Goal: Task Accomplishment & Management: Complete application form

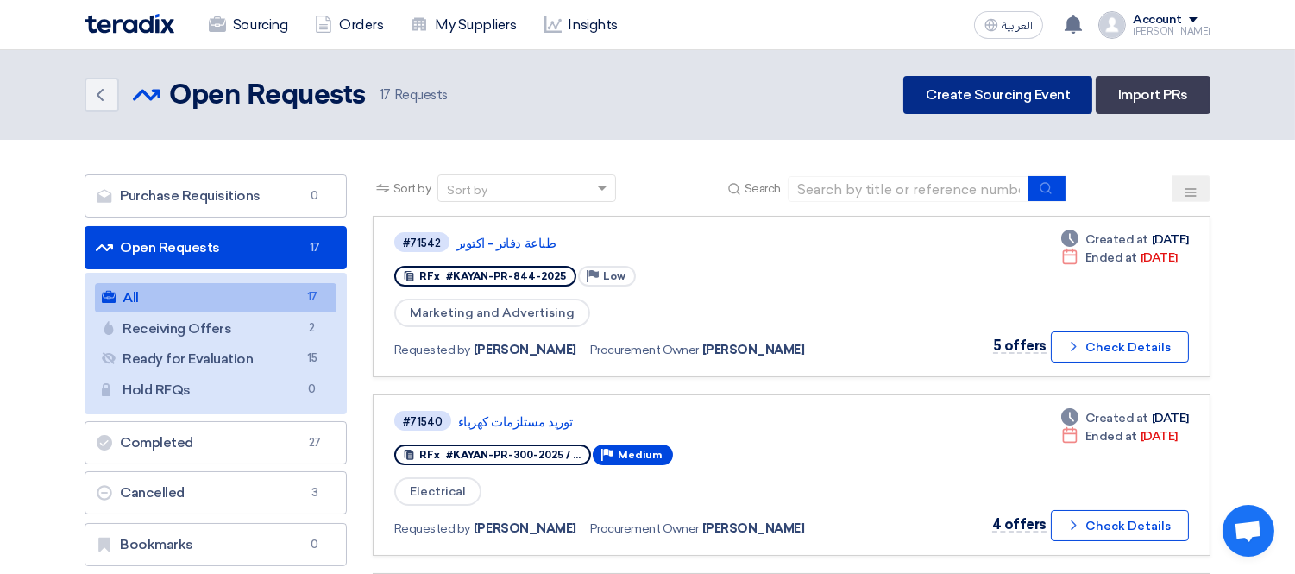
click at [1010, 82] on link "Create Sourcing Event" at bounding box center [997, 95] width 189 height 38
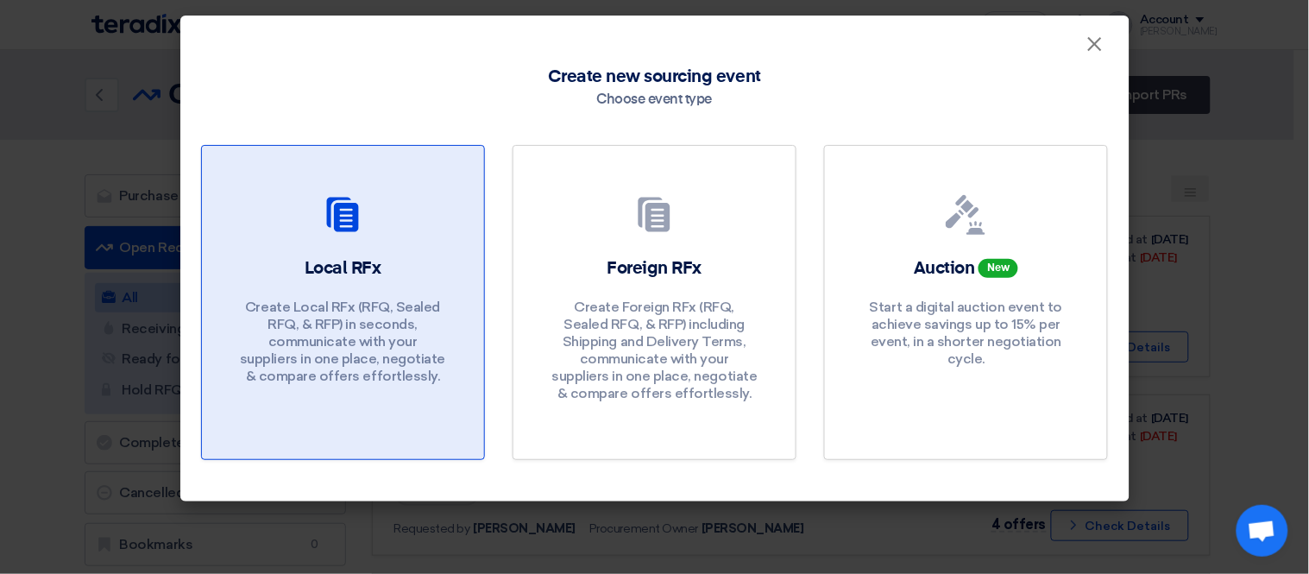
click at [291, 292] on div "Local RFx Create Local RFx (RFQ, Sealed RFQ, & RFP) in seconds, communicate wit…" at bounding box center [343, 324] width 241 height 137
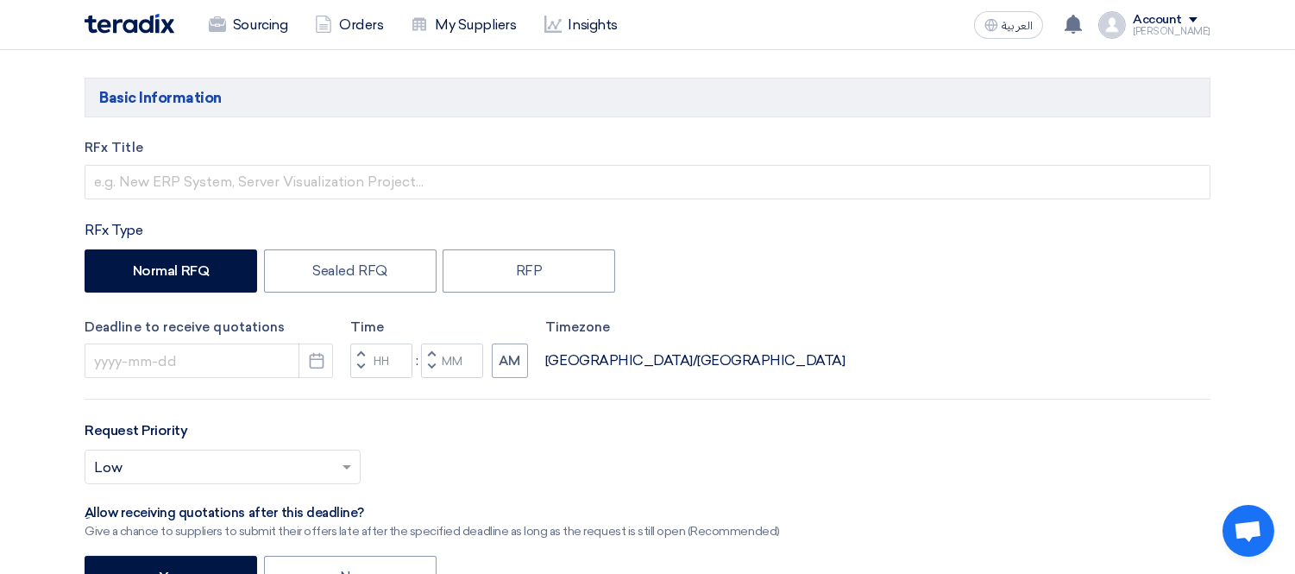
scroll to position [192, 0]
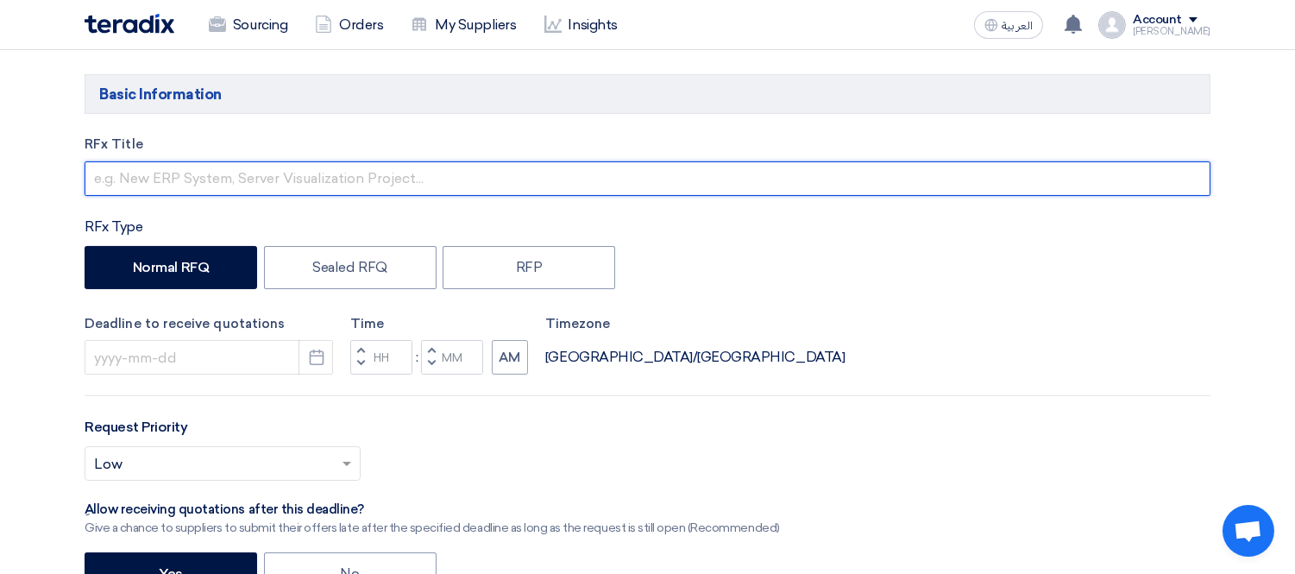
click at [305, 181] on input "text" at bounding box center [648, 178] width 1126 height 35
paste input "Detailed Site Survey and CAD Drawing"
type input "Detailed Site Survey and CAD Drawing"
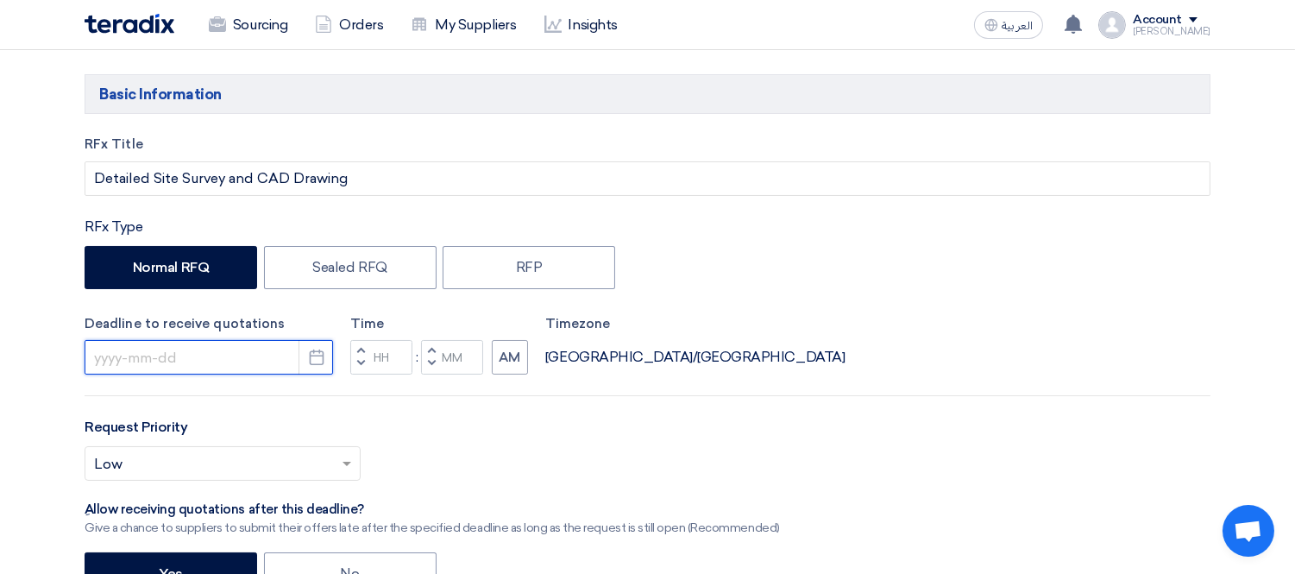
click at [202, 354] on input at bounding box center [209, 357] width 248 height 35
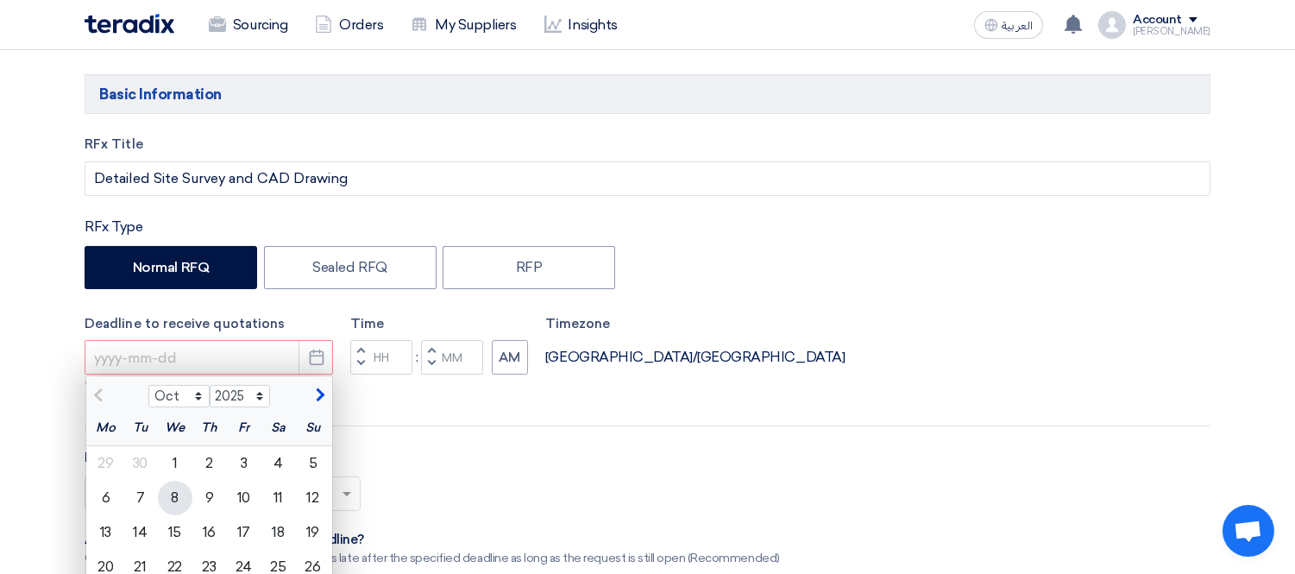
click at [177, 495] on div "8" at bounding box center [175, 497] width 35 height 35
type input "10/8/2025"
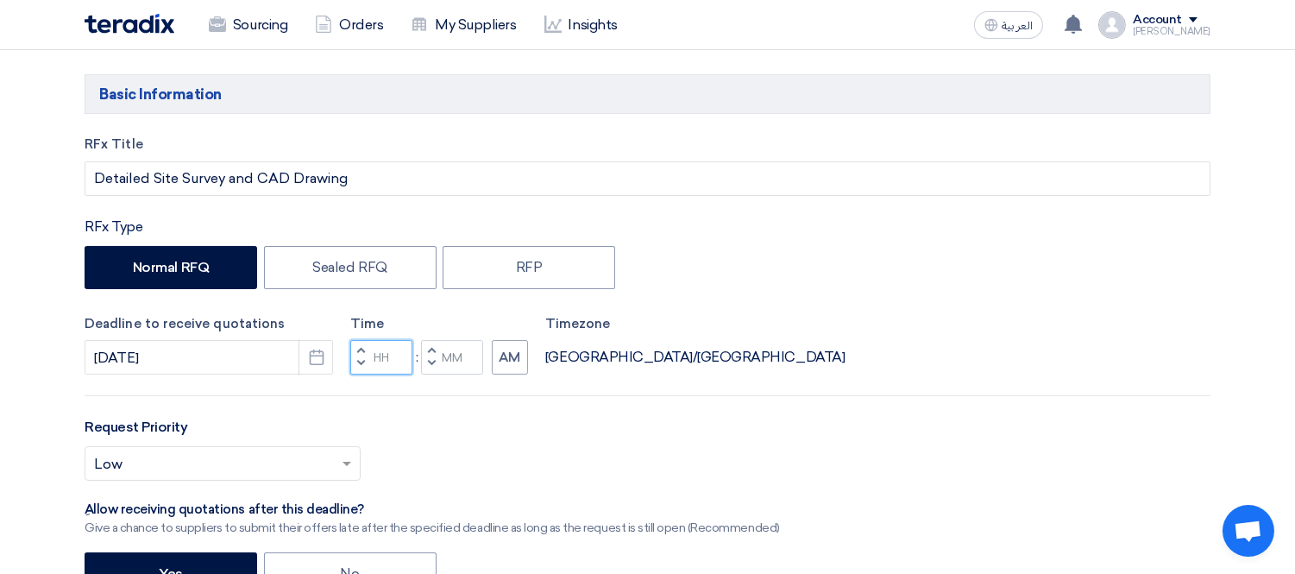
click at [403, 358] on input "Hours" at bounding box center [381, 357] width 62 height 35
type input "03"
click at [458, 352] on div "Time Increment hours 03 Decrement hours : Increment minutes Decrement minutes AM" at bounding box center [439, 344] width 178 height 61
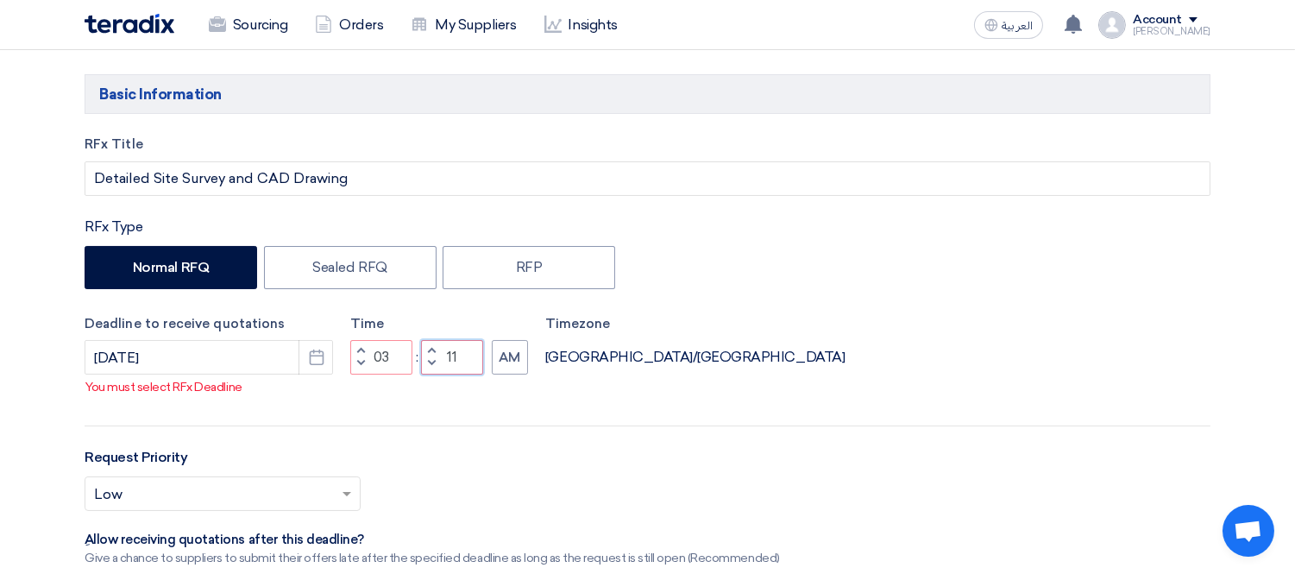
type input "1"
type input "00"
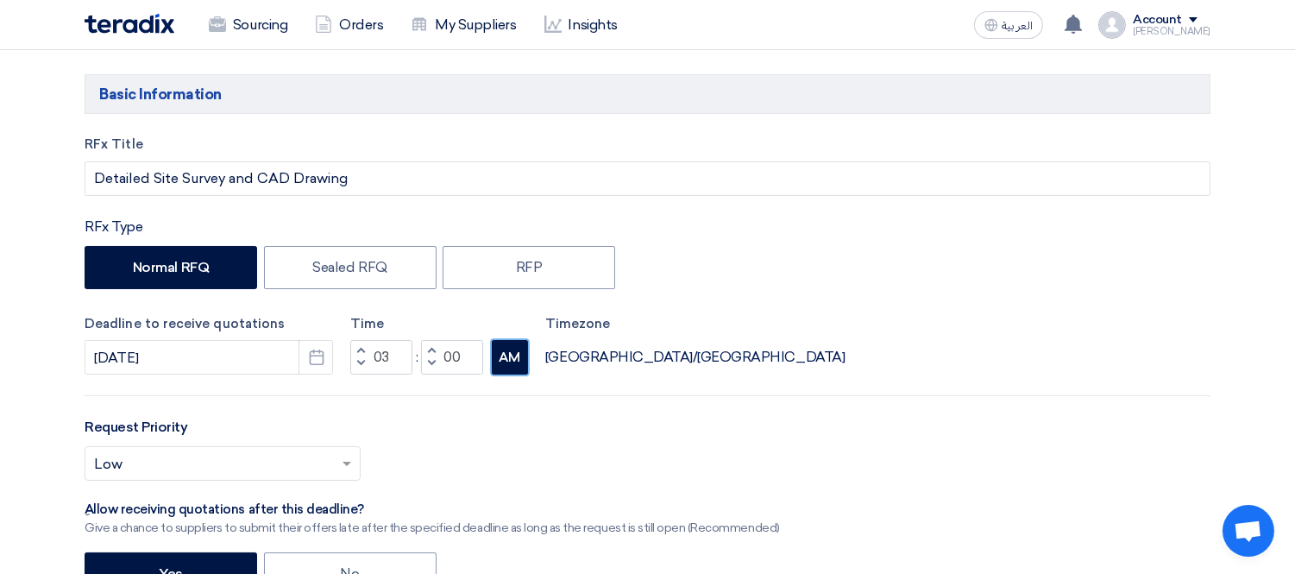
click at [495, 375] on div "RFx Title Detailed Site Survey and CAD Drawing RFx Type Normal RFQ Sealed RFQ R…" at bounding box center [648, 484] width 1152 height 698
click at [513, 355] on button "AM" at bounding box center [510, 357] width 36 height 35
click at [554, 392] on div "RFx Title Detailed Site Survey and CAD Drawing RFx Type Normal RFQ Sealed RFQ R…" at bounding box center [648, 484] width 1152 height 698
click at [191, 479] on input "text" at bounding box center [214, 465] width 240 height 28
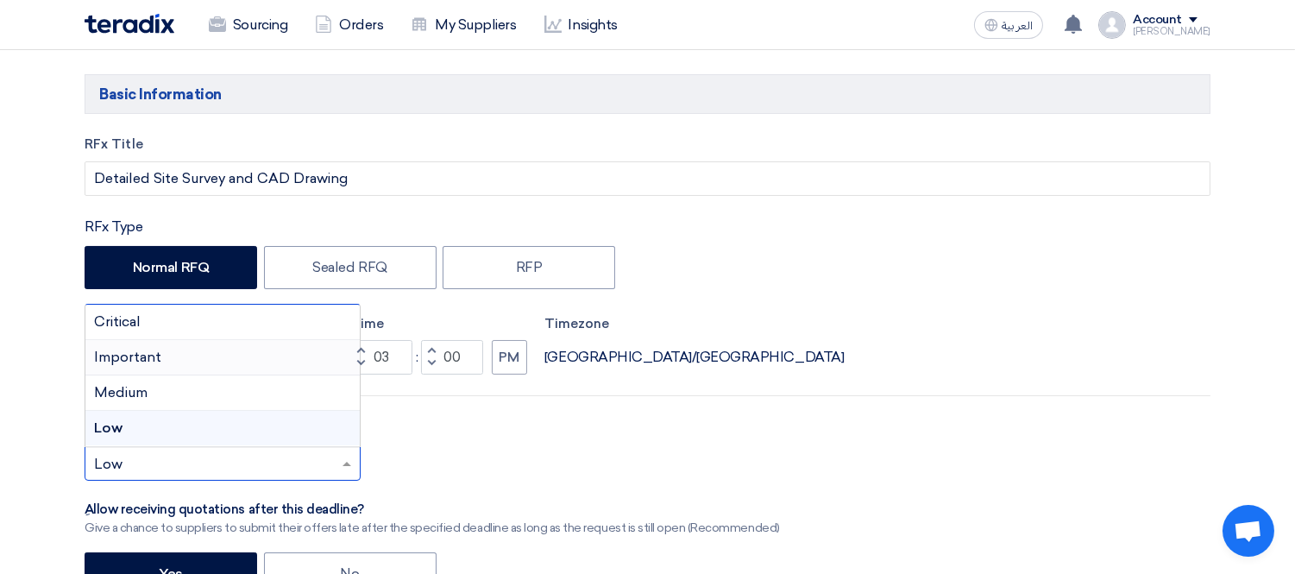
click at [188, 361] on div "Important" at bounding box center [222, 357] width 274 height 35
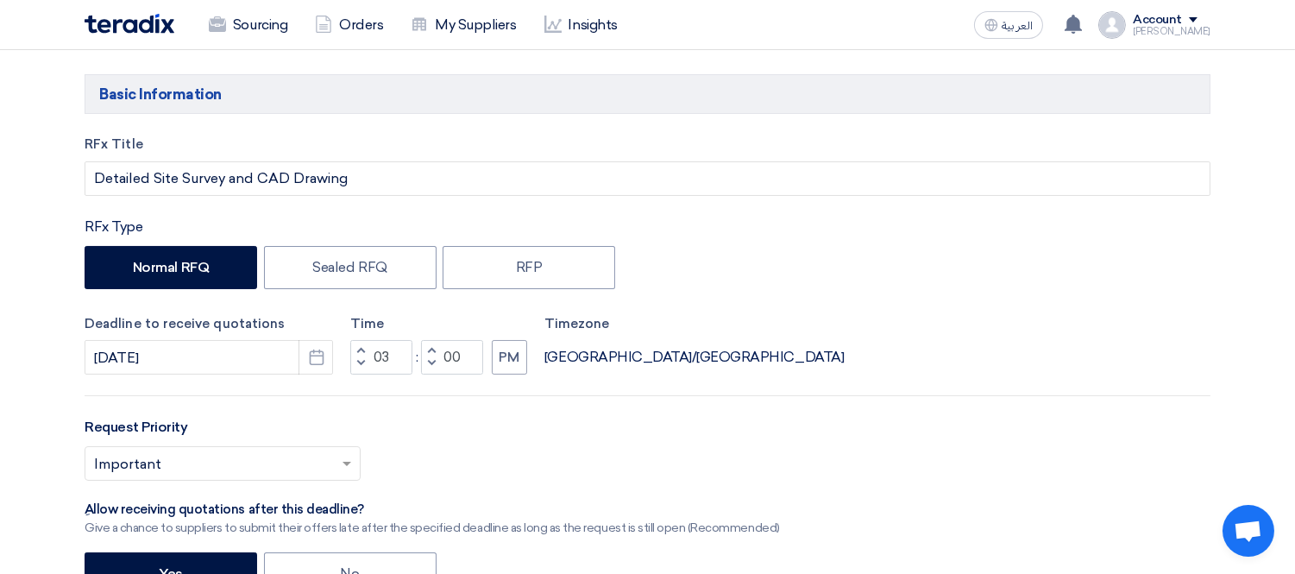
click at [593, 423] on div "Request Priority Select priority... × Important ×" at bounding box center [648, 456] width 1126 height 78
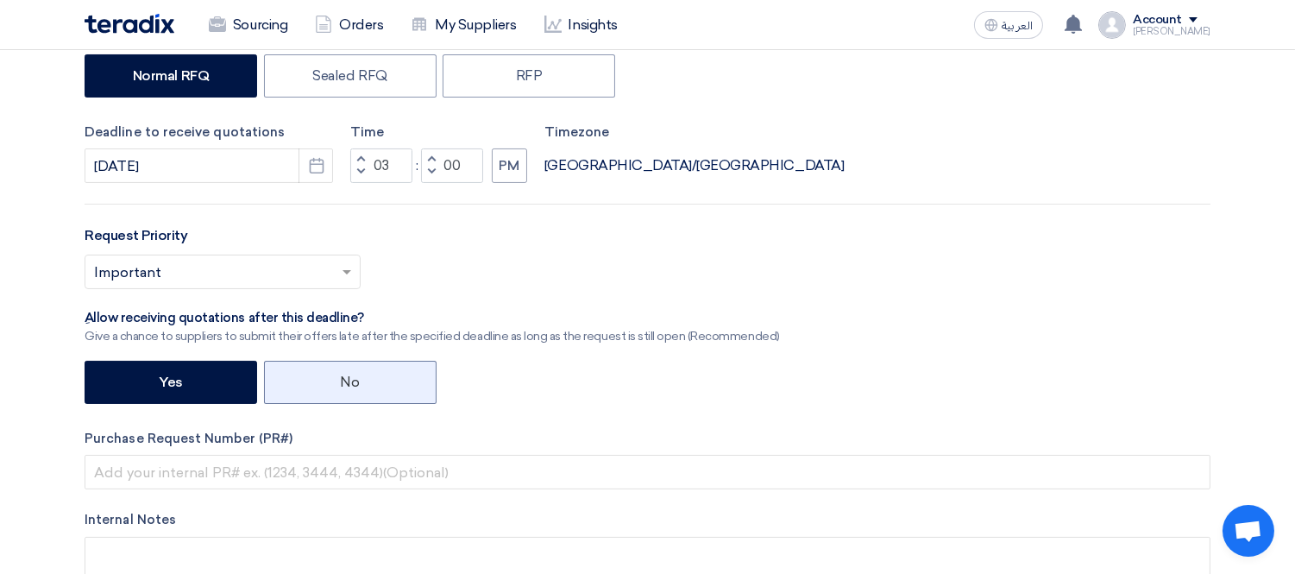
click at [369, 376] on label "No" at bounding box center [350, 382] width 173 height 43
click at [352, 376] on input "No" at bounding box center [346, 380] width 11 height 11
radio input "true"
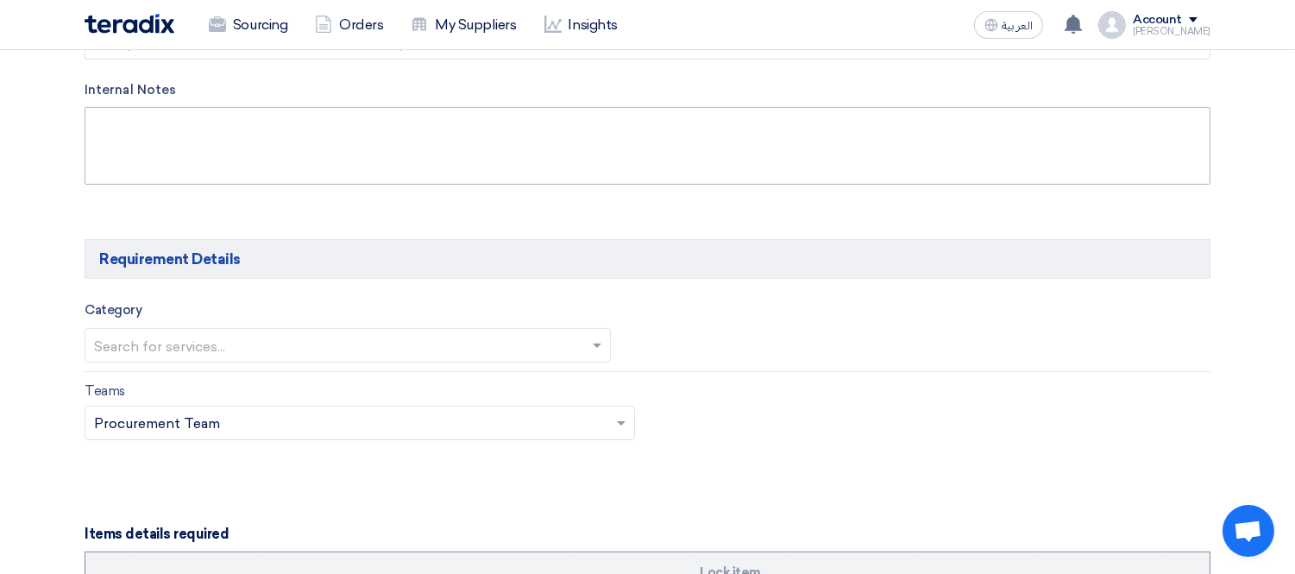
scroll to position [766, 0]
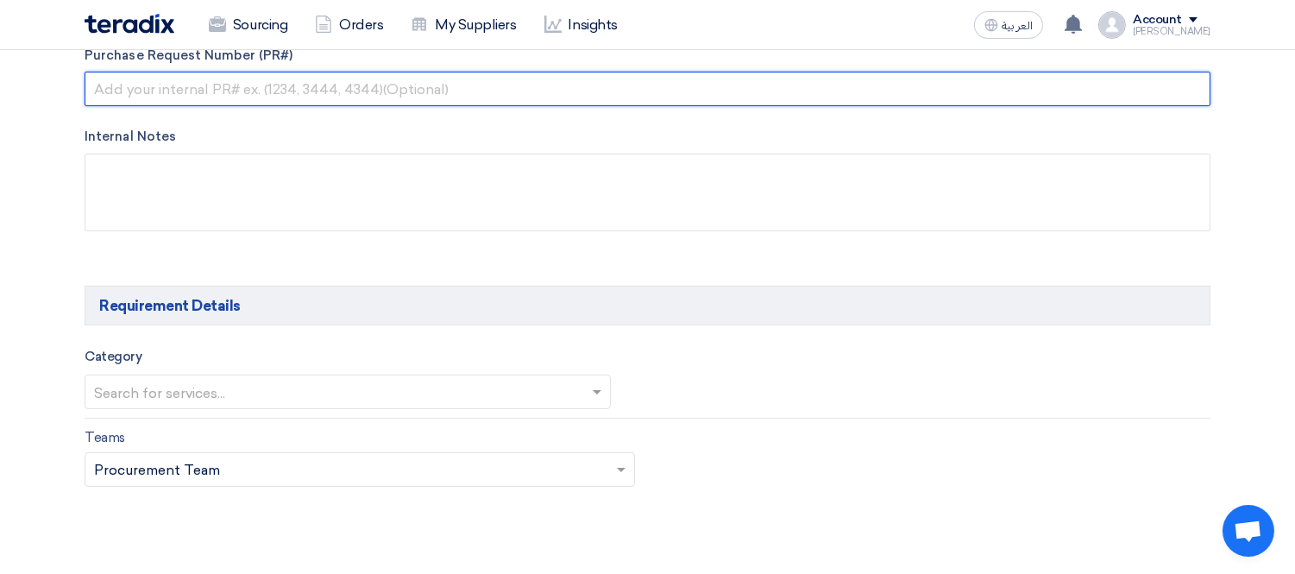
click at [129, 91] on input "text" at bounding box center [648, 89] width 1126 height 35
paste input "KAYAN-PR-876-2025"
type input "KAYAN-PR-876-2025"
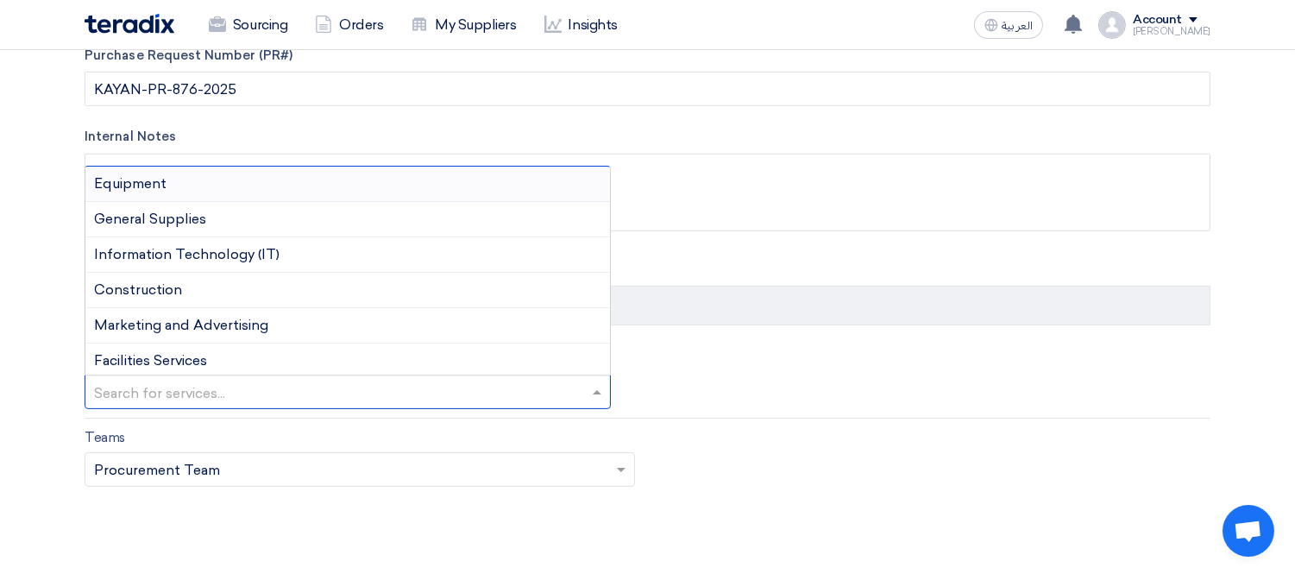
click at [196, 388] on input "text" at bounding box center [339, 394] width 490 height 28
click at [468, 395] on input "text" at bounding box center [339, 394] width 490 height 28
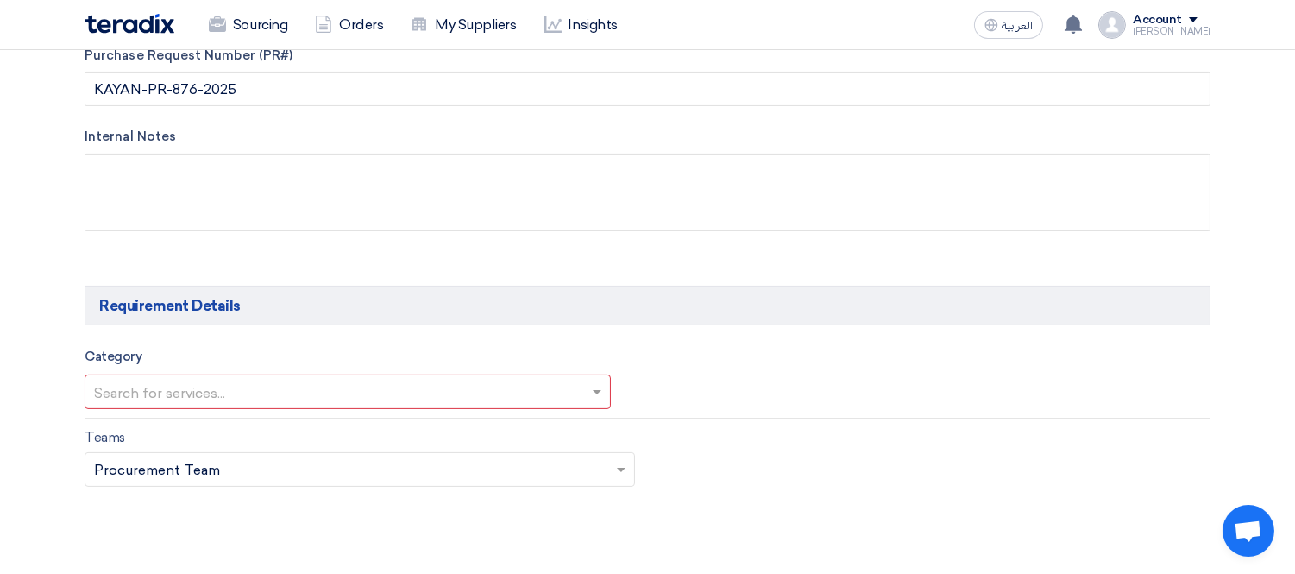
click at [824, 383] on div "Category Search for services..." at bounding box center [648, 378] width 1152 height 64
click at [829, 373] on div "Category Search for services..." at bounding box center [648, 378] width 1152 height 64
click at [343, 395] on input "text" at bounding box center [339, 394] width 490 height 28
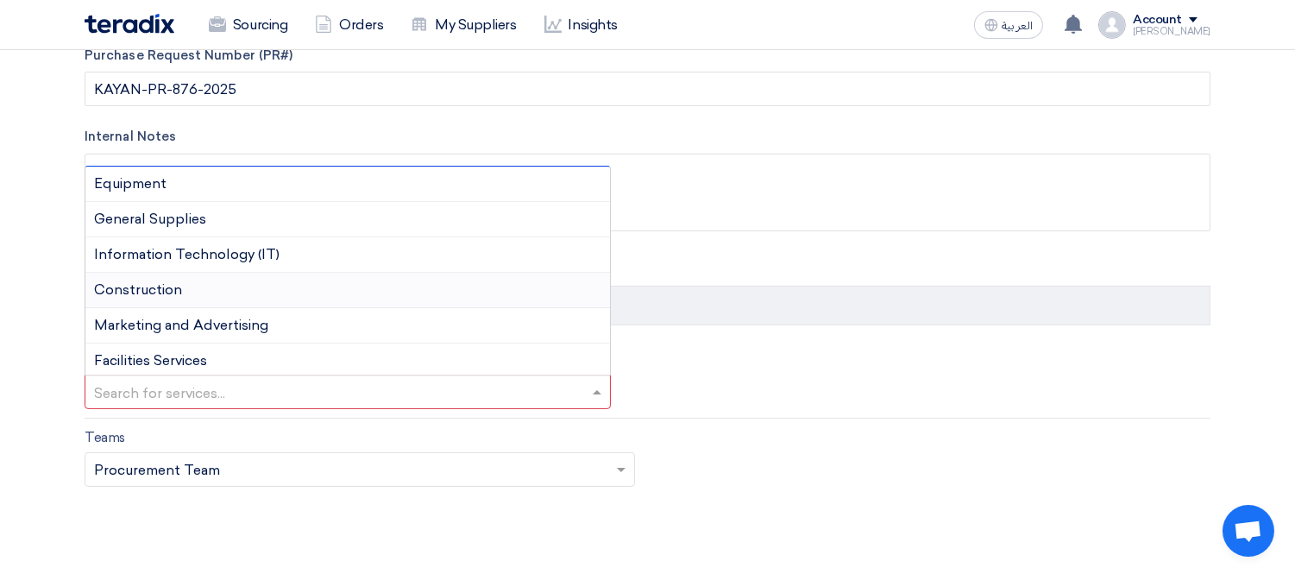
click at [290, 290] on div "Construction" at bounding box center [347, 290] width 524 height 35
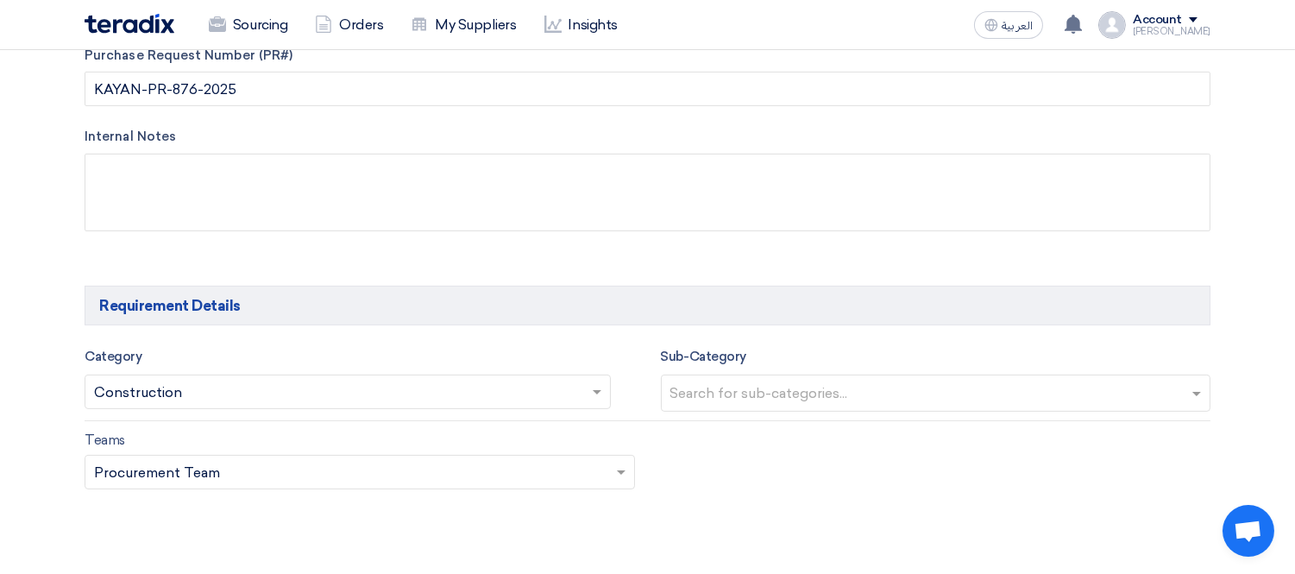
click at [869, 402] on input "text" at bounding box center [938, 394] width 536 height 28
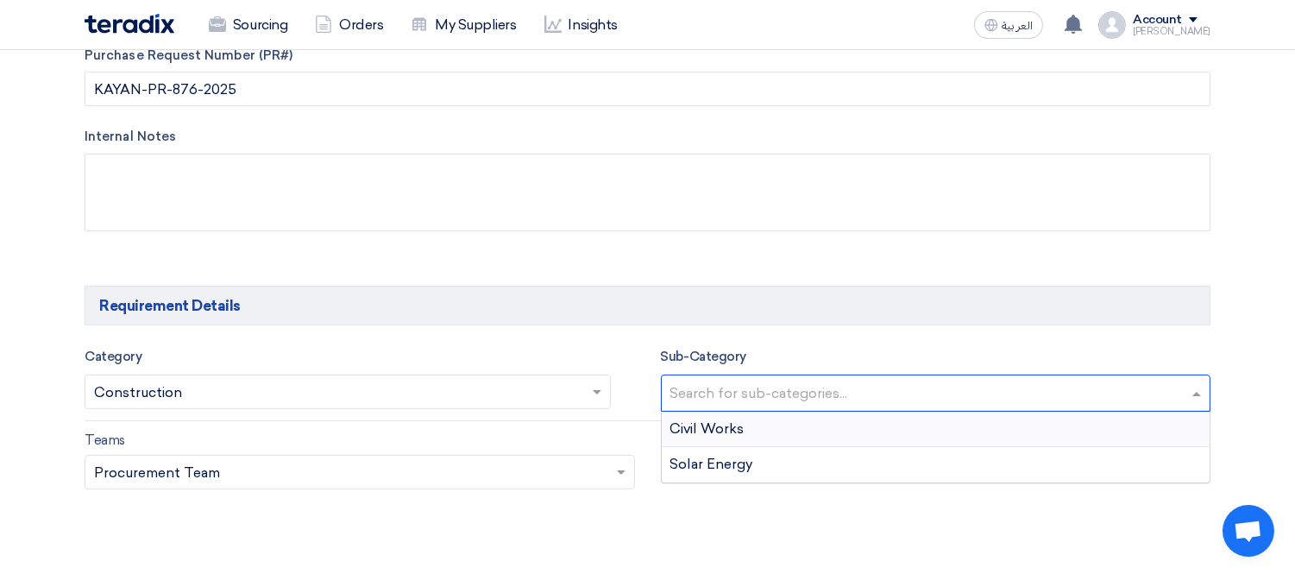
click at [526, 393] on input "text" at bounding box center [339, 394] width 490 height 28
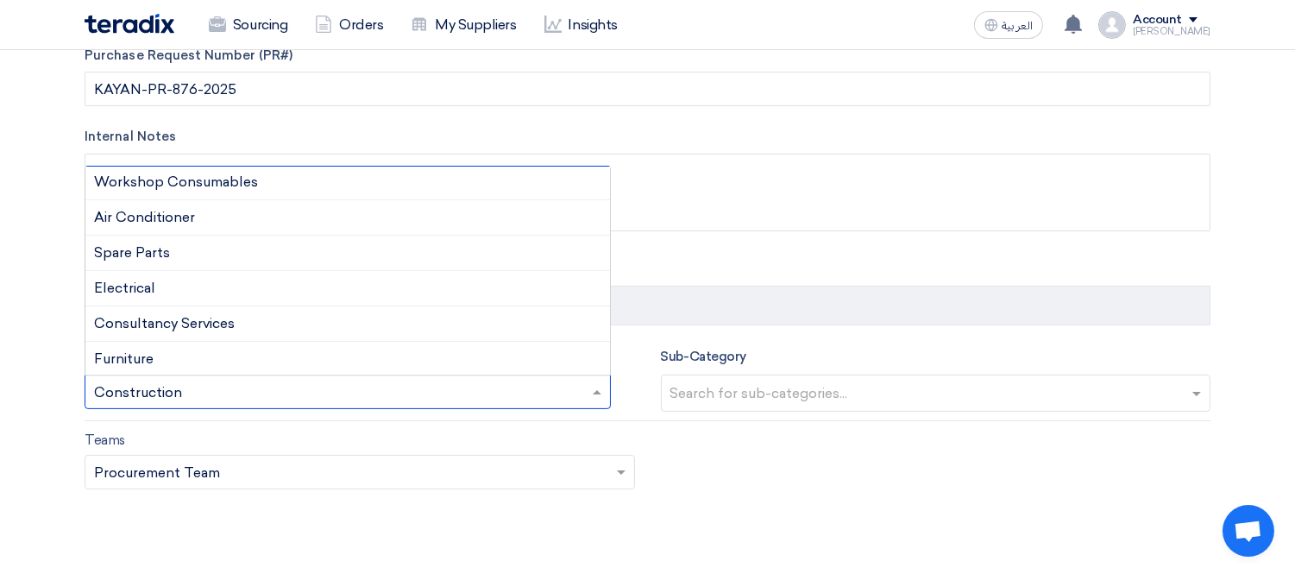
scroll to position [217, 0]
click at [221, 312] on span "Consultancy Services" at bounding box center [164, 320] width 141 height 16
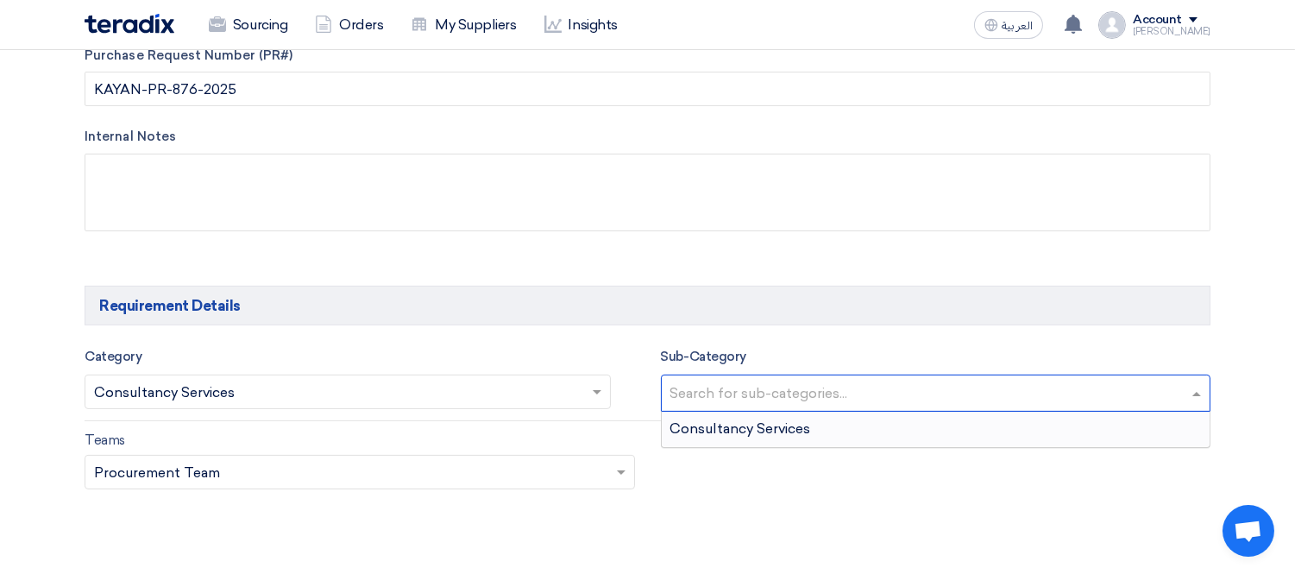
click at [762, 392] on input "text" at bounding box center [938, 394] width 536 height 28
click at [769, 434] on span "Consultancy Services" at bounding box center [740, 428] width 141 height 16
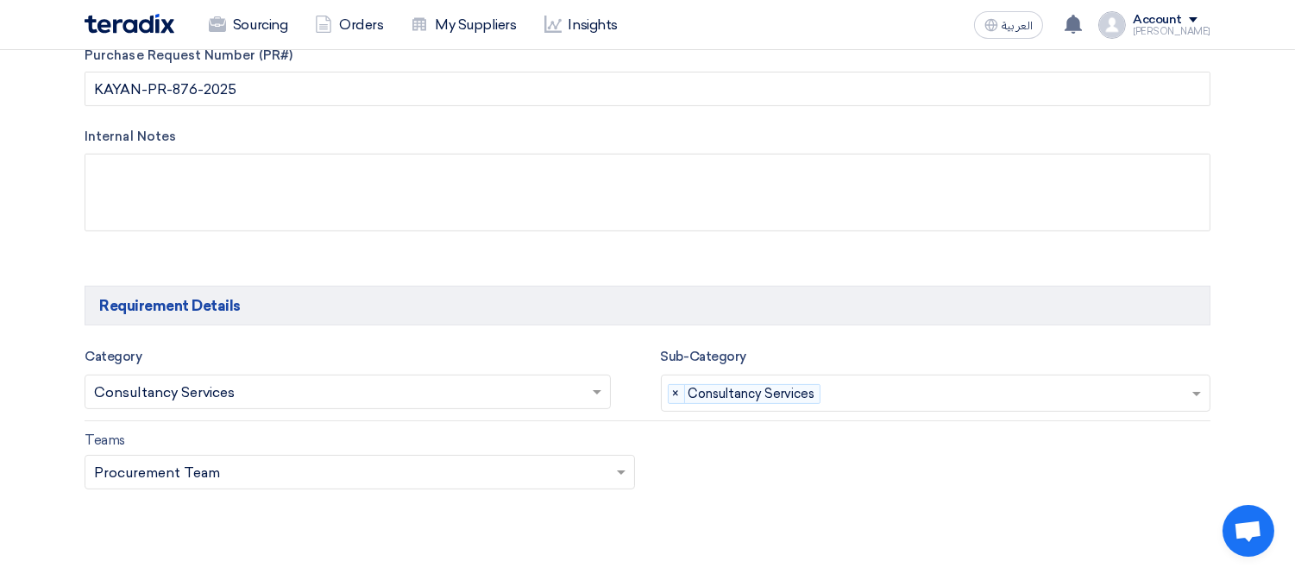
click at [730, 466] on div "Teams Teams.. × Procurement Team ×" at bounding box center [648, 470] width 1152 height 81
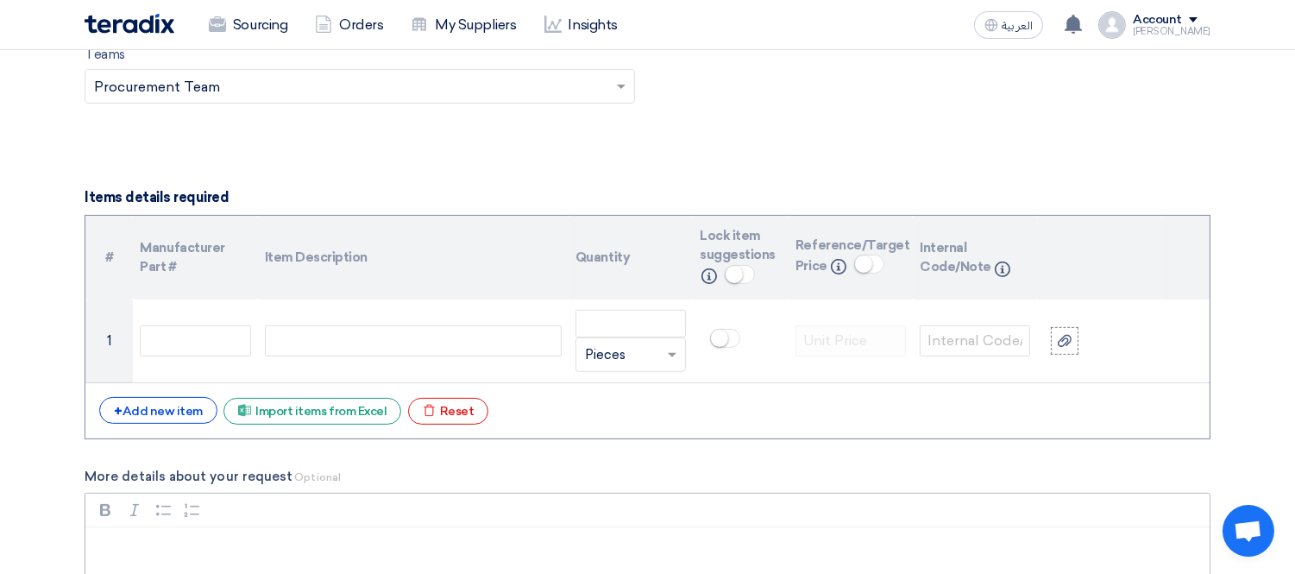
scroll to position [1341, 0]
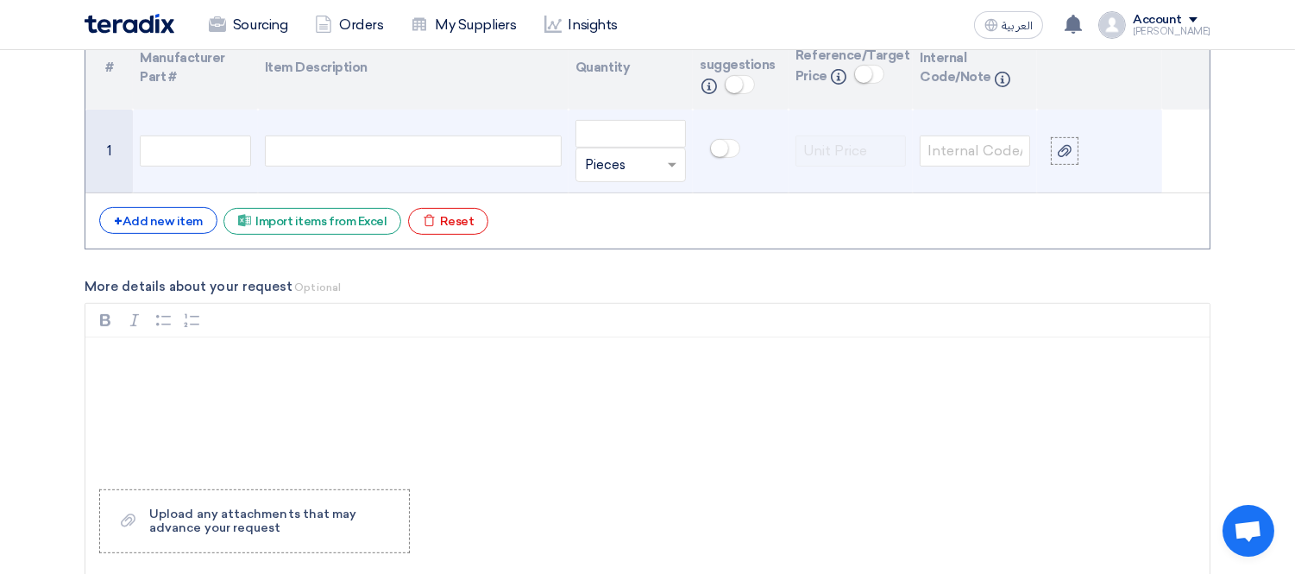
click at [303, 147] on div at bounding box center [413, 150] width 297 height 31
paste div
click at [627, 135] on input "number" at bounding box center [630, 134] width 110 height 28
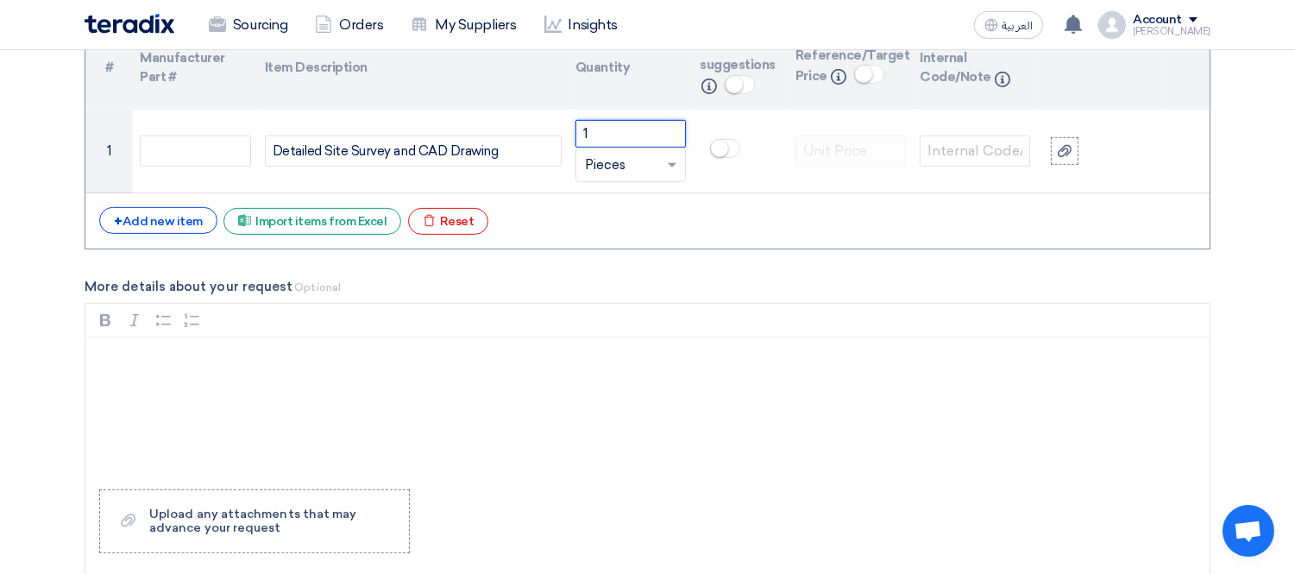
type input "1"
click at [1071, 238] on div "# Manufacturer Part # Item Description Quantity Lock item suggestions Info Refe…" at bounding box center [648, 137] width 1126 height 224
click at [204, 351] on p "Rich Text Editor, main" at bounding box center [653, 359] width 1095 height 21
click at [160, 367] on p "Rich Text Editor, main" at bounding box center [653, 359] width 1095 height 21
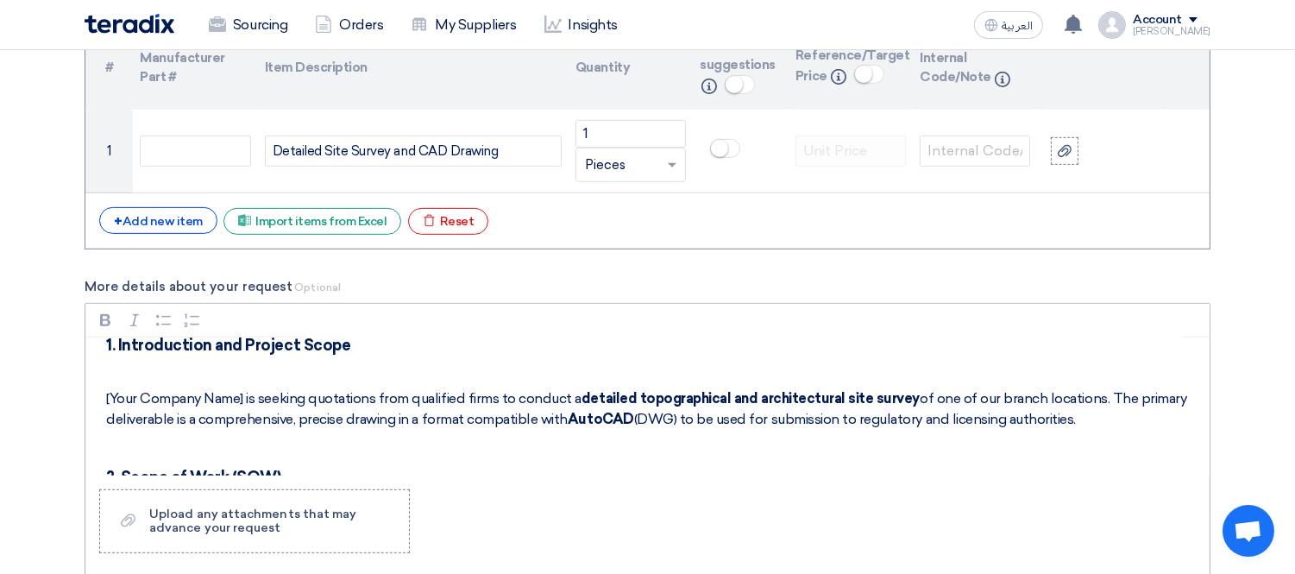
scroll to position [0, 0]
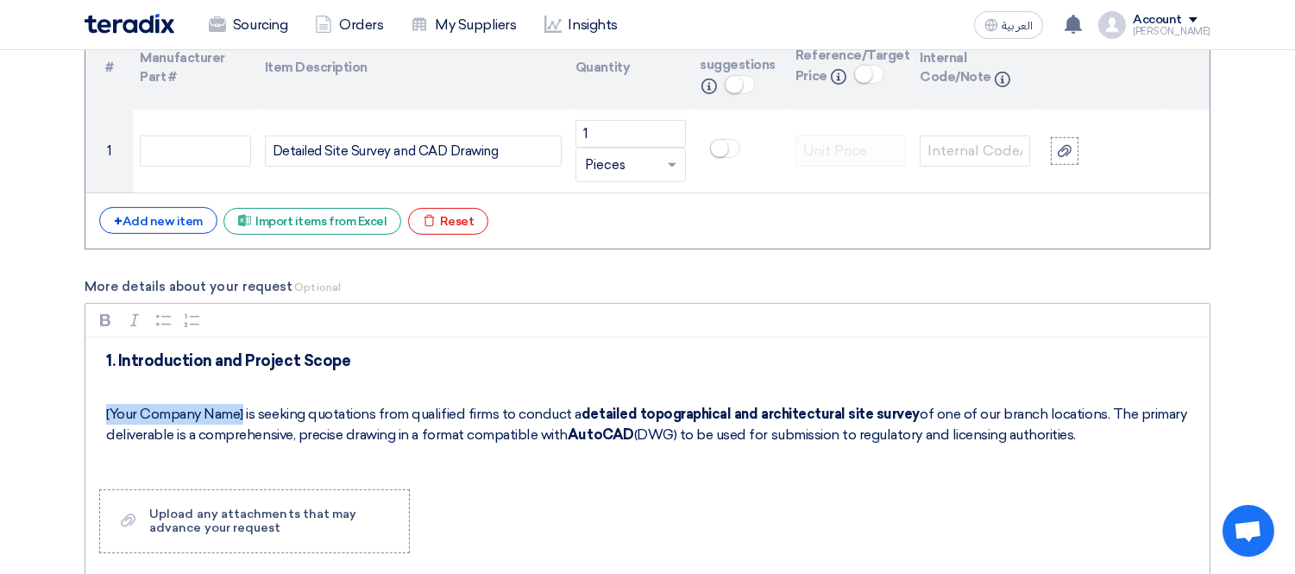
drag, startPoint x: 246, startPoint y: 409, endPoint x: 90, endPoint y: 400, distance: 156.4
click at [90, 400] on div "1. Introduction and Project Scope [Your Company Name] is seeking quotations fro…" at bounding box center [647, 406] width 1124 height 138
click at [1253, 333] on section "Basic Information RFx Title Detailed Site Survey and CAD Drawing RFx Type Norma…" at bounding box center [647, 361] width 1295 height 2957
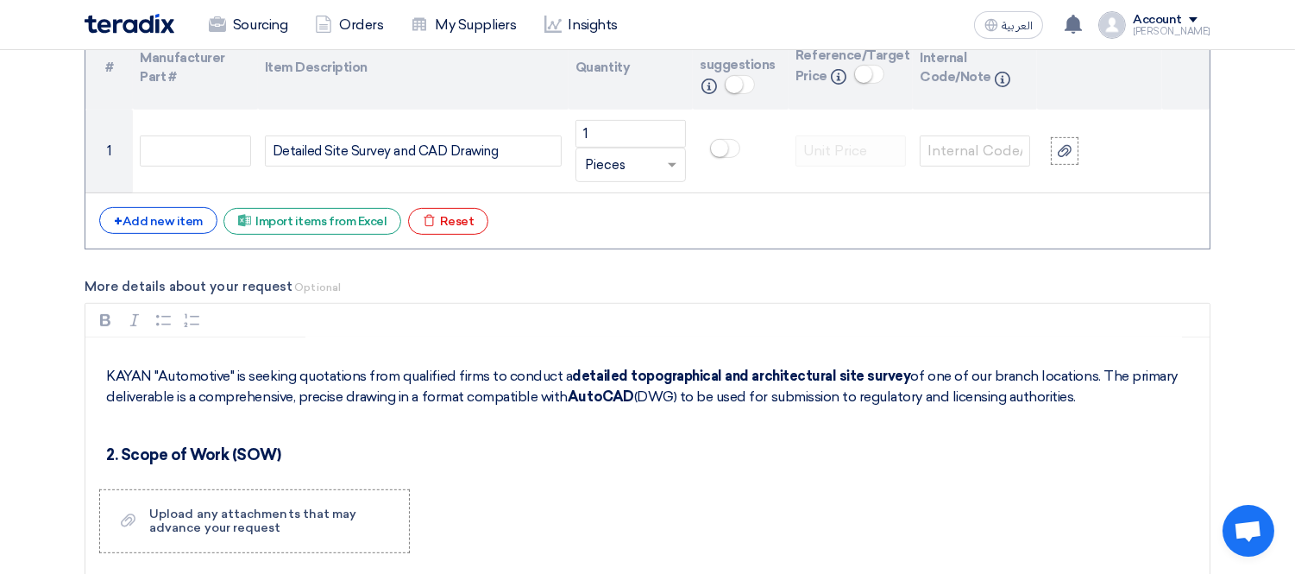
click at [46, 326] on section "Basic Information RFx Title Detailed Site Survey and CAD Drawing RFx Type Norma…" at bounding box center [647, 361] width 1295 height 2957
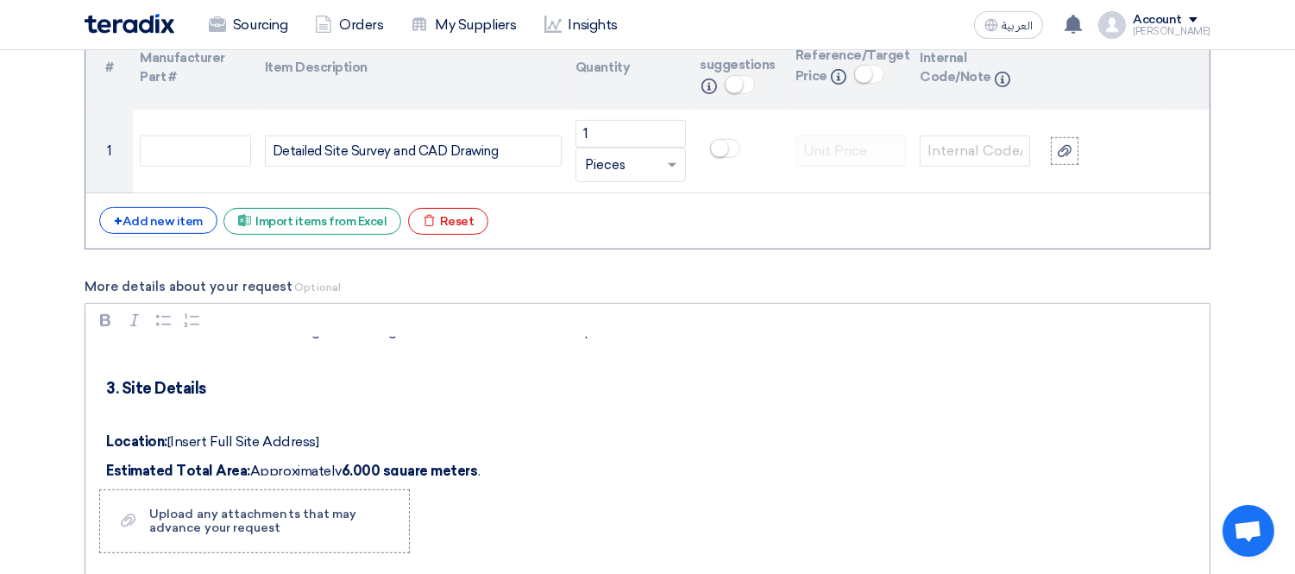
scroll to position [460, 0]
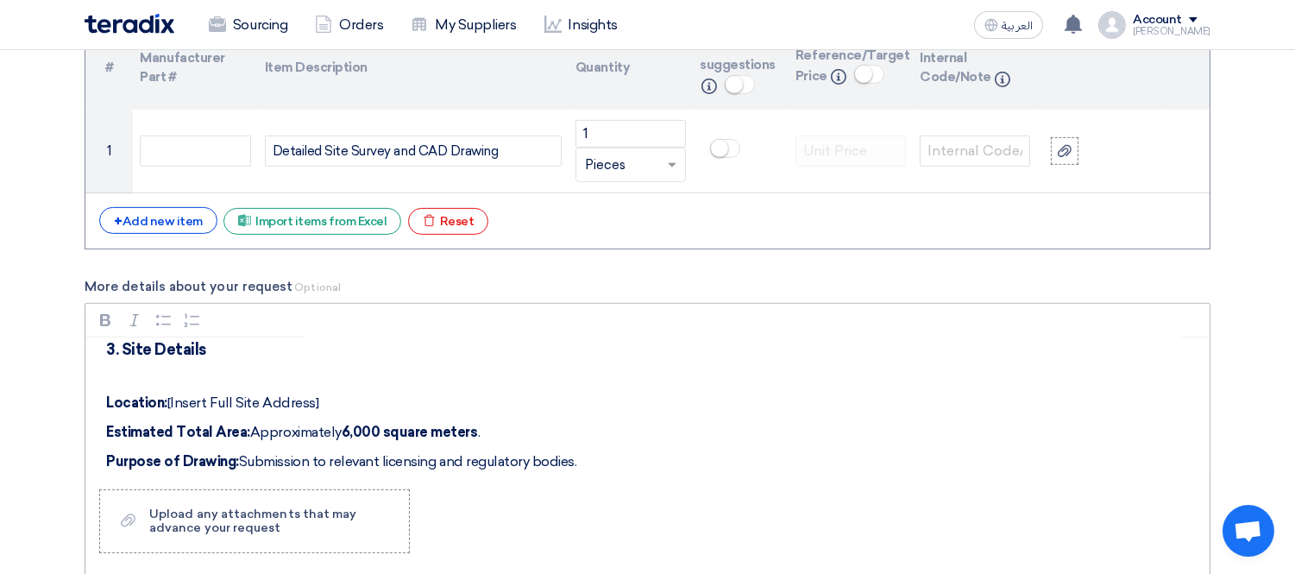
drag, startPoint x: 166, startPoint y: 400, endPoint x: 351, endPoint y: 398, distance: 184.6
click at [351, 398] on p "Location: [Insert Full Site Address]" at bounding box center [653, 402] width 1095 height 21
click at [166, 407] on strong "Location:Shubra ELkhima" at bounding box center [194, 402] width 176 height 16
click at [342, 400] on p "Location: Shubra ELkhima" at bounding box center [653, 402] width 1095 height 21
click at [299, 406] on p "Location: Shubra ELkhima" at bounding box center [653, 402] width 1095 height 21
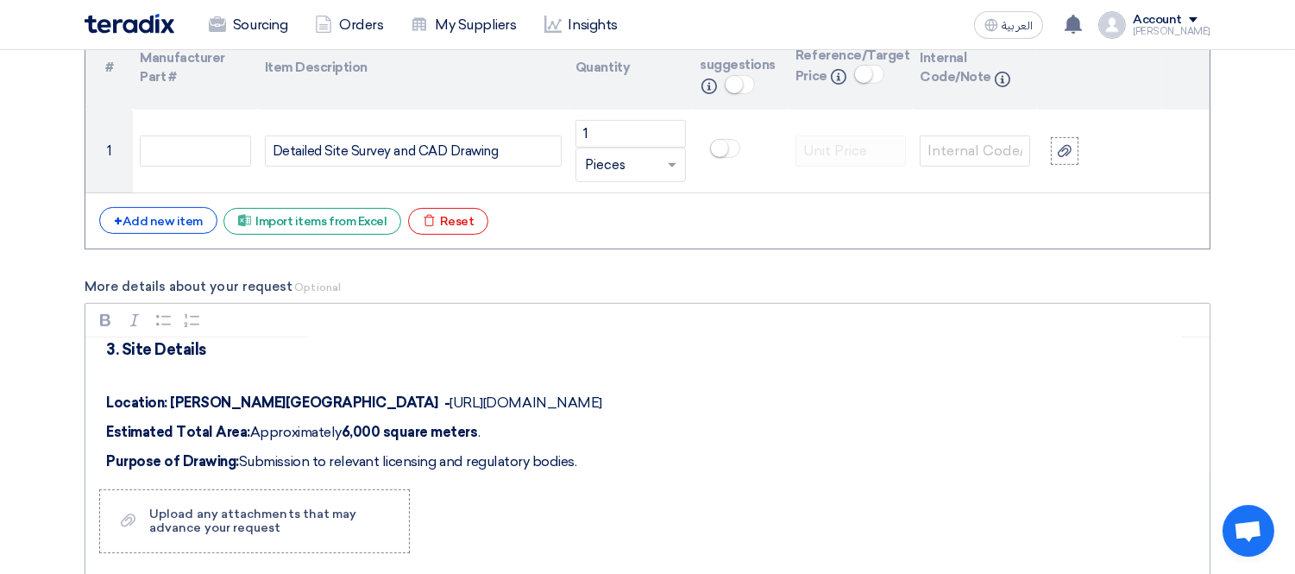
click at [464, 403] on p "Location: Shubra ELkhima - https://maps.app.goo.gl/PcEPZrwqvoEV9J9u7" at bounding box center [653, 402] width 1095 height 21
drag, startPoint x: 283, startPoint y: 399, endPoint x: 576, endPoint y: 403, distance: 293.3
click at [576, 403] on p "Location: Shubra ELkhima - https://maps.app.goo.gl/PcEPZrwqvoEV9J9u7" at bounding box center [653, 402] width 1095 height 21
copy p "https://maps.app.goo.gl/PcEPZrwqvoEV9J9u7"
click at [622, 390] on div "1. Introduction and Project Scope KAYAN "Automotive" is seeking quotations from…" at bounding box center [647, 406] width 1124 height 138
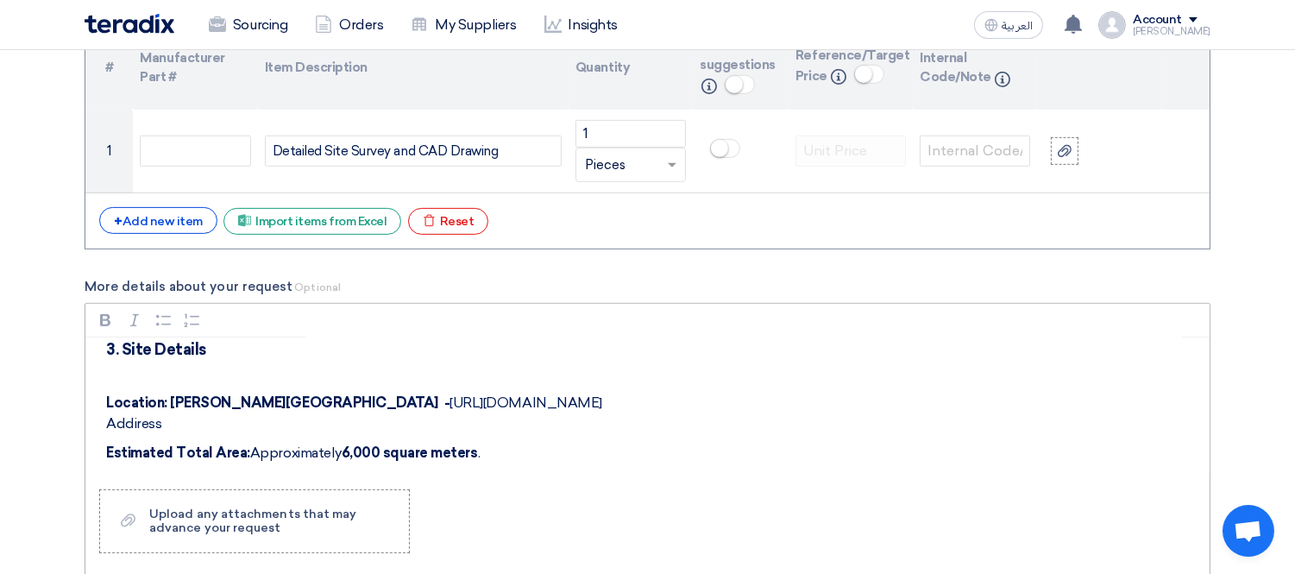
click at [129, 428] on p "Location: Shubra ELkhima - https://maps.app.goo.gl/PcEPZrwqvoEV9J9u7 Addiress" at bounding box center [653, 412] width 1095 height 41
click at [122, 426] on p "Location: Shubra ELkhima - https://maps.app.goo.gl/PcEPZrwqvoEV9J9u7 Address" at bounding box center [653, 412] width 1095 height 41
click at [198, 432] on p "Location: Shubra ELkhima - https://maps.app.goo.gl/PcEPZrwqvoEV9J9u7 Address" at bounding box center [653, 412] width 1095 height 41
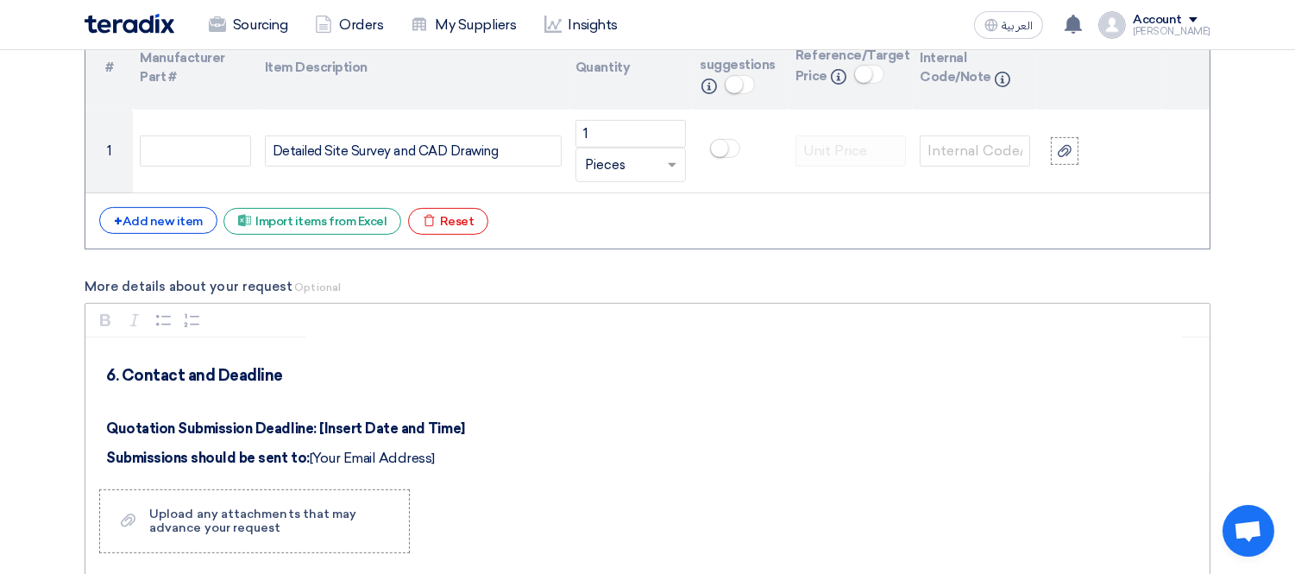
scroll to position [1130, 0]
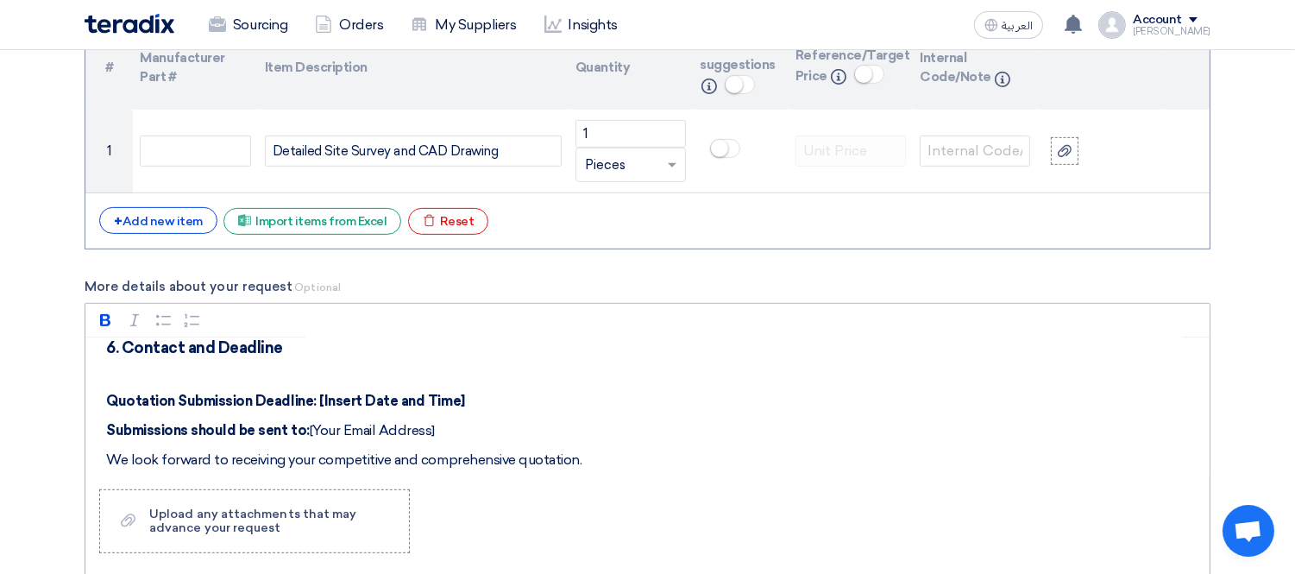
drag, startPoint x: 447, startPoint y: 420, endPoint x: 97, endPoint y: 356, distance: 356.0
click at [97, 356] on div "1. Introduction and Project Scope KAYAN "Automotive" is seeking quotations from…" at bounding box center [647, 406] width 1124 height 138
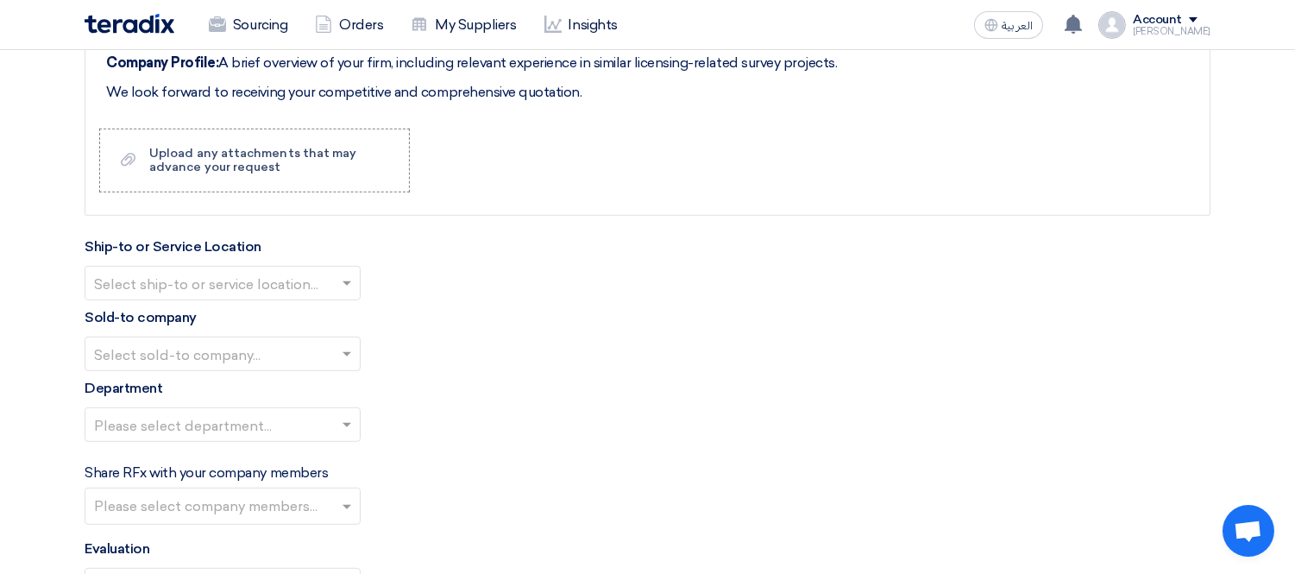
scroll to position [1689, 0]
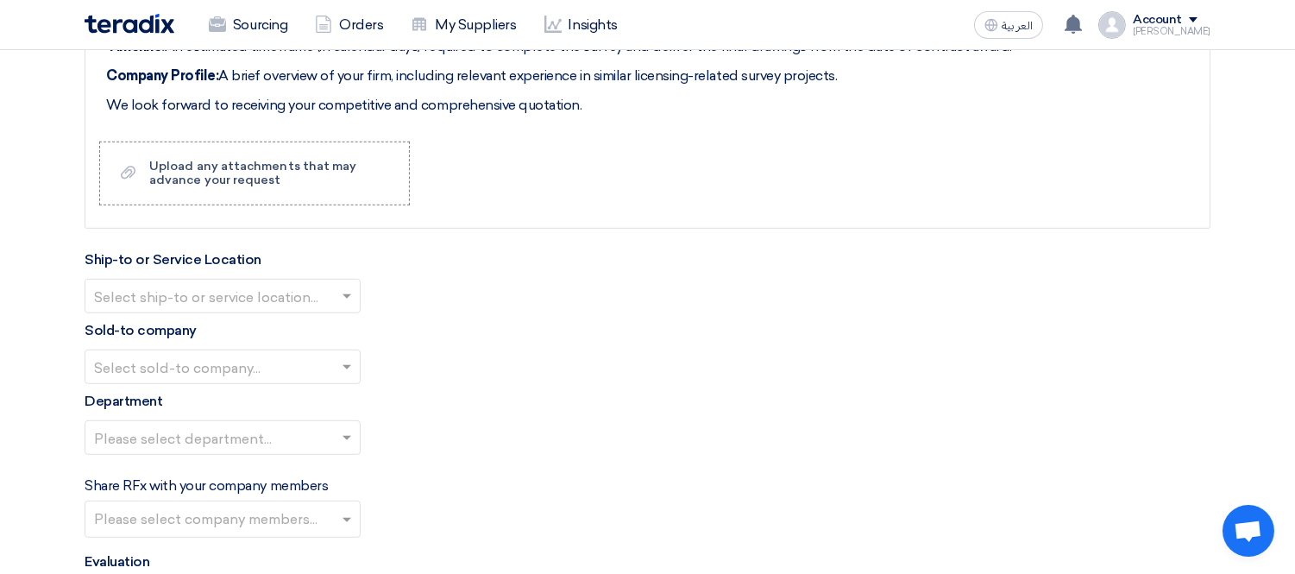
click at [267, 288] on input "text" at bounding box center [214, 298] width 240 height 28
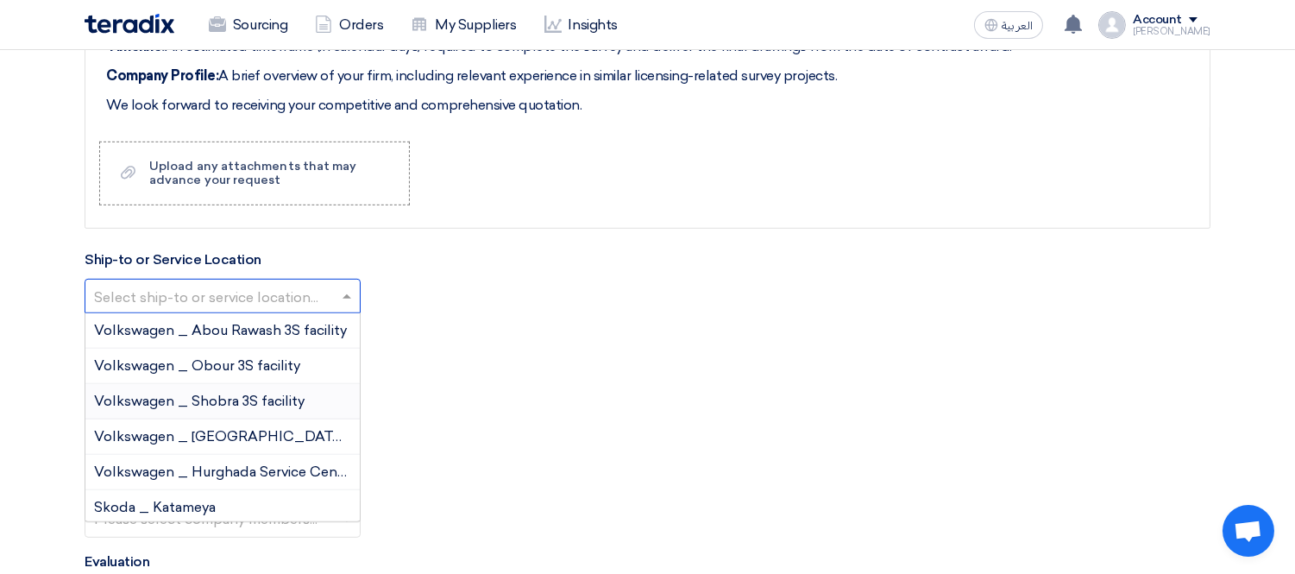
click at [283, 399] on span "Volkswagen _ Shobra 3S facility" at bounding box center [199, 400] width 210 height 16
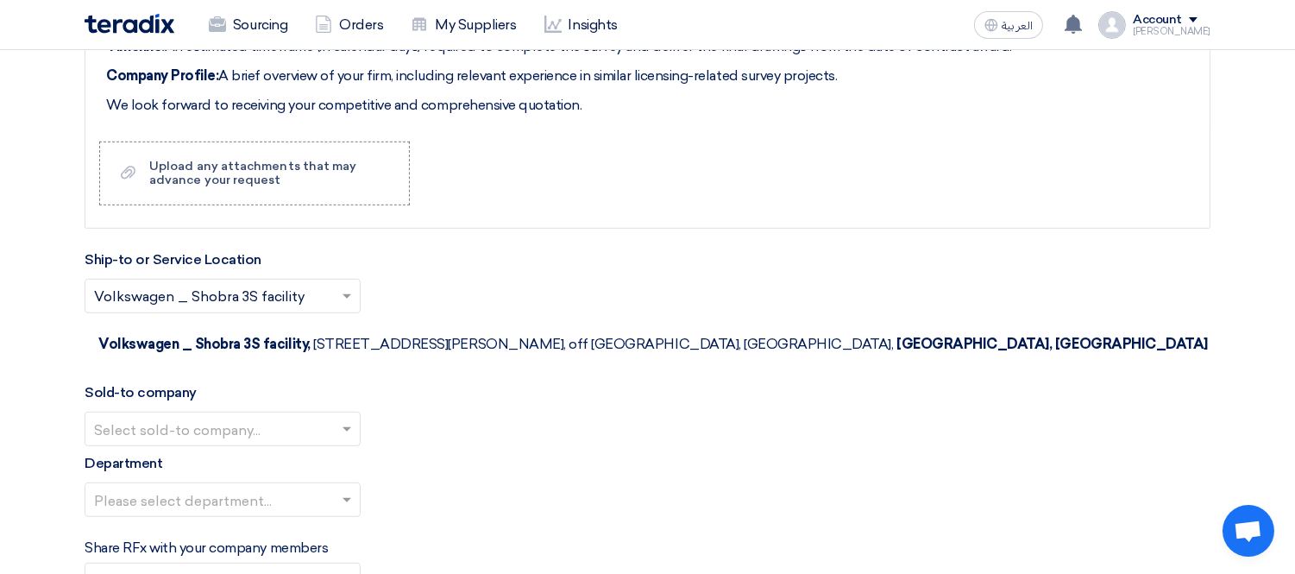
click at [231, 417] on input "text" at bounding box center [214, 431] width 240 height 28
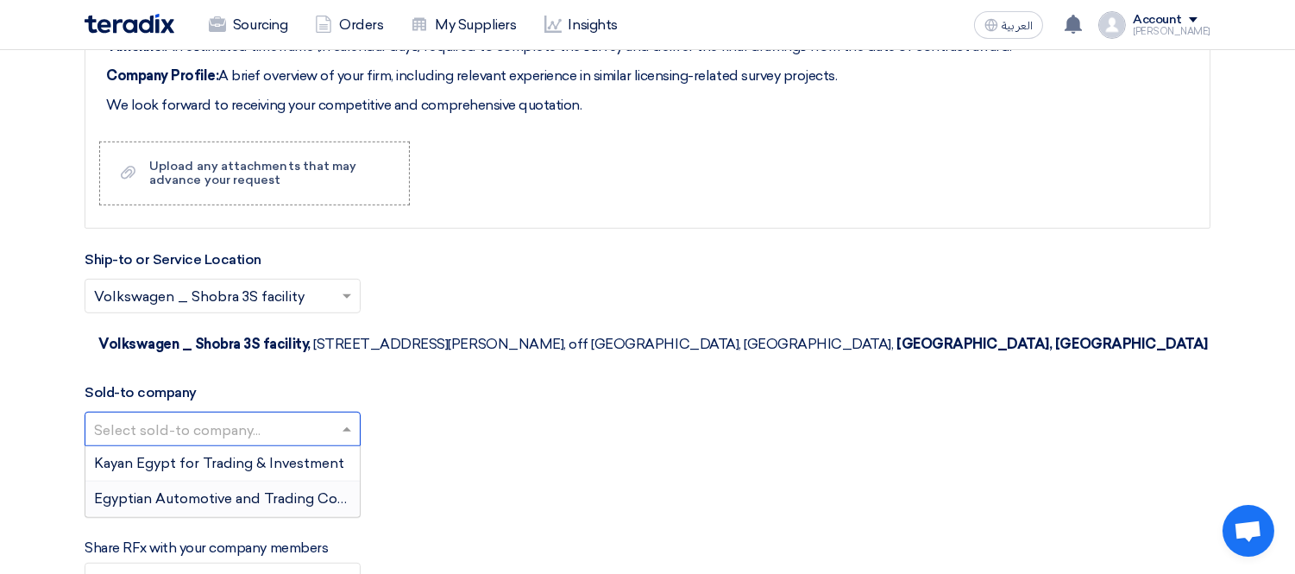
click at [218, 490] on span "Egyptian Automotive and Trading Company" at bounding box center [237, 498] width 287 height 16
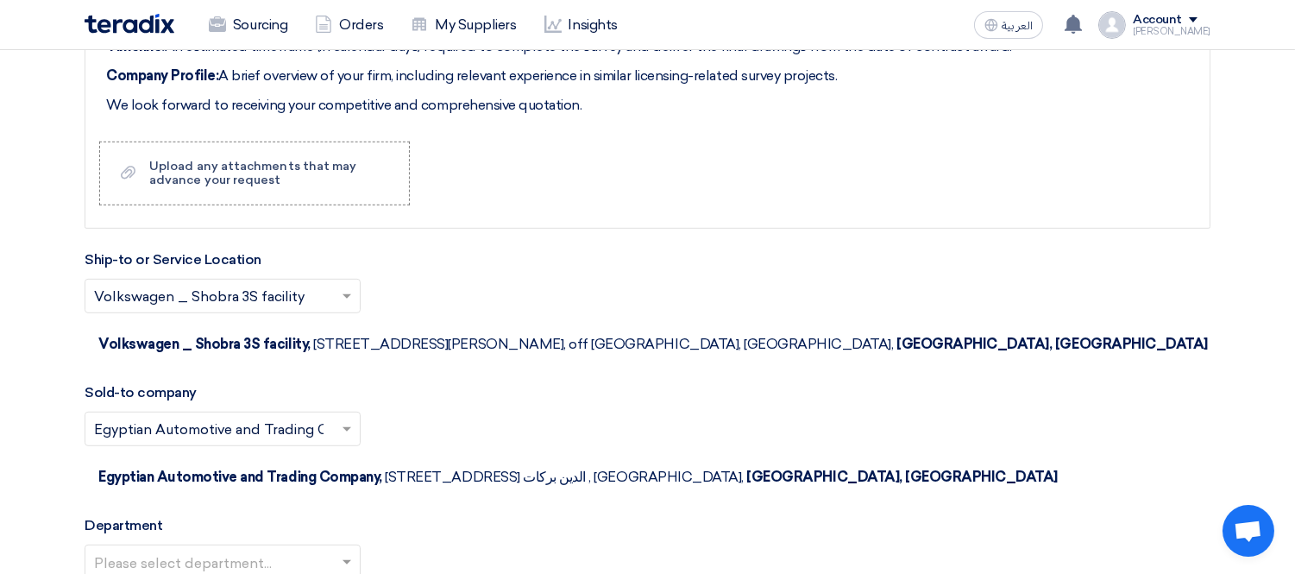
click at [223, 549] on input "text" at bounding box center [214, 563] width 240 height 28
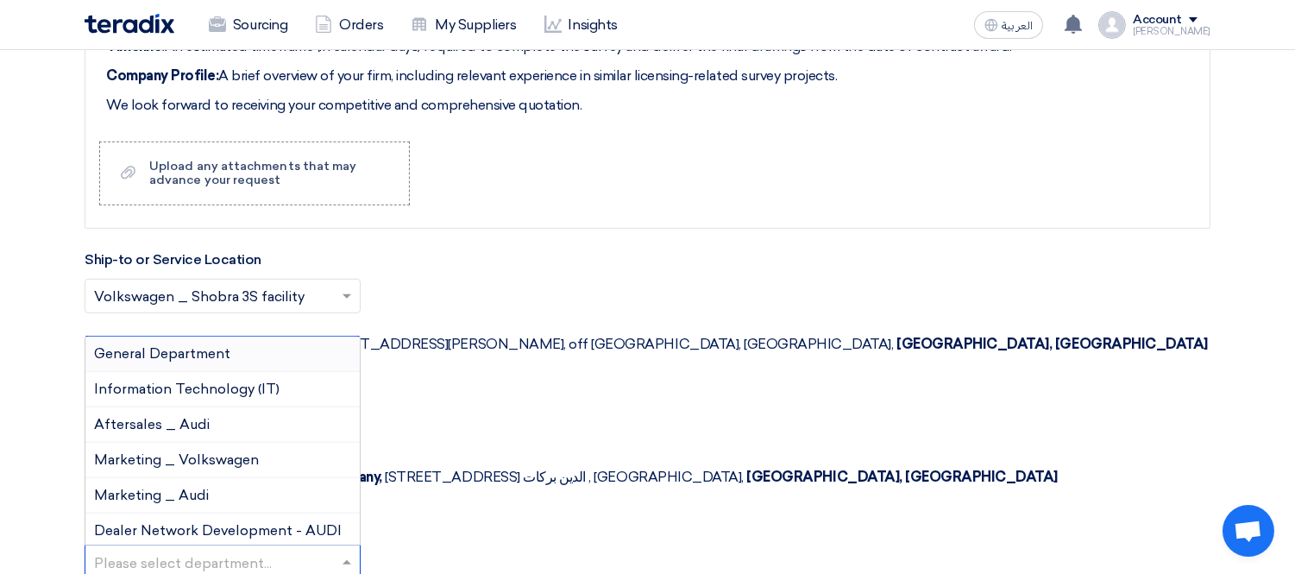
click at [501, 544] on div "Please select department... General Department Information Technology (IT) Afte…" at bounding box center [648, 568] width 1126 height 48
click at [263, 544] on div "Please select department..." at bounding box center [223, 561] width 276 height 35
click at [216, 345] on span "General Department" at bounding box center [162, 353] width 136 height 16
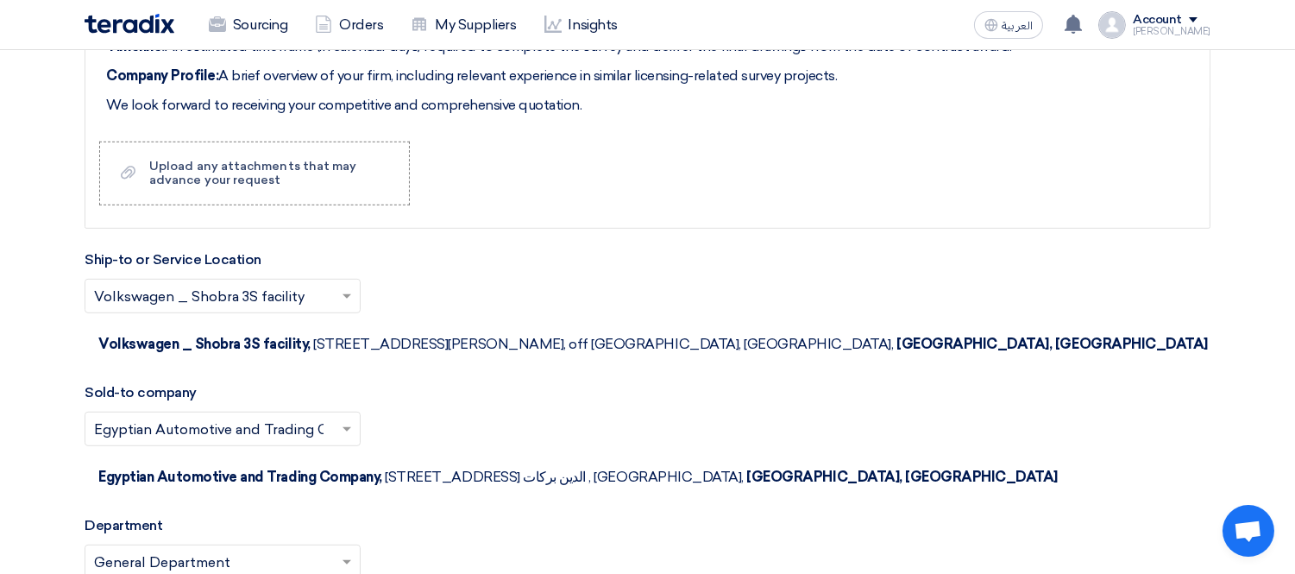
click at [452, 544] on div "Please select department... × General Department ×" at bounding box center [648, 568] width 1126 height 48
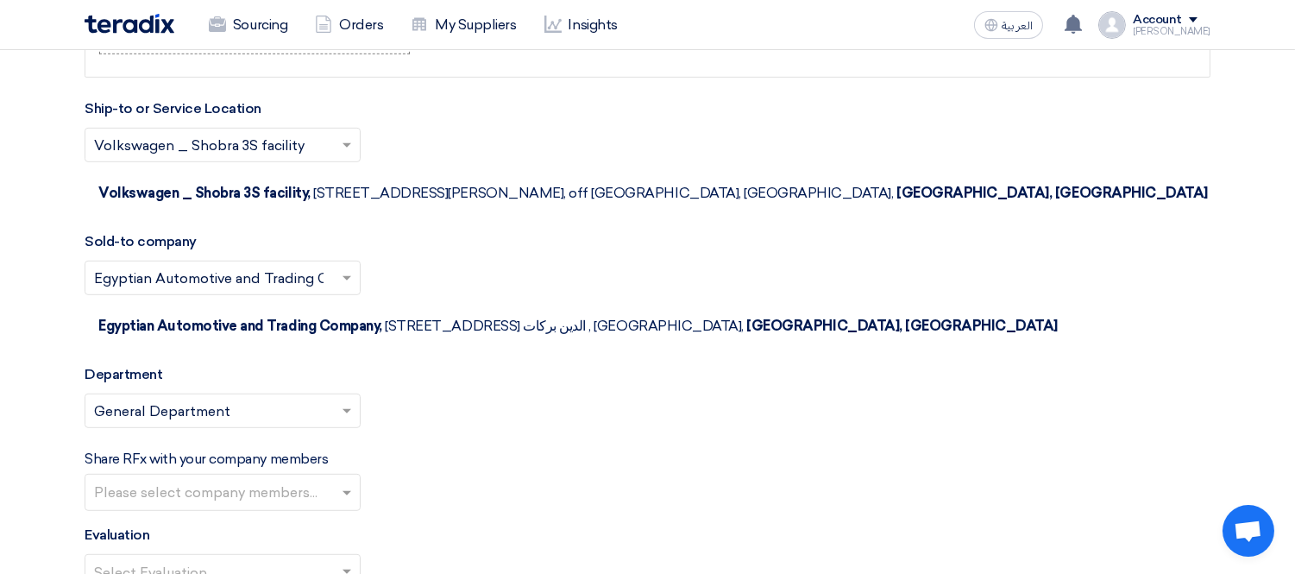
scroll to position [1881, 0]
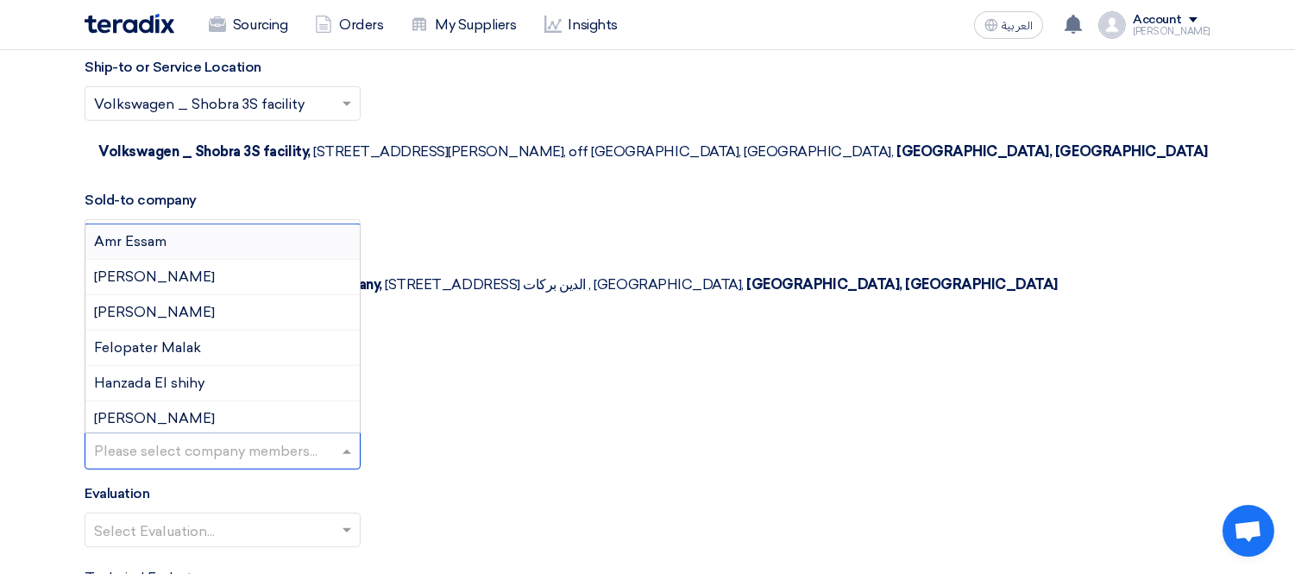
click at [179, 438] on input "text" at bounding box center [224, 452] width 261 height 28
click at [558, 483] on div "Evaluation Select Evaluation..." at bounding box center [648, 522] width 1126 height 78
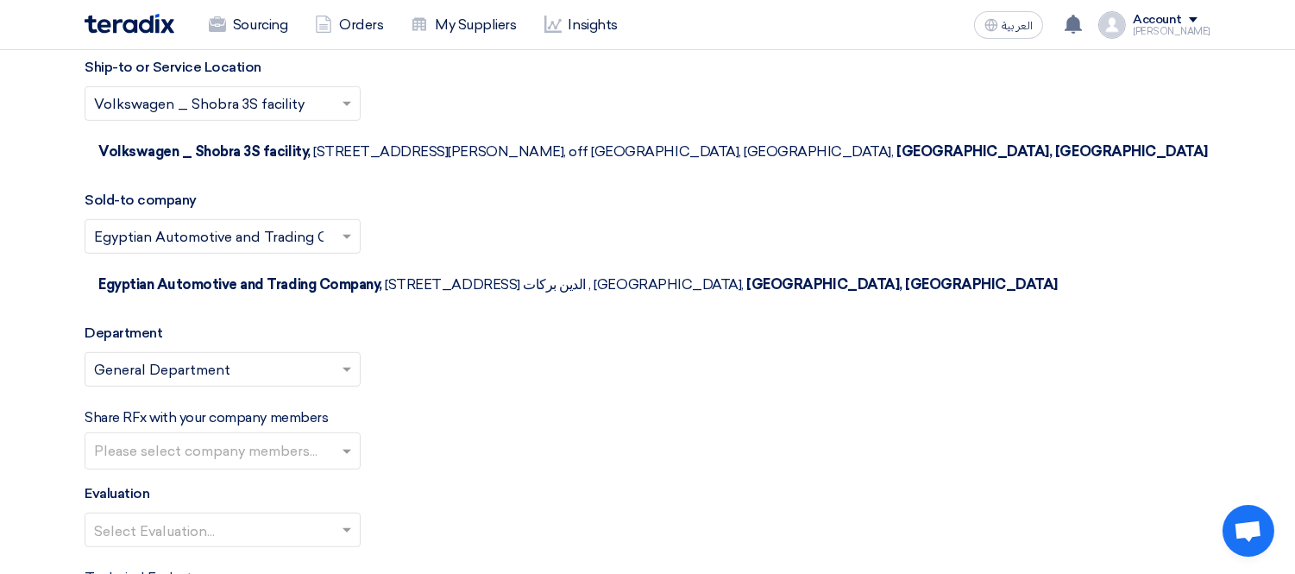
click at [273, 518] on input "text" at bounding box center [214, 532] width 240 height 28
click at [230, 556] on span "100% Price (VAT Included)" at bounding box center [180, 564] width 172 height 16
click at [556, 483] on div "Evaluation Select Evaluation... × 100% Price (VAT Included) ×" at bounding box center [648, 522] width 1126 height 78
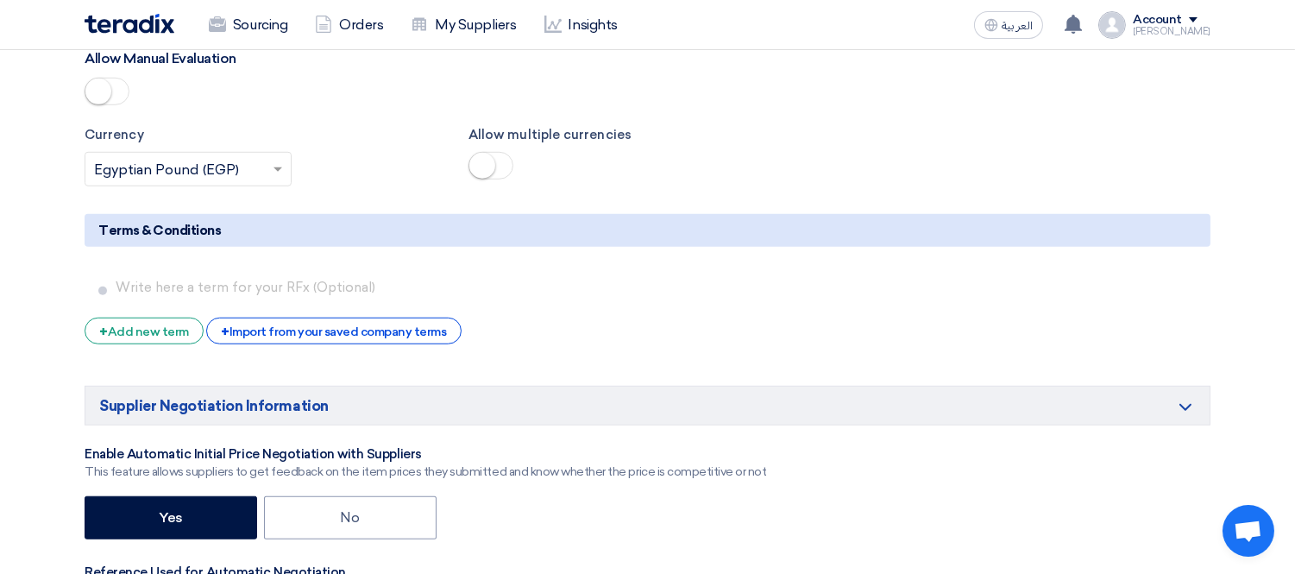
scroll to position [2571, 0]
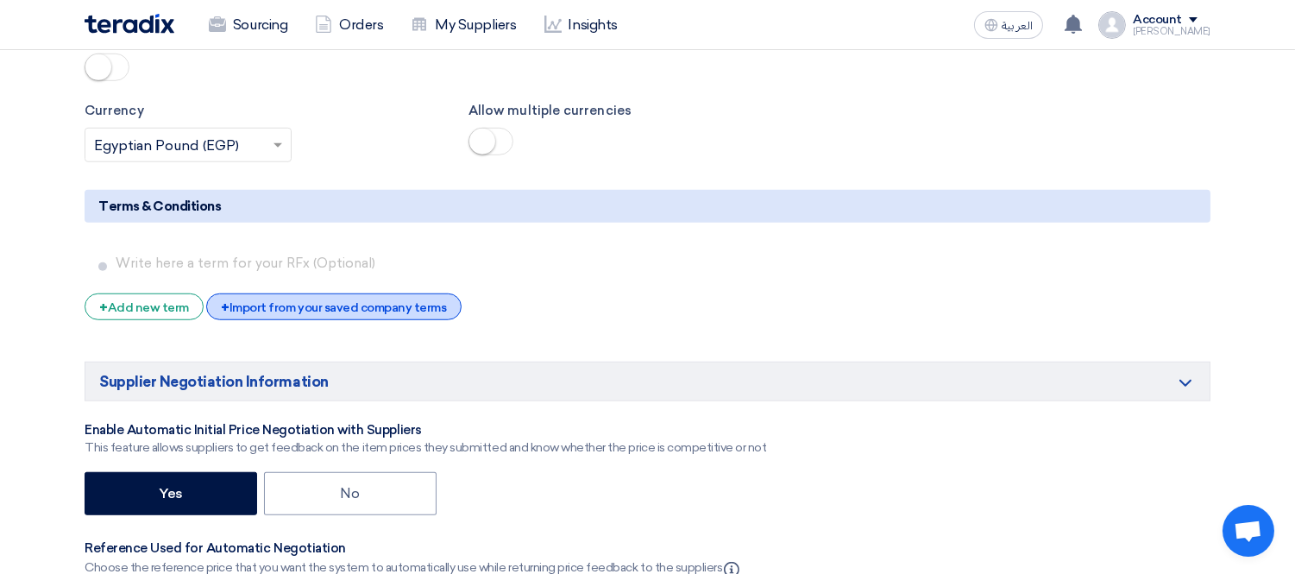
click at [350, 293] on div "+ Import from your saved company terms" at bounding box center [333, 306] width 254 height 27
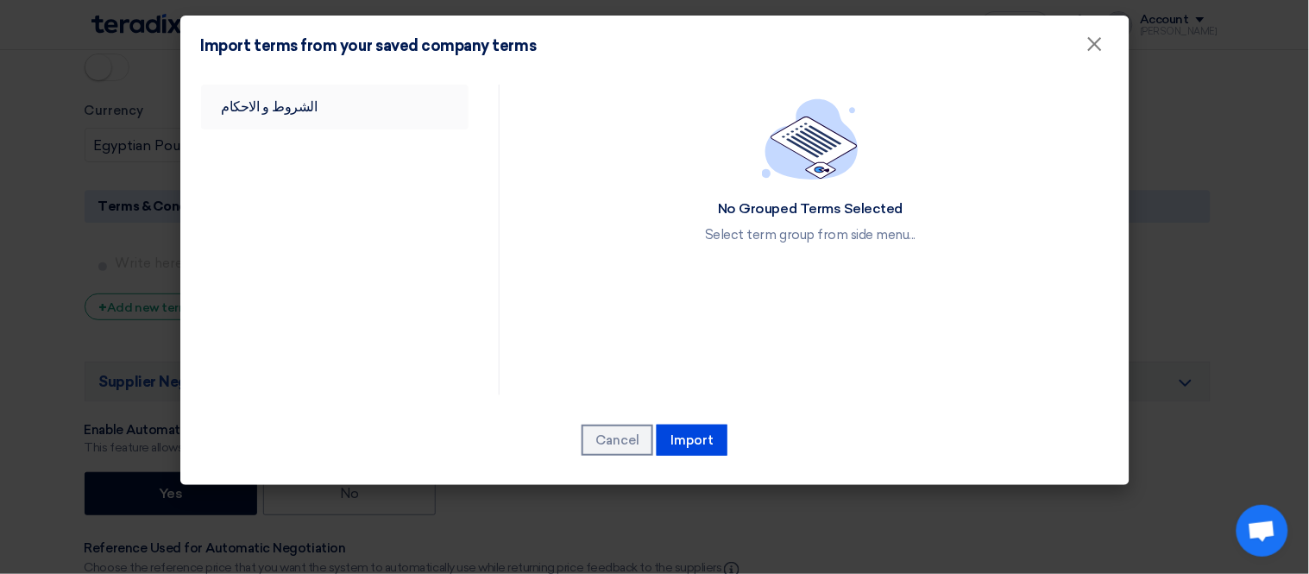
click at [286, 100] on link "الشروط و الاحكام" at bounding box center [335, 107] width 268 height 45
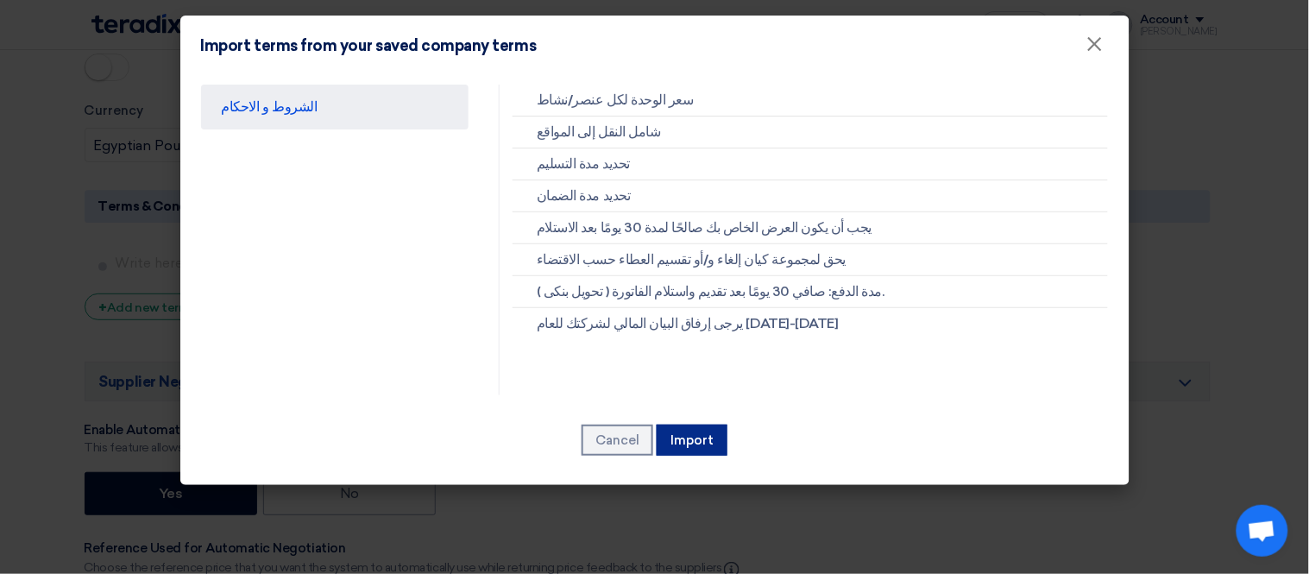
click at [696, 433] on button "Import" at bounding box center [691, 439] width 71 height 31
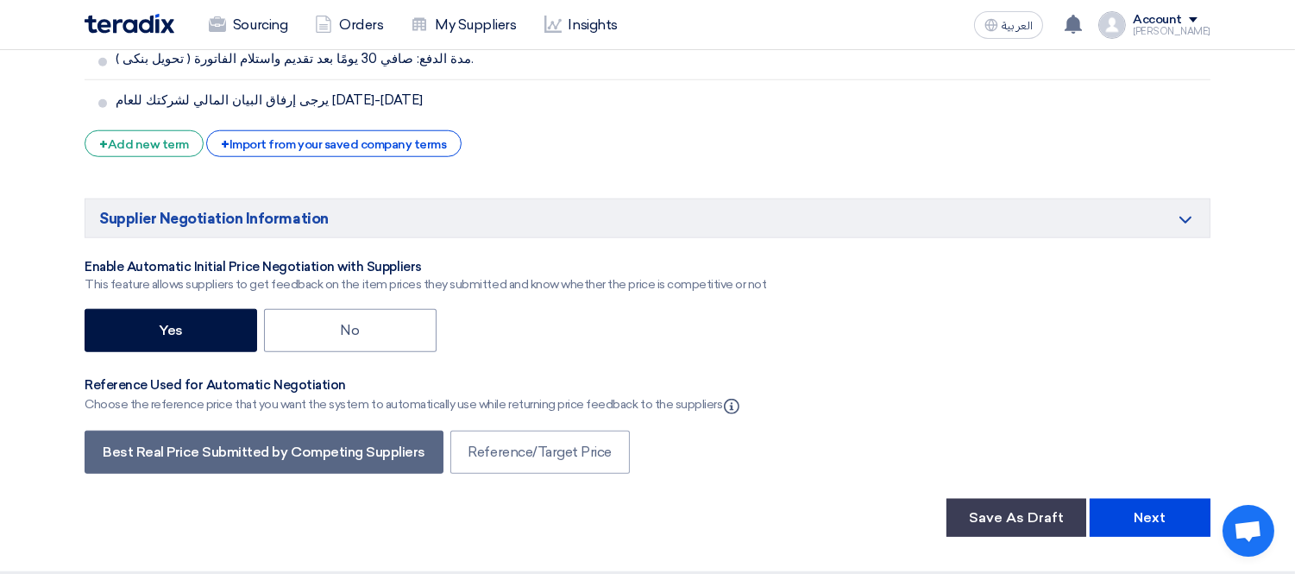
scroll to position [3031, 0]
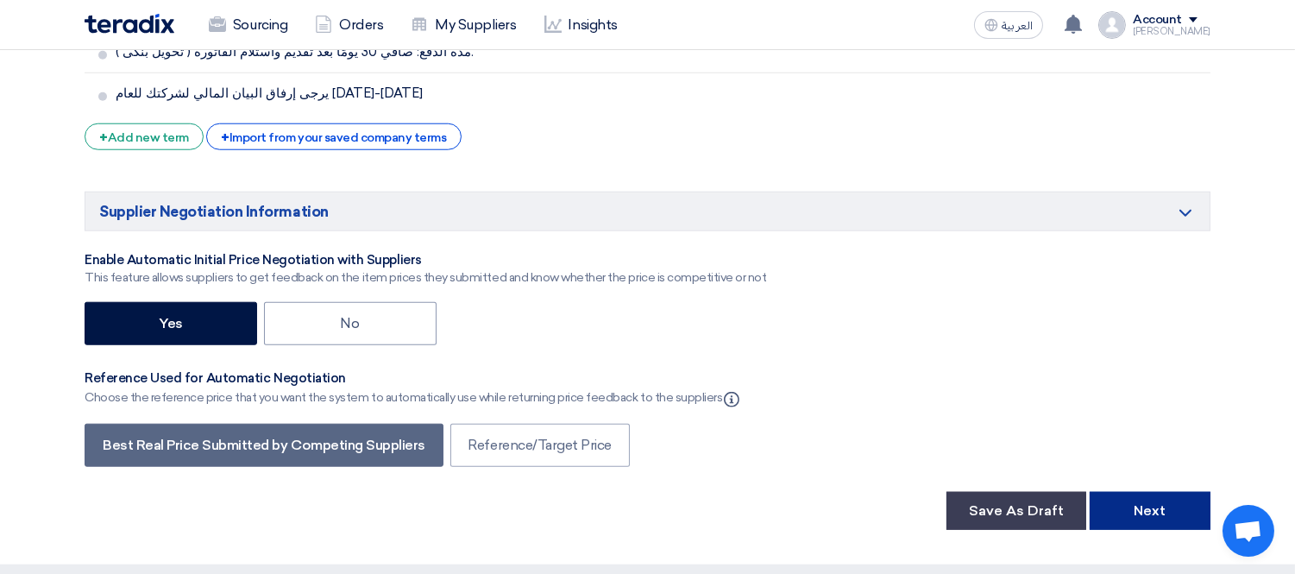
click at [1137, 492] on button "Next" at bounding box center [1149, 511] width 121 height 38
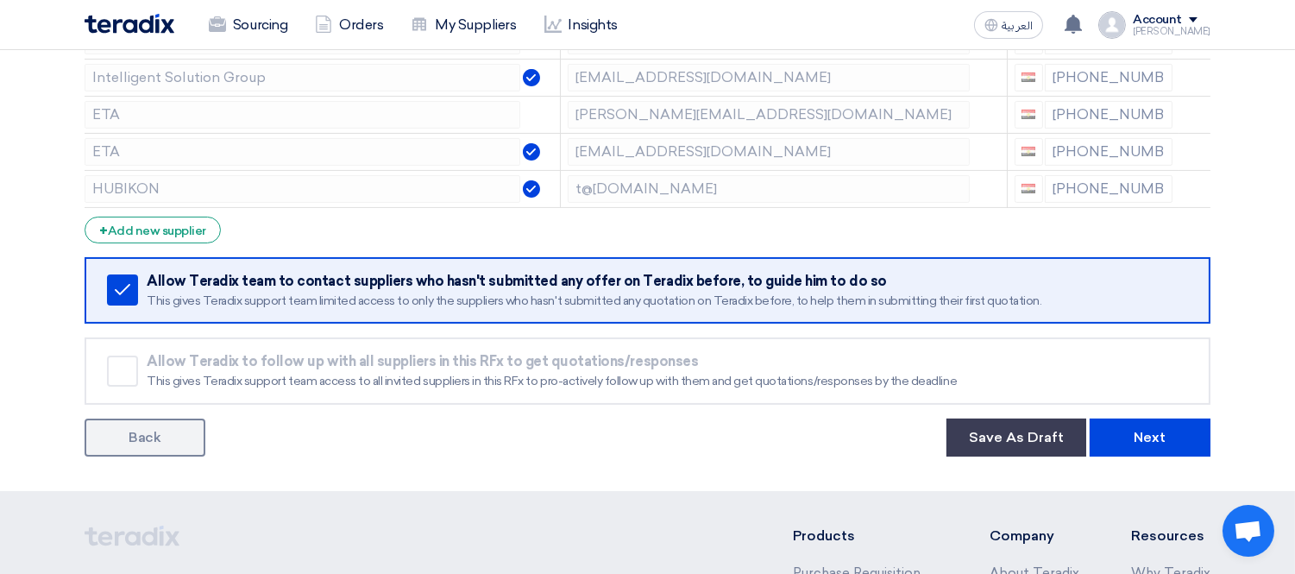
scroll to position [607, 0]
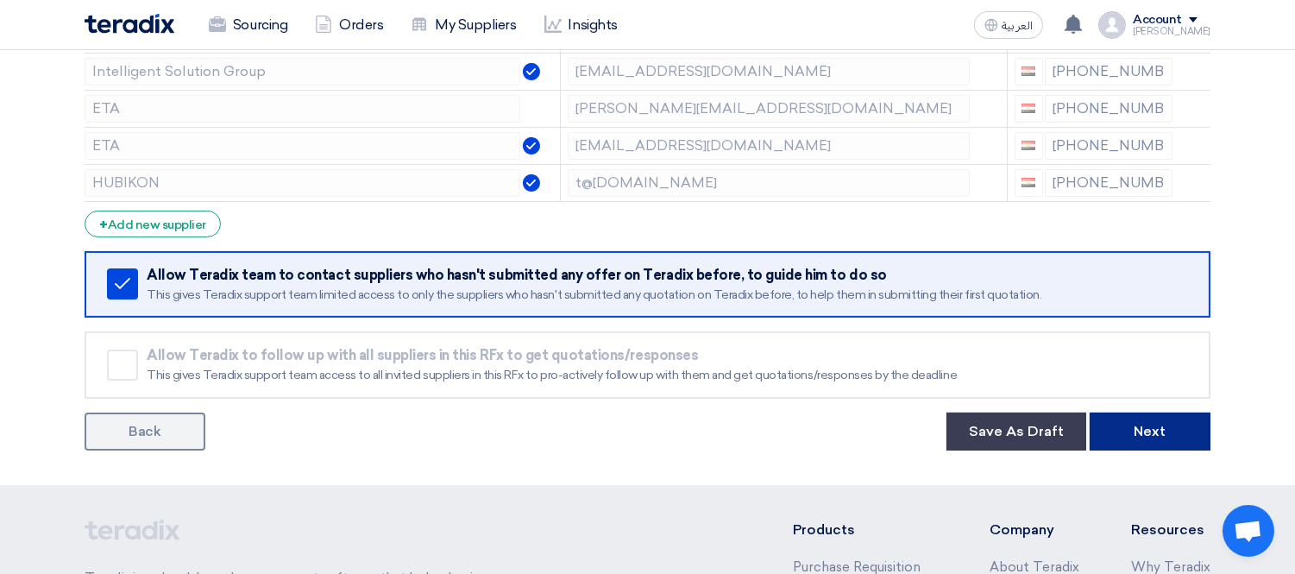
click at [1165, 421] on button "Next" at bounding box center [1149, 431] width 121 height 38
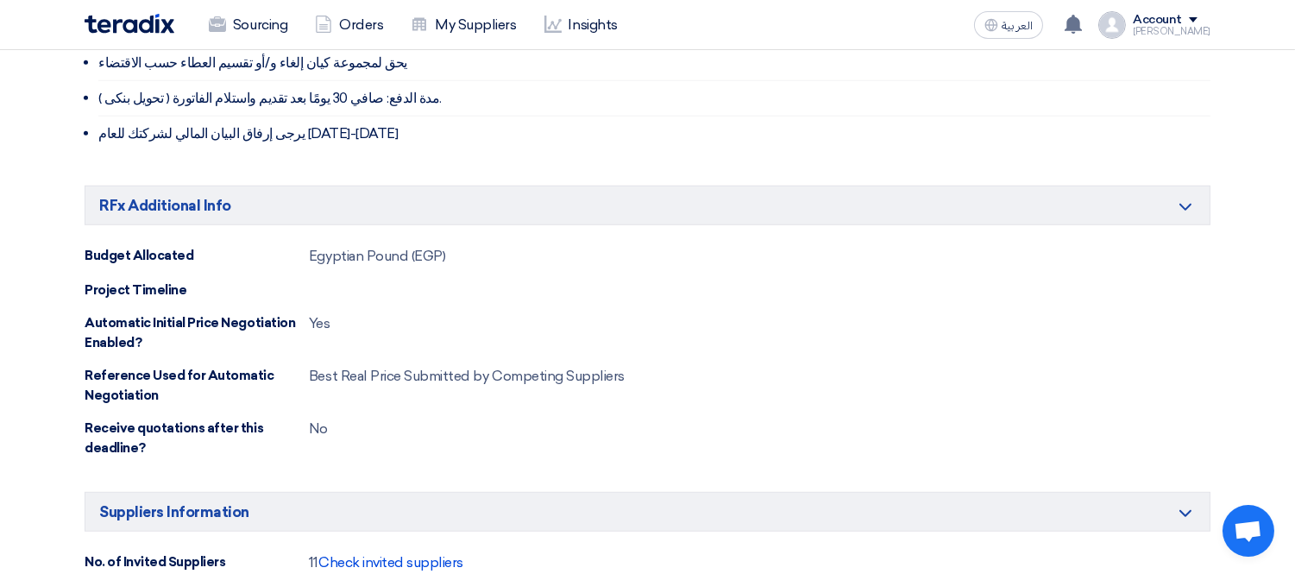
scroll to position [2491, 0]
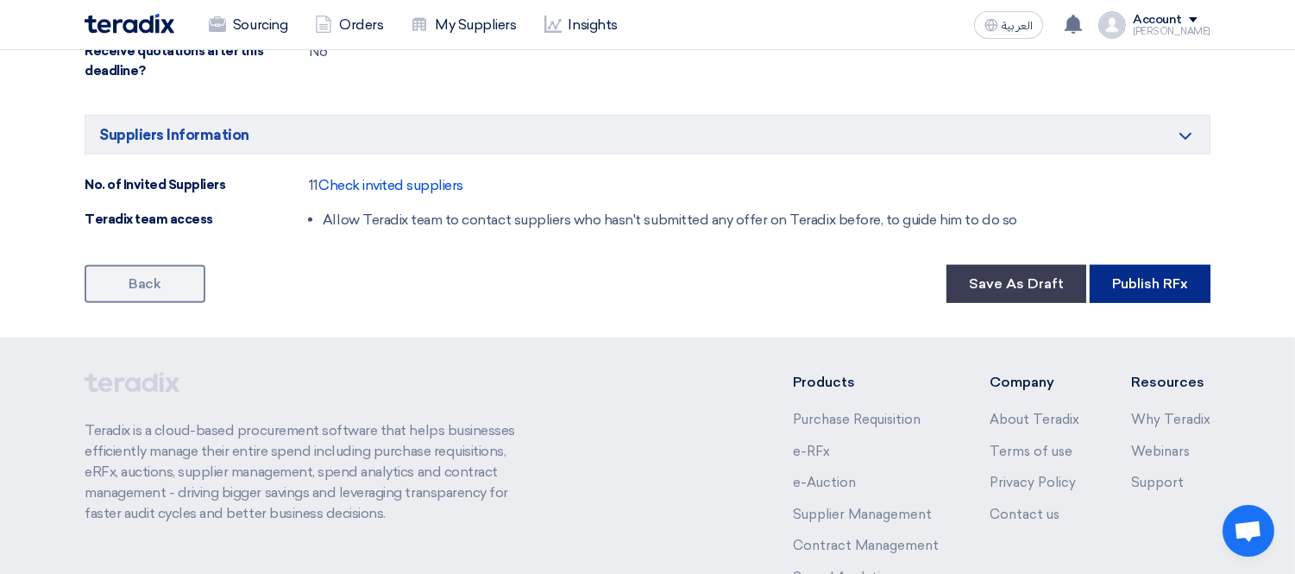
click at [1152, 265] on button "Publish RFx" at bounding box center [1149, 284] width 121 height 38
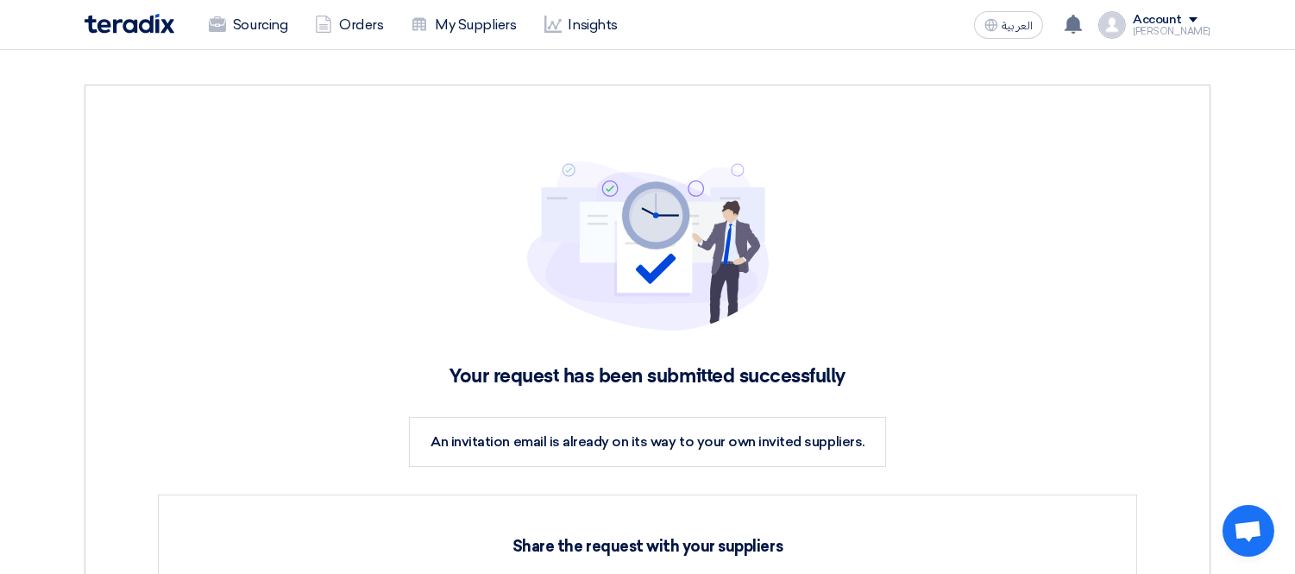
click at [272, 16] on link "Sourcing" at bounding box center [248, 25] width 106 height 38
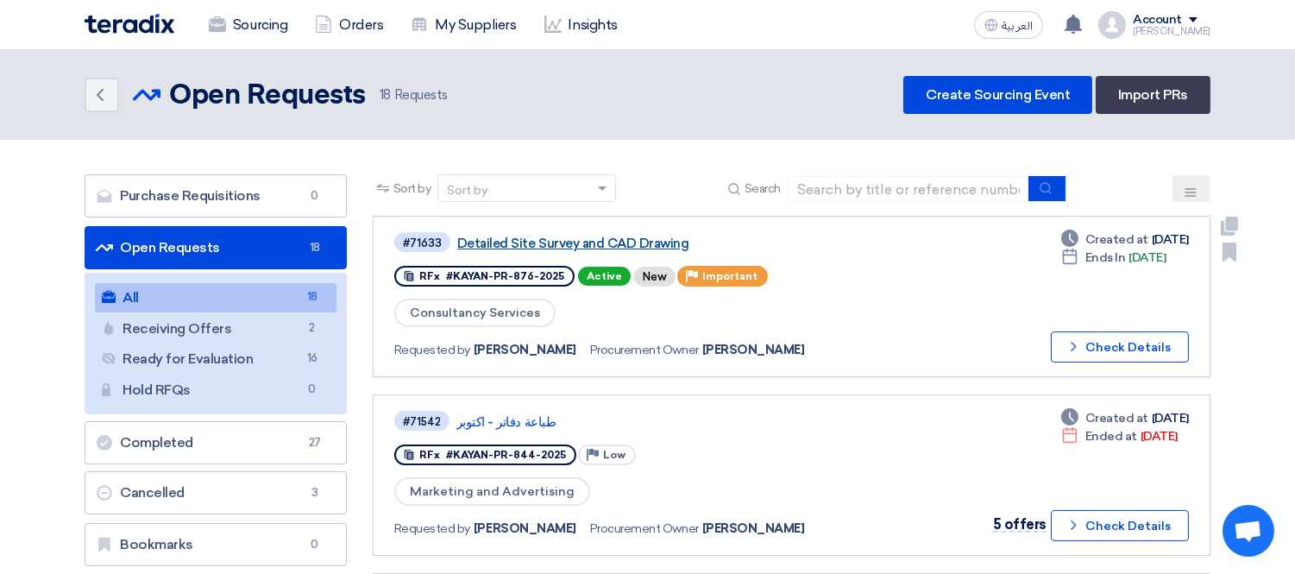
click at [562, 239] on link "Detailed Site Survey and CAD Drawing" at bounding box center [672, 243] width 431 height 16
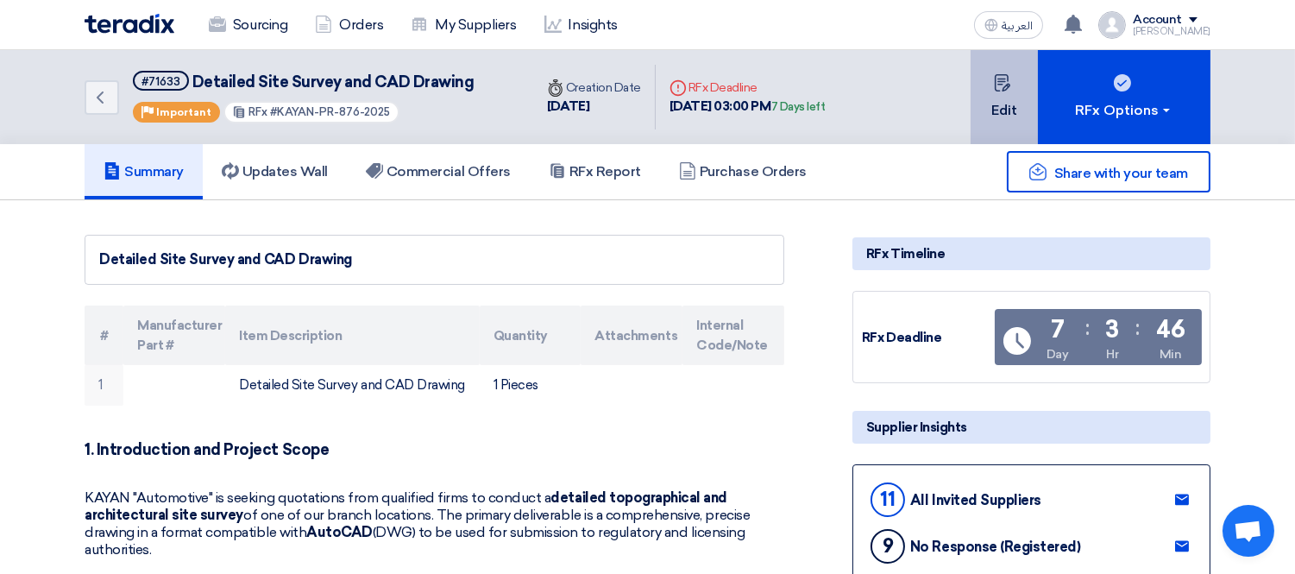
click at [994, 98] on button "Edit" at bounding box center [1003, 97] width 67 height 94
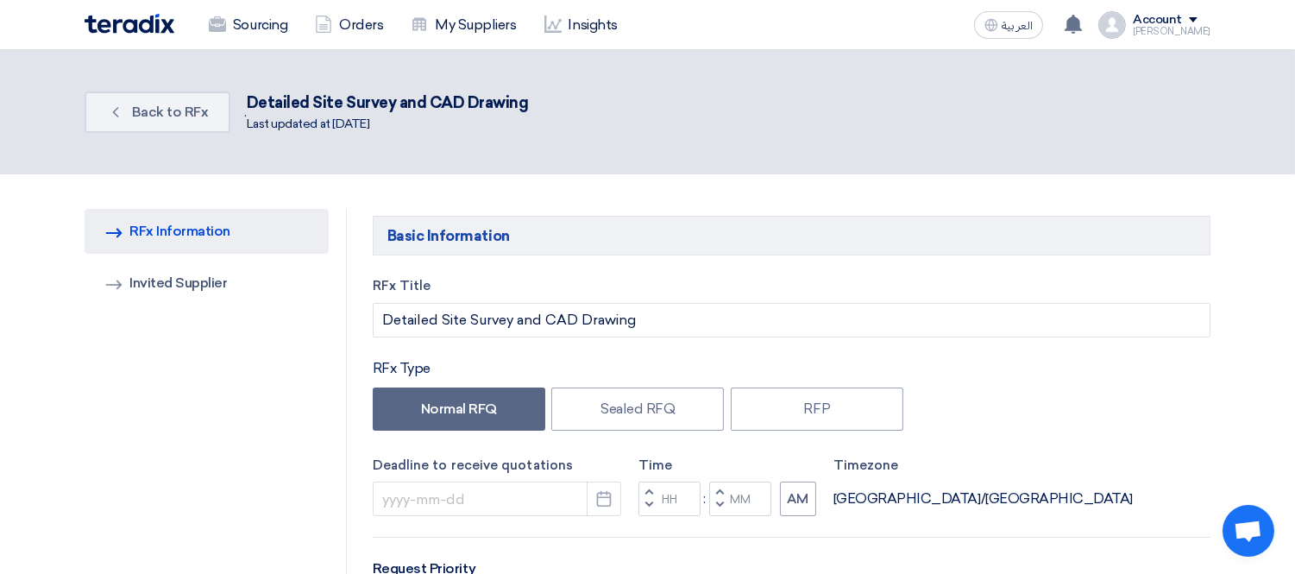
type input "10/8/2025"
type input "03"
type input "00"
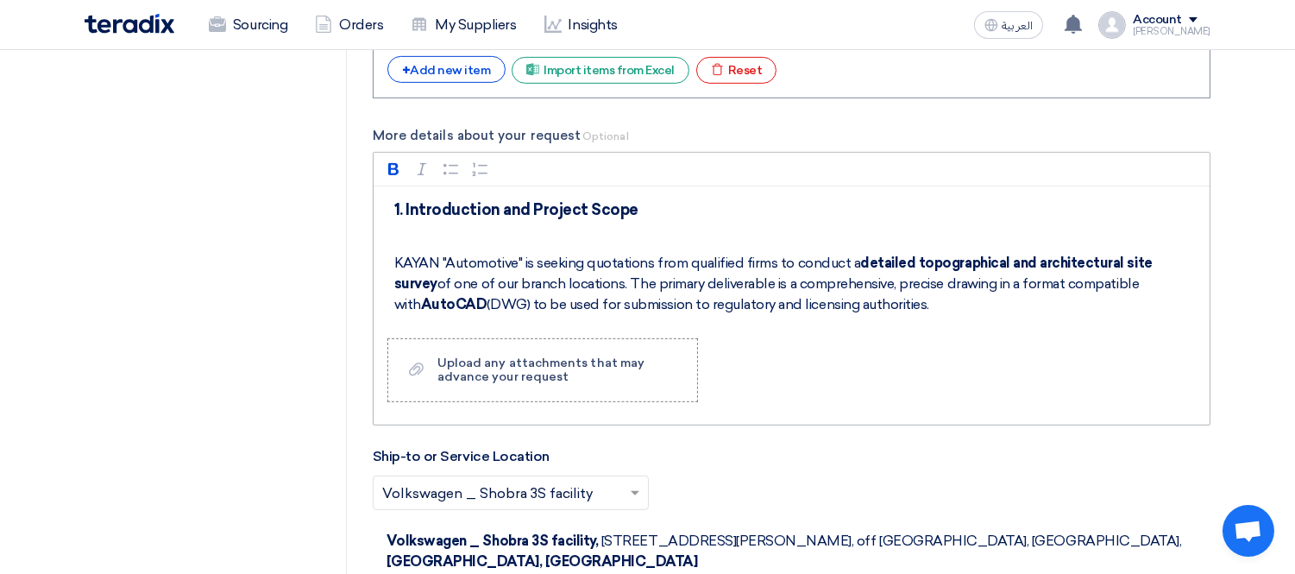
scroll to position [1290, 0]
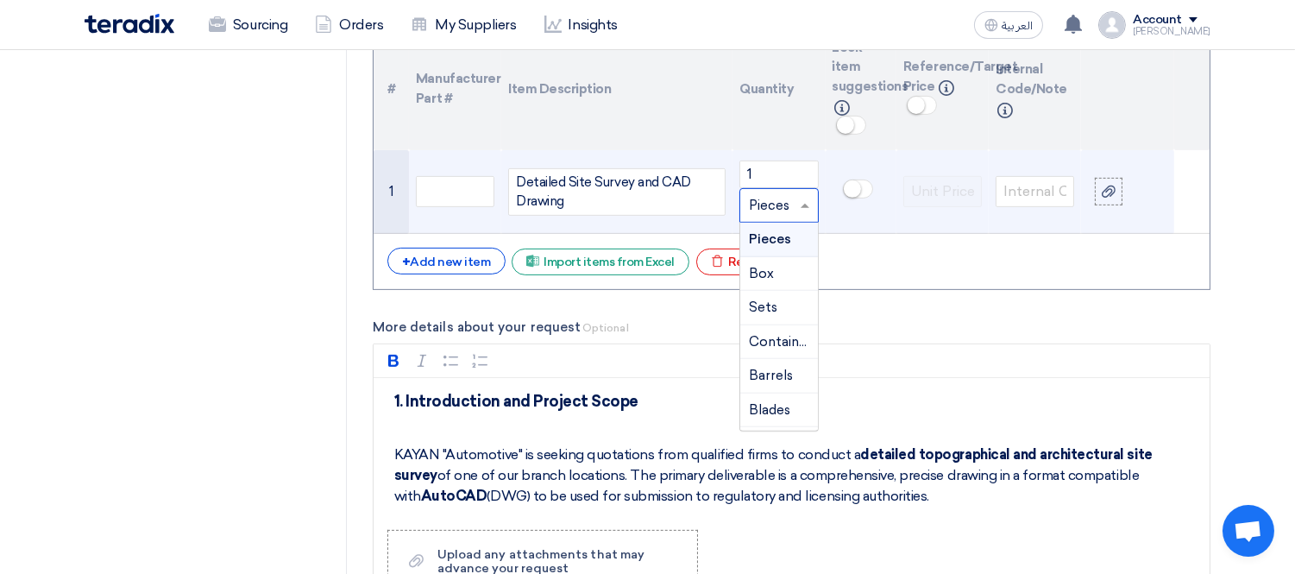
click at [773, 199] on input "text" at bounding box center [768, 206] width 39 height 28
click at [771, 200] on input "text" at bounding box center [768, 206] width 39 height 28
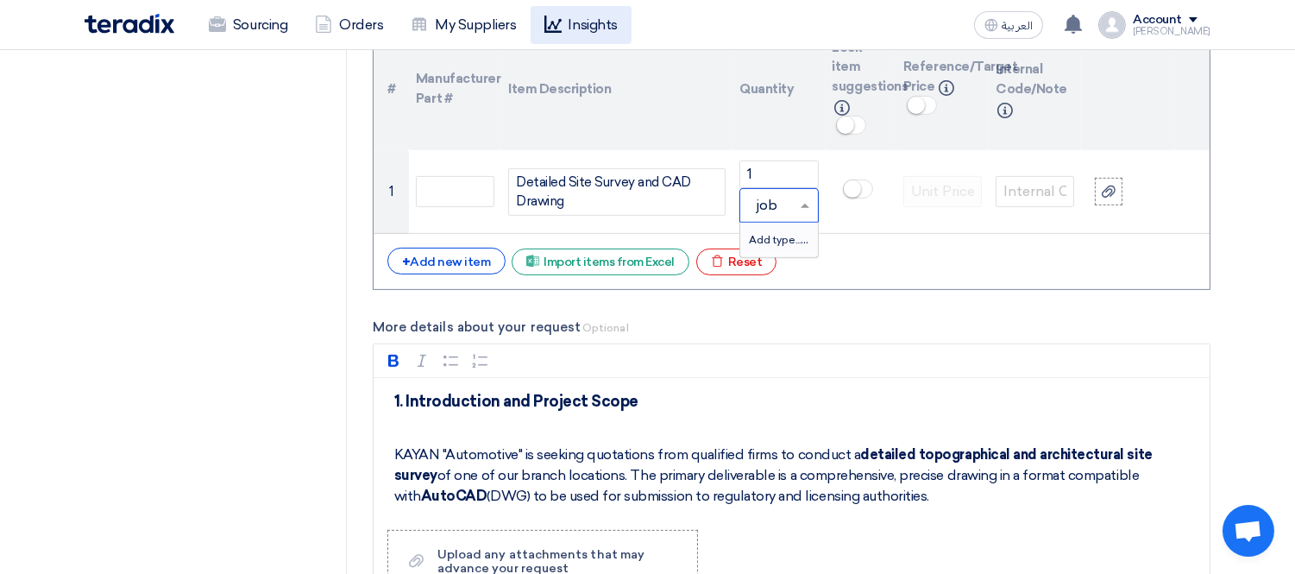
type input "job"
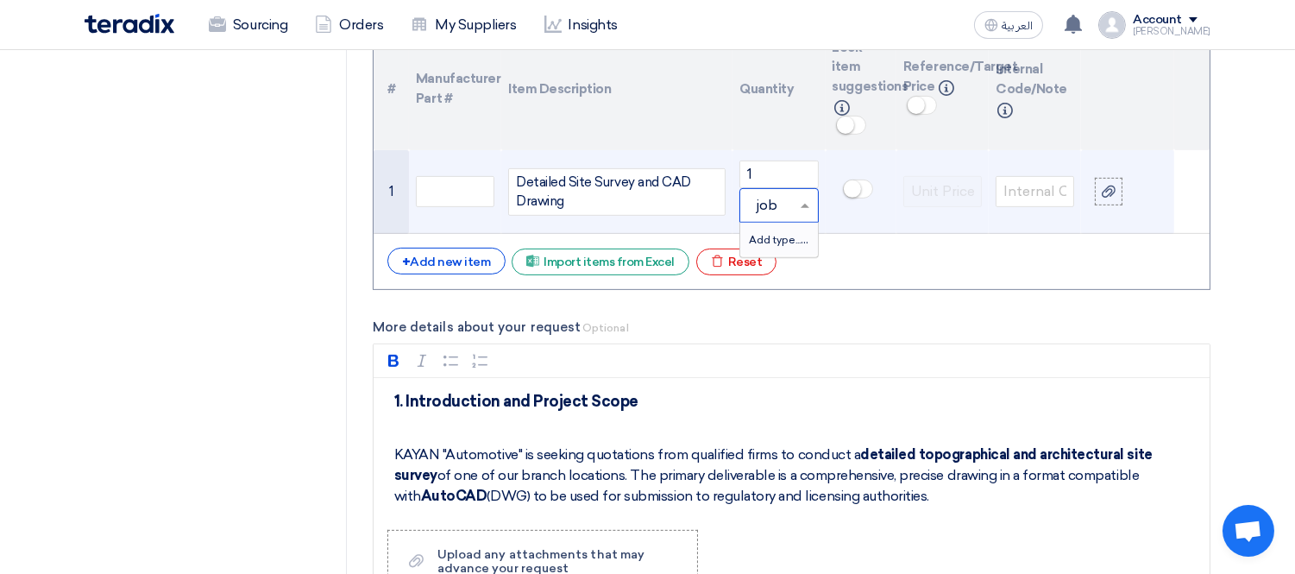
click at [782, 231] on span "Add type... "job"" at bounding box center [791, 239] width 85 height 16
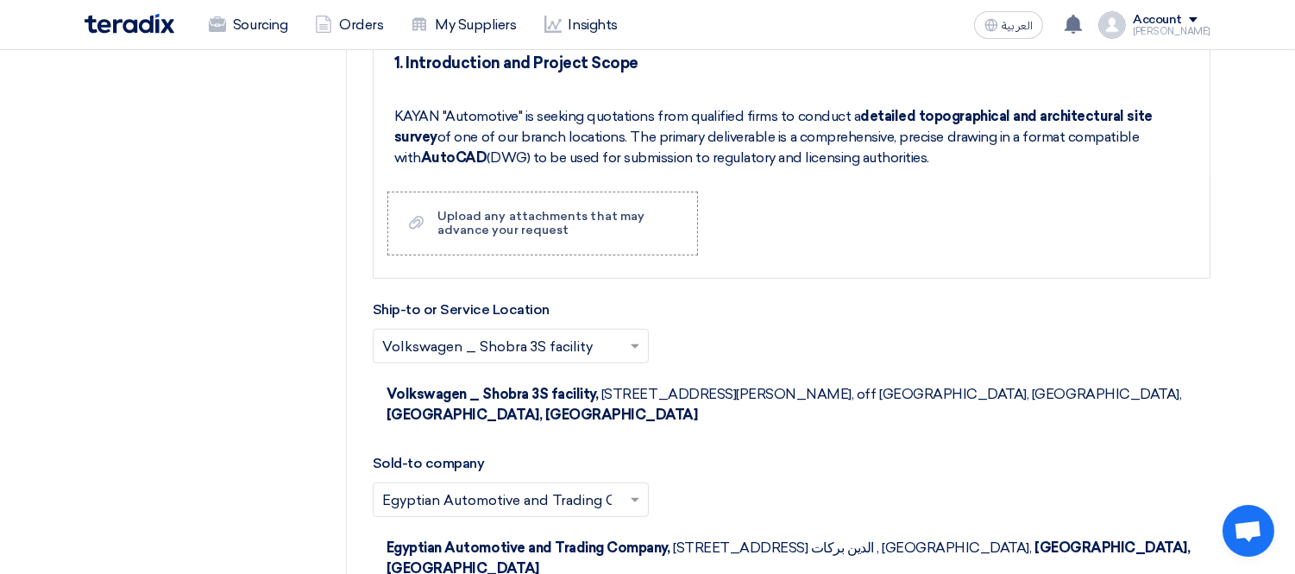
scroll to position [3399, 0]
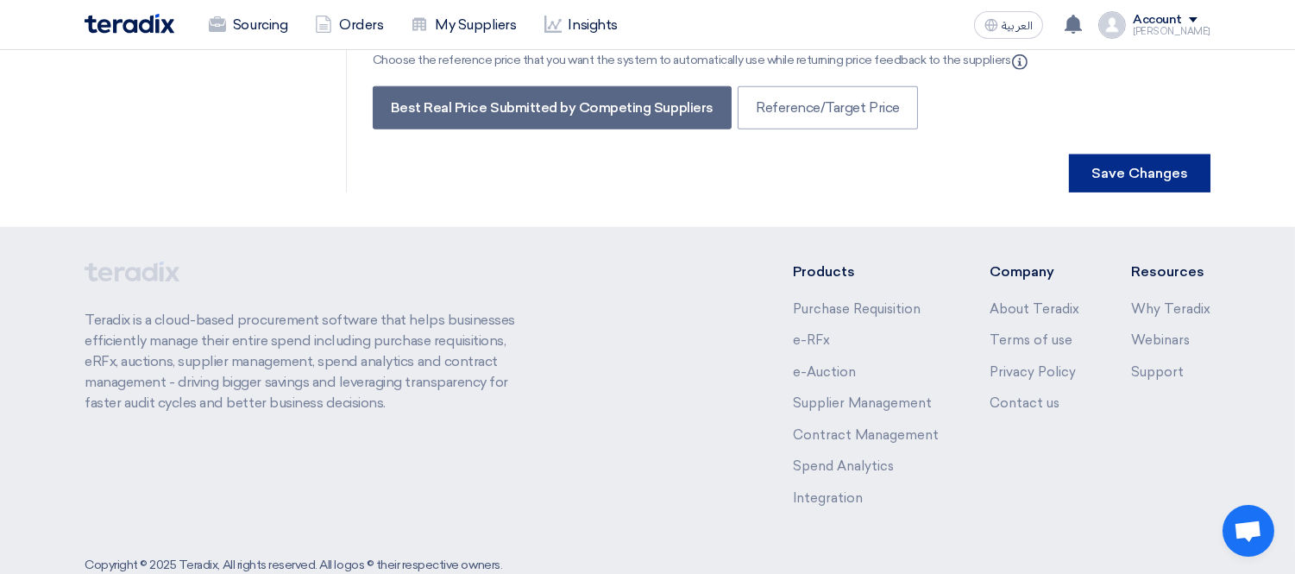
click at [1142, 154] on button "Save Changes" at bounding box center [1139, 173] width 141 height 38
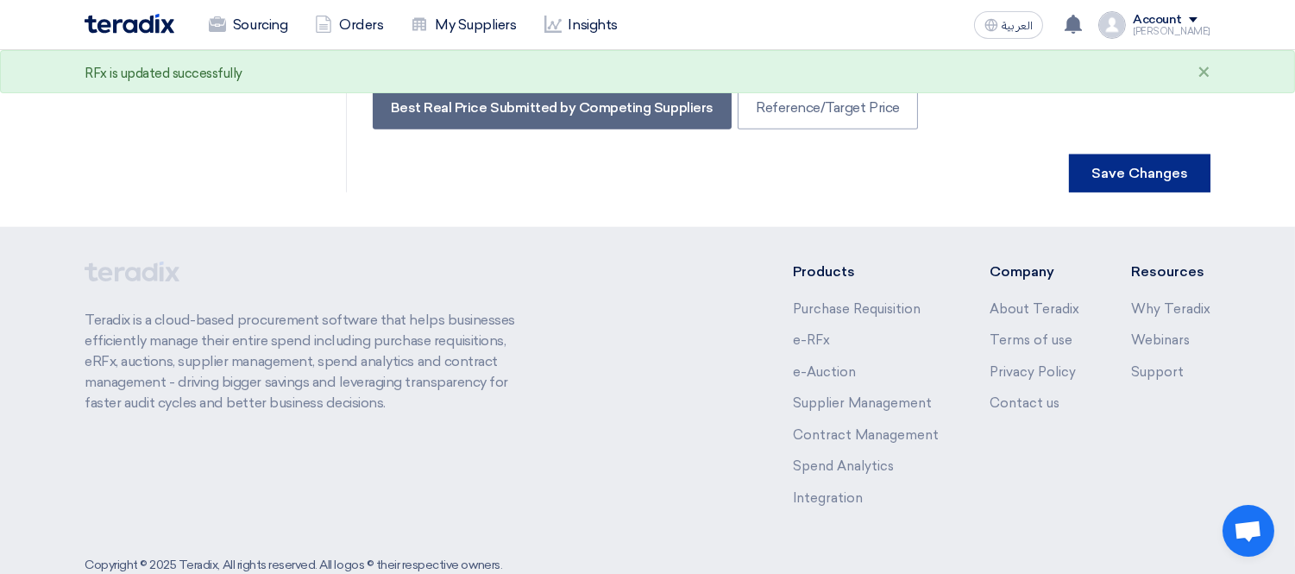
scroll to position [0, 0]
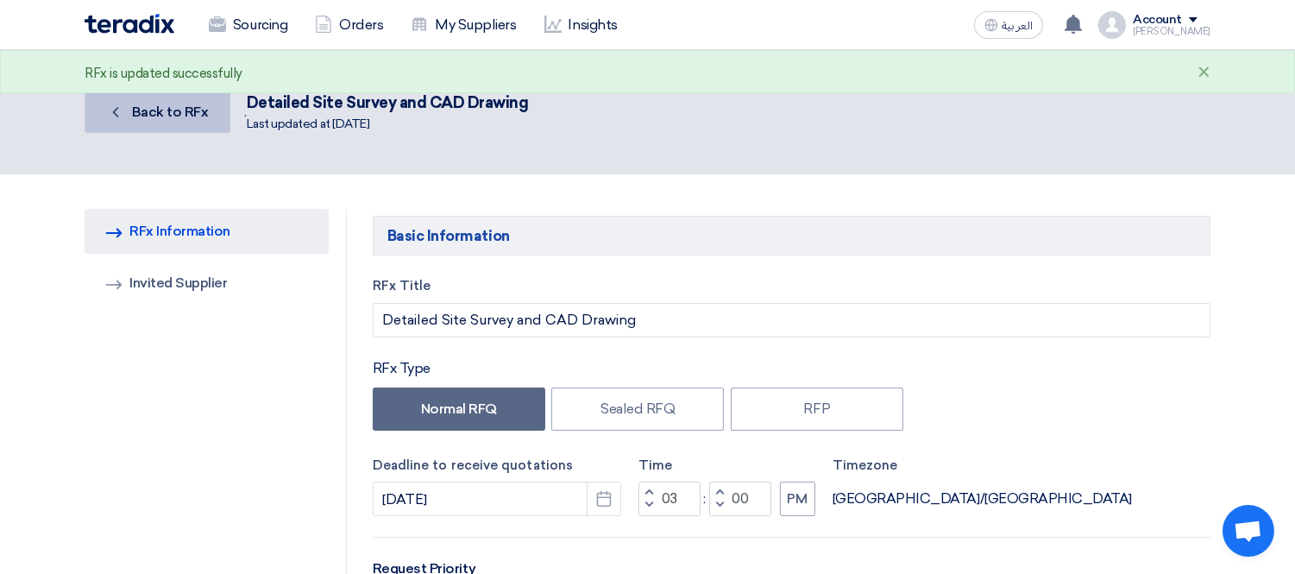
click at [125, 106] on link "Back Back to RFx" at bounding box center [158, 111] width 146 height 41
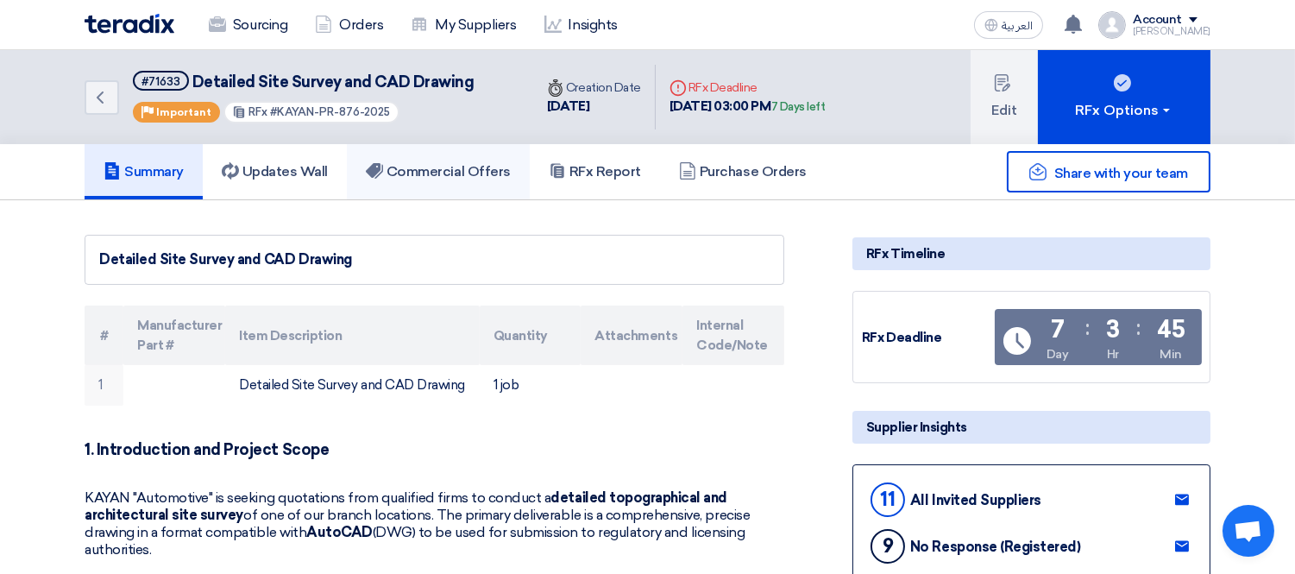
click at [449, 179] on link "Commercial Offers" at bounding box center [438, 171] width 183 height 55
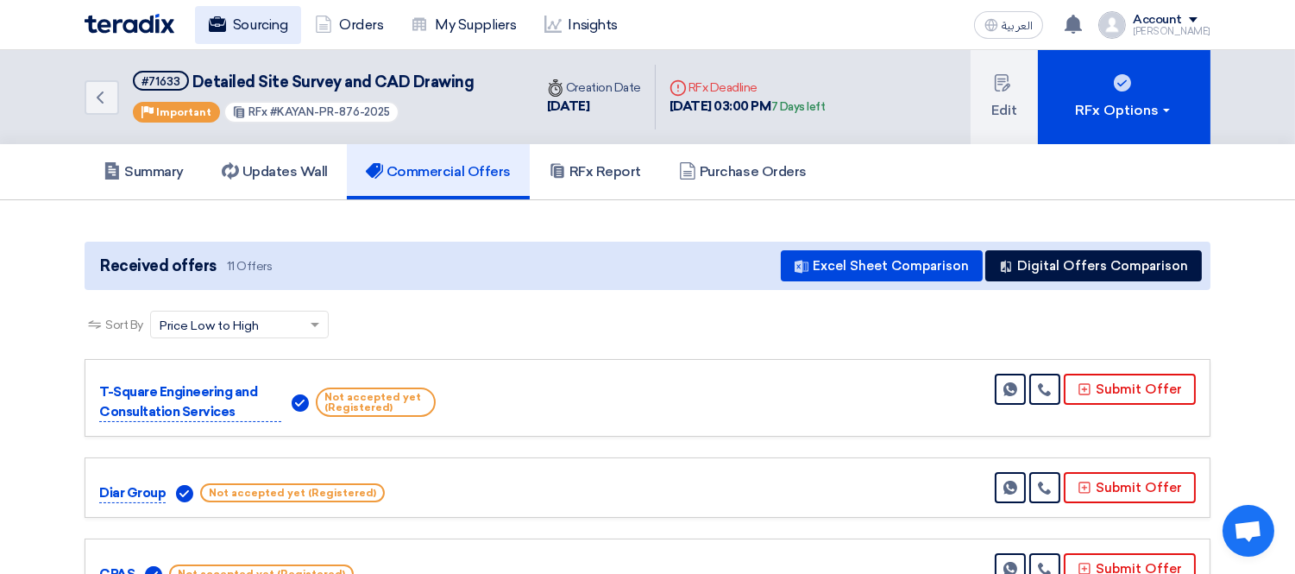
click at [253, 20] on link "Sourcing" at bounding box center [248, 25] width 106 height 38
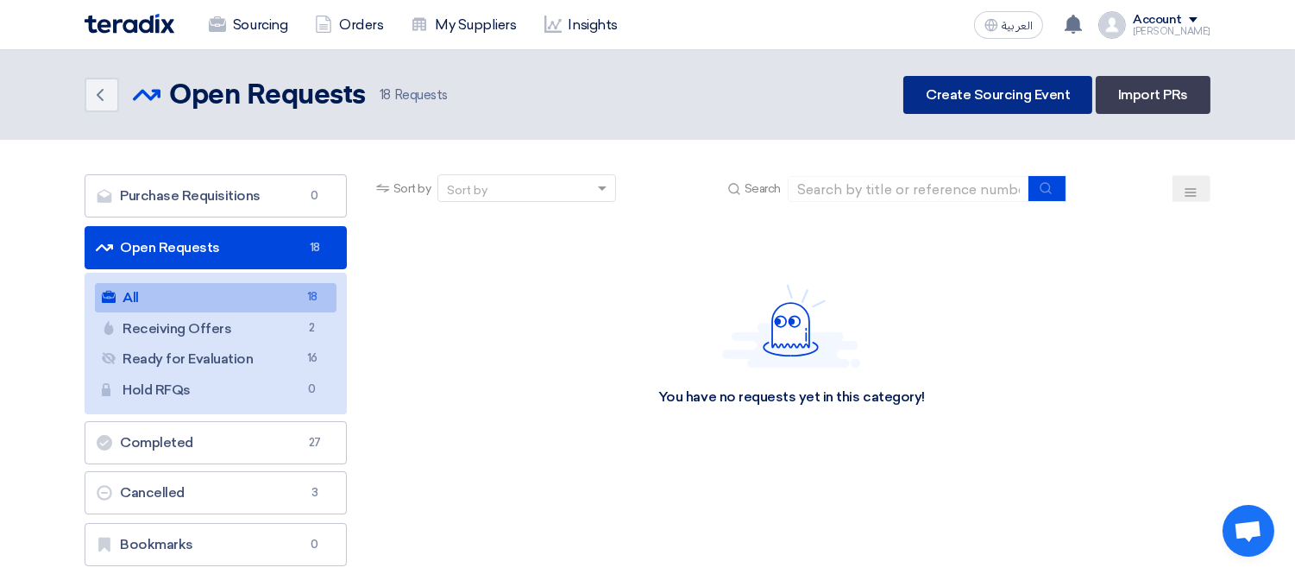
click at [1007, 79] on link "Create Sourcing Event" at bounding box center [997, 95] width 189 height 38
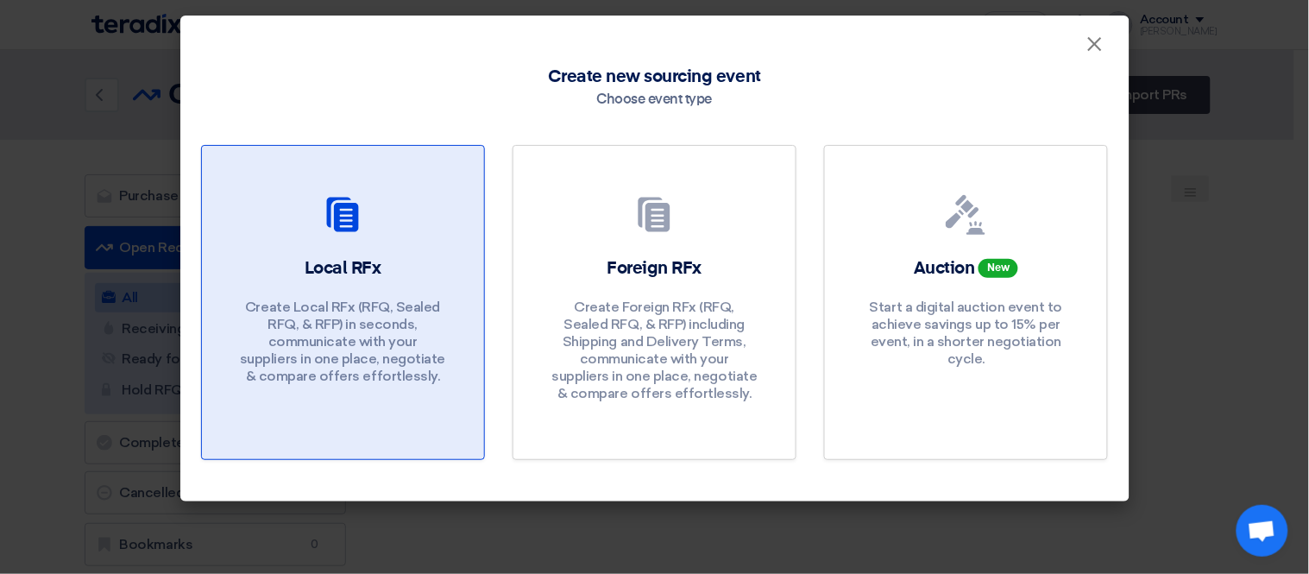
click at [377, 251] on link "Local RFx Create Local RFx (RFQ, Sealed RFQ, & RFP) in seconds, communicate wit…" at bounding box center [343, 302] width 284 height 315
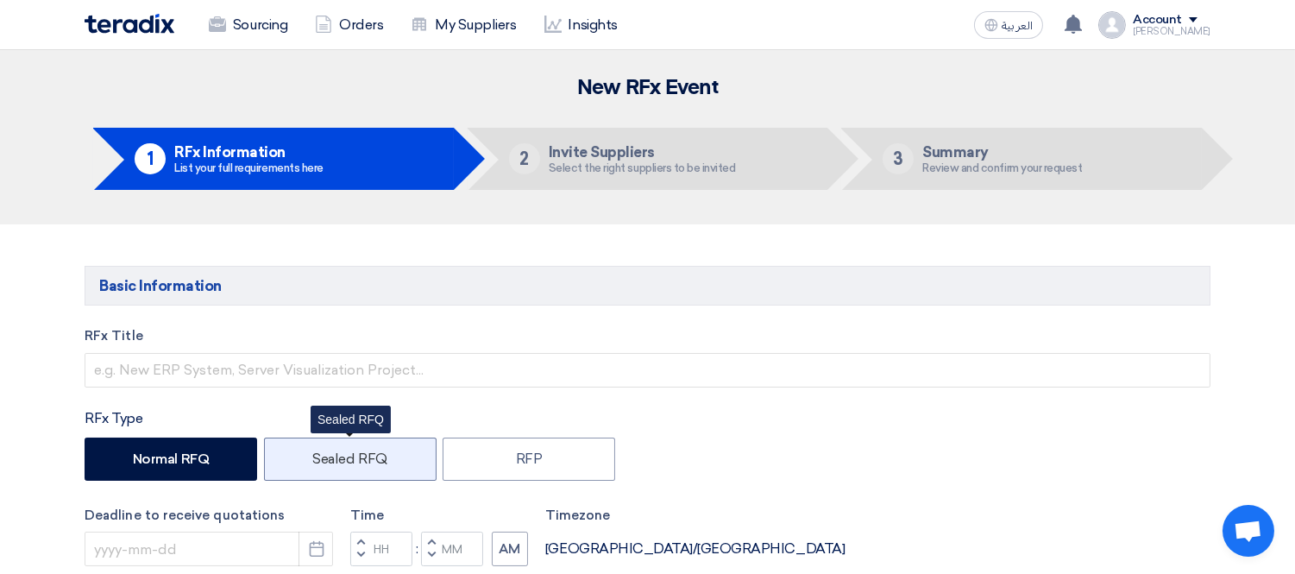
click at [372, 461] on label "Sealed RFQ" at bounding box center [350, 458] width 173 height 43
click at [323, 461] on input "Sealed RFQ" at bounding box center [317, 457] width 11 height 11
radio input "true"
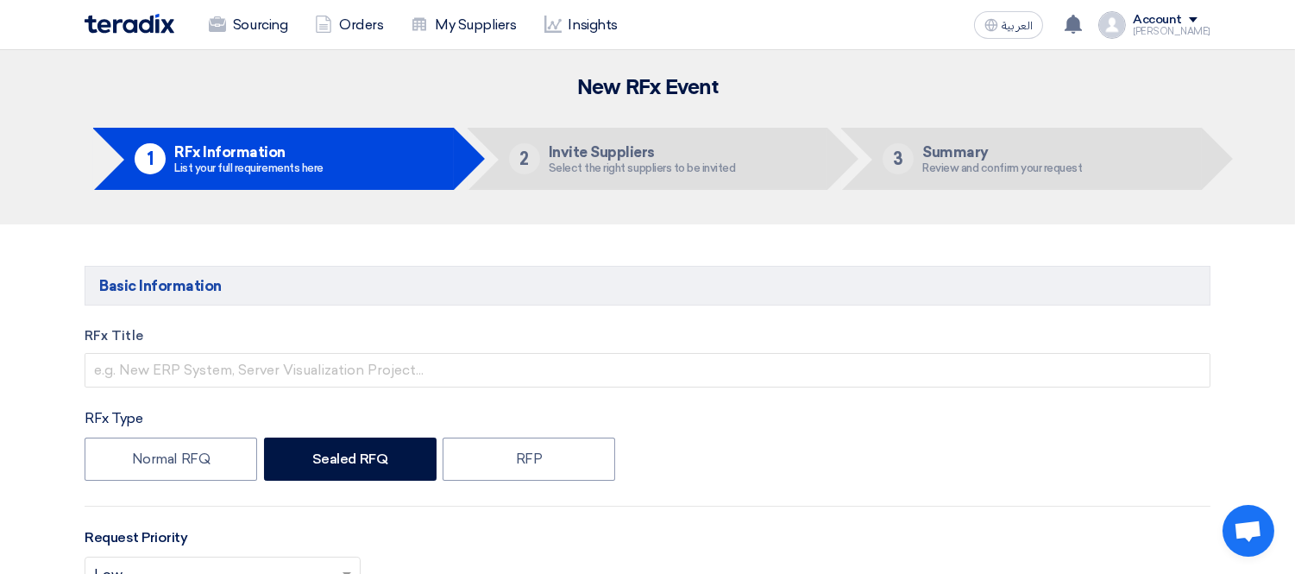
scroll to position [192, 0]
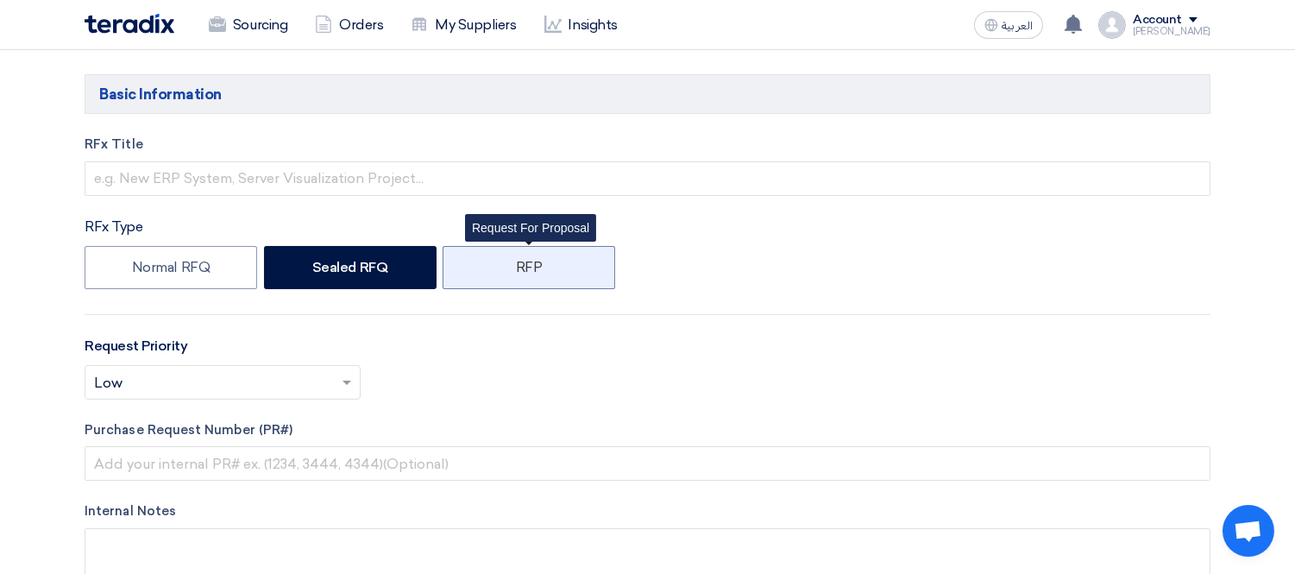
click at [530, 270] on label "RFP" at bounding box center [529, 267] width 173 height 43
click at [527, 270] on input "RFP" at bounding box center [521, 266] width 11 height 11
radio input "true"
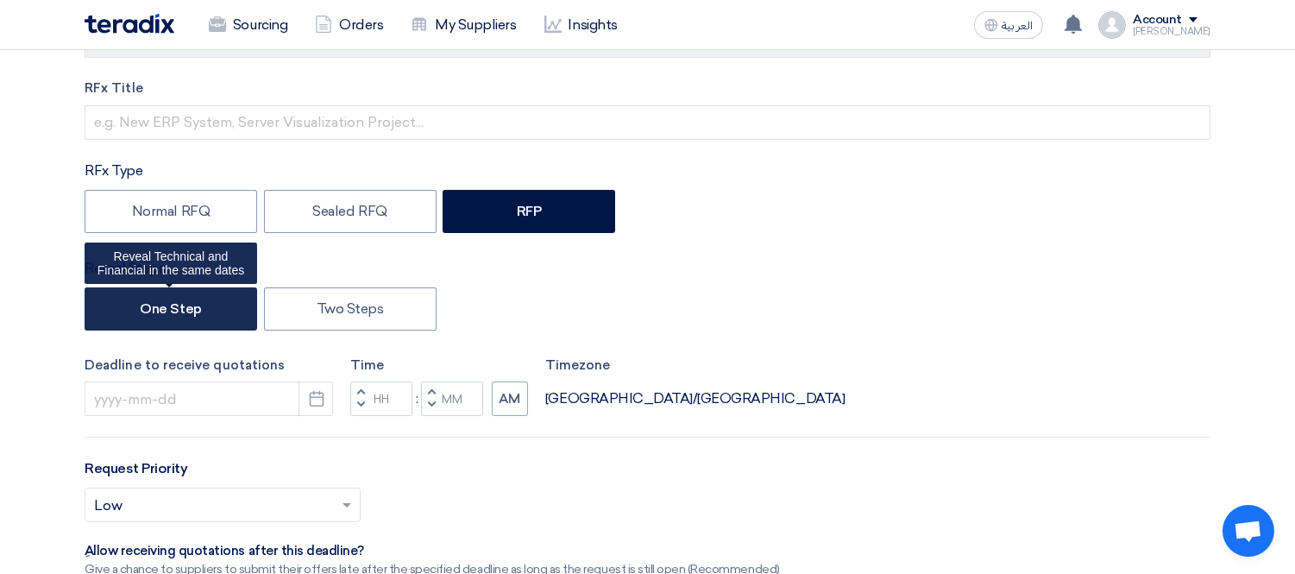
scroll to position [383, 0]
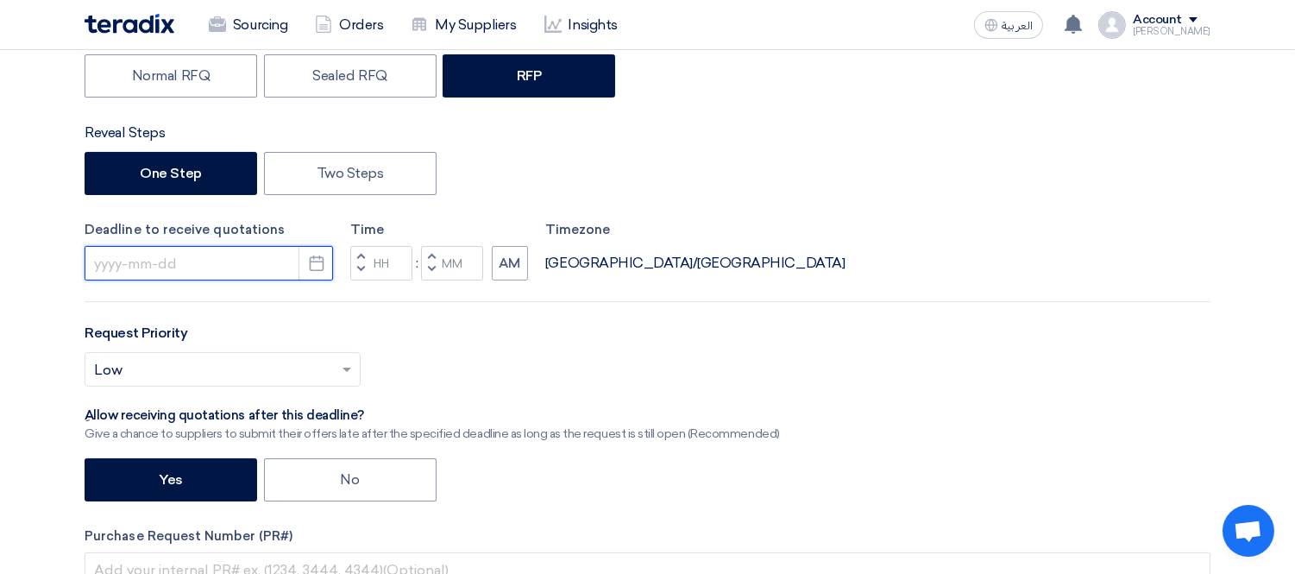
click at [130, 262] on input at bounding box center [209, 263] width 248 height 35
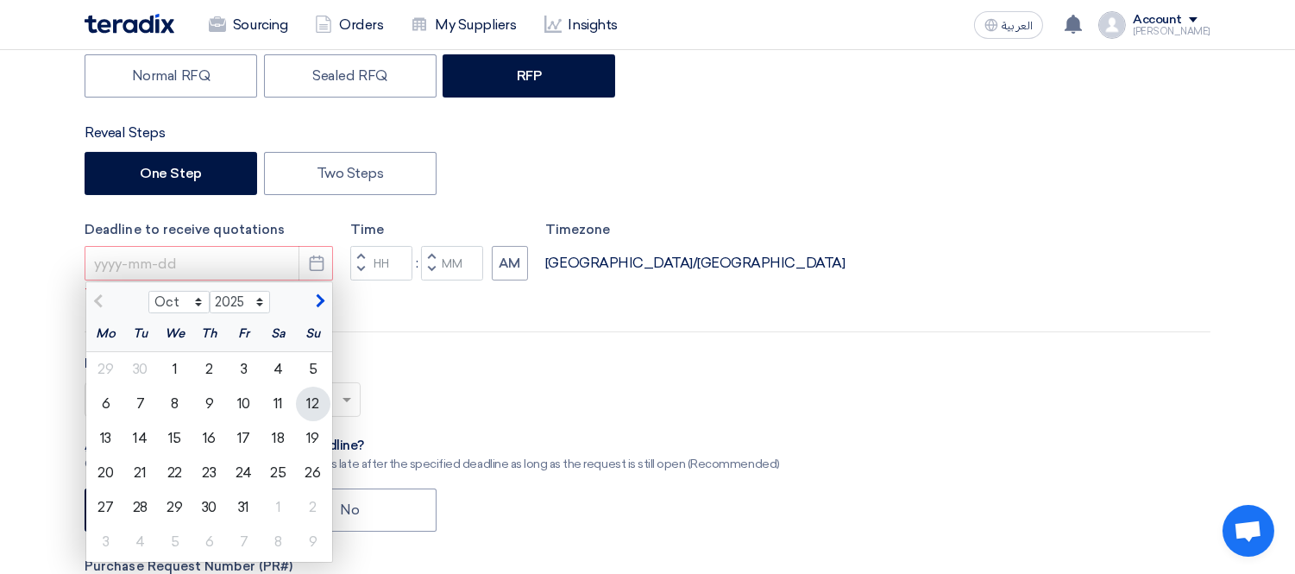
click at [313, 402] on div "12" at bounding box center [313, 403] width 35 height 35
type input "10/12/2025"
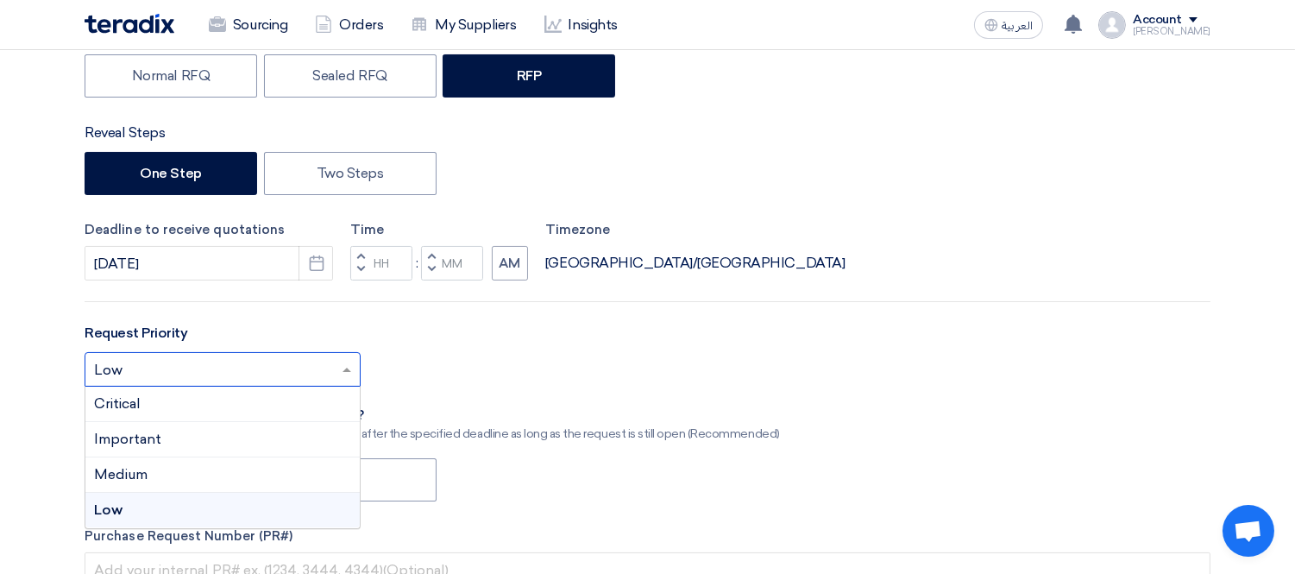
click at [223, 358] on input "text" at bounding box center [214, 371] width 240 height 28
click at [186, 441] on div "Important" at bounding box center [222, 439] width 274 height 35
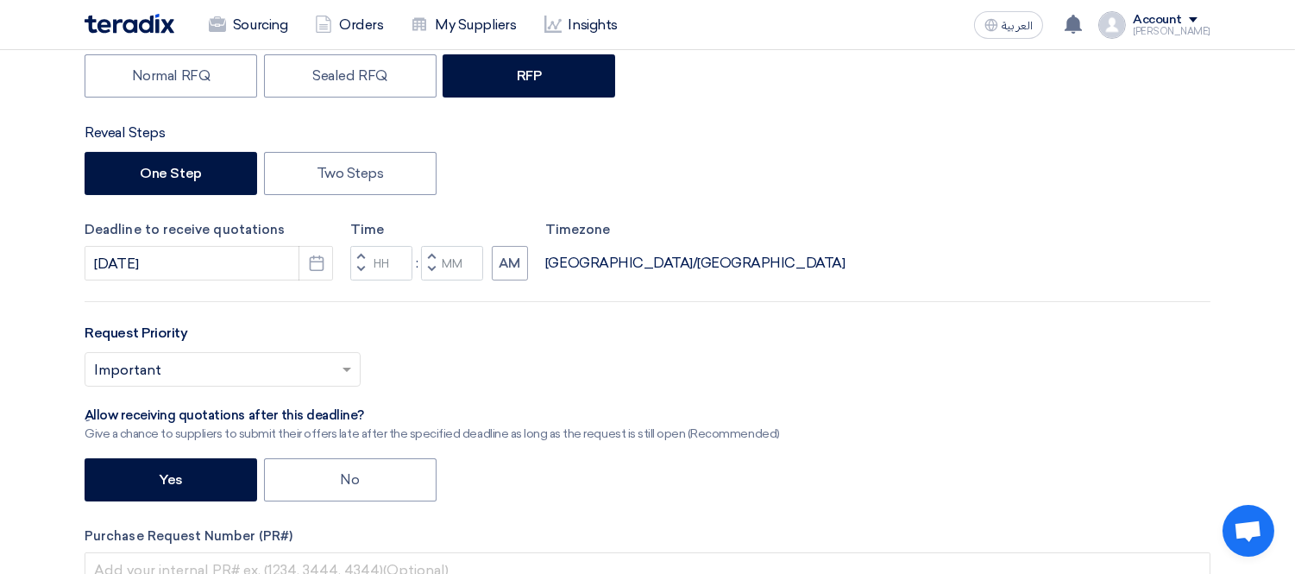
click at [408, 375] on div "Select priority... × Important ×" at bounding box center [648, 376] width 1126 height 48
click at [317, 478] on label "No" at bounding box center [350, 479] width 173 height 43
click at [341, 478] on input "No" at bounding box center [346, 478] width 11 height 11
radio input "true"
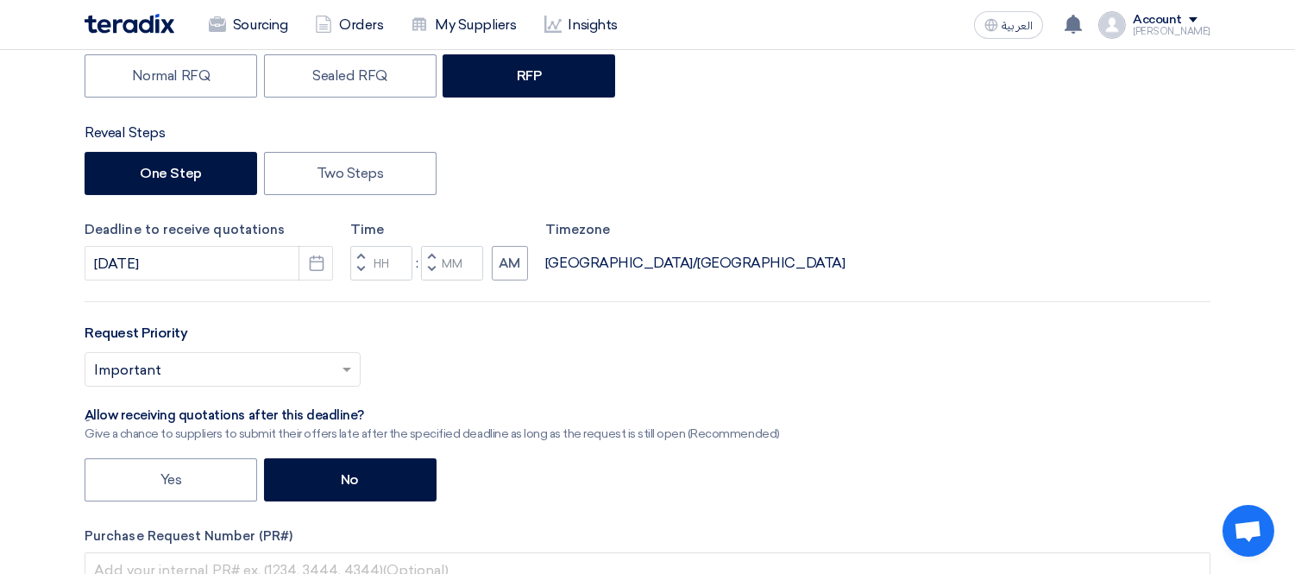
click at [645, 356] on div "Select priority... × Important ×" at bounding box center [648, 376] width 1126 height 48
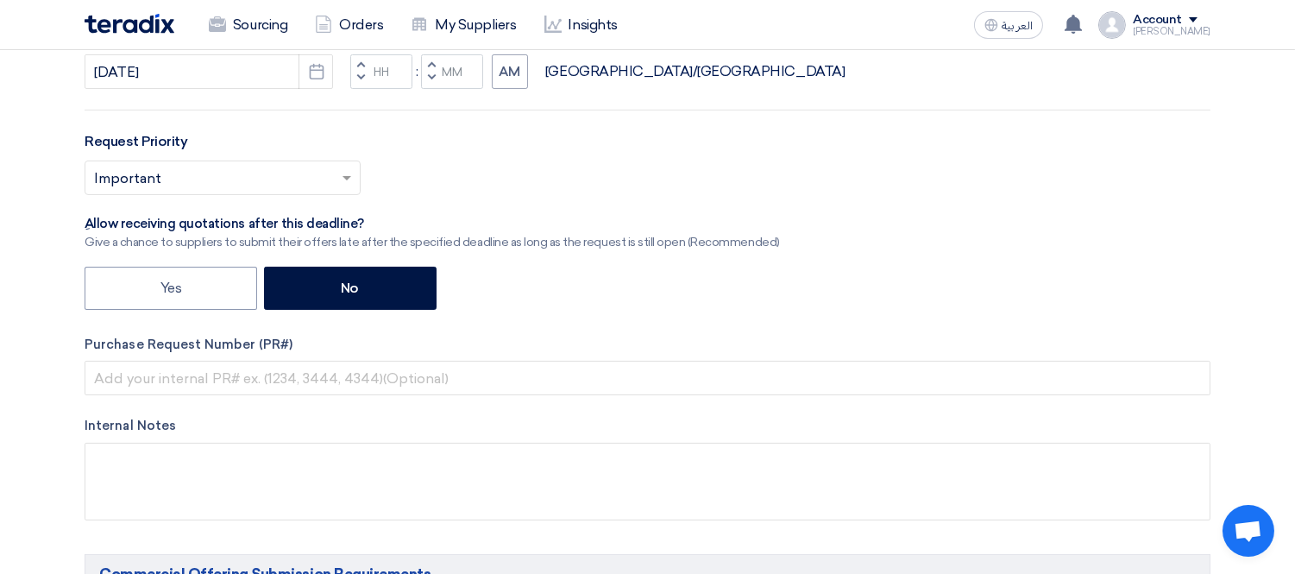
click at [380, 50] on div "Time Increment hours Decrement hours : Increment minutes Decrement minutes AM" at bounding box center [439, 58] width 178 height 61
click at [377, 71] on input "Hours" at bounding box center [381, 71] width 62 height 35
type input "03"
click at [450, 67] on div "Time Increment hours 03 Decrement hours : Increment minutes Decrement minutes AM" at bounding box center [439, 58] width 178 height 61
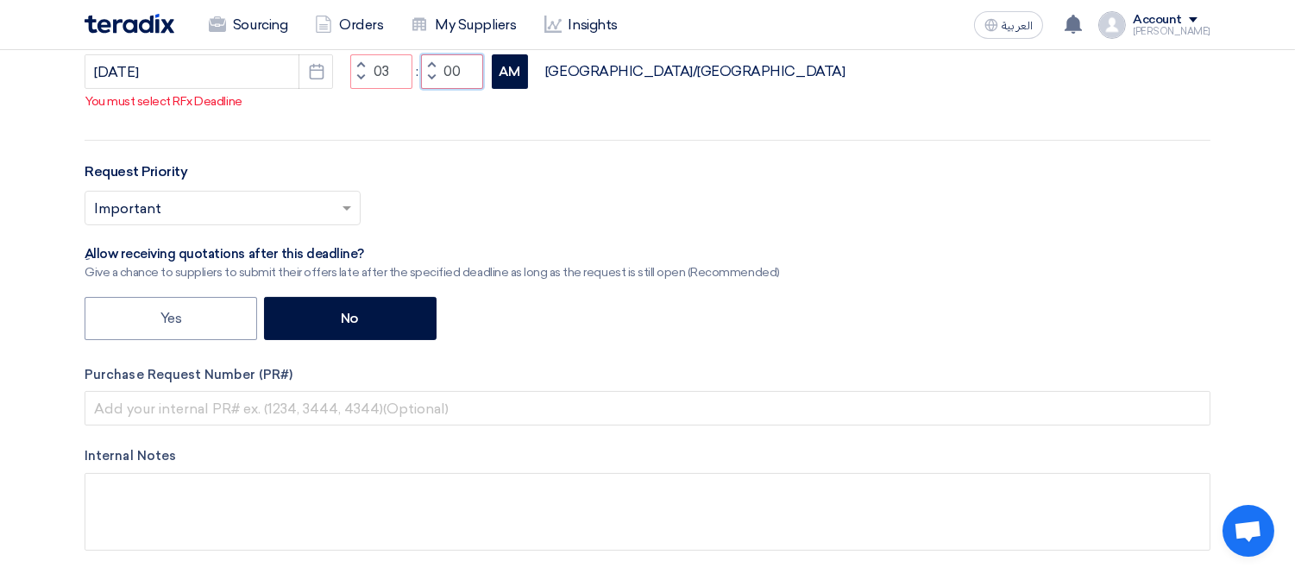
type input "00"
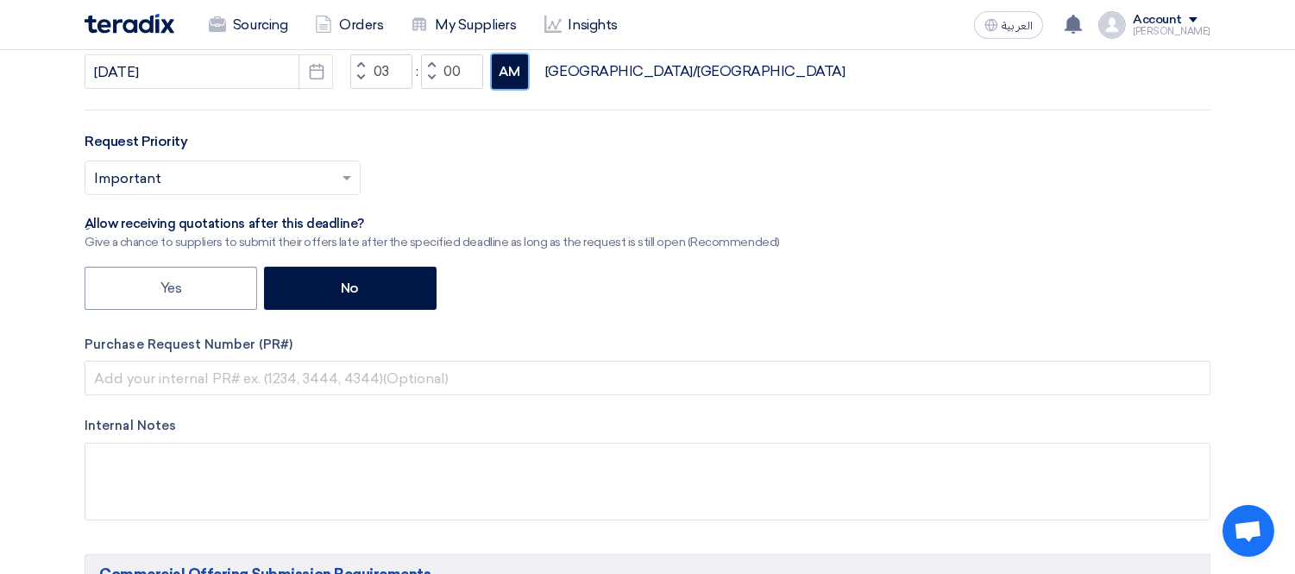
click at [512, 93] on div "RFx Title RFx Type Normal RFQ Sealed RFQ RFP Reveal Steps One Step Two Steps De…" at bounding box center [648, 149] width 1152 height 795
click at [512, 74] on button "AM" at bounding box center [510, 71] width 36 height 35
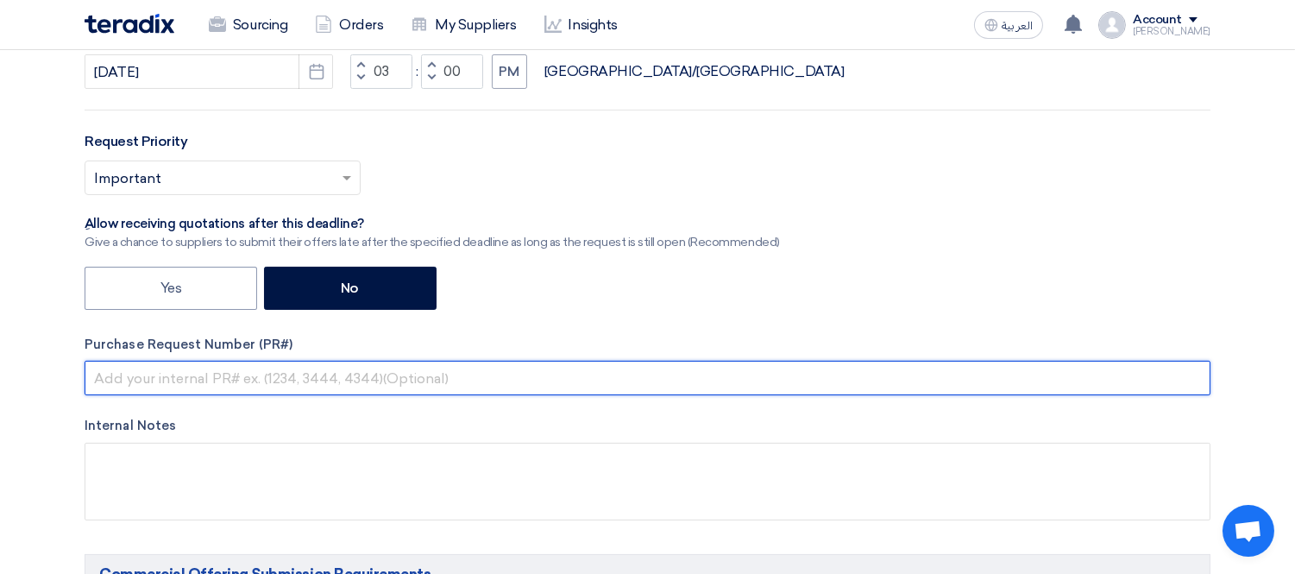
click at [148, 377] on input "text" at bounding box center [648, 378] width 1126 height 35
paste input "KAYAN-PR-878-2025"
type input "KAYAN-PR-878-2025"
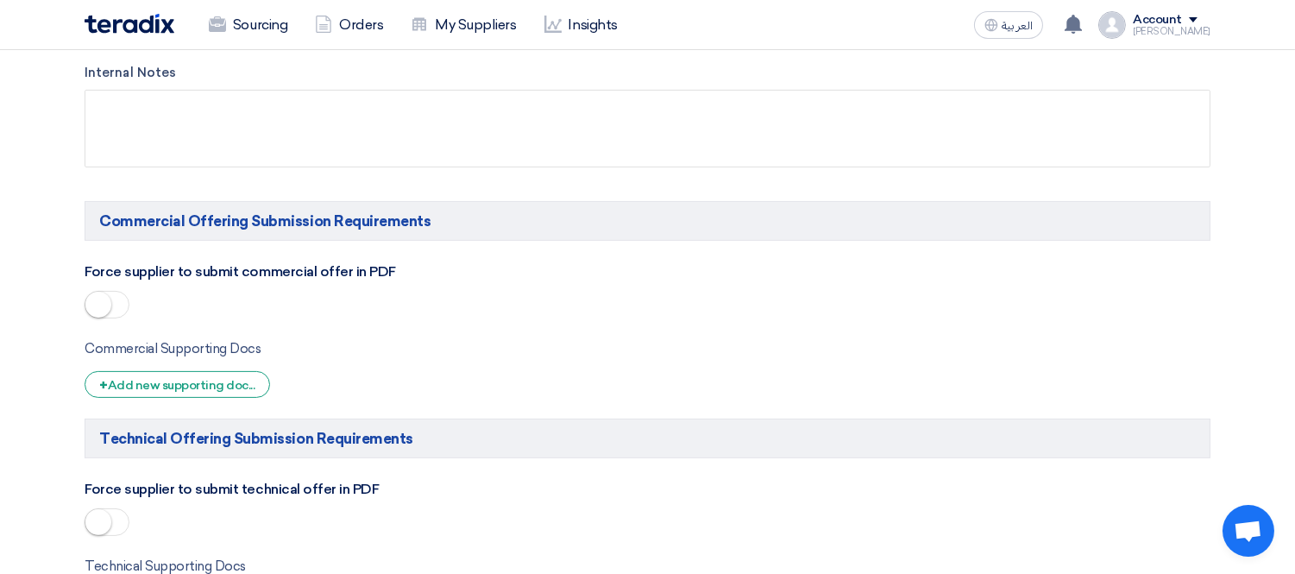
scroll to position [958, 0]
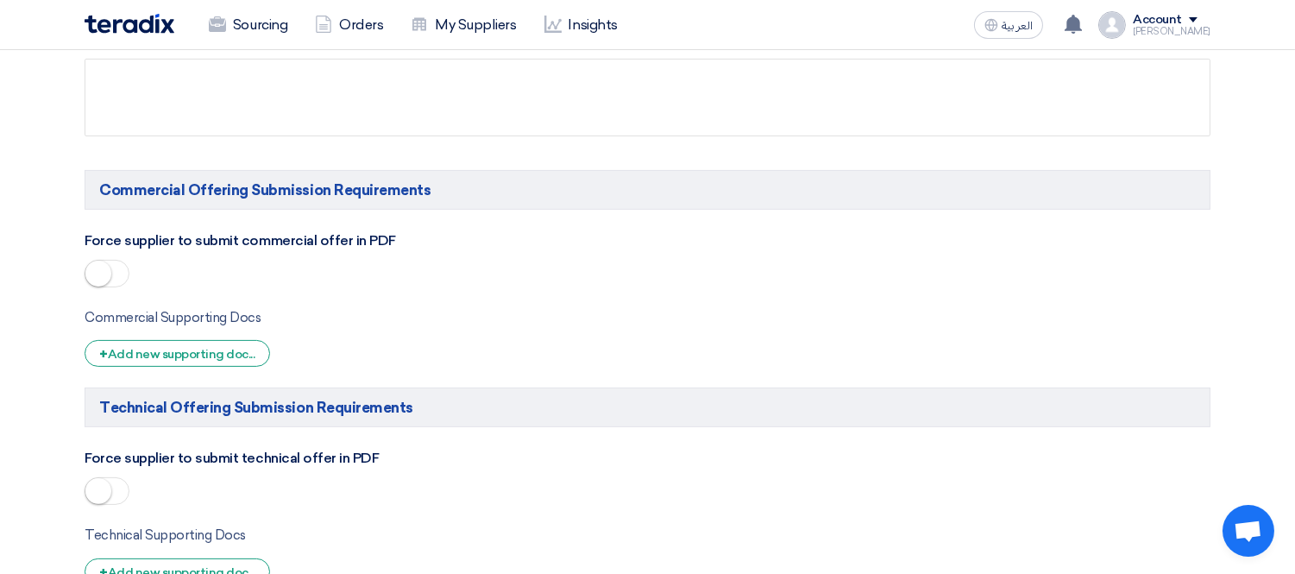
click at [108, 265] on span at bounding box center [107, 274] width 45 height 28
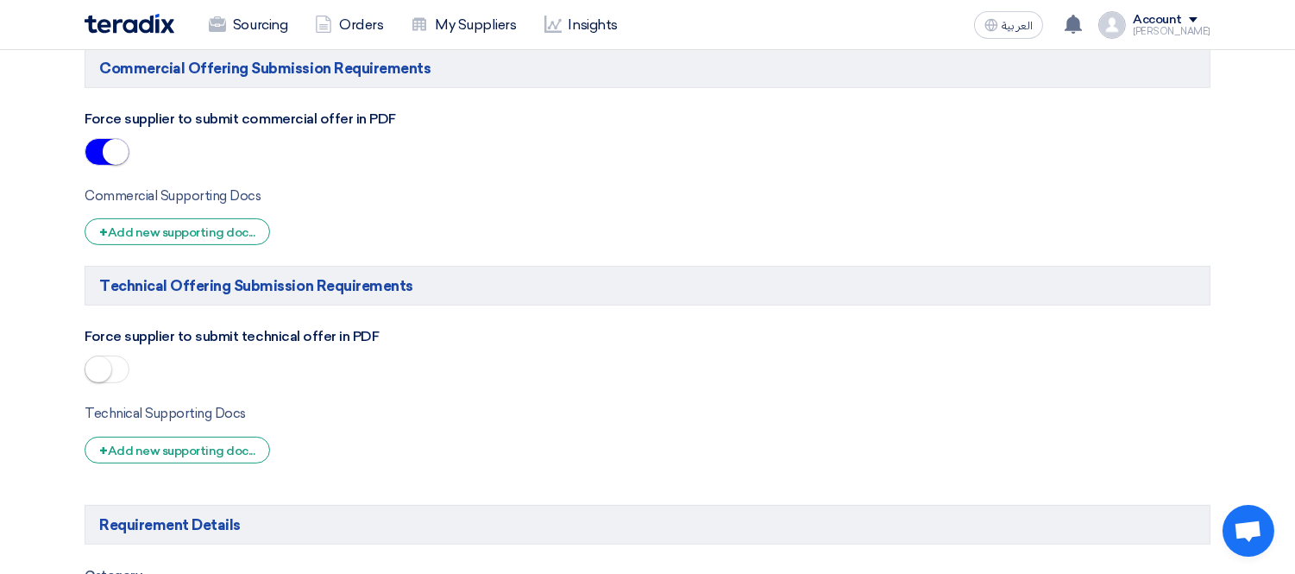
scroll to position [1150, 0]
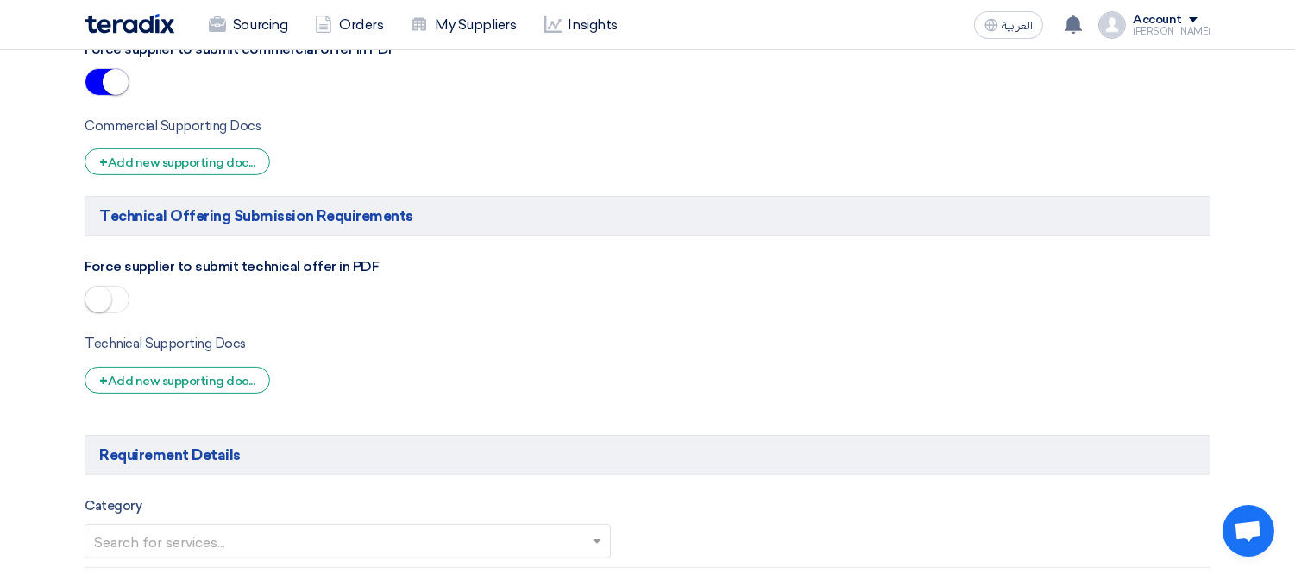
click at [98, 294] on small at bounding box center [98, 299] width 26 height 26
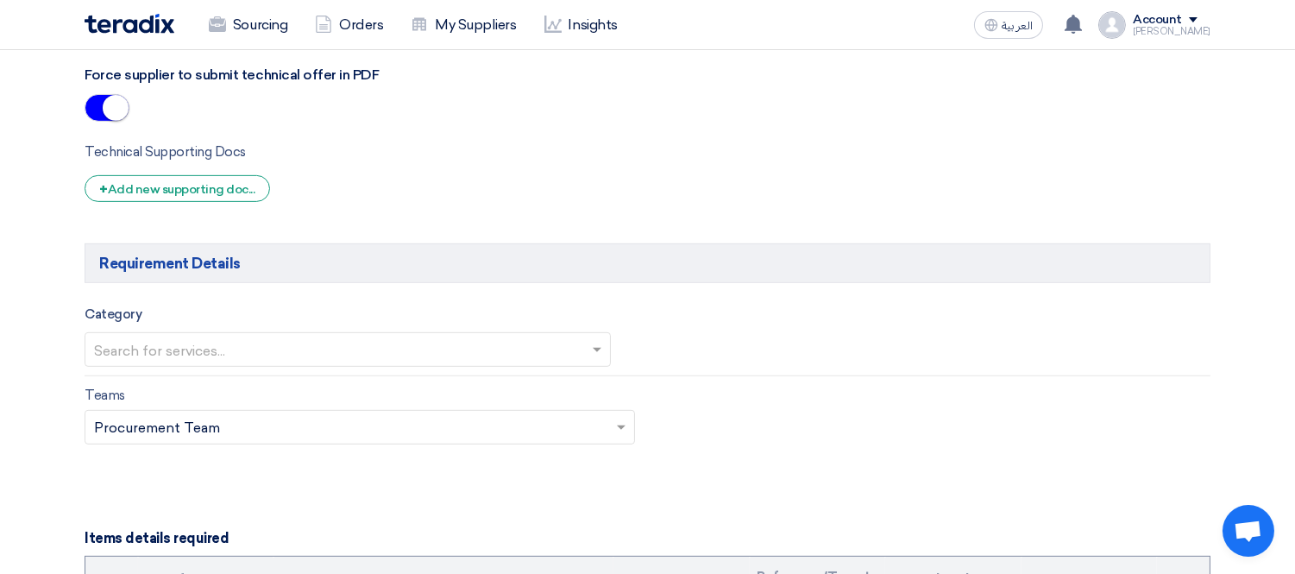
click at [331, 341] on input "text" at bounding box center [339, 351] width 490 height 28
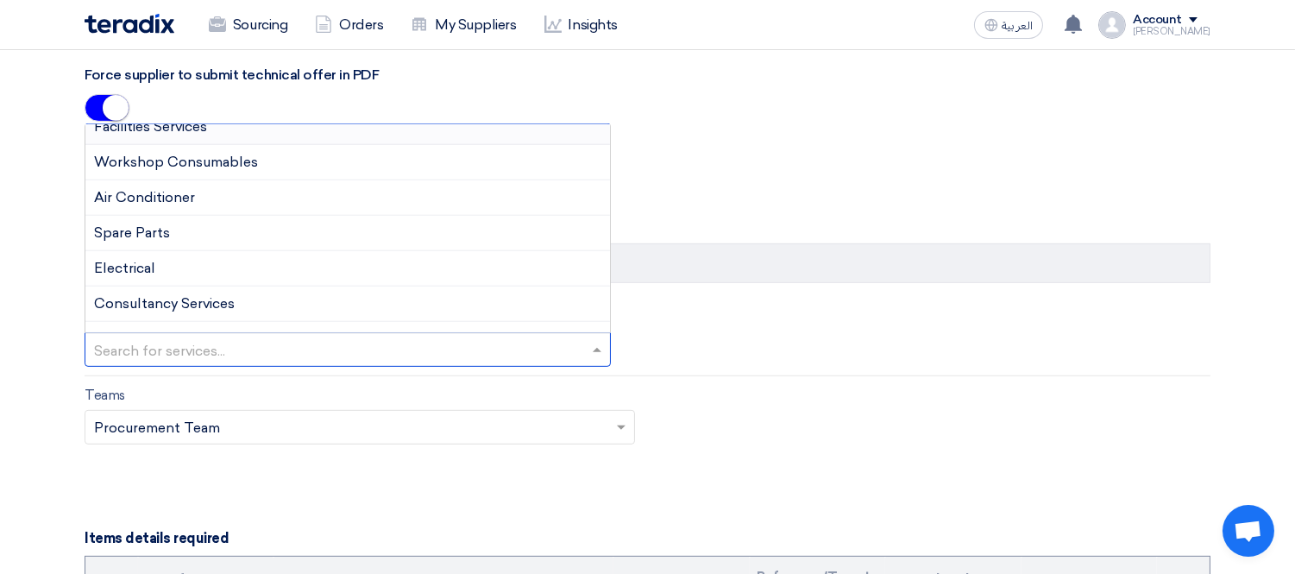
scroll to position [217, 0]
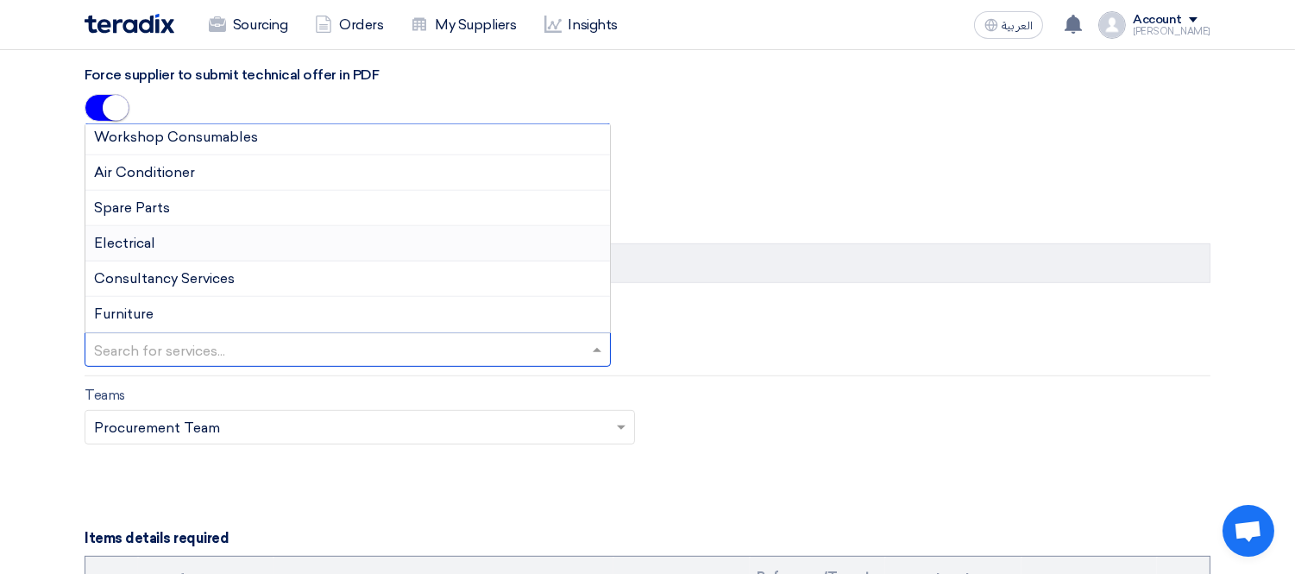
click at [196, 244] on div "Electrical" at bounding box center [347, 243] width 524 height 35
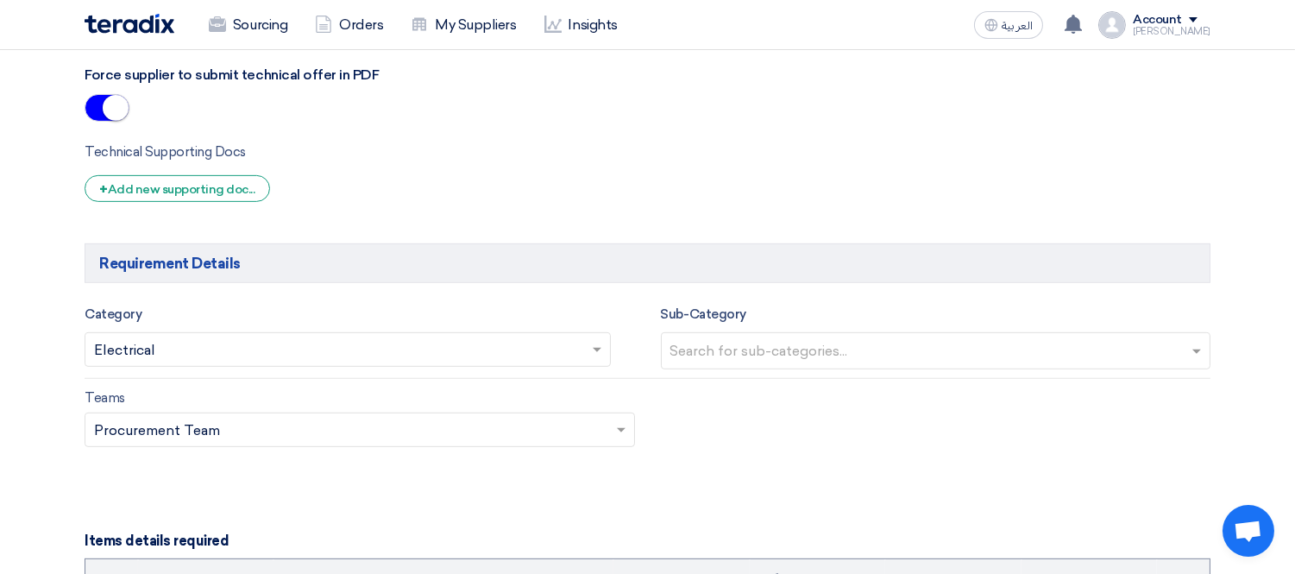
click at [746, 354] on input "text" at bounding box center [938, 352] width 536 height 28
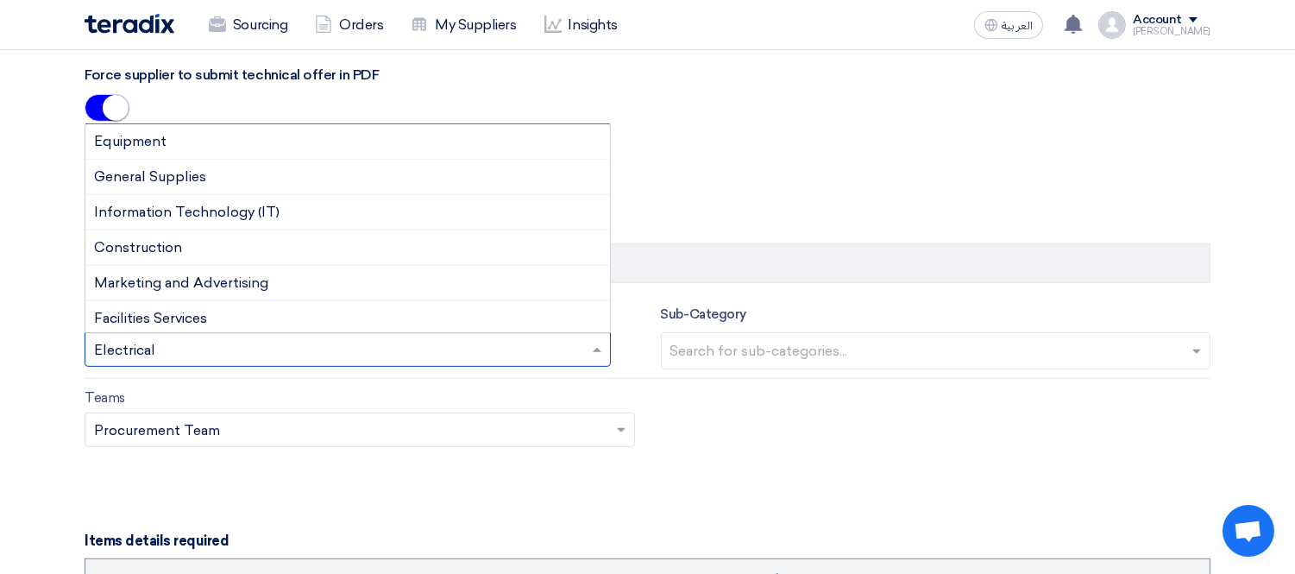
click at [542, 355] on input "text" at bounding box center [339, 351] width 490 height 28
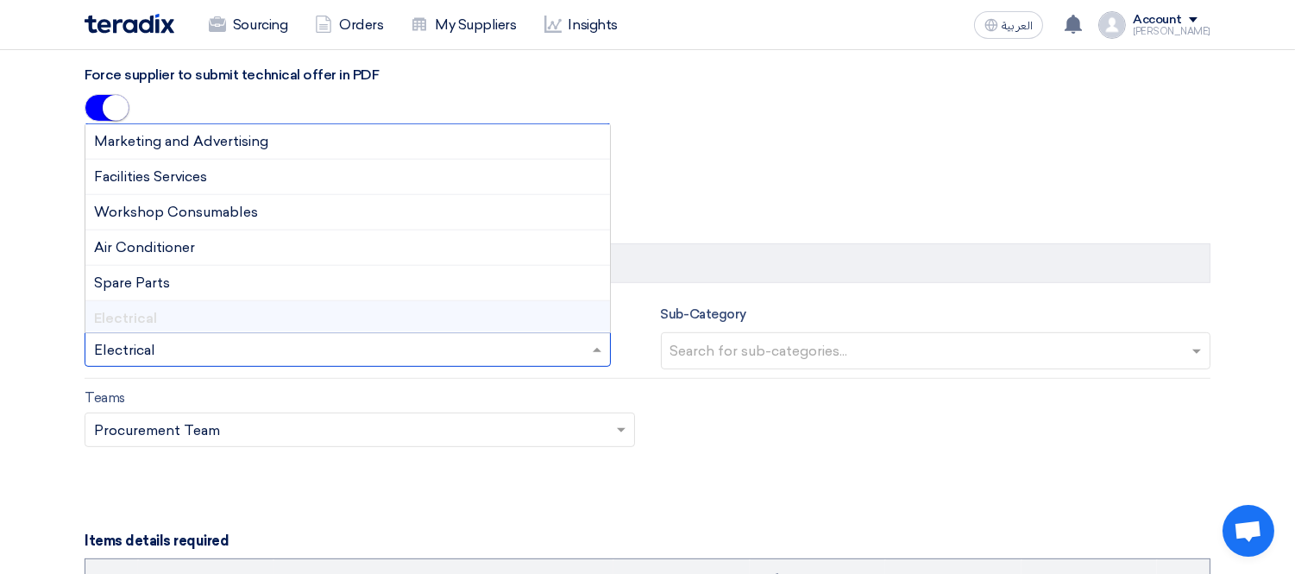
scroll to position [130, 0]
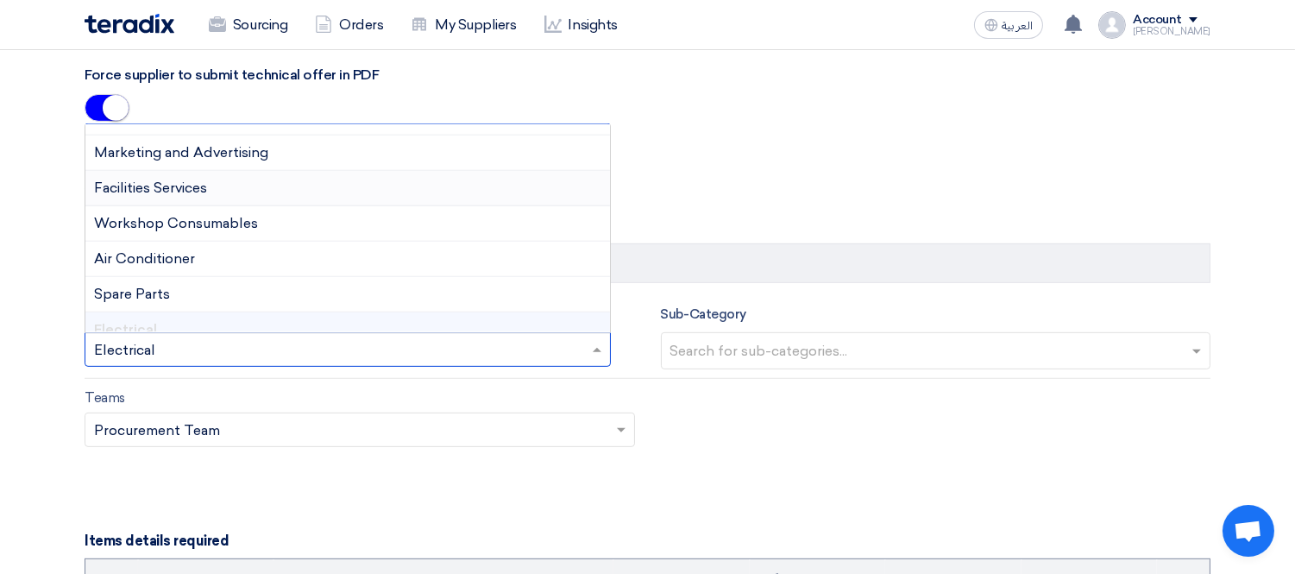
click at [323, 190] on div "Facilities Services" at bounding box center [347, 188] width 524 height 35
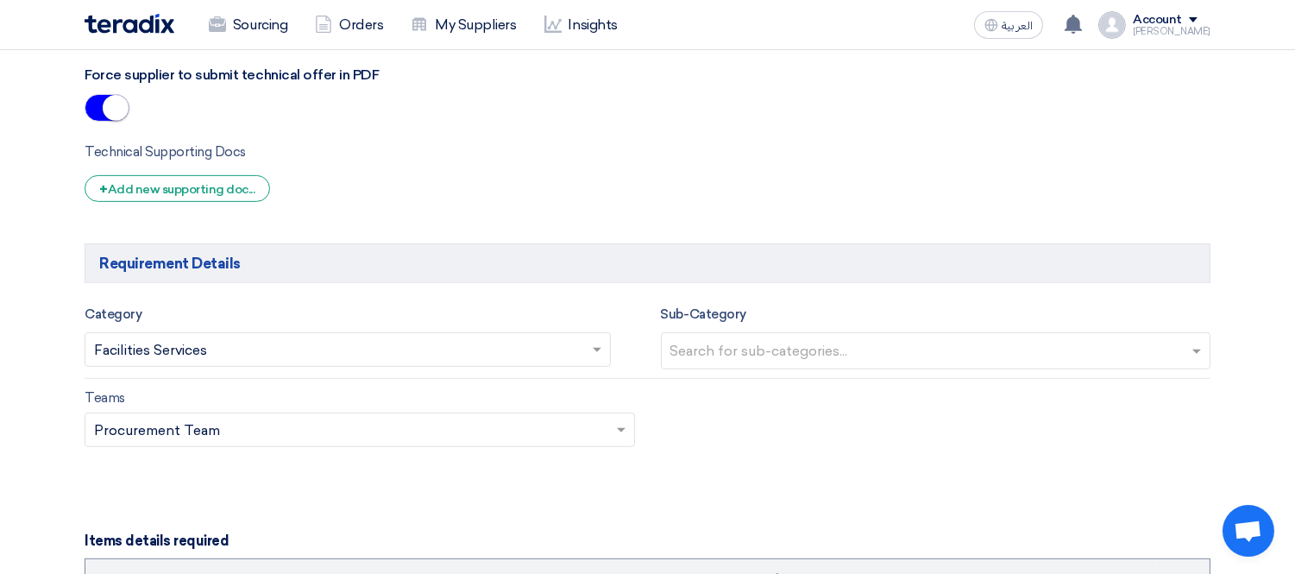
click at [733, 345] on input "text" at bounding box center [938, 352] width 536 height 28
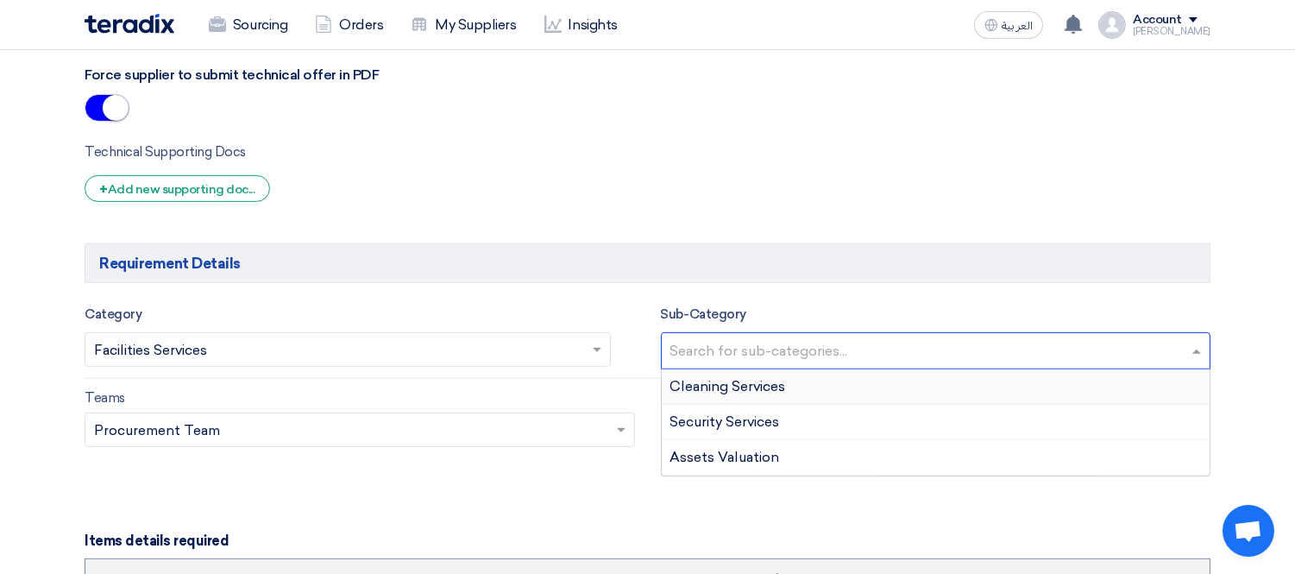
click at [733, 345] on input "text" at bounding box center [938, 352] width 536 height 28
click at [574, 342] on input "text" at bounding box center [339, 351] width 490 height 28
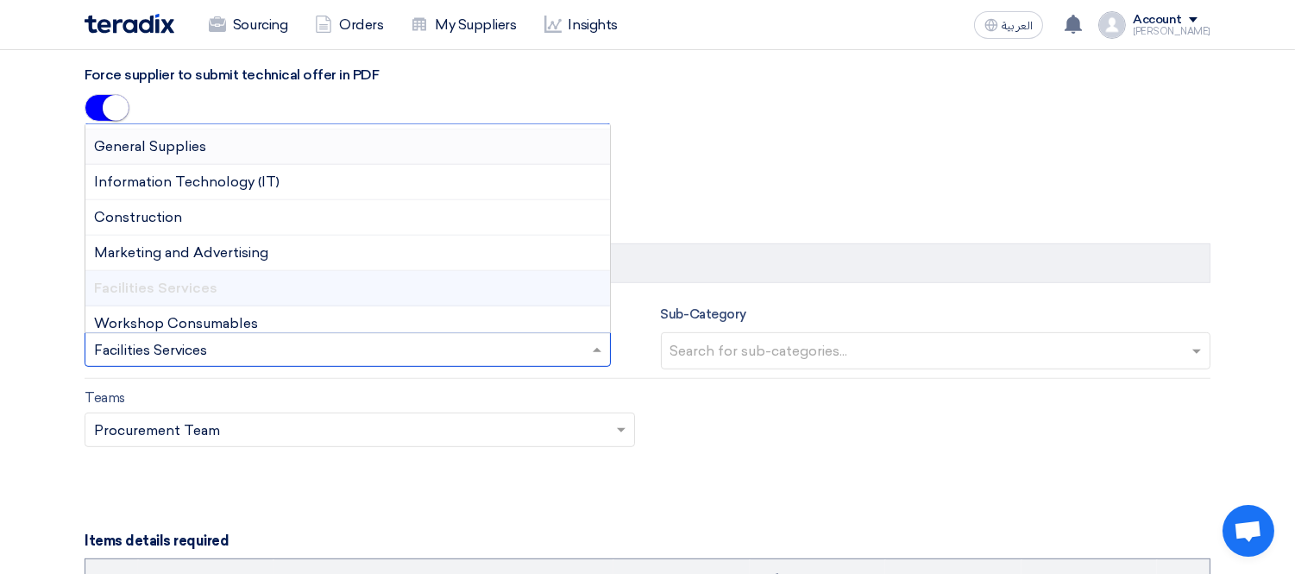
scroll to position [0, 0]
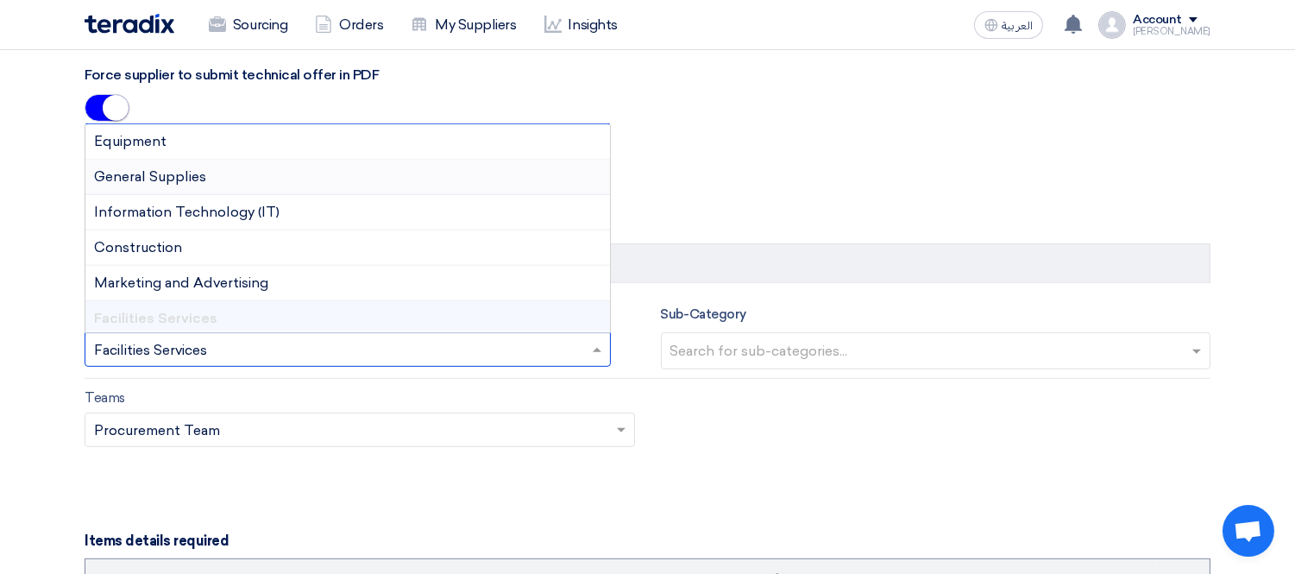
click at [687, 143] on div "Technical Offering Submission Requirements Force supplier to submit technical o…" at bounding box center [648, 109] width 1126 height 211
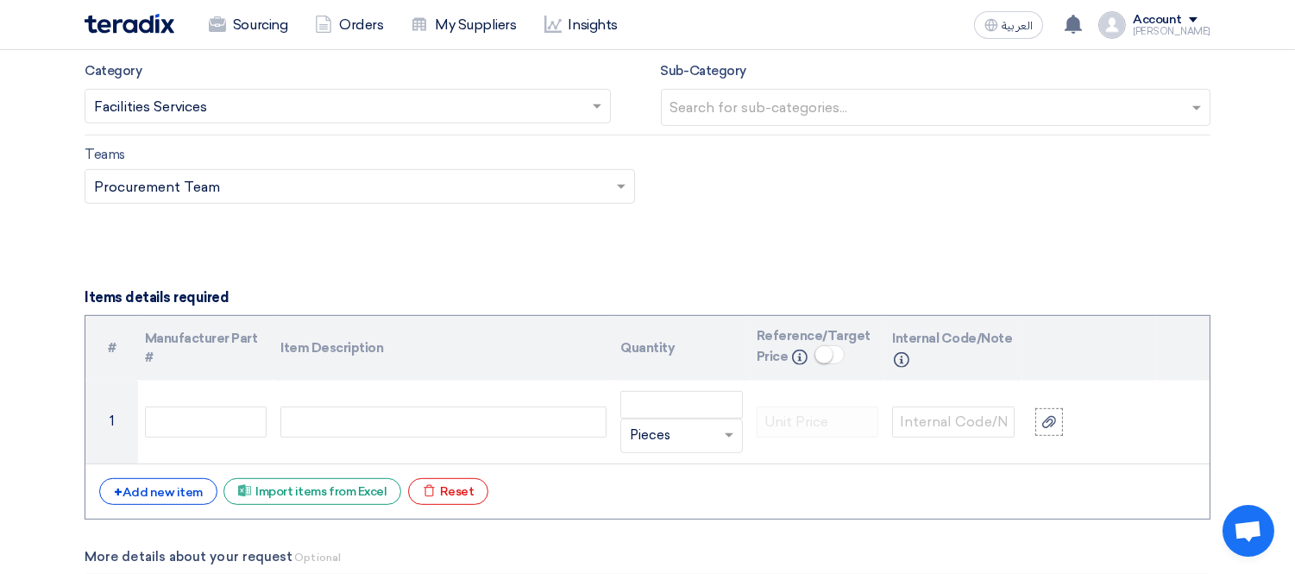
scroll to position [1604, 0]
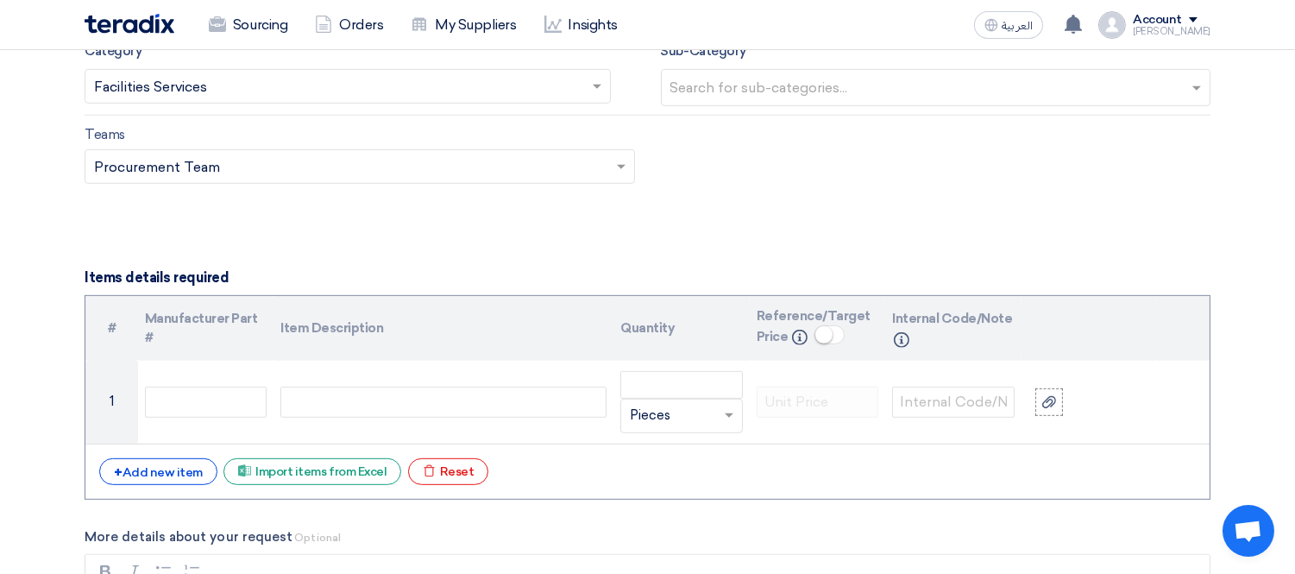
click at [623, 250] on form "Basic Information RFx Title RFx Type Normal RFQ Sealed RFQ RFP Reveal Steps One…" at bounding box center [648, 119] width 1126 height 2917
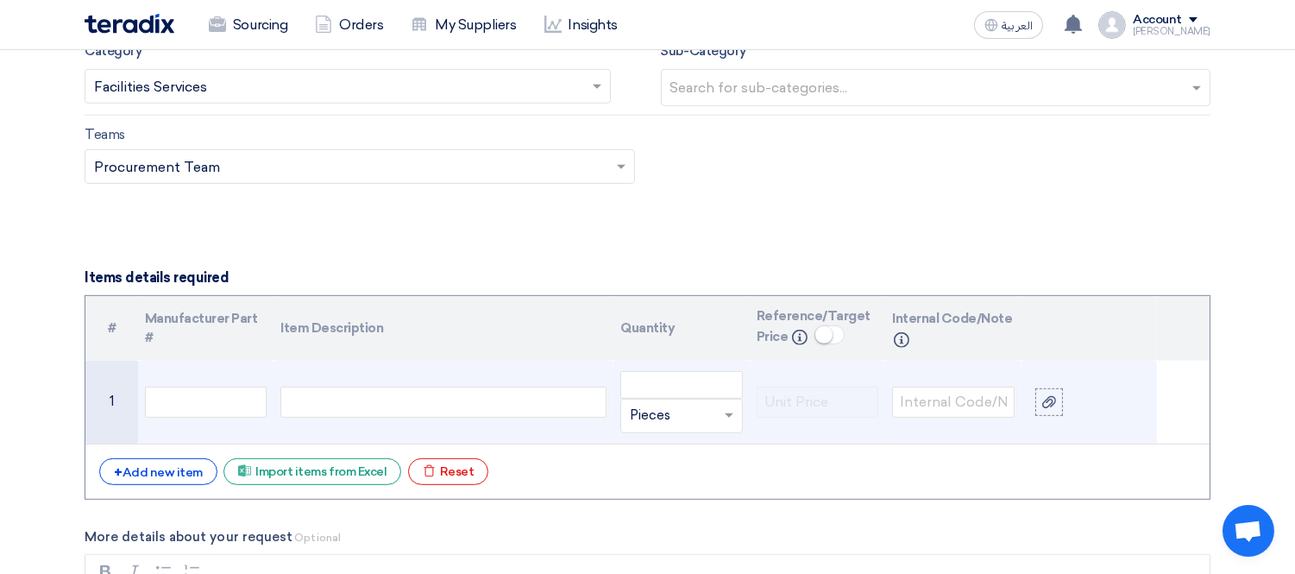
click at [313, 415] on div at bounding box center [443, 401] width 326 height 31
paste div
click at [671, 388] on input "number" at bounding box center [681, 385] width 122 height 28
type input "1"
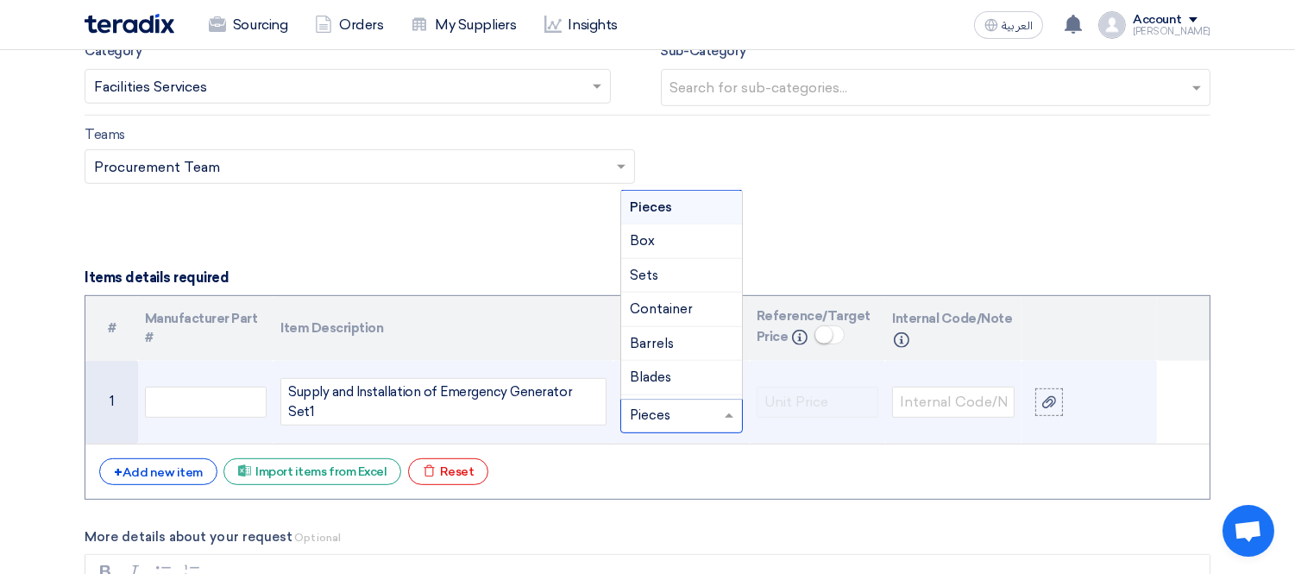
click at [661, 417] on input "text" at bounding box center [671, 416] width 83 height 28
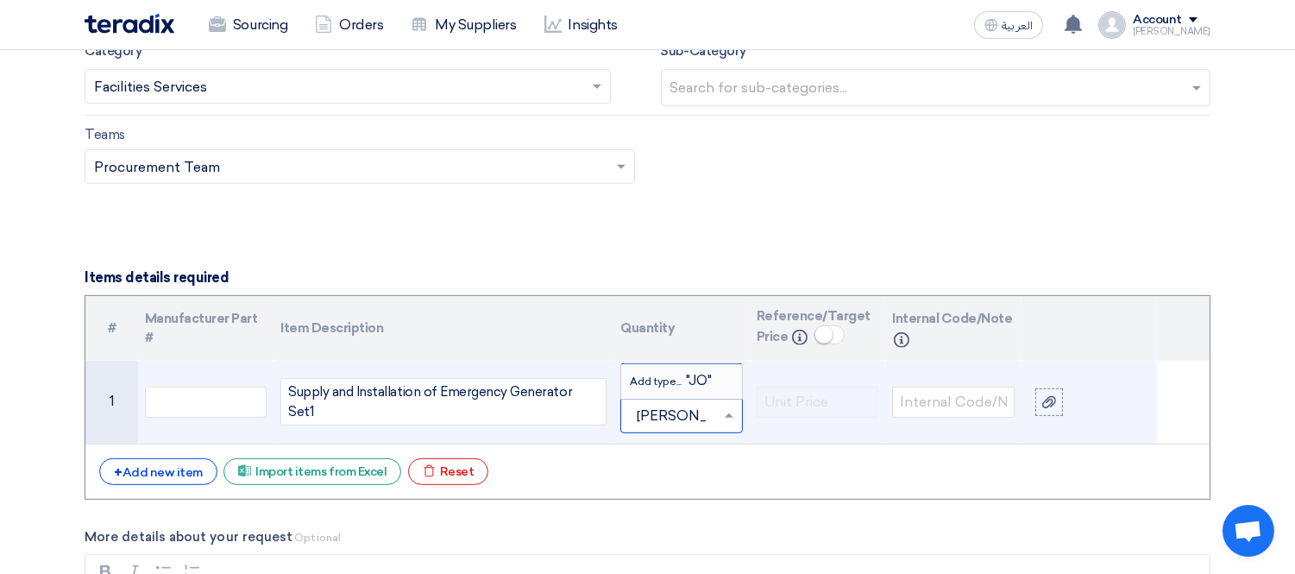
type input "JOB"
click at [673, 376] on span "Add type..." at bounding box center [658, 381] width 56 height 12
click at [693, 410] on input "text" at bounding box center [671, 416] width 83 height 28
type input "Job"
click at [688, 411] on input "Job" at bounding box center [671, 416] width 83 height 28
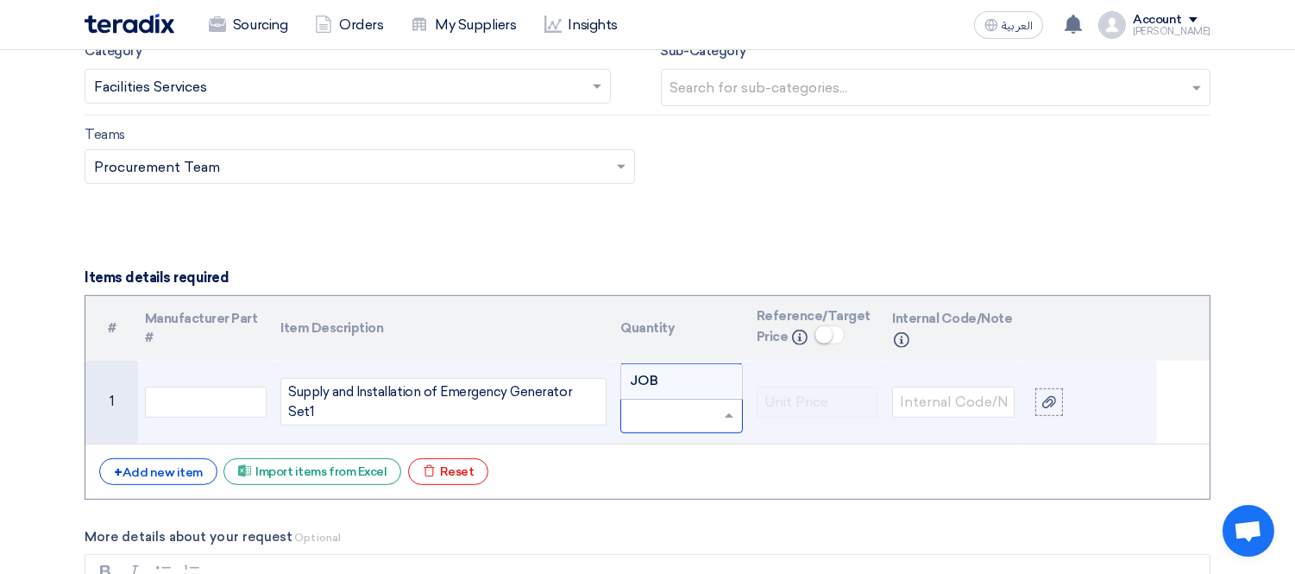
click at [760, 428] on td at bounding box center [818, 403] width 136 height 84
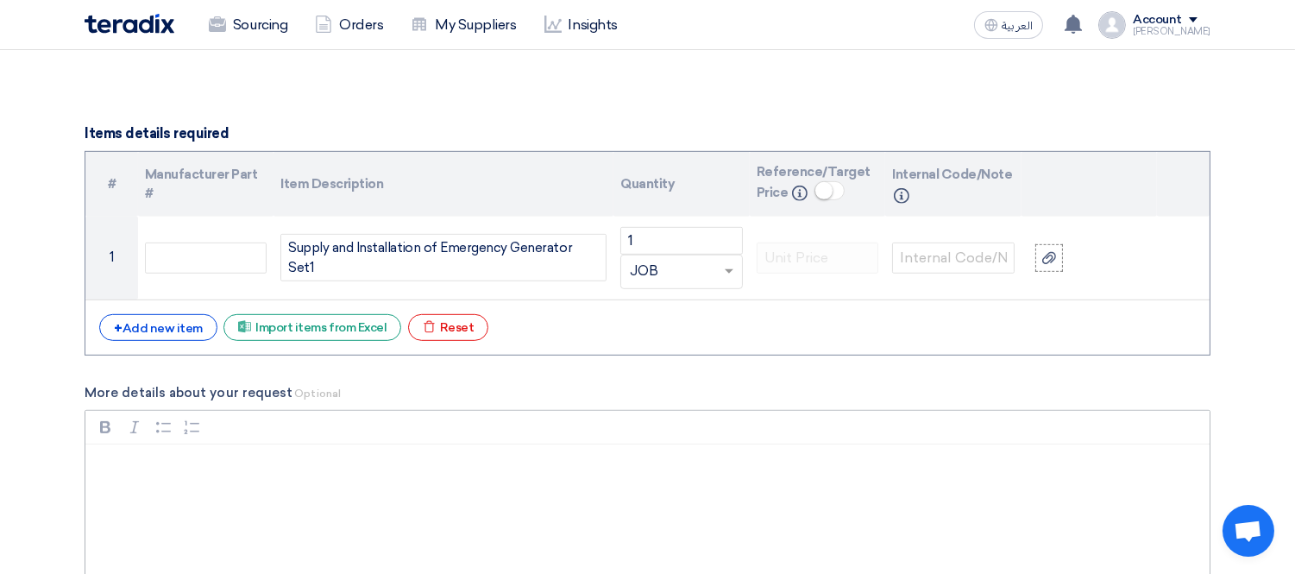
scroll to position [1796, 0]
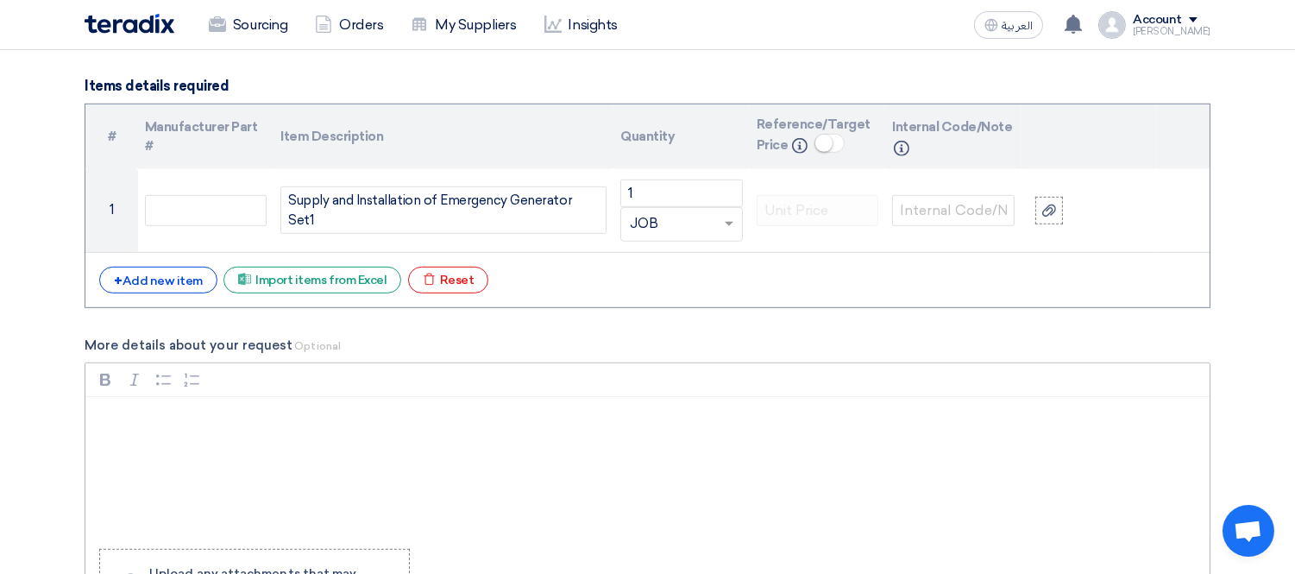
click at [152, 432] on div "Rich Text Editor, main" at bounding box center [647, 466] width 1124 height 138
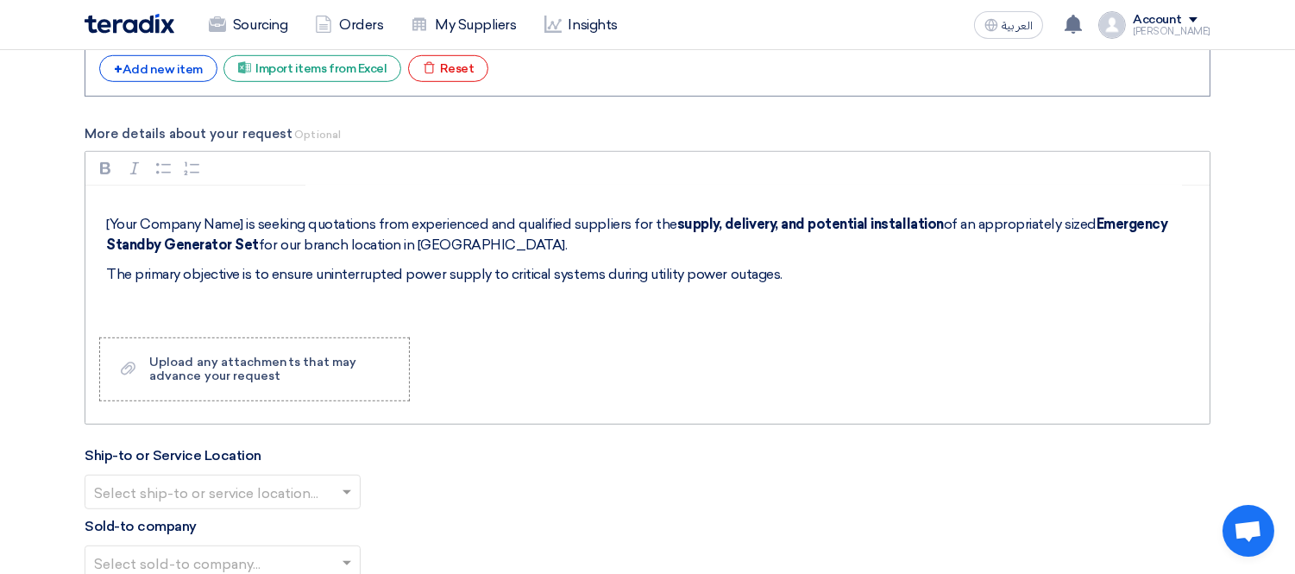
scroll to position [0, 0]
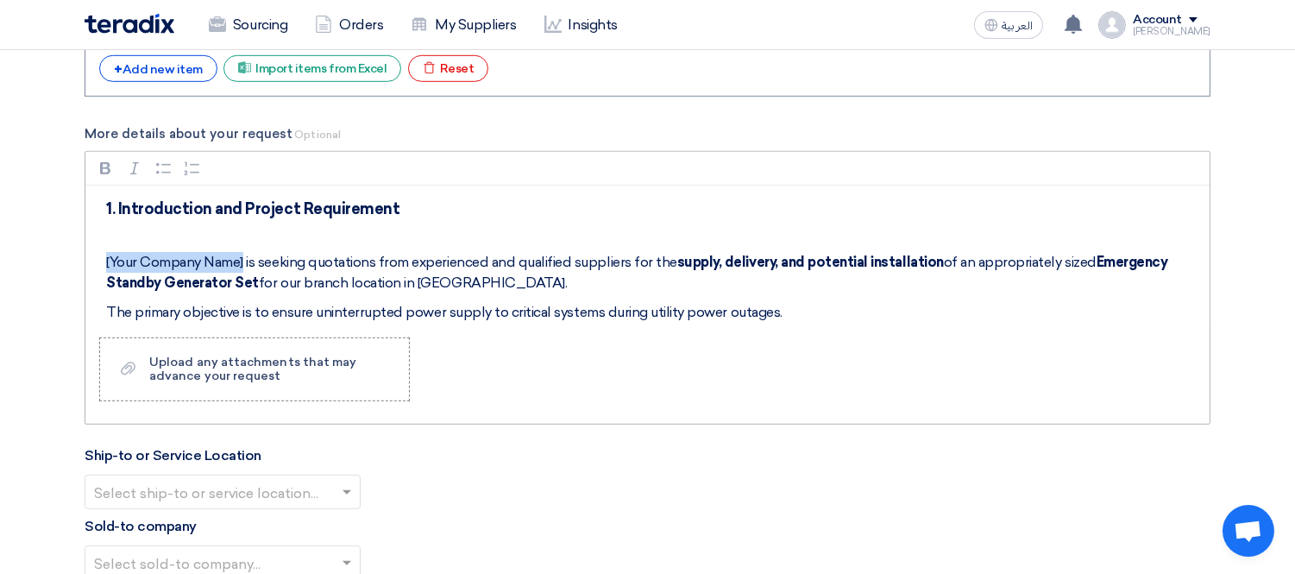
drag, startPoint x: 245, startPoint y: 261, endPoint x: 87, endPoint y: 260, distance: 157.9
click at [87, 260] on div "1. Introduction and Project Requirement [Your Company Name] is seeking quotatio…" at bounding box center [647, 254] width 1124 height 138
click at [374, 267] on p "KAYAN "Automotive" is seeking quotations from experienced and qualified supplie…" at bounding box center [653, 272] width 1095 height 41
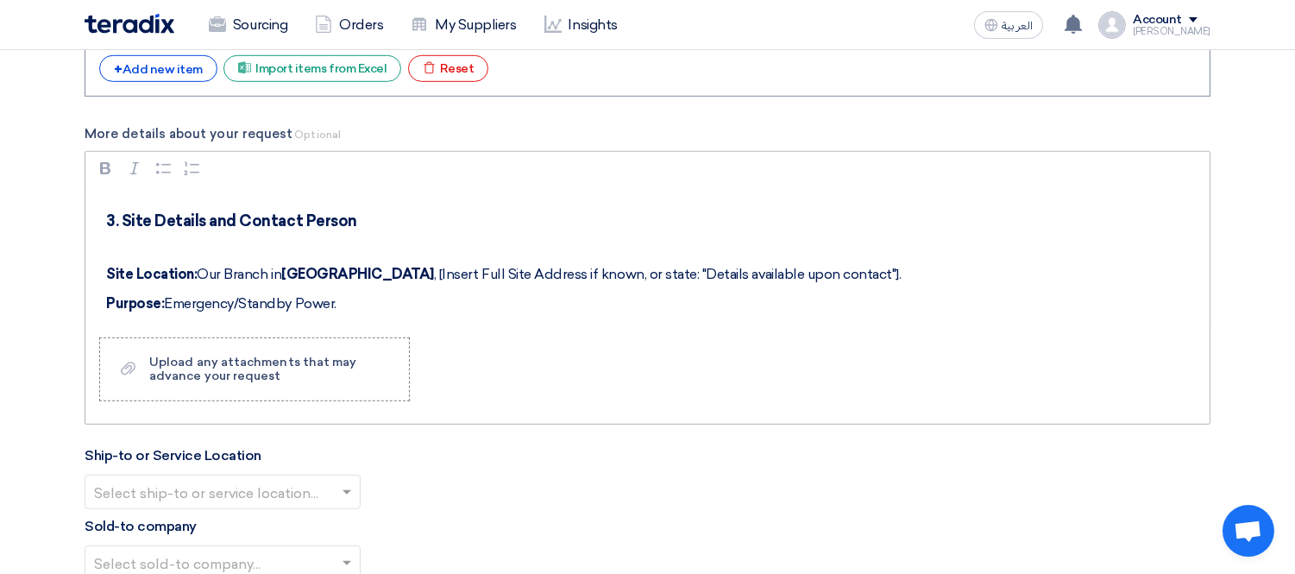
scroll to position [575, 0]
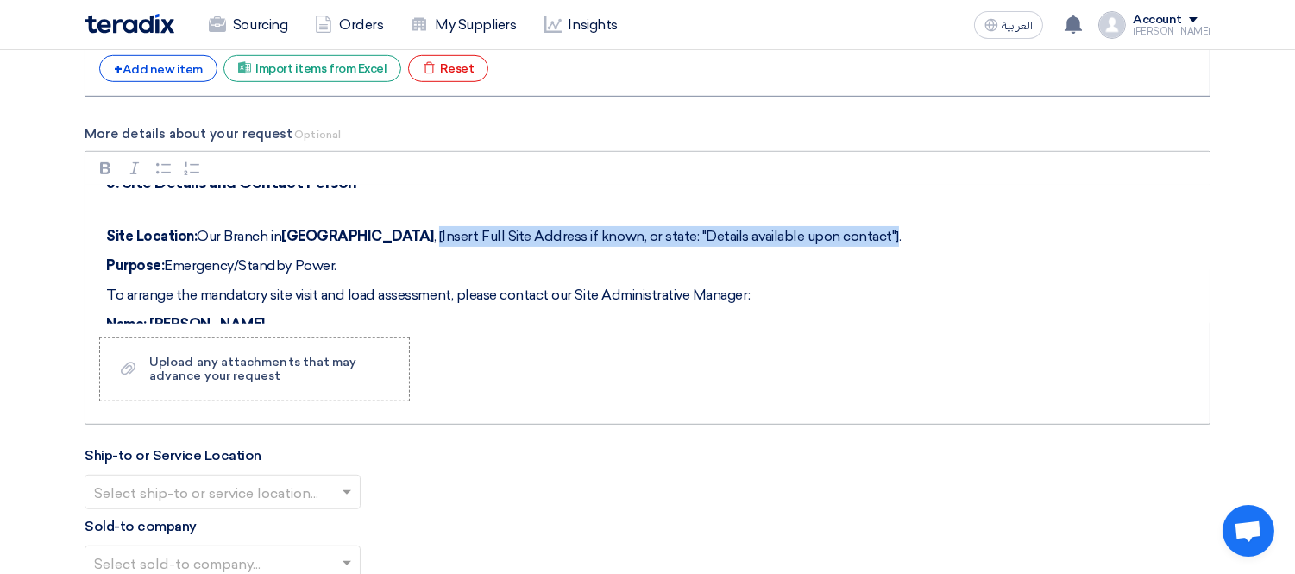
drag, startPoint x: 358, startPoint y: 234, endPoint x: 808, endPoint y: 227, distance: 450.3
click at [808, 227] on p "Site Location: Our Branch in Alexandria , [Insert Full Site Address if known, o…" at bounding box center [653, 236] width 1095 height 21
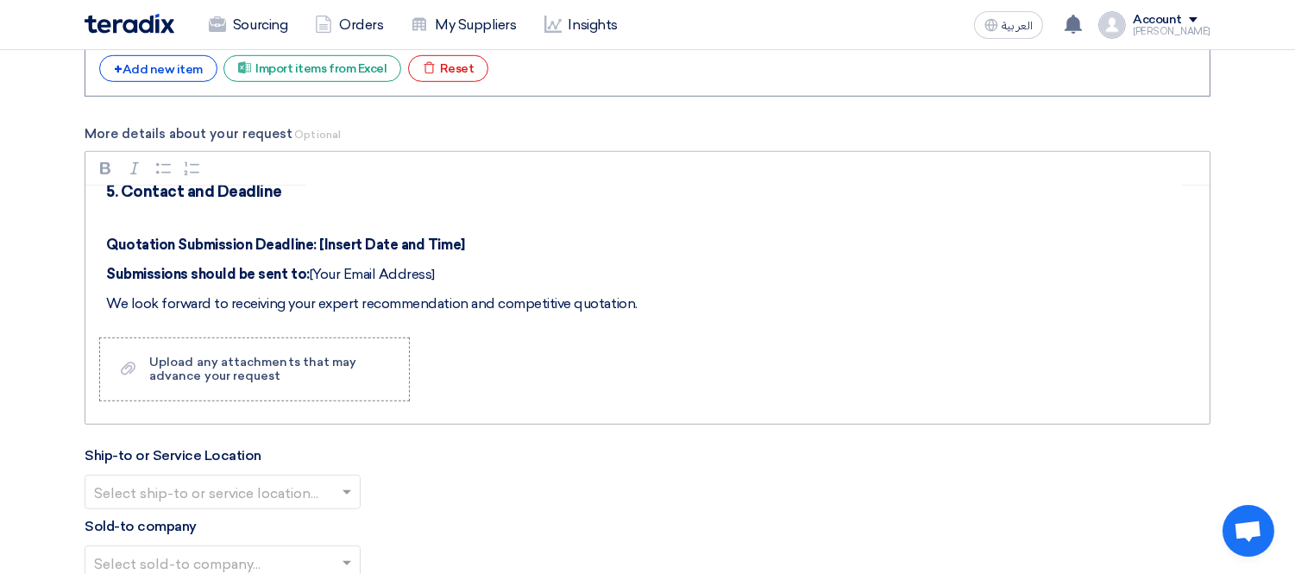
scroll to position [1115, 0]
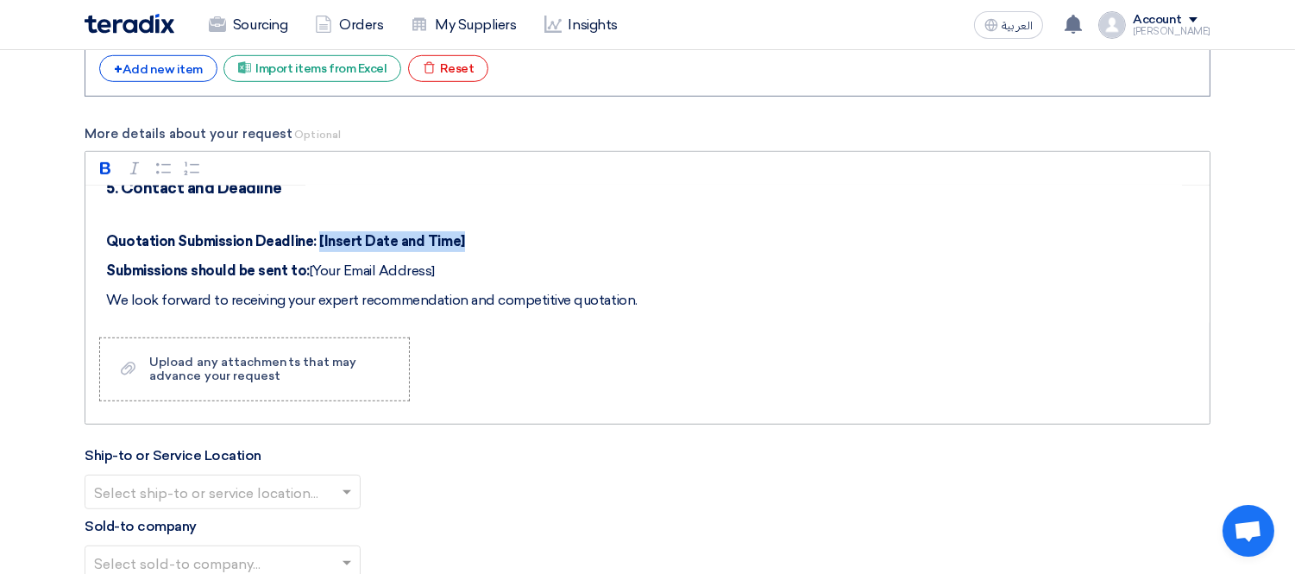
drag, startPoint x: 466, startPoint y: 237, endPoint x: 316, endPoint y: 239, distance: 150.1
click at [316, 239] on p "Quotation Submission Deadline: [Insert Date and Time]" at bounding box center [653, 241] width 1095 height 21
drag, startPoint x: 447, startPoint y: 269, endPoint x: 43, endPoint y: 263, distance: 403.8
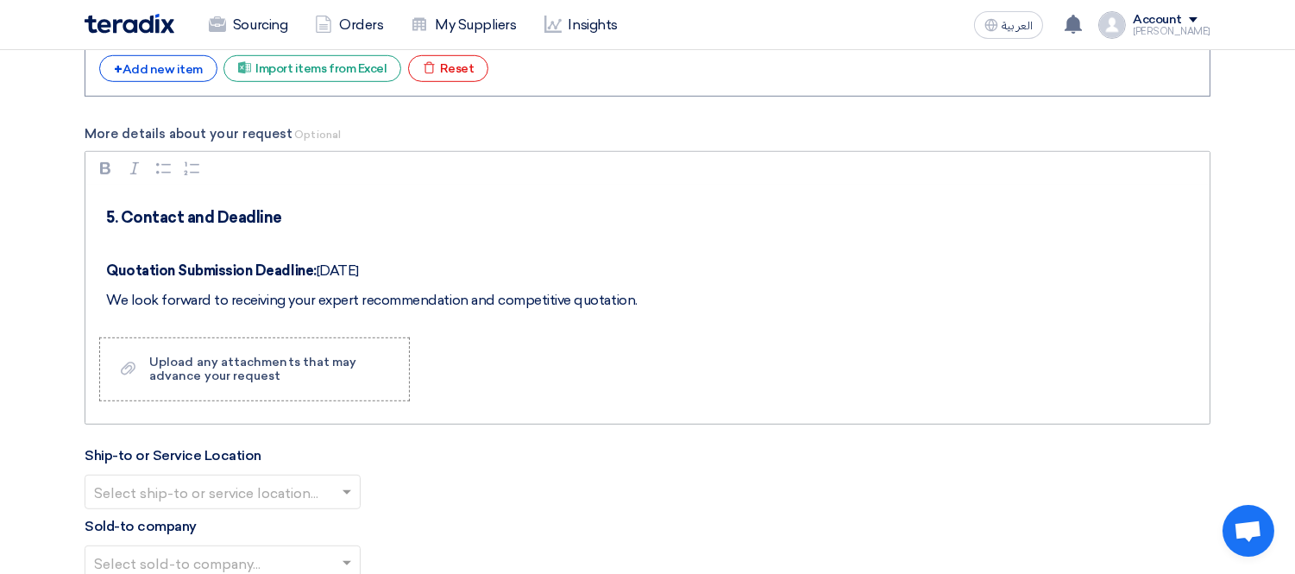
scroll to position [1084, 0]
click at [700, 294] on p "We look forward to receiving your expert recommendation and competitive quotati…" at bounding box center [653, 301] width 1095 height 21
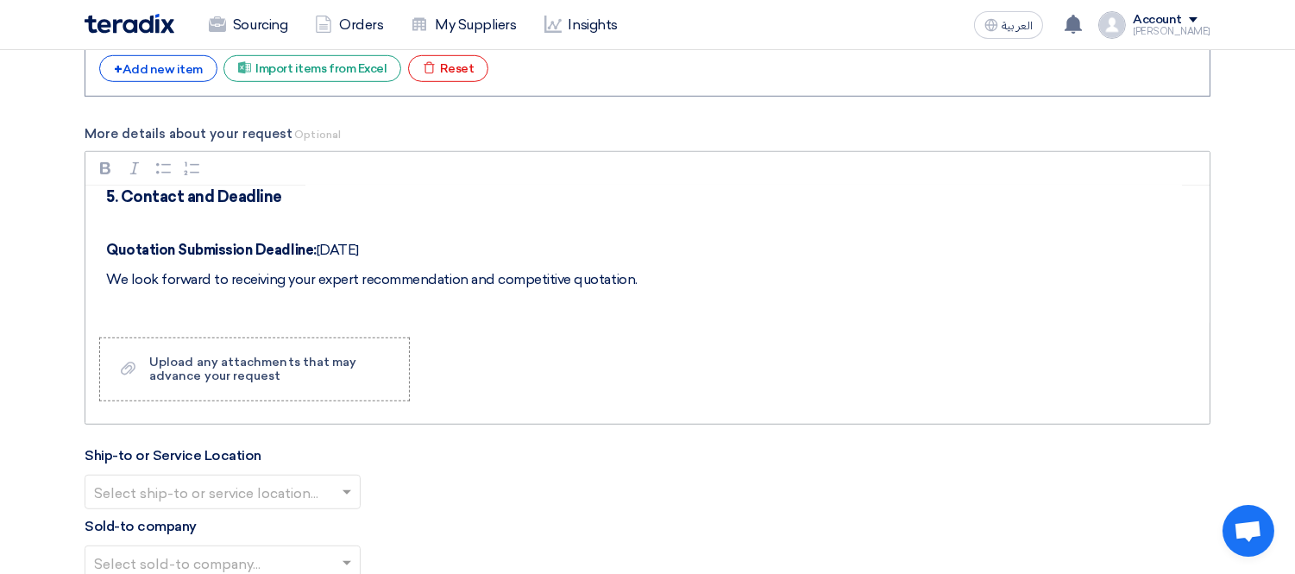
scroll to position [1115, 0]
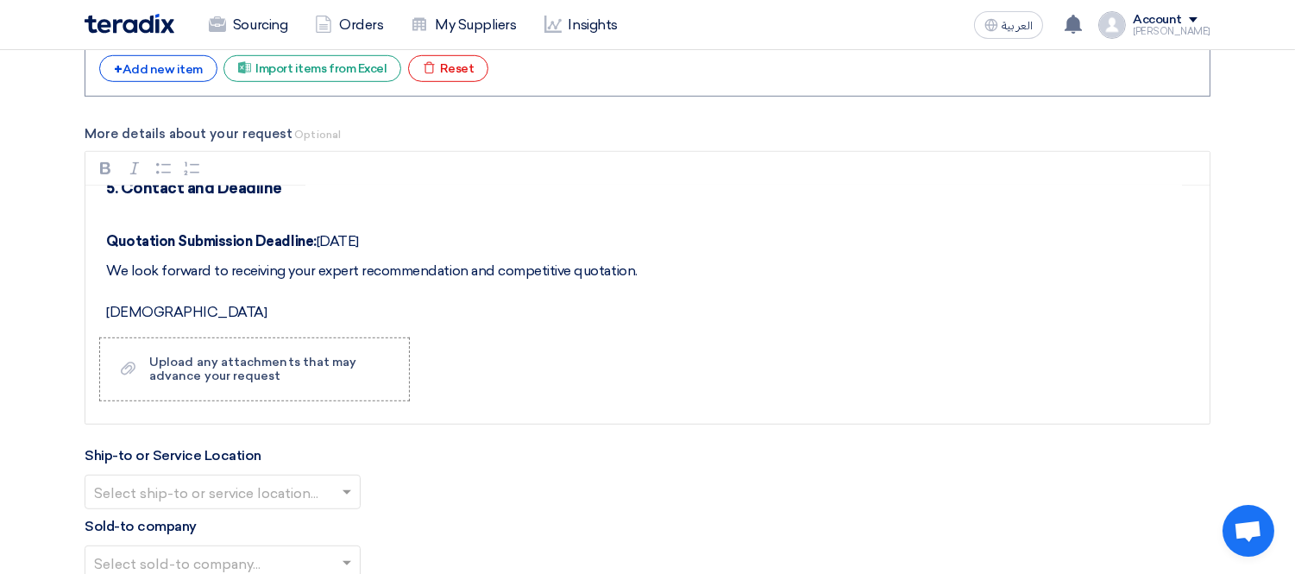
click at [185, 479] on div at bounding box center [222, 491] width 274 height 28
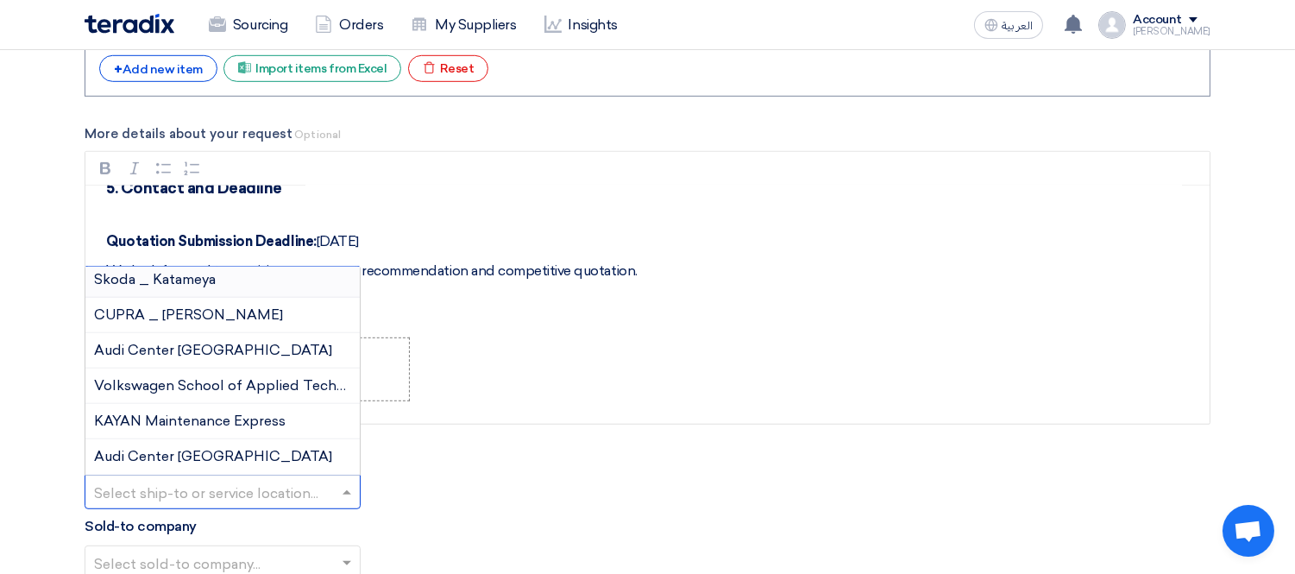
scroll to position [182, 0]
click at [239, 443] on div "Audi Center Alexandria" at bounding box center [222, 456] width 274 height 35
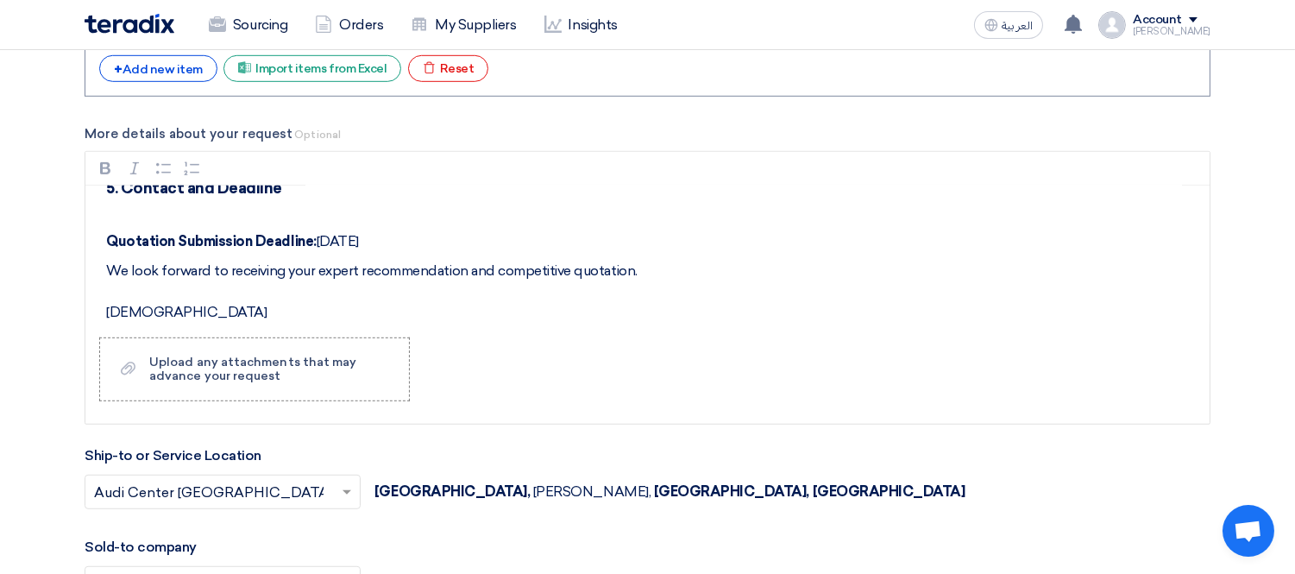
click at [876, 468] on div "Ship-to or Service Location Select ship-to or service location... × Audi Center…" at bounding box center [648, 487] width 1126 height 85
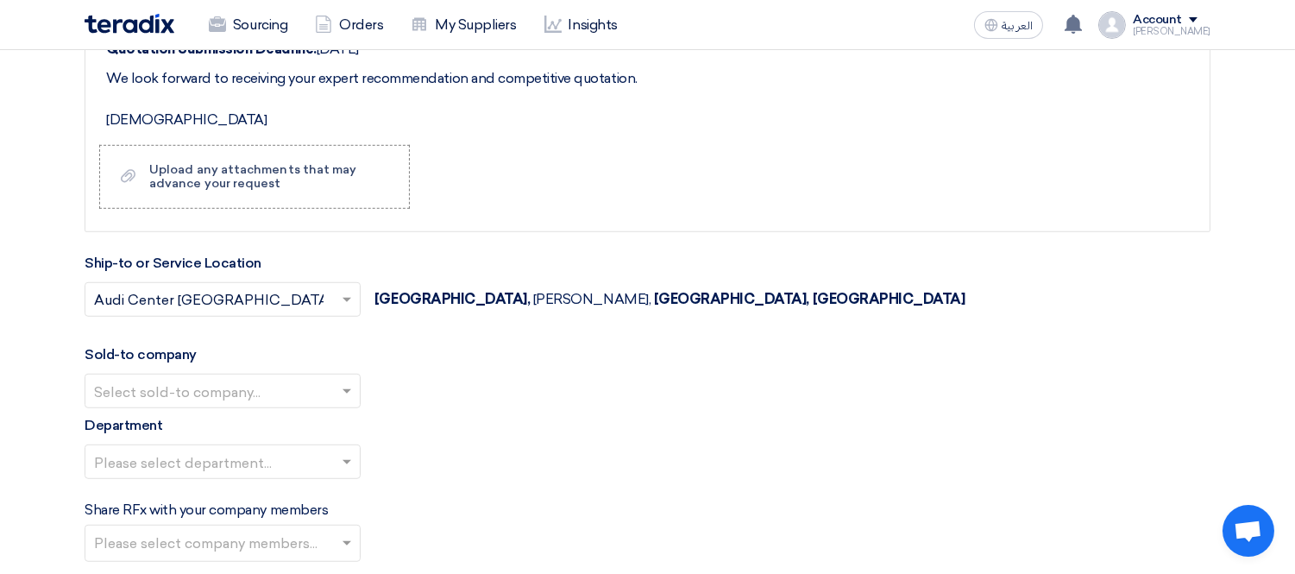
click at [200, 394] on input "text" at bounding box center [214, 392] width 240 height 28
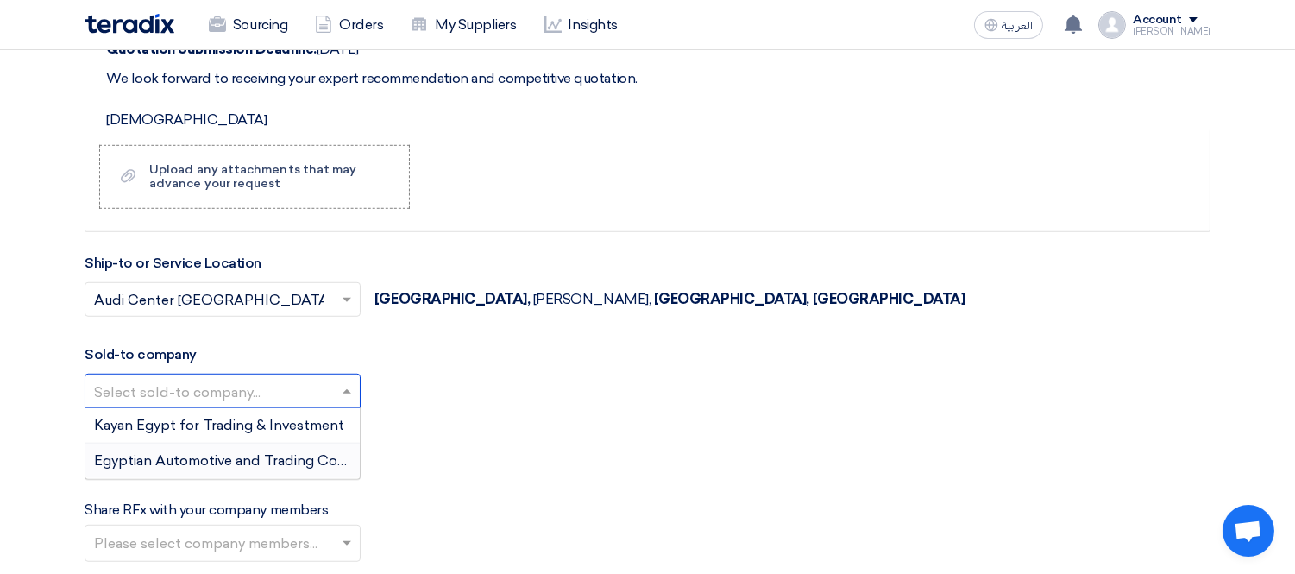
click at [190, 461] on span "Egyptian Automotive and Trading Company" at bounding box center [237, 460] width 287 height 16
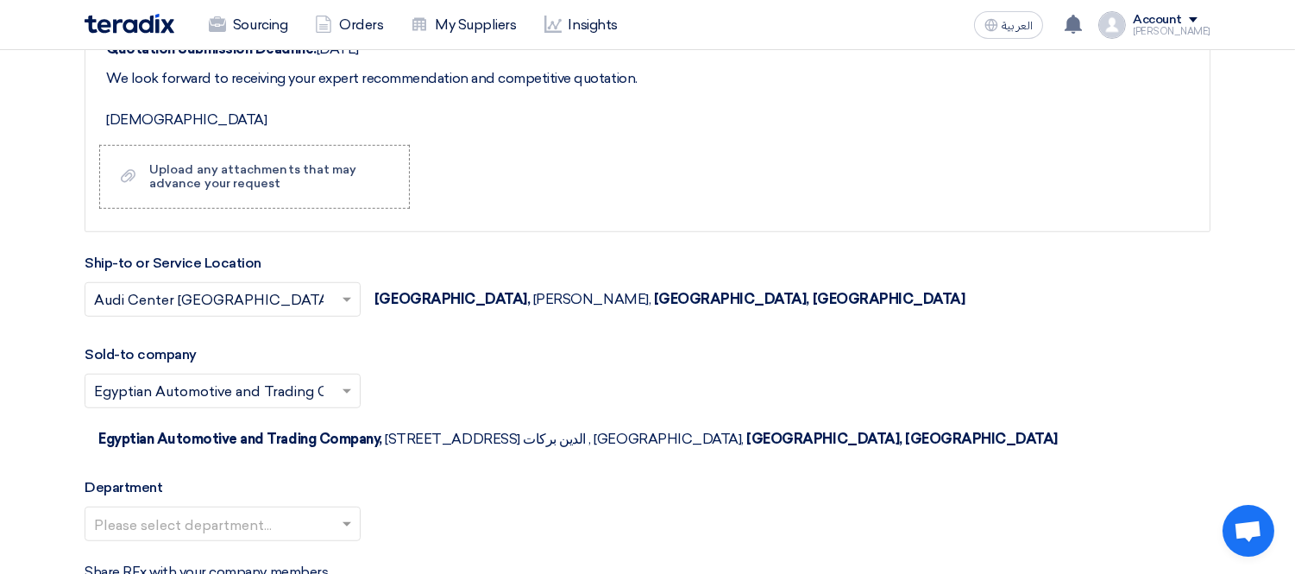
click at [1063, 477] on div "Department Please select department..." at bounding box center [648, 516] width 1126 height 78
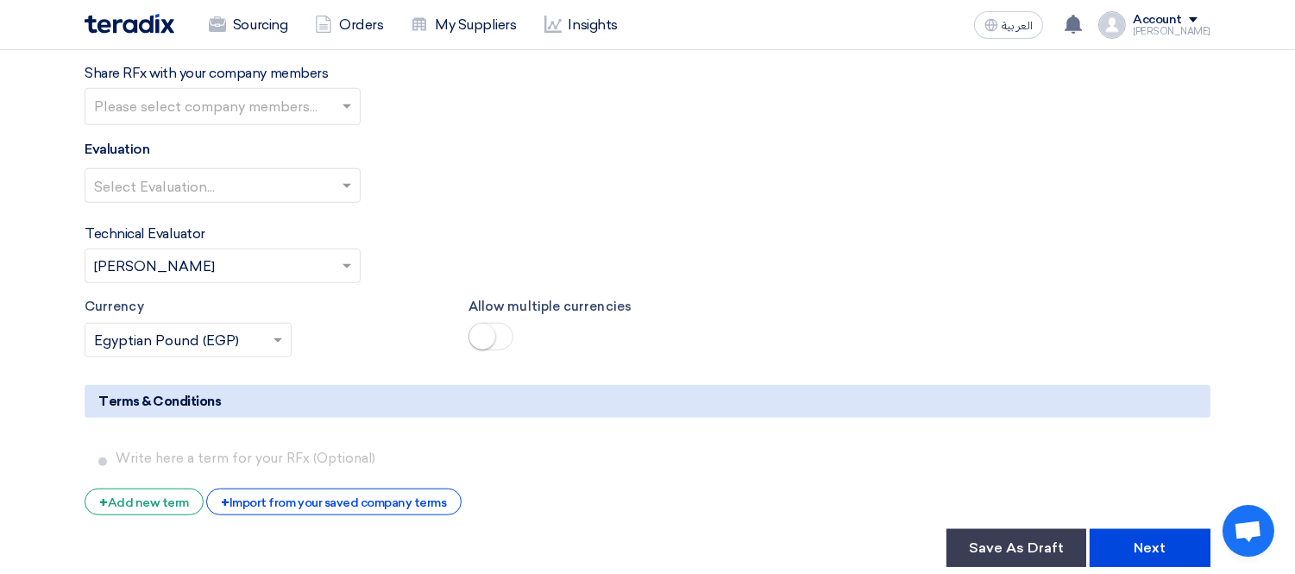
scroll to position [2705, 0]
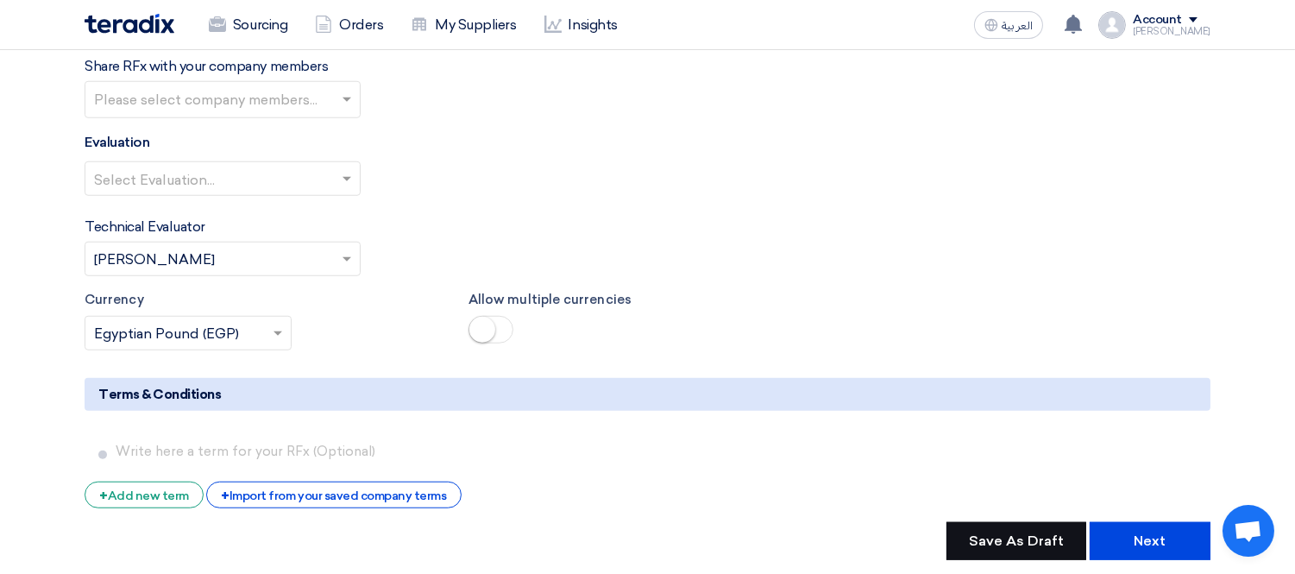
click at [1040, 522] on button "Save As Draft" at bounding box center [1016, 541] width 140 height 38
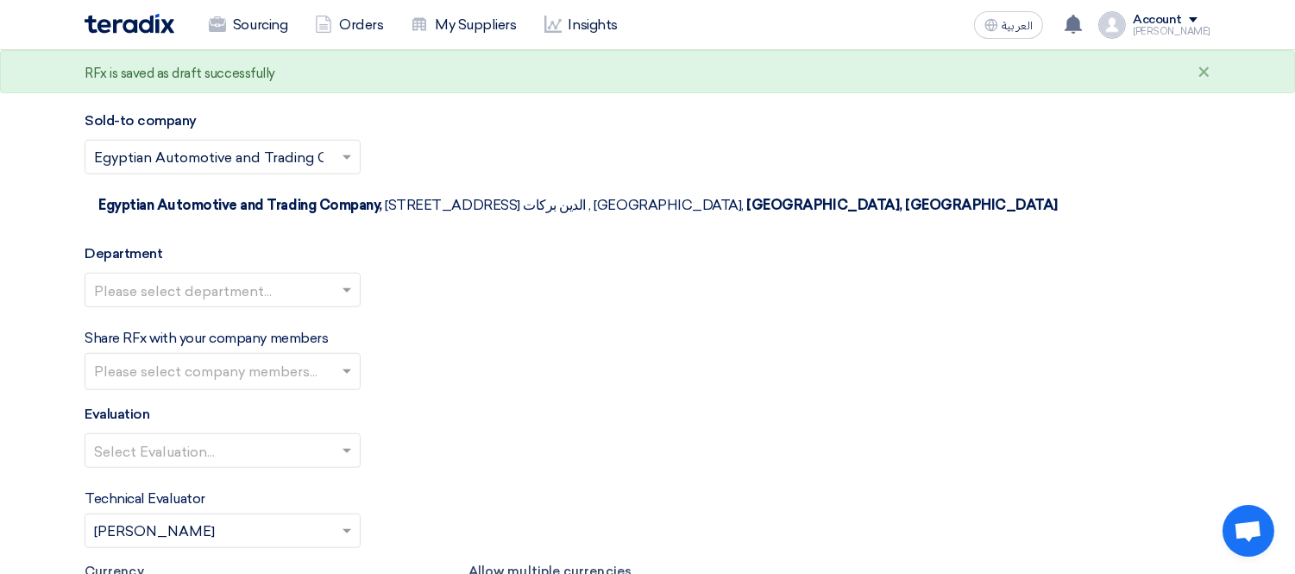
scroll to position [2303, 0]
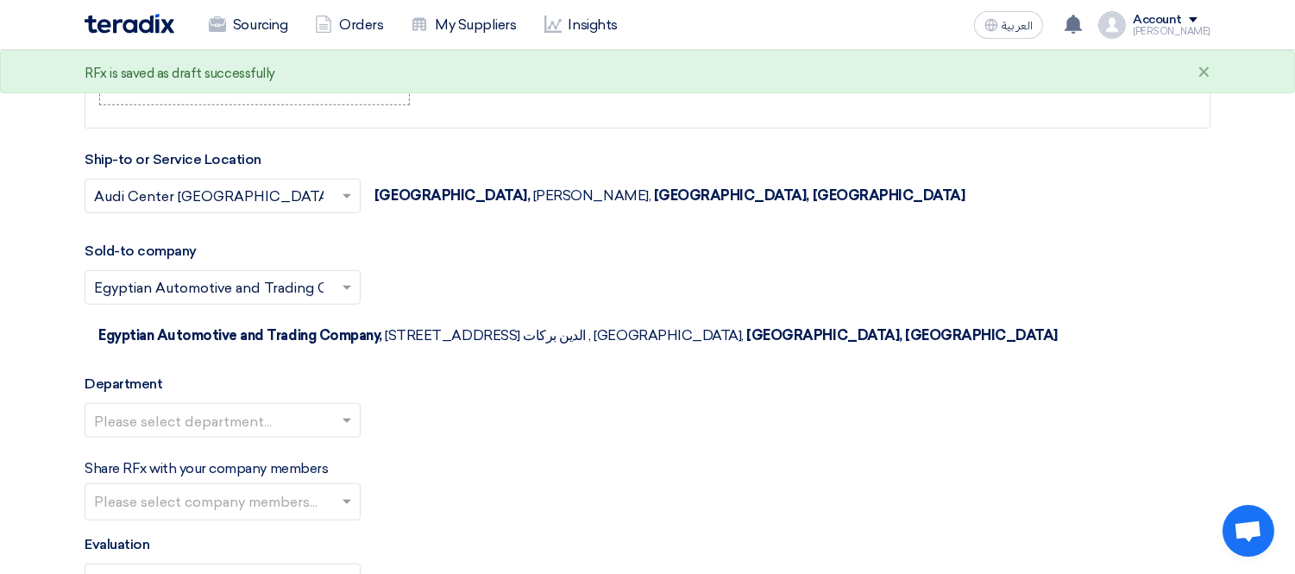
click at [257, 407] on input "text" at bounding box center [214, 421] width 240 height 28
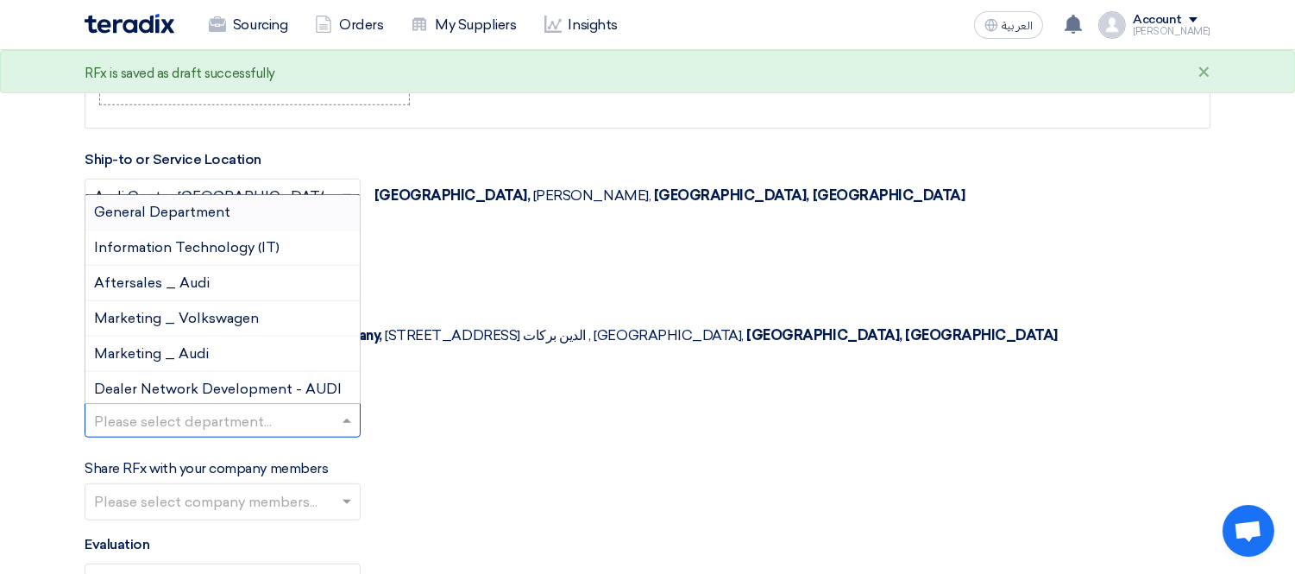
click at [240, 195] on div "General Department" at bounding box center [222, 212] width 274 height 35
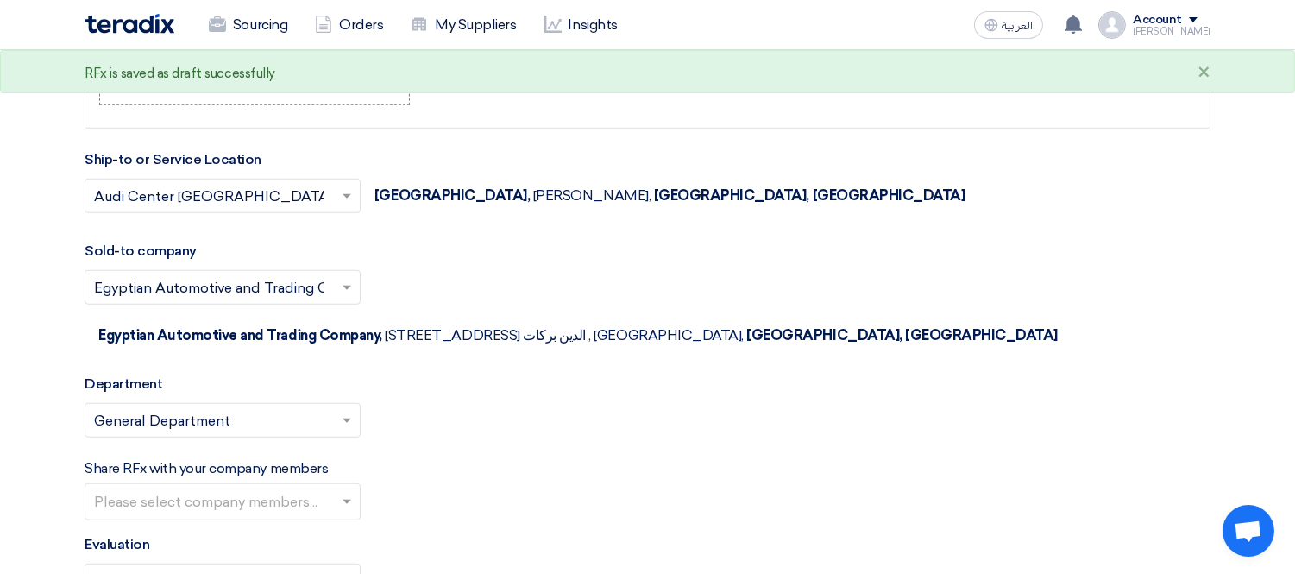
click at [225, 489] on input "text" at bounding box center [224, 503] width 261 height 28
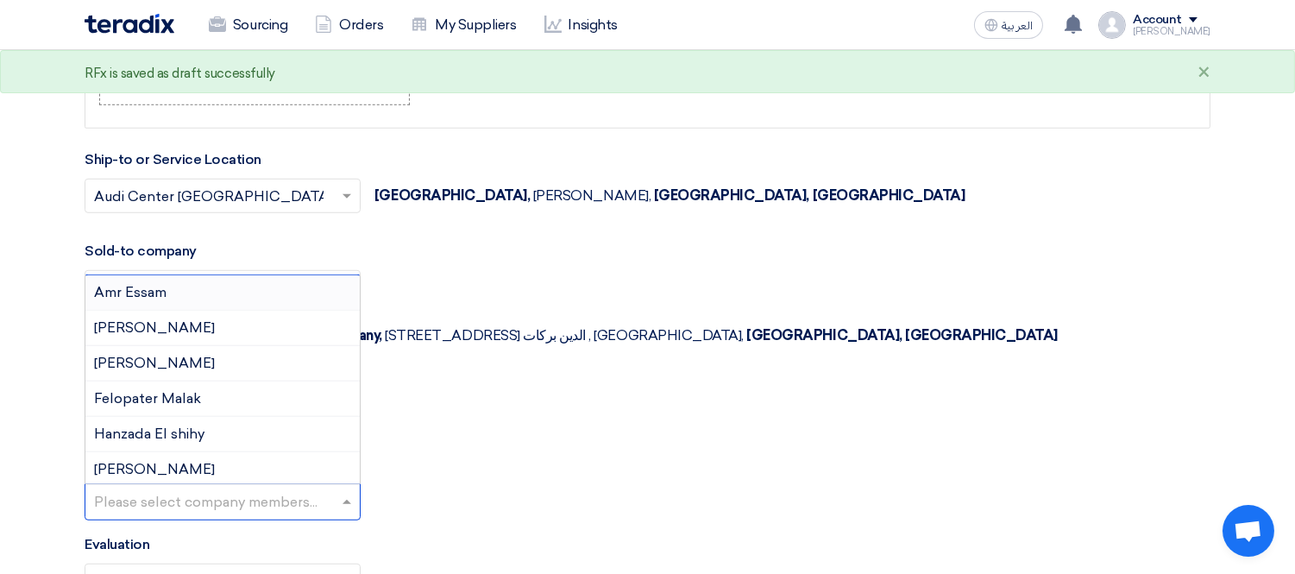
click at [631, 458] on div "Share RFx with your company members Please select company members... Amr Essam …" at bounding box center [648, 489] width 1126 height 62
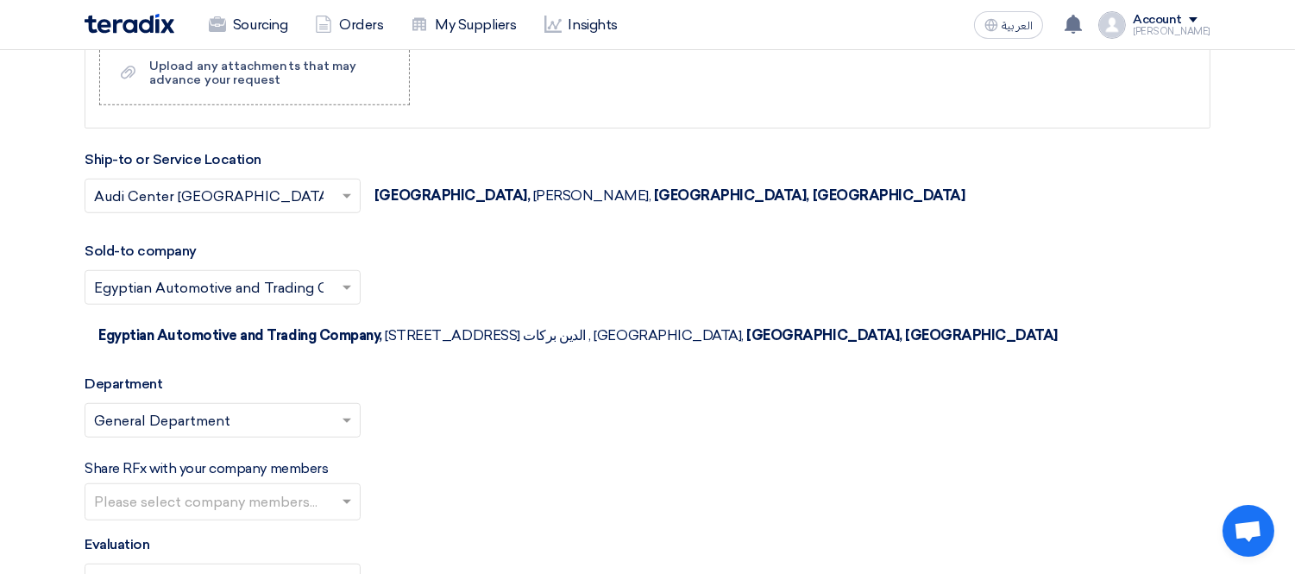
click at [259, 568] on input "text" at bounding box center [214, 582] width 240 height 28
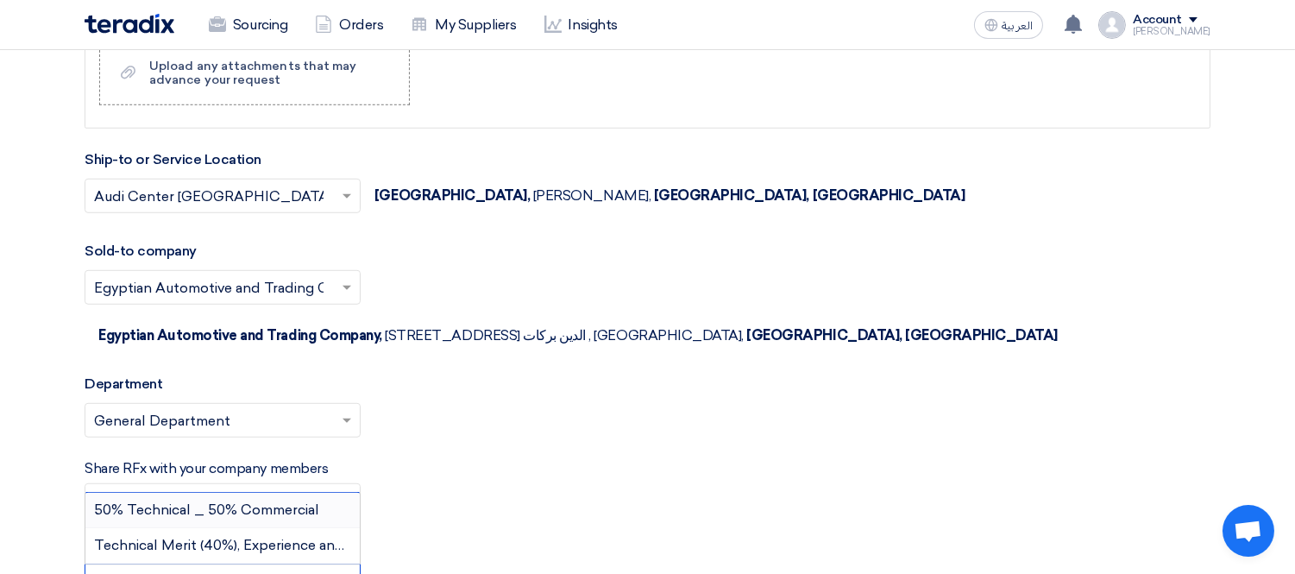
click at [226, 501] on span "50% Technical _ 50% Commercial" at bounding box center [206, 509] width 225 height 16
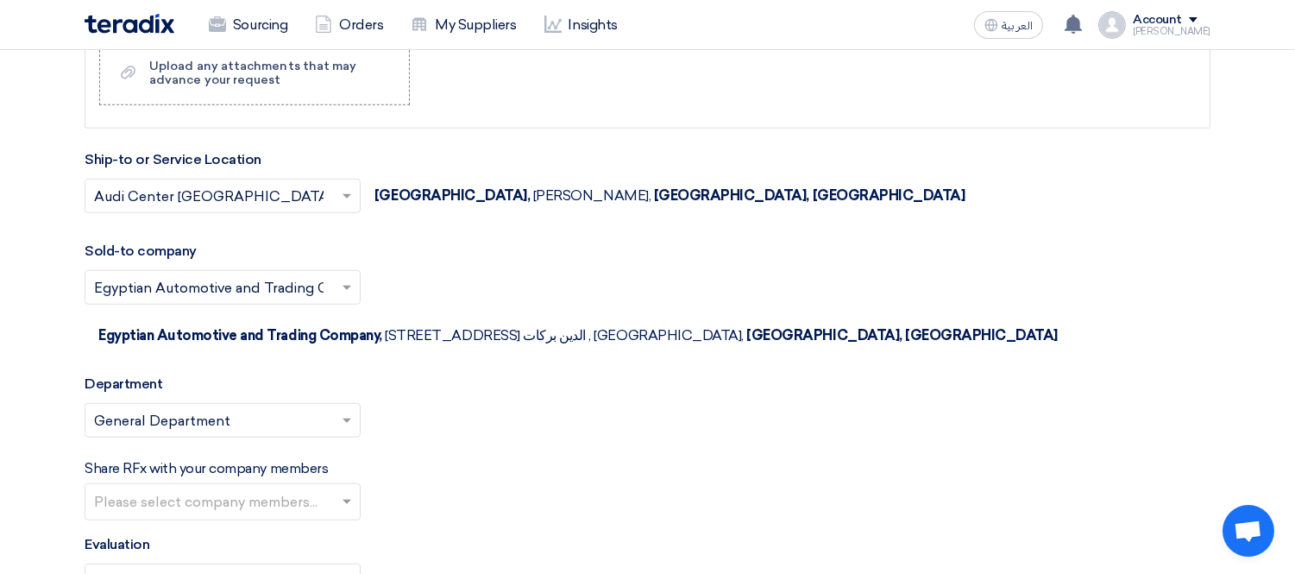
click at [539, 470] on div "Share RFx with your company members Please select company members..." at bounding box center [648, 489] width 1126 height 62
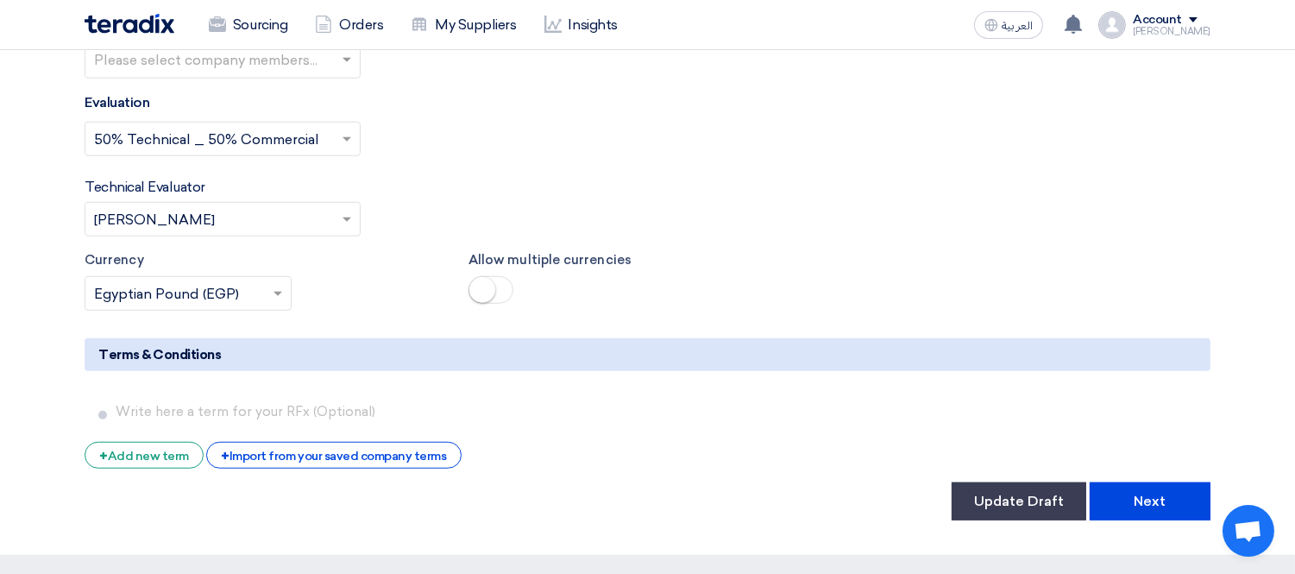
scroll to position [2801, 0]
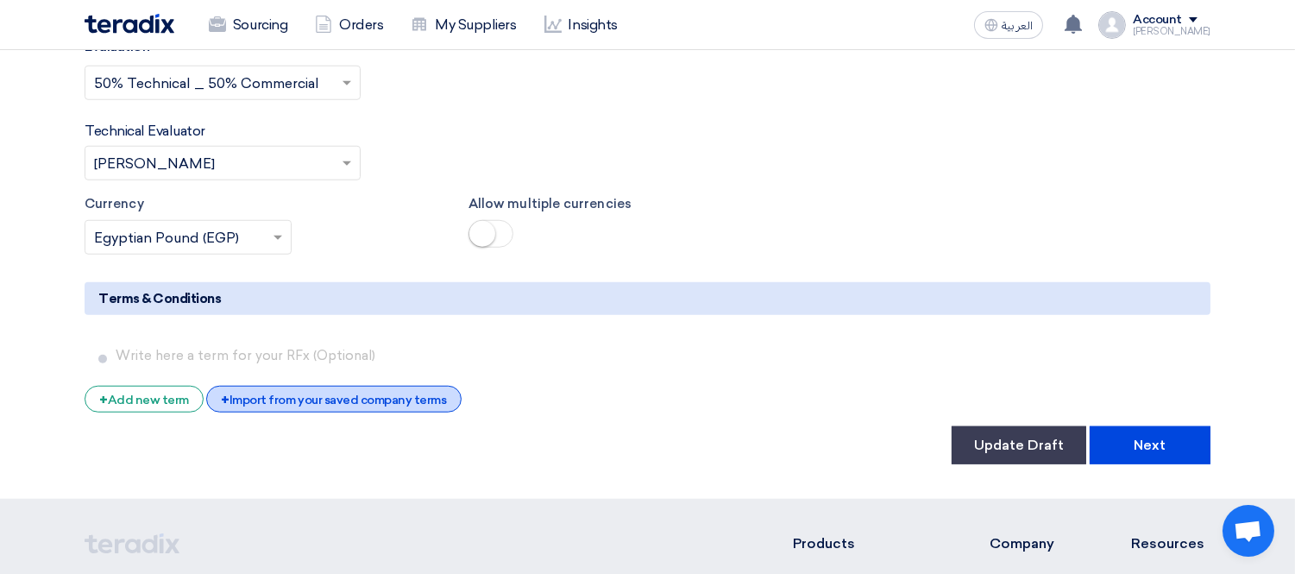
click at [263, 386] on div "+ Import from your saved company terms" at bounding box center [333, 399] width 254 height 27
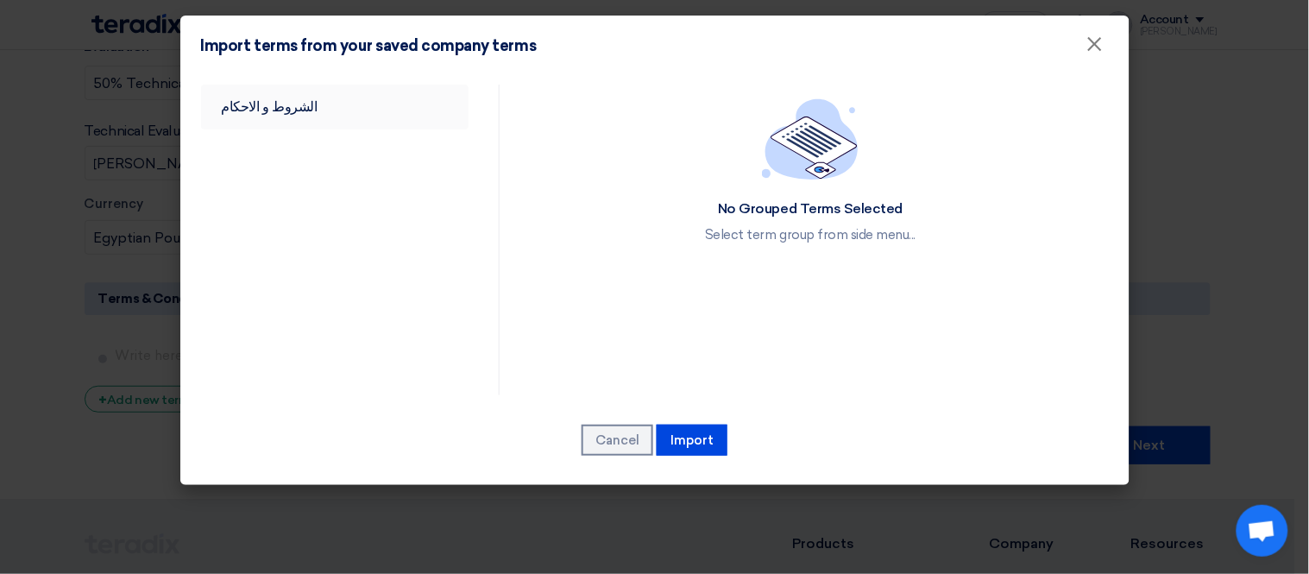
click at [291, 100] on link "الشروط و الاحكام" at bounding box center [335, 107] width 268 height 45
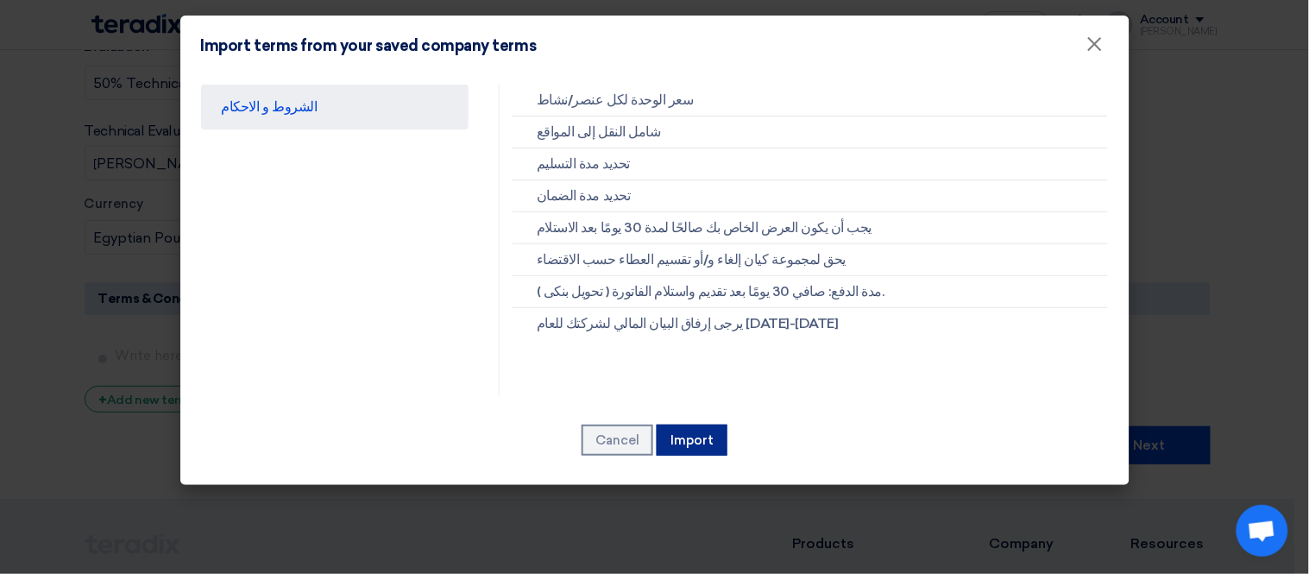
click at [701, 433] on button "Import" at bounding box center [691, 439] width 71 height 31
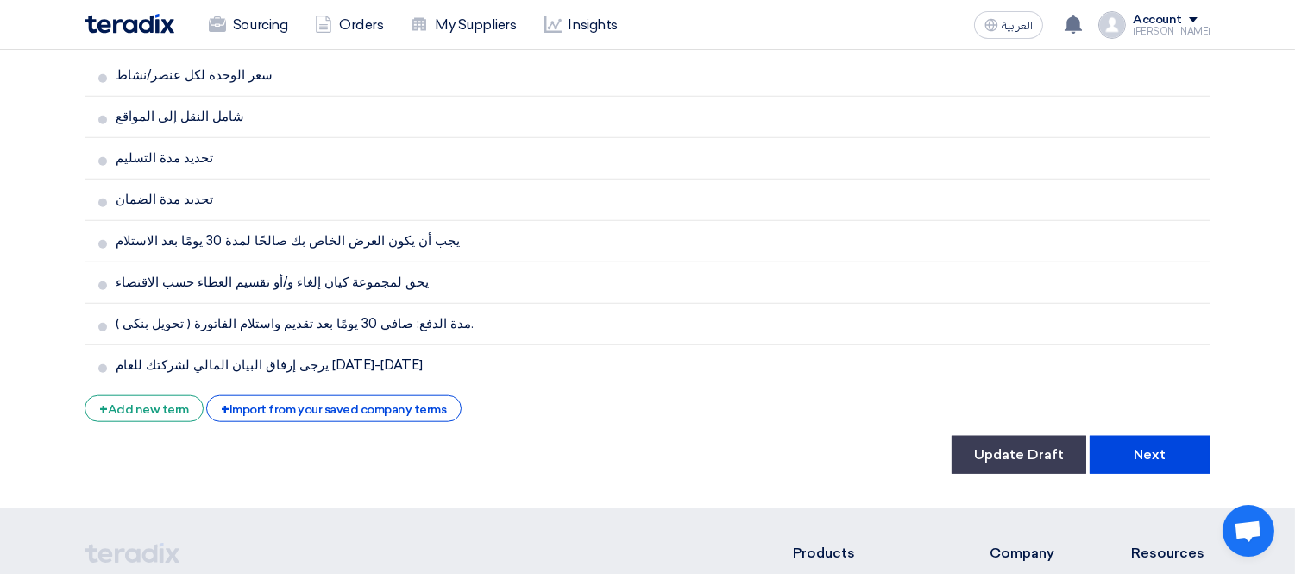
scroll to position [3089, 0]
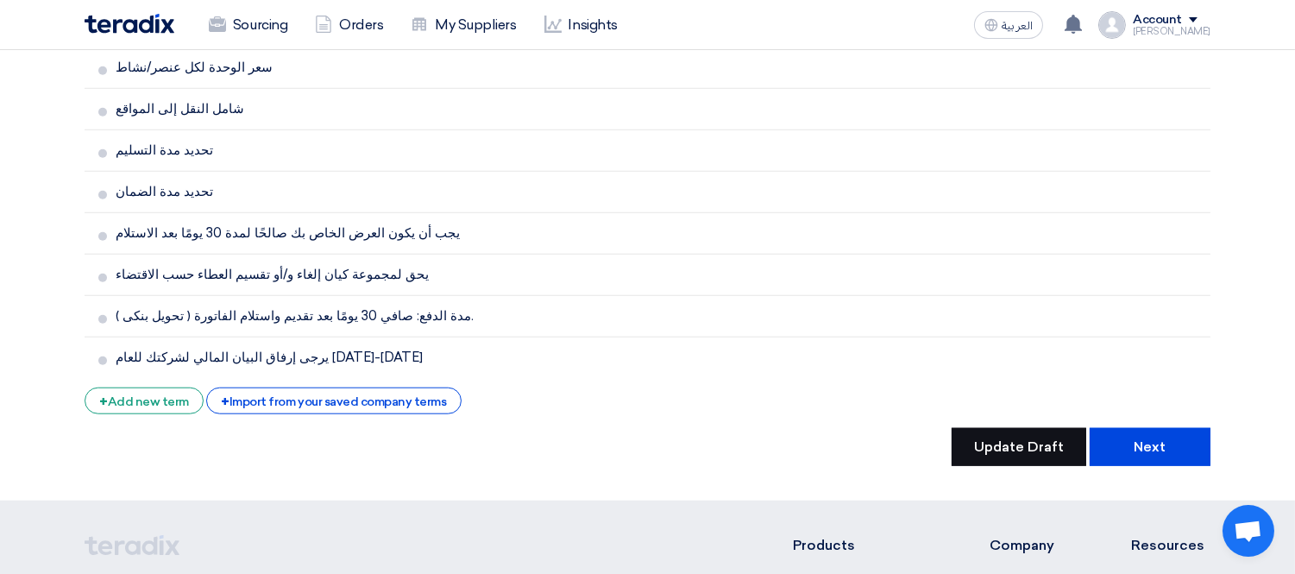
click at [998, 428] on button "Update Draft" at bounding box center [1018, 447] width 135 height 38
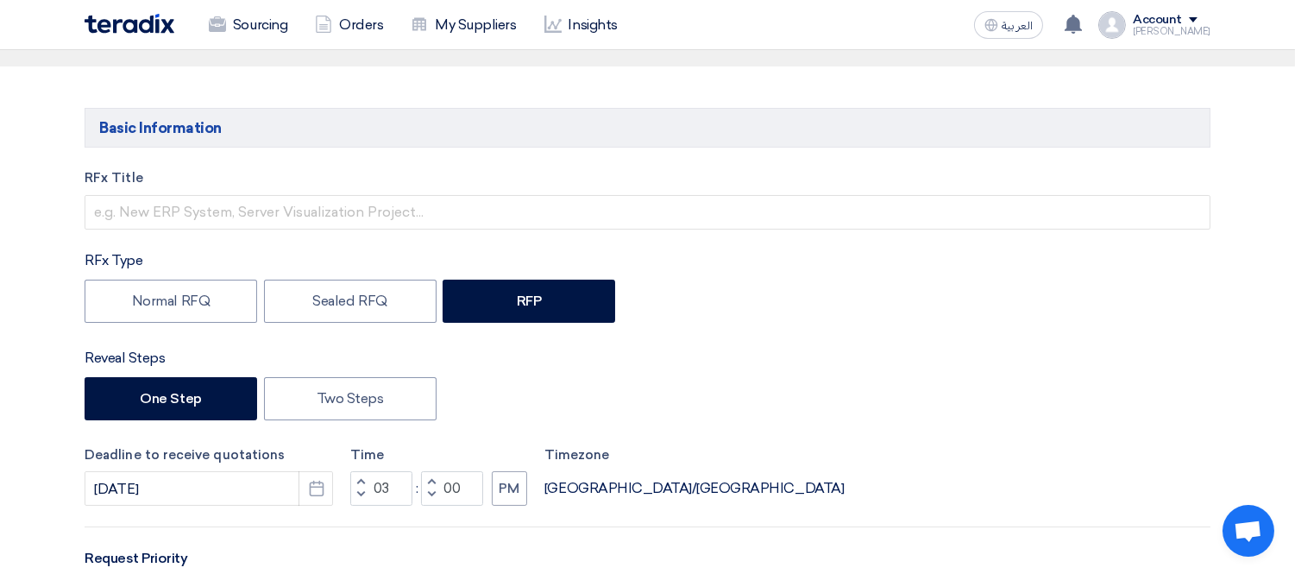
scroll to position [60, 0]
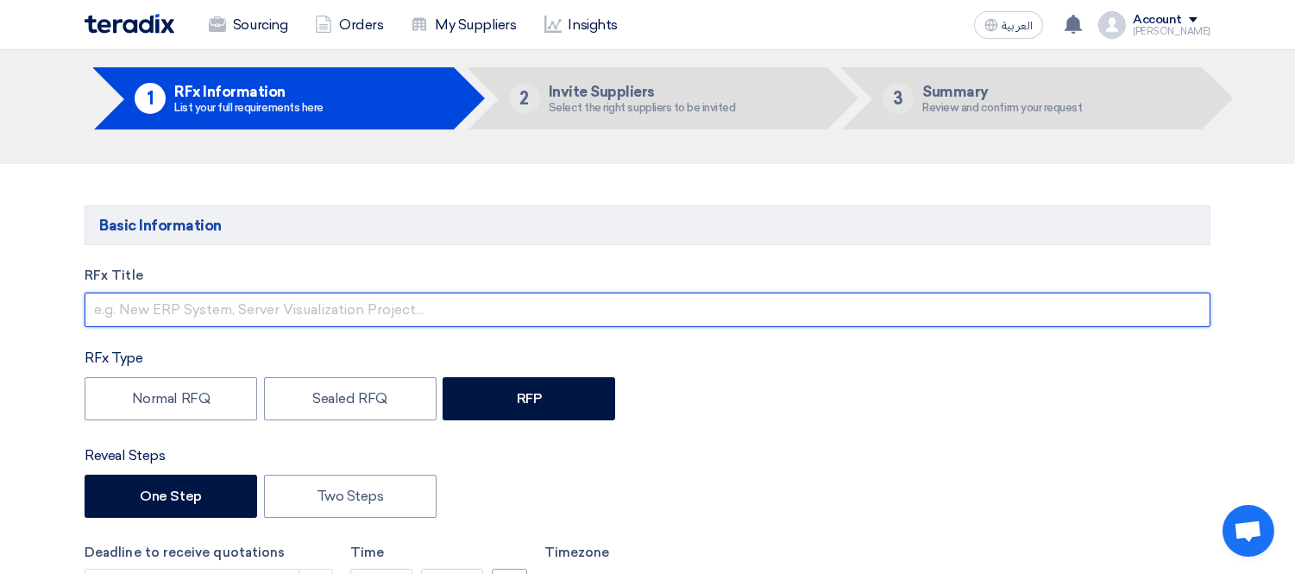
click at [226, 302] on input "text" at bounding box center [648, 309] width 1126 height 35
paste input "Supply and Installation of Emergency Generator Set"
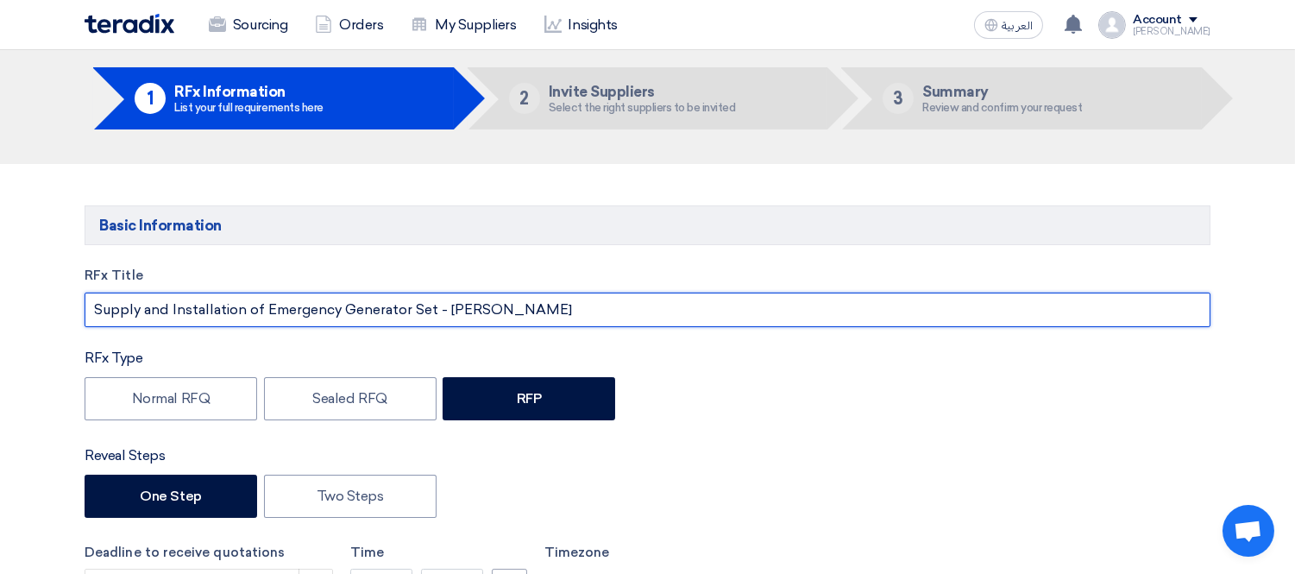
type input "Supply and Installation of Emergency Generator Set - Alex Moharem Bek"
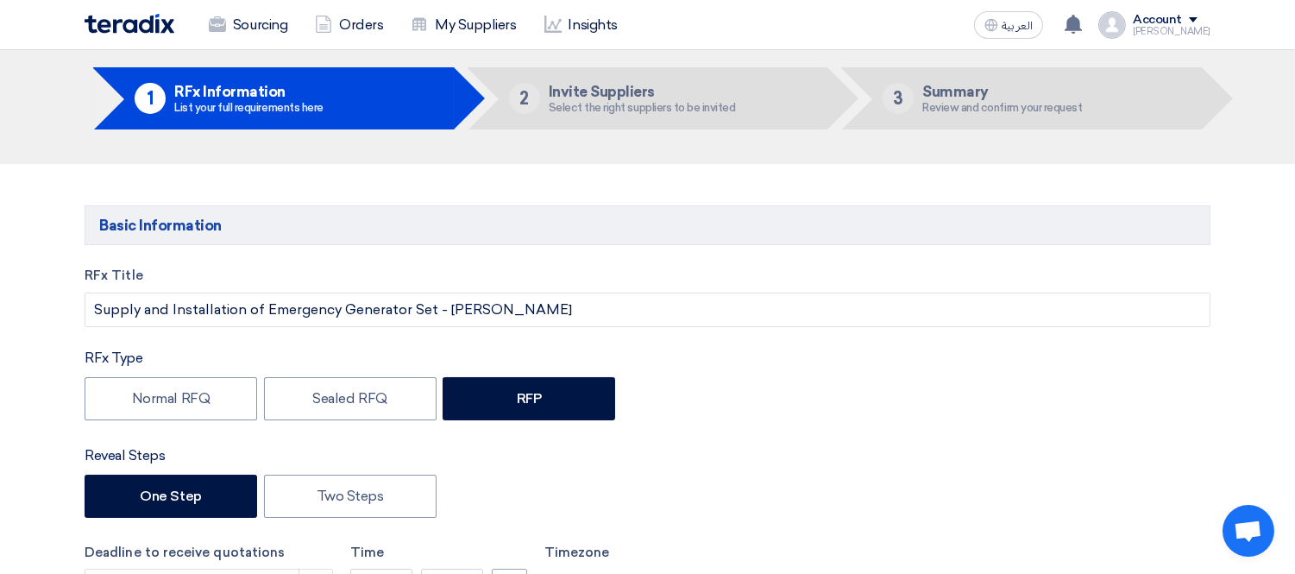
click at [832, 369] on div "RFx Type Normal RFQ Sealed RFQ RFP" at bounding box center [648, 386] width 1126 height 77
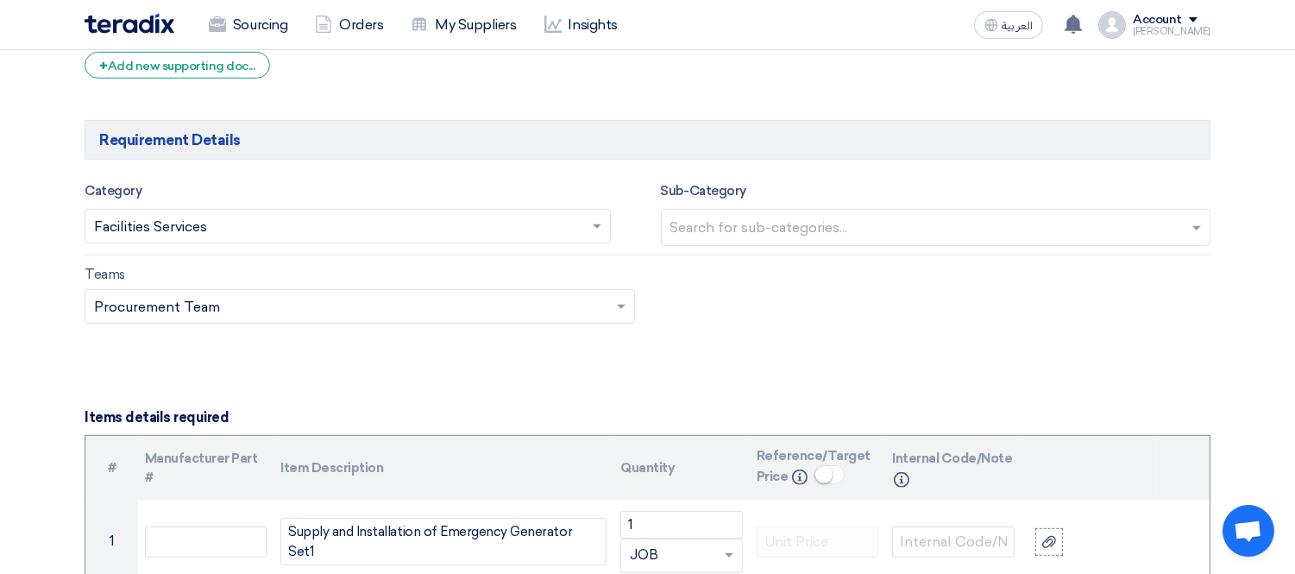
scroll to position [1466, 0]
click at [429, 227] on input "text" at bounding box center [339, 226] width 490 height 28
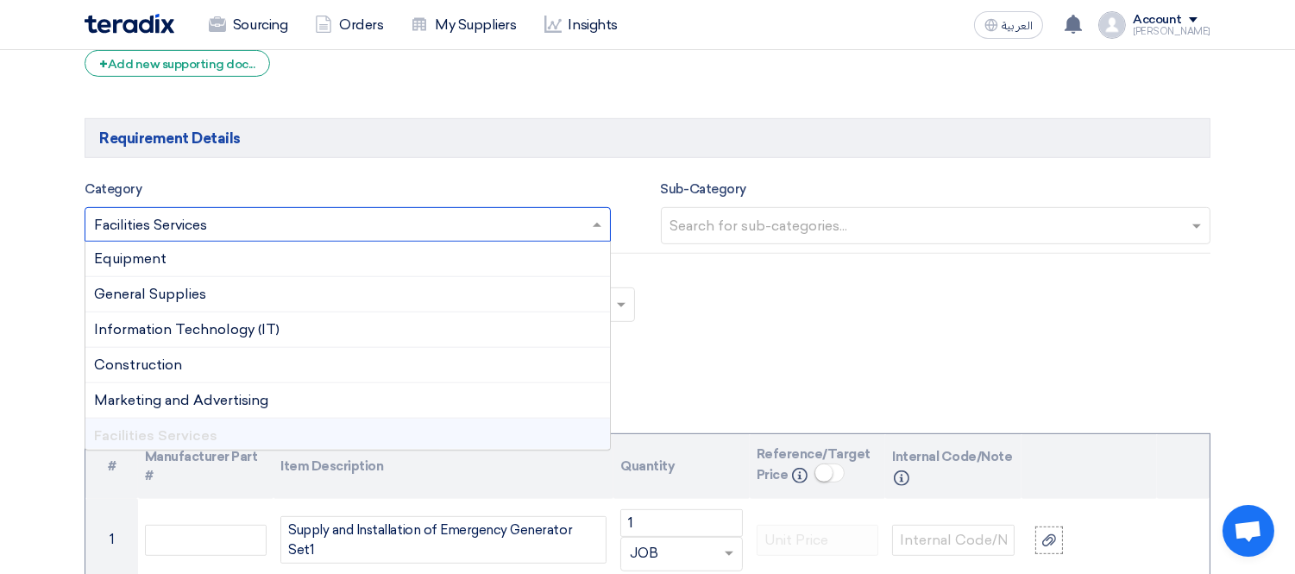
scroll to position [30, 0]
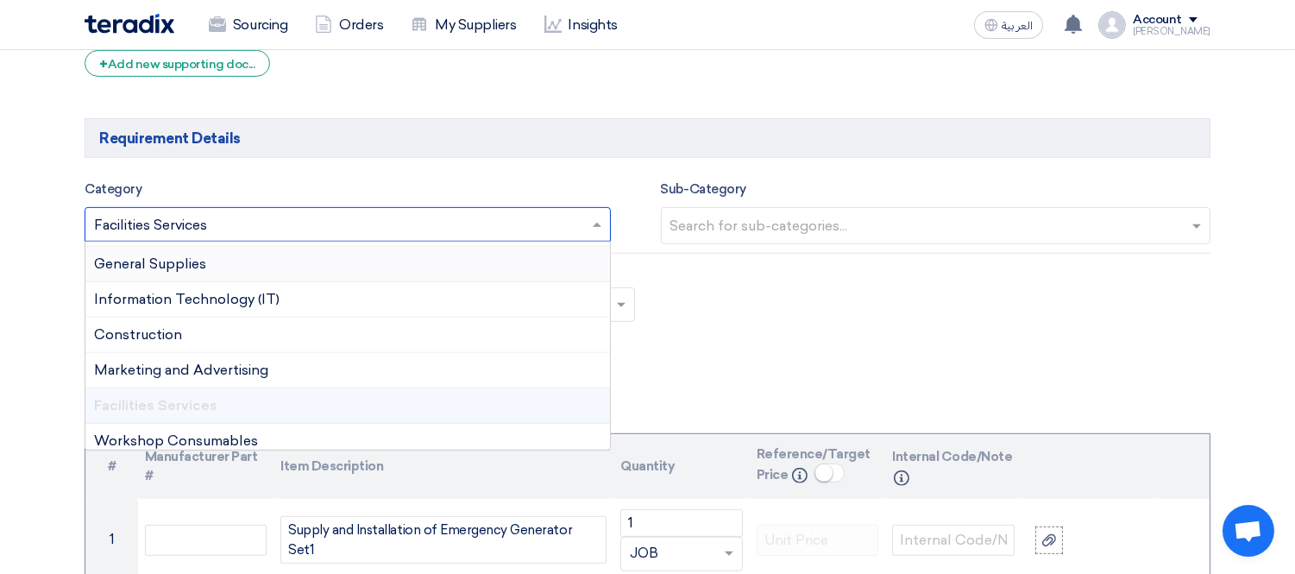
click at [877, 316] on div "Teams Teams.. × Procurement Team ×" at bounding box center [648, 302] width 1152 height 81
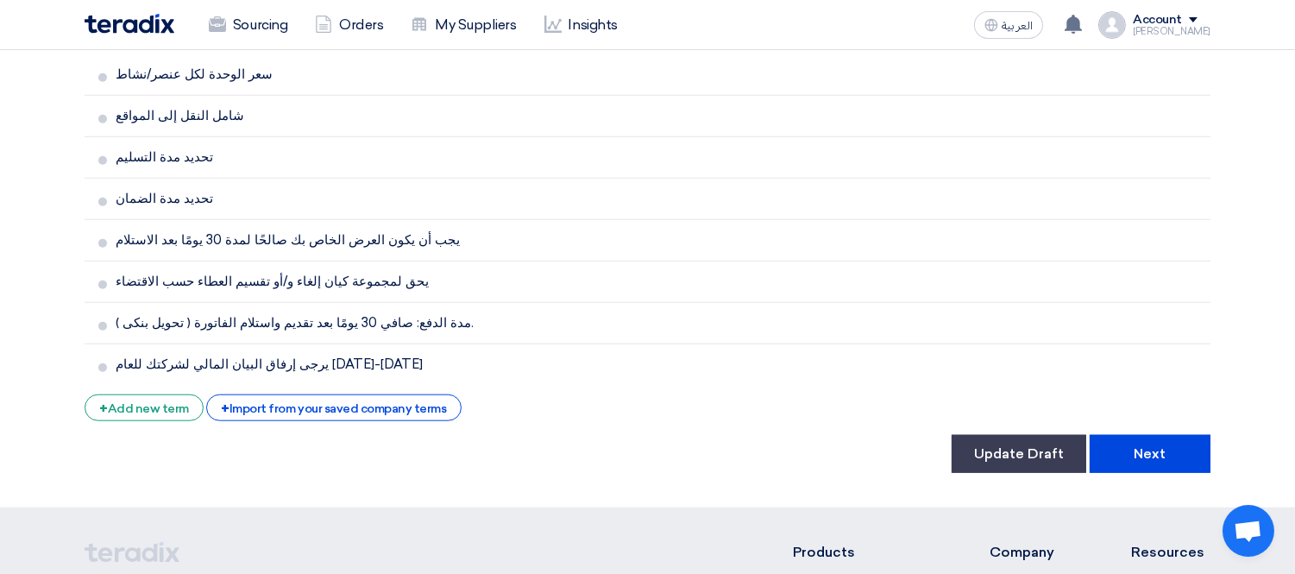
scroll to position [3364, 0]
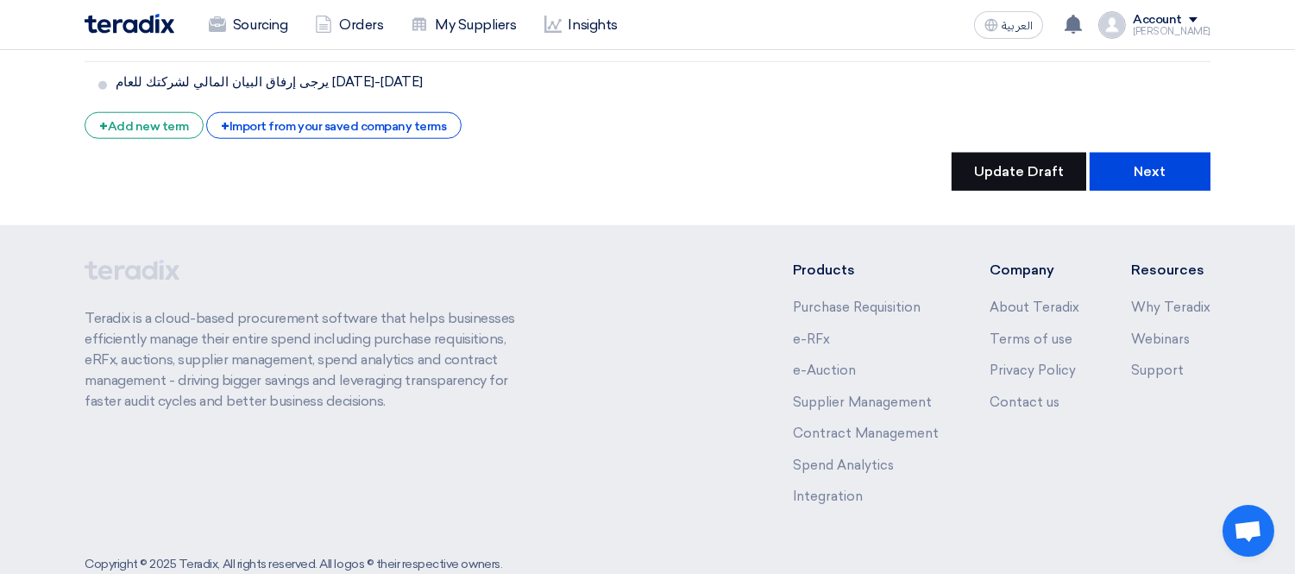
click at [1033, 153] on button "Update Draft" at bounding box center [1018, 172] width 135 height 38
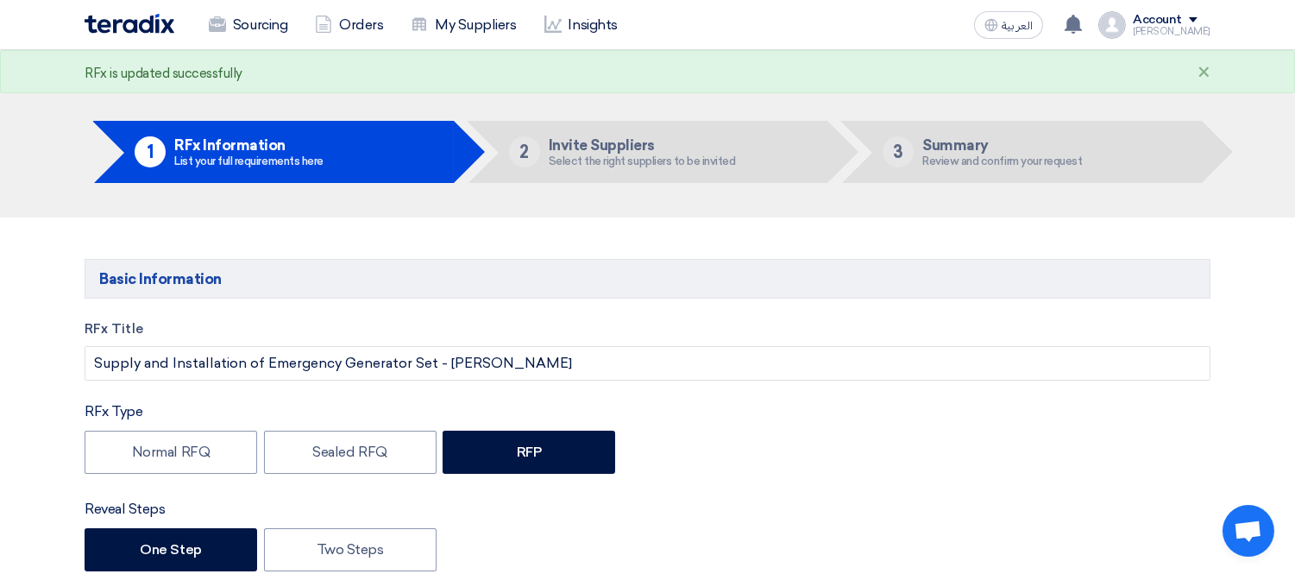
scroll to position [0, 0]
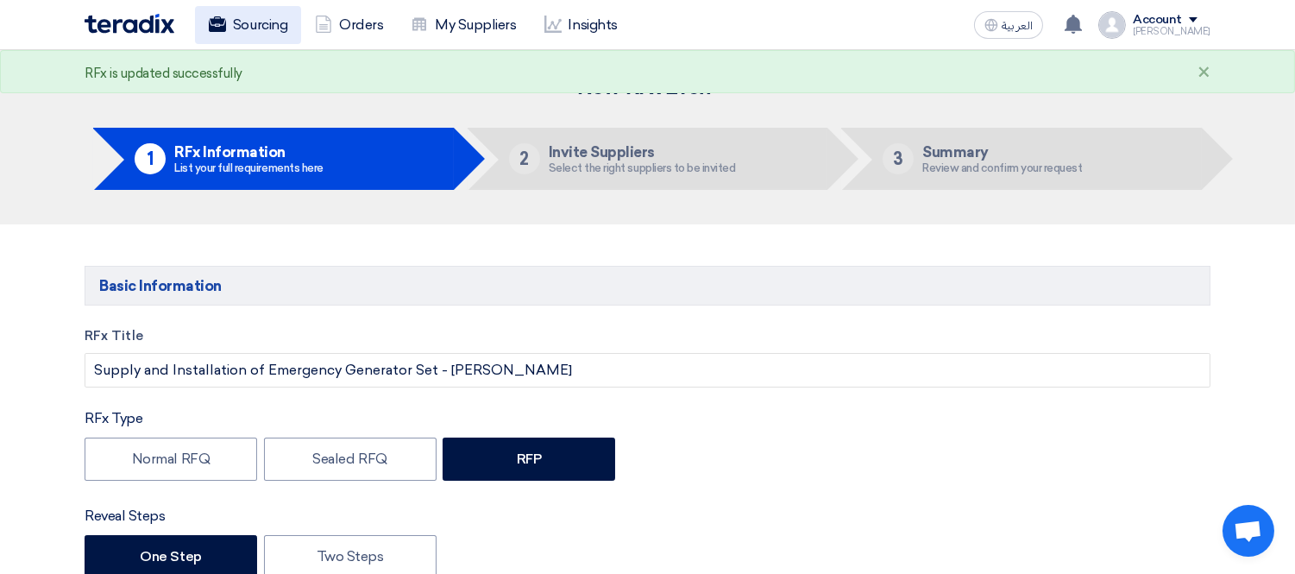
click at [243, 22] on link "Sourcing" at bounding box center [248, 25] width 106 height 38
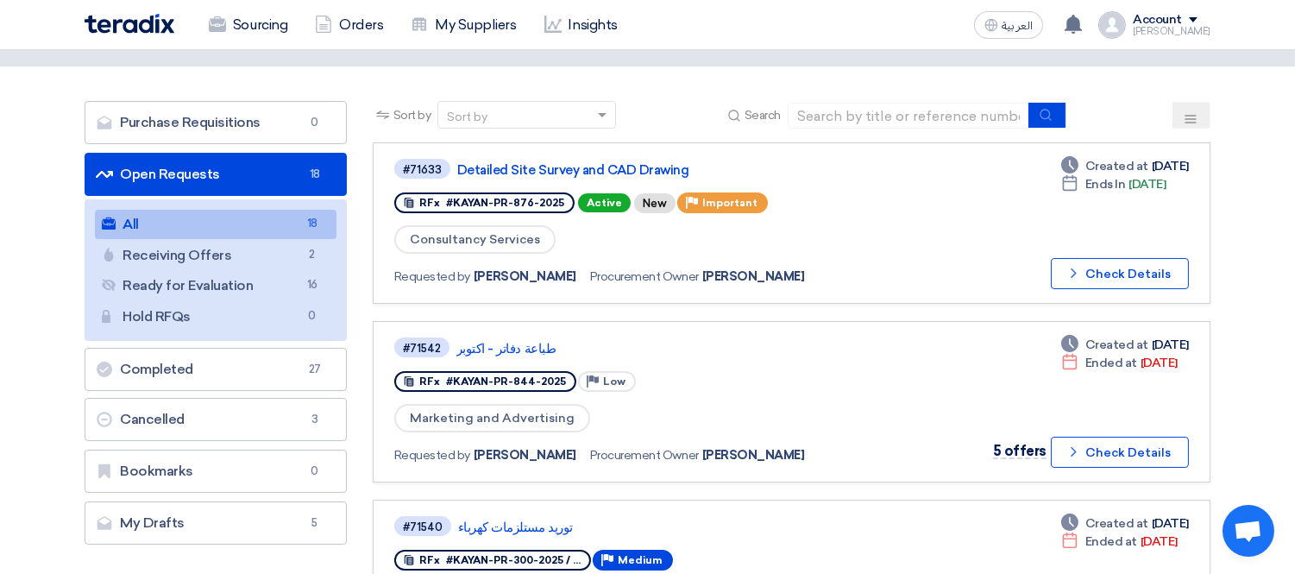
scroll to position [108, 0]
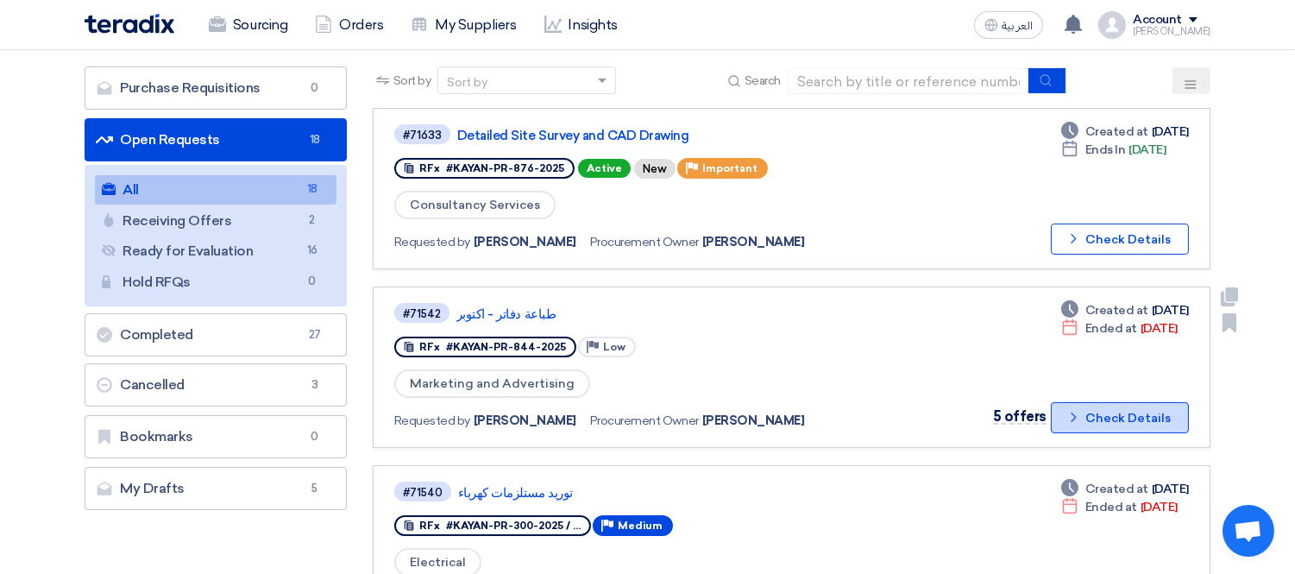
click at [1136, 402] on button "Check details Check Details" at bounding box center [1120, 417] width 138 height 31
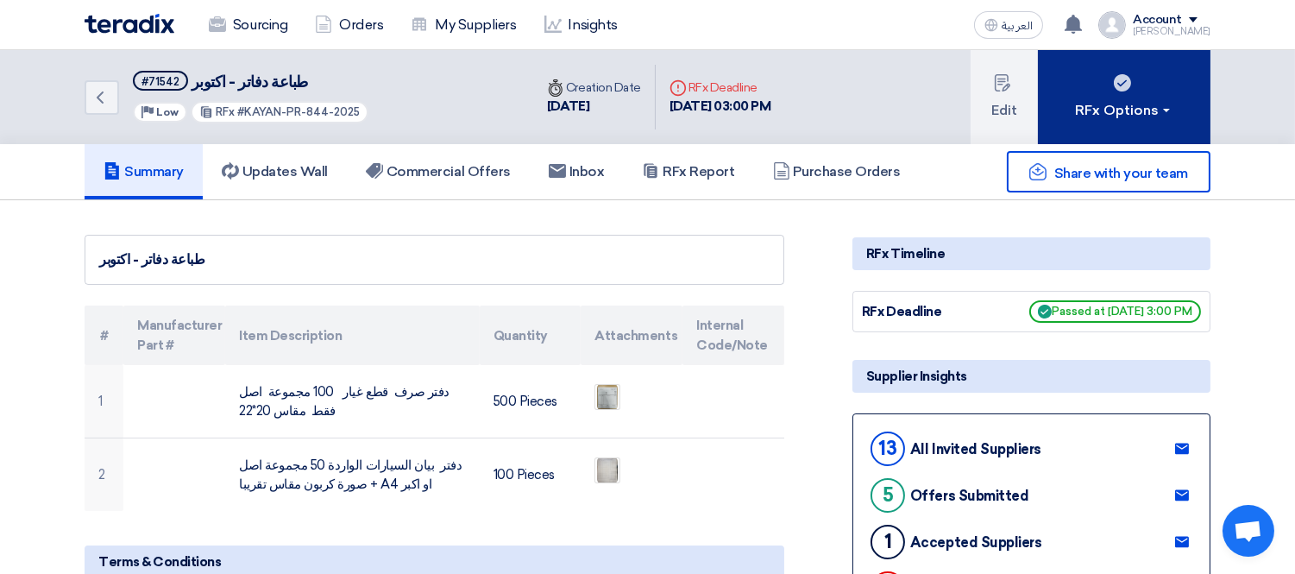
click at [1115, 97] on button "RFx Options" at bounding box center [1124, 97] width 173 height 94
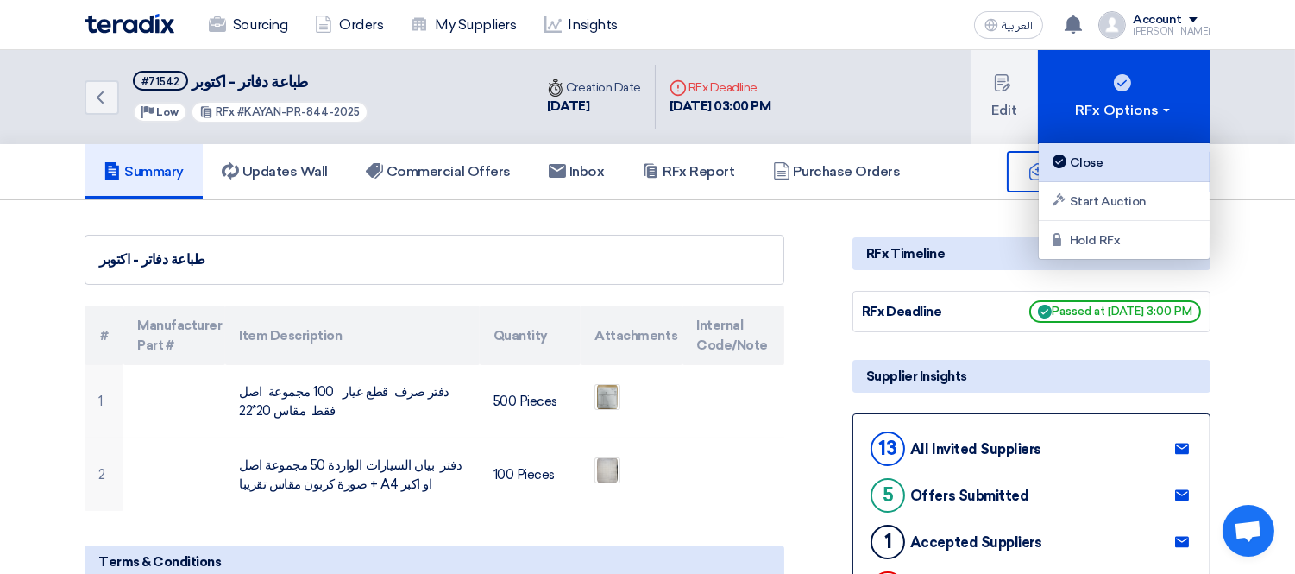
click at [1102, 159] on div "Close" at bounding box center [1124, 162] width 150 height 21
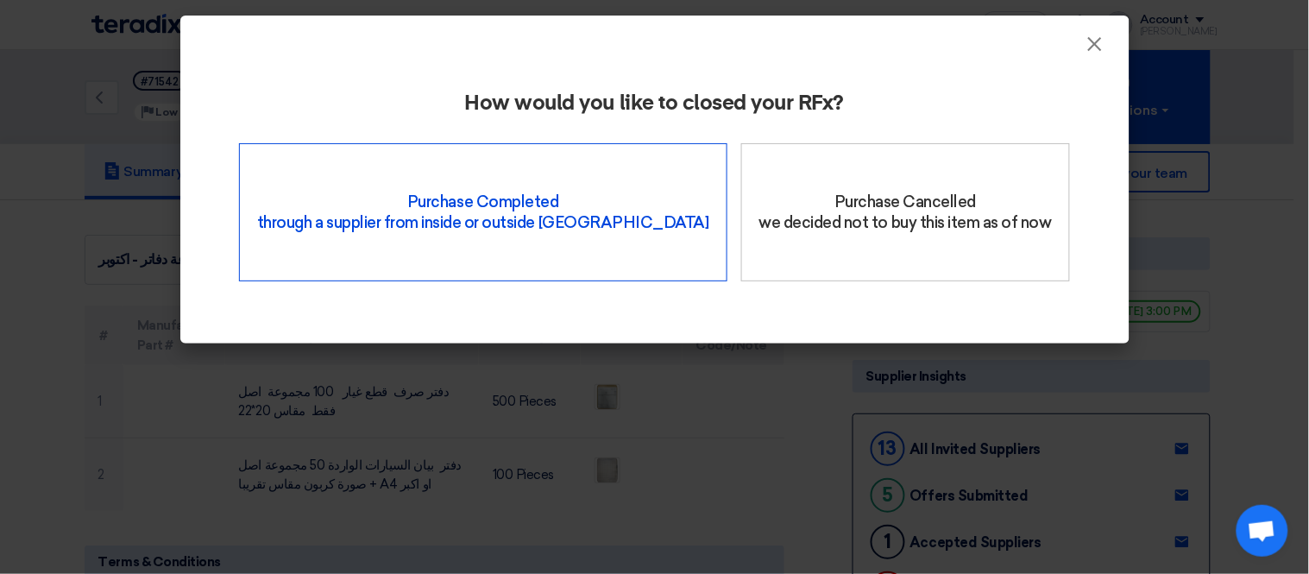
click at [512, 176] on div "Purchase Completed through a supplier from inside or outside Teradix" at bounding box center [483, 212] width 488 height 138
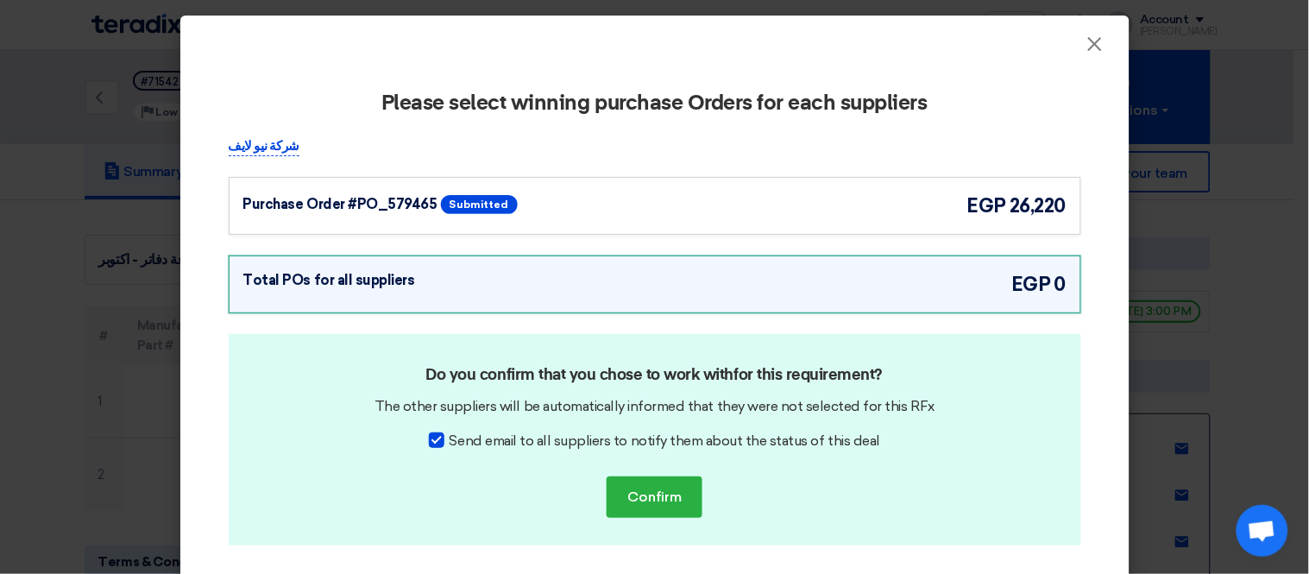
click at [691, 193] on div "Purchase Order #PO_579465 Submitted egp 26,220" at bounding box center [654, 206] width 823 height 28
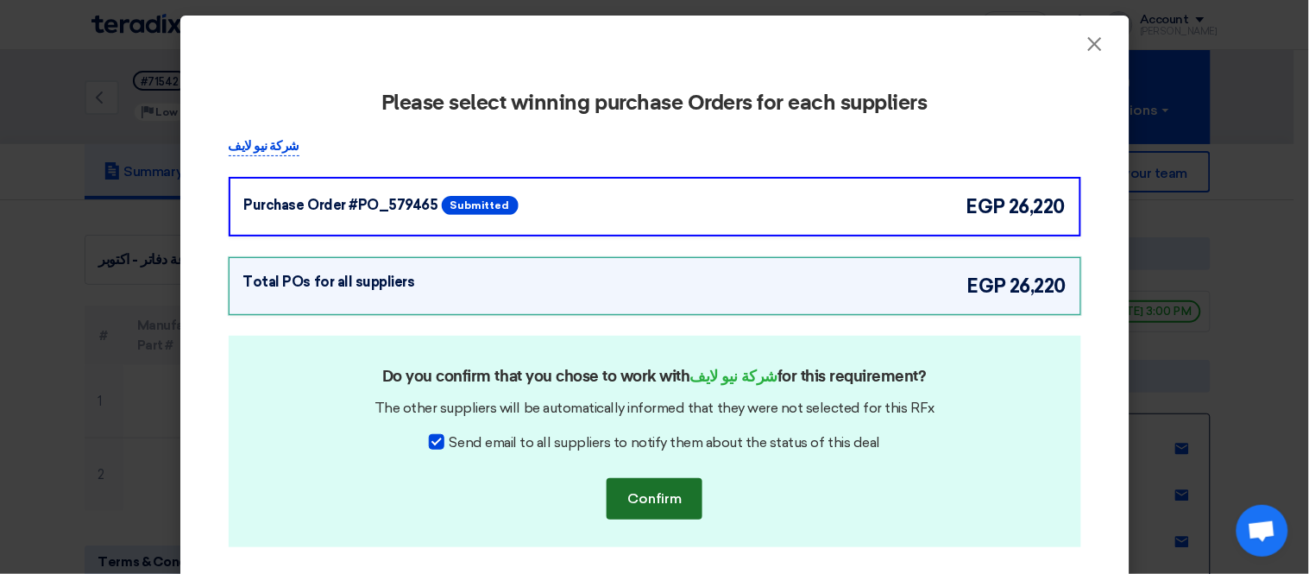
click at [640, 492] on button "Confirm" at bounding box center [654, 498] width 96 height 41
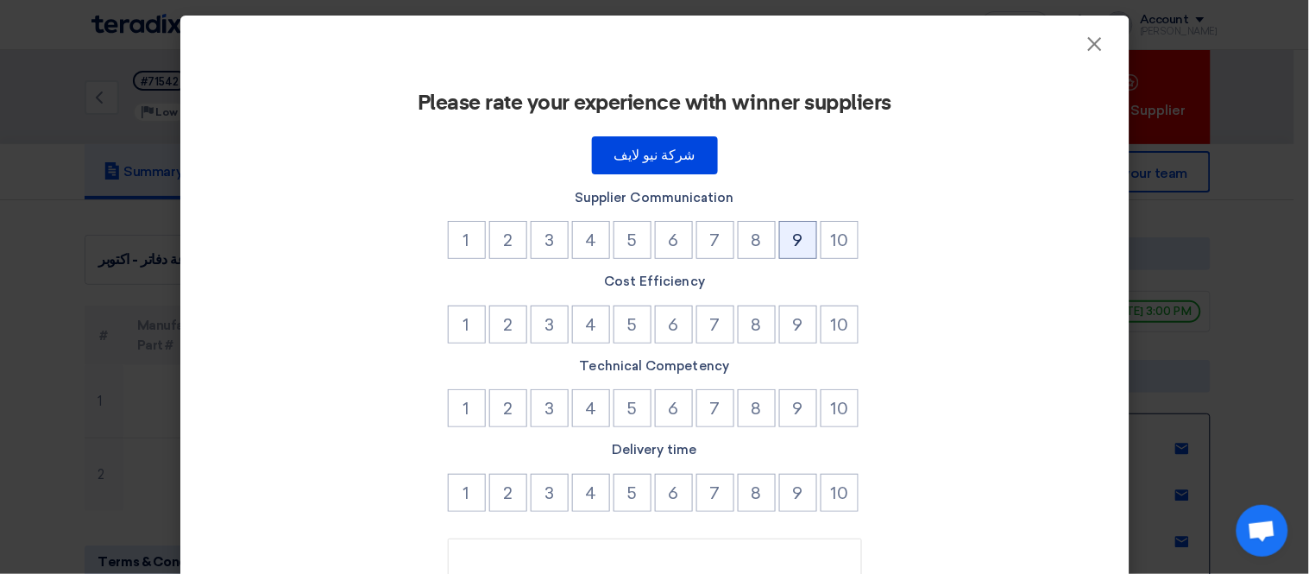
click at [794, 242] on button "9" at bounding box center [798, 240] width 38 height 38
click at [787, 306] on button "9" at bounding box center [798, 324] width 38 height 38
click at [786, 398] on button "9" at bounding box center [798, 408] width 38 height 38
click at [826, 390] on button "10" at bounding box center [839, 408] width 38 height 38
click at [795, 485] on button "9" at bounding box center [798, 493] width 38 height 38
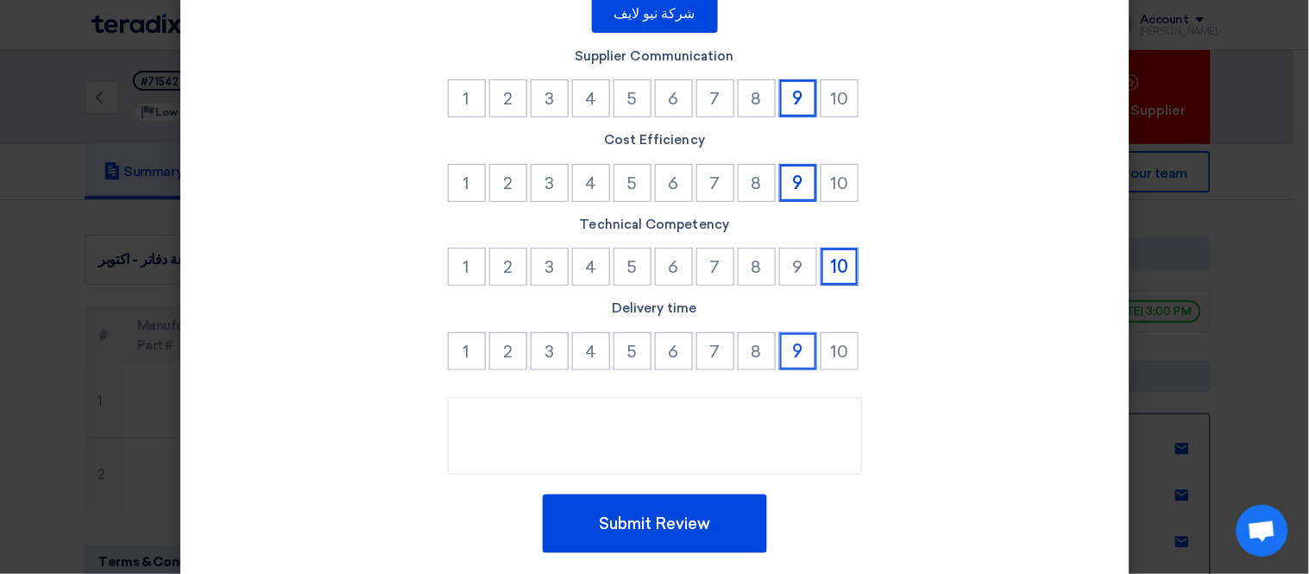
scroll to position [187, 0]
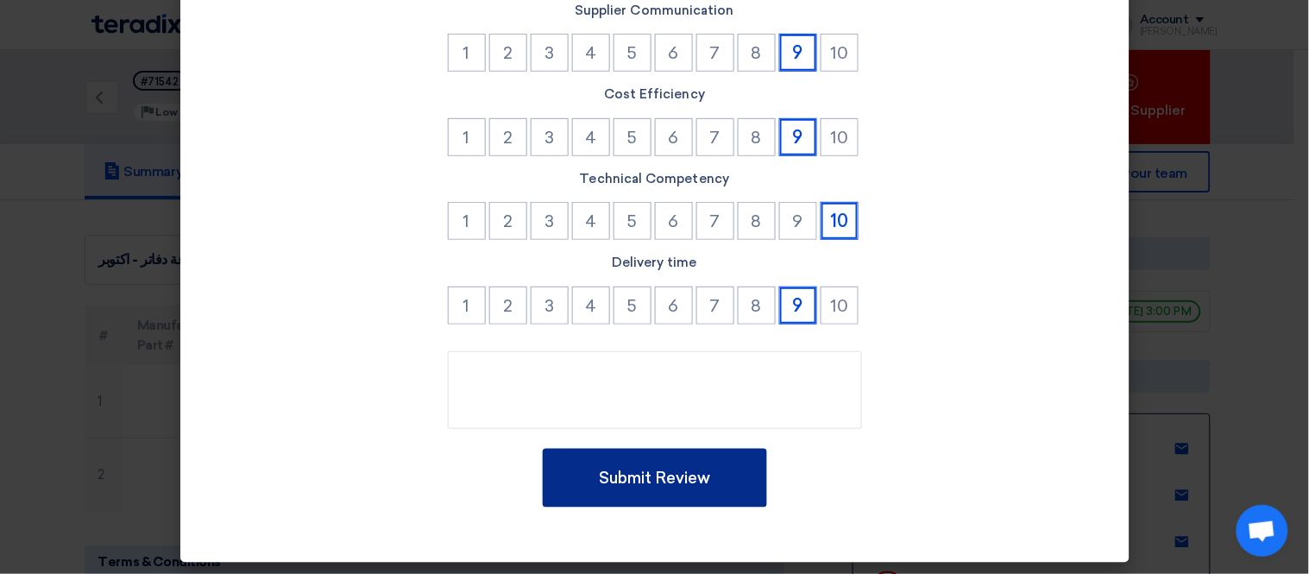
click at [650, 477] on button "Submit Review" at bounding box center [655, 478] width 224 height 59
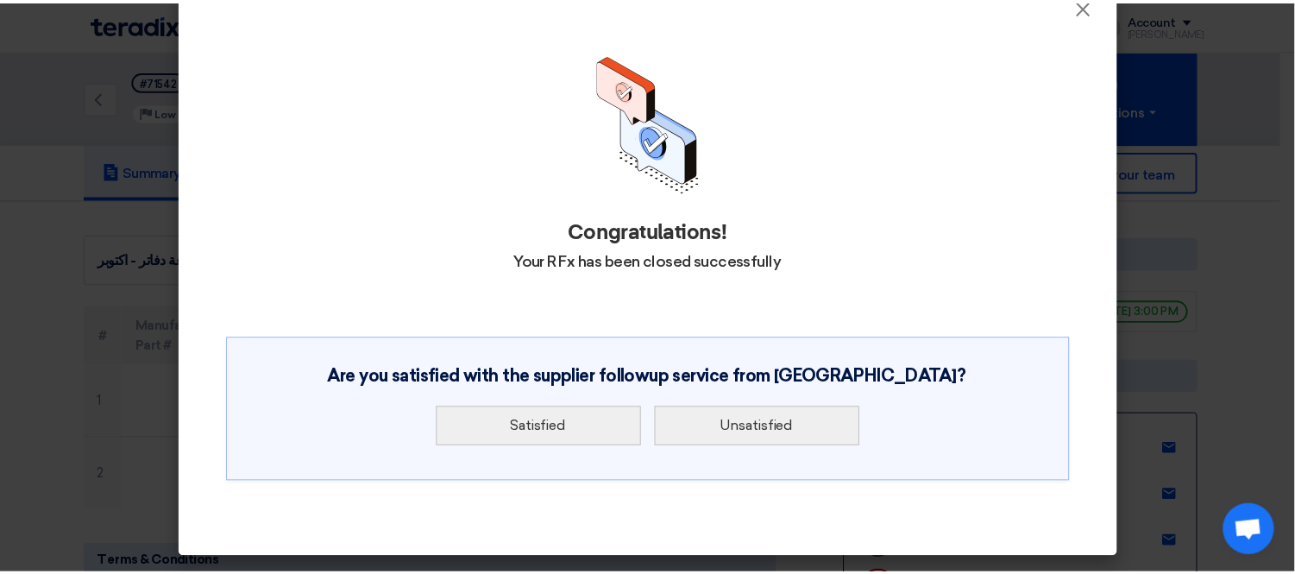
scroll to position [0, 0]
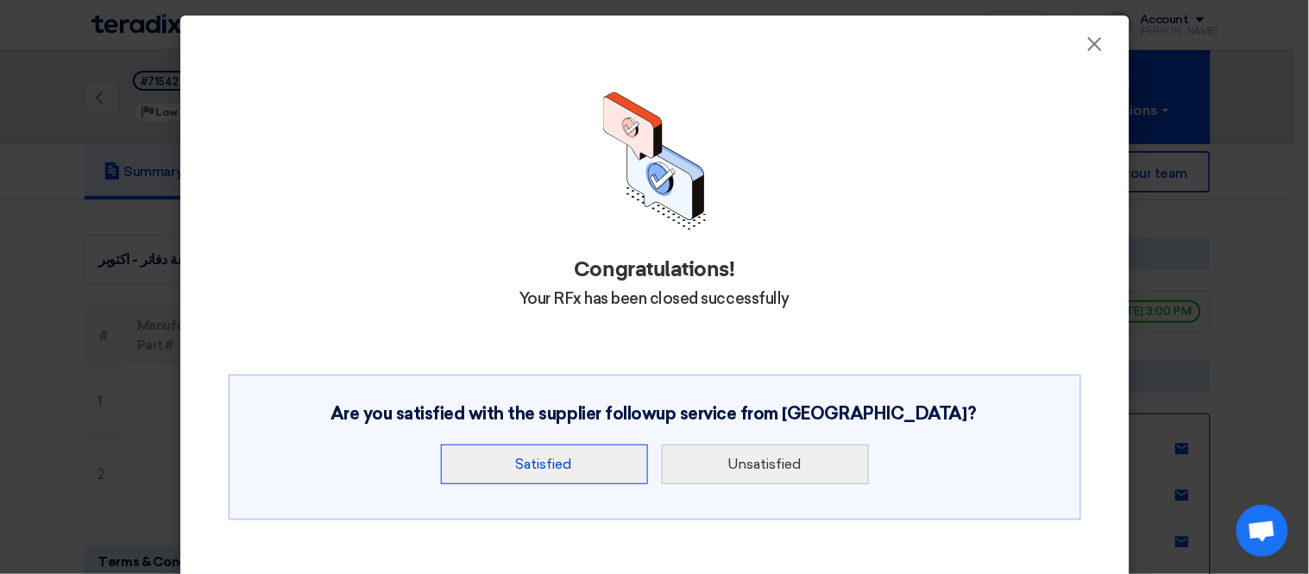
click at [526, 464] on button "Satisfied" at bounding box center [544, 464] width 207 height 40
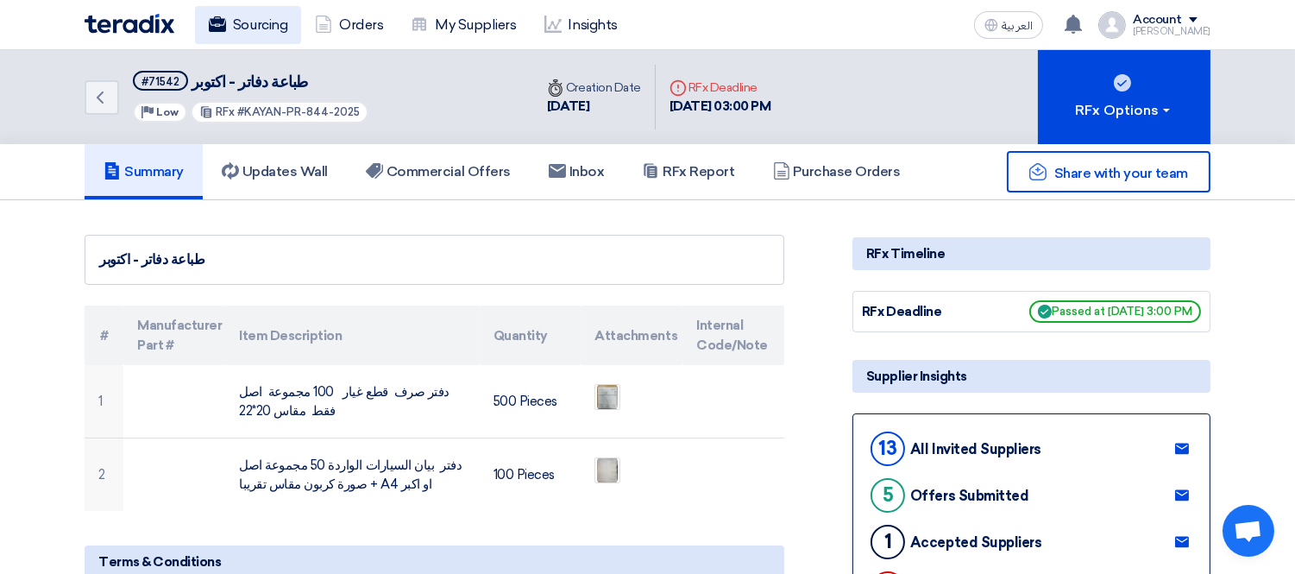
click at [264, 28] on link "Sourcing" at bounding box center [248, 25] width 106 height 38
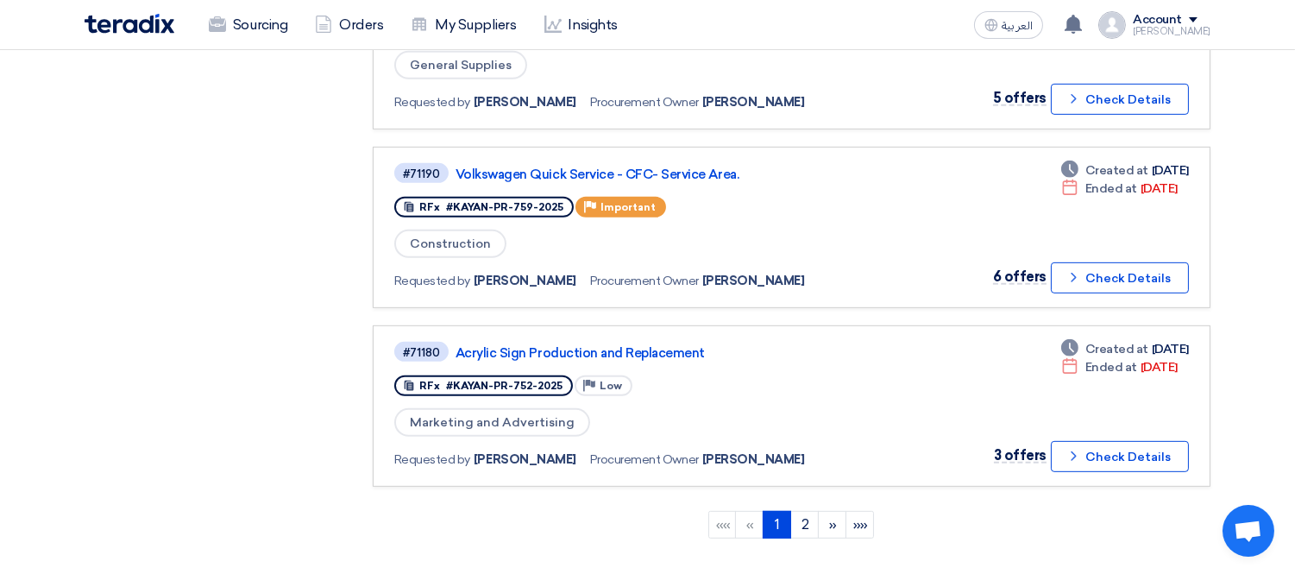
scroll to position [1536, 0]
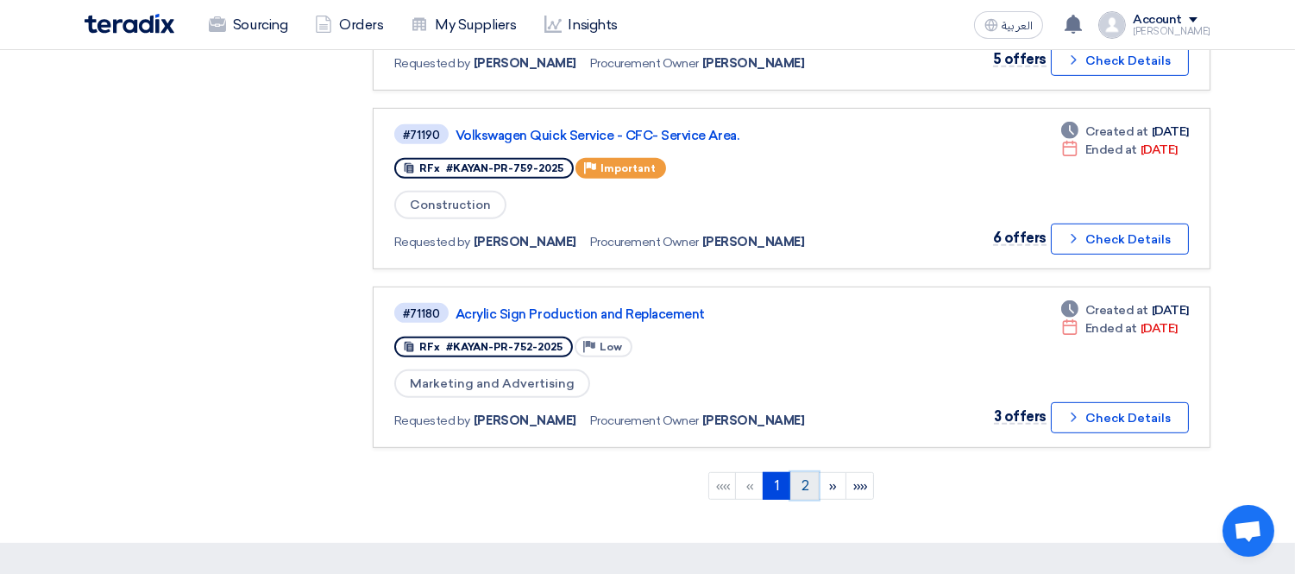
click at [809, 472] on link "2" at bounding box center [804, 486] width 28 height 28
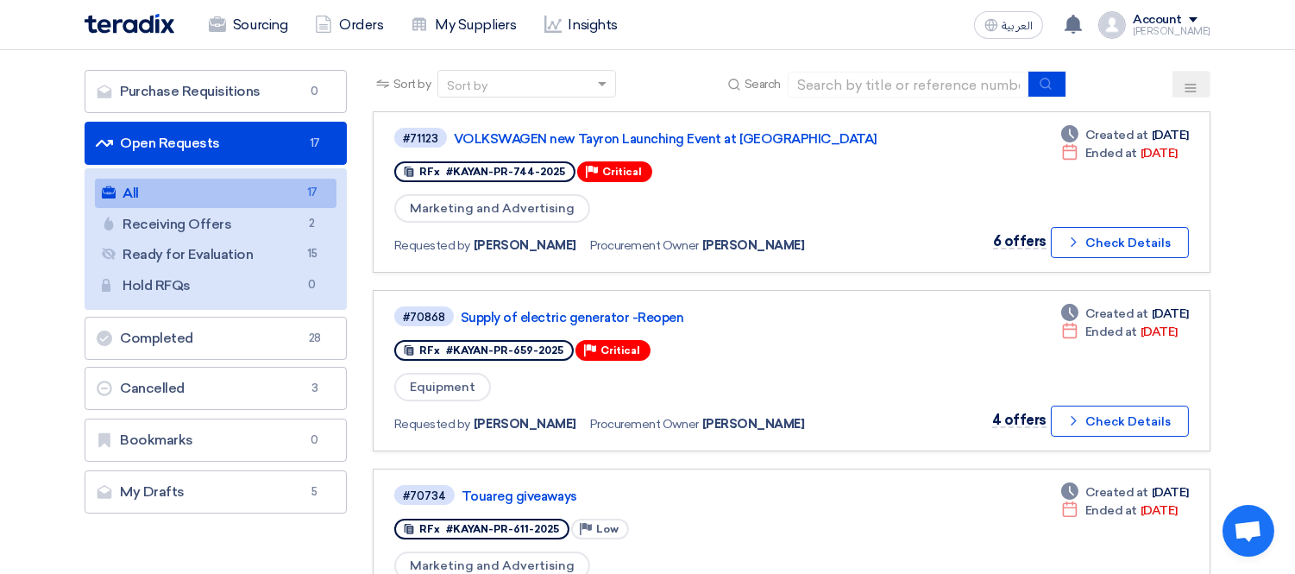
scroll to position [115, 0]
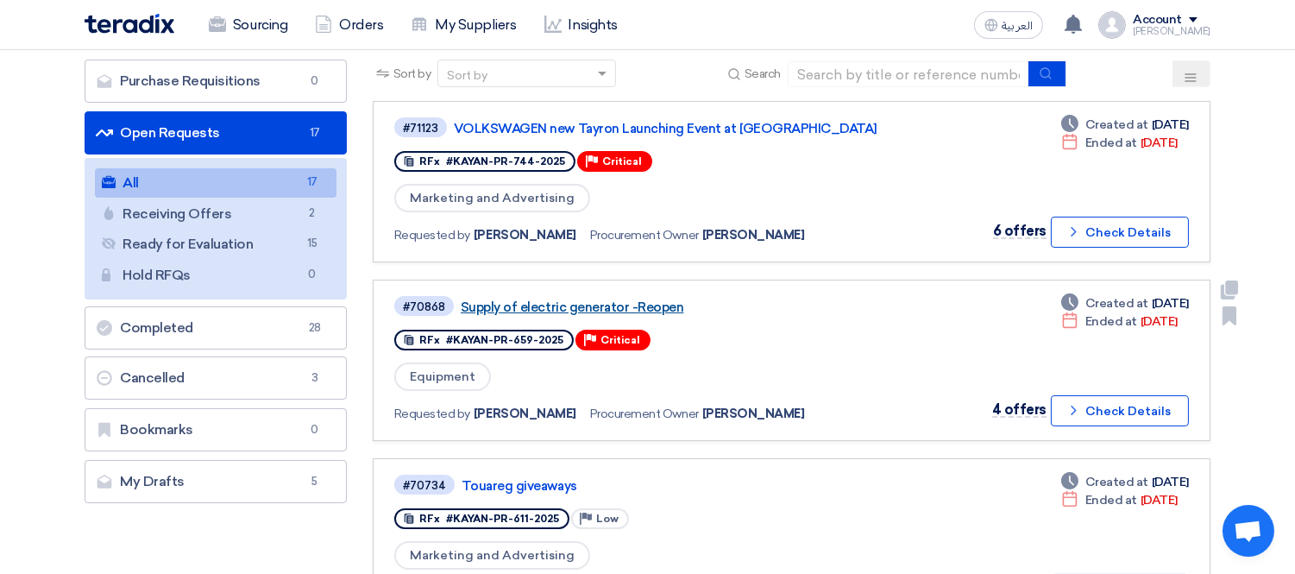
click at [634, 302] on link "Supply of electric generator -Reopen" at bounding box center [676, 307] width 431 height 16
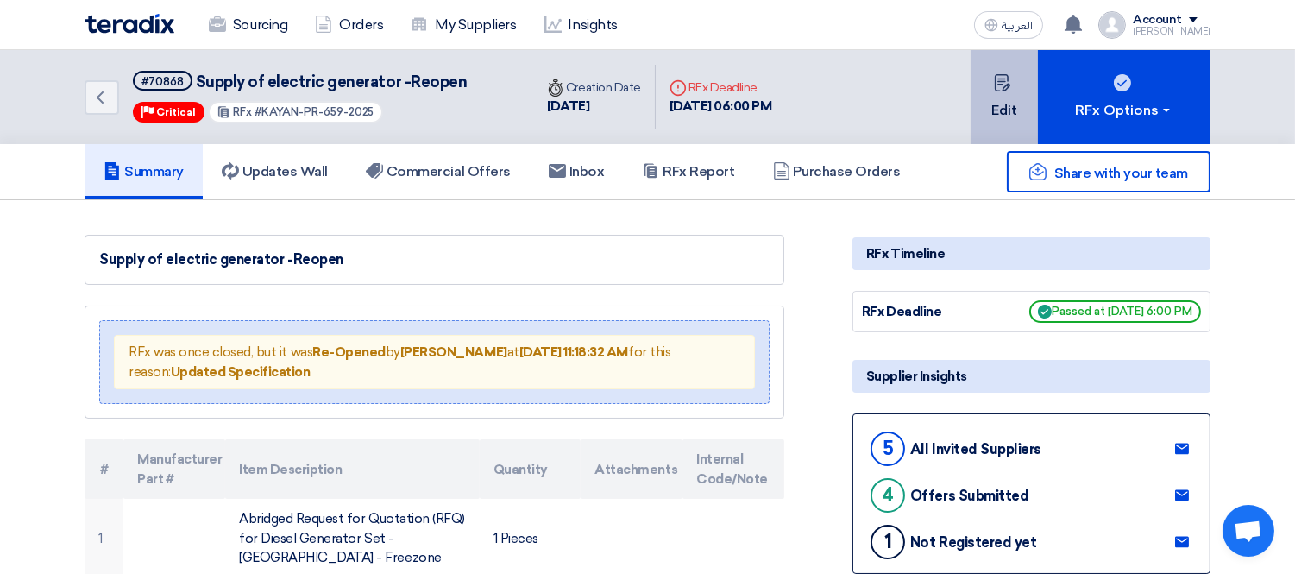
click at [996, 93] on button "Edit" at bounding box center [1003, 97] width 67 height 94
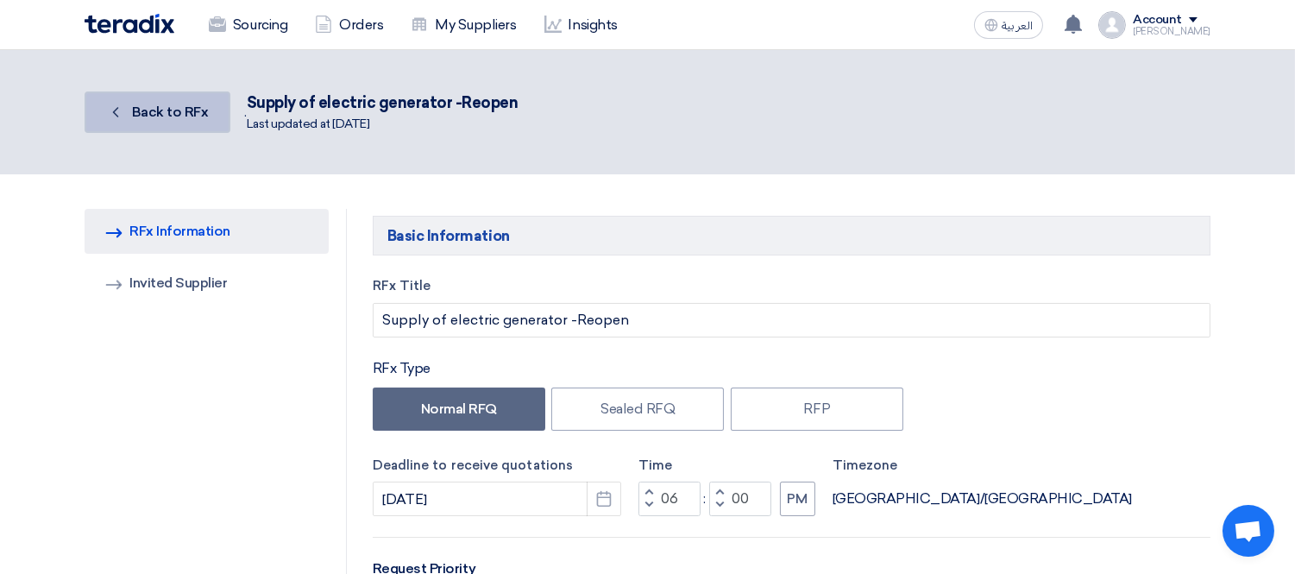
click at [154, 104] on span "Back to RFx" at bounding box center [170, 112] width 77 height 16
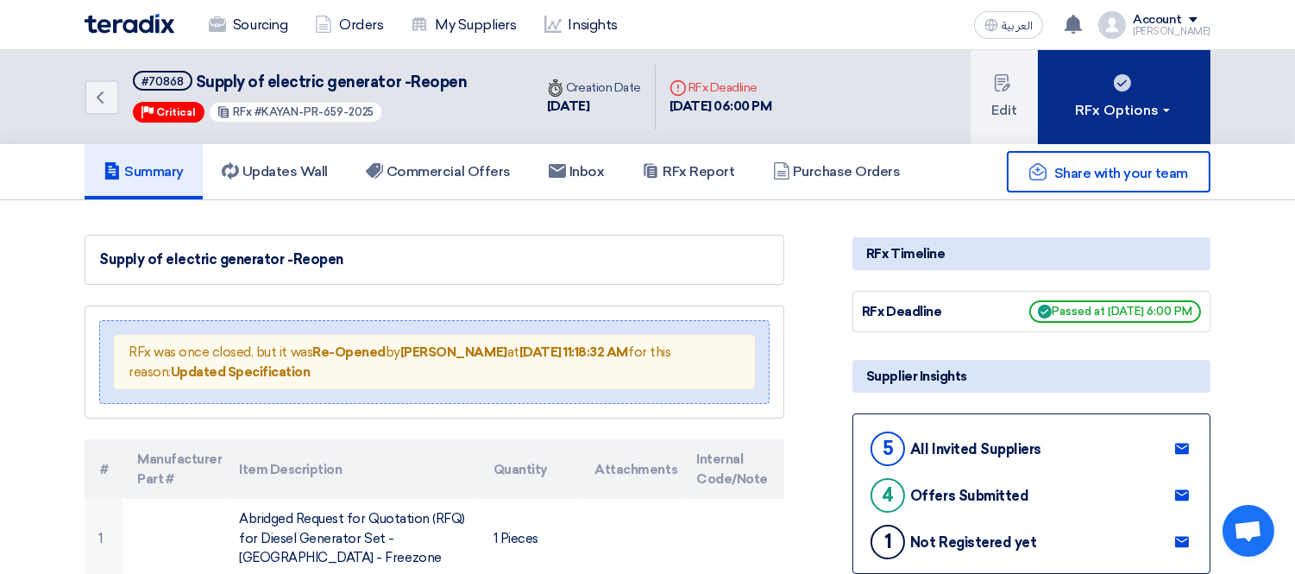
click at [1108, 87] on button "RFx Options" at bounding box center [1124, 97] width 173 height 94
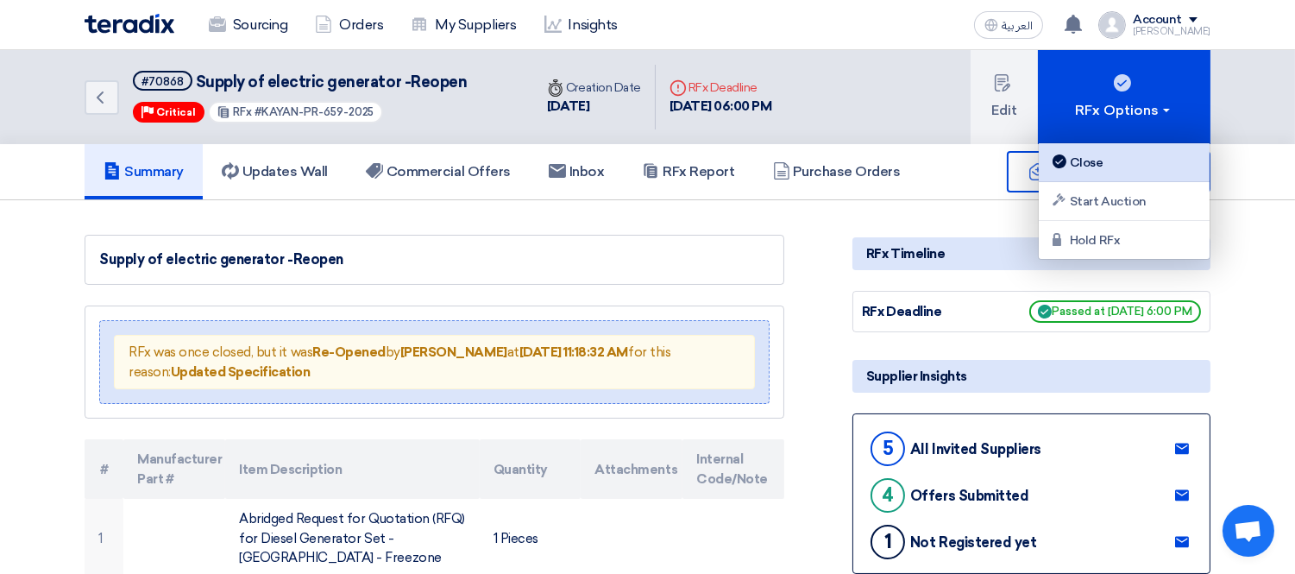
click at [1101, 156] on div "Close" at bounding box center [1124, 162] width 150 height 21
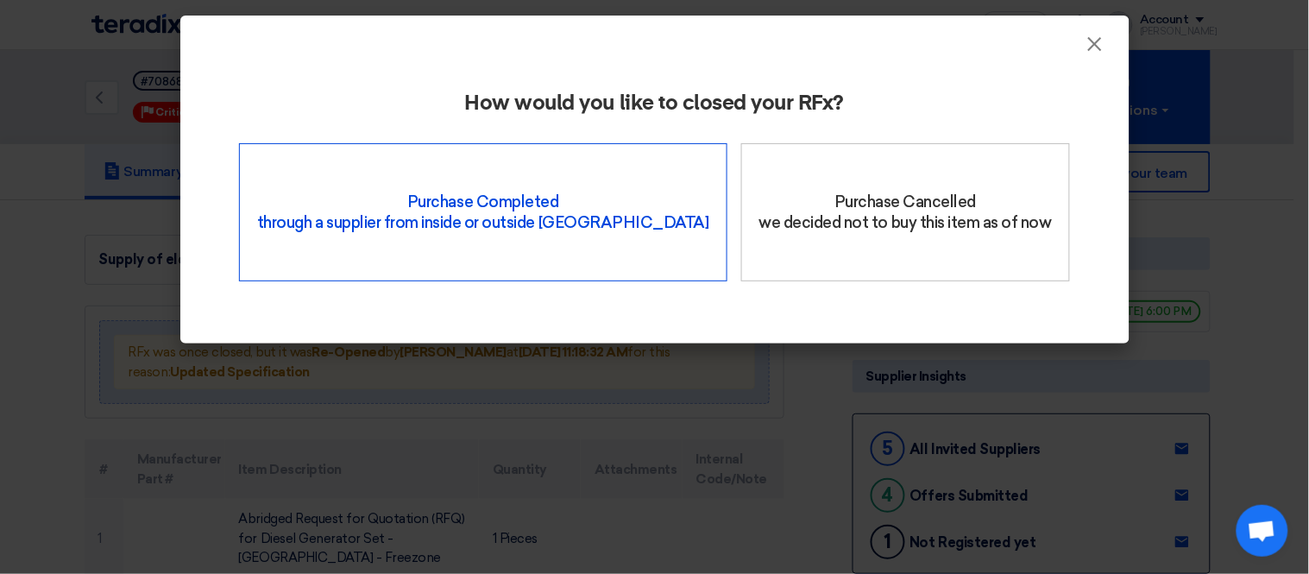
click at [477, 205] on div "Purchase Completed through a supplier from inside or outside Teradix" at bounding box center [483, 212] width 488 height 138
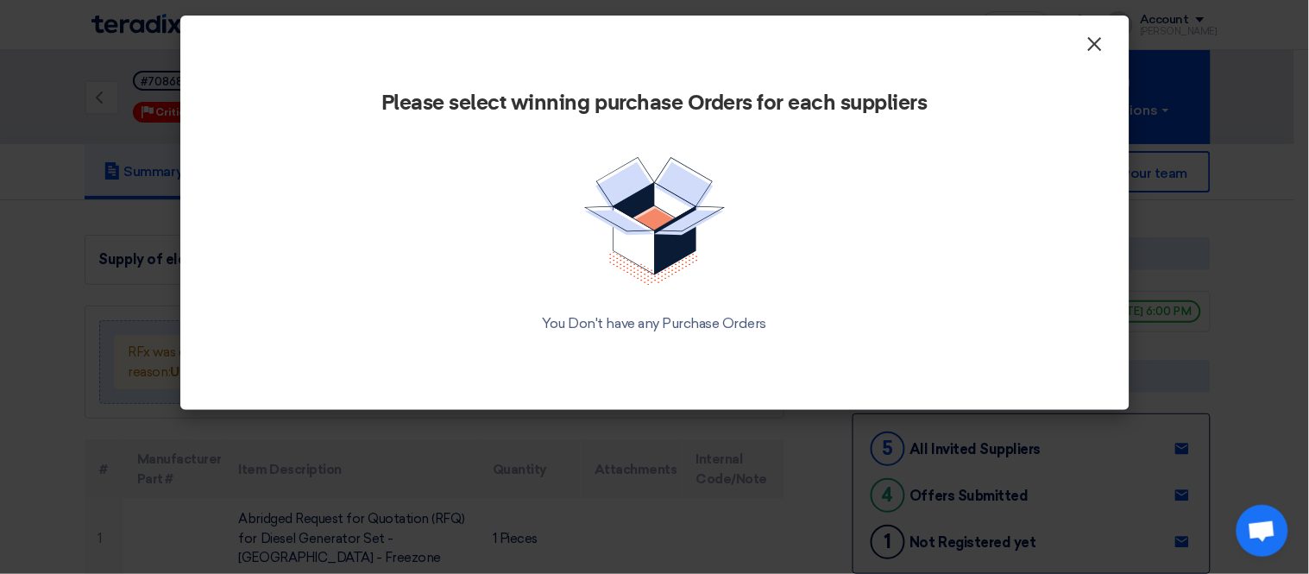
click at [1091, 46] on span "×" at bounding box center [1094, 48] width 17 height 35
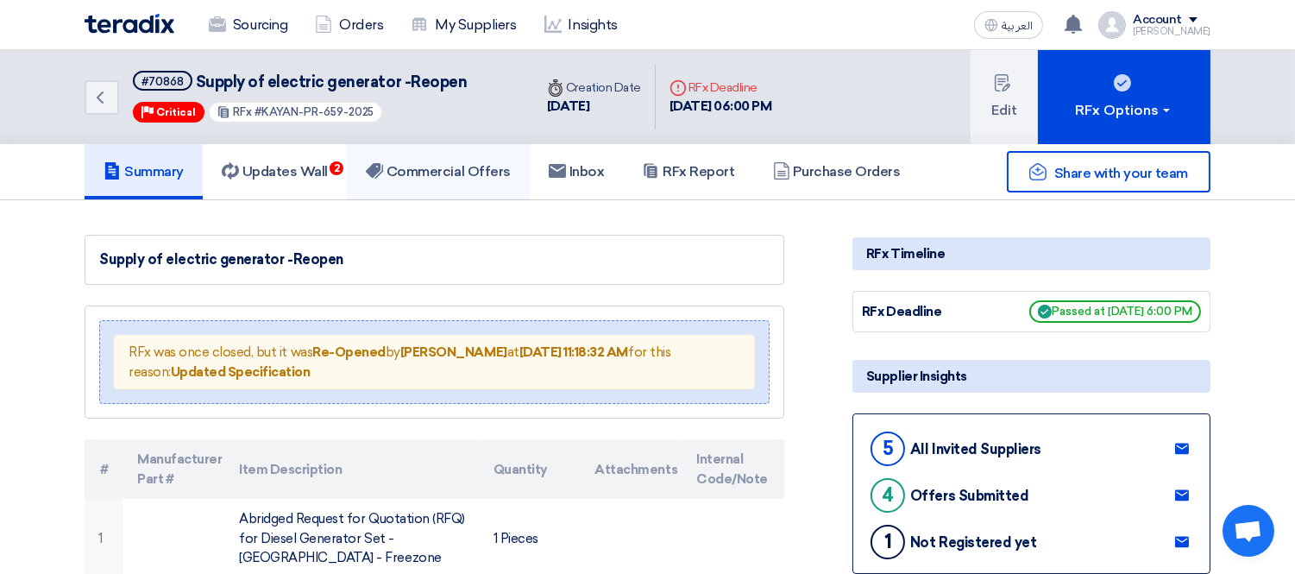
click at [461, 156] on link "Commercial Offers" at bounding box center [438, 171] width 183 height 55
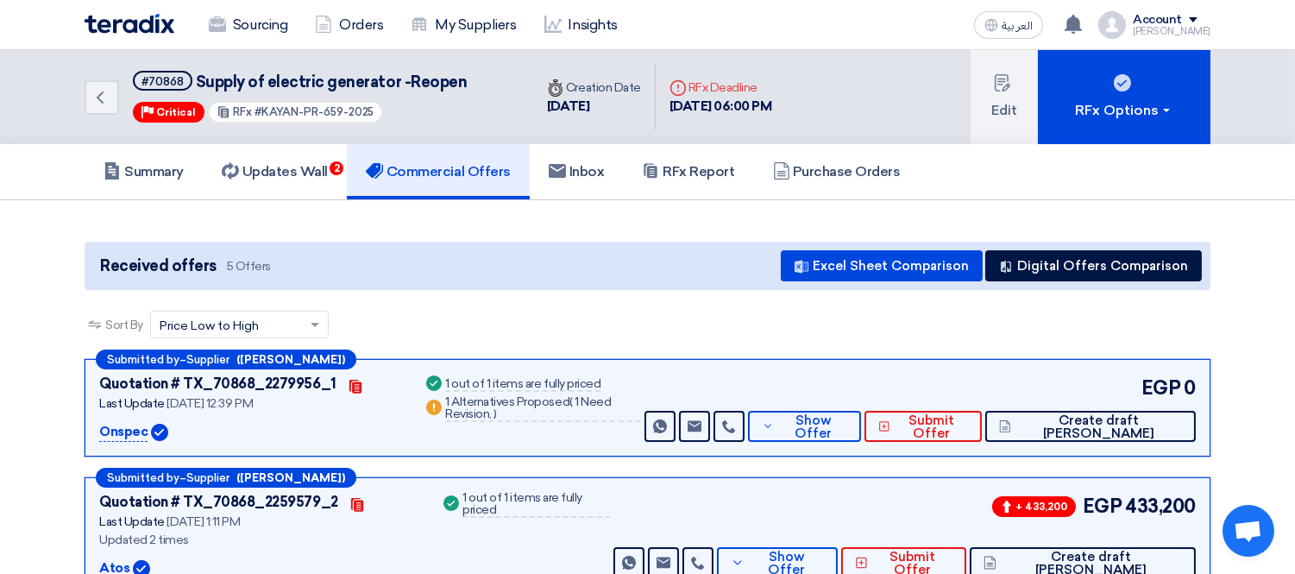
scroll to position [192, 0]
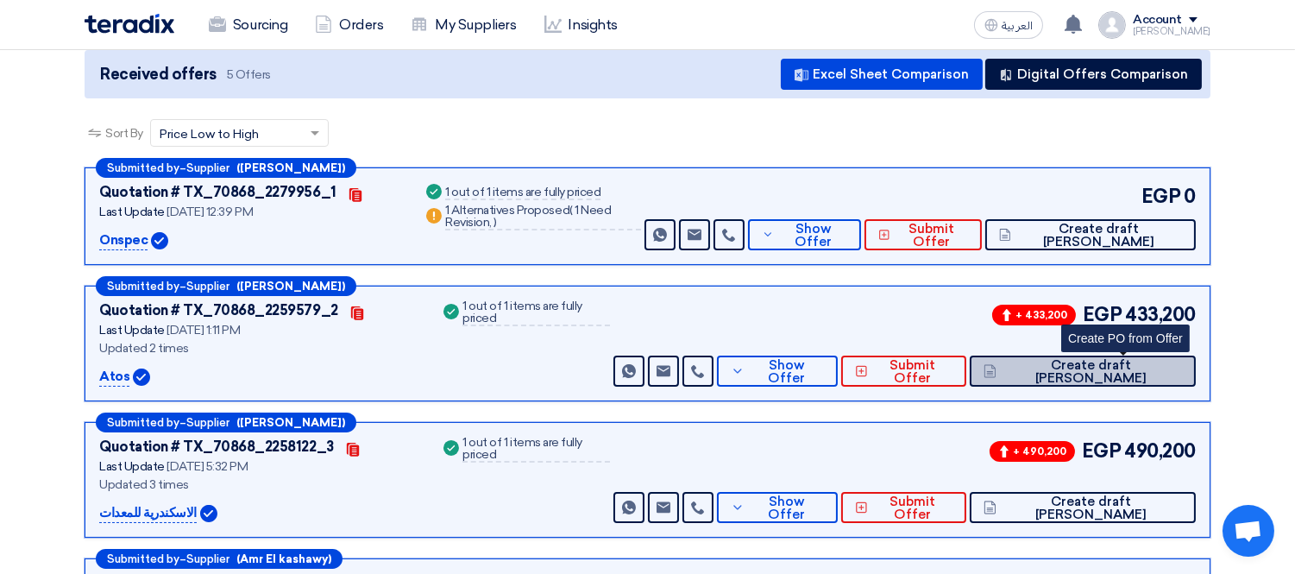
click at [1113, 373] on span "Create draft PO" at bounding box center [1091, 372] width 181 height 26
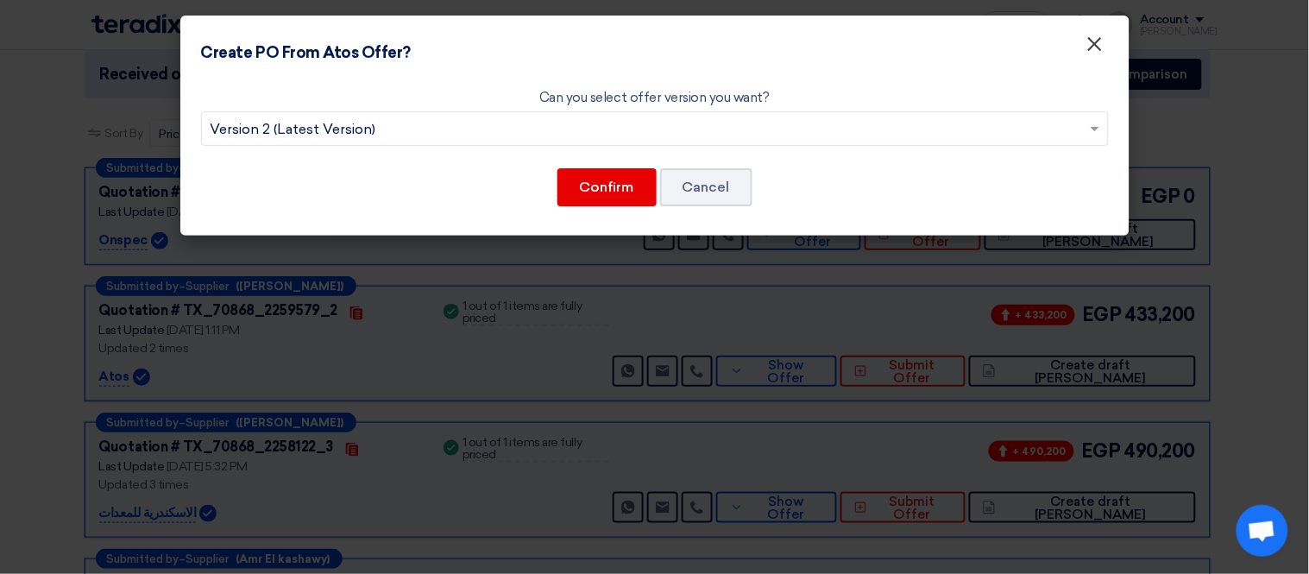
click at [1096, 48] on span "×" at bounding box center [1094, 48] width 17 height 35
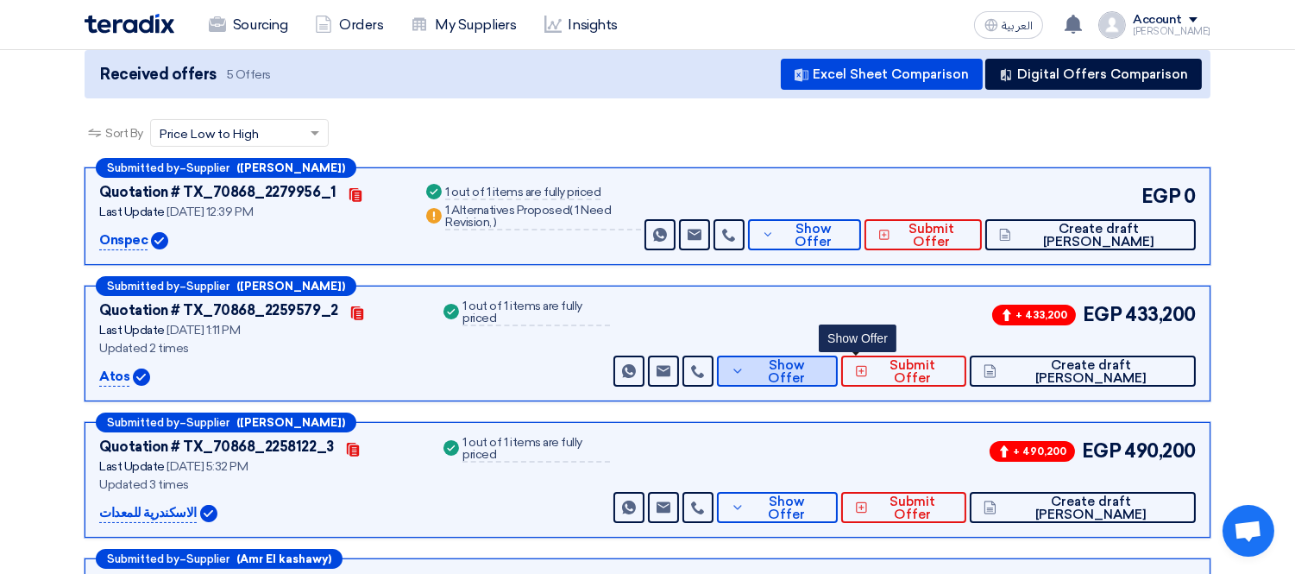
click at [824, 361] on span "Show Offer" at bounding box center [786, 372] width 75 height 26
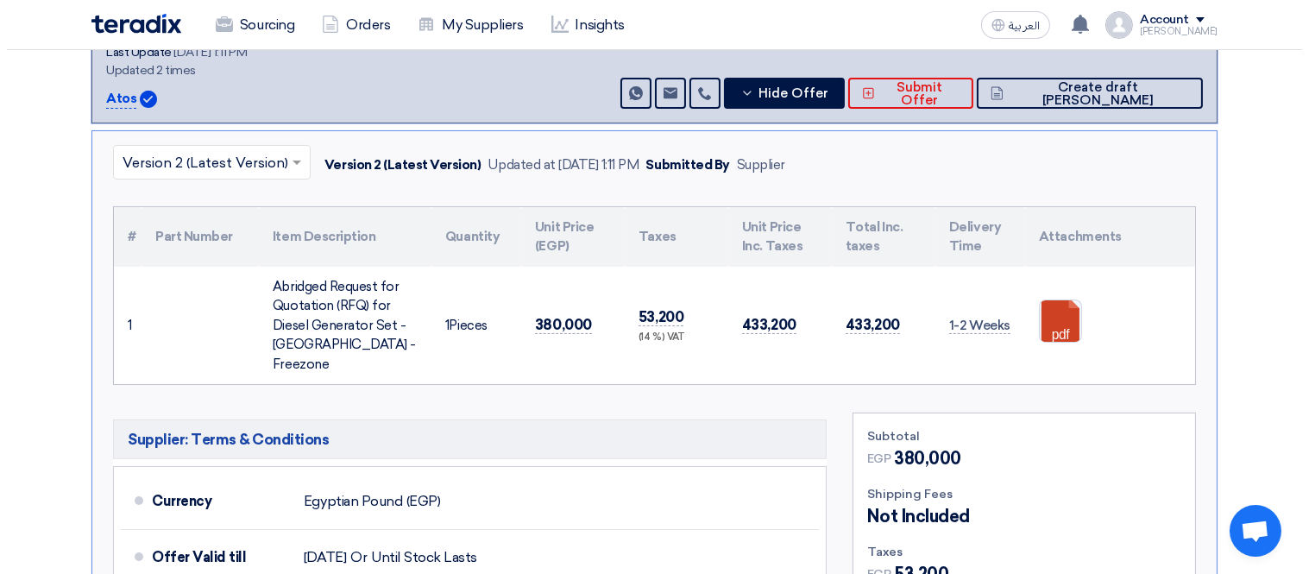
scroll to position [278, 0]
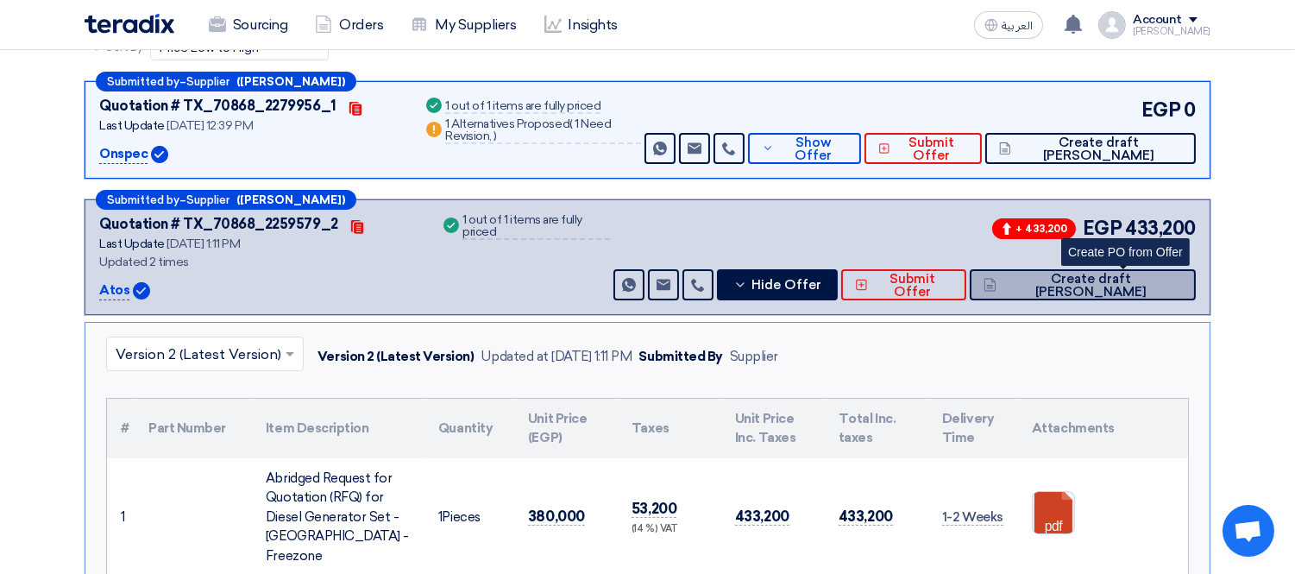
click at [1140, 269] on button "Create draft PO" at bounding box center [1083, 284] width 226 height 31
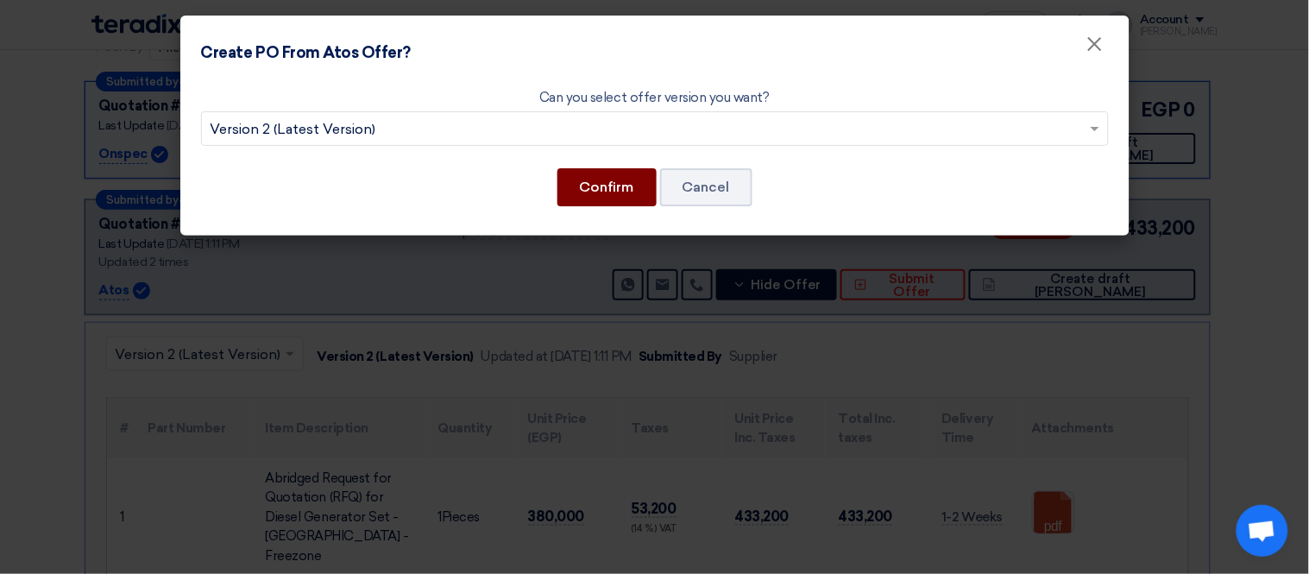
click at [624, 178] on button "Confirm" at bounding box center [606, 187] width 99 height 38
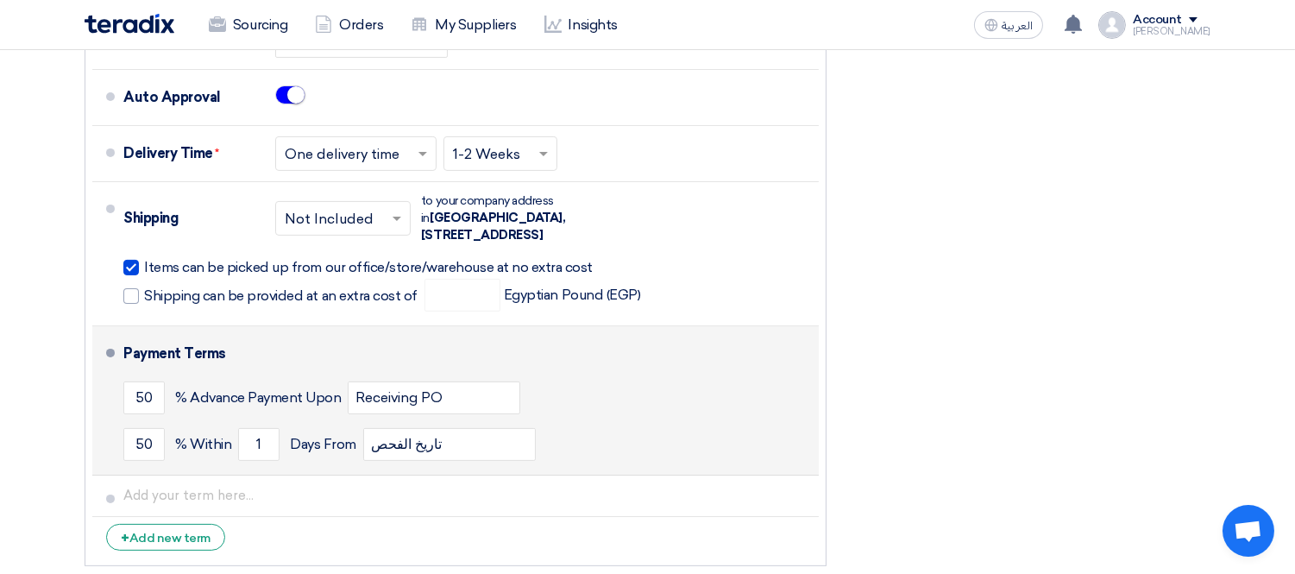
scroll to position [958, 0]
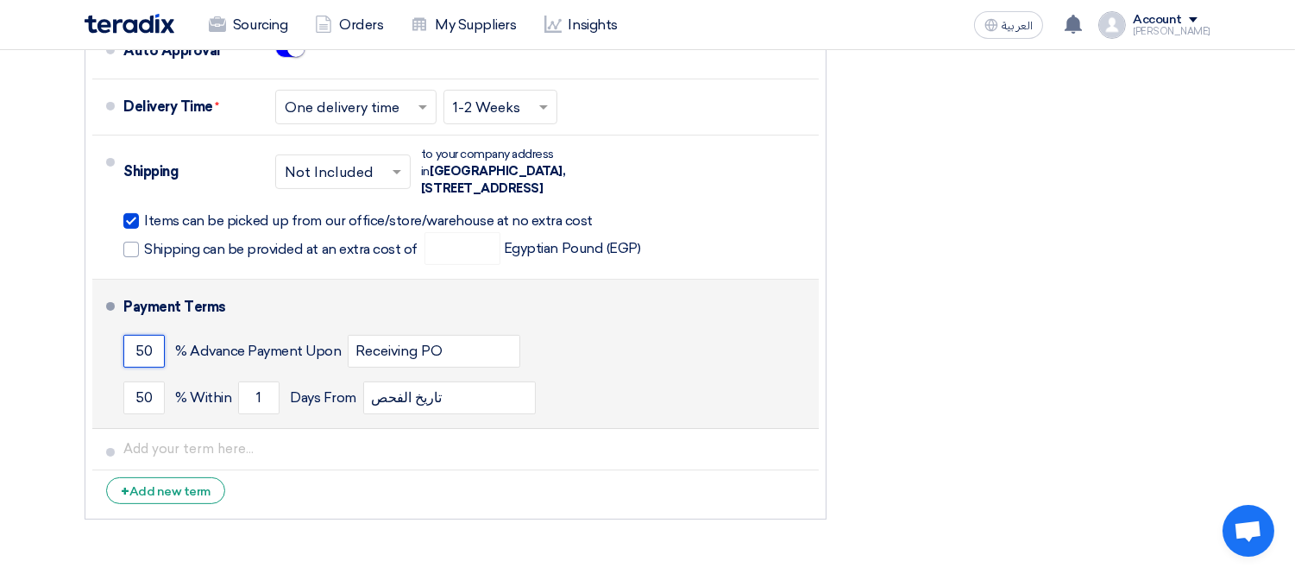
drag, startPoint x: 152, startPoint y: 316, endPoint x: 110, endPoint y: 312, distance: 42.4
click at [110, 312] on li "Payment Terms 50 % Advance Payment Upon Receiving PO 50 % Within 1" at bounding box center [455, 353] width 726 height 149
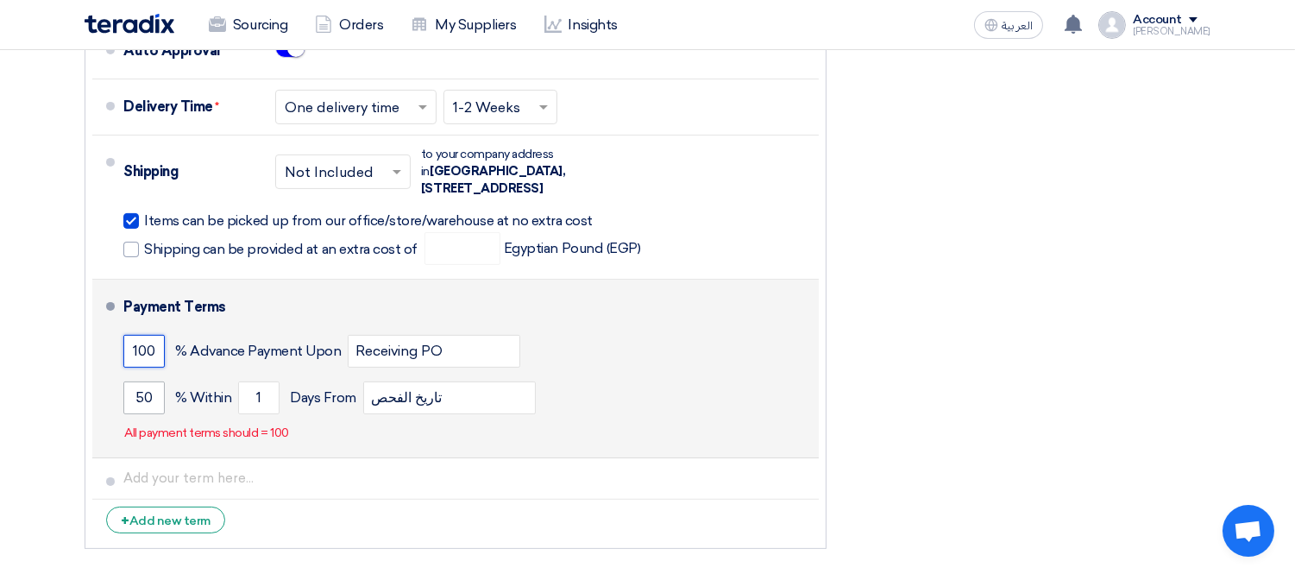
type input "100"
drag, startPoint x: 155, startPoint y: 355, endPoint x: 105, endPoint y: 355, distance: 50.0
click at [105, 355] on li "Payment Terms 100 % Advance Payment Upon Receiving PO 50 % Within 1" at bounding box center [455, 368] width 726 height 179
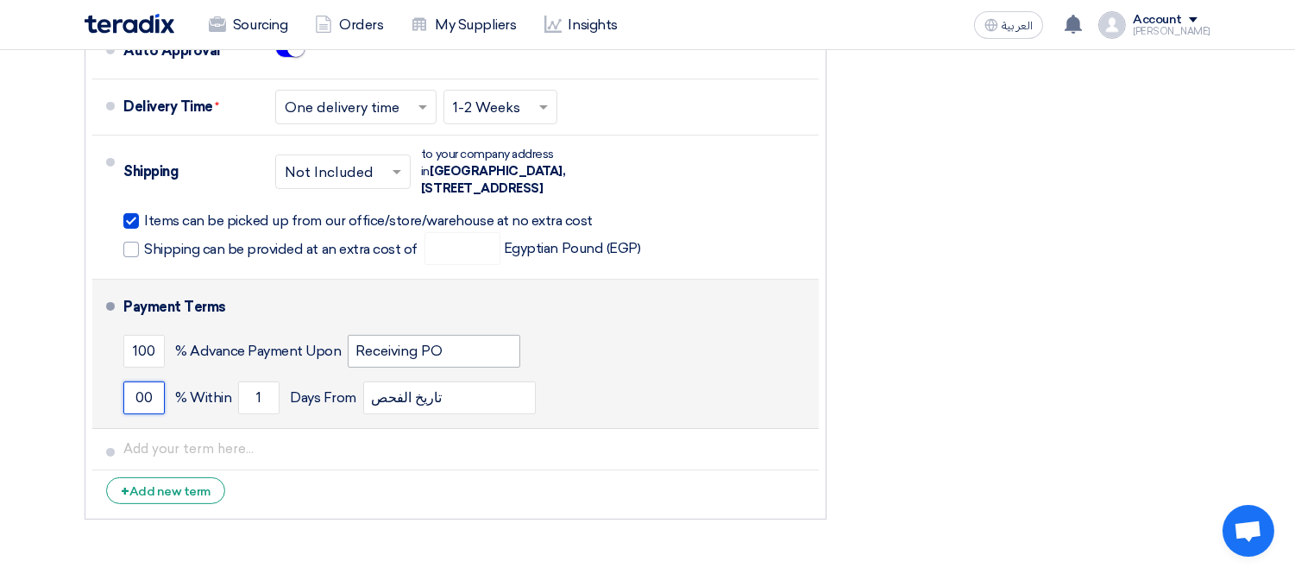
type input "00"
click at [480, 335] on input "Receiving PO" at bounding box center [434, 351] width 173 height 33
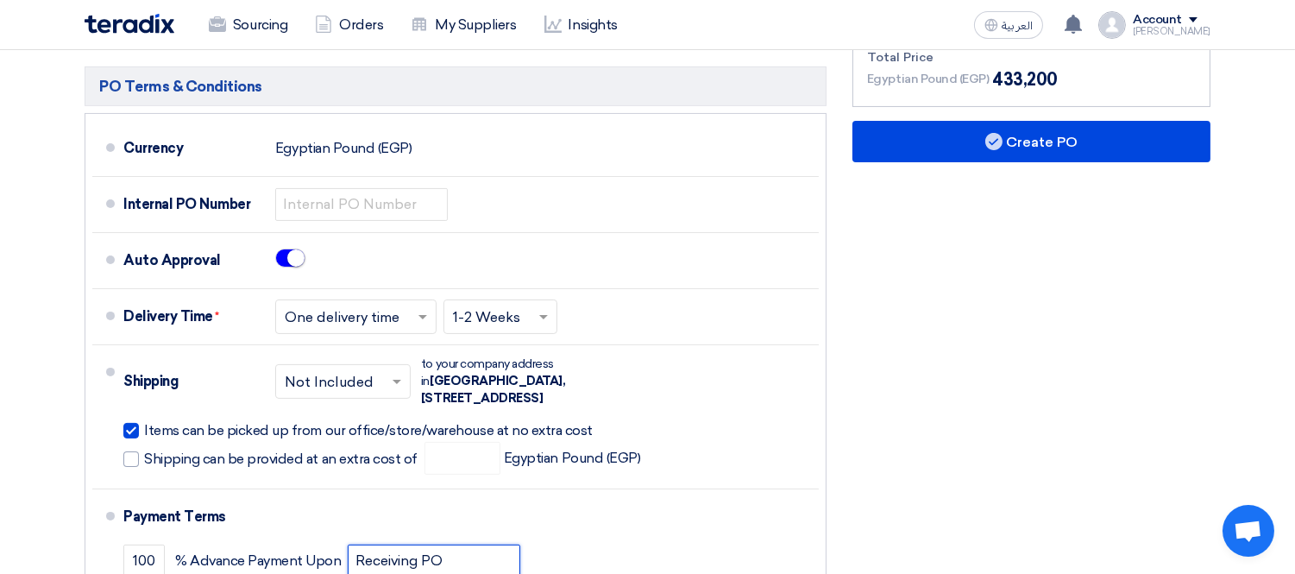
scroll to position [685, 0]
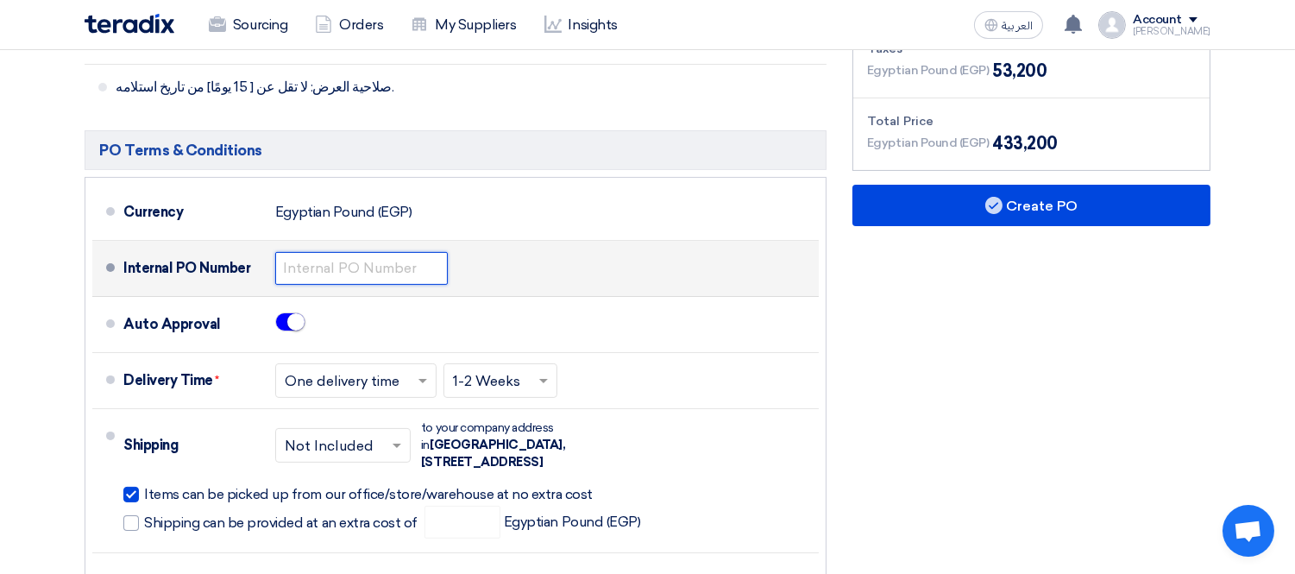
click at [334, 252] on input "text" at bounding box center [361, 268] width 173 height 33
paste input "KAYAN-PO-861-2025"
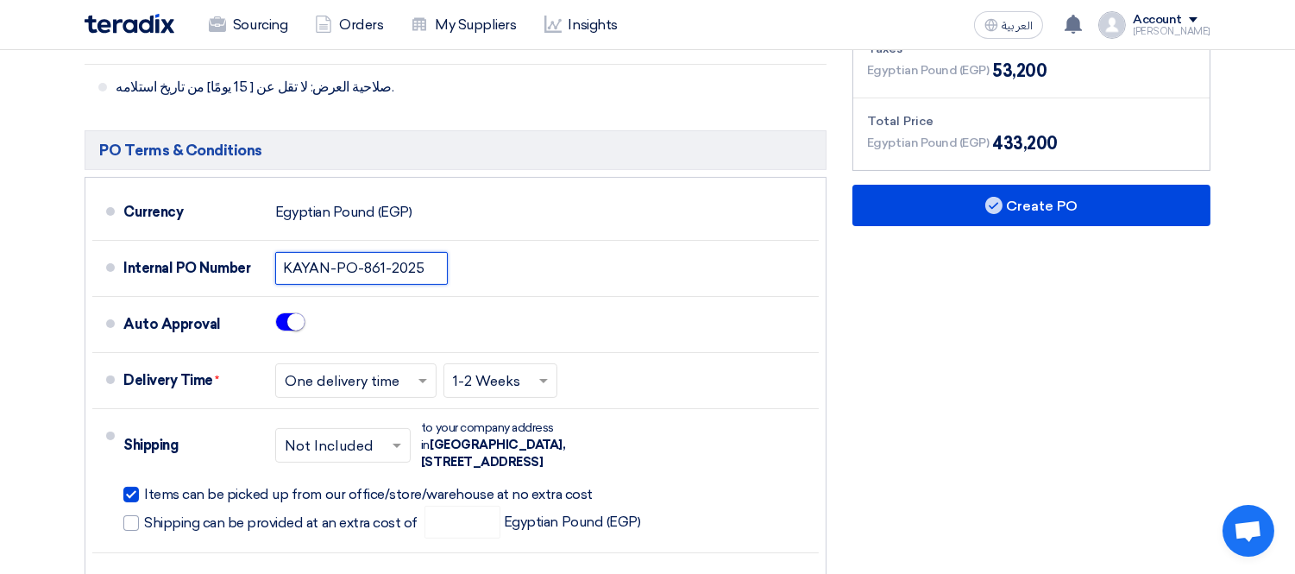
type input "KAYAN-PO-861-2025"
click at [1023, 364] on div "Financial Offer Summary Subtotal Egyptian Pound (EGP) 380,000 Shipping Fees" at bounding box center [1031, 337] width 384 height 927
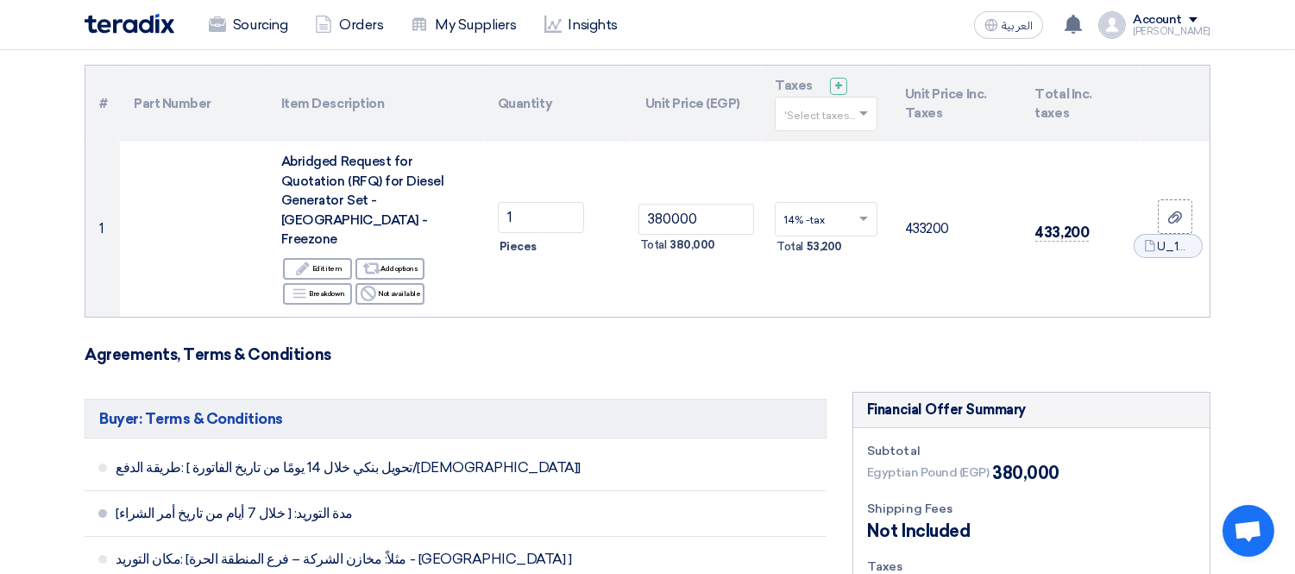
scroll to position [110, 0]
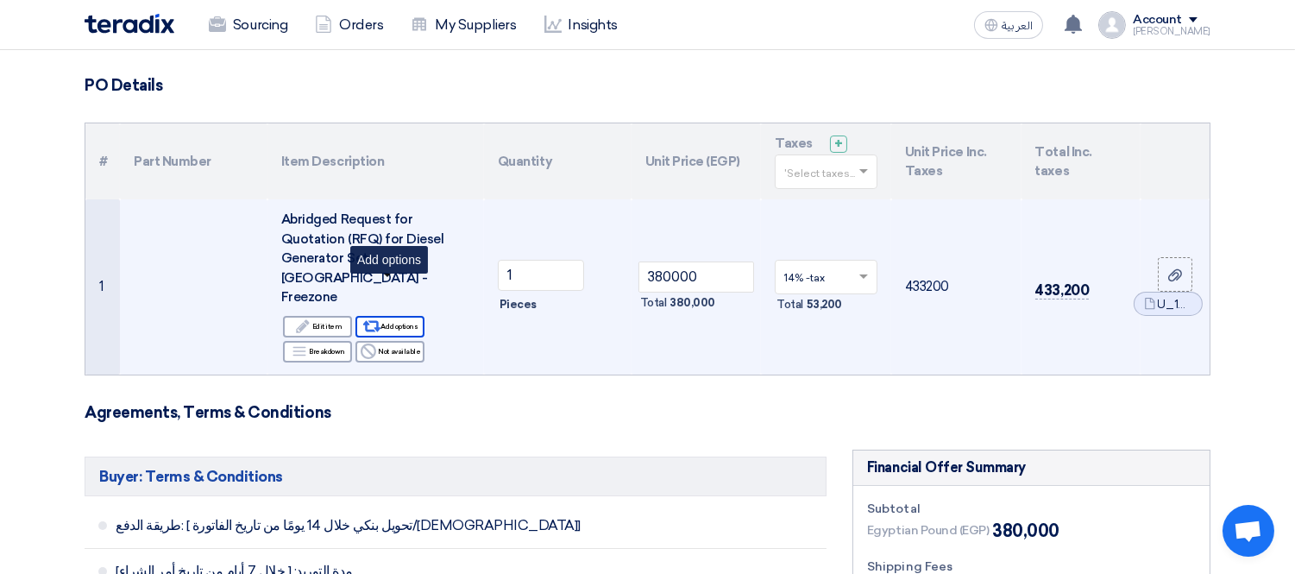
click at [410, 316] on div "Alternative Add options" at bounding box center [389, 327] width 69 height 22
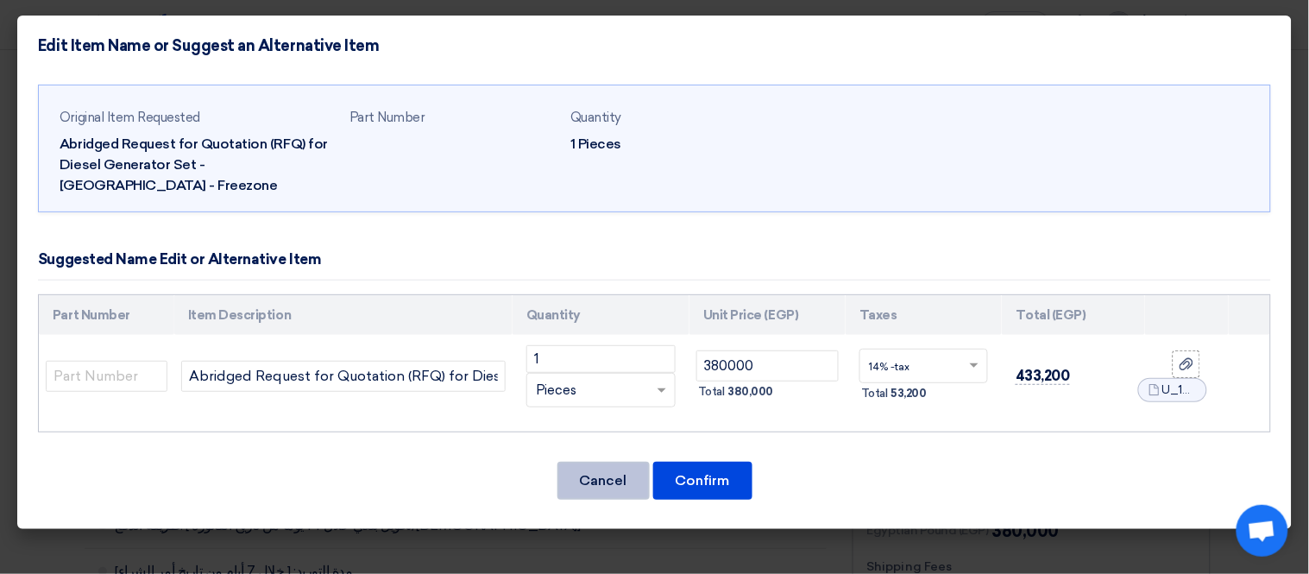
click at [587, 480] on button "Cancel" at bounding box center [603, 481] width 92 height 38
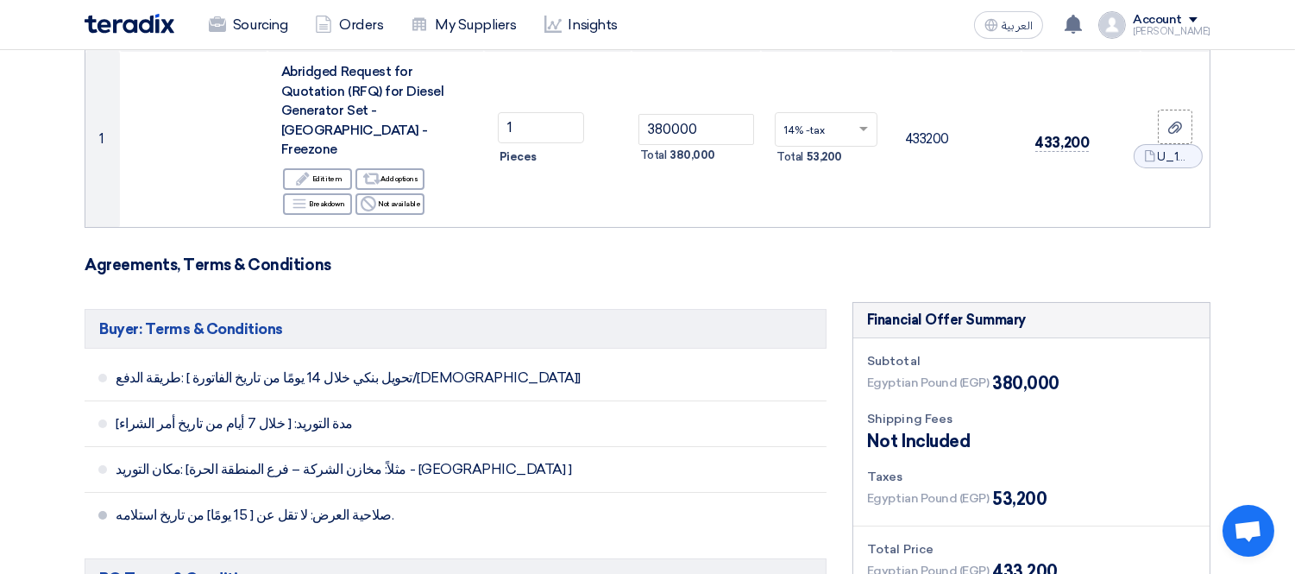
scroll to position [302, 0]
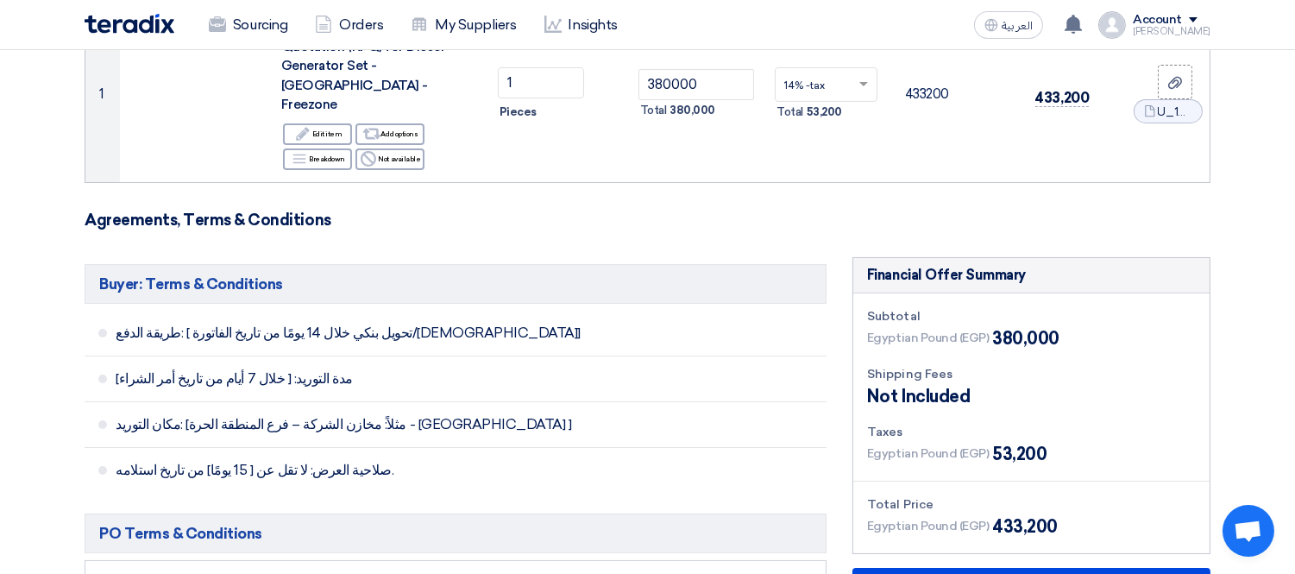
click at [650, 210] on h3 "Agreements, Terms & Conditions" at bounding box center [648, 219] width 1126 height 19
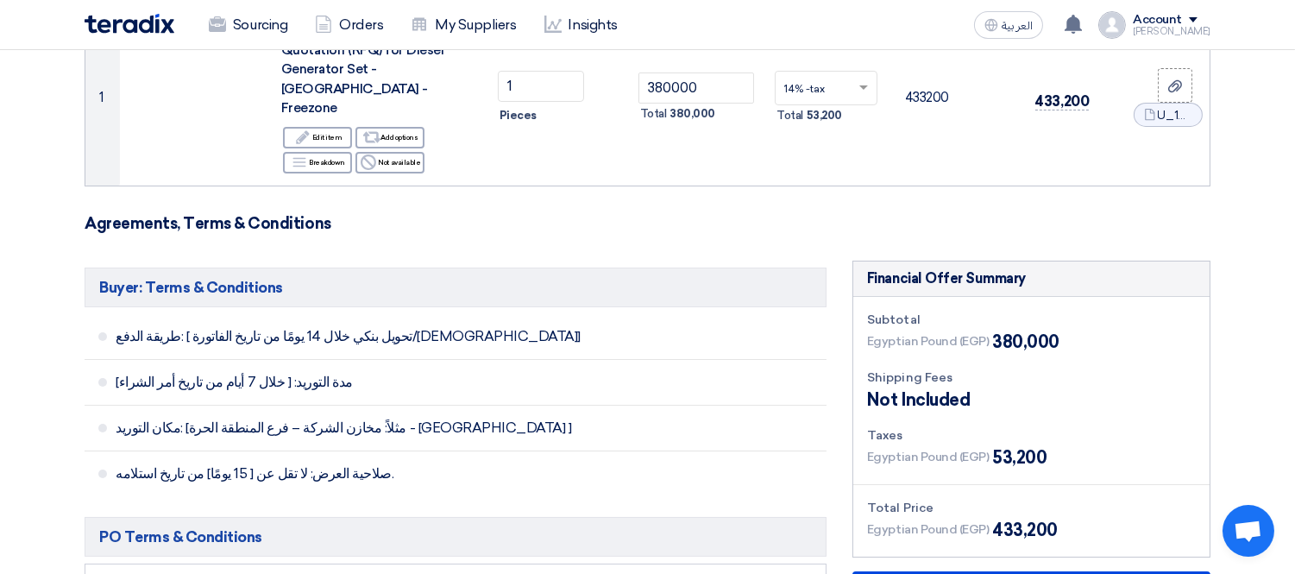
scroll to position [305, 0]
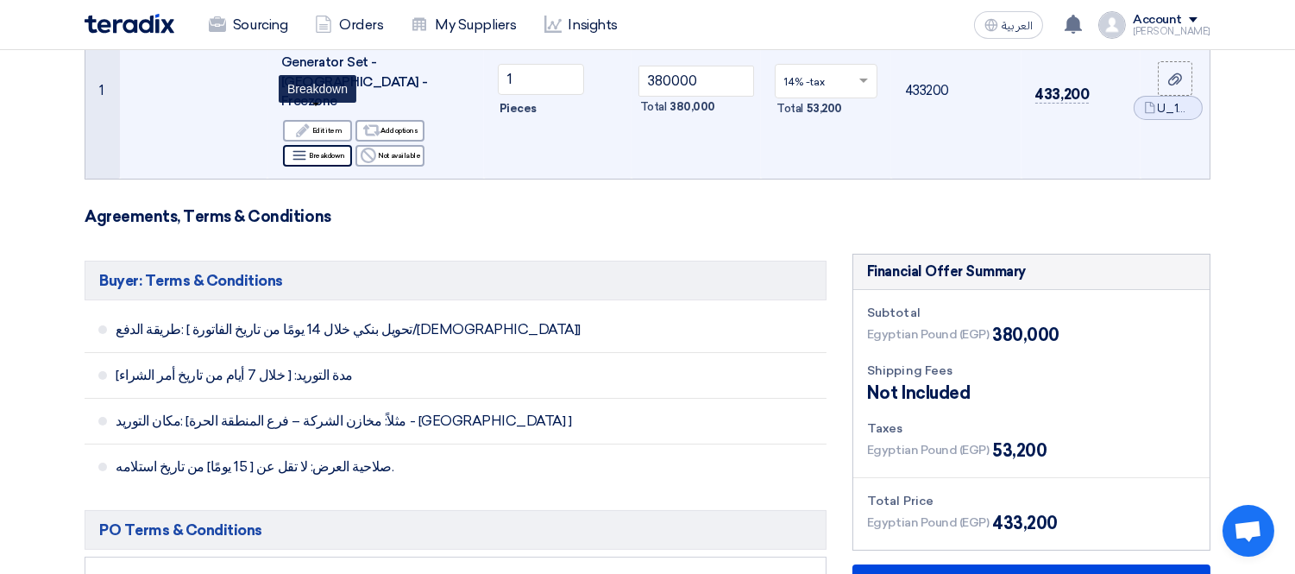
click at [317, 145] on div "Breakdown Breakdown" at bounding box center [317, 156] width 69 height 22
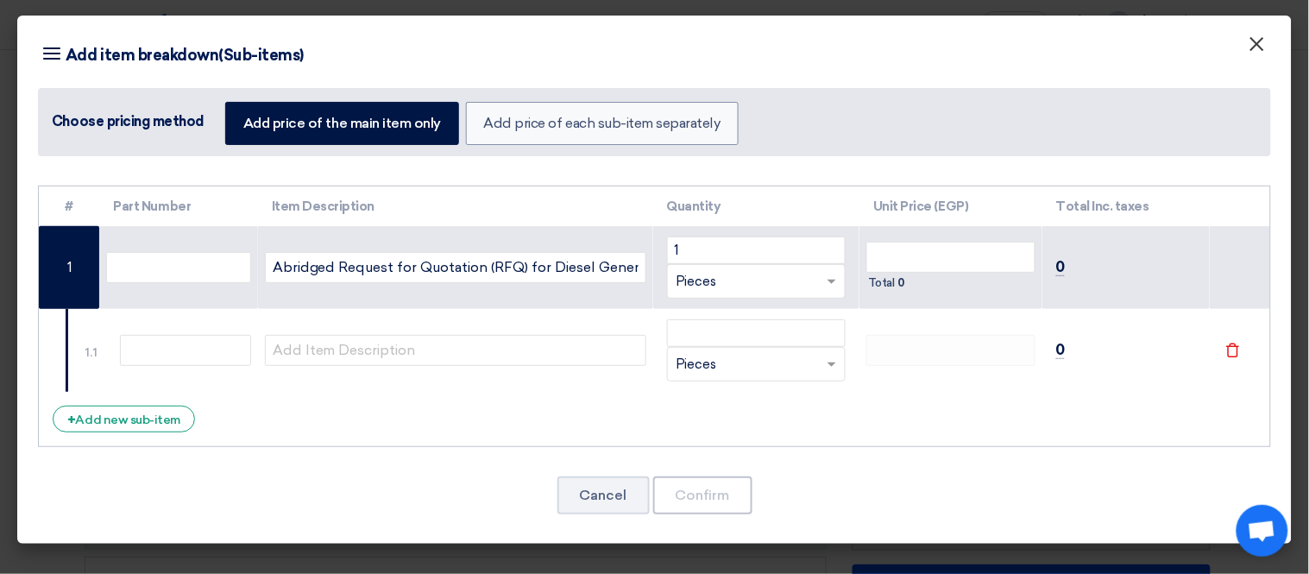
click at [1268, 41] on button "×" at bounding box center [1256, 45] width 45 height 35
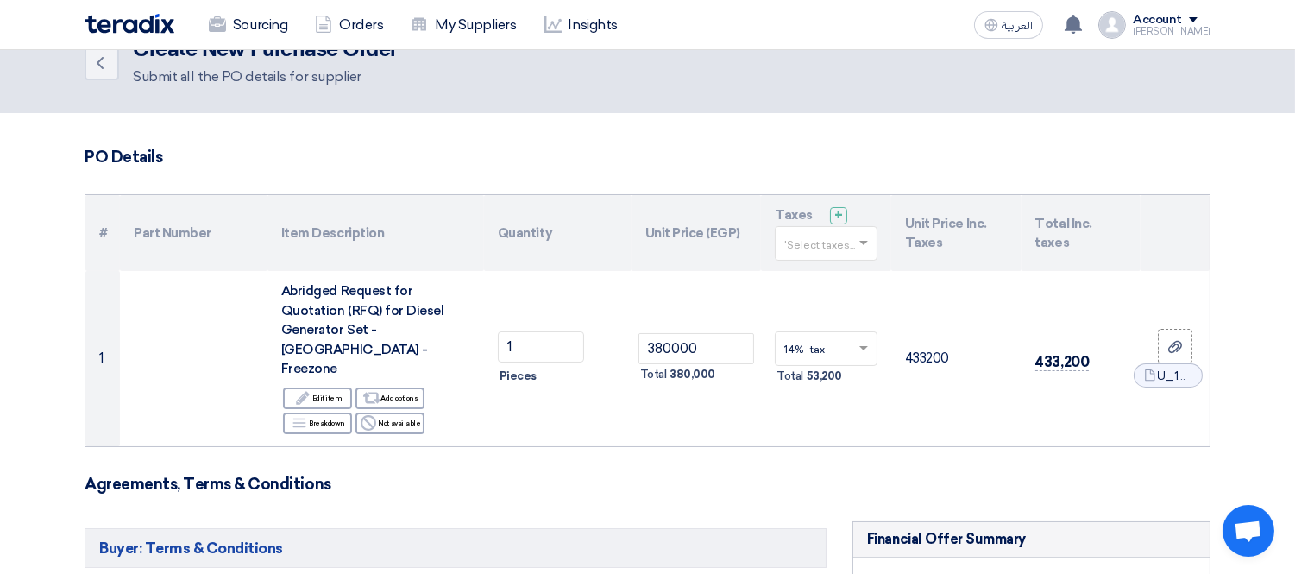
scroll to position [0, 0]
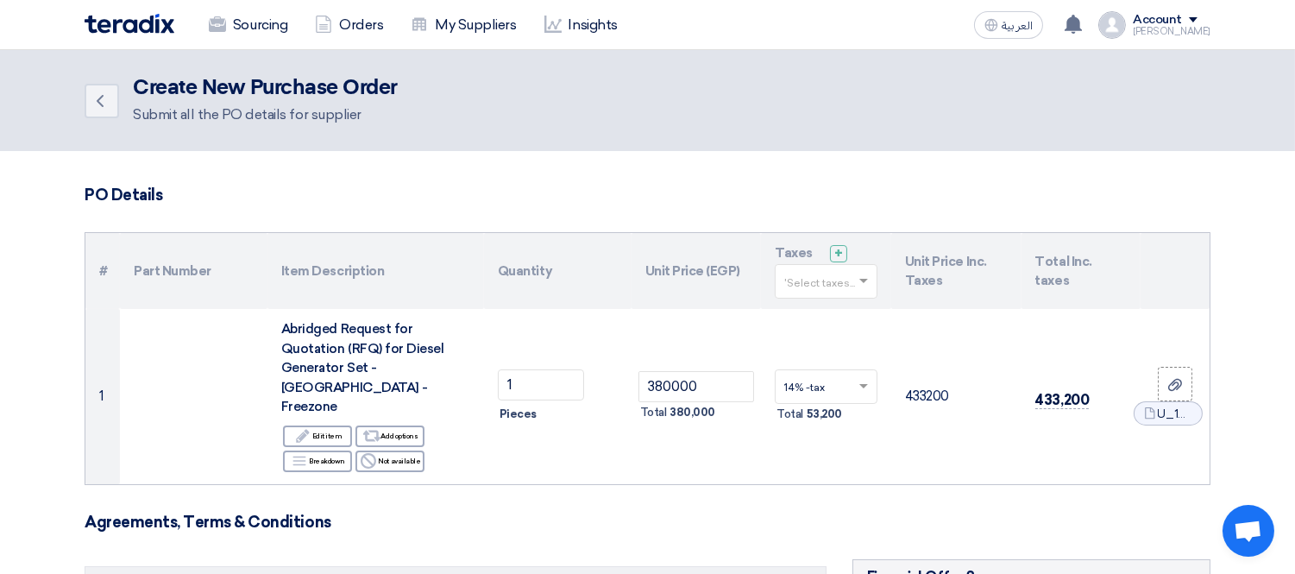
click at [91, 100] on icon "Back" at bounding box center [100, 101] width 21 height 21
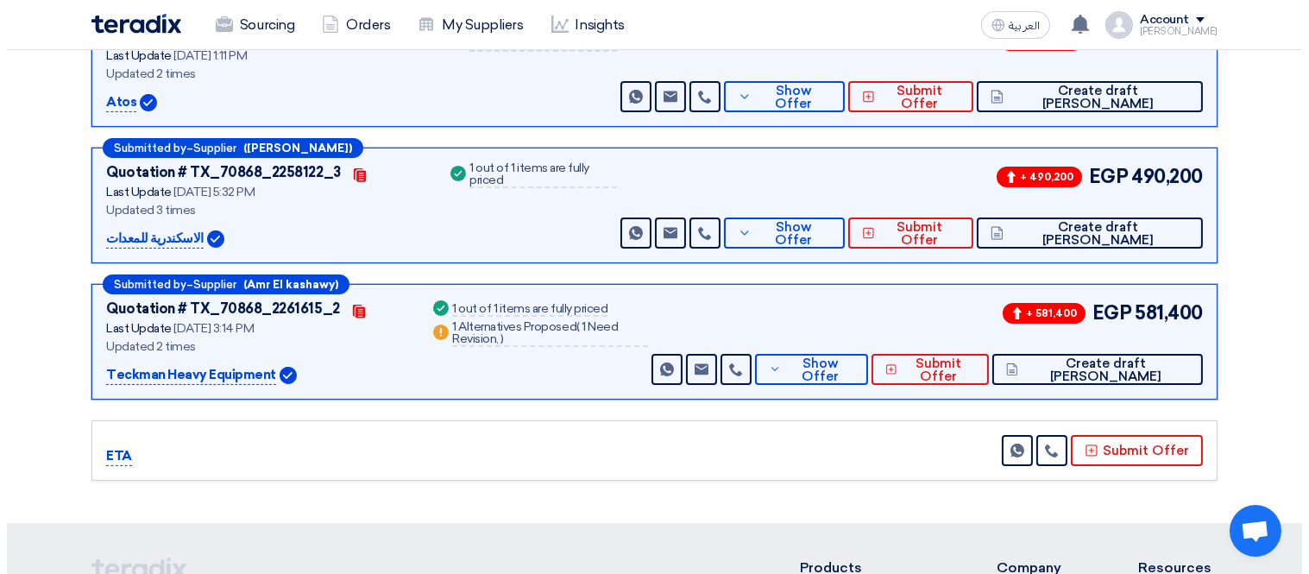
scroll to position [419, 0]
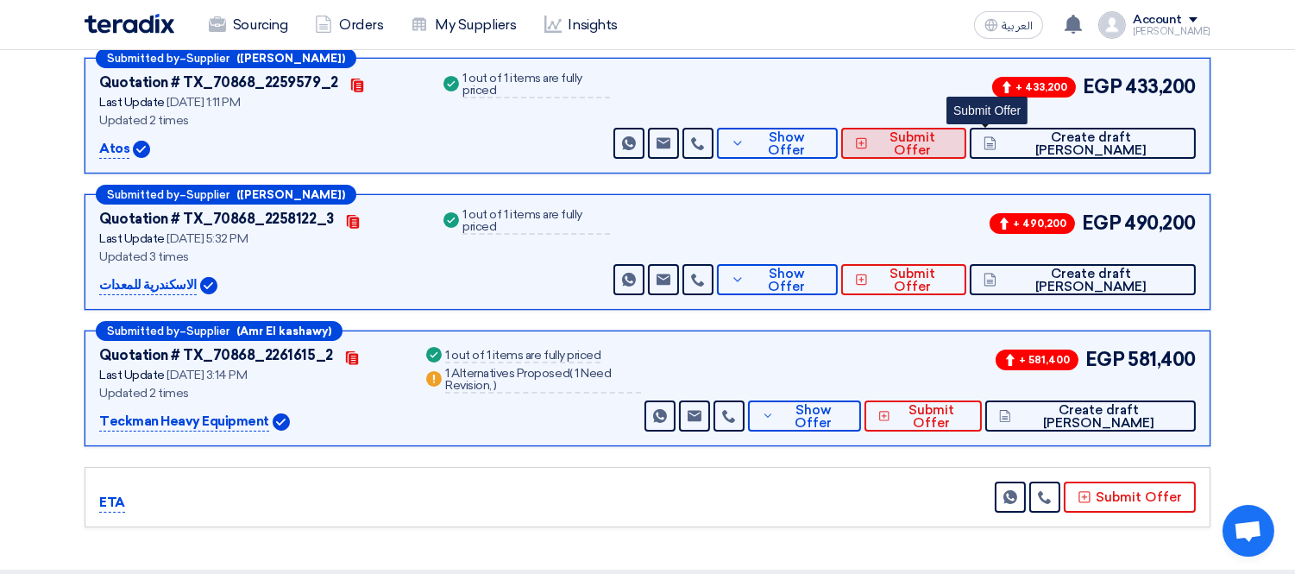
click at [952, 132] on span "Submit Offer" at bounding box center [912, 144] width 80 height 26
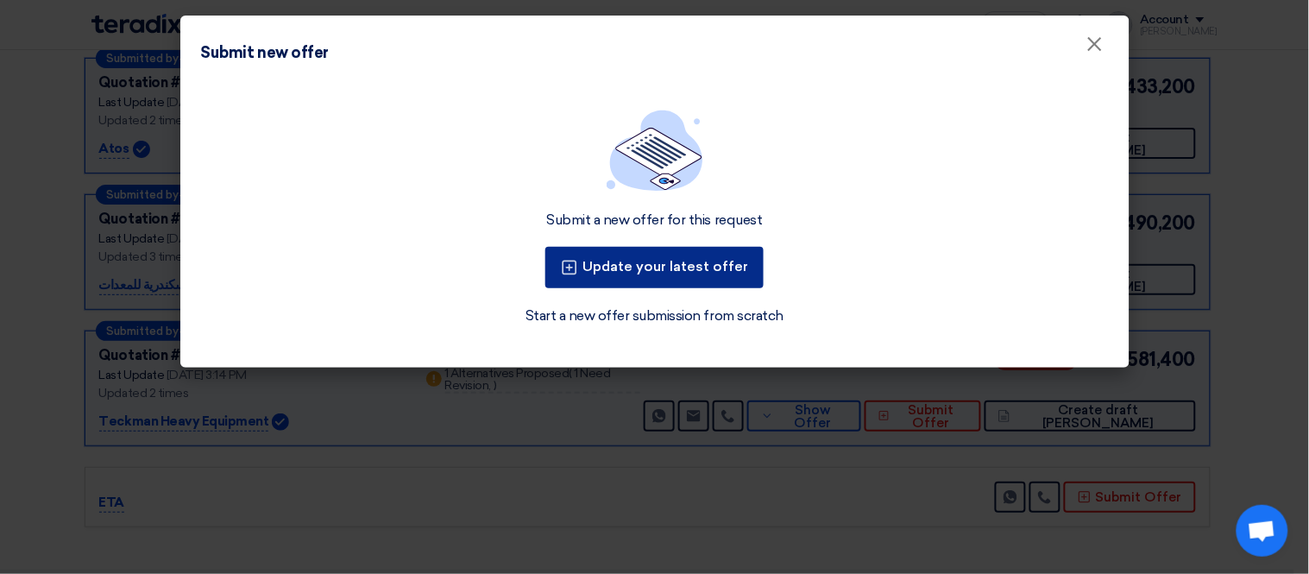
click at [669, 268] on button "Update your latest offer" at bounding box center [654, 267] width 218 height 41
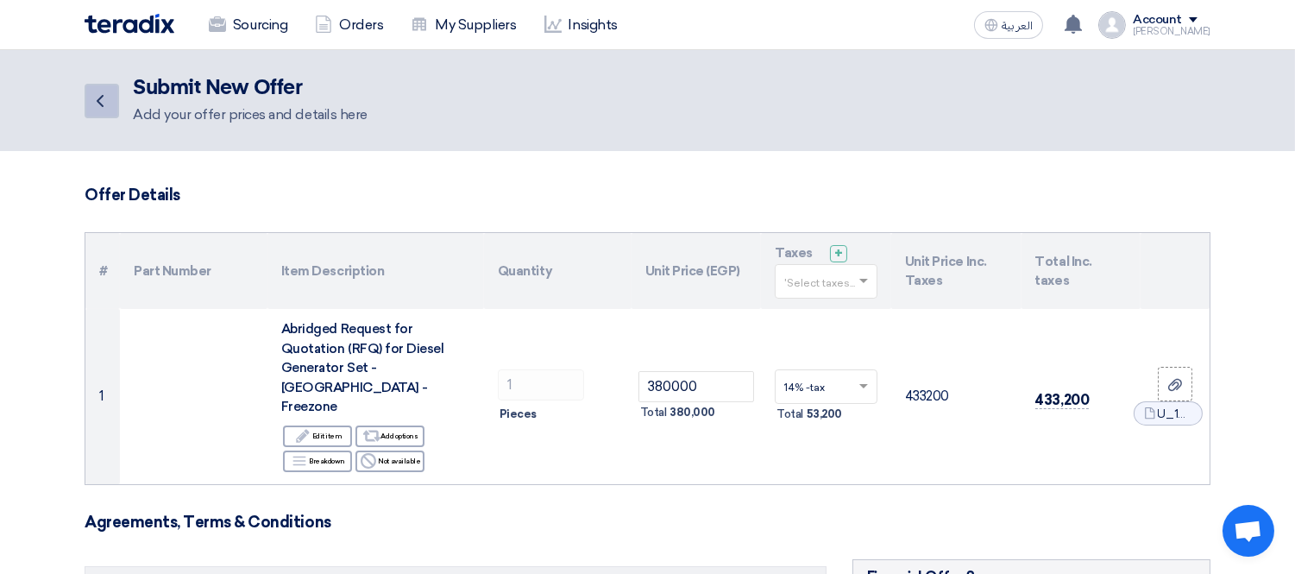
click at [97, 97] on icon "Back" at bounding box center [100, 101] width 21 height 21
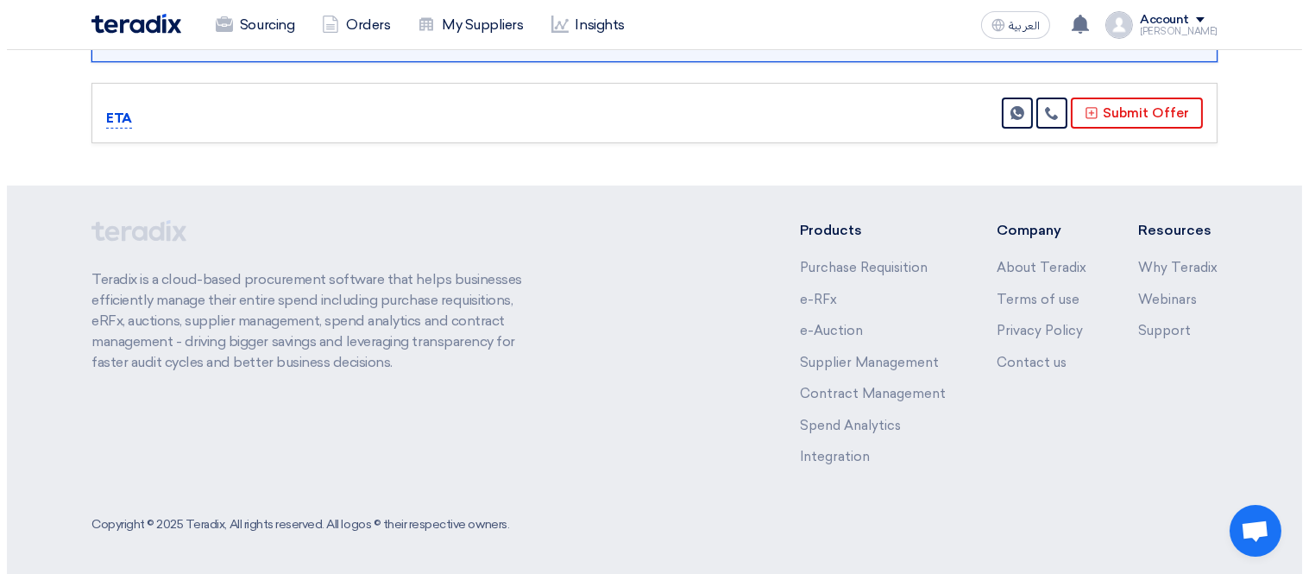
scroll to position [228, 0]
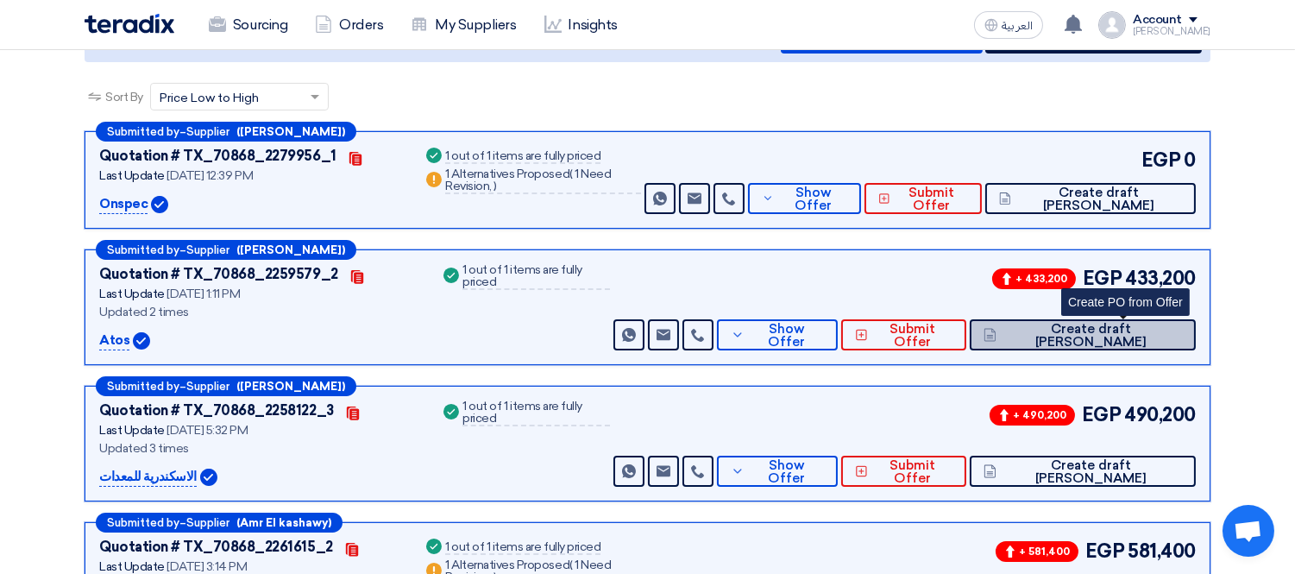
click at [1131, 337] on span "Create draft PO" at bounding box center [1091, 336] width 181 height 26
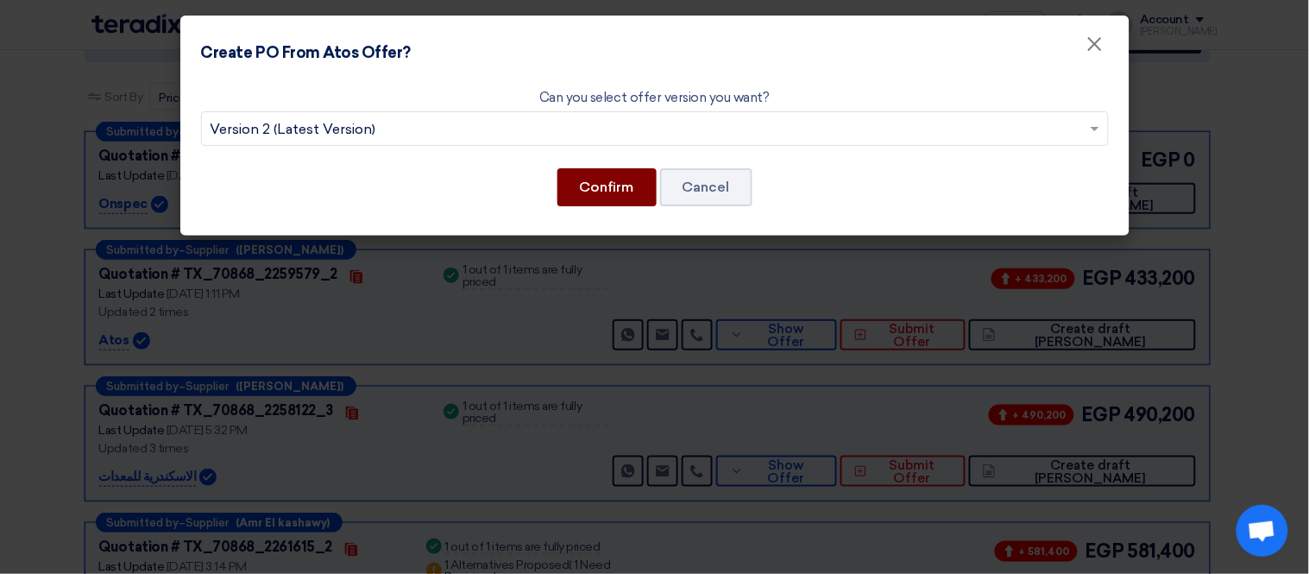
click at [616, 181] on button "Confirm" at bounding box center [606, 187] width 99 height 38
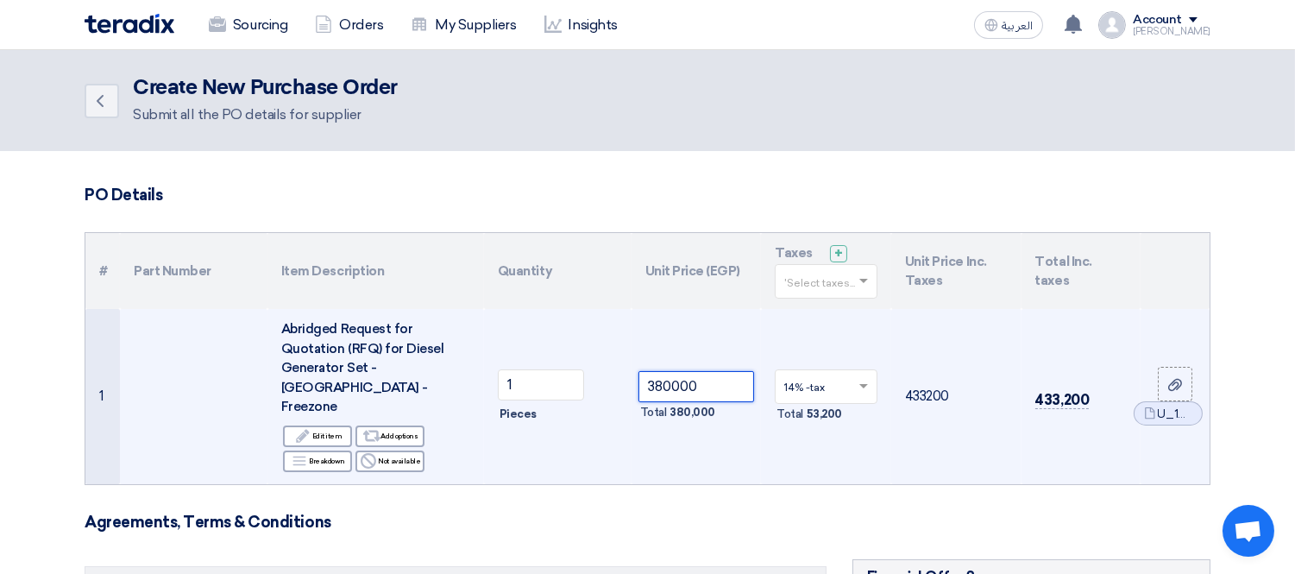
drag, startPoint x: 665, startPoint y: 367, endPoint x: 656, endPoint y: 364, distance: 9.0
click at [656, 371] on input "380000" at bounding box center [696, 386] width 116 height 31
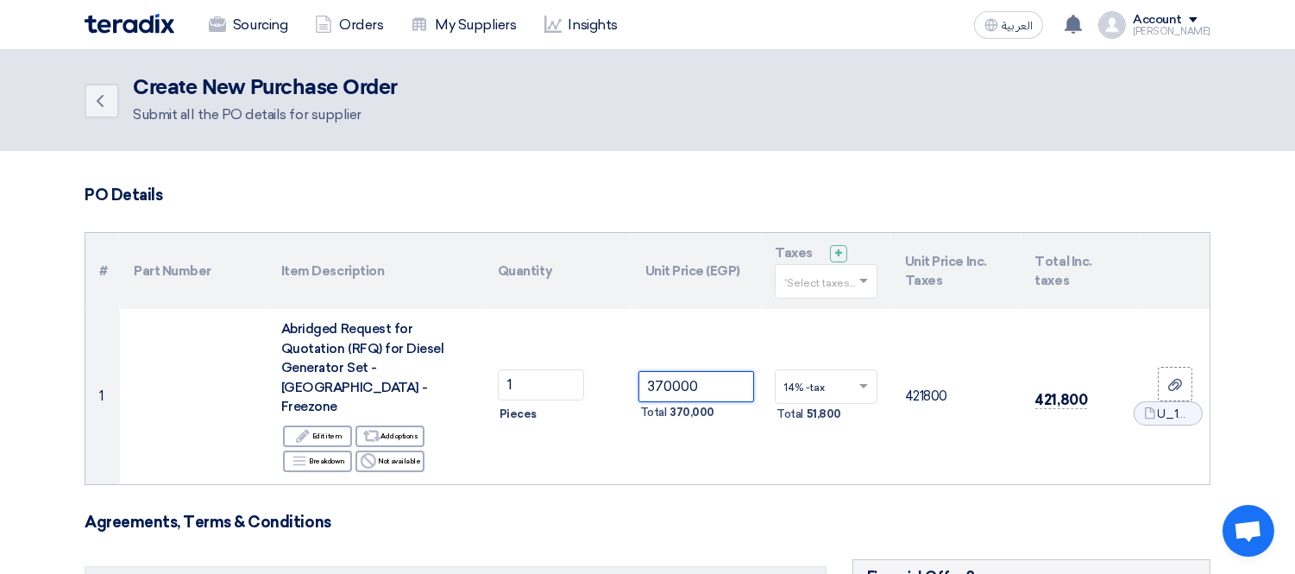
type input "370000"
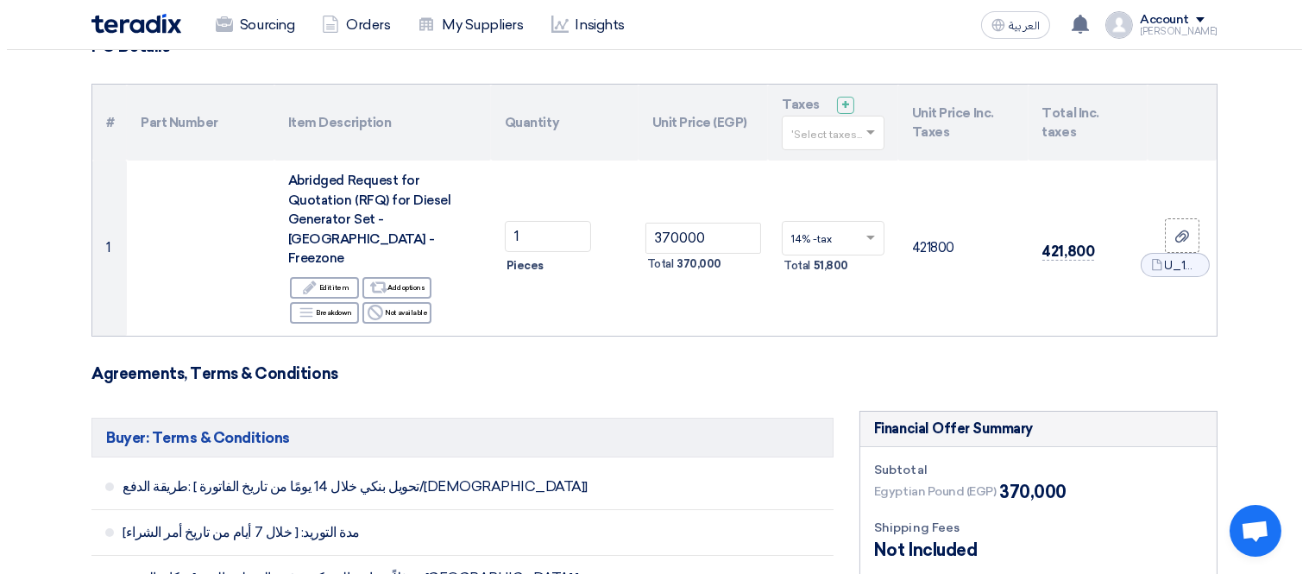
scroll to position [192, 0]
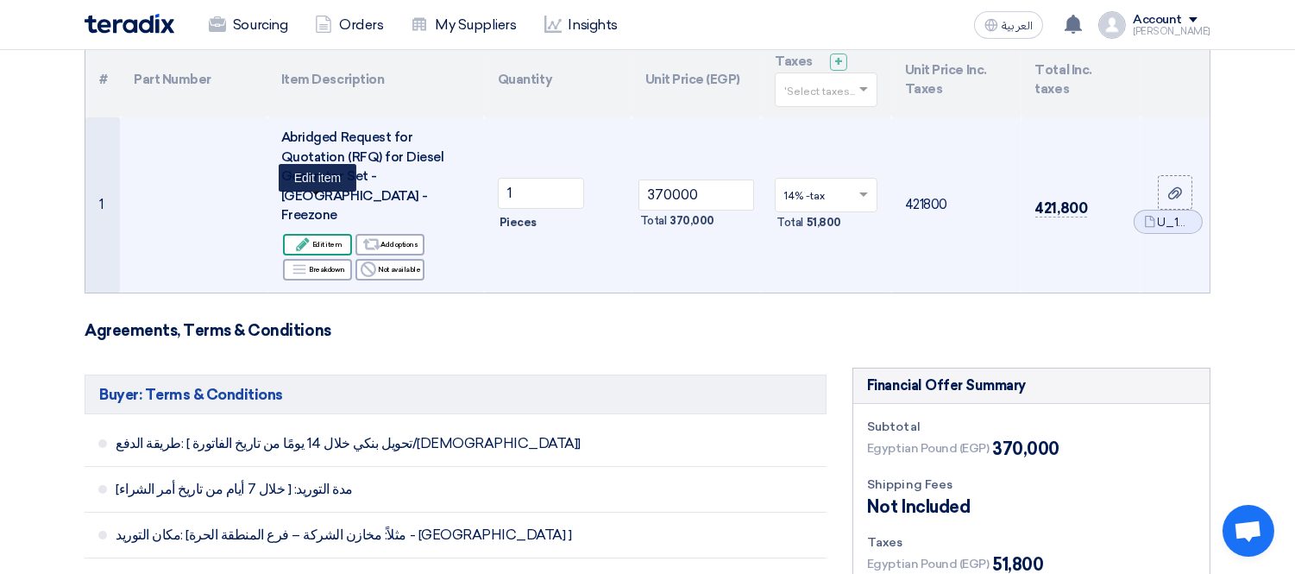
click at [326, 234] on div "Edit Edit item" at bounding box center [317, 245] width 69 height 22
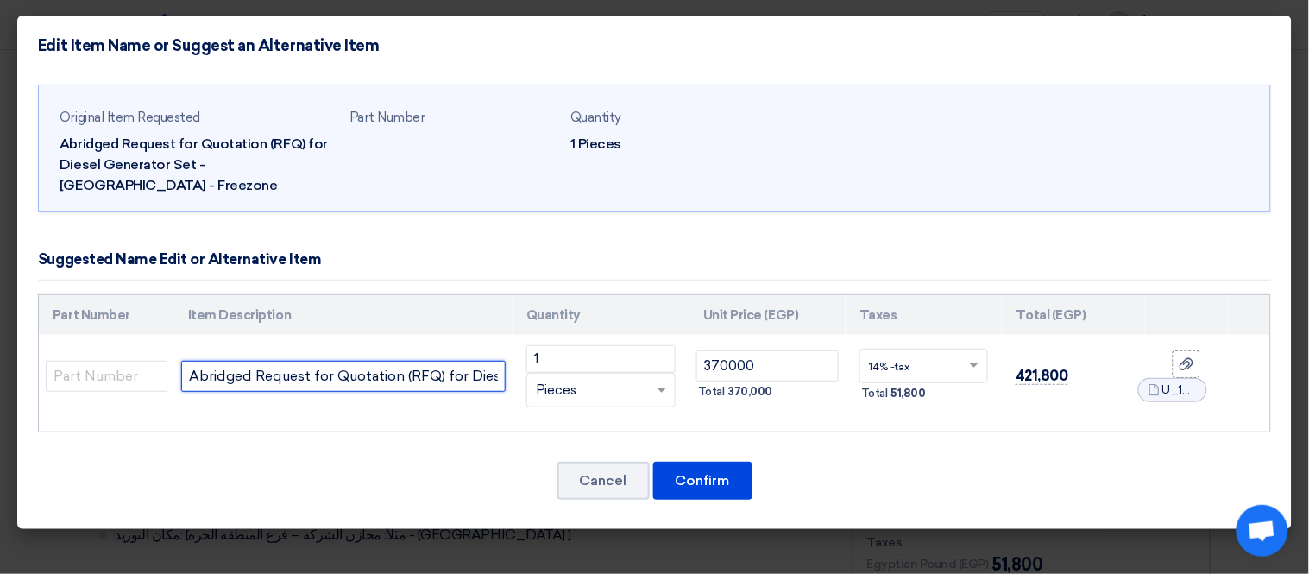
click at [420, 385] on input "Abridged Request for Quotation (RFQ) for Diesel Generator Set - Alexandria - Fr…" at bounding box center [343, 376] width 324 height 31
paste input "TOS Gen-set “Baudouin/ Leroy-somer ” (4M06G20/5/ TAL040D) 380 V, 50 Hz Rating: …"
click at [487, 374] on input "ATOS Gen-set “Baudouin/ Leroy-somer ” (4M06G20/5/ TAL040D) 380 V, 50 Hz Rating:…" at bounding box center [343, 376] width 324 height 31
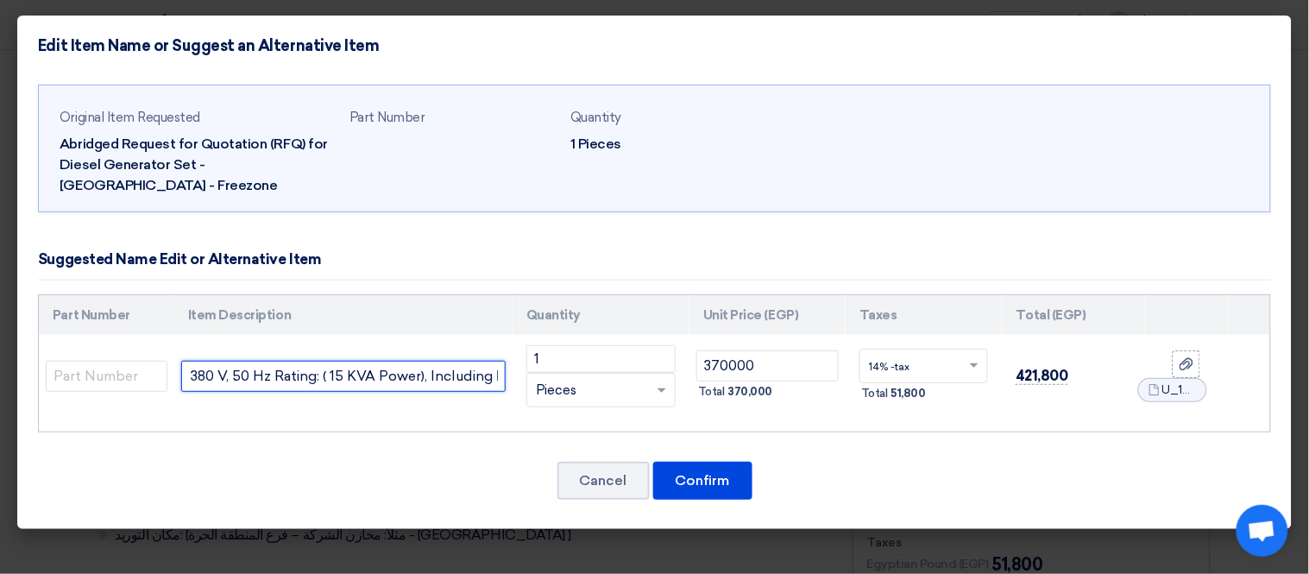
paste input "Sound proof enclosure for Gen 15 KVA  Sound proof up to 75 dBA at 7m"
click at [455, 375] on input "ATOS Gen-set “Baudouin/ Leroy-somer ” (4M06G20/5/ TAL040D) 380 V, 50 Hz Rating:…" at bounding box center [343, 376] width 324 height 31
paste input "Bulk Fuel Tank (Diesel) 0.5m3  Size: 500.0 Liters  Manual & Electric fuel pum…"
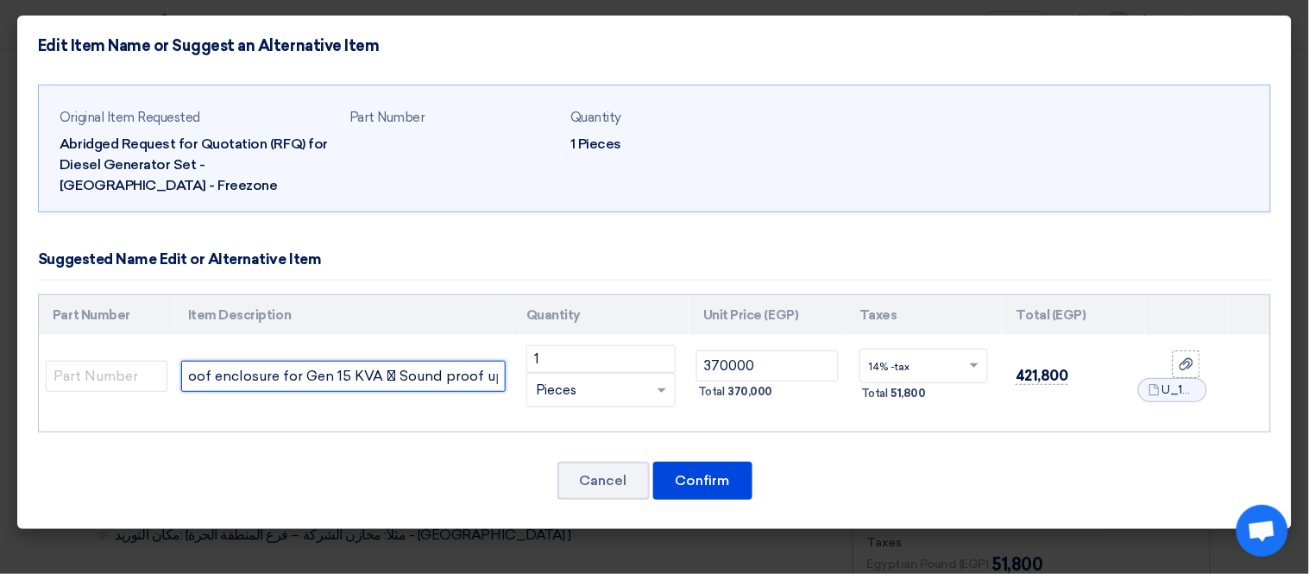
scroll to position [0, 1566]
type input "ATOS Gen-set “Baudouin/ Leroy-somer ” (4M06G20/5/ TAL040D) 380 V, 50 Hz Rating:…"
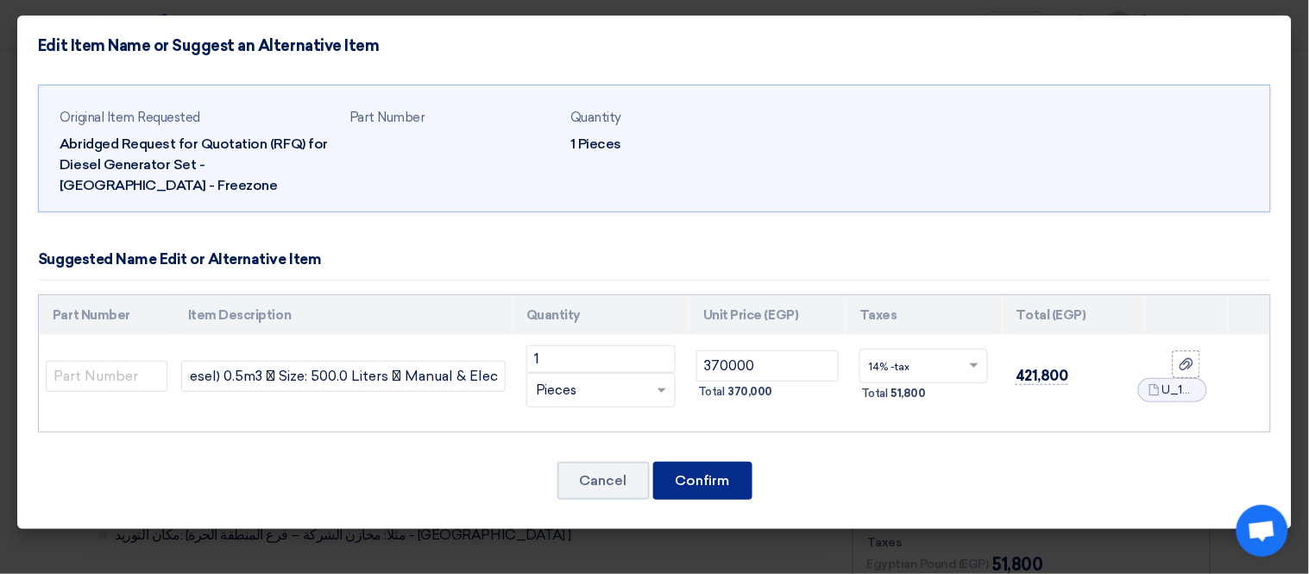
click at [704, 473] on button "Confirm" at bounding box center [702, 481] width 99 height 38
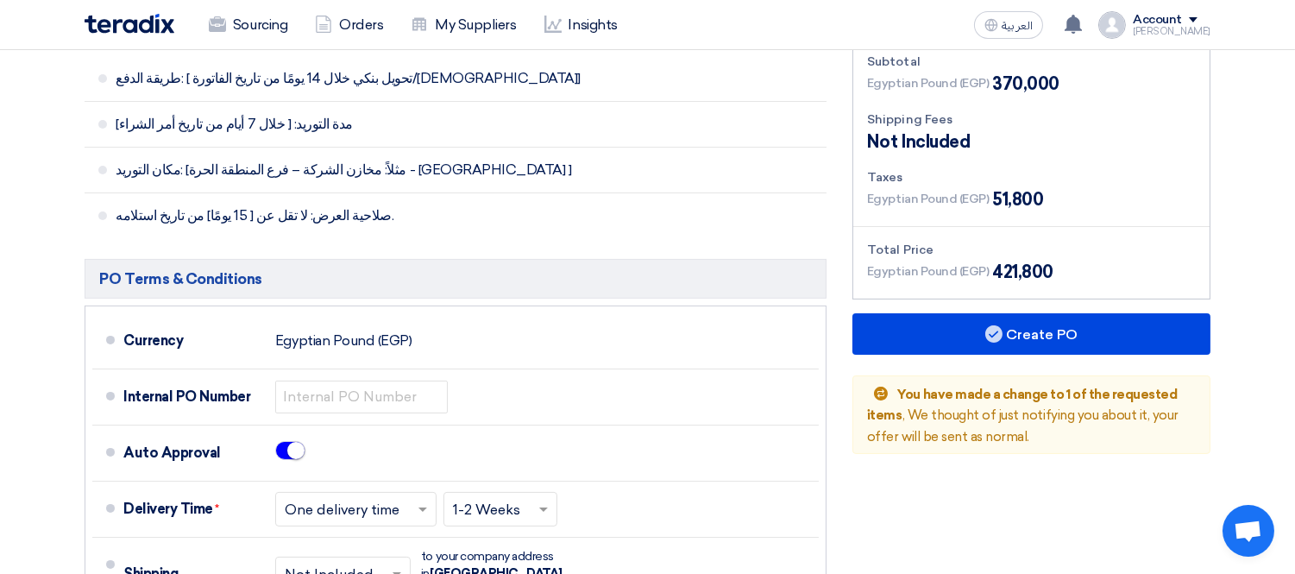
scroll to position [766, 0]
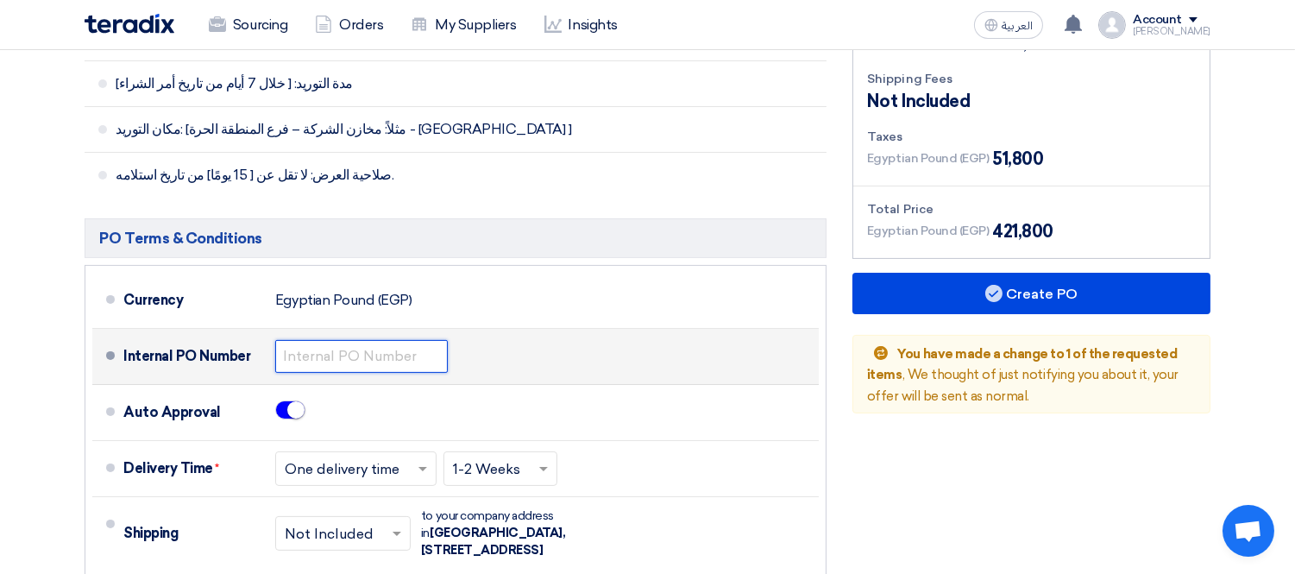
click at [328, 340] on input "text" at bounding box center [361, 356] width 173 height 33
paste input "KAYAN-PO-861-2025"
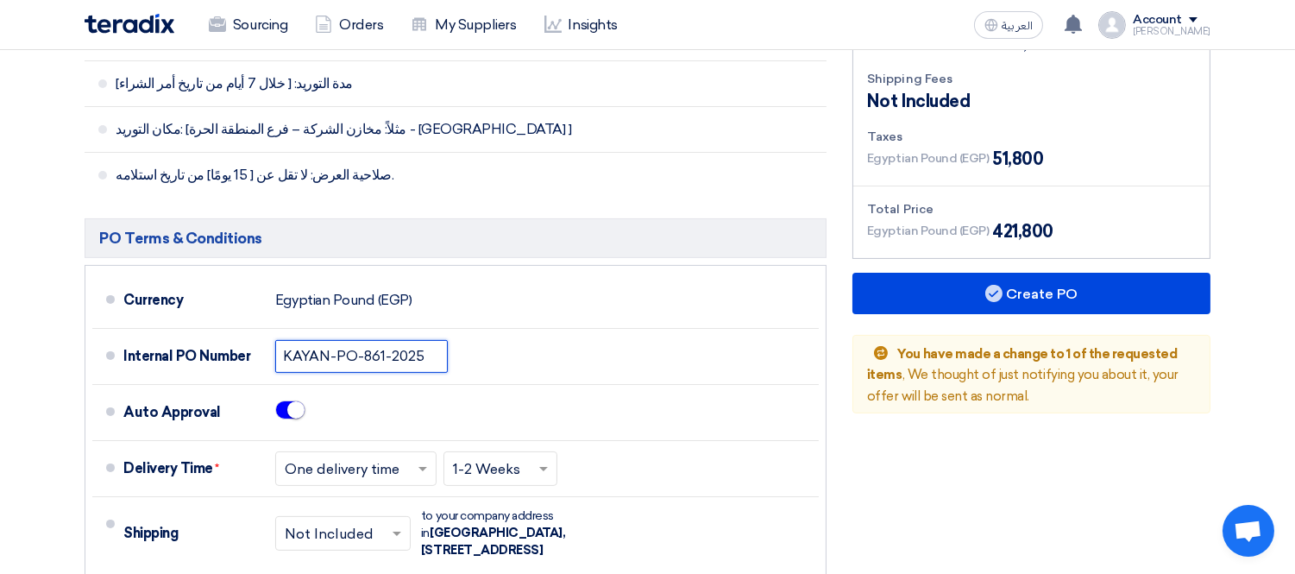
type input "KAYAN-PO-861-2025"
click at [940, 438] on div "Financial Offer Summary Subtotal Egyptian Pound (EGP) 370,000 Shipping Fees" at bounding box center [1031, 425] width 384 height 927
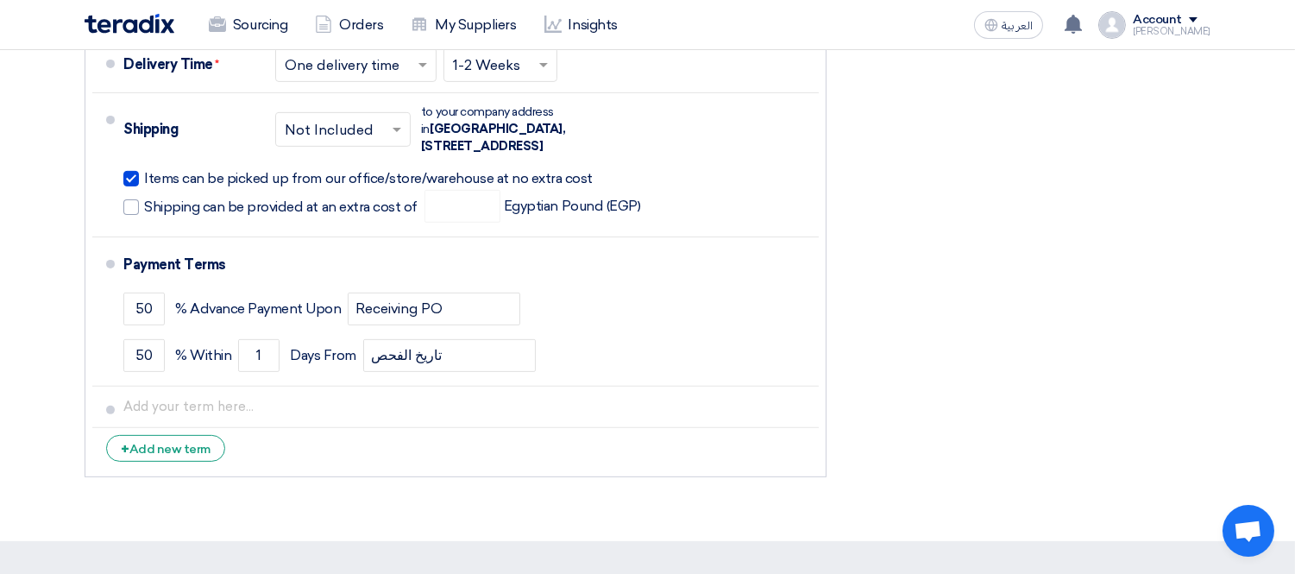
scroll to position [1177, 0]
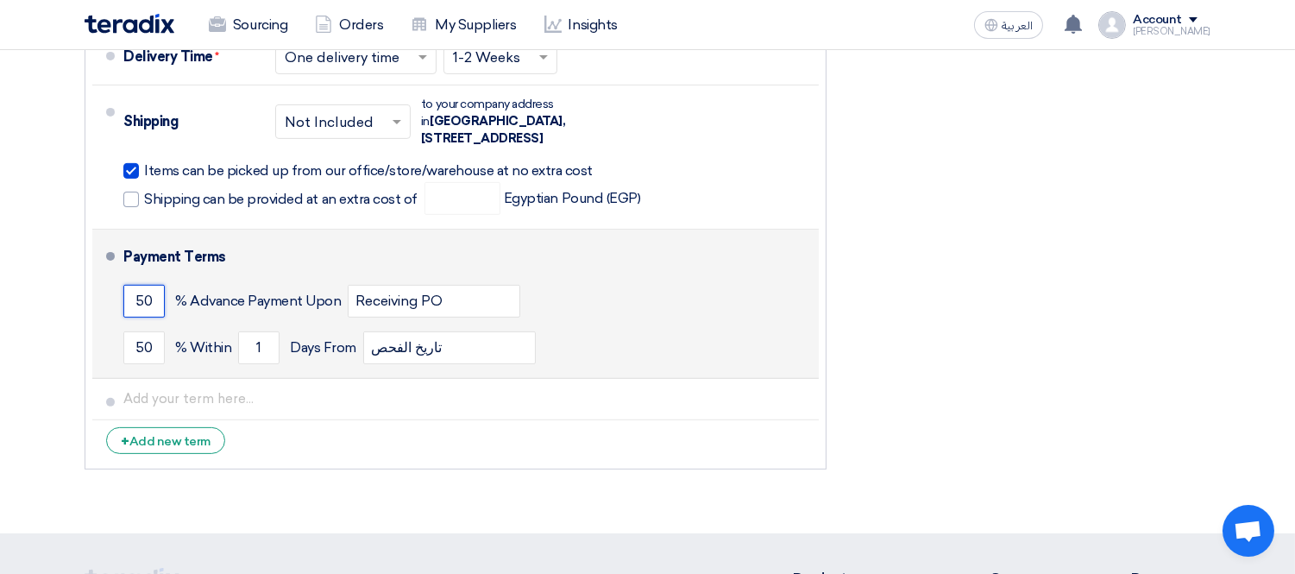
drag, startPoint x: 155, startPoint y: 265, endPoint x: 100, endPoint y: 254, distance: 56.3
click at [100, 254] on li "Payment Terms 50 % Advance Payment Upon Receiving PO 50 % Within 1" at bounding box center [455, 303] width 726 height 149
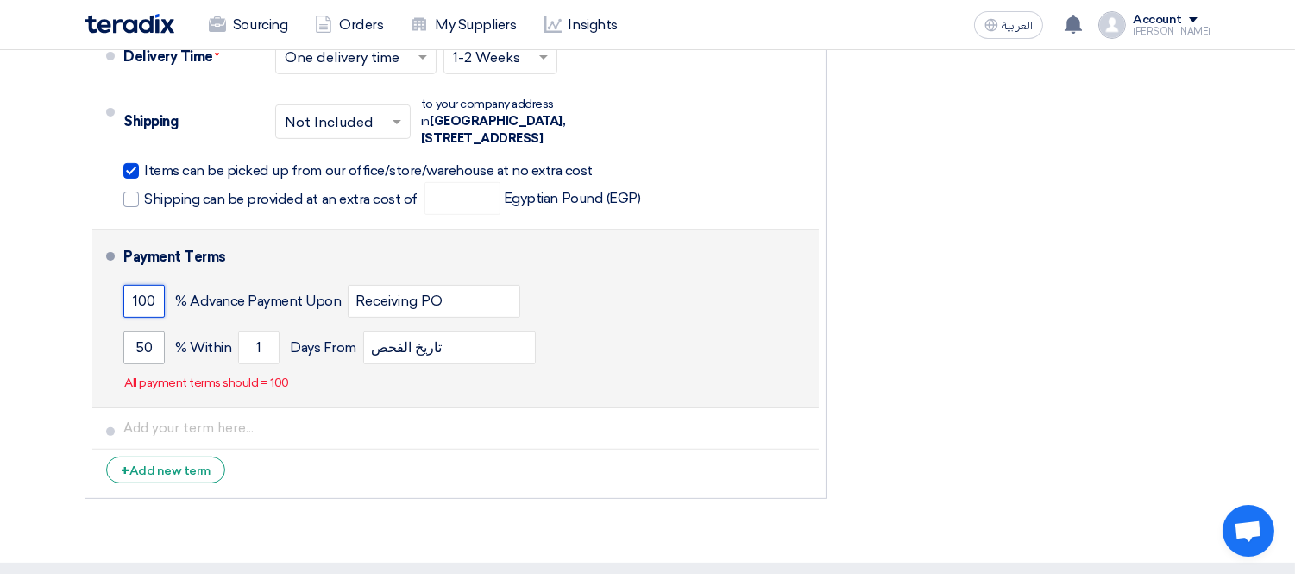
type input "100"
drag, startPoint x: 157, startPoint y: 317, endPoint x: 105, endPoint y: 302, distance: 53.8
click at [105, 302] on li "Payment Terms 100 % Advance Payment Upon Receiving PO 50 % Within 1" at bounding box center [455, 318] width 726 height 179
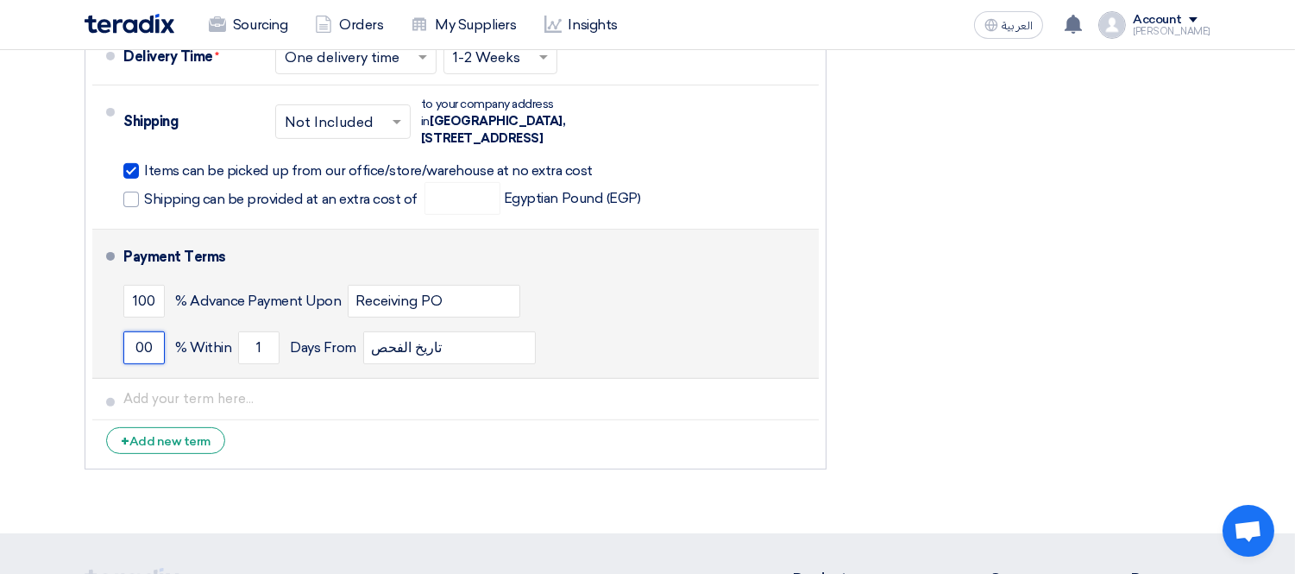
type input "00"
click at [739, 324] on div "00 % Within 1 Days From تاريخ الفحص" at bounding box center [467, 347] width 688 height 47
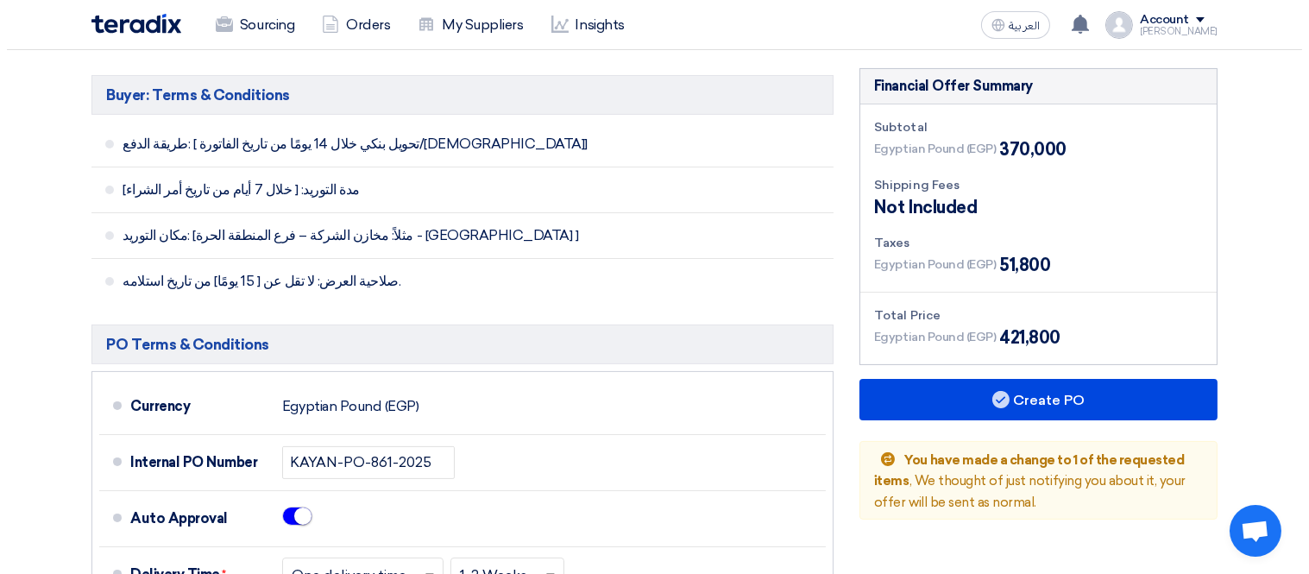
scroll to position [664, 0]
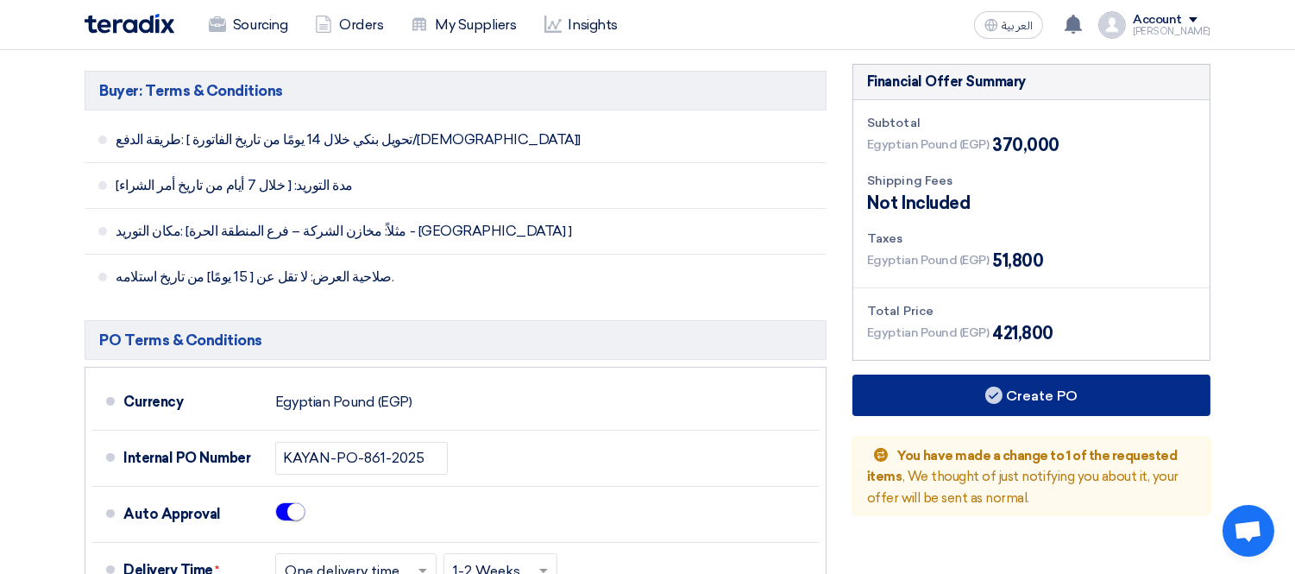
click at [1031, 374] on button "Create PO" at bounding box center [1031, 394] width 358 height 41
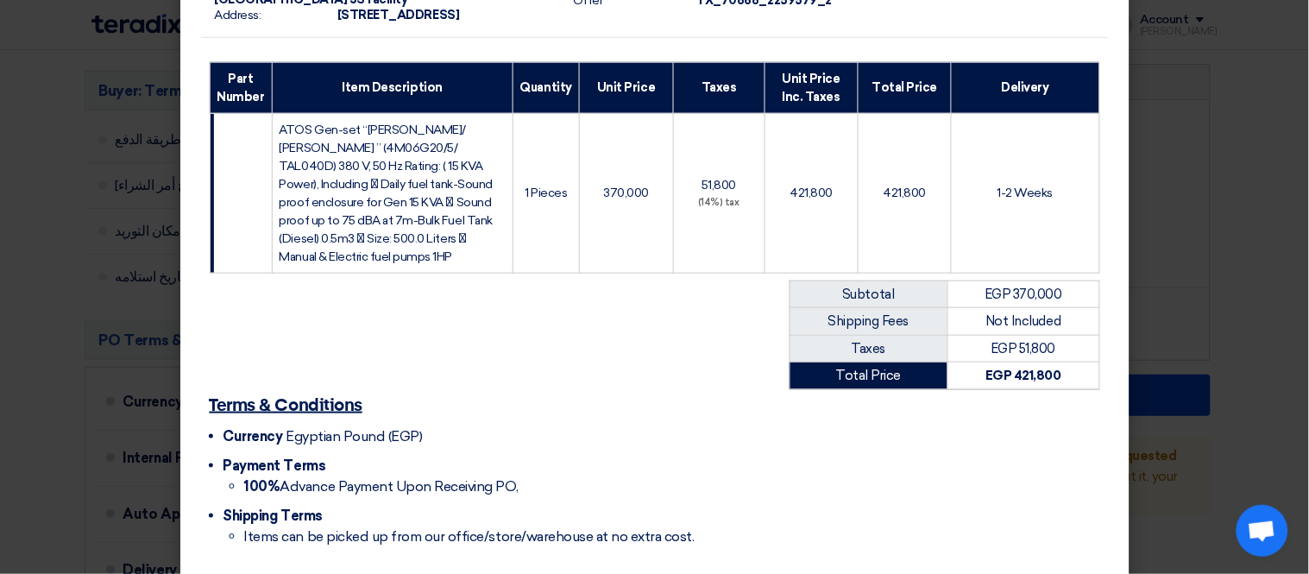
scroll to position [329, 0]
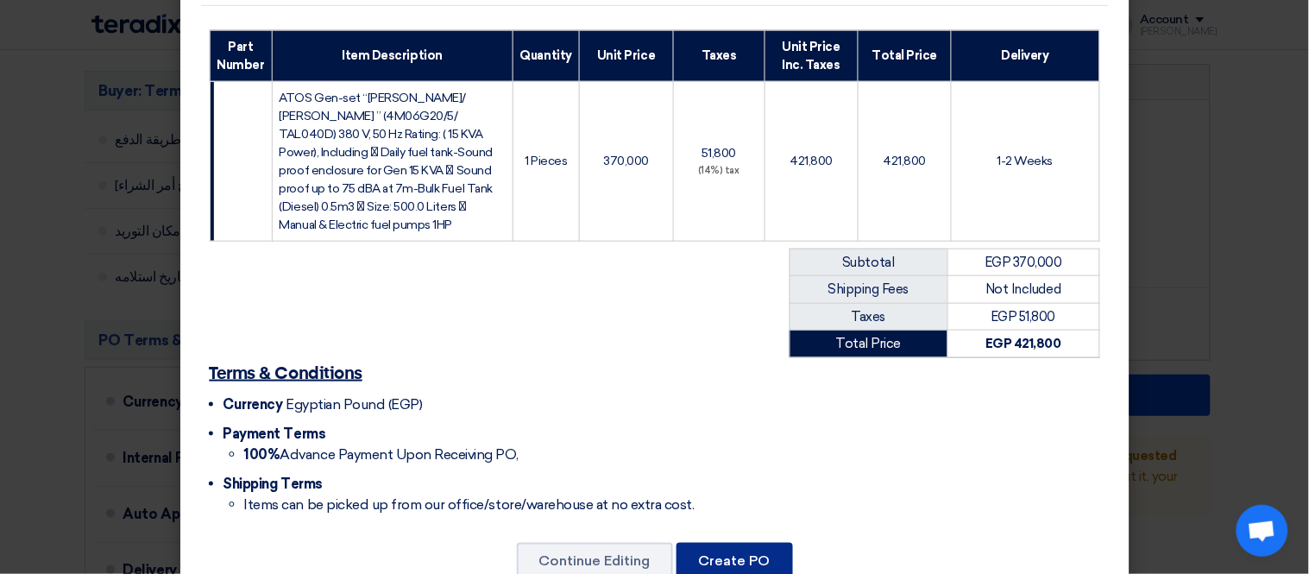
click at [728, 543] on button "Create PO" at bounding box center [734, 562] width 116 height 38
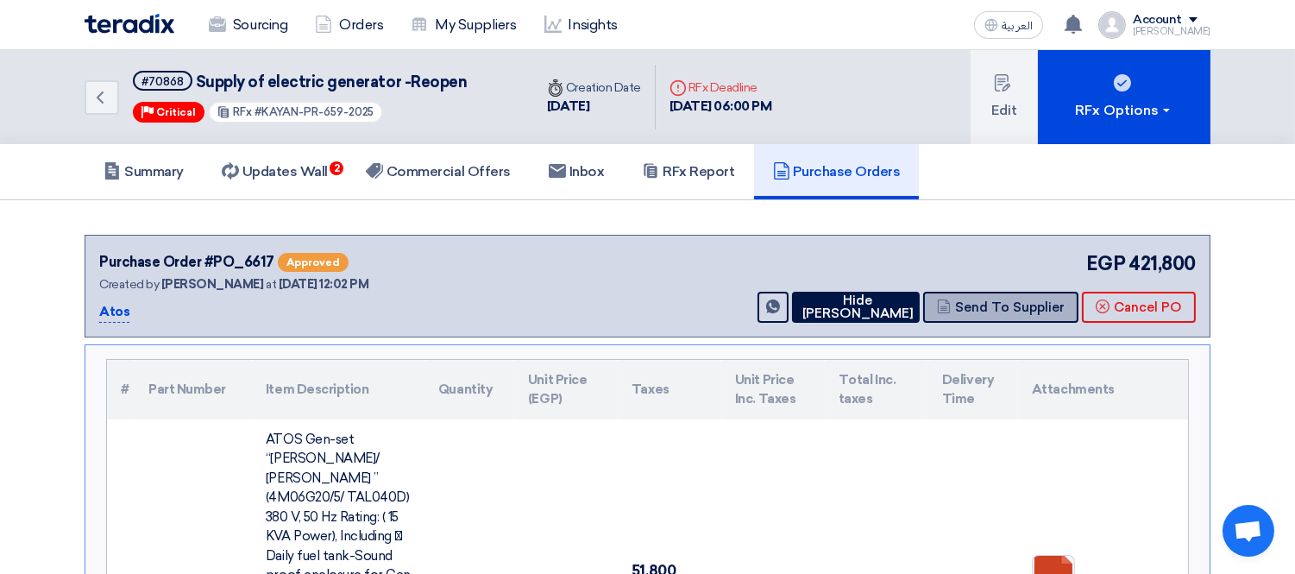
click at [1002, 302] on button "Send To Supplier" at bounding box center [1000, 307] width 155 height 31
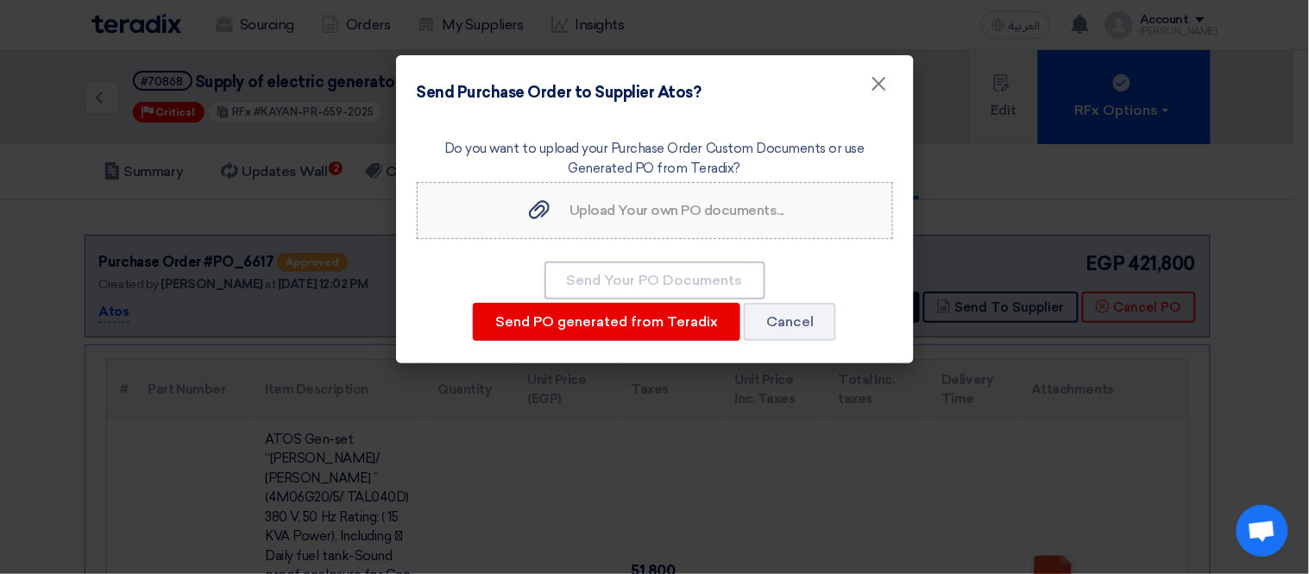
click at [607, 210] on span "Upload Your own PO documents..." at bounding box center [676, 210] width 214 height 16
click at [0, 0] on input "Upload Your own PO documents... Upload Your own PO documents..." at bounding box center [0, 0] width 0 height 0
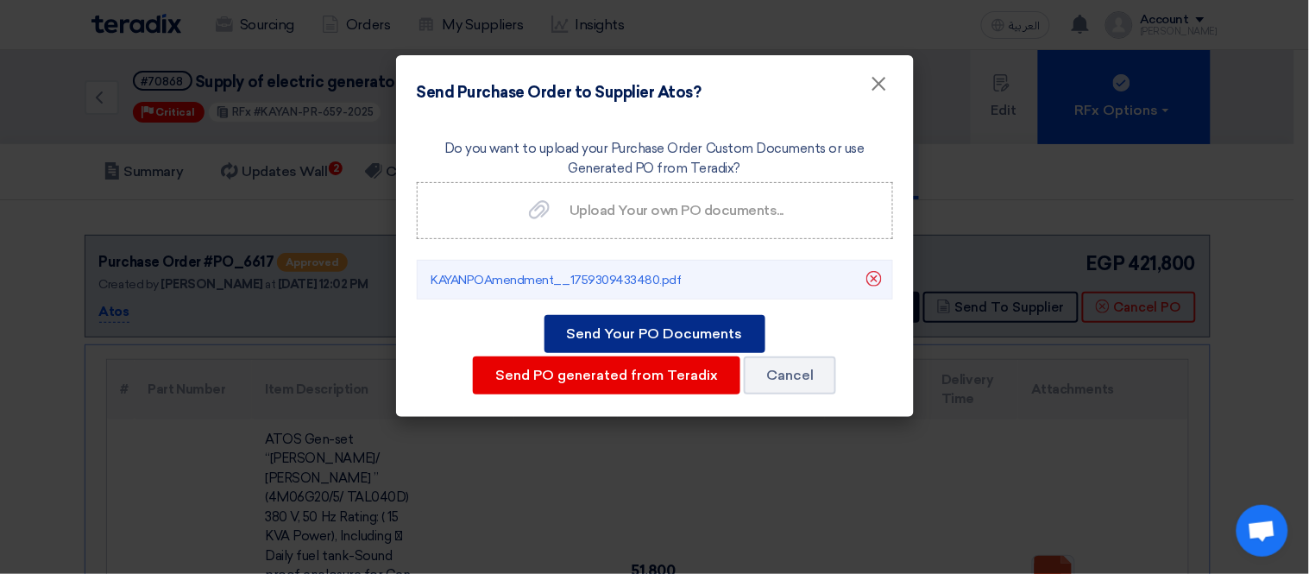
click at [662, 323] on button "Send Your PO Documents" at bounding box center [654, 334] width 221 height 38
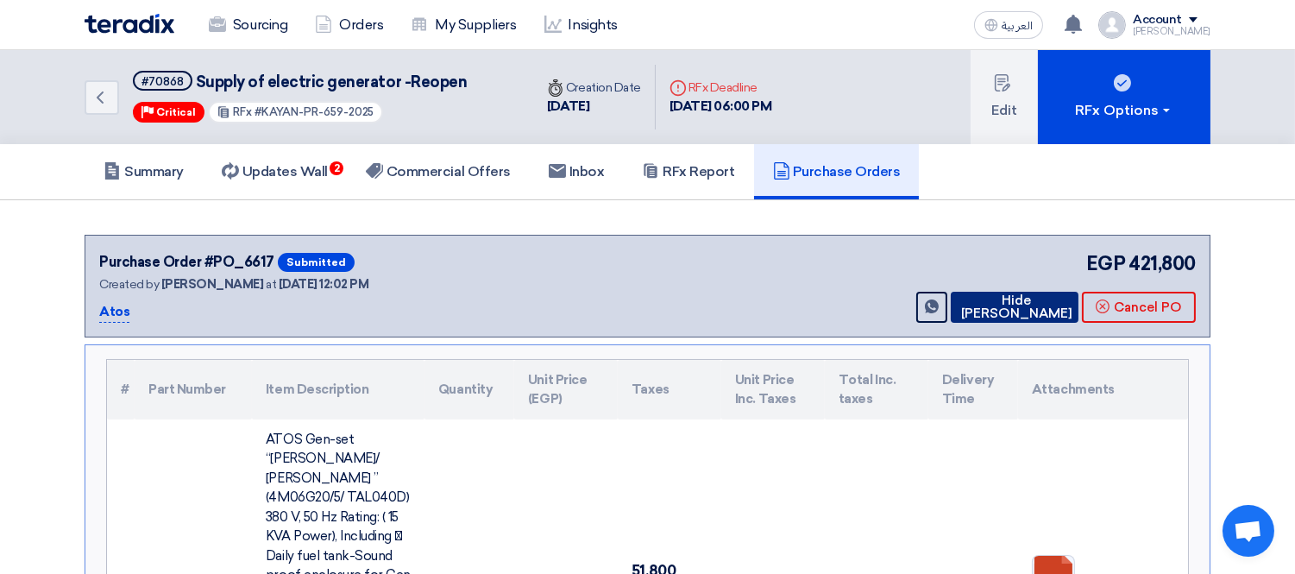
click at [997, 306] on button "Hide PO" at bounding box center [1015, 307] width 128 height 31
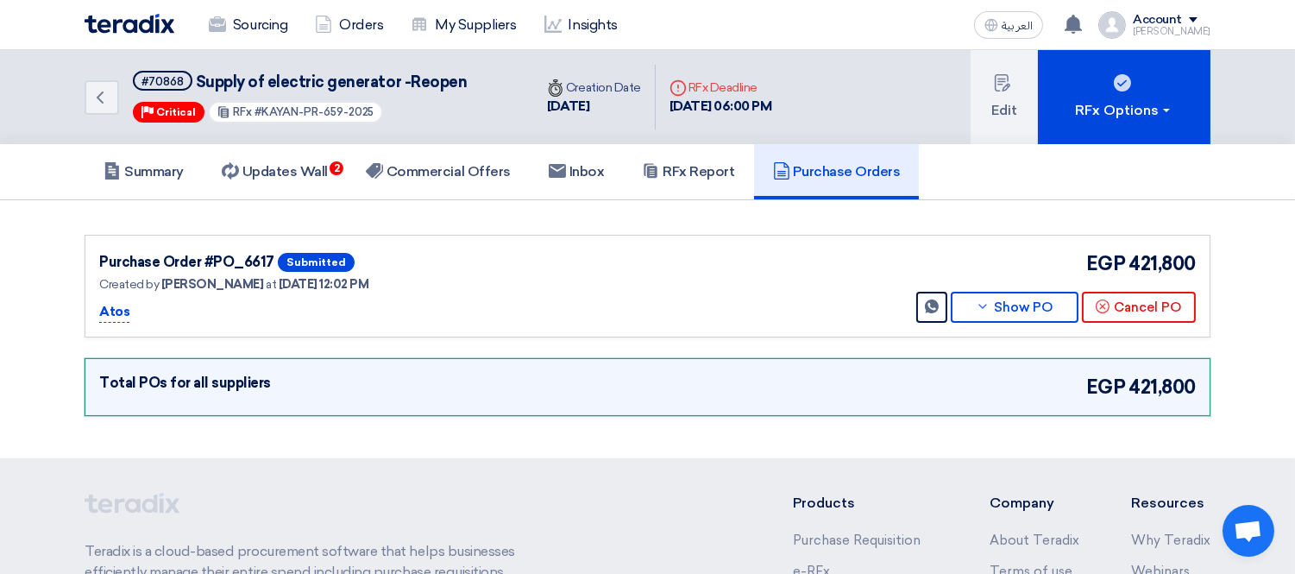
click at [753, 260] on div "Purchase Order #PO_6617 Submitted Created by George Azmy at 1 Oct 2025, 12:02 P…" at bounding box center [647, 285] width 1096 height 73
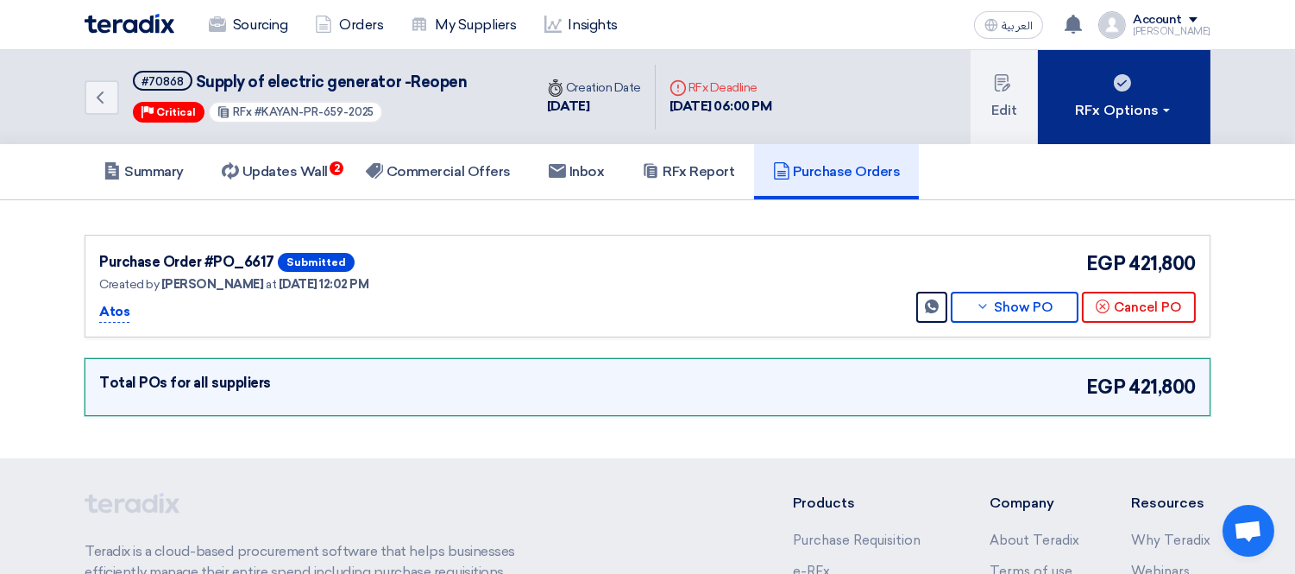
click at [1143, 89] on button "RFx Options" at bounding box center [1124, 97] width 173 height 94
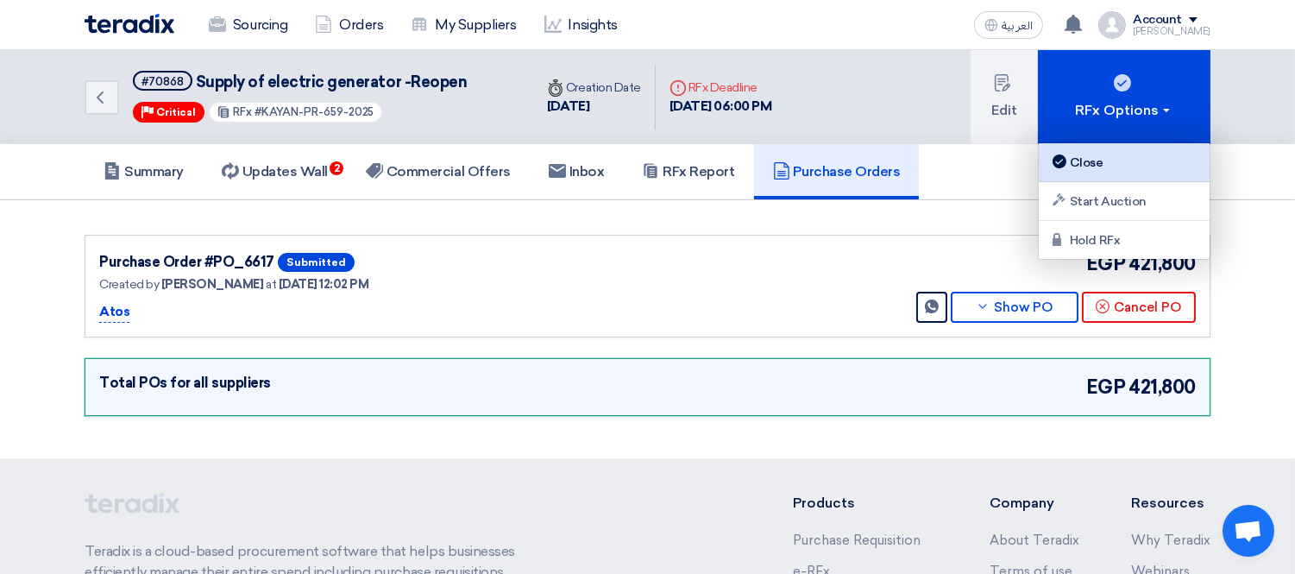
click at [1105, 154] on div "Close" at bounding box center [1124, 162] width 150 height 21
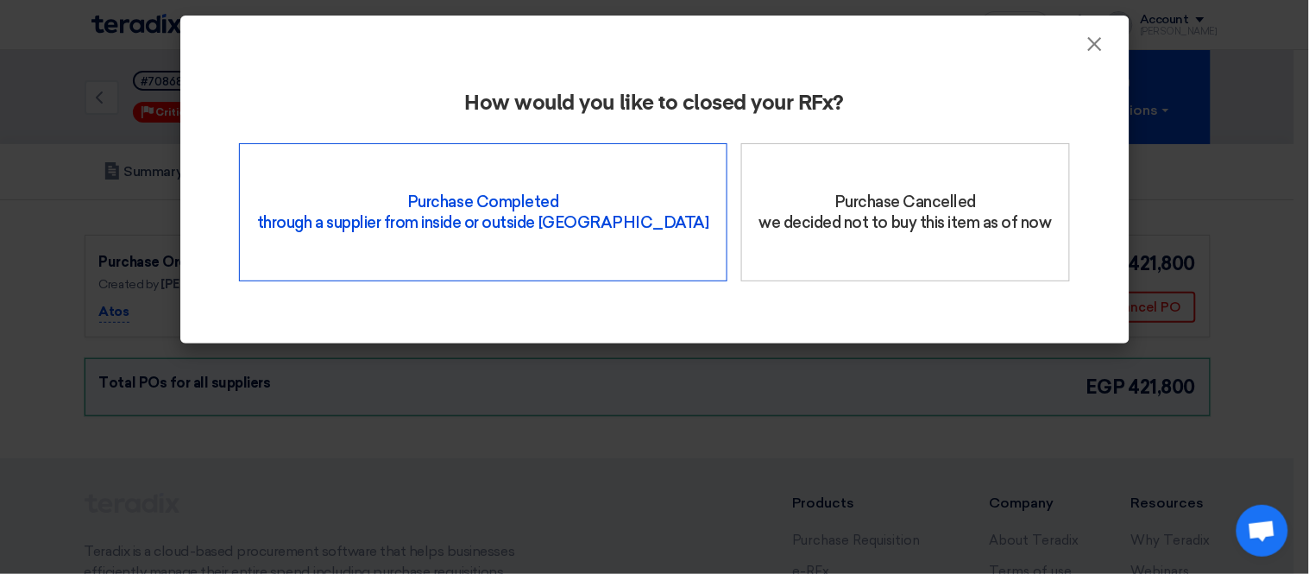
click at [492, 210] on div "Purchase Completed through a supplier from inside or outside Teradix" at bounding box center [483, 212] width 488 height 138
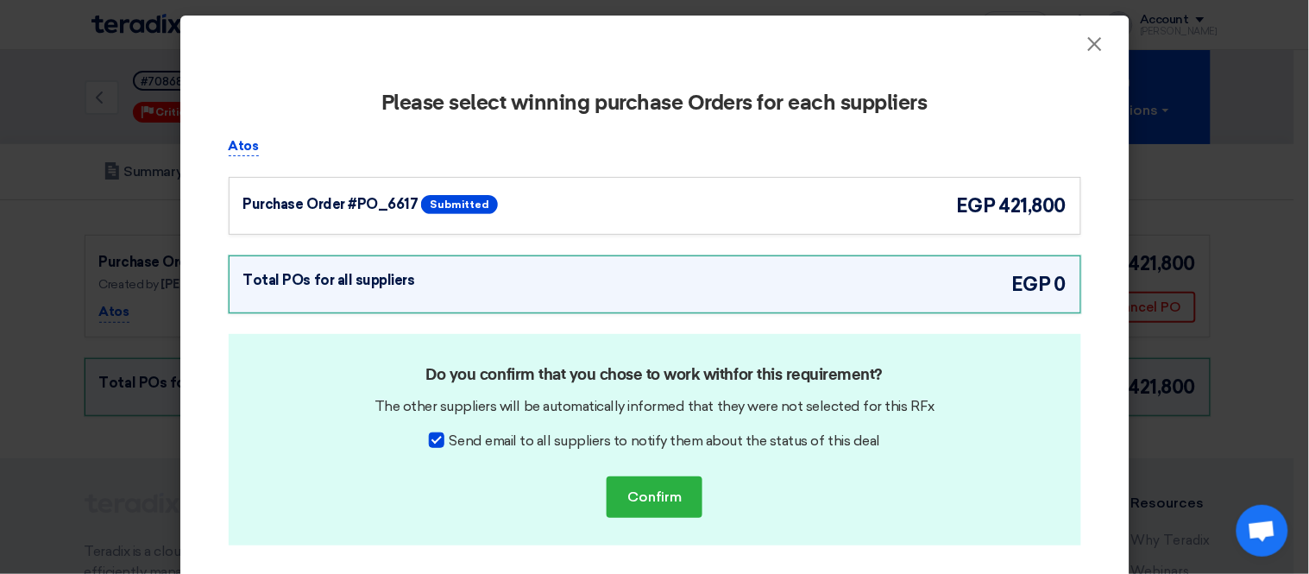
click at [671, 195] on div "Purchase Order #PO_6617 Submitted egp 421,800" at bounding box center [654, 206] width 823 height 28
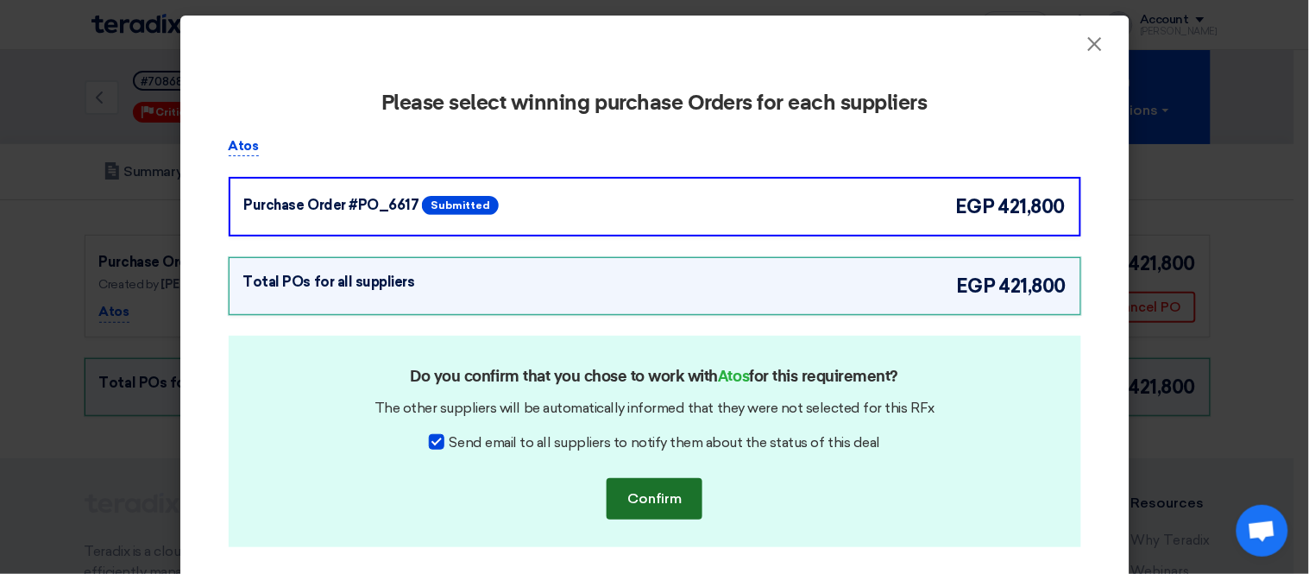
click at [660, 488] on button "Confirm" at bounding box center [654, 498] width 96 height 41
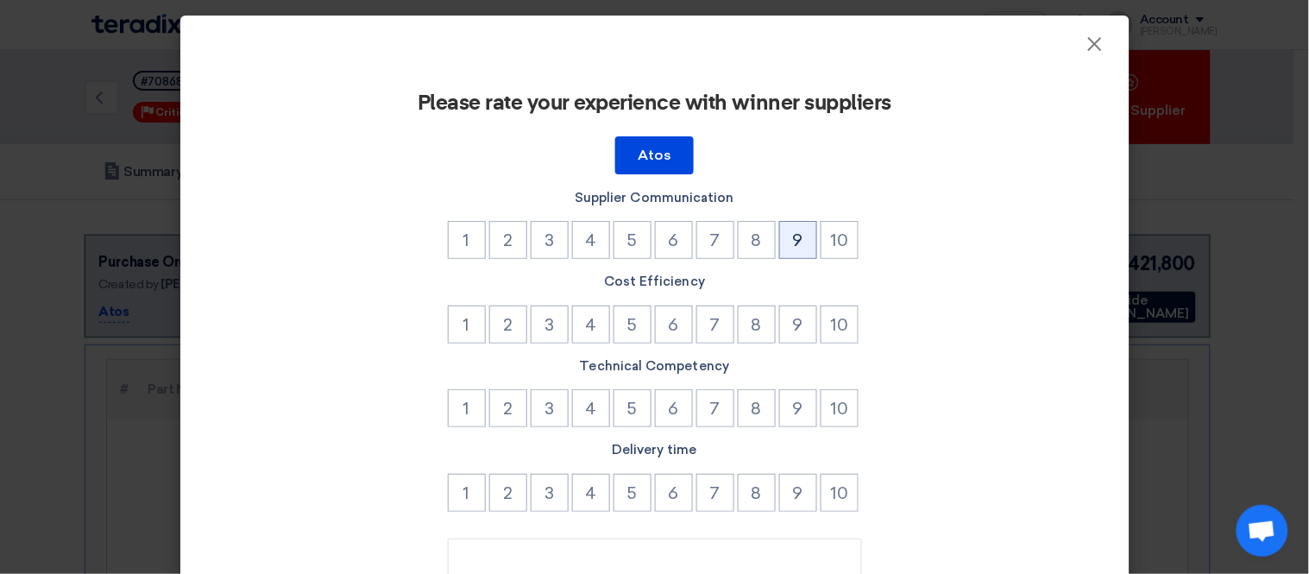
click at [782, 227] on button "9" at bounding box center [798, 240] width 38 height 38
click at [828, 314] on button "10" at bounding box center [839, 324] width 38 height 38
click at [832, 407] on button "10" at bounding box center [839, 408] width 38 height 38
click at [757, 484] on button "8" at bounding box center [757, 493] width 38 height 38
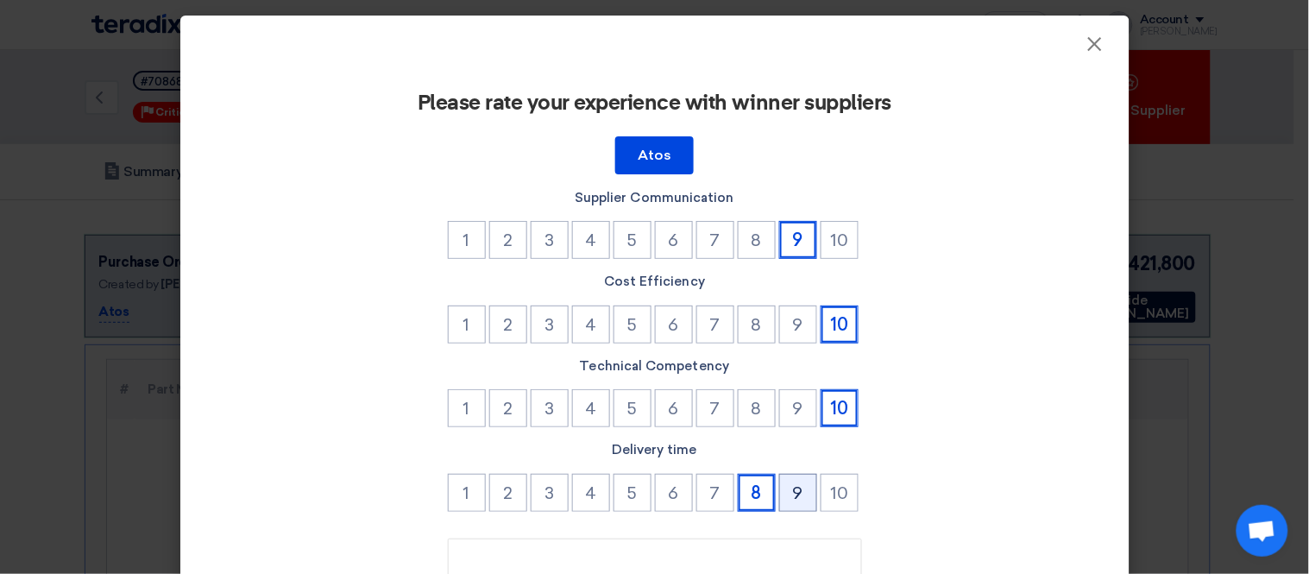
click at [792, 483] on button "9" at bounding box center [798, 493] width 38 height 38
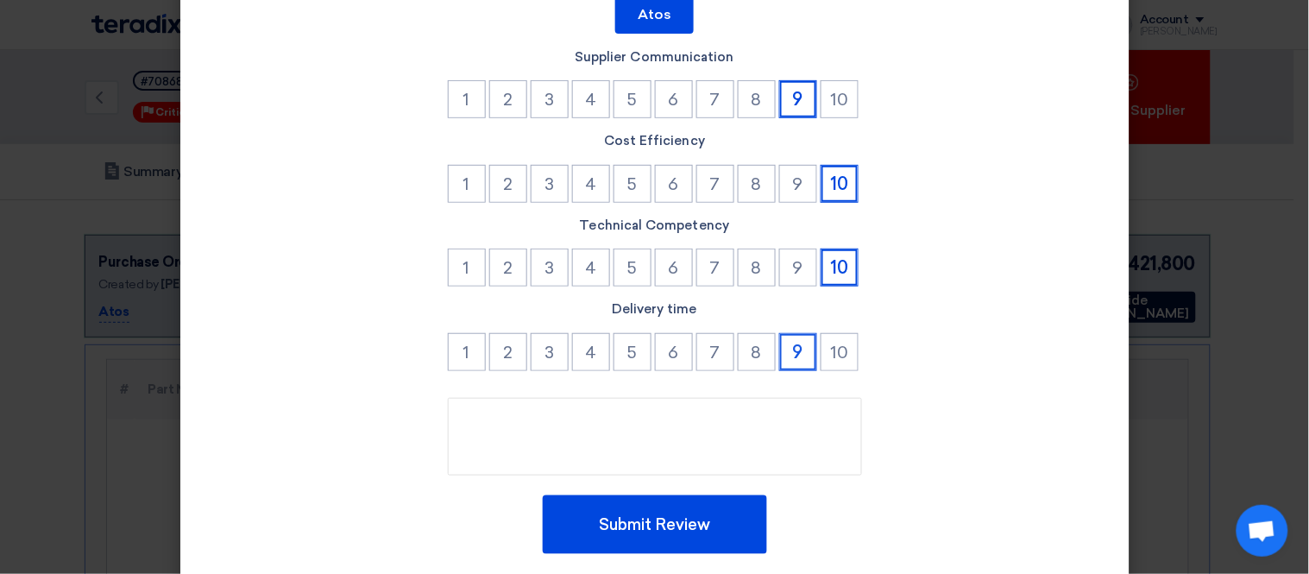
scroll to position [187, 0]
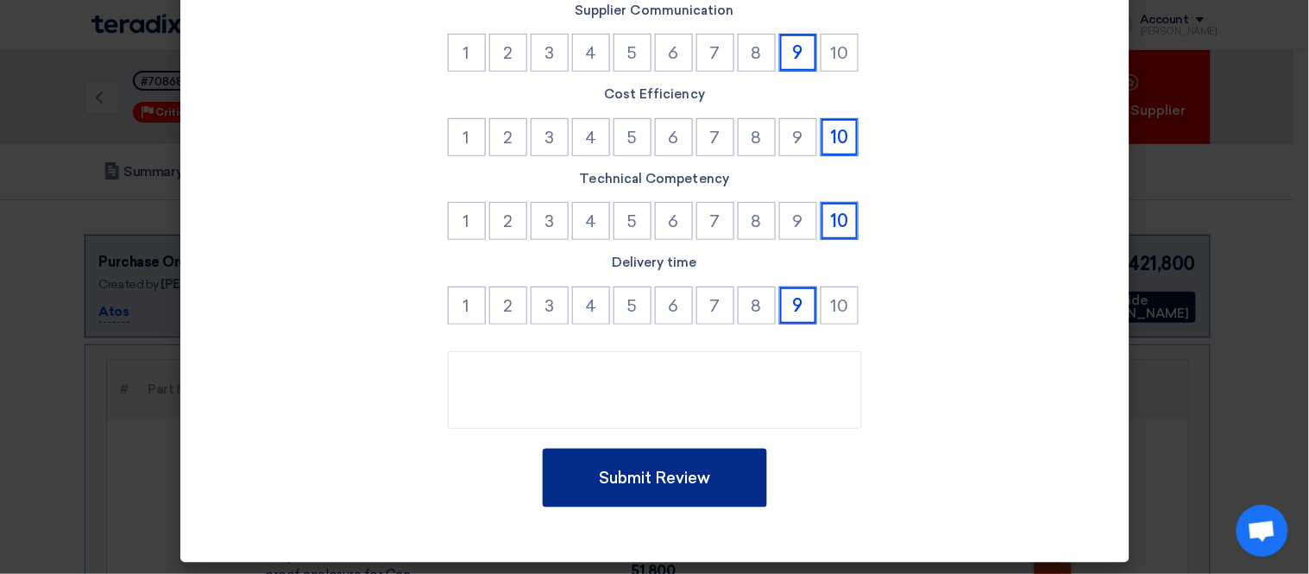
click at [647, 460] on button "Submit Review" at bounding box center [655, 478] width 224 height 59
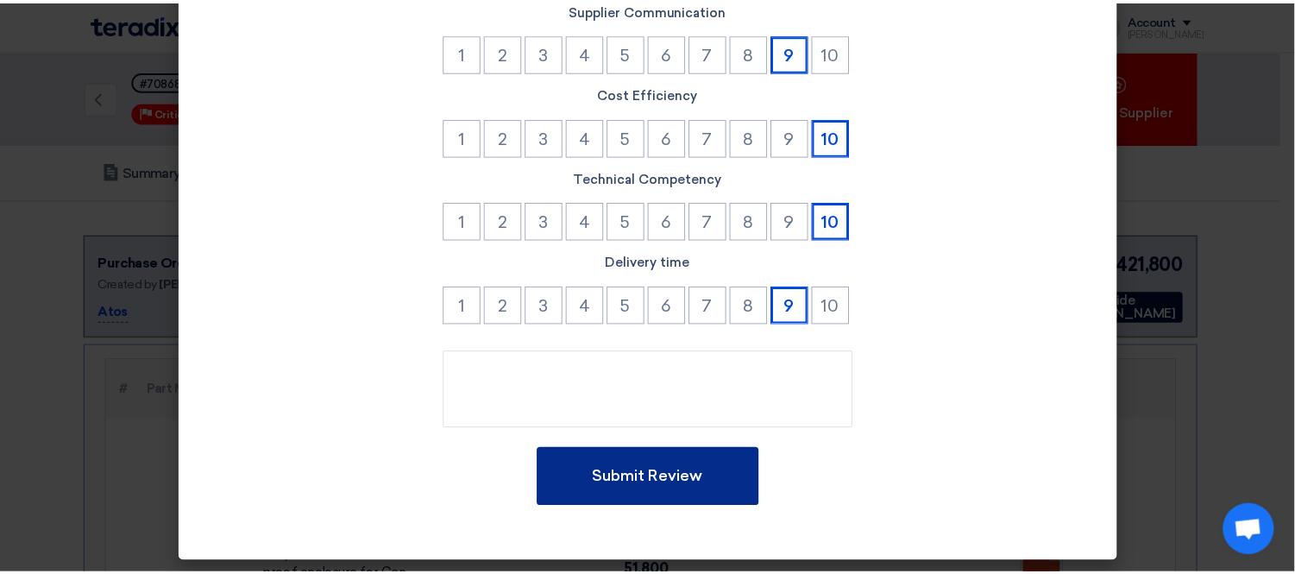
scroll to position [36, 0]
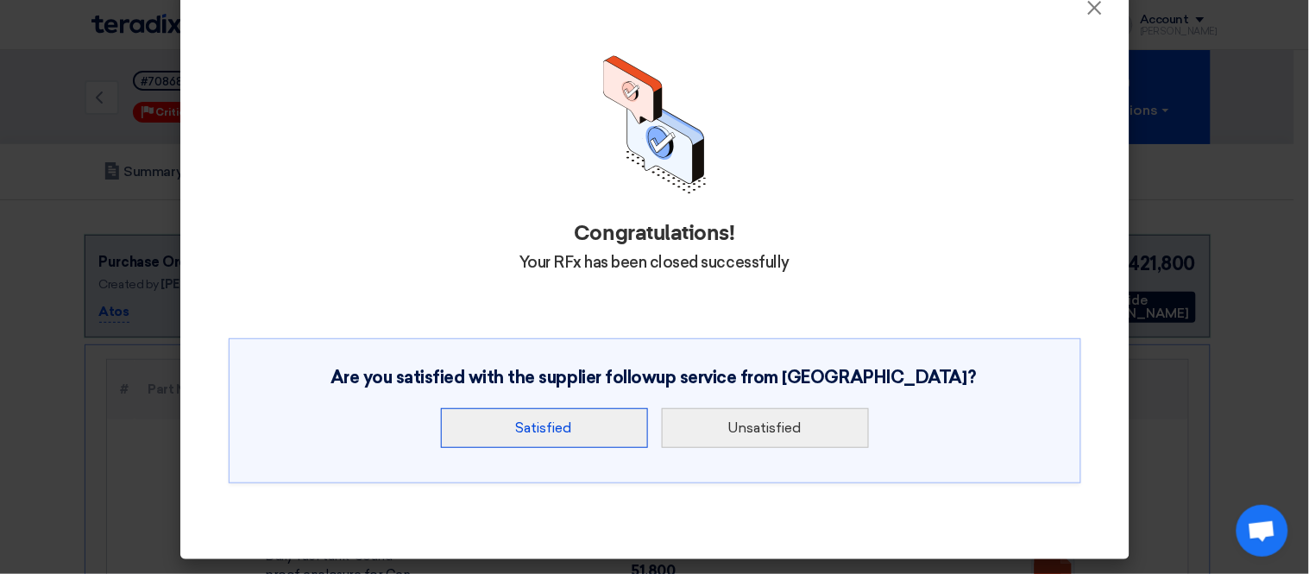
click at [553, 424] on button "Satisfied" at bounding box center [544, 428] width 207 height 40
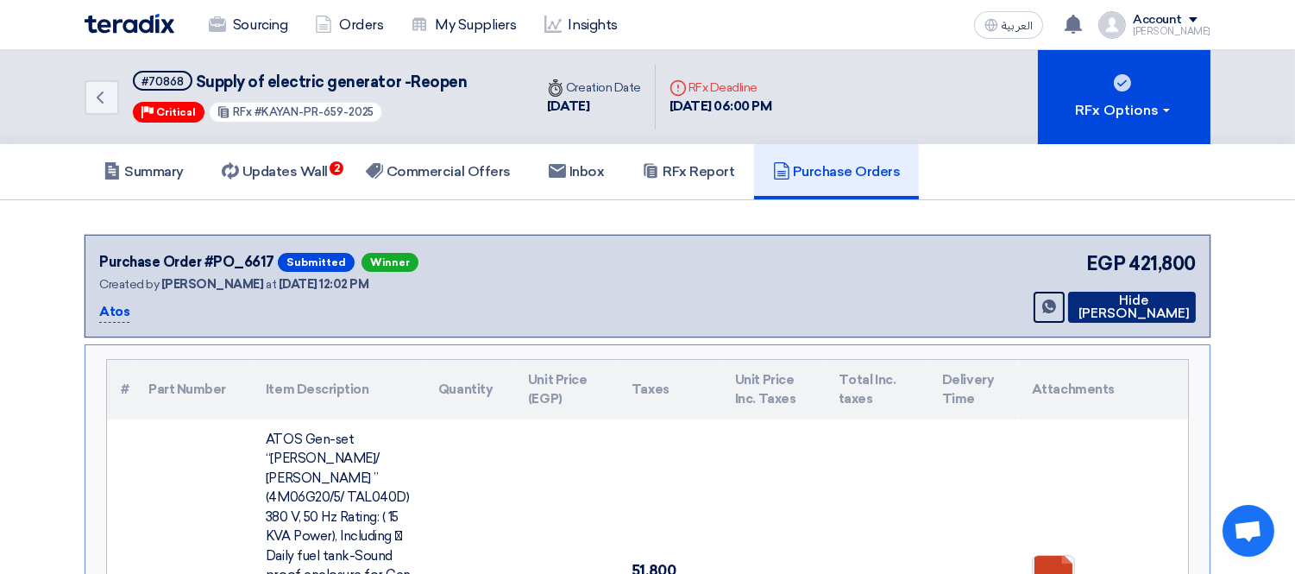
click at [1139, 302] on button "Hide PO" at bounding box center [1132, 307] width 128 height 31
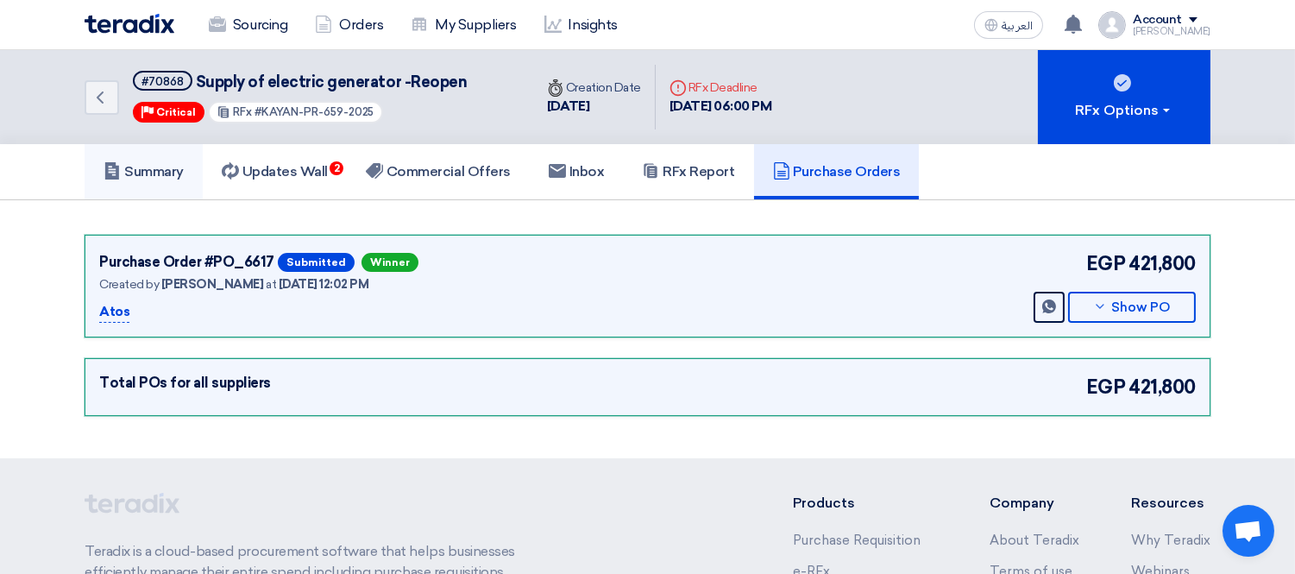
click at [158, 168] on h5 "Summary" at bounding box center [144, 171] width 80 height 17
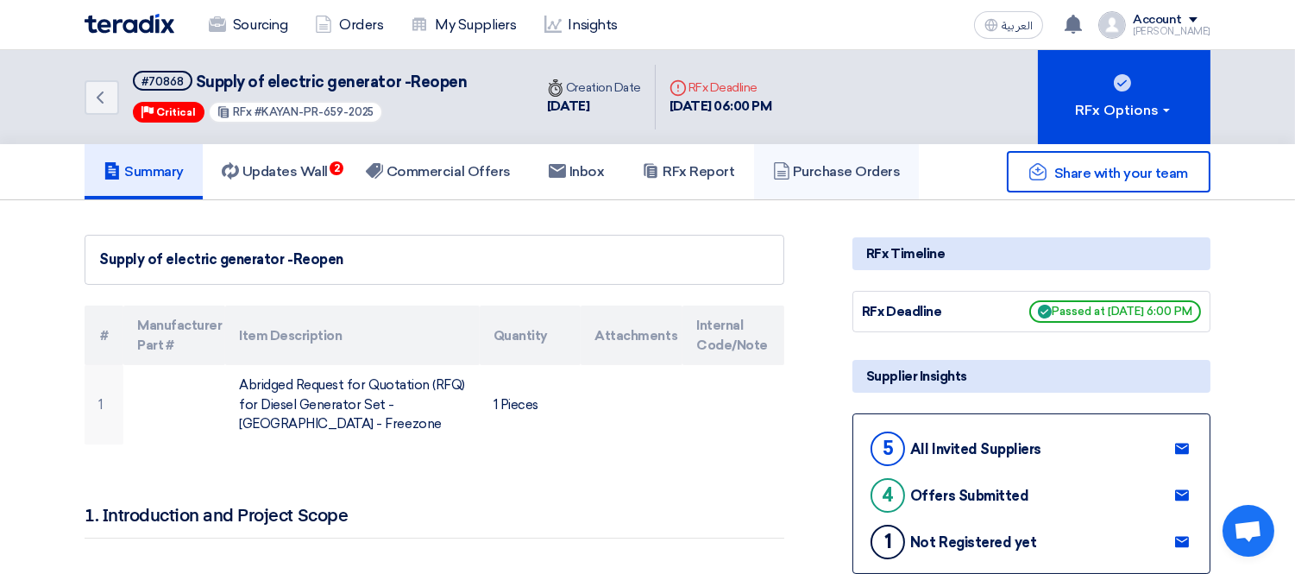
click at [804, 170] on h5 "Purchase Orders" at bounding box center [837, 171] width 128 height 17
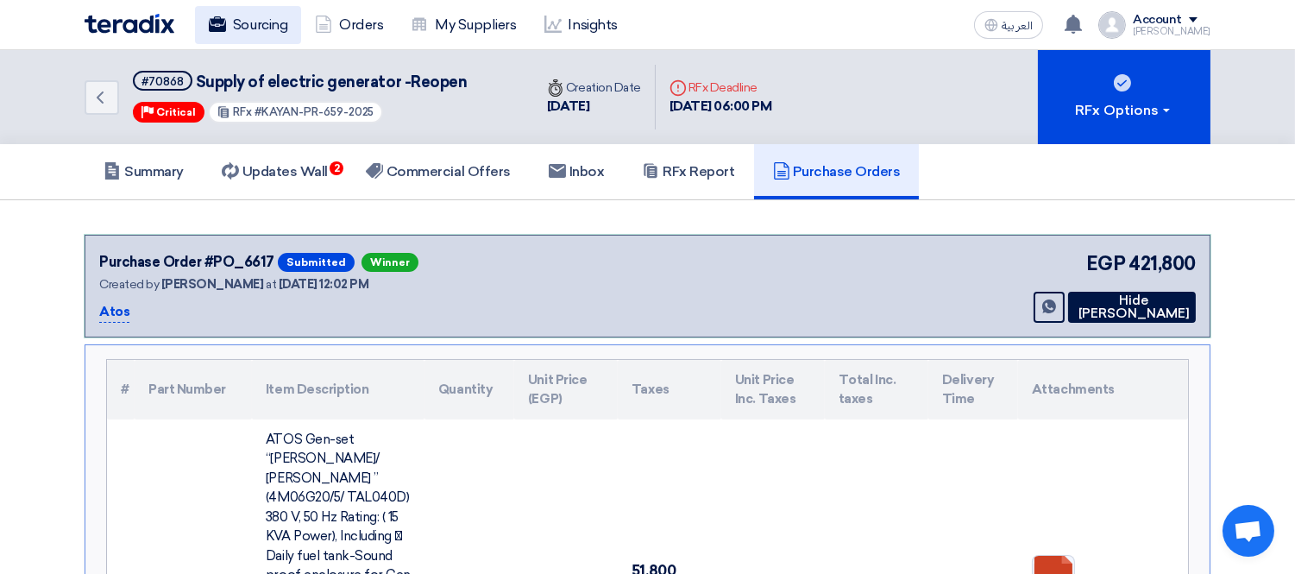
click at [259, 20] on link "Sourcing" at bounding box center [248, 25] width 106 height 38
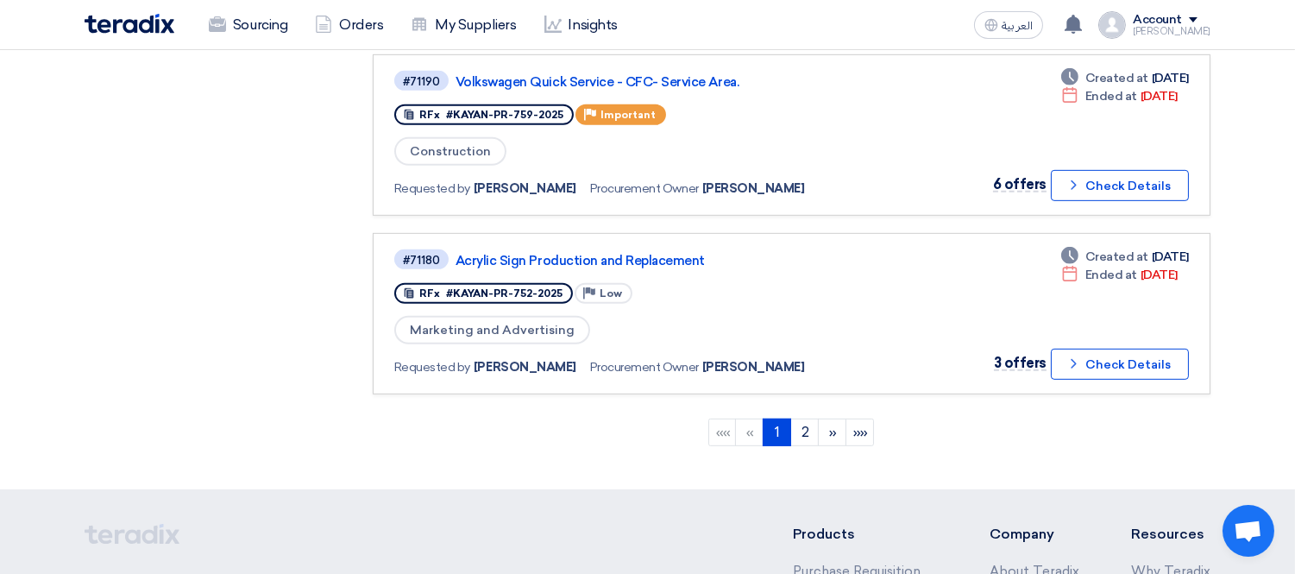
scroll to position [1564, 0]
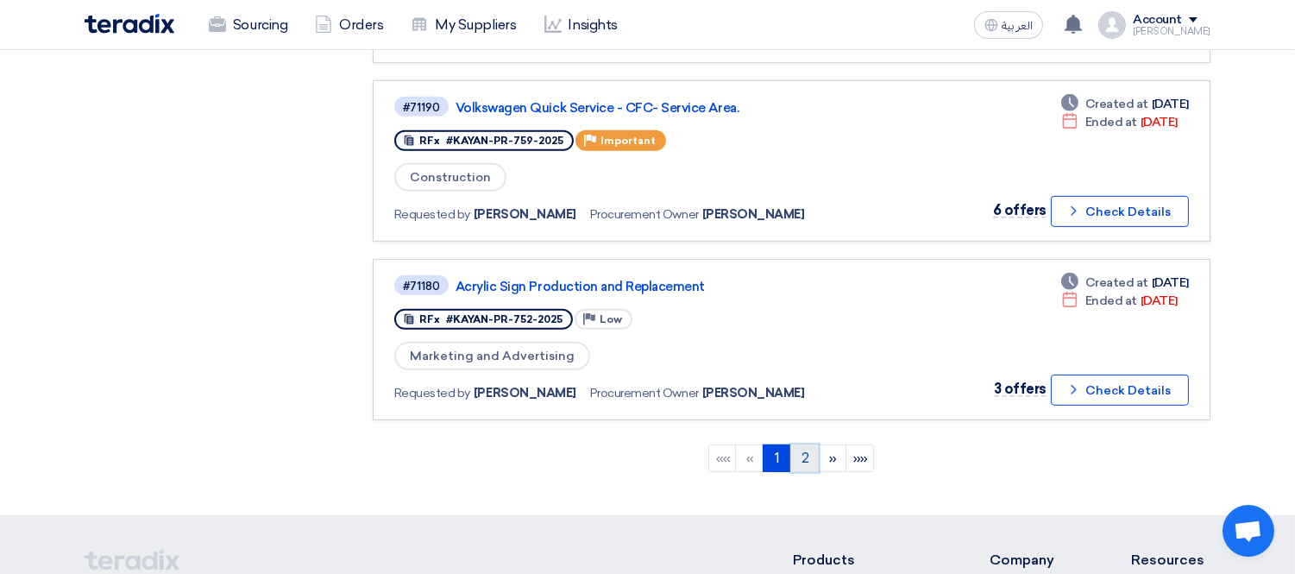
click at [807, 444] on link "2" at bounding box center [804, 458] width 28 height 28
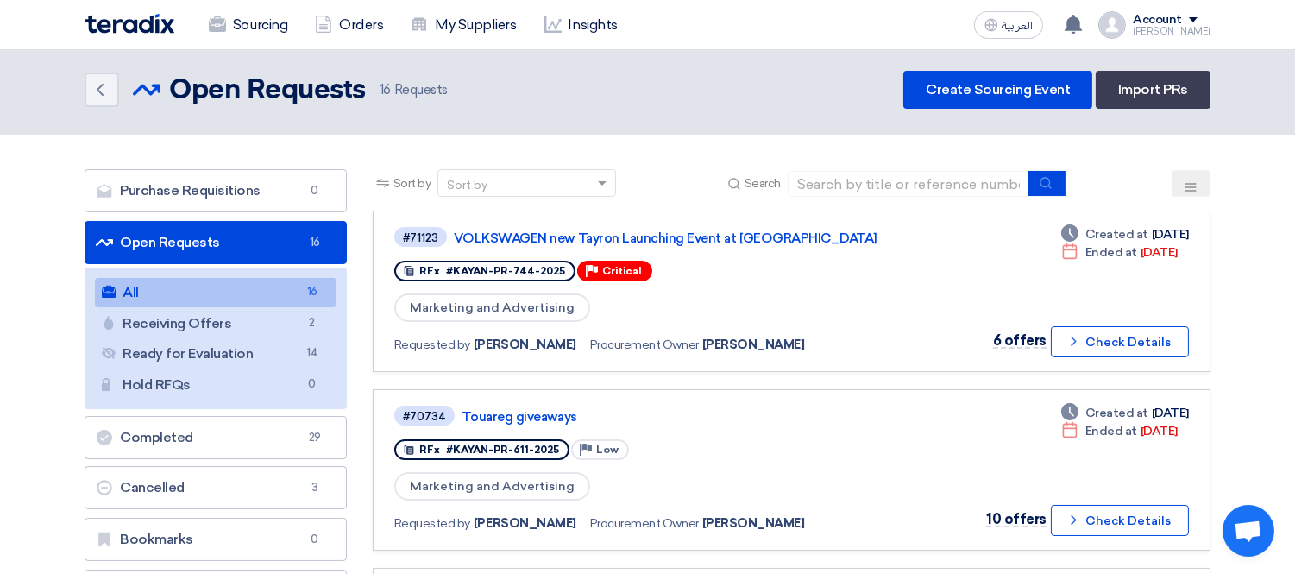
scroll to position [0, 0]
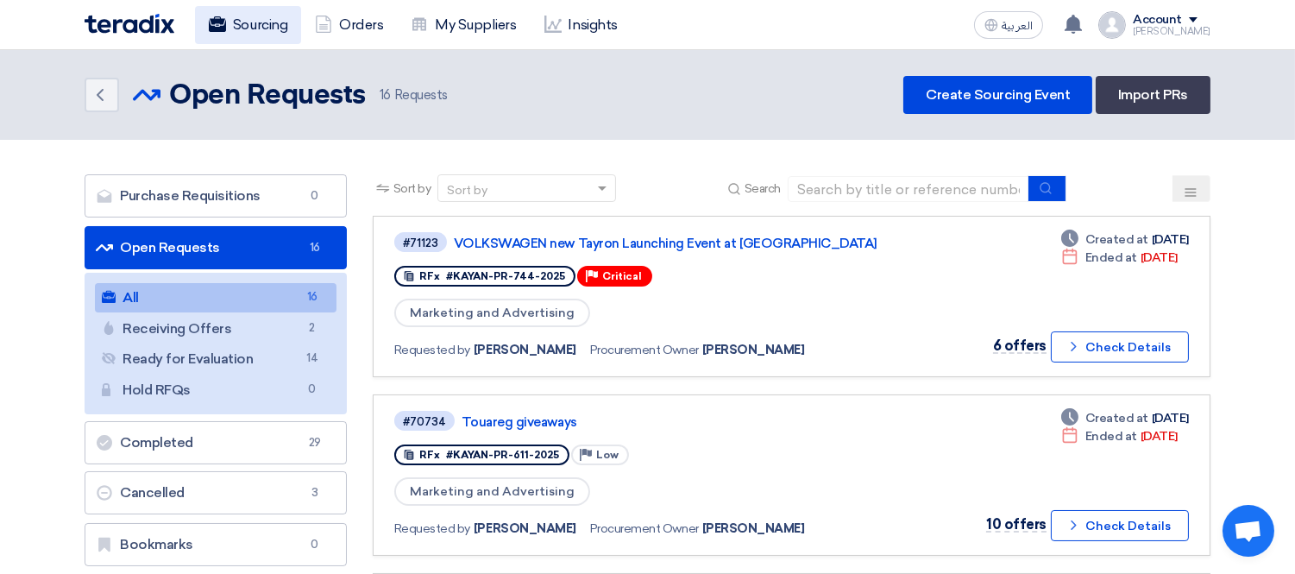
click at [237, 24] on link "Sourcing" at bounding box center [248, 25] width 106 height 38
click at [265, 15] on link "Sourcing" at bounding box center [248, 25] width 106 height 38
click at [254, 24] on link "Sourcing" at bounding box center [248, 25] width 106 height 38
click at [263, 24] on link "Sourcing" at bounding box center [248, 25] width 106 height 38
click at [254, 16] on link "Sourcing" at bounding box center [248, 25] width 106 height 38
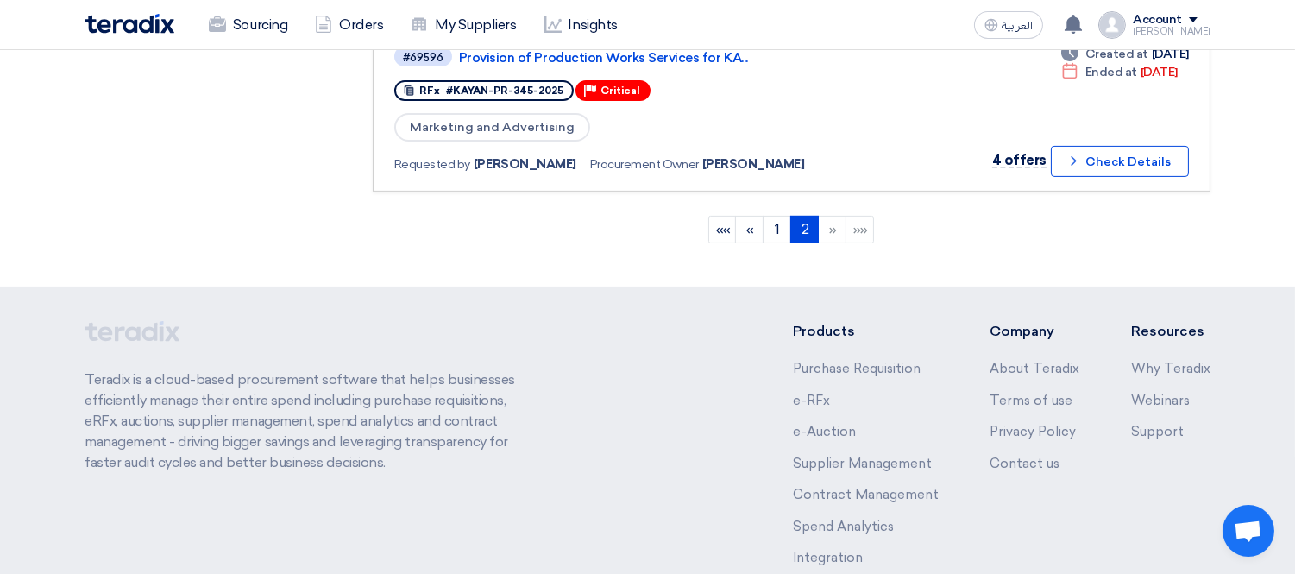
scroll to position [1118, 0]
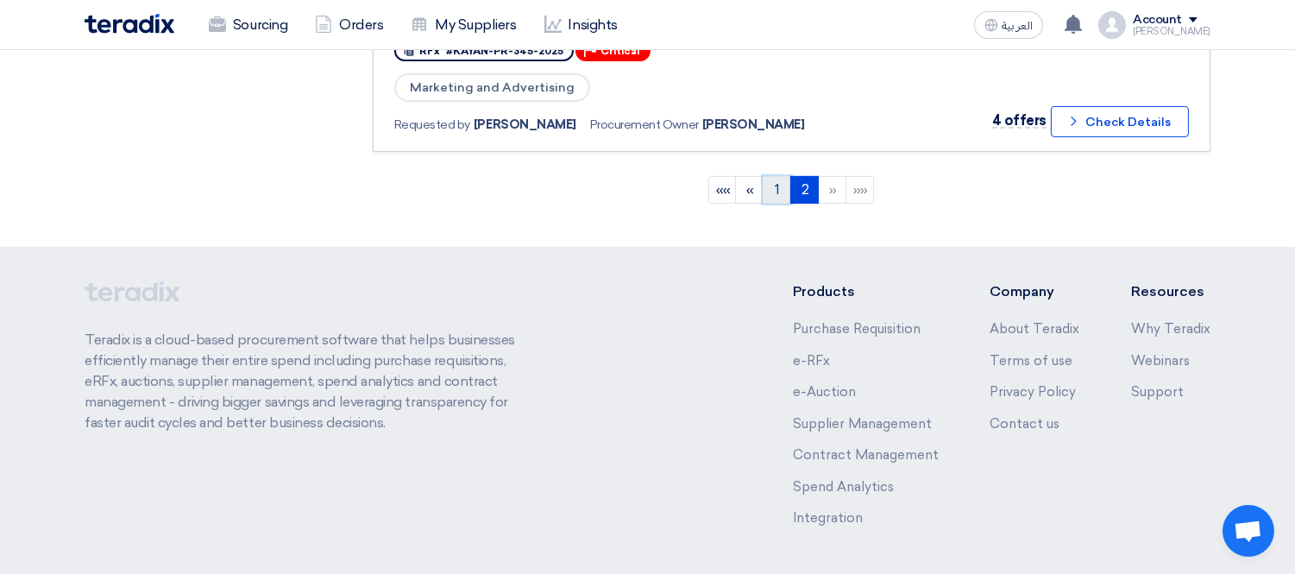
click at [777, 176] on link "1" at bounding box center [777, 190] width 28 height 28
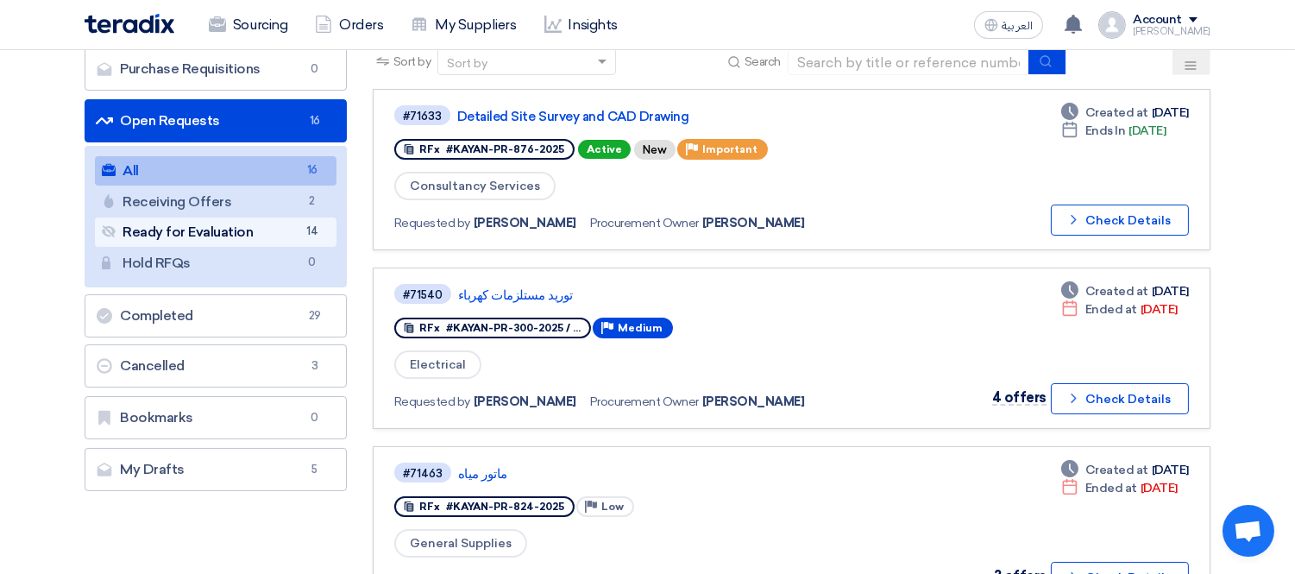
scroll to position [192, 0]
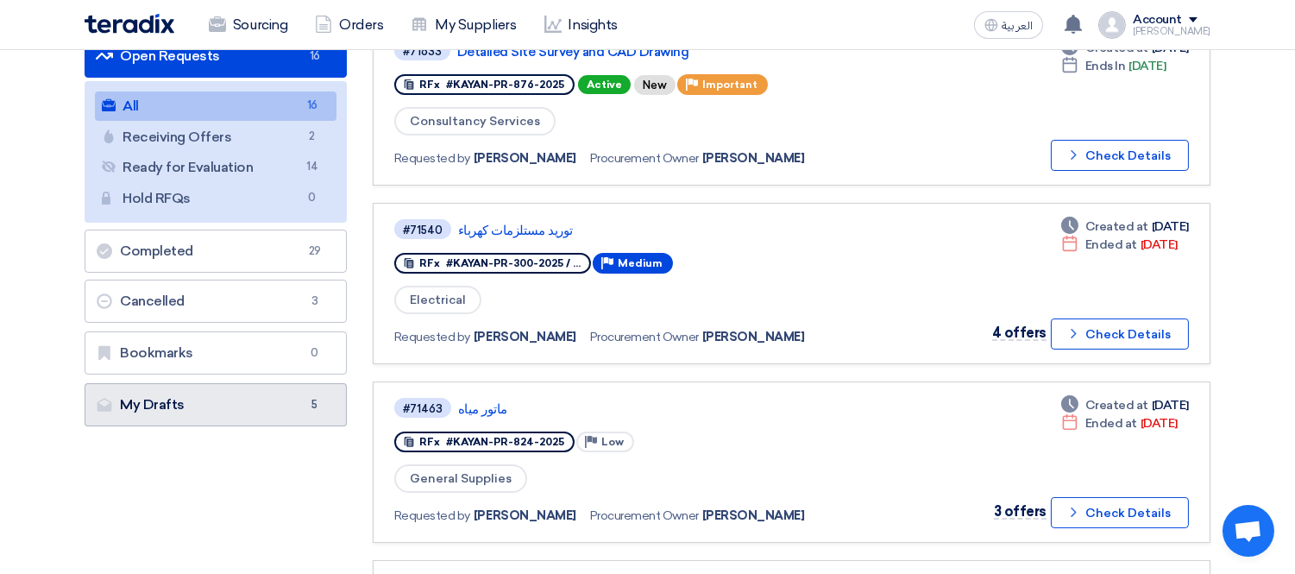
click at [251, 414] on link "My Drafts My Drafts 5" at bounding box center [216, 404] width 262 height 43
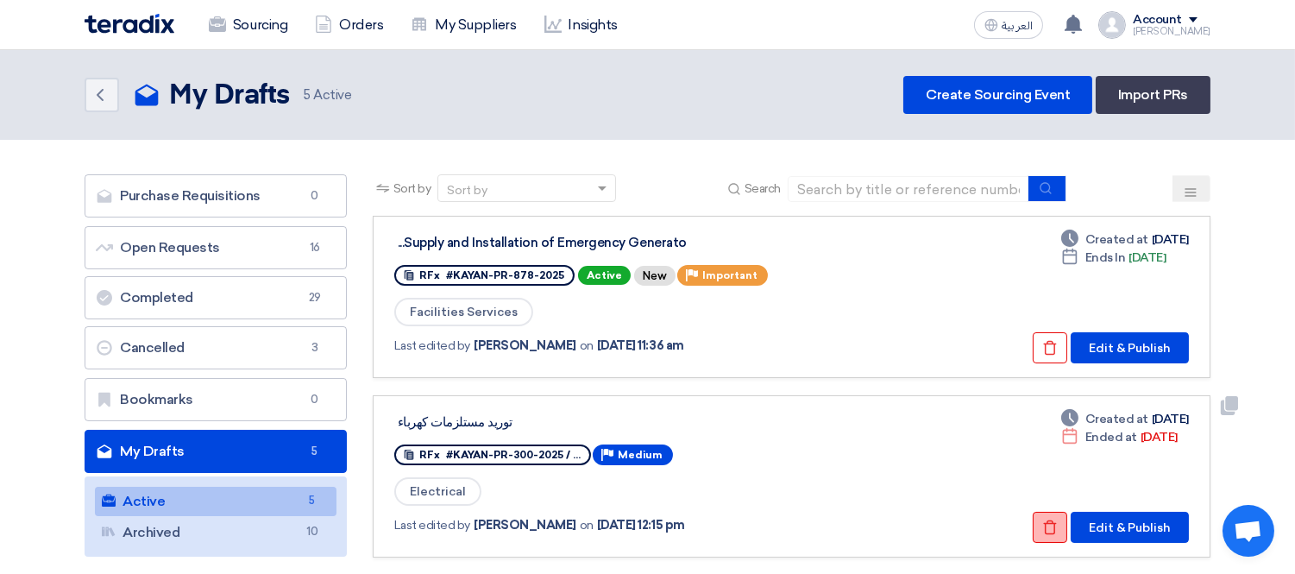
click at [1059, 521] on button "Check details" at bounding box center [1050, 527] width 35 height 31
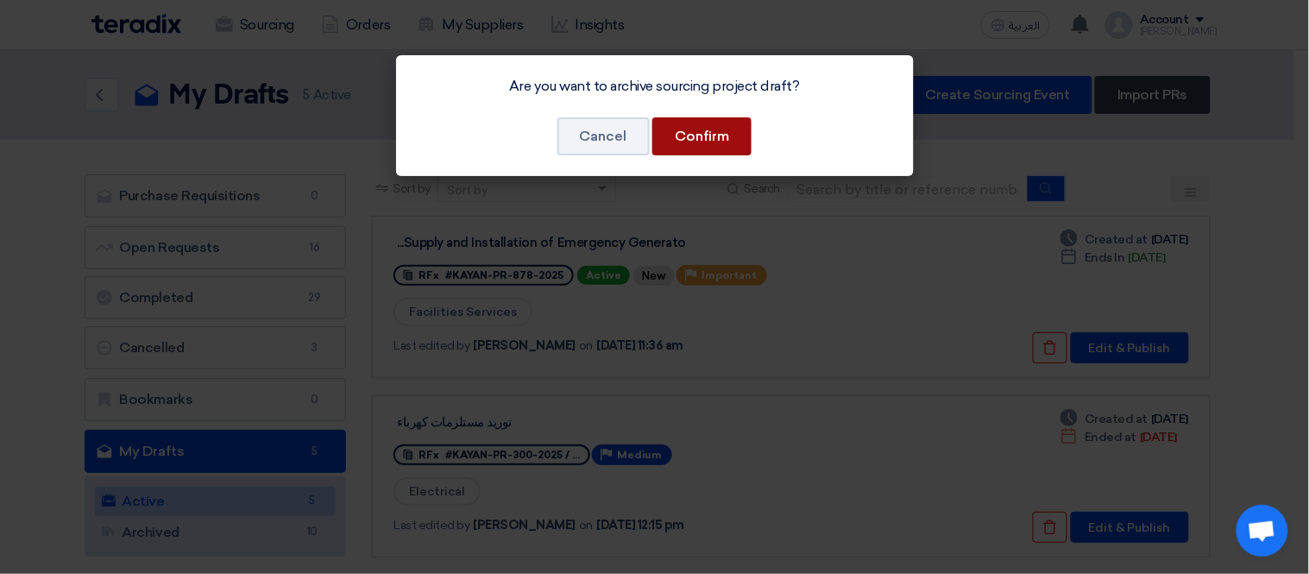
click at [706, 138] on button "Confirm" at bounding box center [701, 136] width 99 height 38
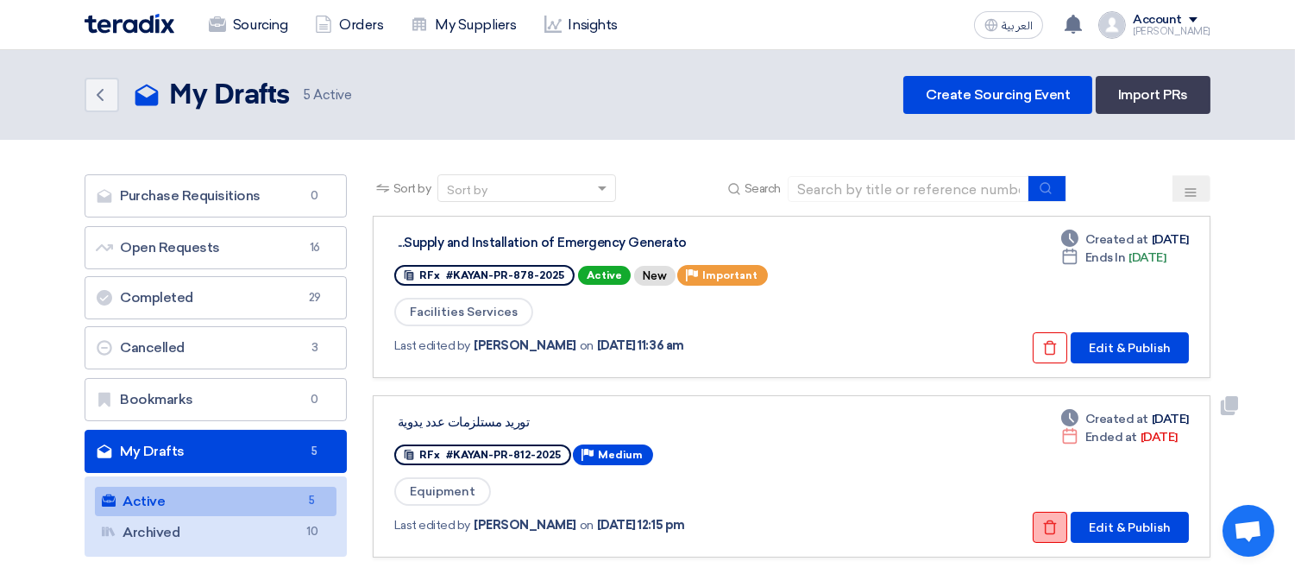
click at [1057, 524] on icon "Check details" at bounding box center [1050, 527] width 16 height 16
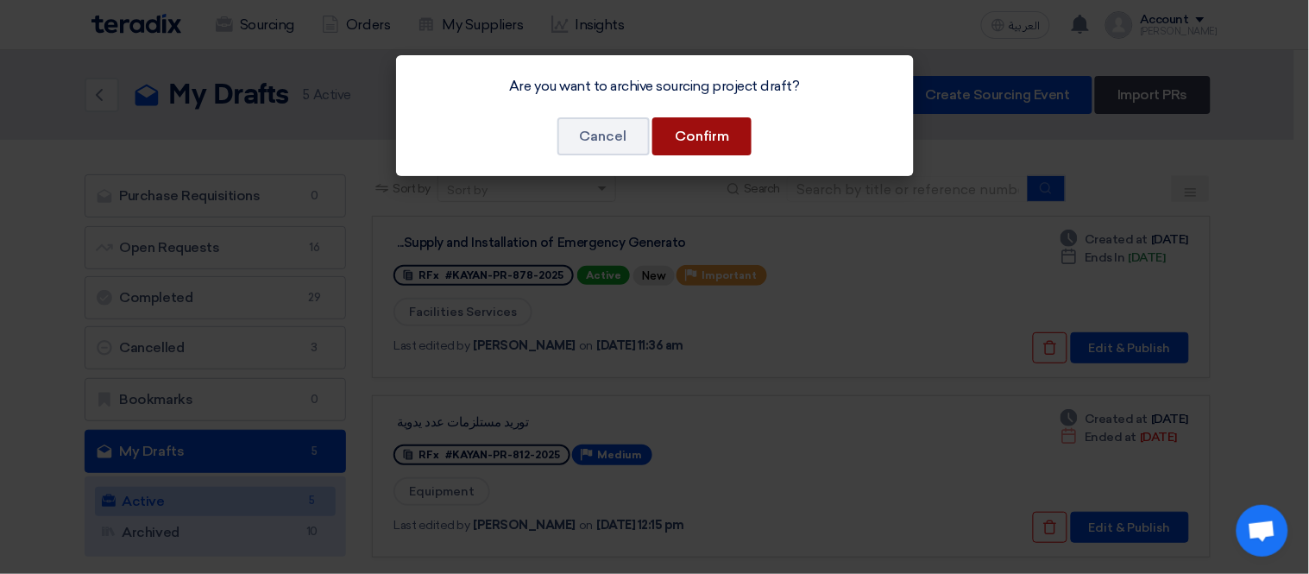
click at [719, 123] on button "Confirm" at bounding box center [701, 136] width 99 height 38
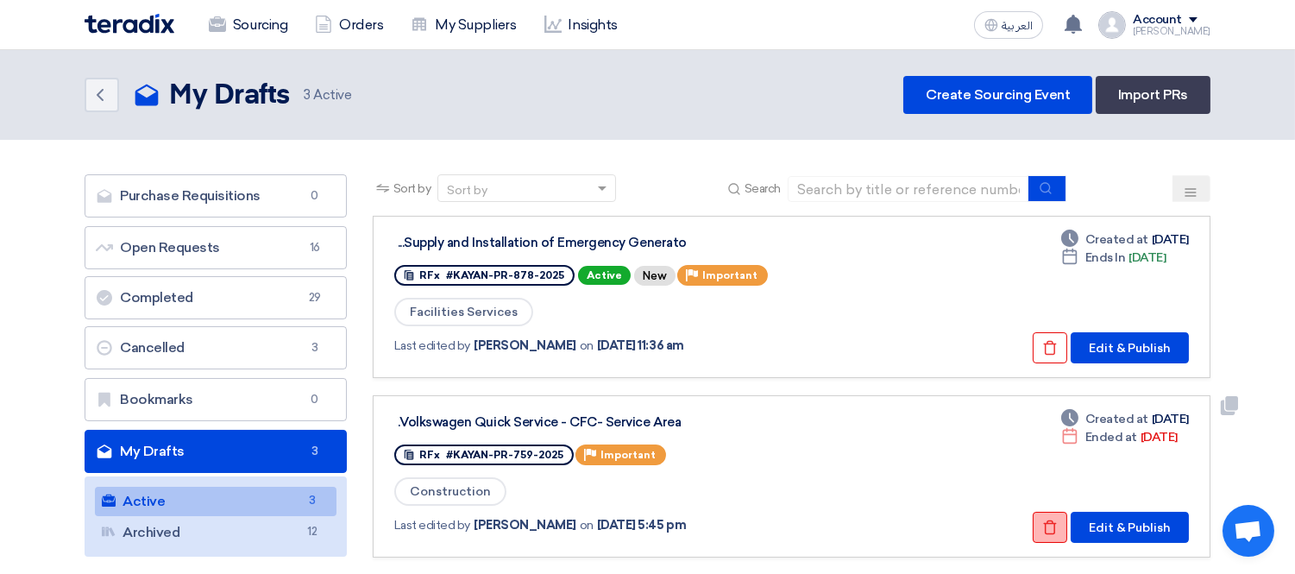
click at [1056, 519] on icon "Check details" at bounding box center [1050, 527] width 16 height 16
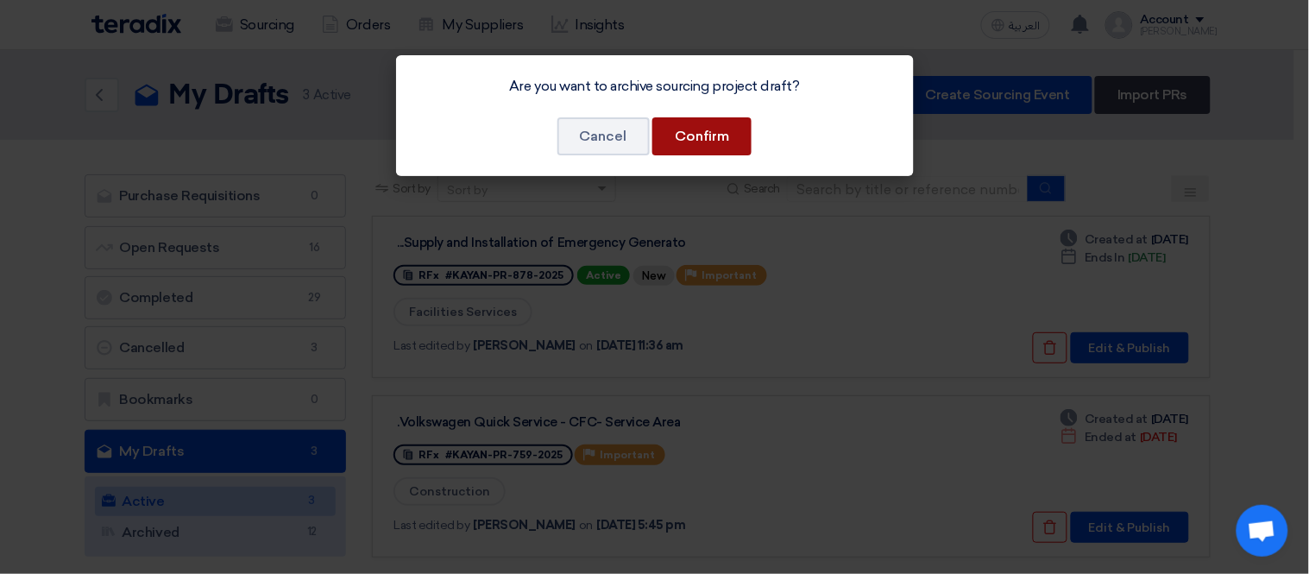
click at [721, 132] on button "Confirm" at bounding box center [701, 136] width 99 height 38
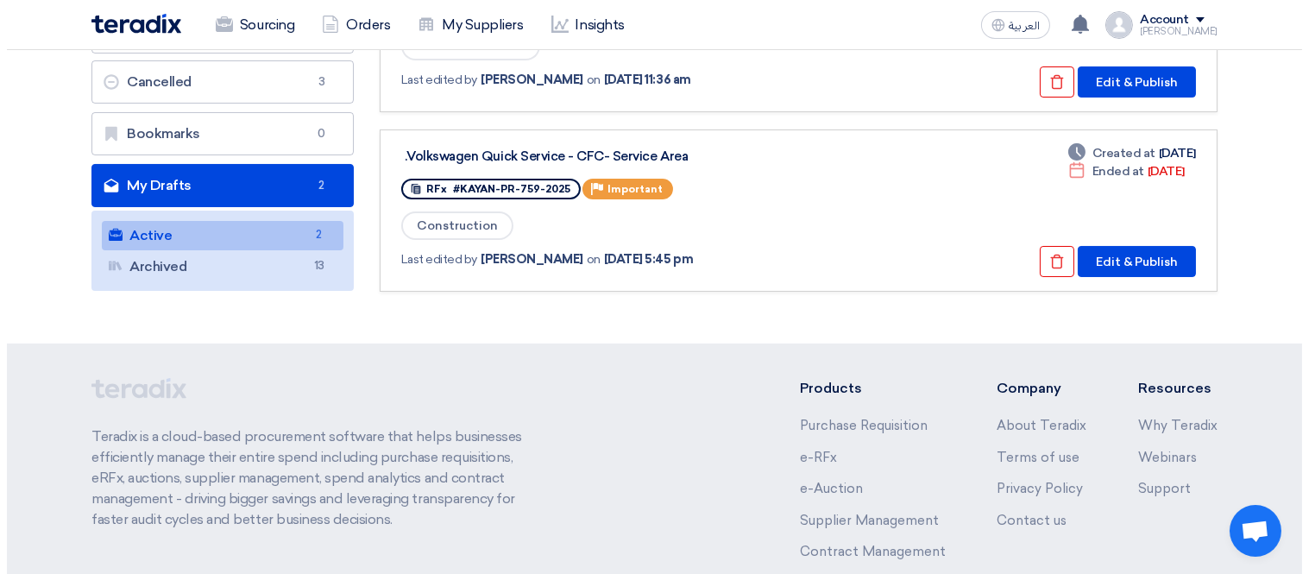
scroll to position [192, 0]
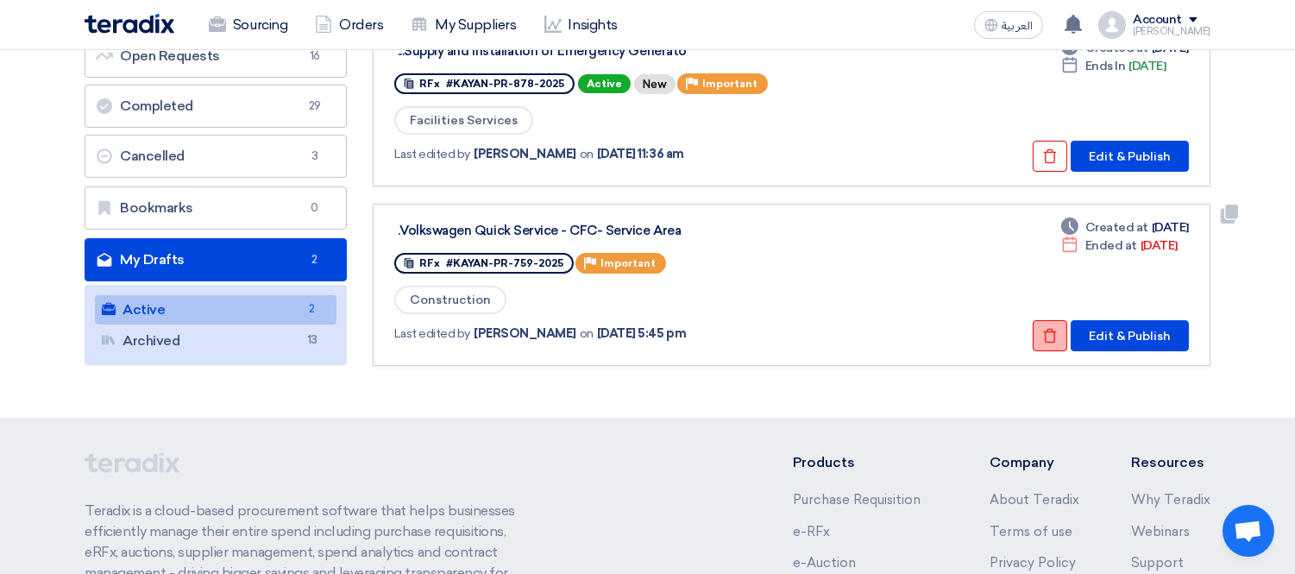
click at [1048, 330] on icon "Check details" at bounding box center [1050, 336] width 16 height 16
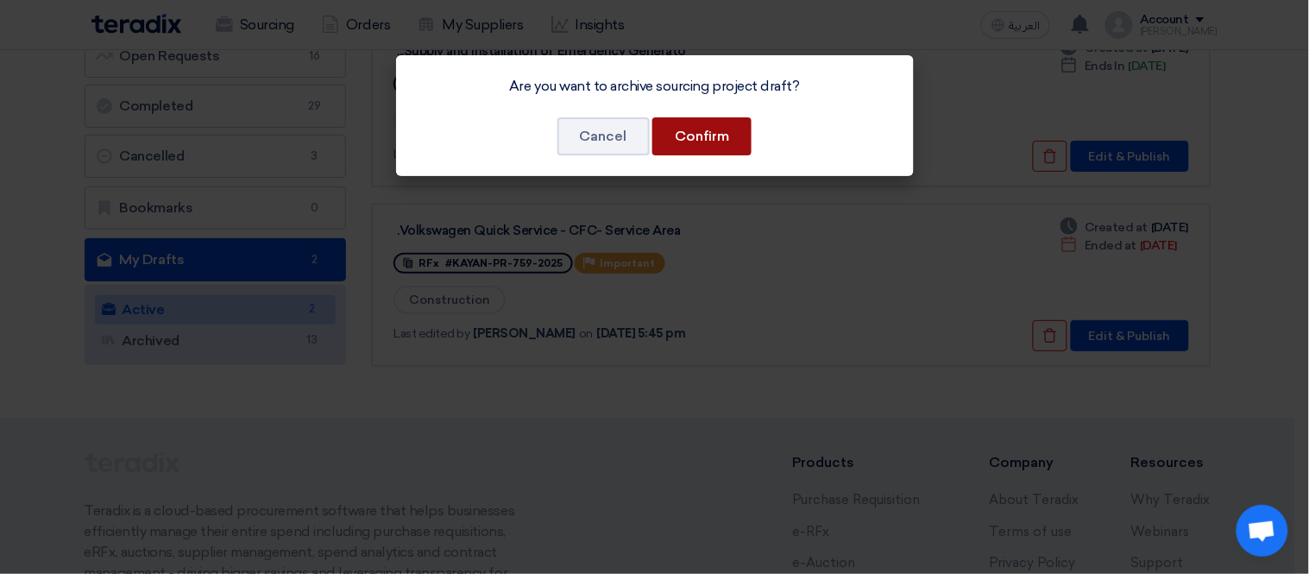
click at [693, 119] on button "Confirm" at bounding box center [701, 136] width 99 height 38
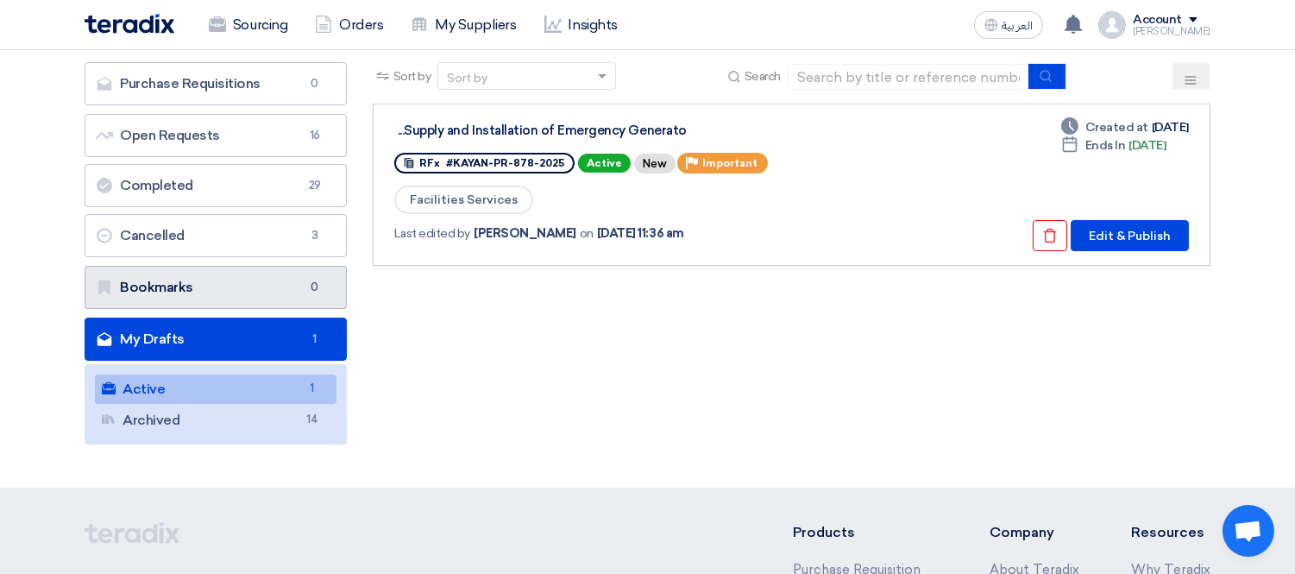
scroll to position [0, 0]
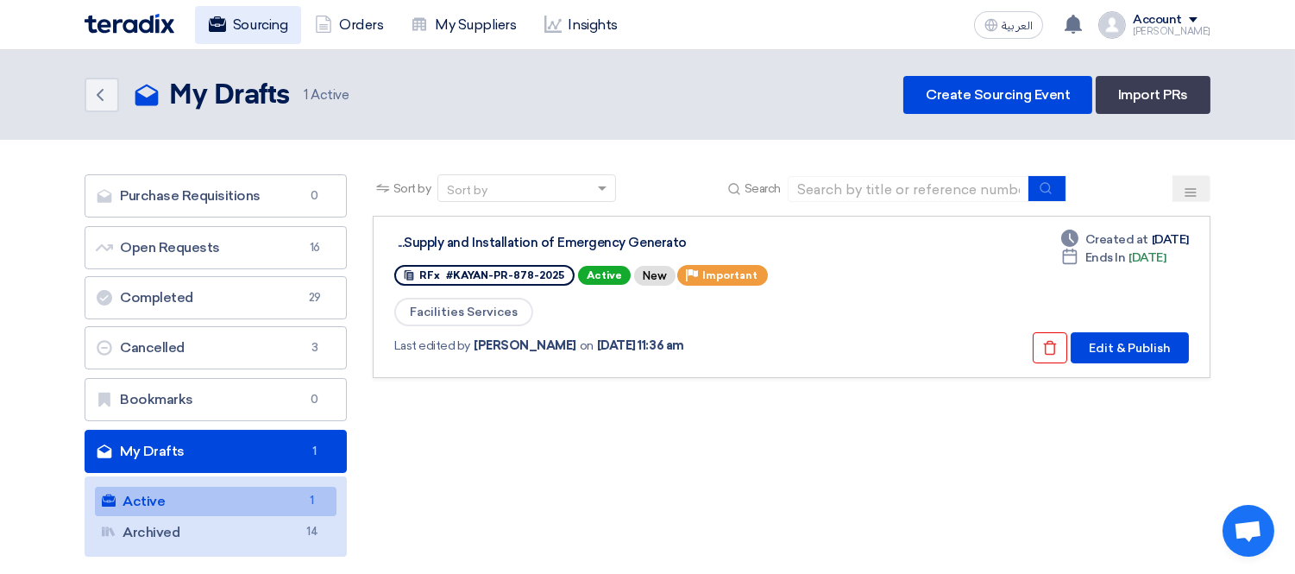
click at [261, 33] on link "Sourcing" at bounding box center [248, 25] width 106 height 38
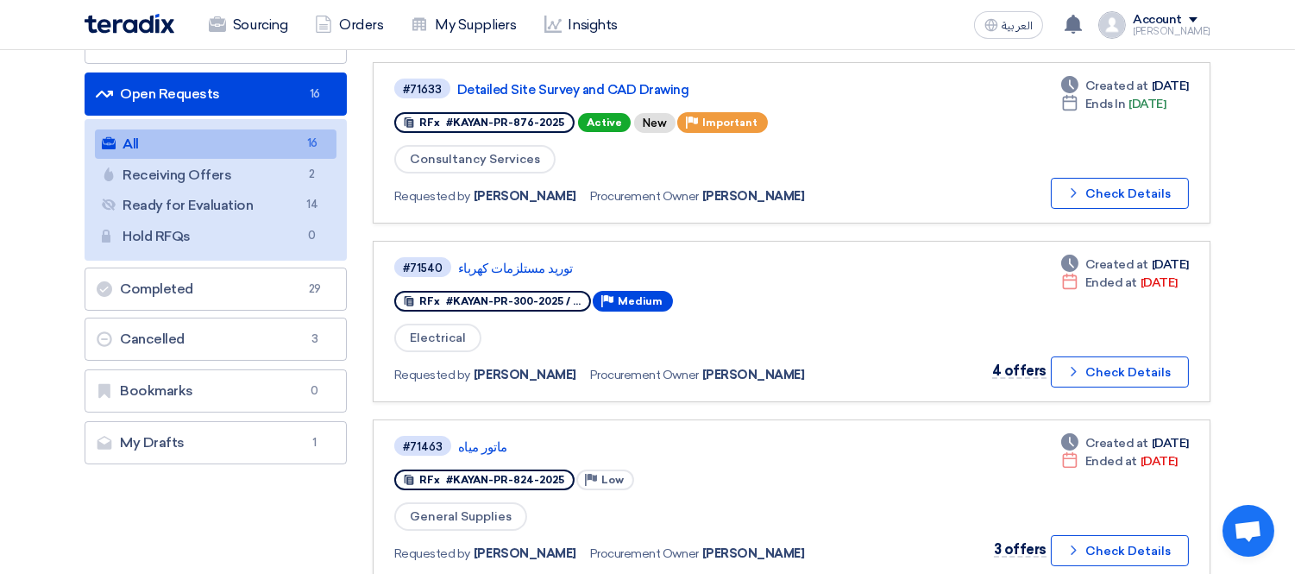
scroll to position [192, 0]
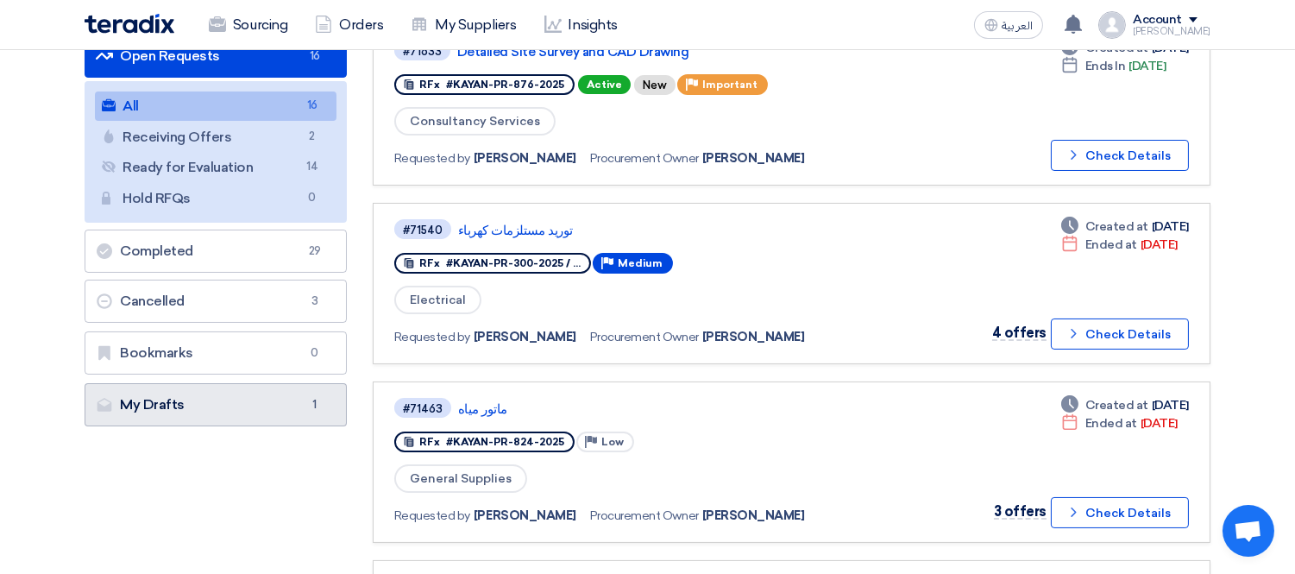
click at [242, 397] on link "My Drafts My Drafts 1" at bounding box center [216, 404] width 262 height 43
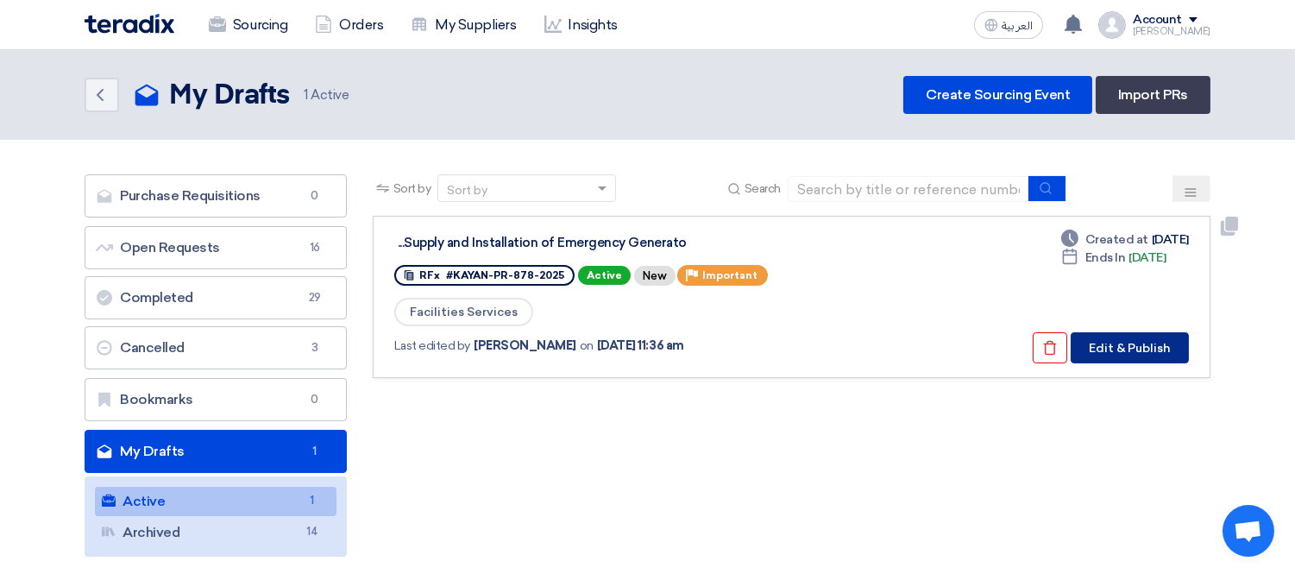
click at [1123, 337] on button "Edit & Publish" at bounding box center [1130, 347] width 118 height 31
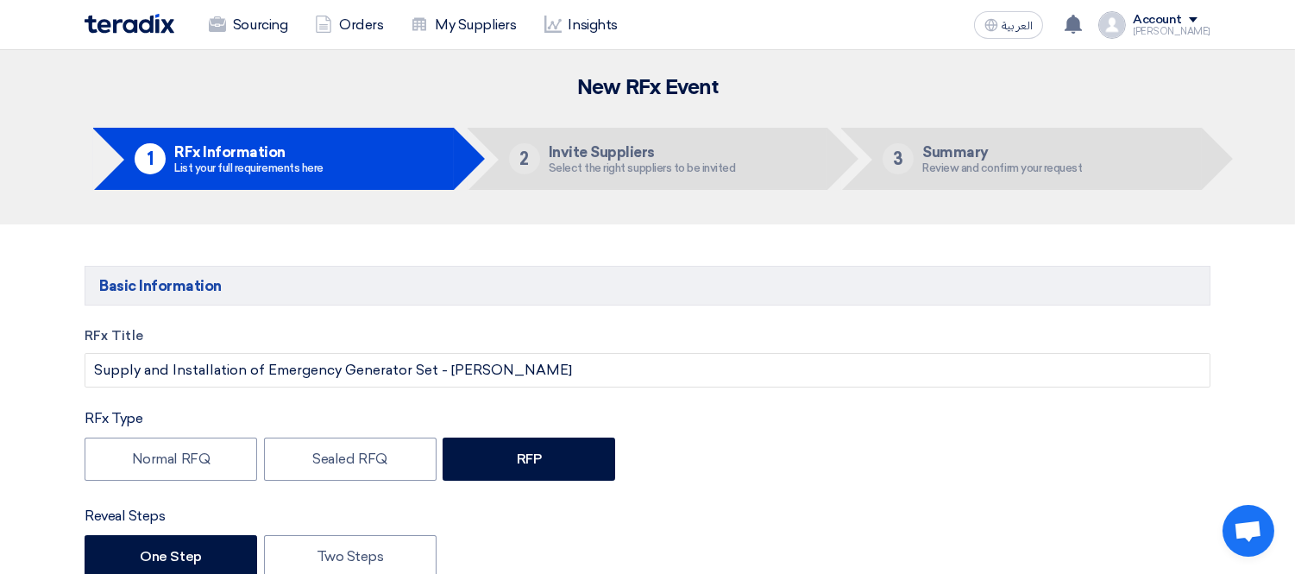
type input "10/12/2025"
type input "03"
type input "00"
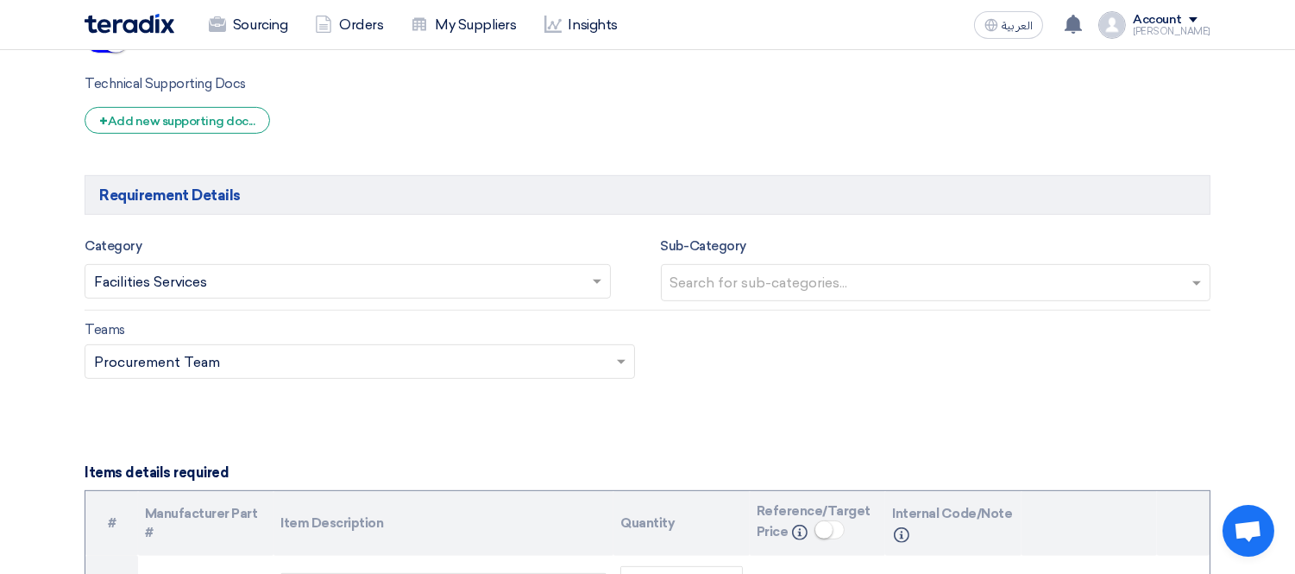
scroll to position [1341, 0]
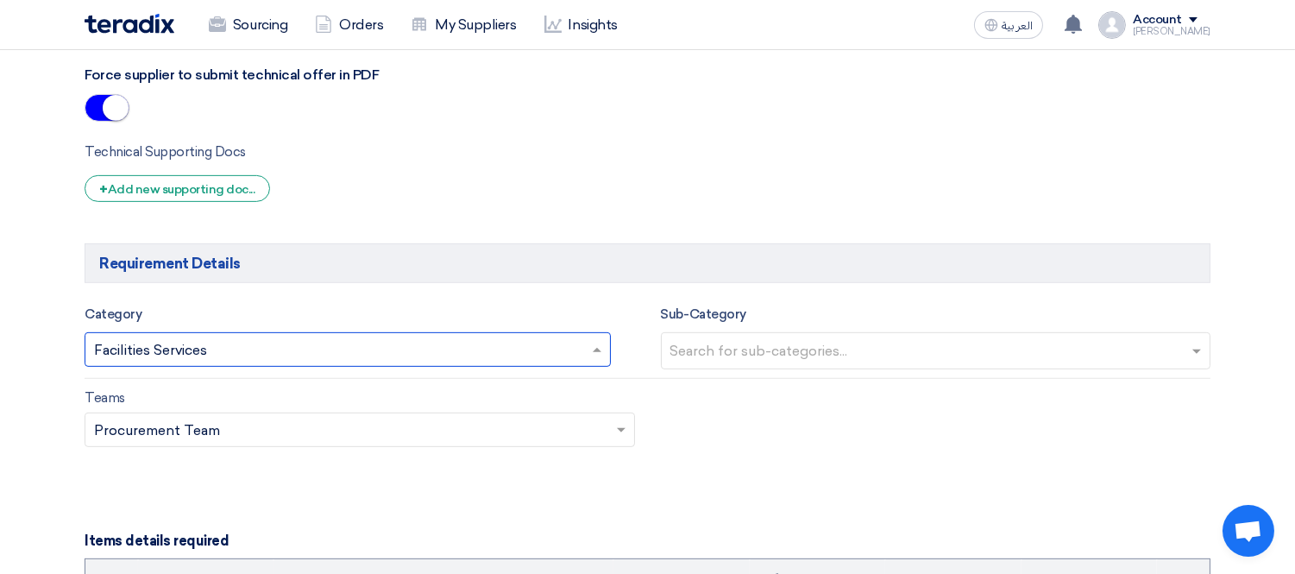
click at [487, 343] on input "text" at bounding box center [339, 351] width 490 height 28
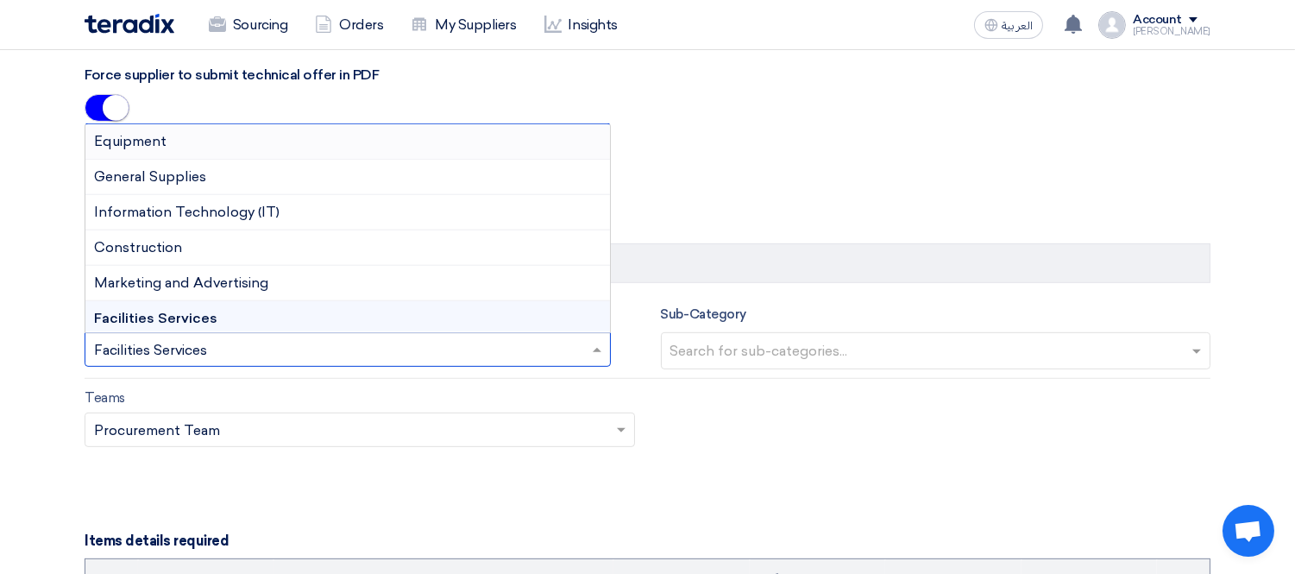
click at [286, 135] on div "Equipment" at bounding box center [347, 141] width 524 height 35
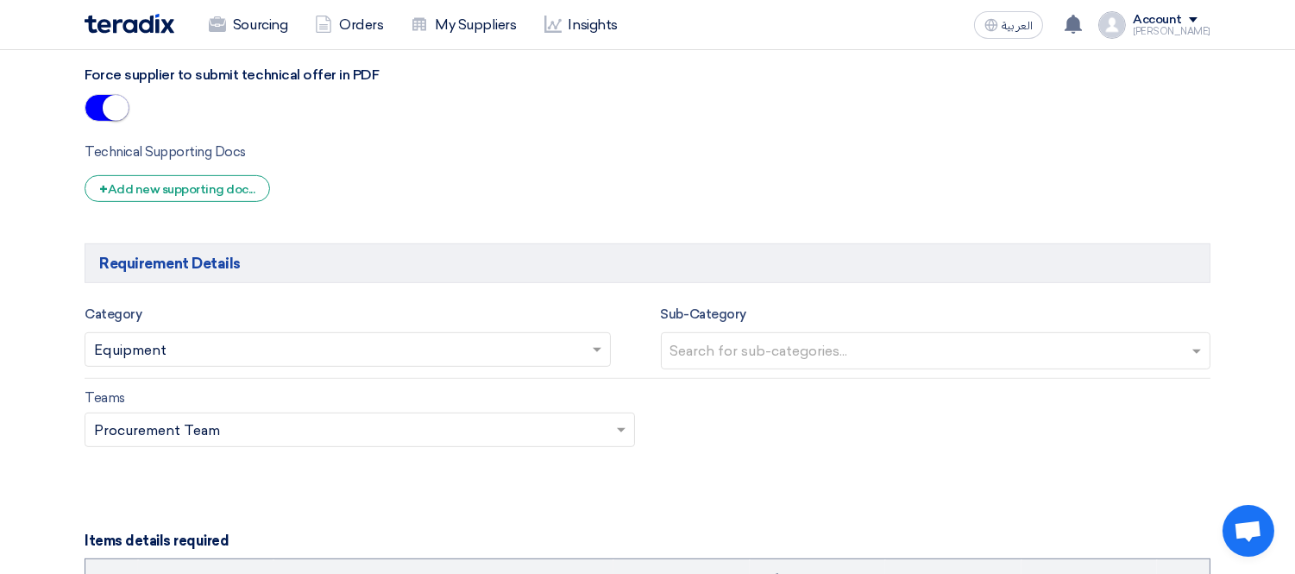
click at [824, 340] on input "text" at bounding box center [938, 352] width 536 height 28
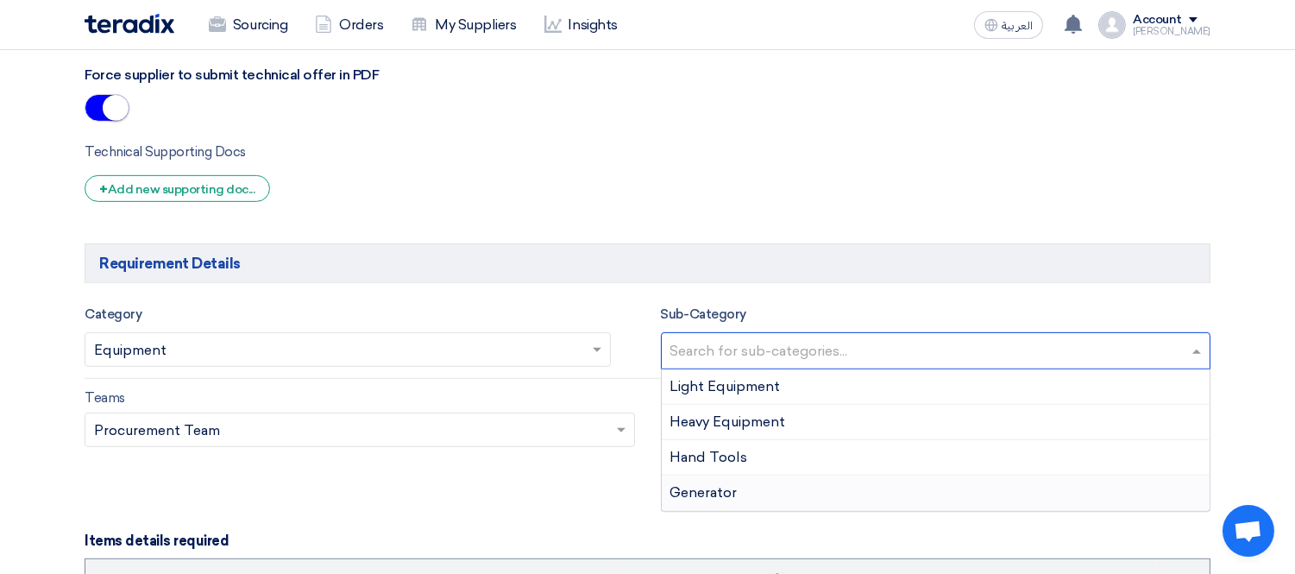
click at [763, 487] on div "Generator" at bounding box center [936, 492] width 549 height 35
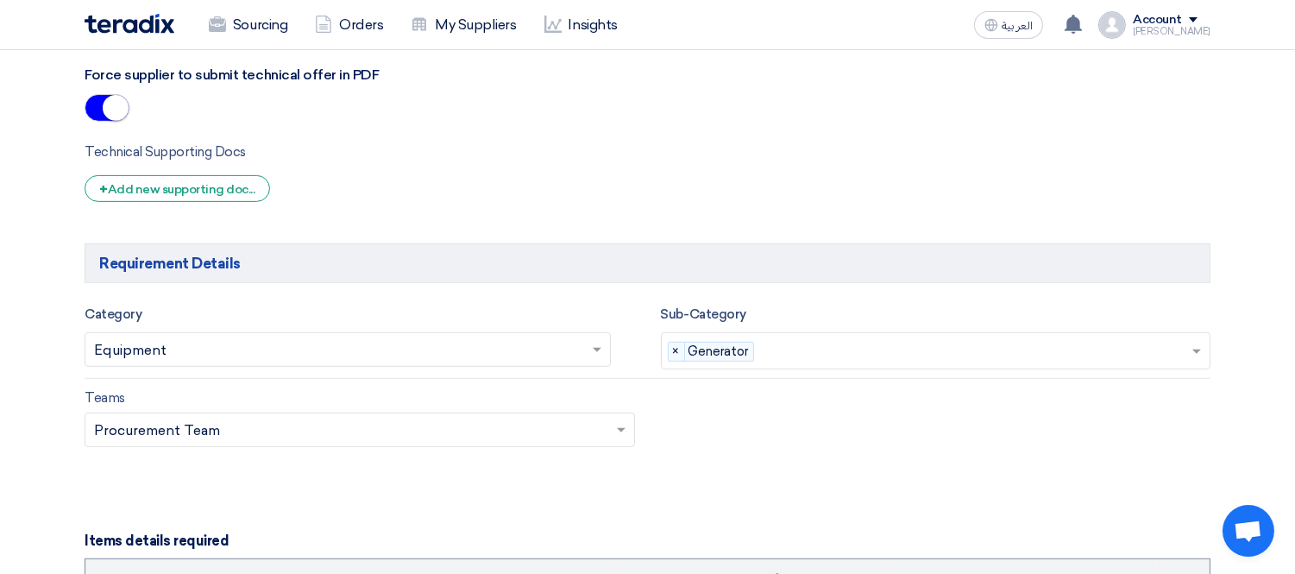
click at [788, 417] on div "Teams Teams.. × Procurement Team ×" at bounding box center [648, 427] width 1152 height 81
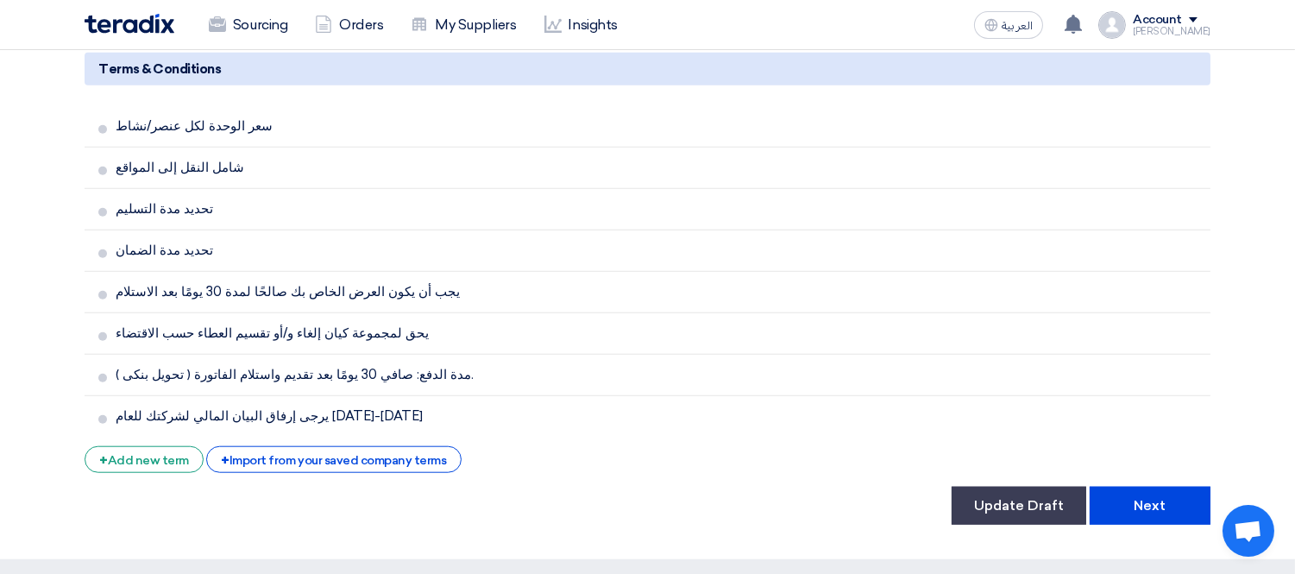
scroll to position [3067, 0]
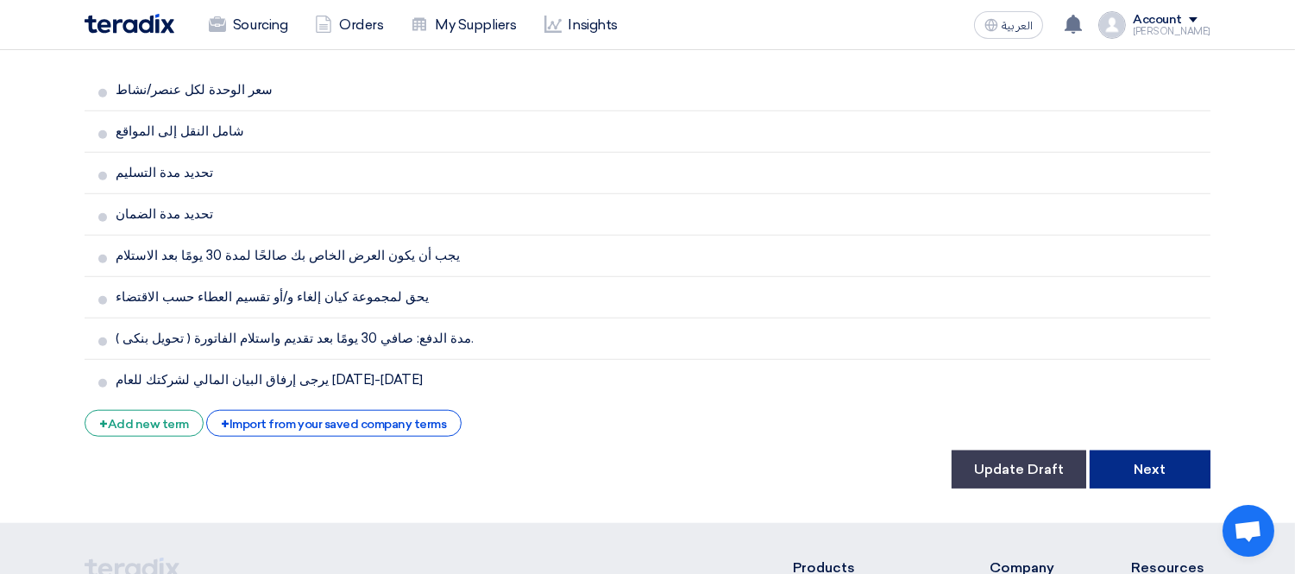
click at [1144, 450] on button "Next" at bounding box center [1149, 469] width 121 height 38
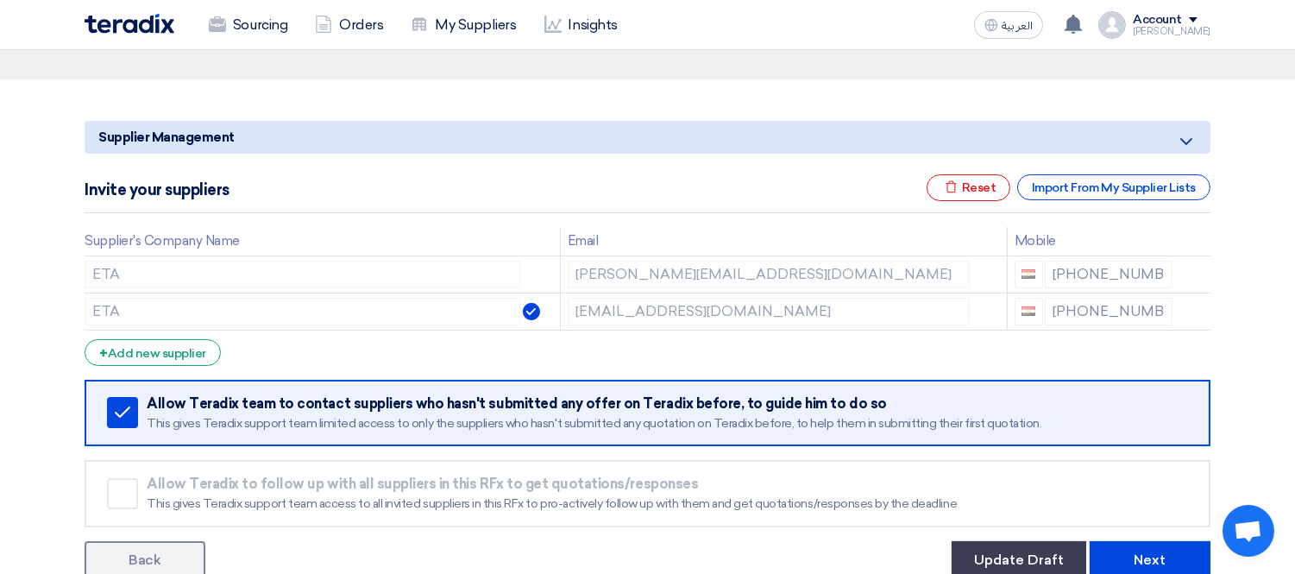
scroll to position [192, 0]
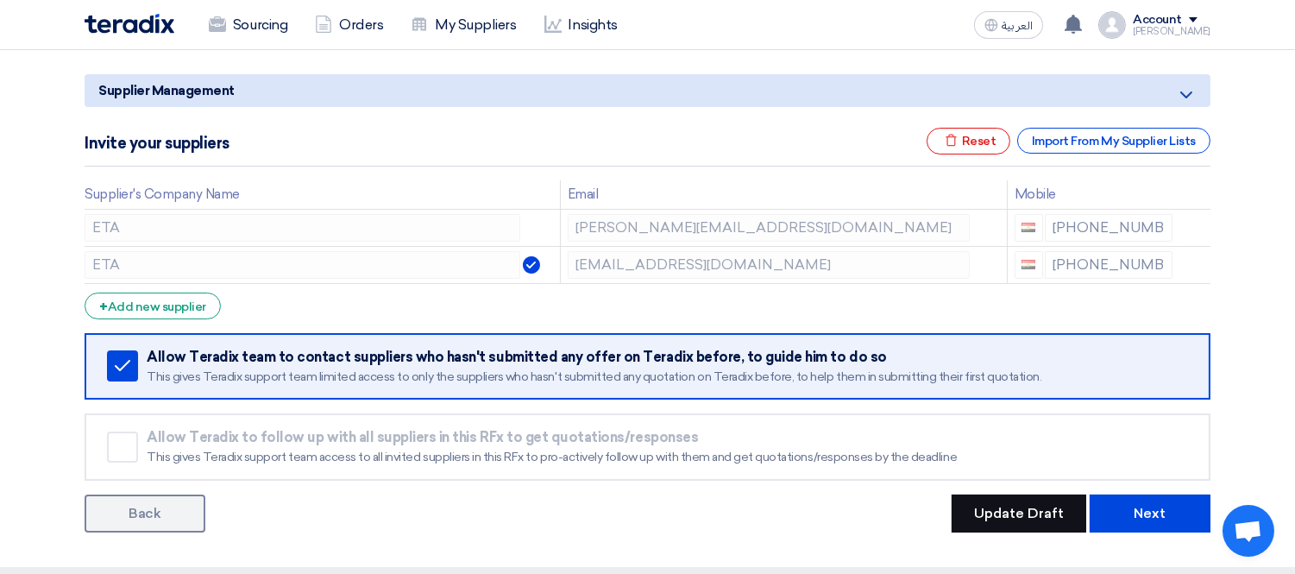
click at [1046, 505] on button "Update Draft" at bounding box center [1018, 513] width 135 height 38
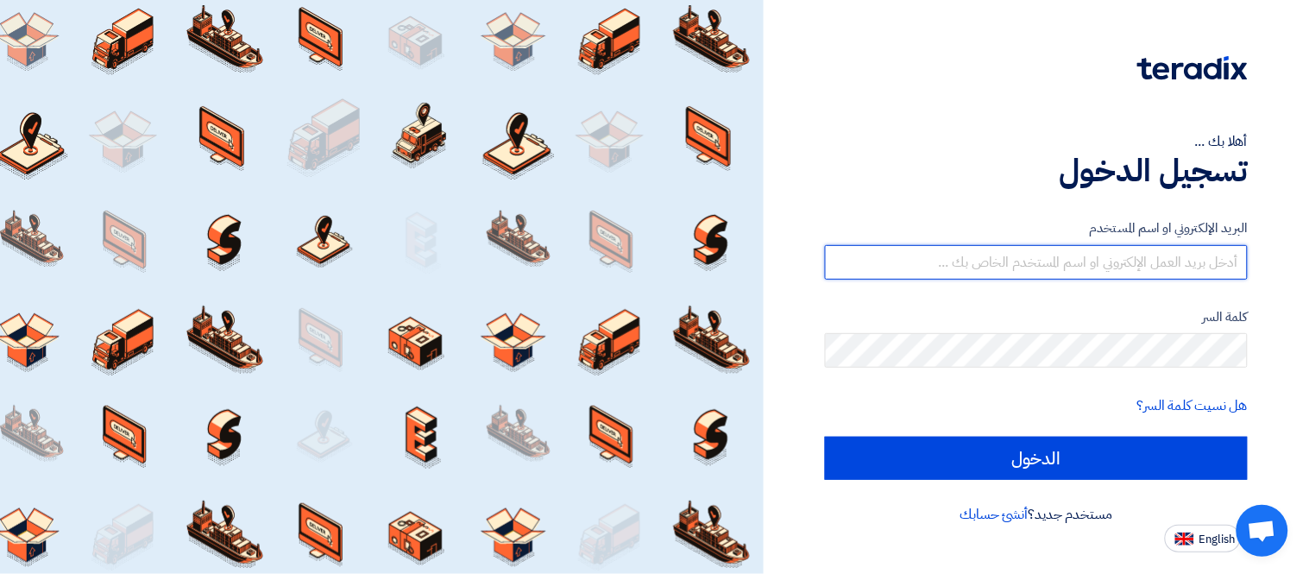
click at [1102, 246] on input "text" at bounding box center [1036, 262] width 423 height 35
type input "[PERSON_NAME][EMAIL_ADDRESS][PERSON_NAME][DOMAIN_NAME]"
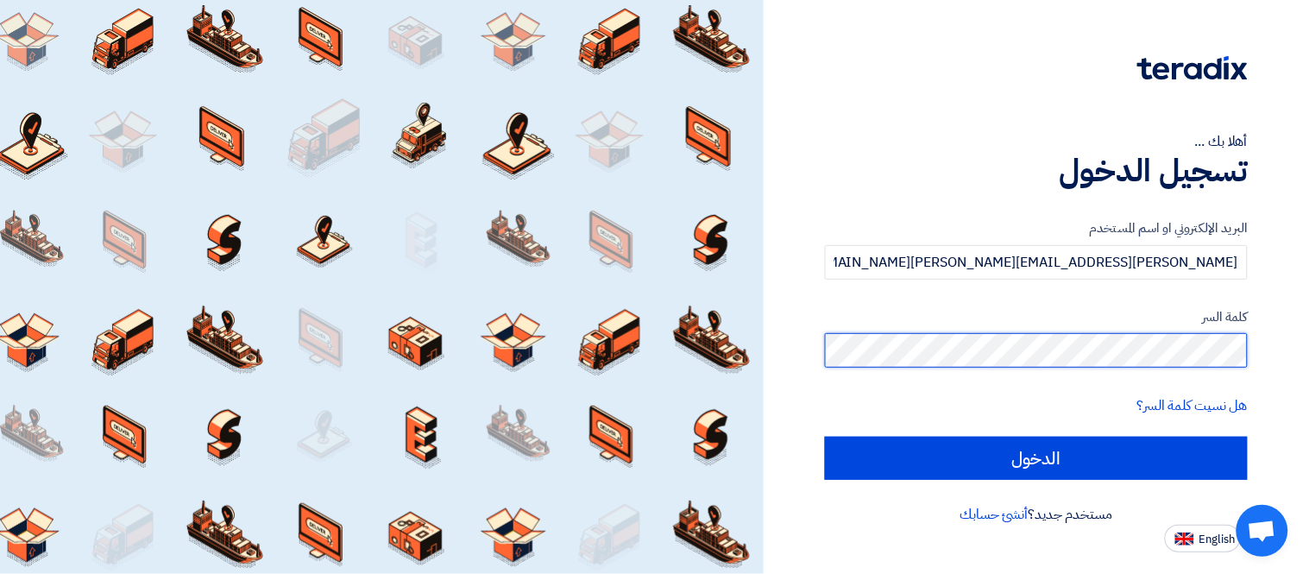
click at [825, 436] on input "الدخول" at bounding box center [1036, 457] width 423 height 43
type input "Sign in"
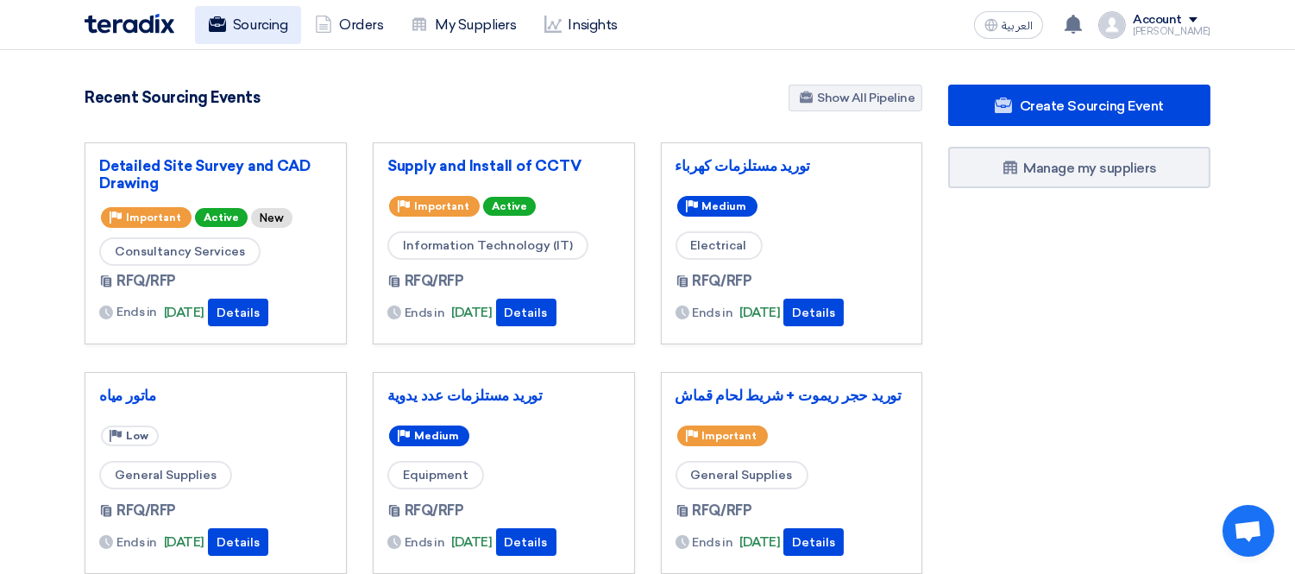
click at [256, 19] on link "Sourcing" at bounding box center [248, 25] width 106 height 38
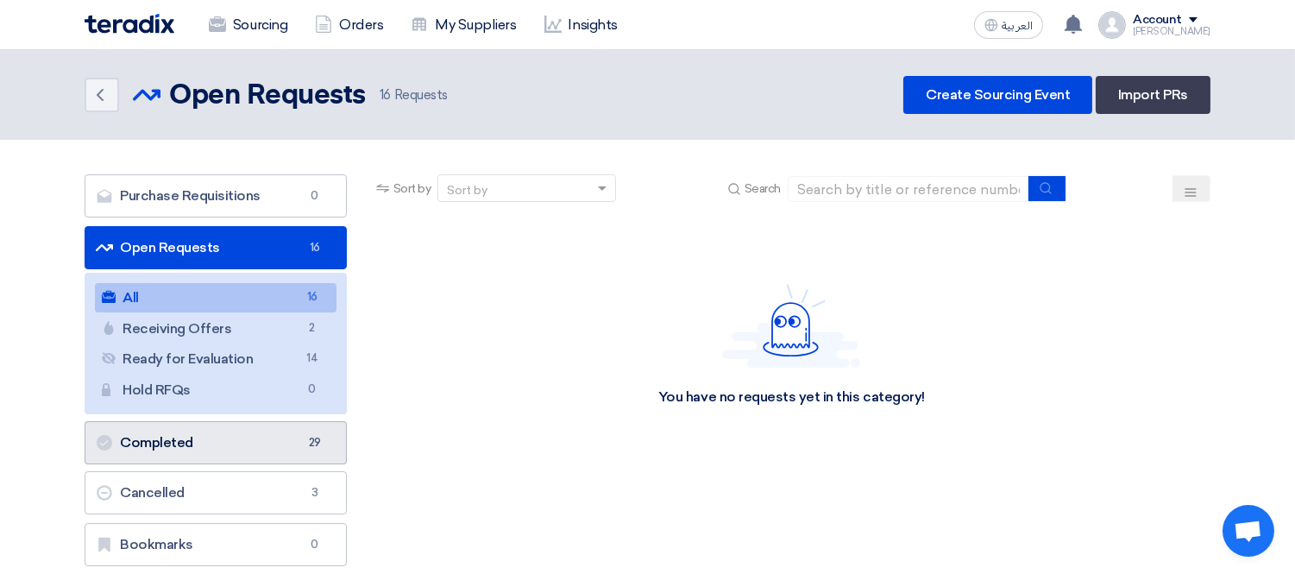
click at [221, 449] on link "Completed Completed 29" at bounding box center [216, 442] width 262 height 43
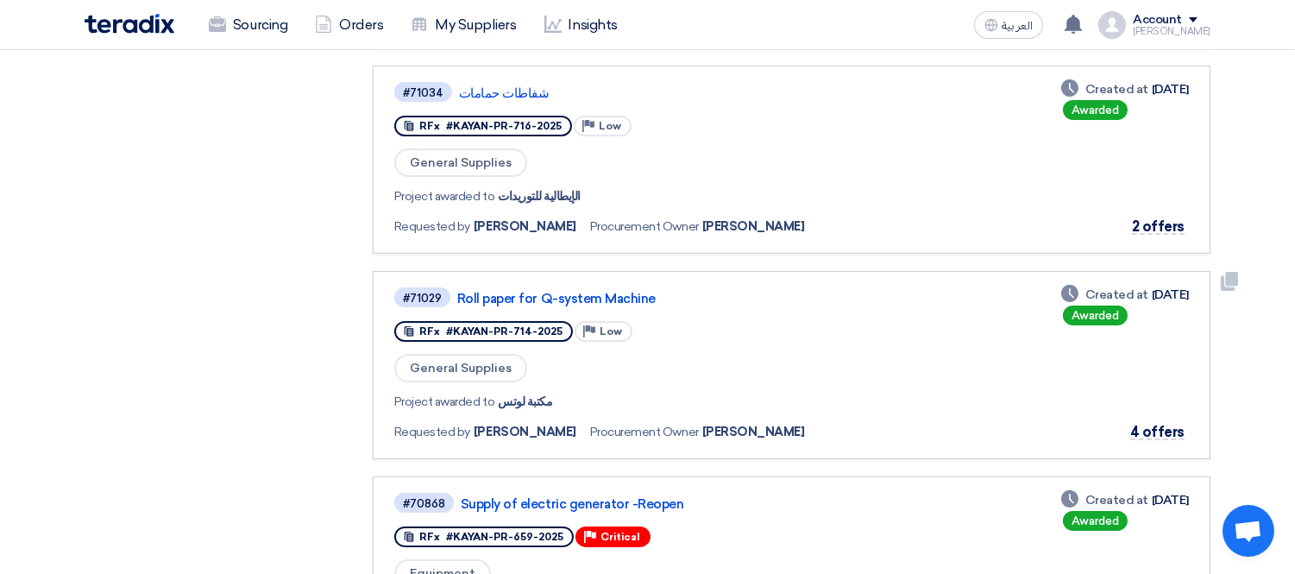
scroll to position [958, 0]
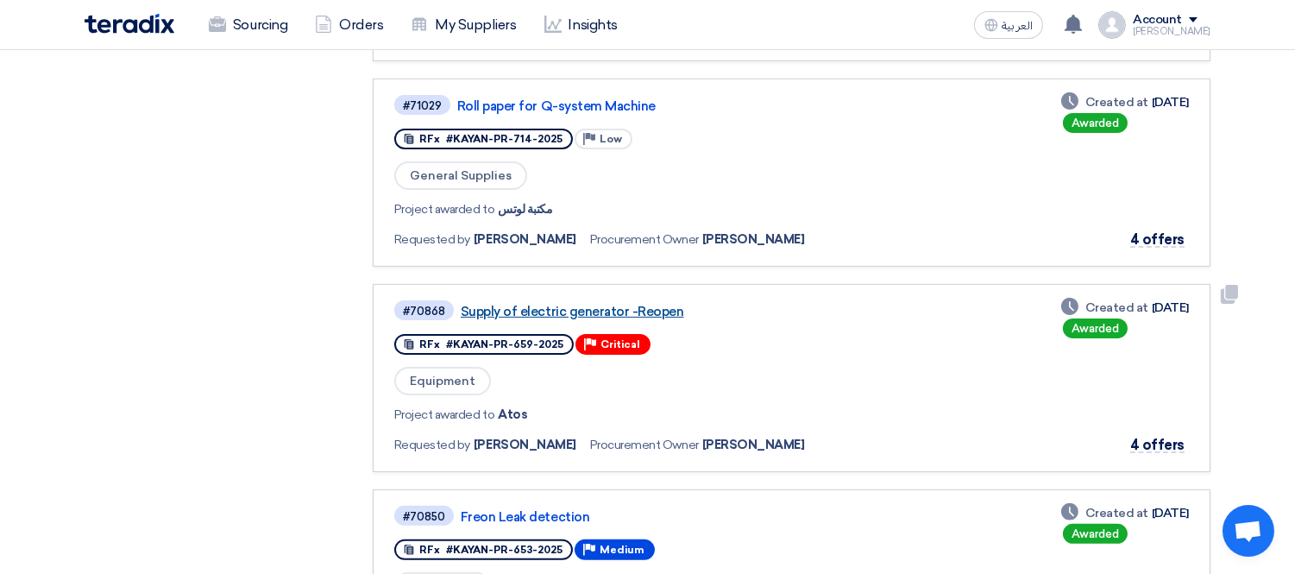
click at [614, 304] on link "Supply of electric generator -Reopen" at bounding box center [676, 312] width 431 height 16
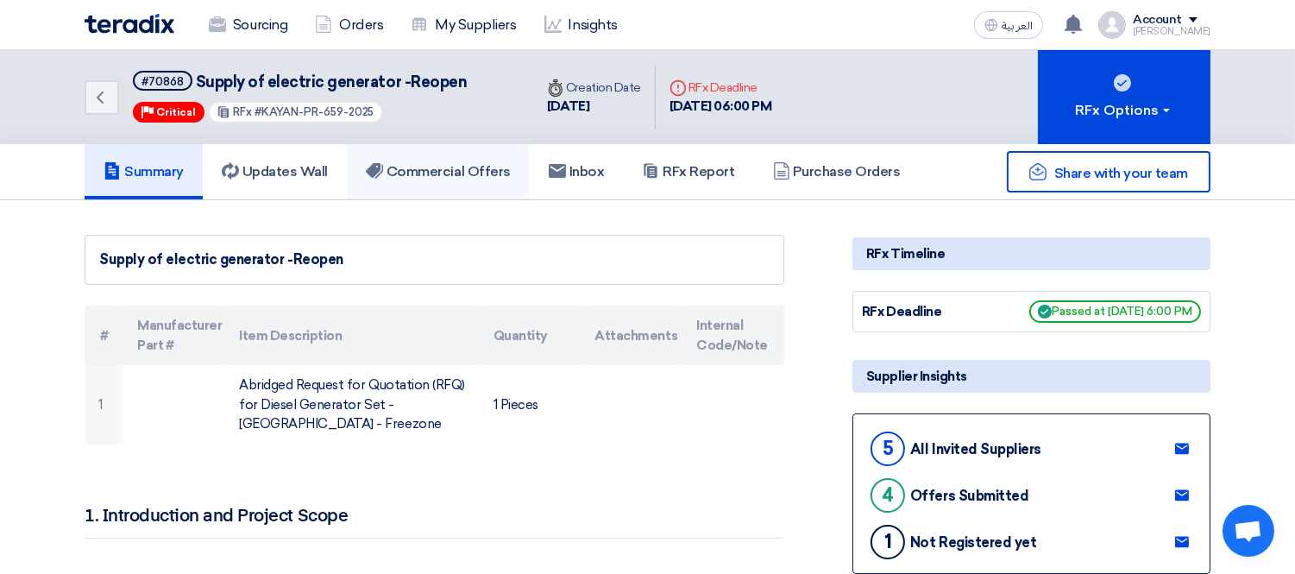
click at [403, 163] on h5 "Commercial Offers" at bounding box center [438, 171] width 145 height 17
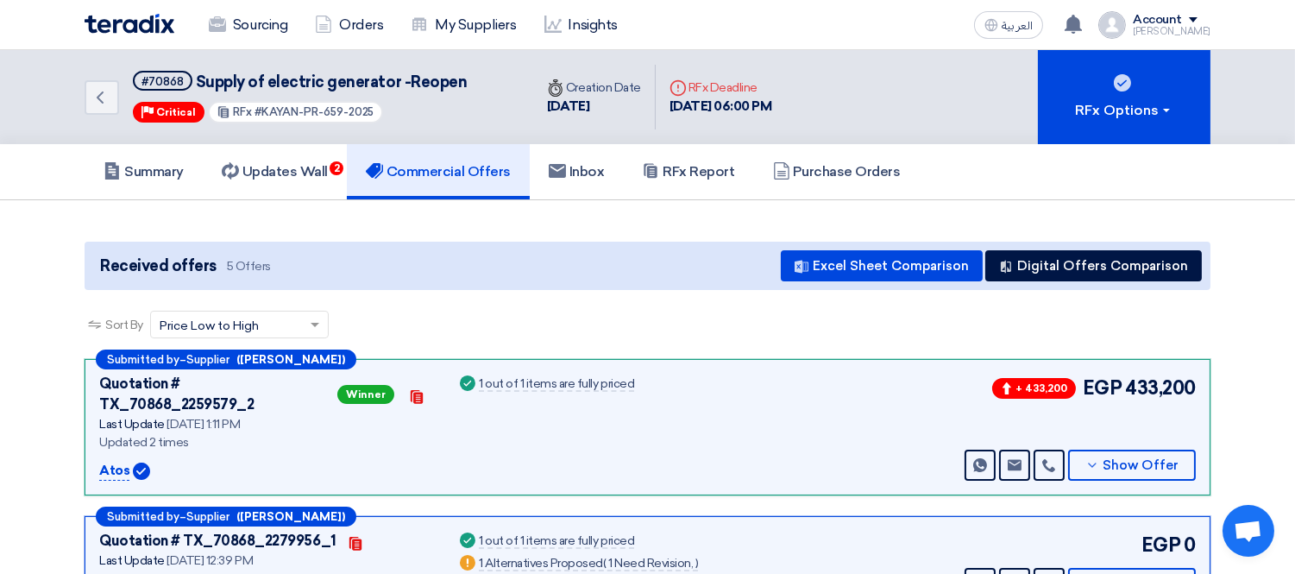
click at [113, 461] on p "Atos" at bounding box center [114, 471] width 30 height 21
copy p "Atos"
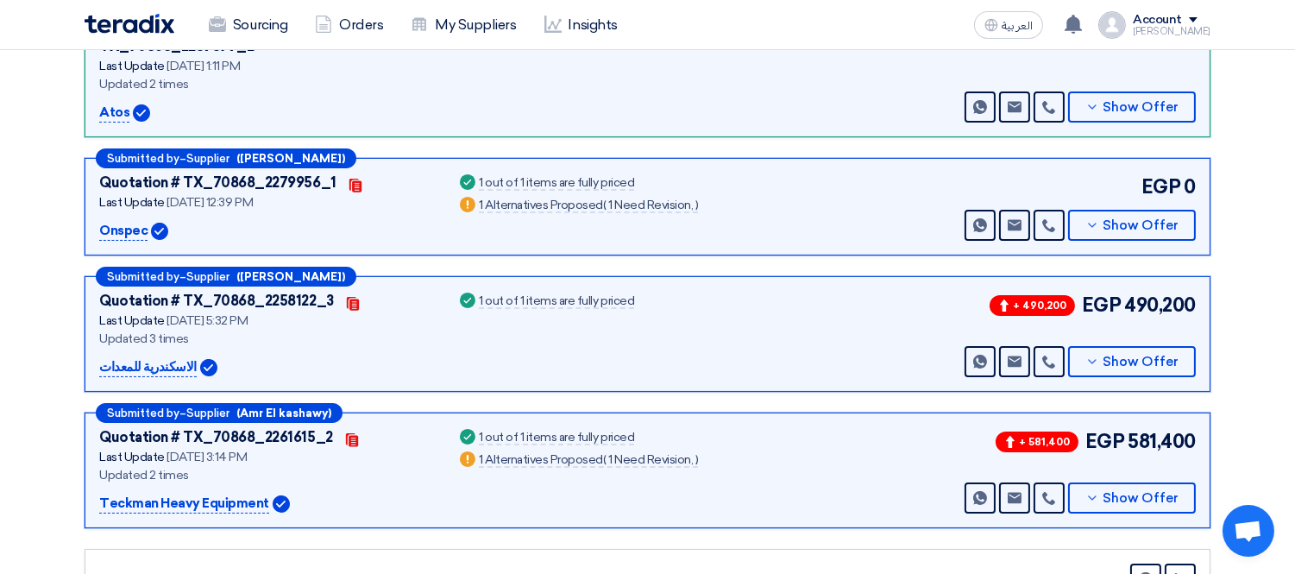
scroll to position [192, 0]
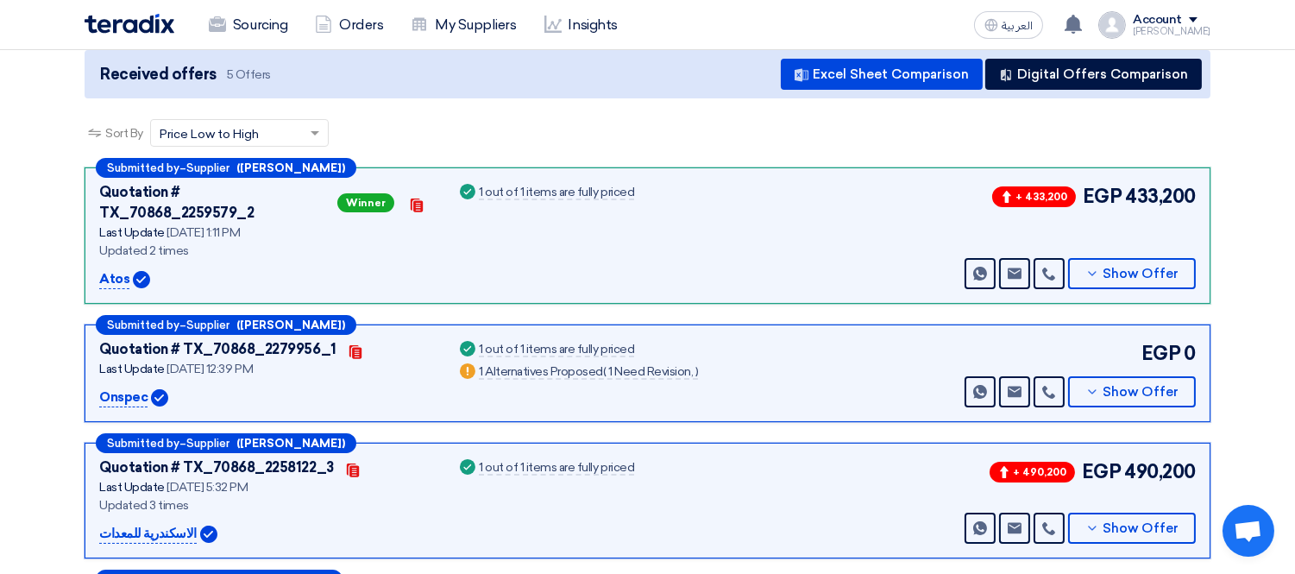
copy p "Atos"
click at [1040, 258] on link at bounding box center [1048, 273] width 31 height 31
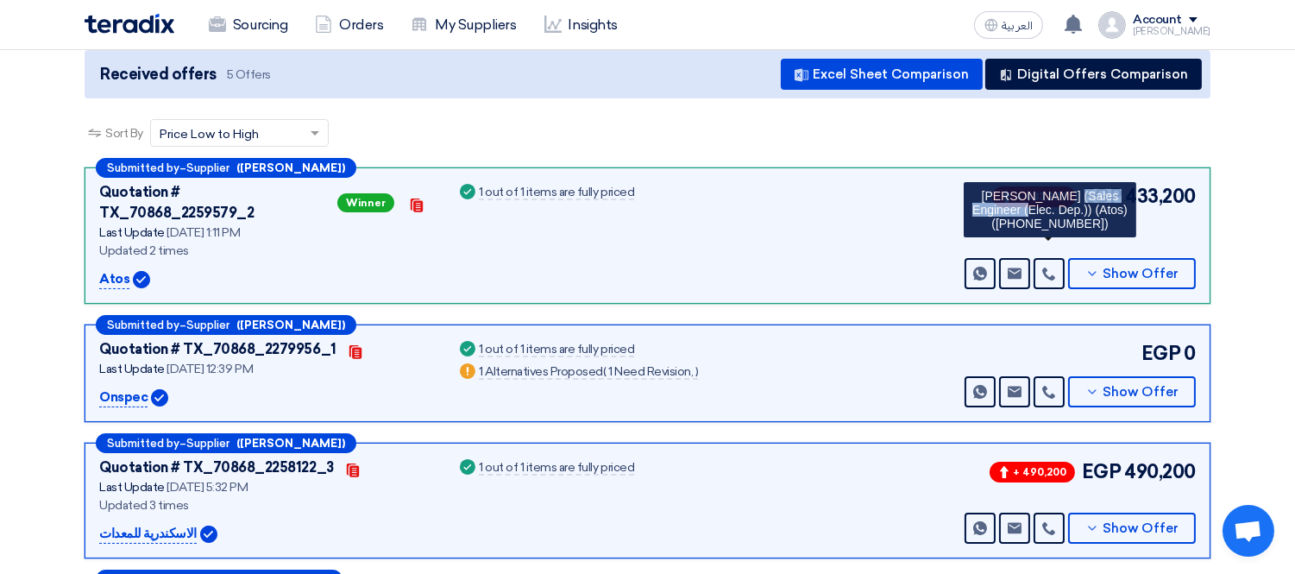
drag, startPoint x: 993, startPoint y: 187, endPoint x: 1074, endPoint y: 194, distance: 81.4
click at [1074, 194] on div "Amr Mohamed (Sales Engineer (Elec. Dep.)) (Atos) (+201122934455)" at bounding box center [1050, 209] width 173 height 55
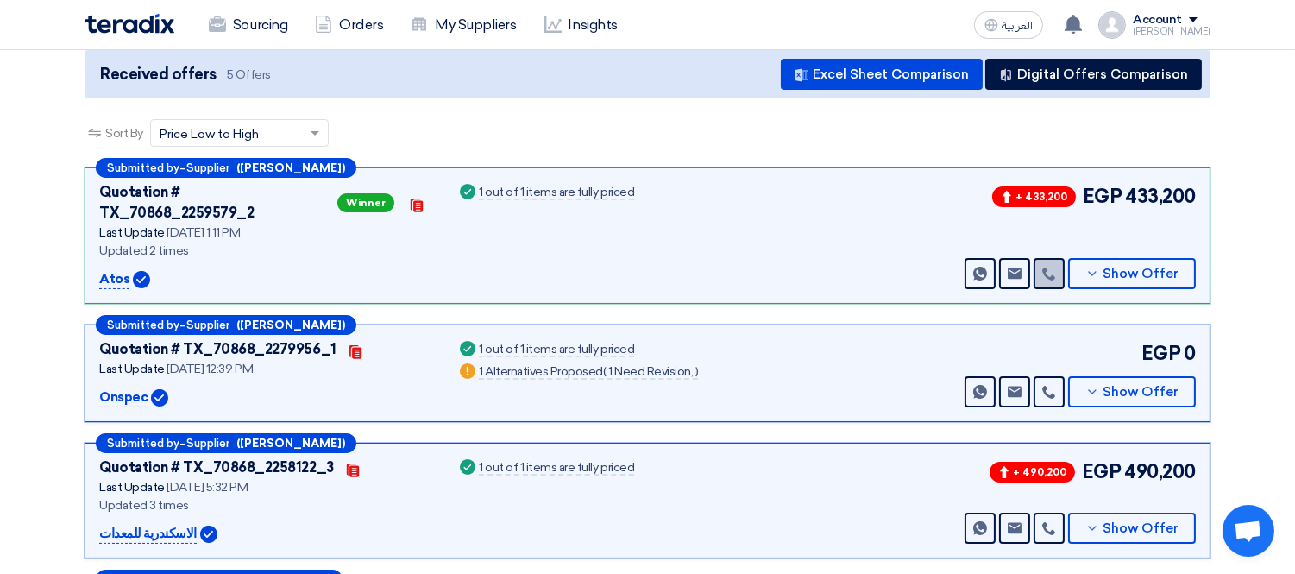
copy div "Amr Mohamed"
click at [1047, 267] on use at bounding box center [1048, 273] width 13 height 13
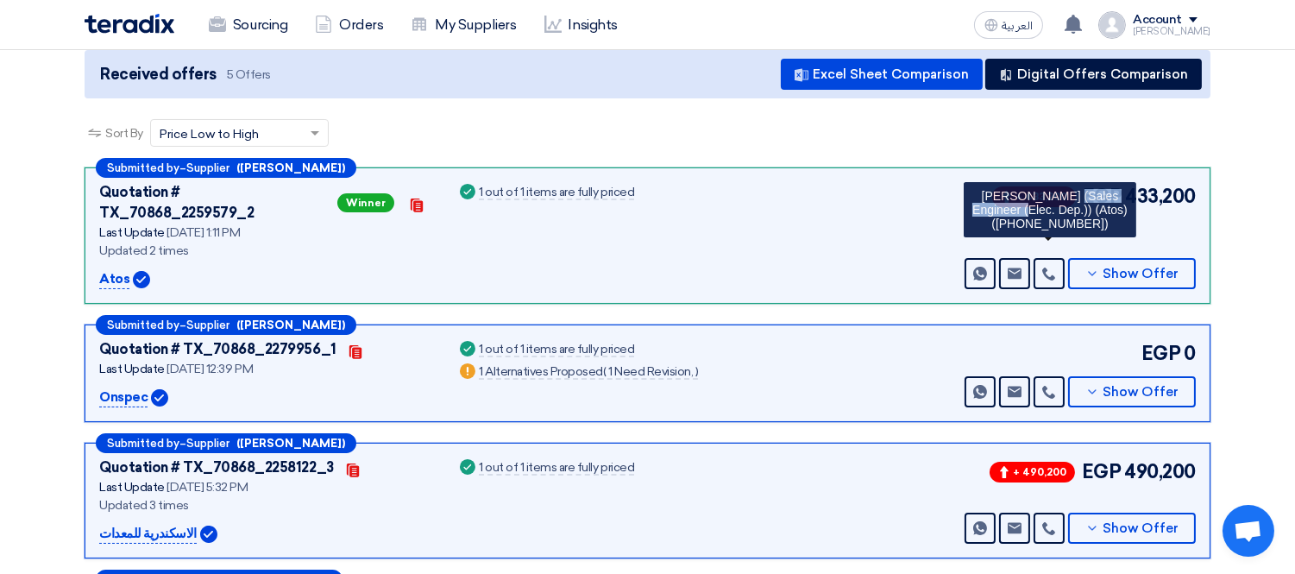
drag, startPoint x: 994, startPoint y: 187, endPoint x: 1070, endPoint y: 186, distance: 75.9
click at [1070, 186] on div "Amr Mohamed (Sales Engineer (Elec. Dep.)) (Atos) (+201122934455)" at bounding box center [1050, 209] width 173 height 55
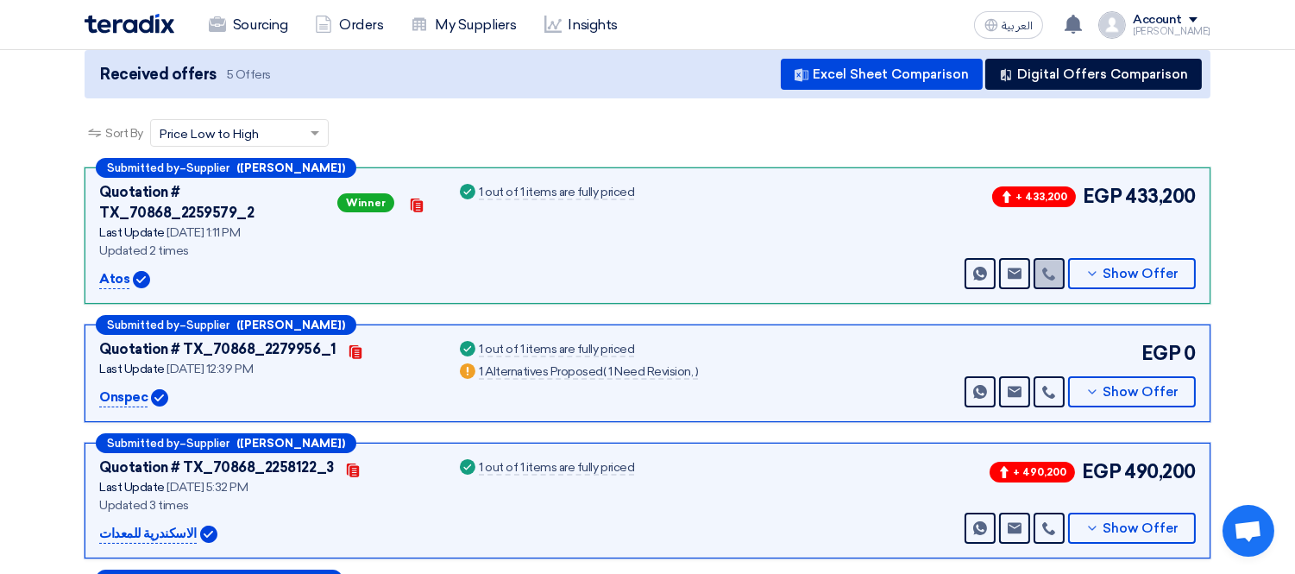
click at [1050, 267] on icon at bounding box center [1049, 274] width 14 height 14
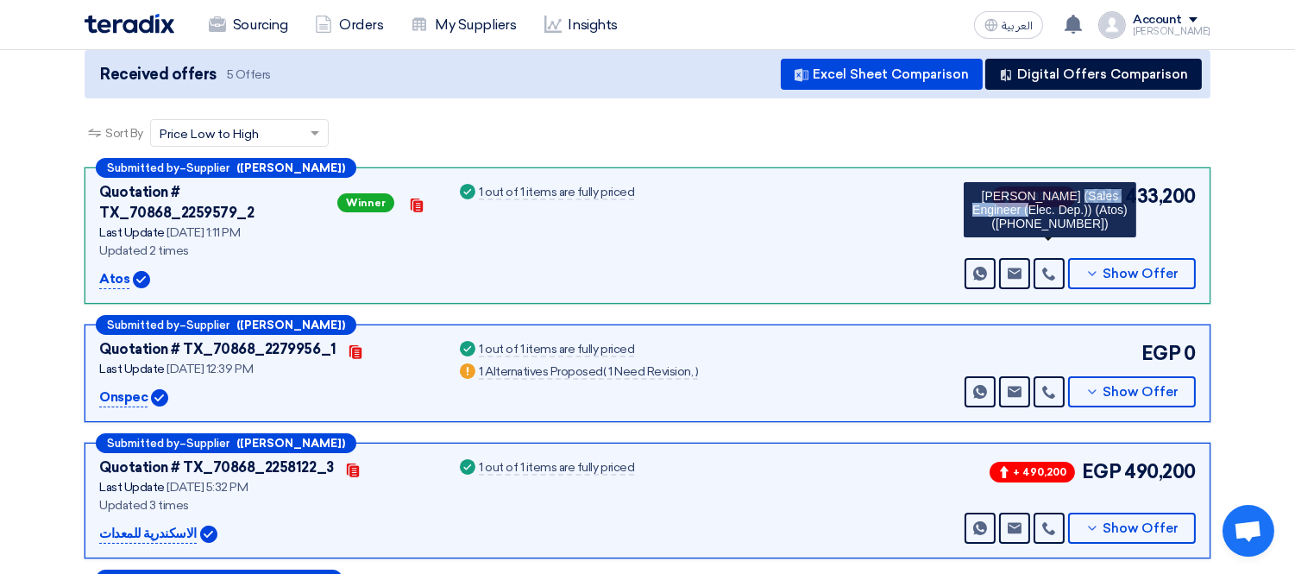
drag, startPoint x: 995, startPoint y: 187, endPoint x: 1074, endPoint y: 187, distance: 79.4
click at [1074, 187] on div "Amr Mohamed (Sales Engineer (Elec. Dep.)) (Atos) (+201122934455)" at bounding box center [1050, 209] width 173 height 55
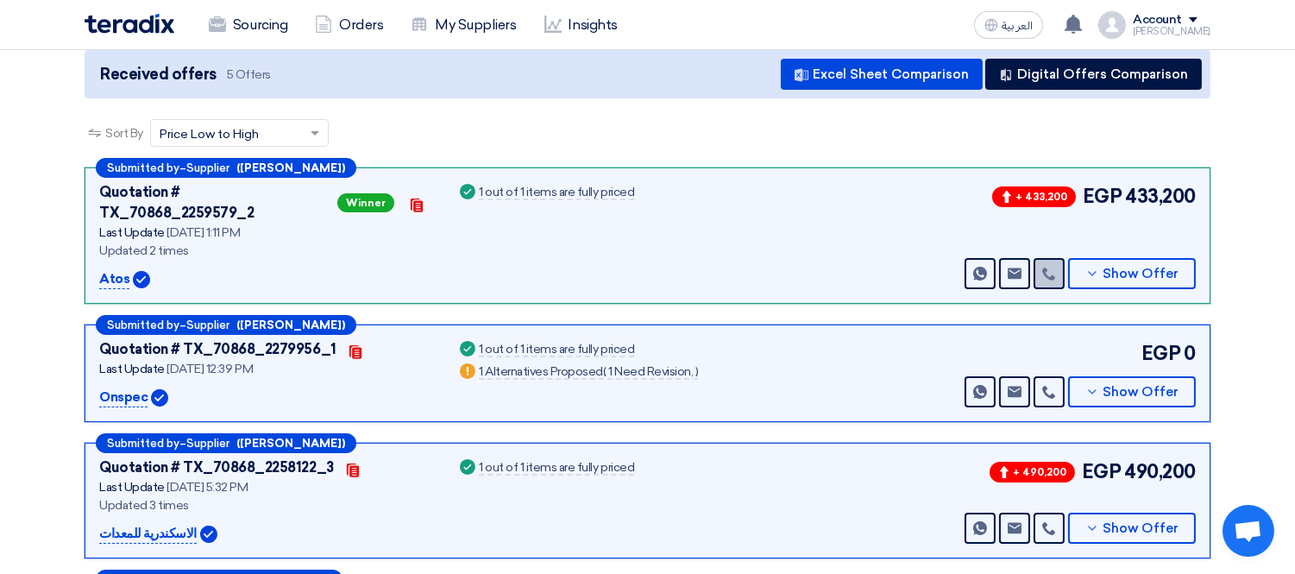
click at [1051, 267] on icon at bounding box center [1049, 274] width 14 height 14
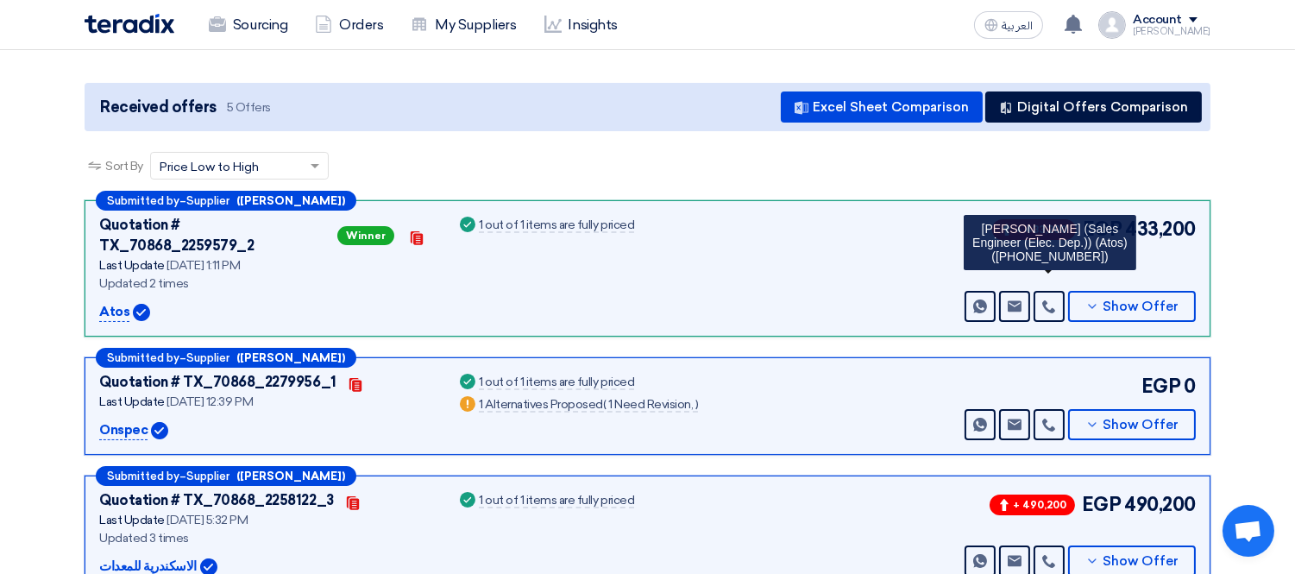
scroll to position [0, 0]
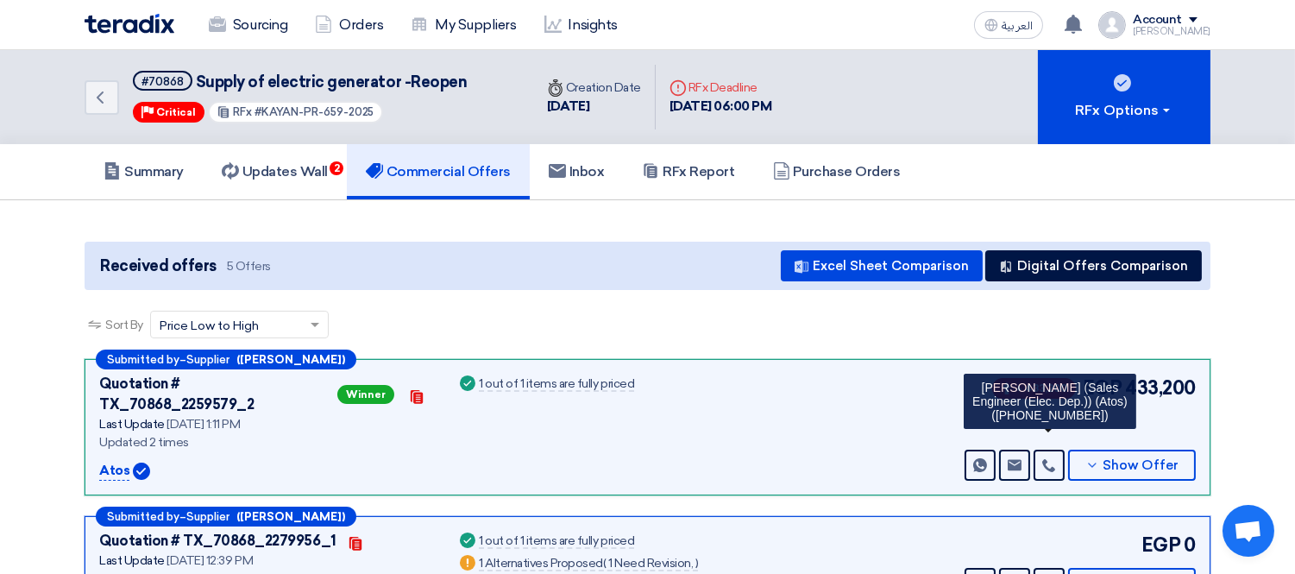
click at [973, 92] on div "Back #70868 Supply of electric generator -Reopen Priority Critical RFx #KAYAN-P…" at bounding box center [648, 97] width 1126 height 94
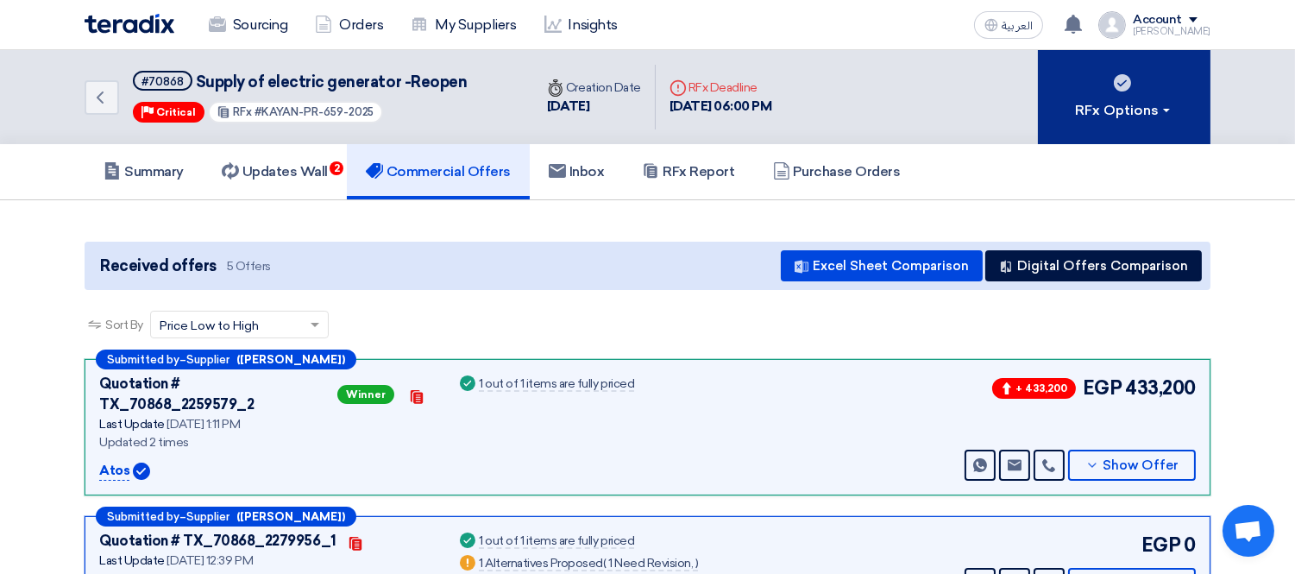
click at [1157, 104] on div "RFx Options" at bounding box center [1124, 110] width 97 height 21
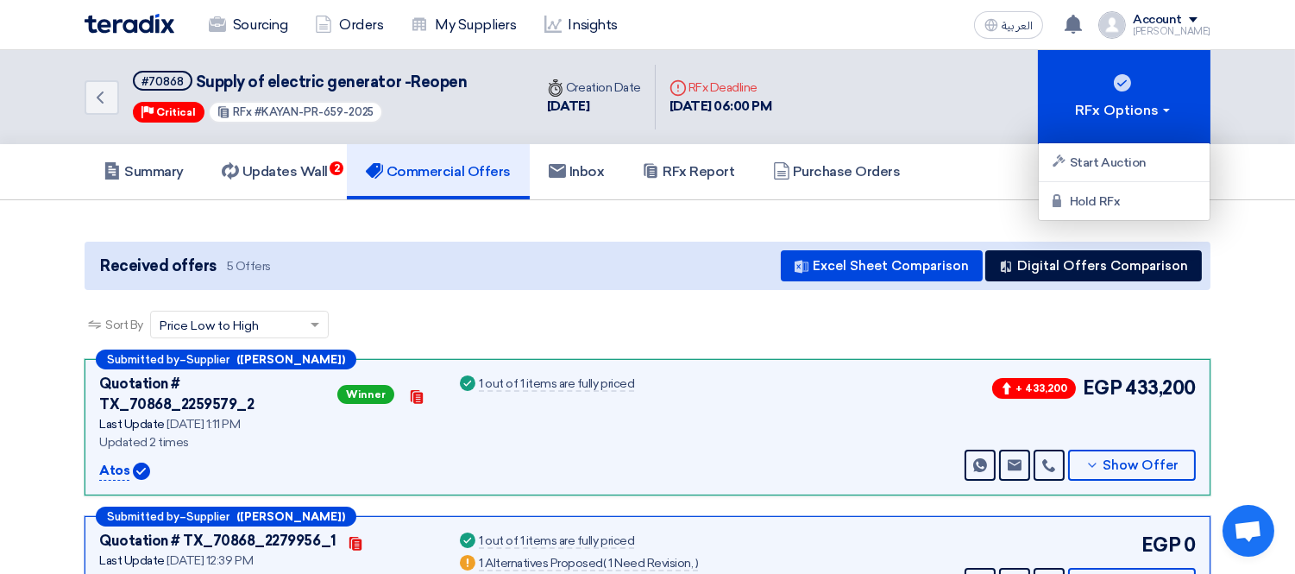
click at [930, 100] on div "Back #70868 Supply of electric generator -Reopen Priority Critical RFx #KAYAN-P…" at bounding box center [648, 97] width 1126 height 94
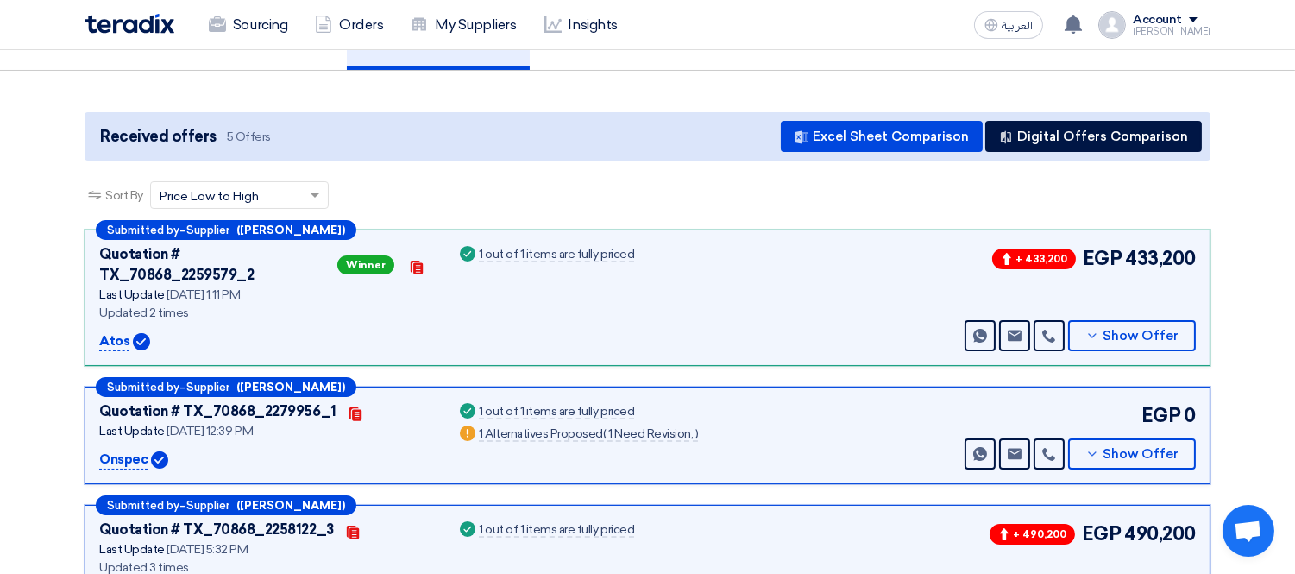
scroll to position [192, 0]
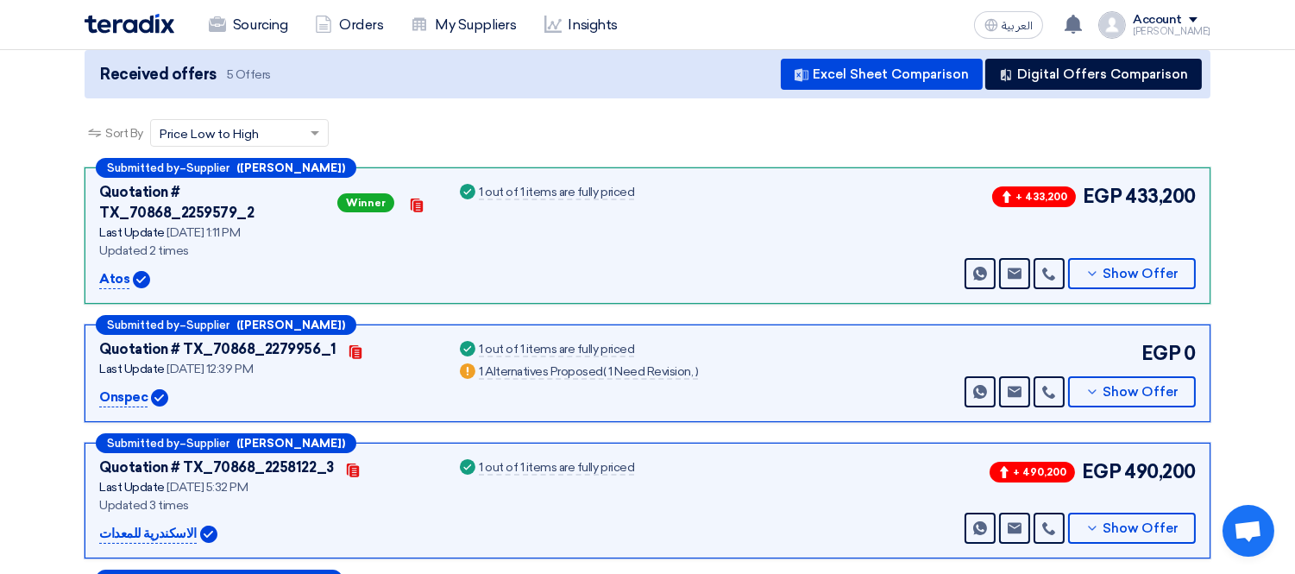
click at [113, 269] on p "Atos" at bounding box center [114, 279] width 30 height 21
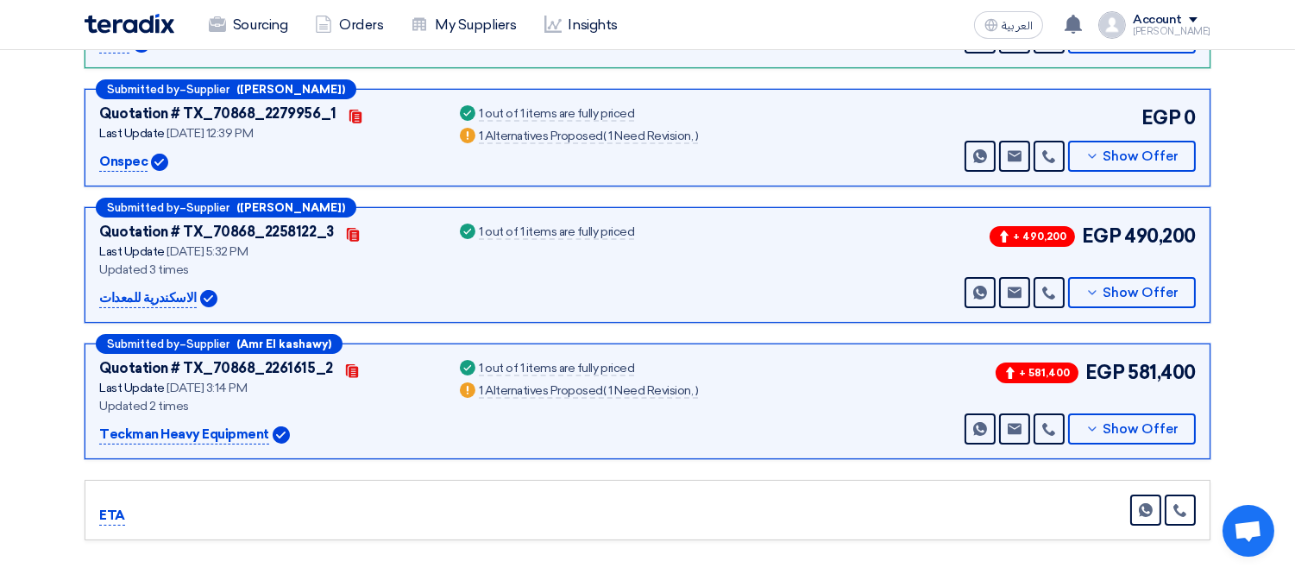
scroll to position [383, 0]
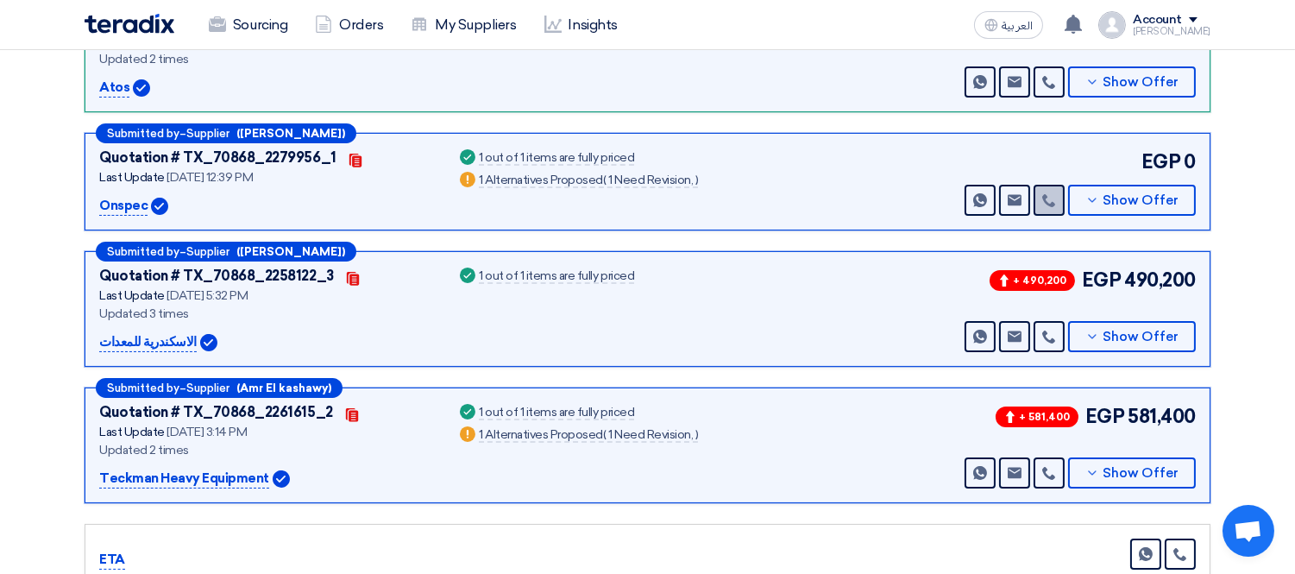
click at [1049, 193] on icon at bounding box center [1049, 200] width 14 height 14
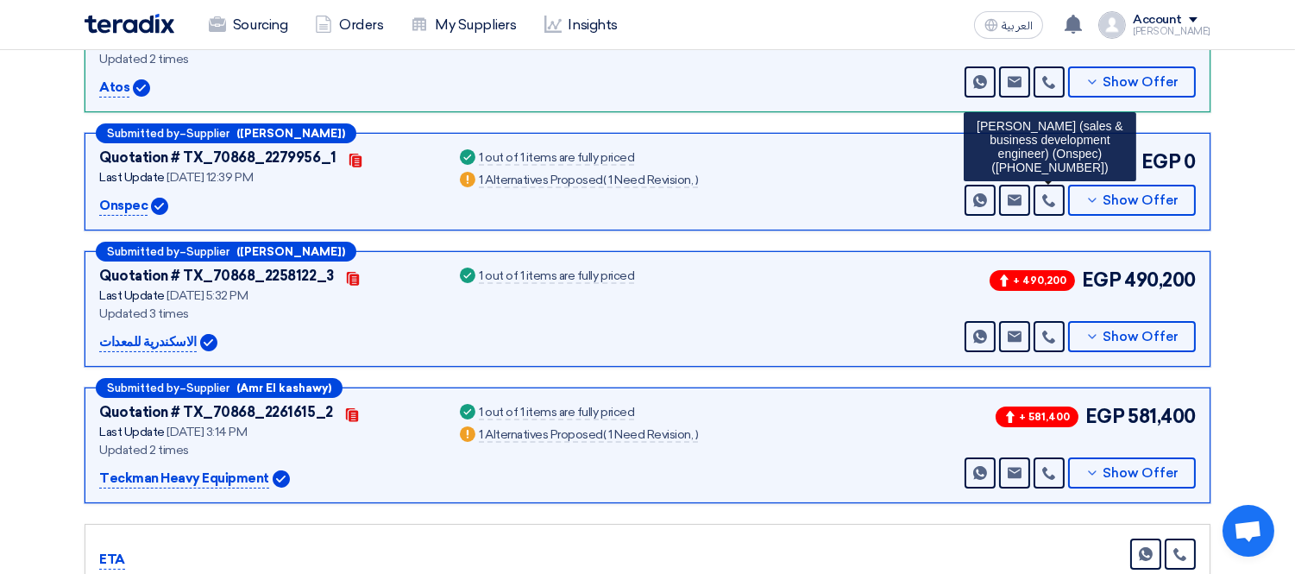
click at [823, 176] on div "Quotation # TX_70868_2279956_1 Contacts Last Update 5 Aug 2025, 12:39 PM Onspec…" at bounding box center [647, 182] width 1096 height 68
click at [129, 196] on p "Onspec" at bounding box center [123, 206] width 48 height 21
click at [698, 192] on div "Success 1 out of 1 items are fully priced Warn 1 Alternatives Proposed ( 1 Need…" at bounding box center [577, 182] width 242 height 68
click at [698, 188] on div "Success 1 out of 1 items are fully priced Warn 1 Alternatives Proposed ( 1 Need…" at bounding box center [577, 182] width 242 height 68
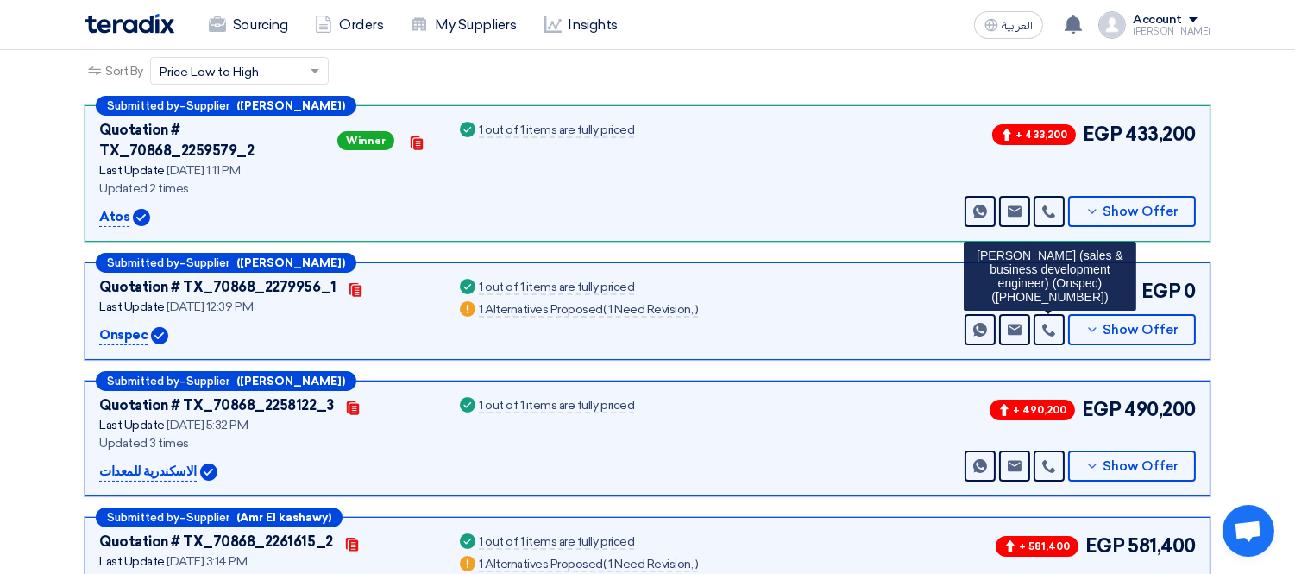
scroll to position [192, 0]
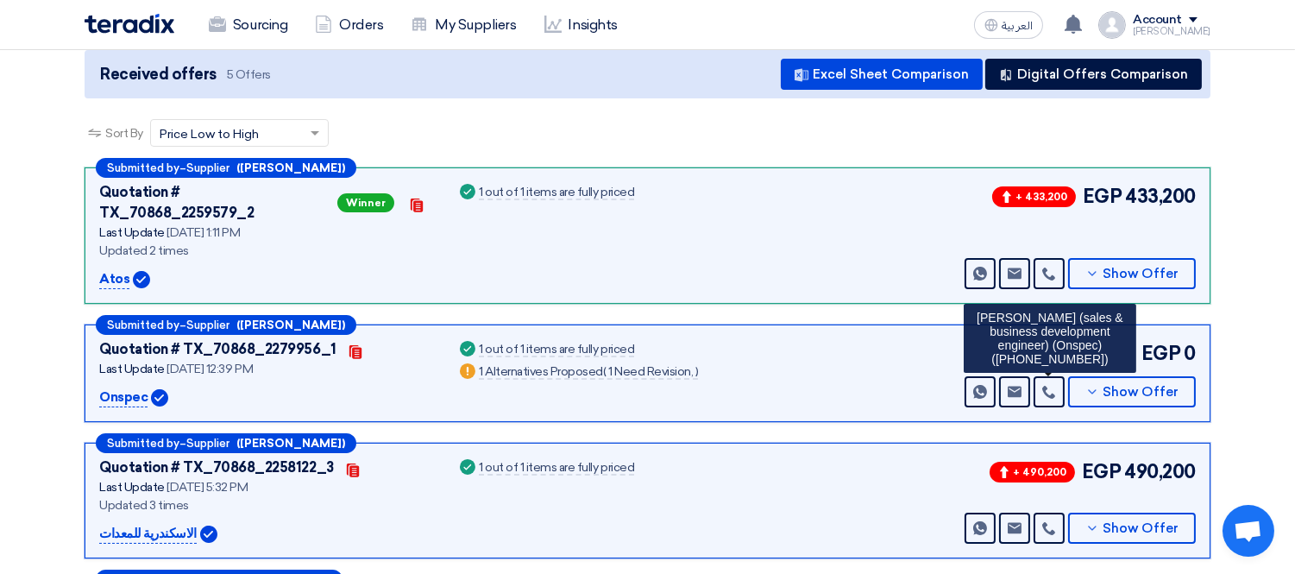
click at [123, 387] on p "Onspec" at bounding box center [123, 397] width 48 height 21
copy p "Onspec"
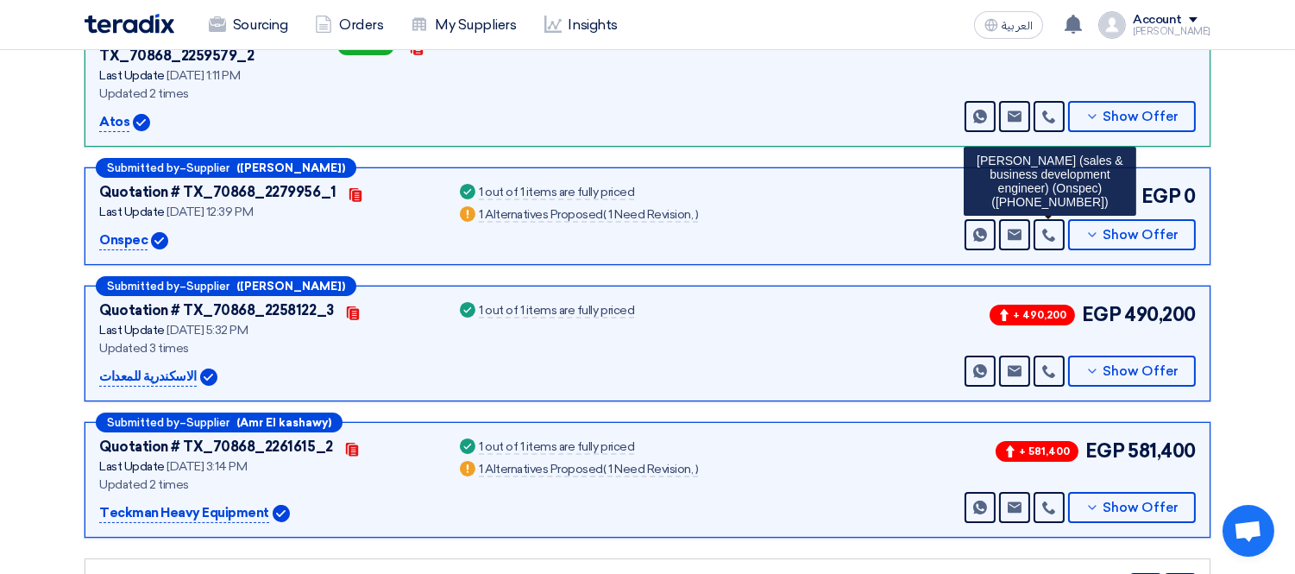
scroll to position [383, 0]
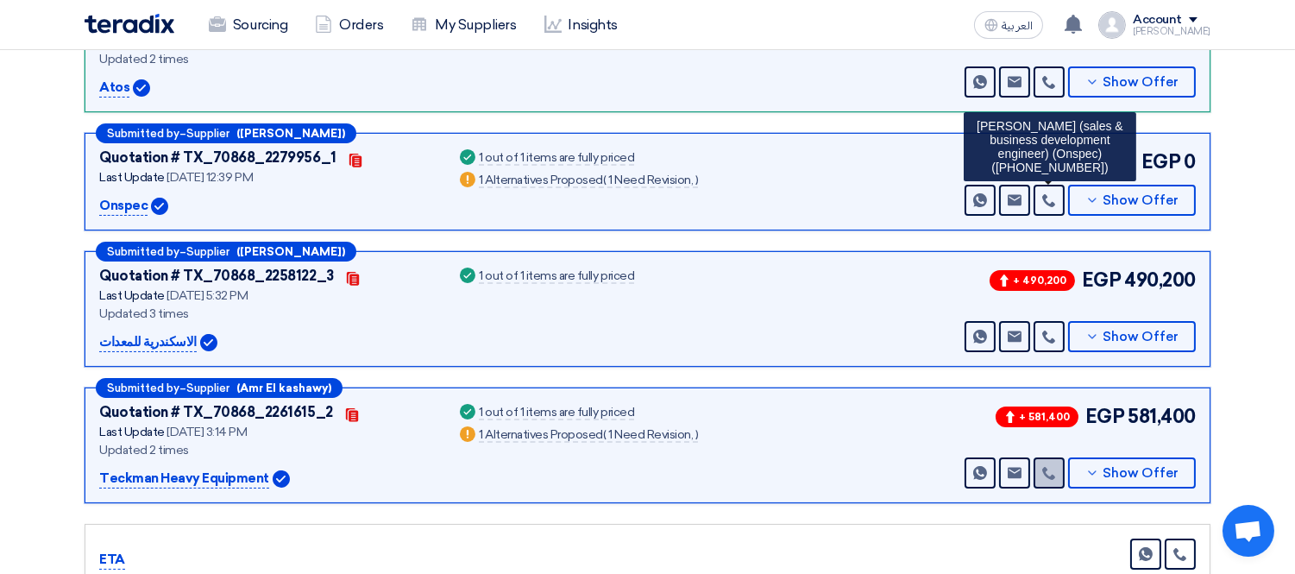
click at [1039, 457] on link at bounding box center [1048, 472] width 31 height 31
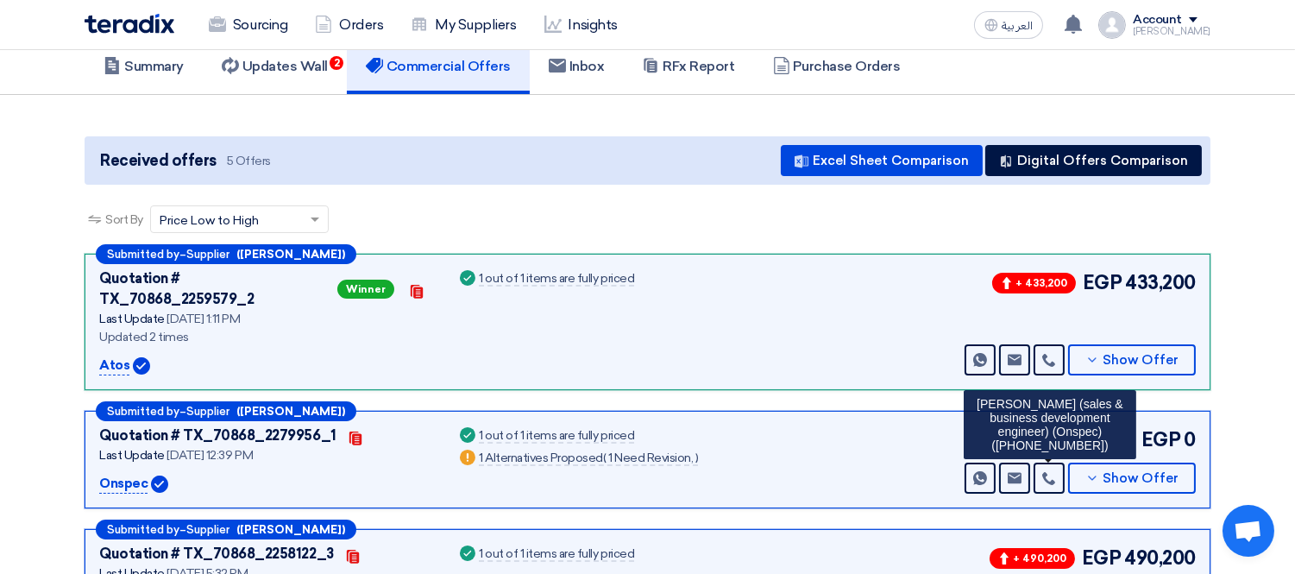
scroll to position [0, 0]
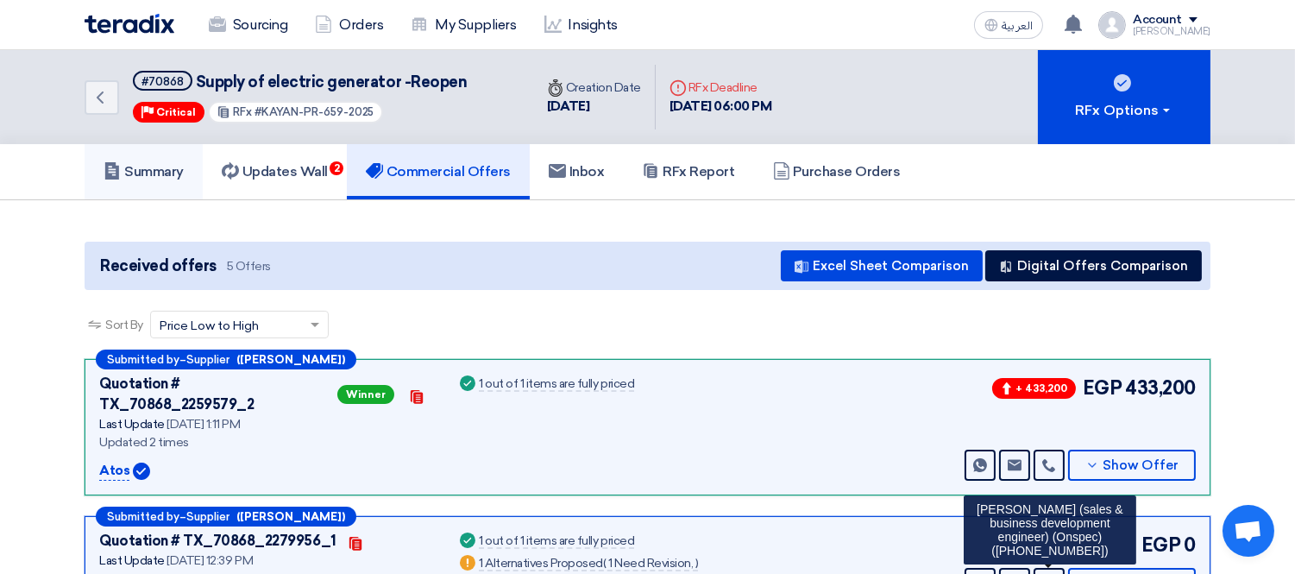
click at [166, 175] on h5 "Summary" at bounding box center [144, 171] width 80 height 17
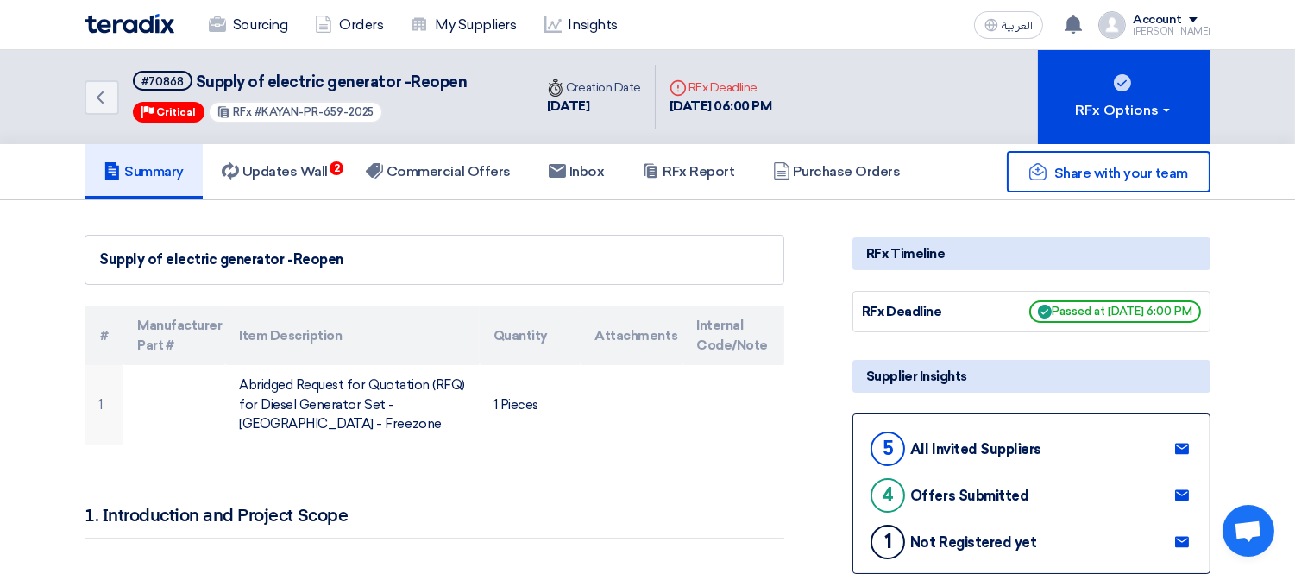
click at [1184, 436] on link at bounding box center [1182, 449] width 28 height 26
click at [438, 166] on h5 "Commercial Offers" at bounding box center [438, 171] width 145 height 17
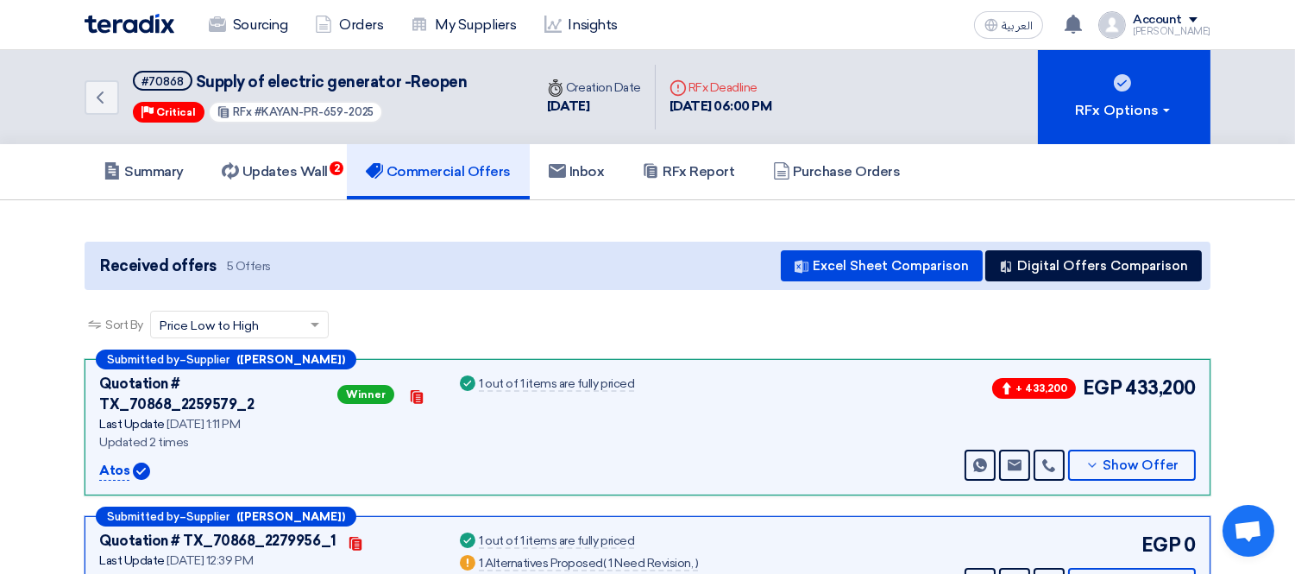
scroll to position [192, 0]
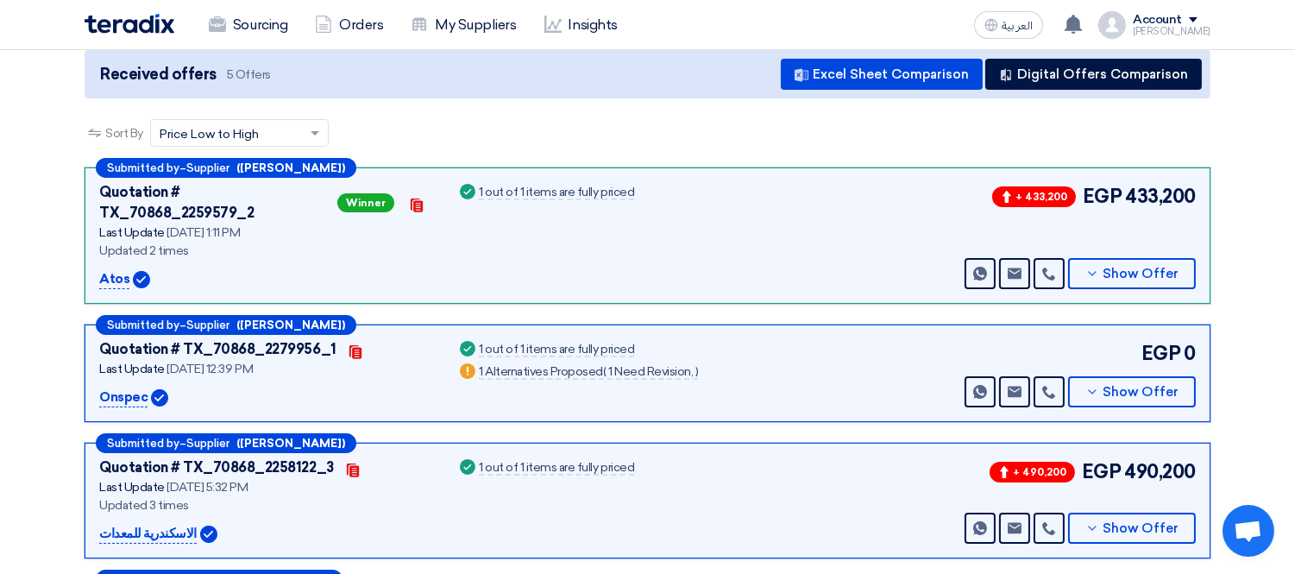
click at [116, 387] on p "Onspec" at bounding box center [123, 397] width 48 height 21
copy p "Onspec"
click at [1047, 386] on use at bounding box center [1048, 392] width 13 height 13
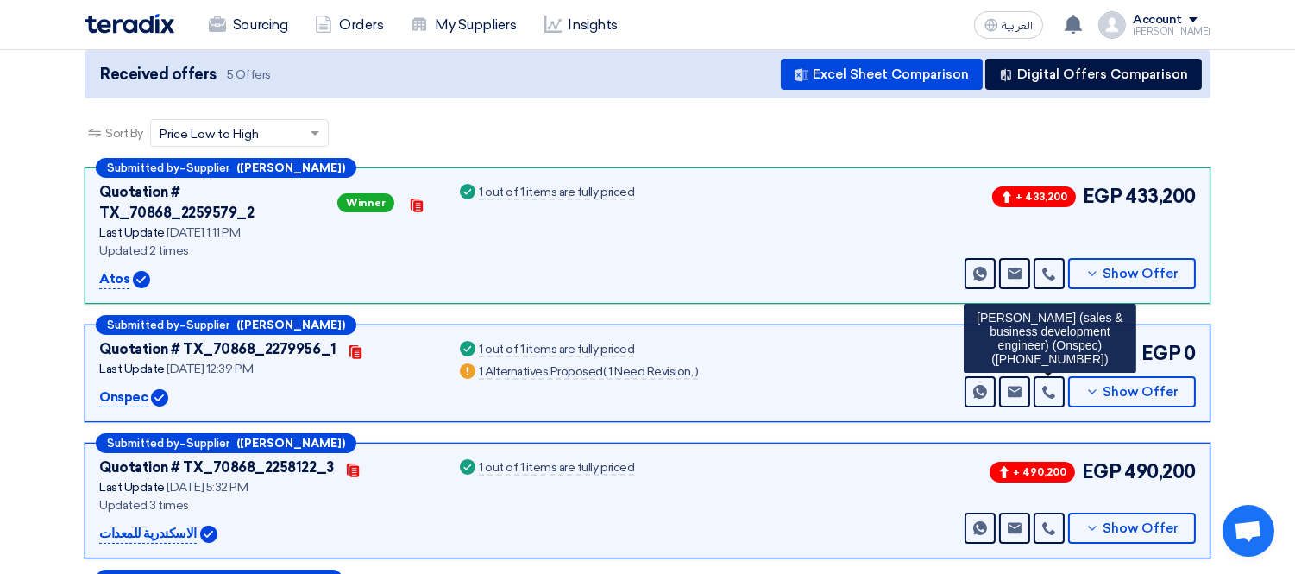
click at [126, 387] on p "Onspec" at bounding box center [123, 397] width 48 height 21
copy p "Onspec"
click at [695, 128] on div "Sort By Sort by × Price Low to High ×" at bounding box center [648, 143] width 1126 height 48
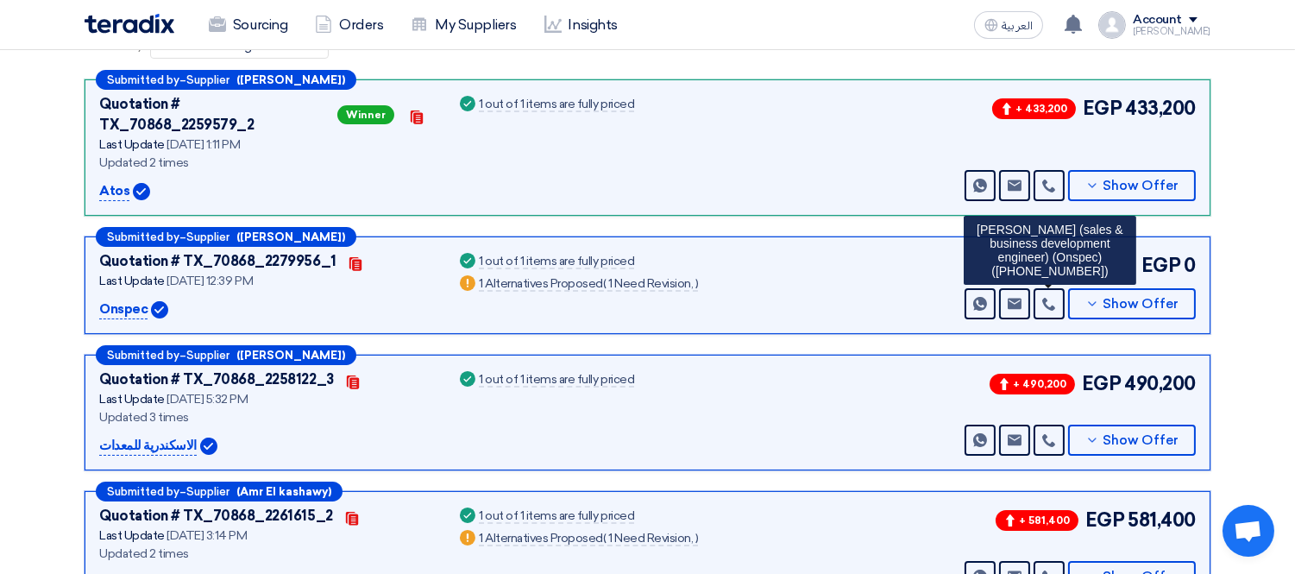
scroll to position [383, 0]
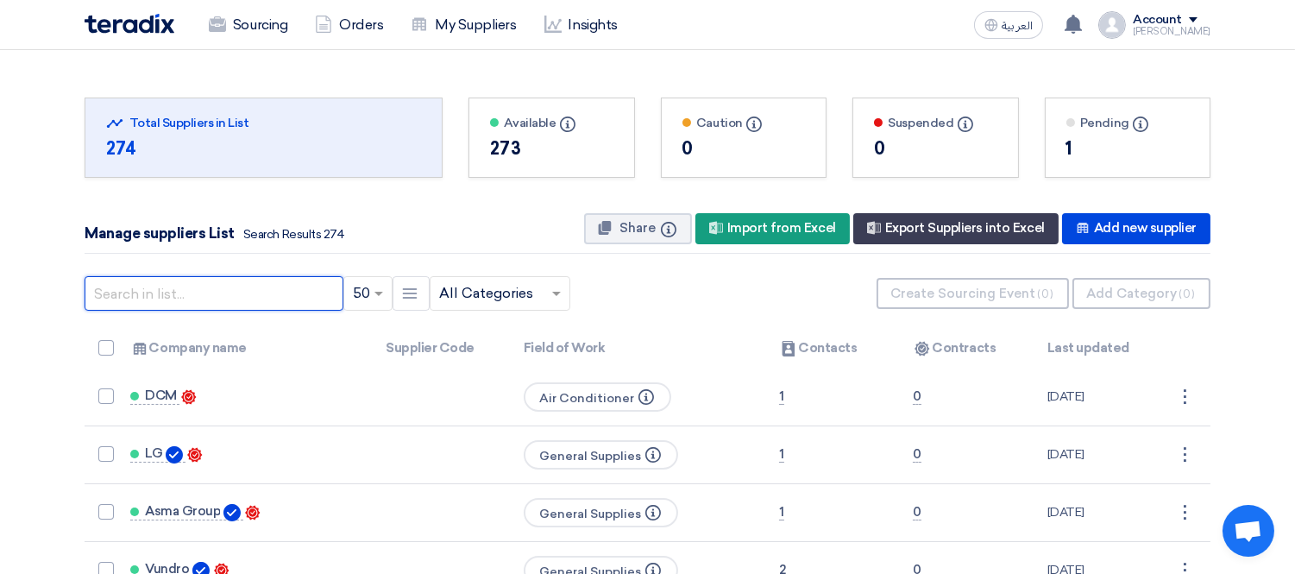
click at [196, 299] on input "text" at bounding box center [214, 293] width 259 height 35
click at [462, 290] on input "text" at bounding box center [491, 293] width 104 height 28
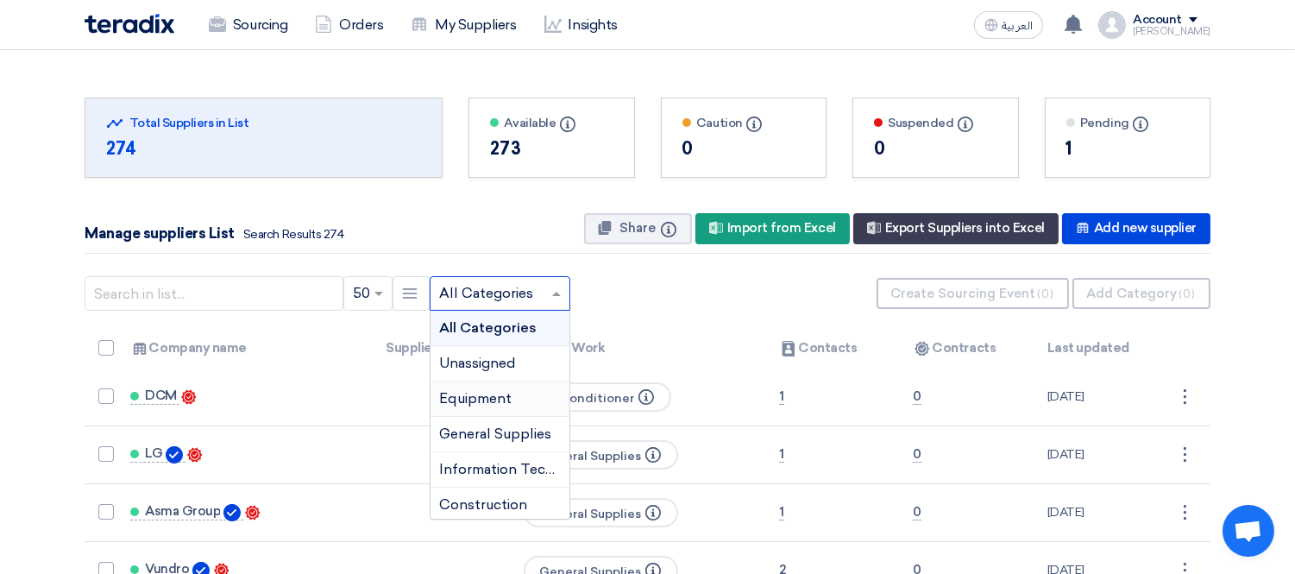
click at [487, 395] on span "Equipment" at bounding box center [475, 398] width 72 height 16
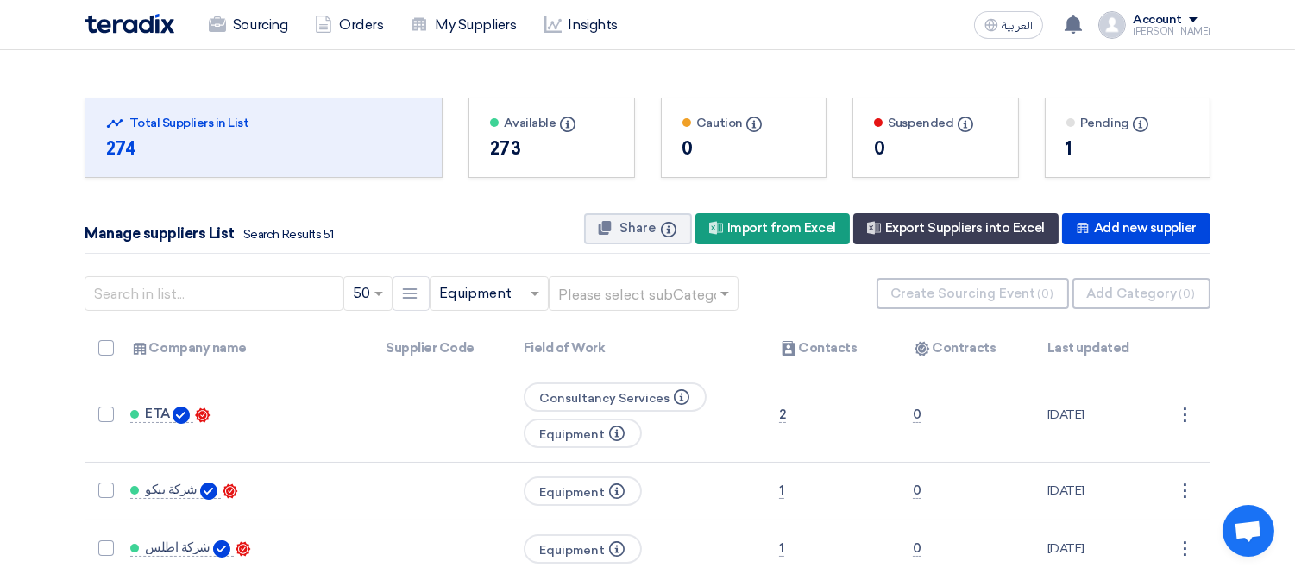
click at [634, 299] on input "text" at bounding box center [635, 293] width 154 height 28
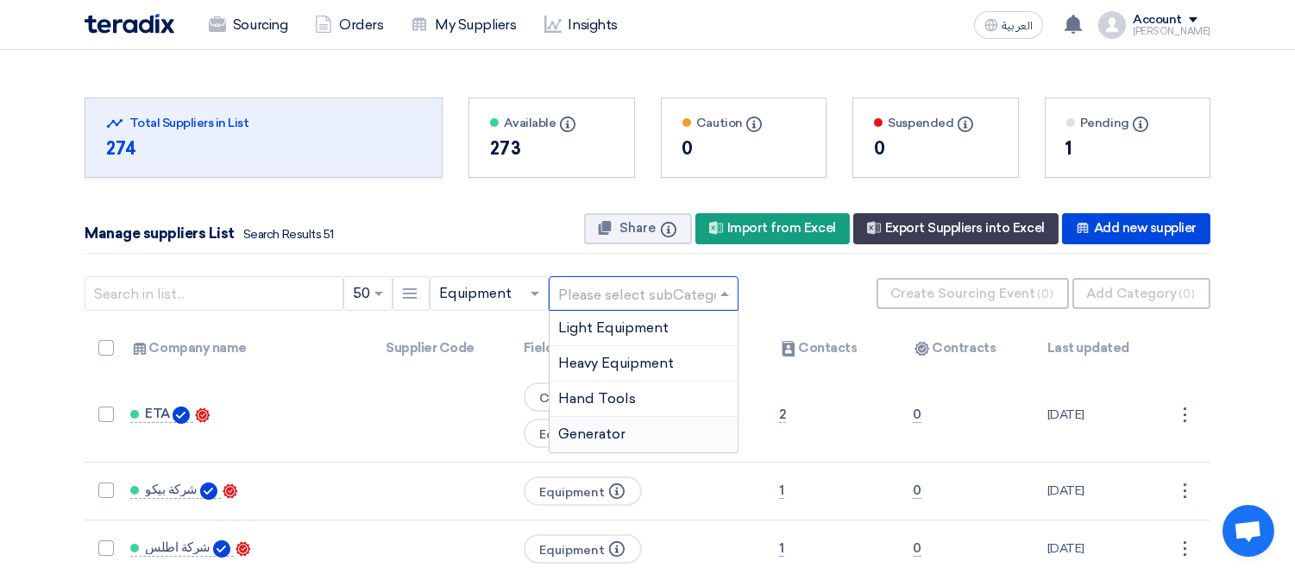
click at [638, 438] on div "Generator" at bounding box center [643, 434] width 188 height 35
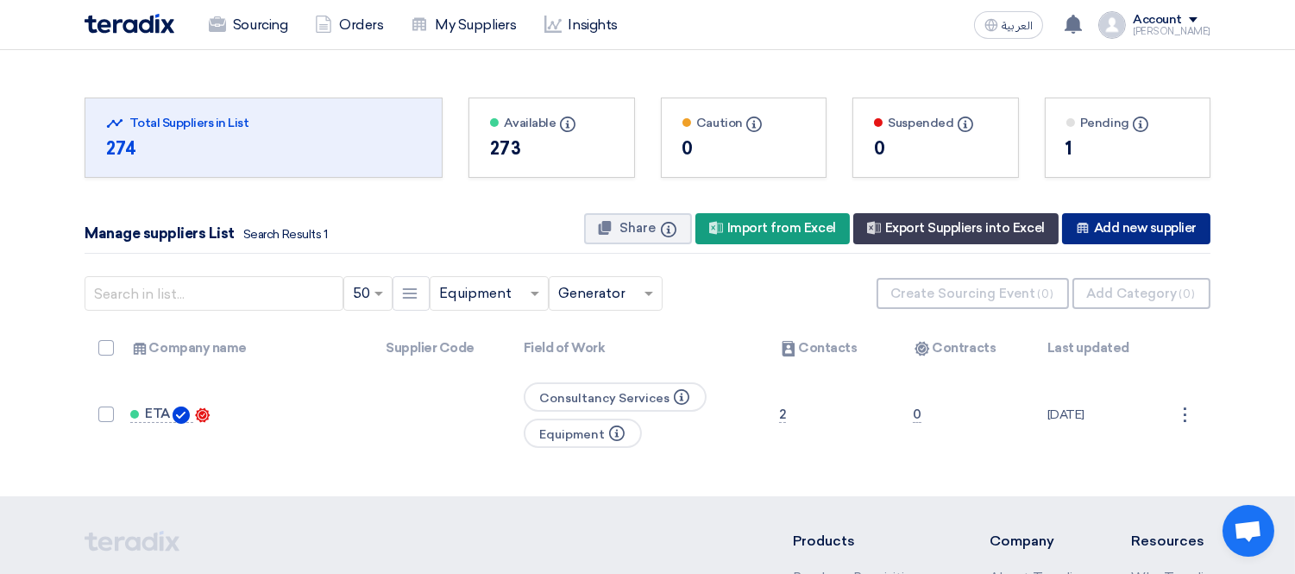
click at [1135, 228] on div "New Supplier Add new supplier" at bounding box center [1136, 228] width 148 height 31
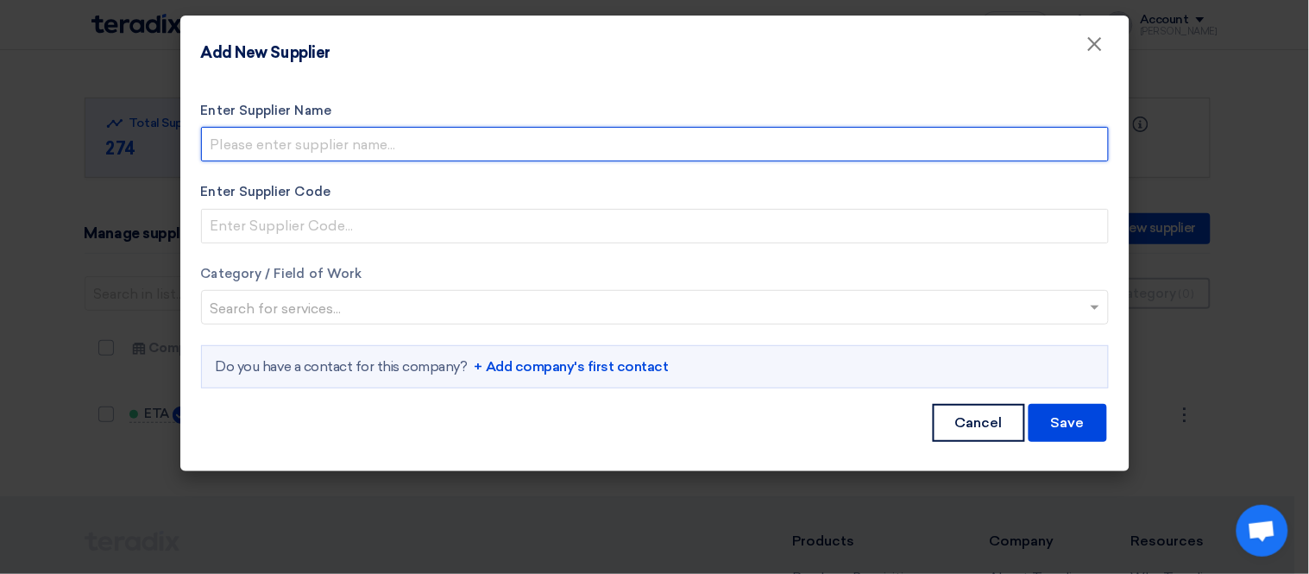
click at [261, 130] on input "Enter Supplier Name" at bounding box center [654, 144] width 907 height 35
paste input "Atos"
type input "Atos"
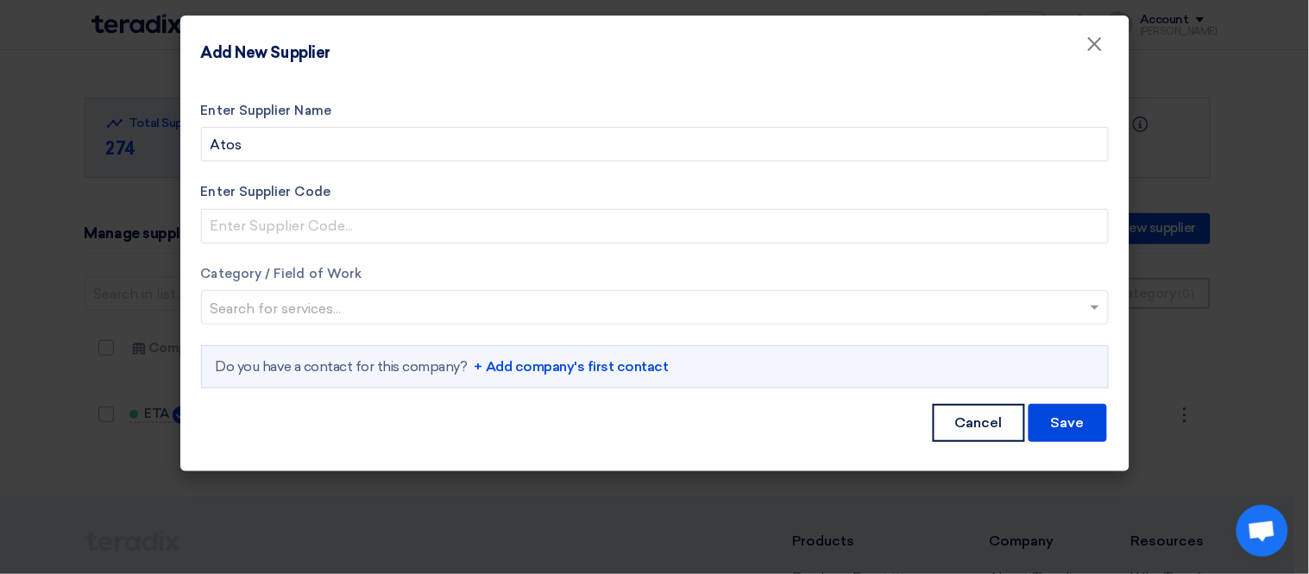
click at [317, 305] on input "text" at bounding box center [645, 309] width 871 height 28
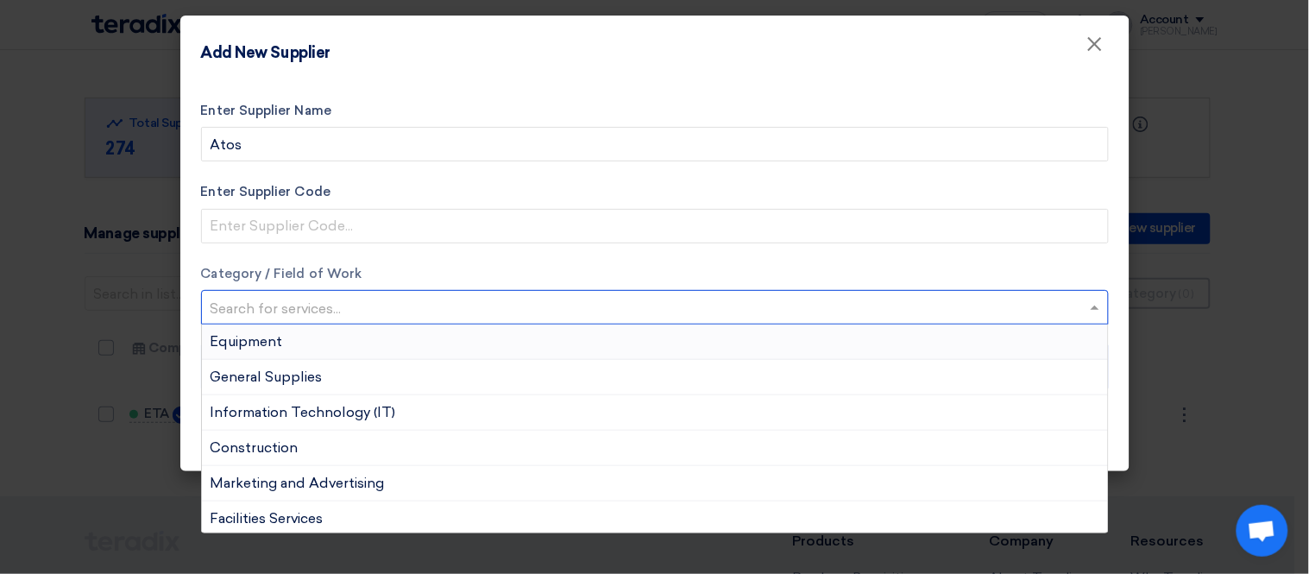
click at [305, 341] on div "Equipment" at bounding box center [655, 341] width 906 height 35
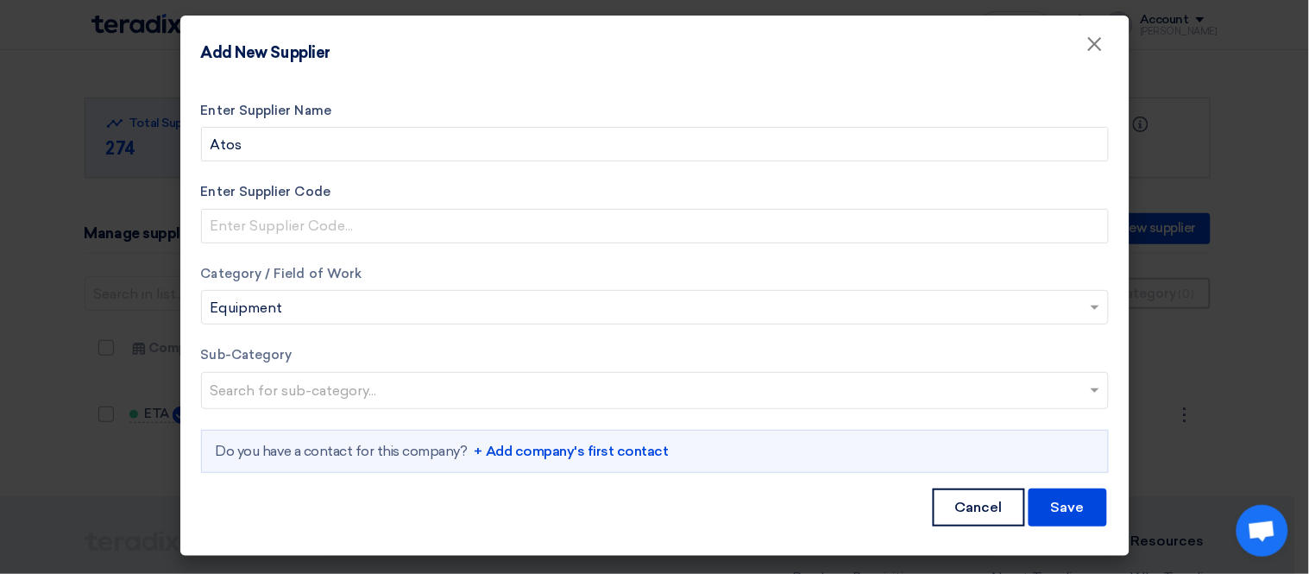
click at [374, 405] on input "text" at bounding box center [656, 392] width 893 height 28
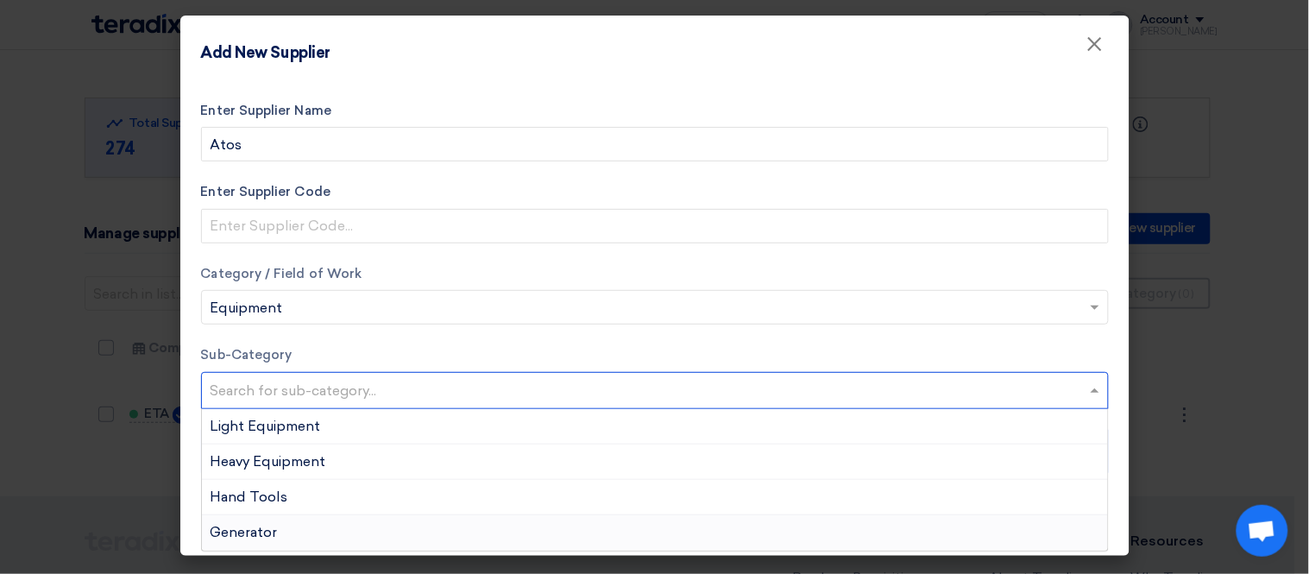
click at [304, 524] on div "Generator" at bounding box center [655, 532] width 906 height 35
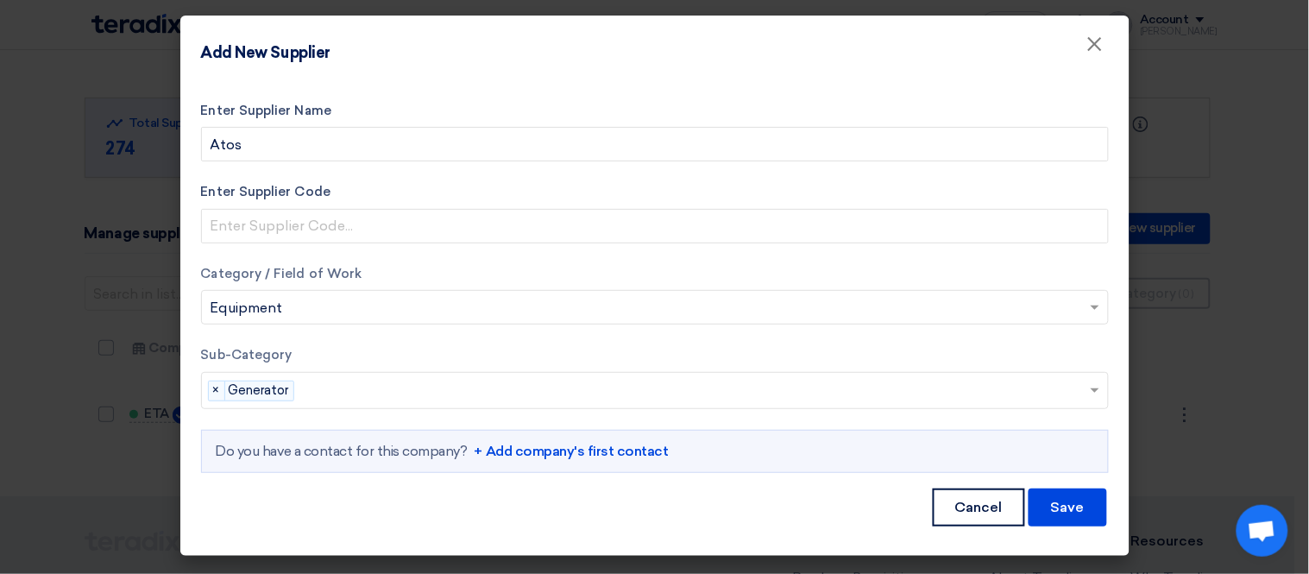
click at [589, 450] on link "+ Add company's first contact" at bounding box center [571, 451] width 194 height 21
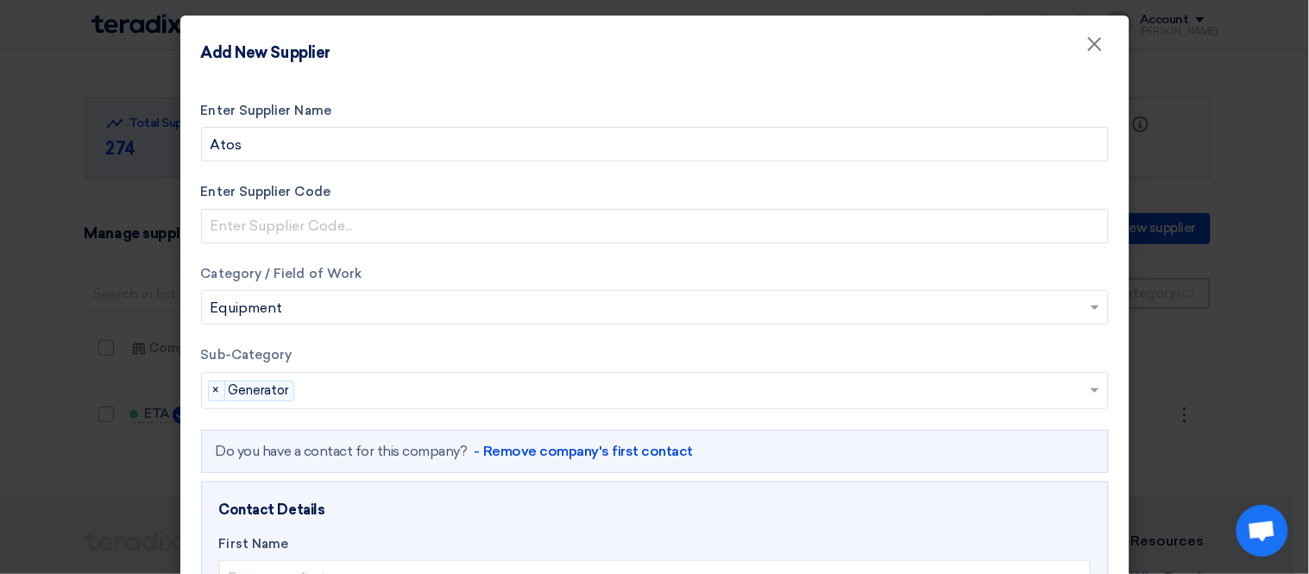
scroll to position [468, 0]
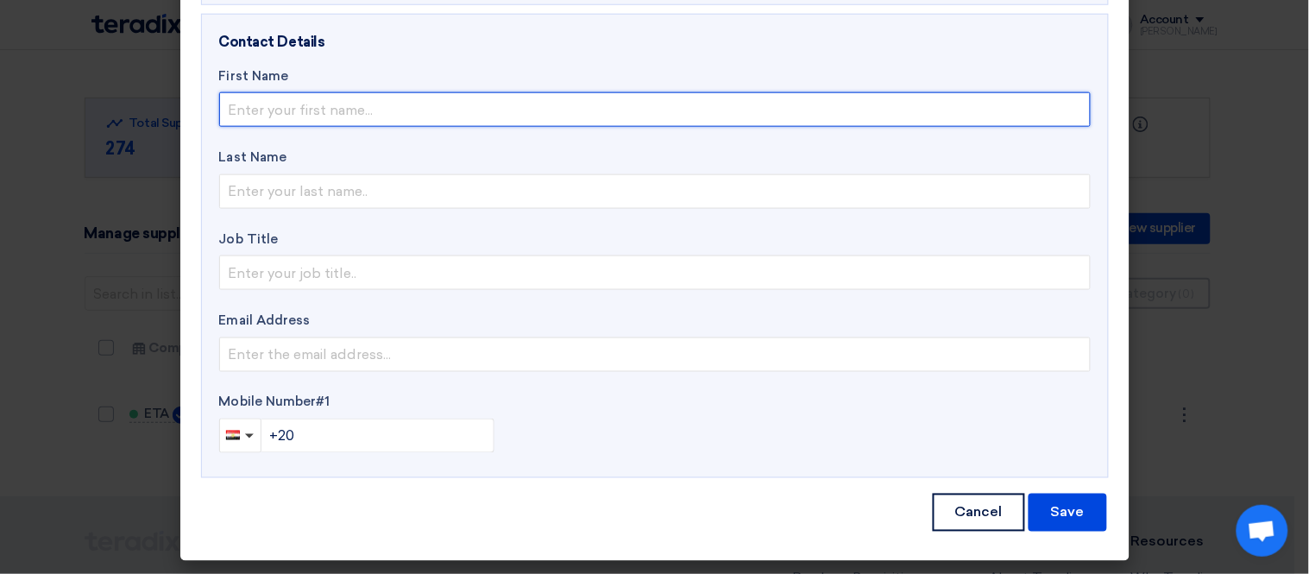
click at [278, 112] on input "text" at bounding box center [654, 109] width 871 height 35
paste input "Atos"
type input "Atos"
drag, startPoint x: 308, startPoint y: 115, endPoint x: 186, endPoint y: 110, distance: 121.7
click at [186, 110] on div "Enter Supplier Name Atos Enter Supplier Code Category / Field of Work Search fo…" at bounding box center [654, 86] width 949 height 951
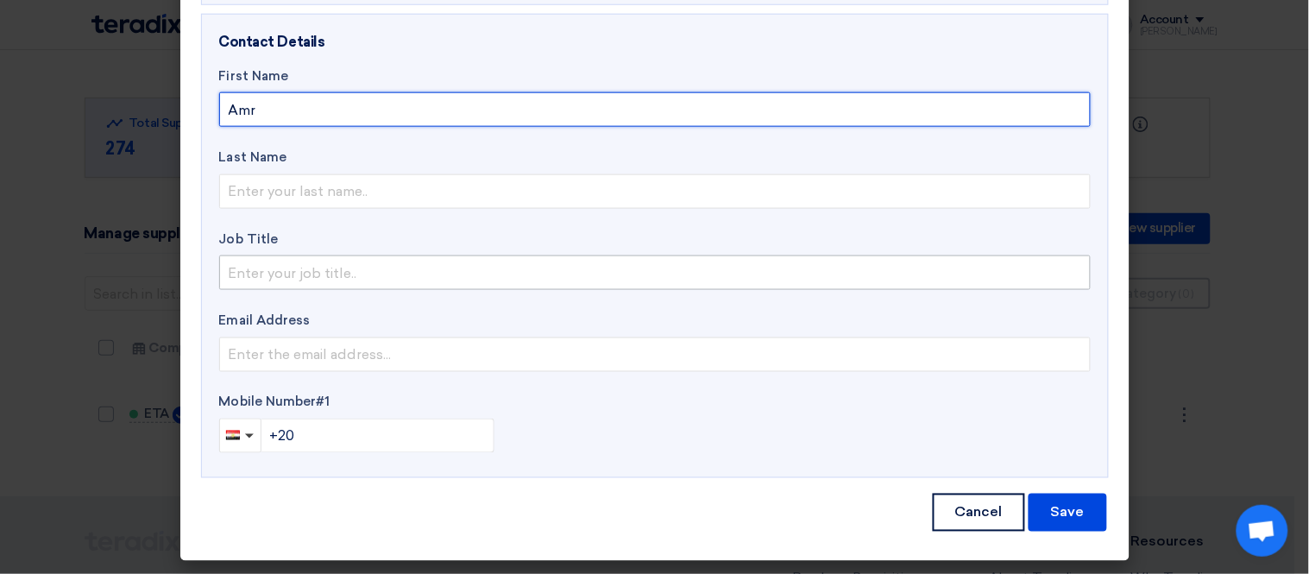
type input "Amr"
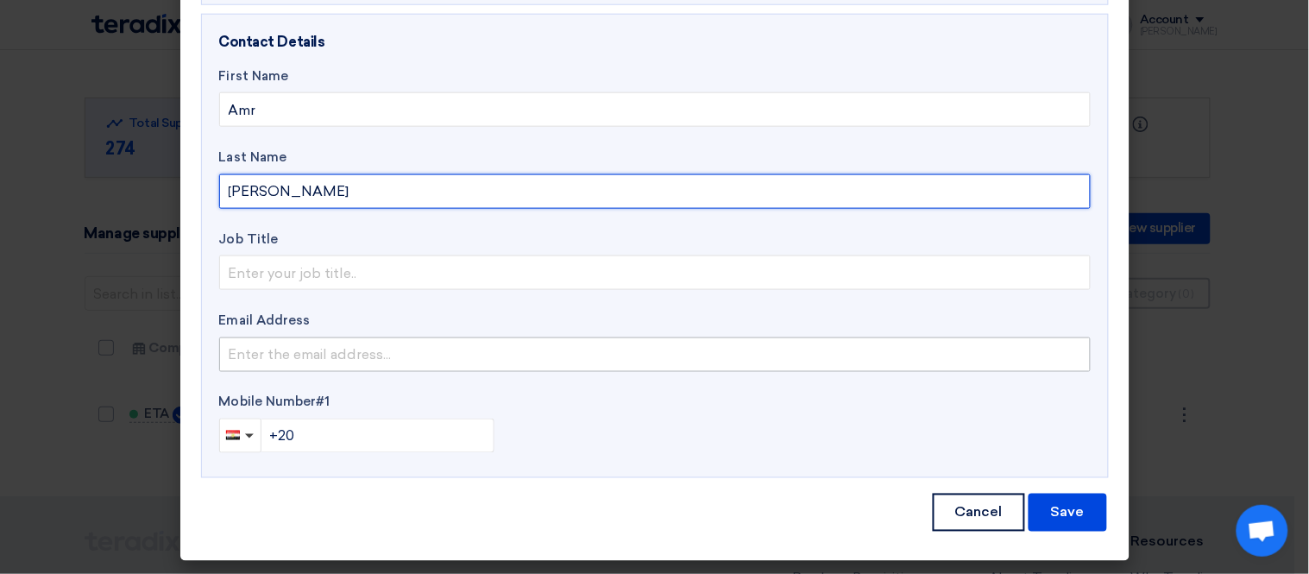
type input "Mohamed"
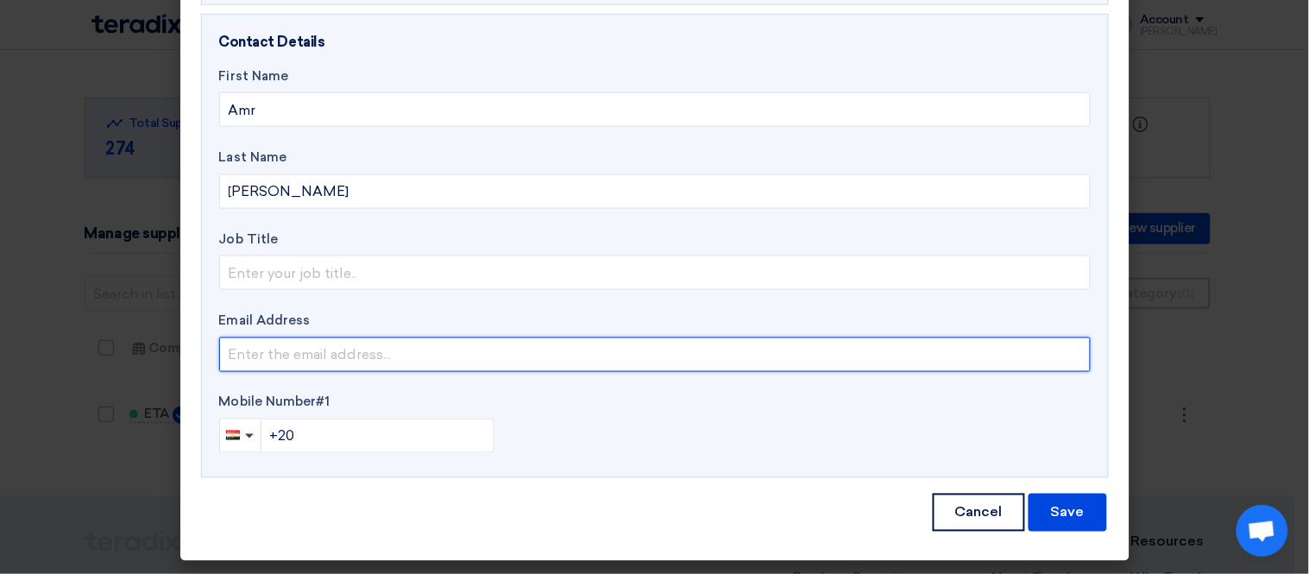
click at [334, 352] on input "email" at bounding box center [654, 354] width 871 height 35
click at [1028, 493] on button "Save" at bounding box center [1067, 512] width 78 height 38
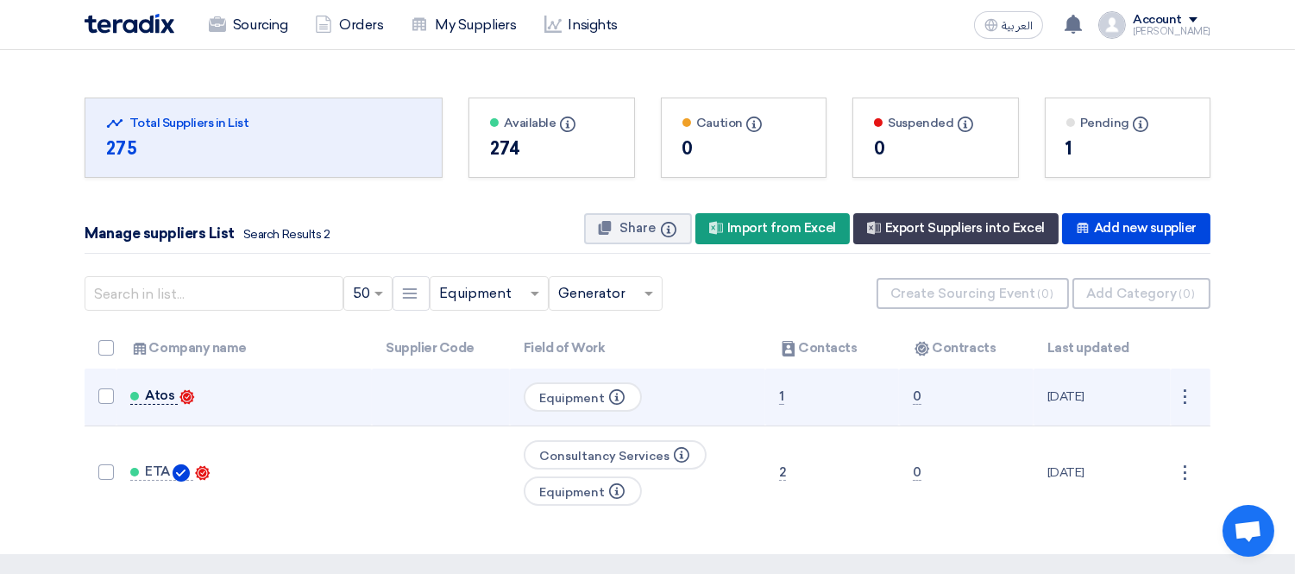
click at [156, 392] on span "Atos" at bounding box center [159, 395] width 29 height 14
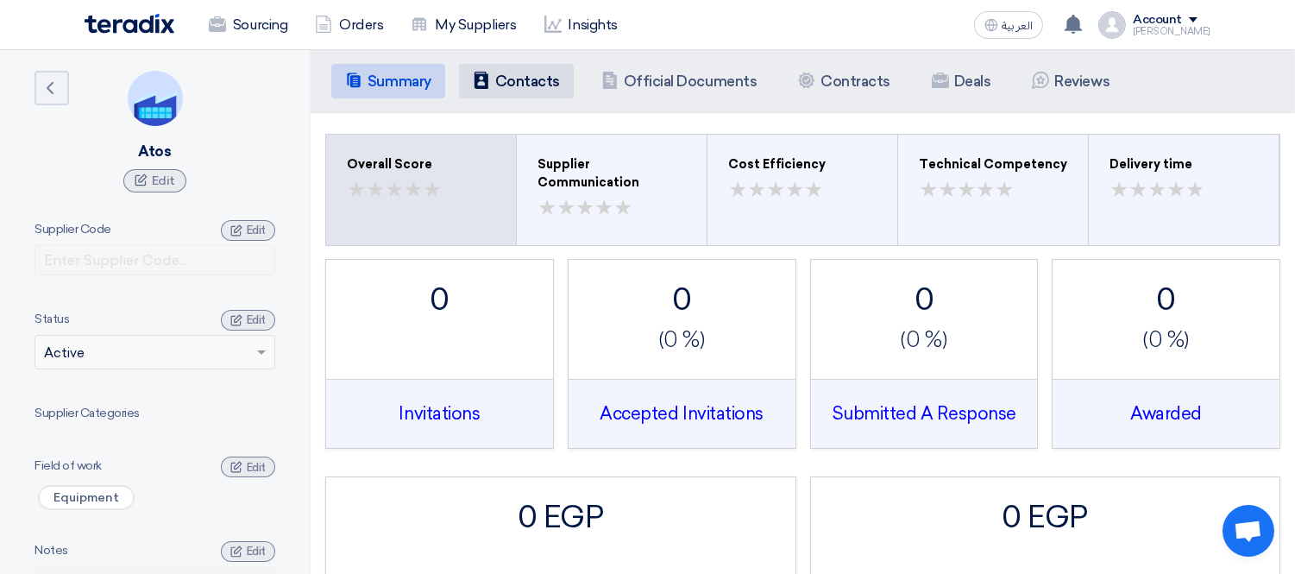
click at [537, 67] on li "Contacts Contacts" at bounding box center [516, 81] width 115 height 35
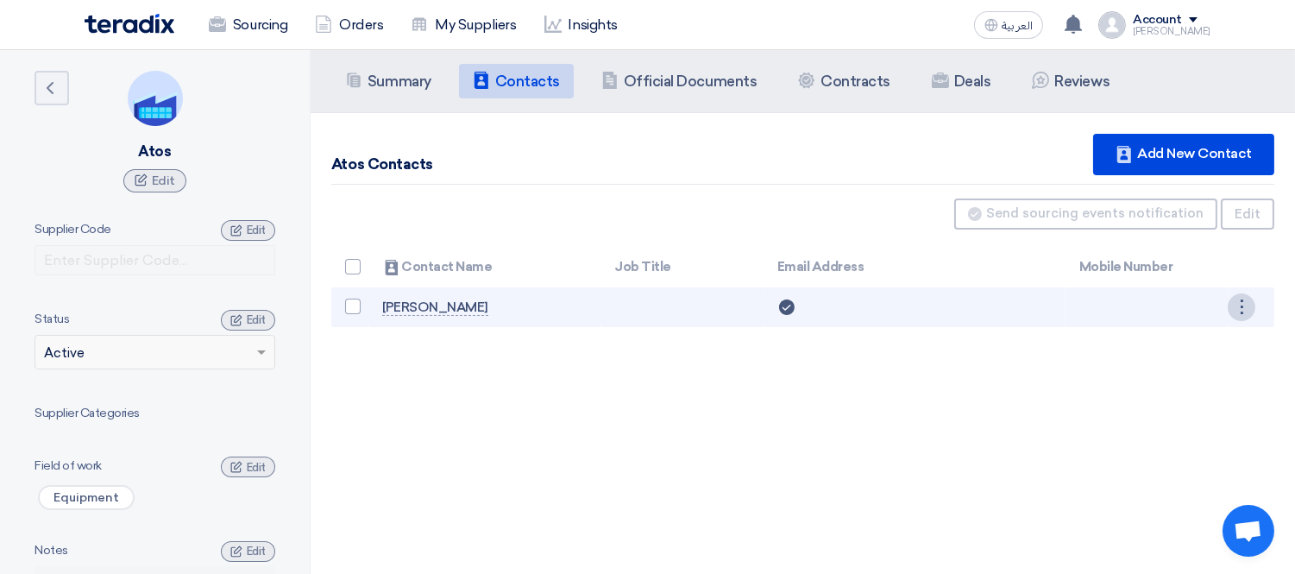
click at [1243, 305] on div "⋮" at bounding box center [1242, 307] width 28 height 28
click at [1218, 341] on link "Edit" at bounding box center [1212, 339] width 85 height 25
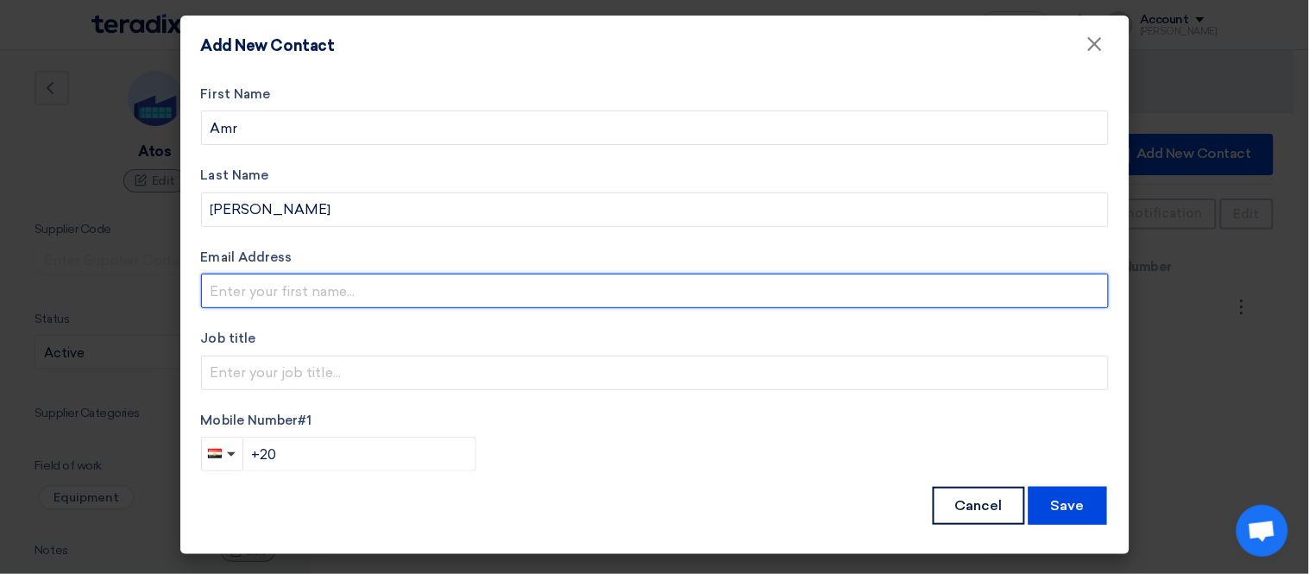
click at [253, 291] on input "email" at bounding box center [654, 290] width 907 height 35
paste input "amr@atosgenerators.com"
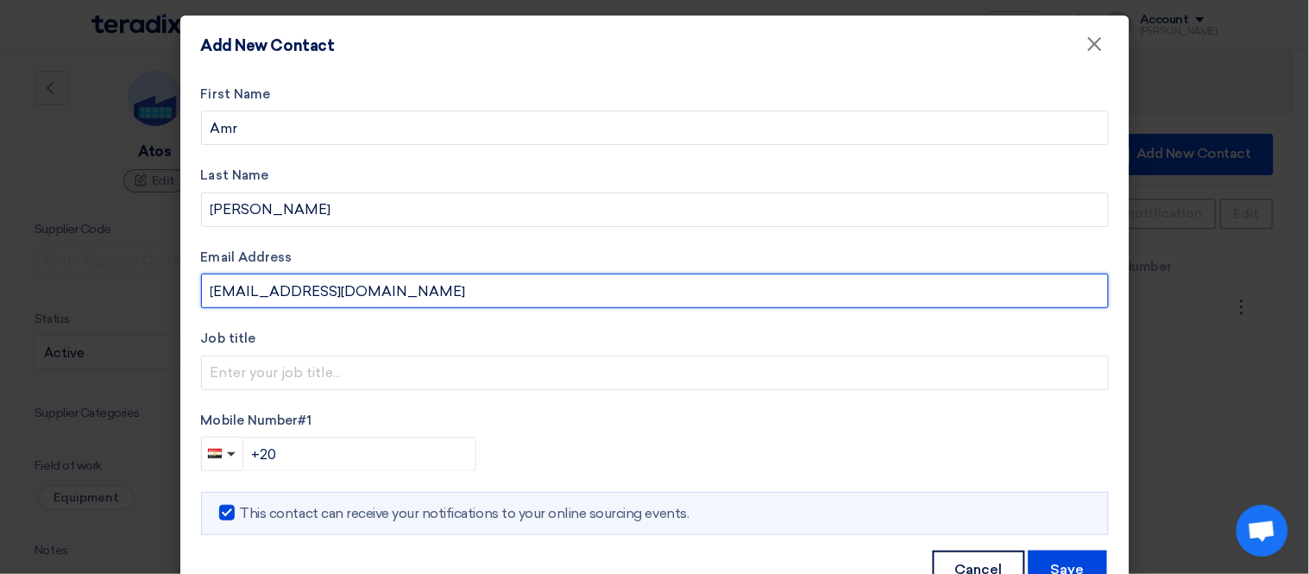
type input "amr@atosgenerators.com"
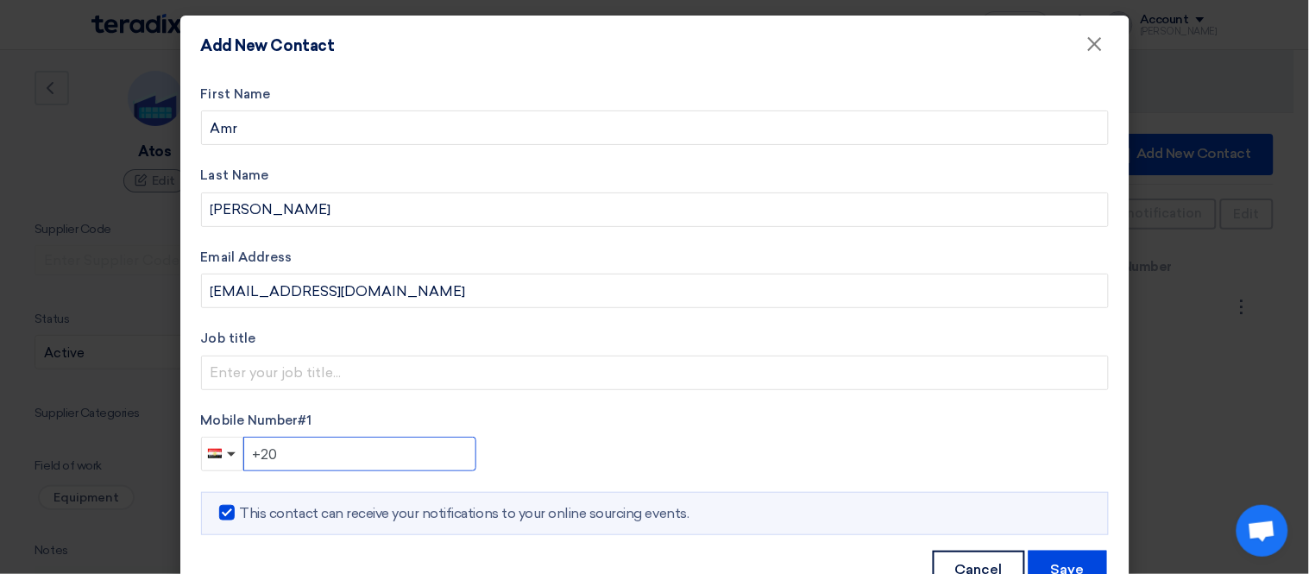
click at [358, 453] on input "+20" at bounding box center [359, 453] width 233 height 35
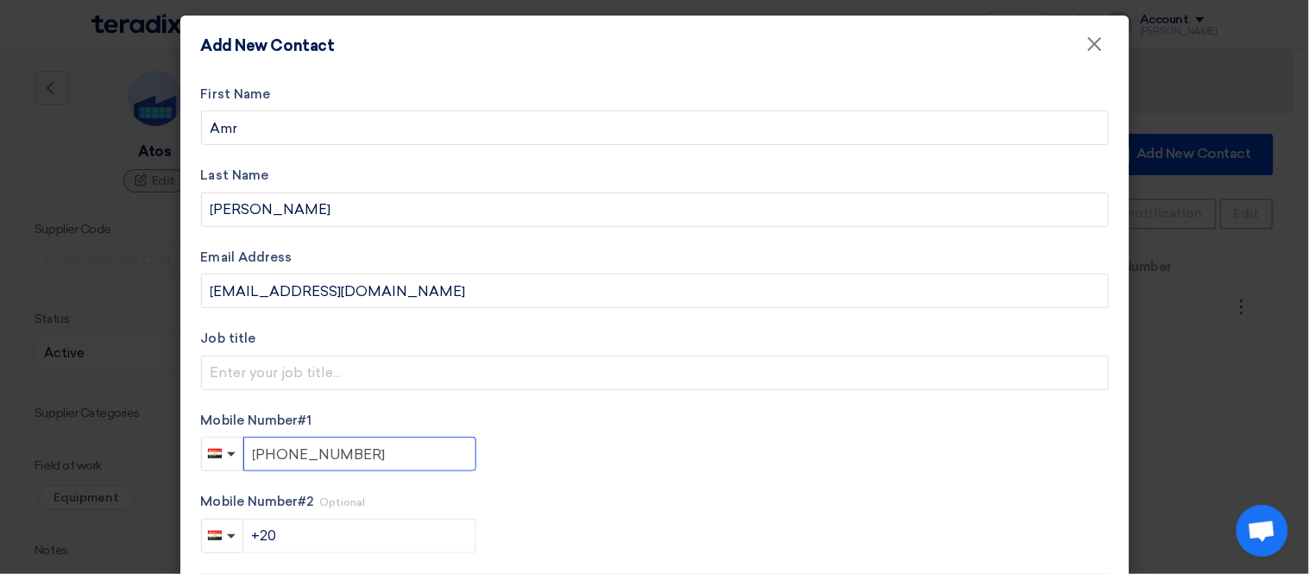
click at [278, 449] on input "+20 01122934455" at bounding box center [359, 453] width 233 height 35
type input "+20 1122934455"
click at [549, 462] on div "+20 1122934455" at bounding box center [654, 453] width 907 height 35
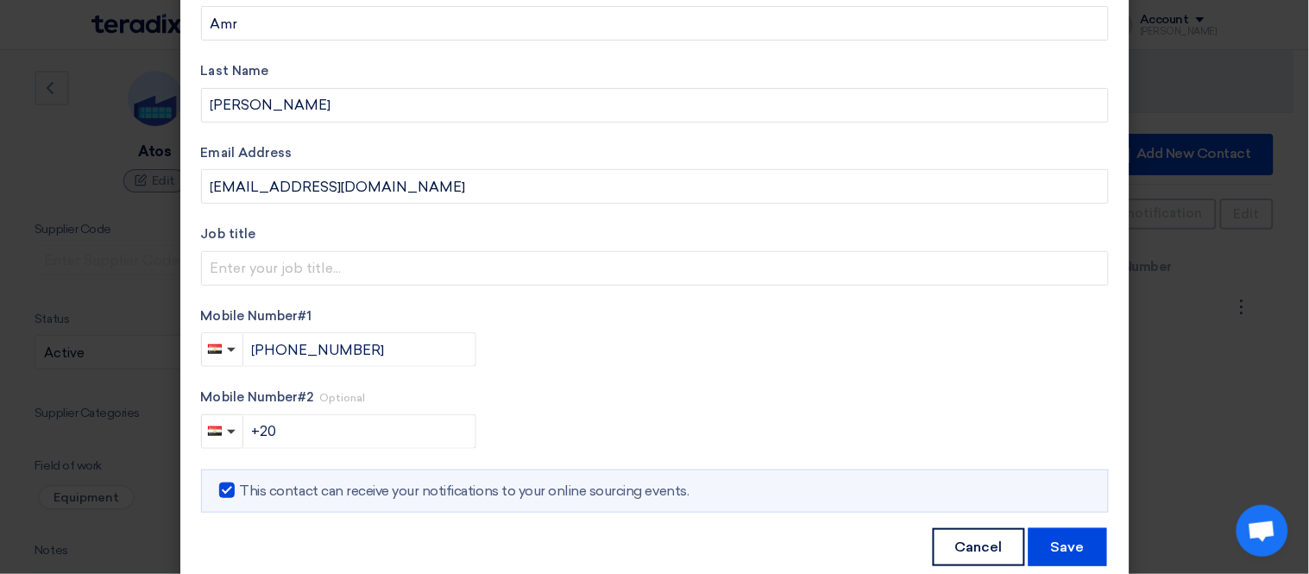
scroll to position [139, 0]
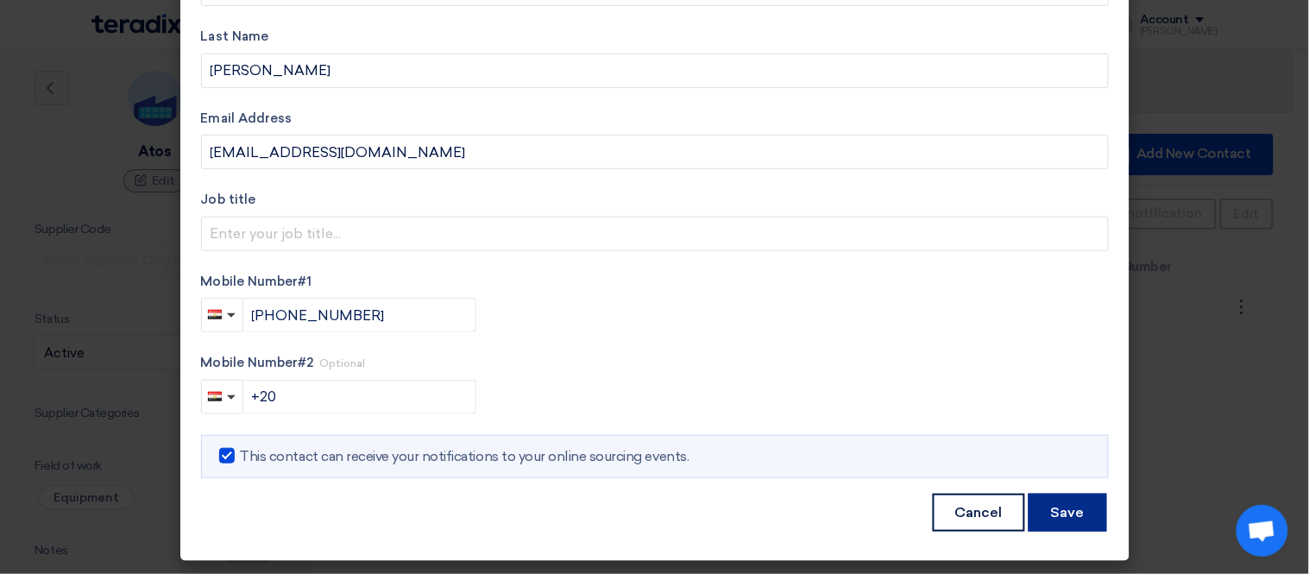
click at [1039, 507] on button "Save" at bounding box center [1067, 512] width 78 height 38
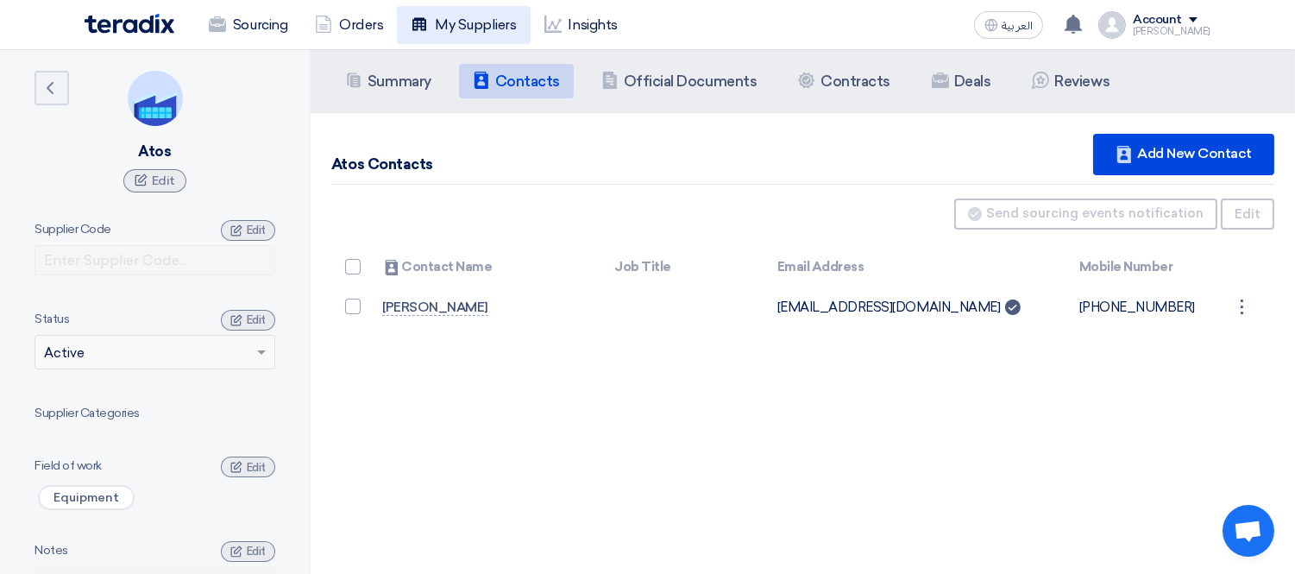
click at [468, 22] on link "My Suppliers" at bounding box center [463, 25] width 133 height 38
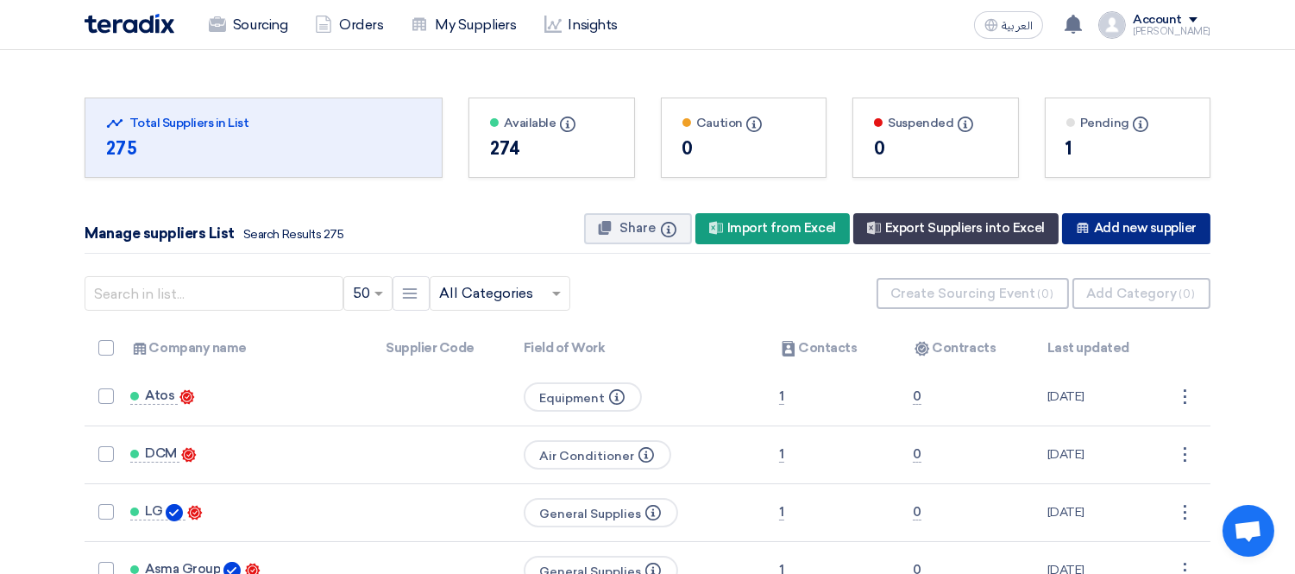
click at [1120, 233] on div "New Supplier Add new supplier" at bounding box center [1136, 228] width 148 height 31
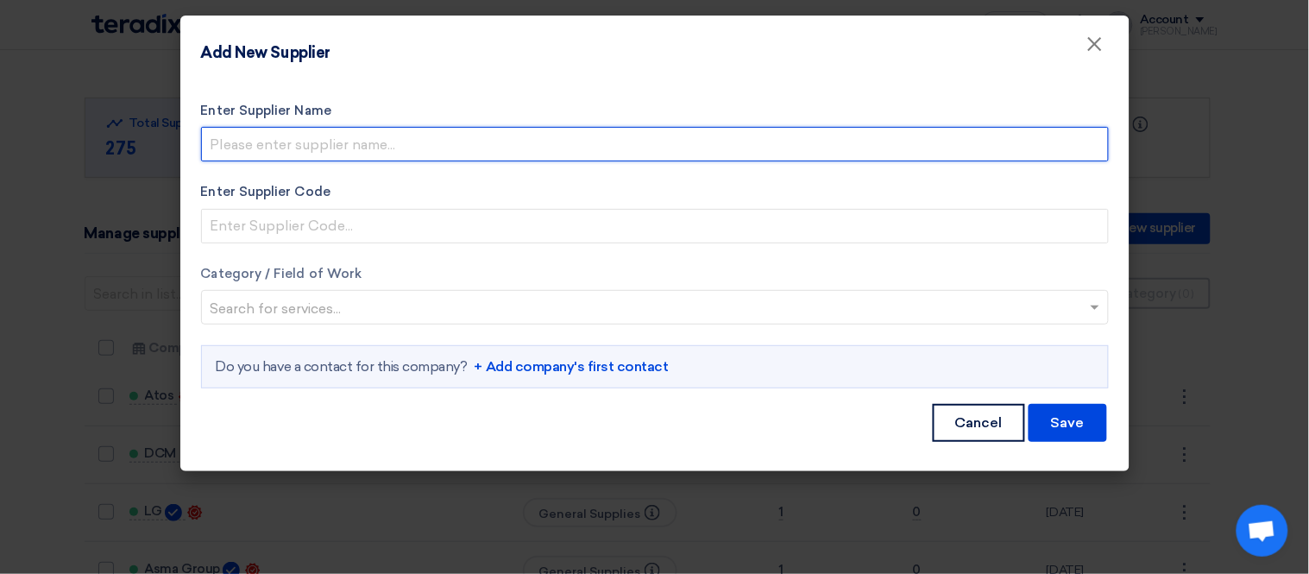
click at [418, 145] on input "Enter Supplier Name" at bounding box center [654, 144] width 907 height 35
paste input "Onspec"
type input "Onspec"
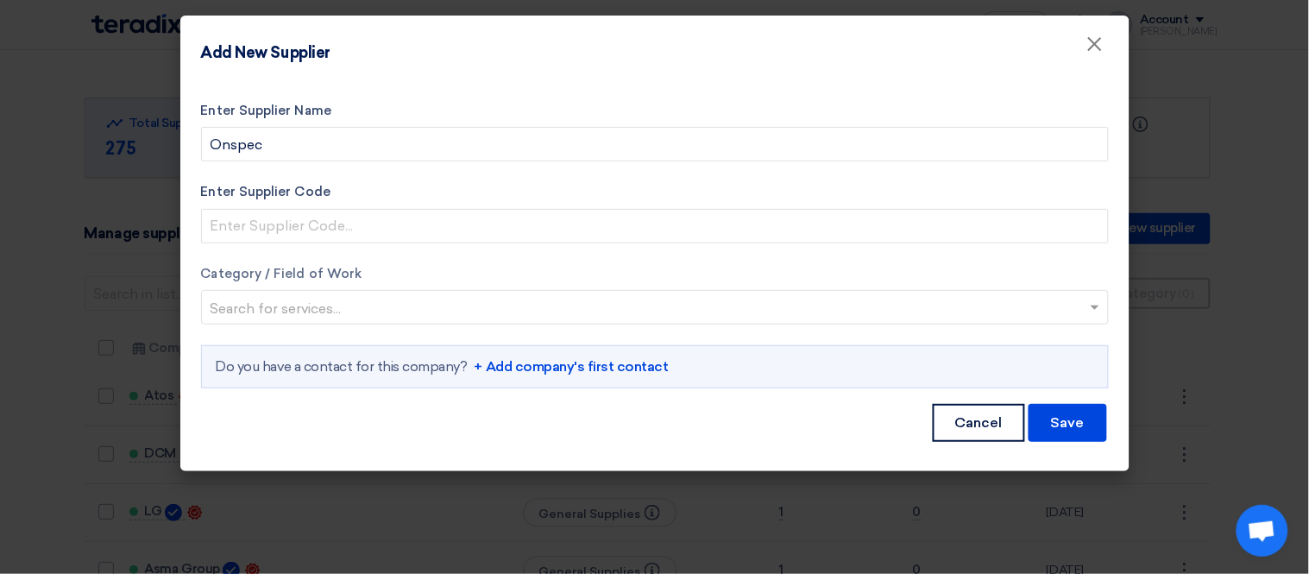
click at [348, 299] on input "text" at bounding box center [645, 309] width 871 height 28
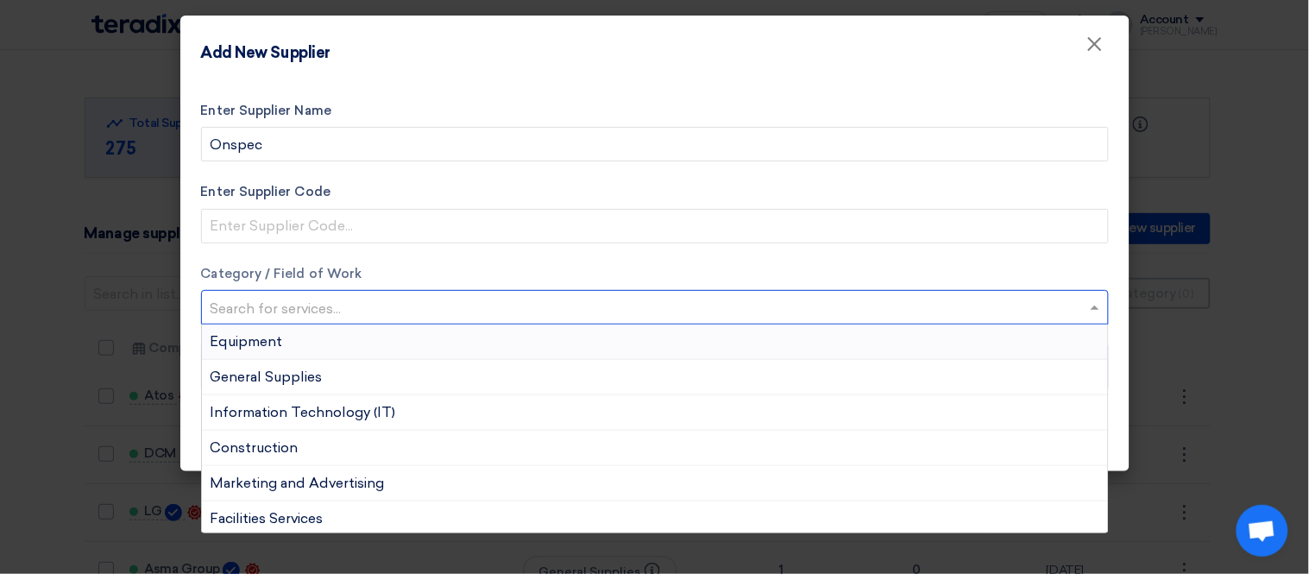
click at [338, 342] on div "Equipment" at bounding box center [655, 341] width 906 height 35
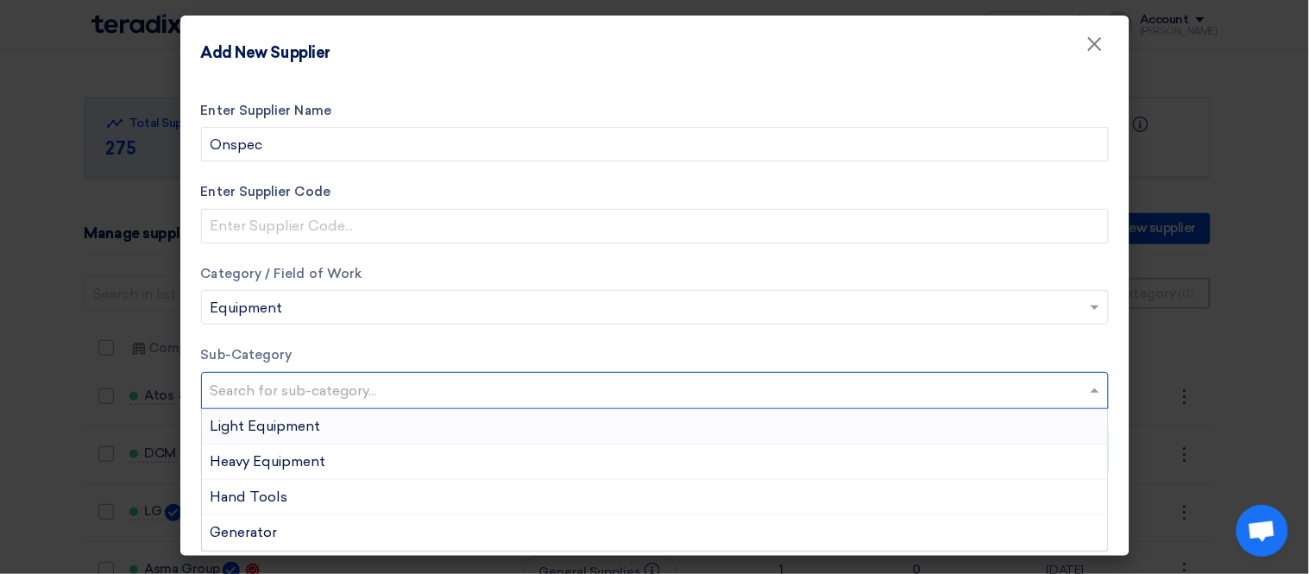
click at [613, 393] on input "text" at bounding box center [656, 392] width 893 height 28
click at [292, 524] on div "Generator" at bounding box center [655, 532] width 906 height 35
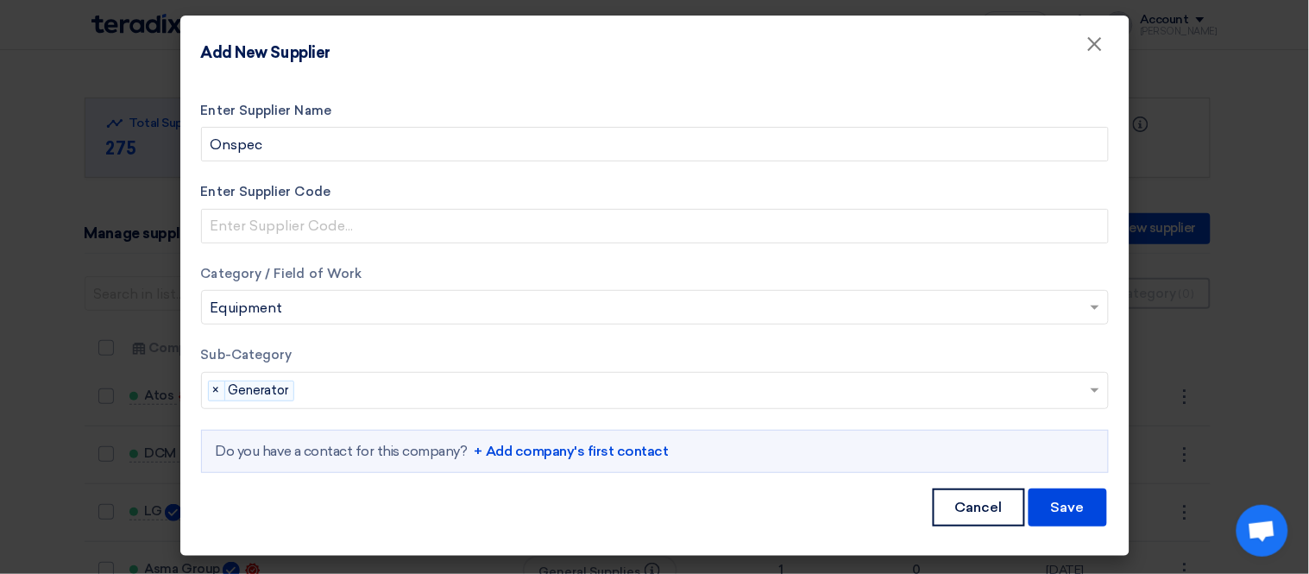
click at [599, 441] on link "+ Add company's first contact" at bounding box center [571, 451] width 194 height 21
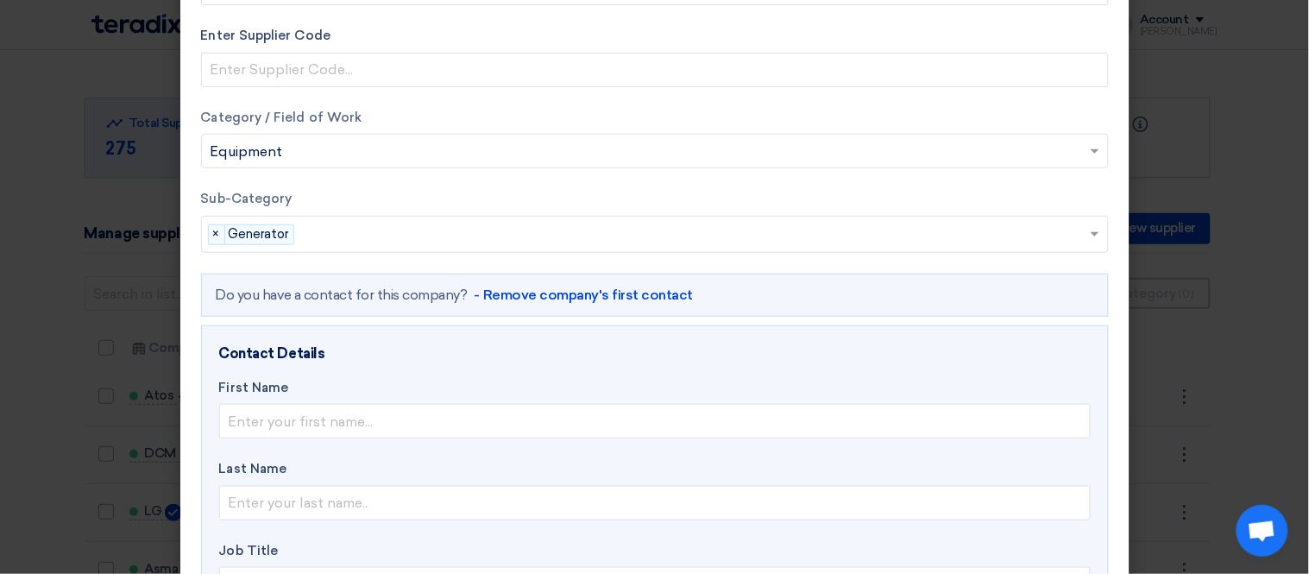
scroll to position [192, 0]
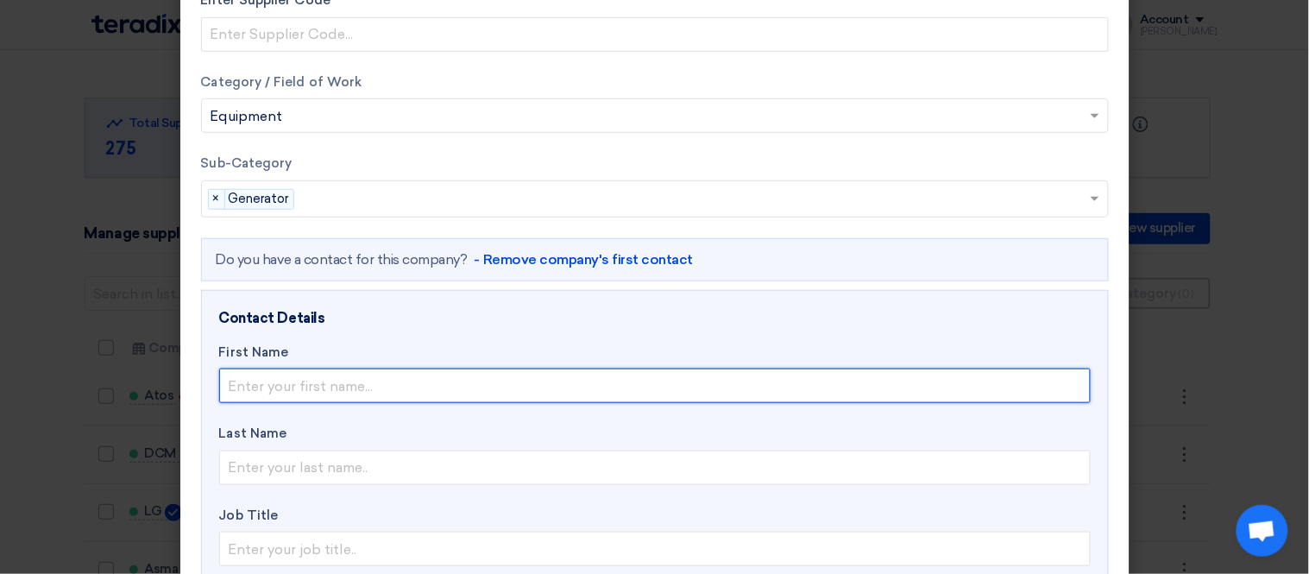
click at [335, 374] on input "text" at bounding box center [654, 385] width 871 height 35
click at [335, 374] on input "Mohamed Soliman" at bounding box center [654, 385] width 871 height 35
type input "Mohamed"
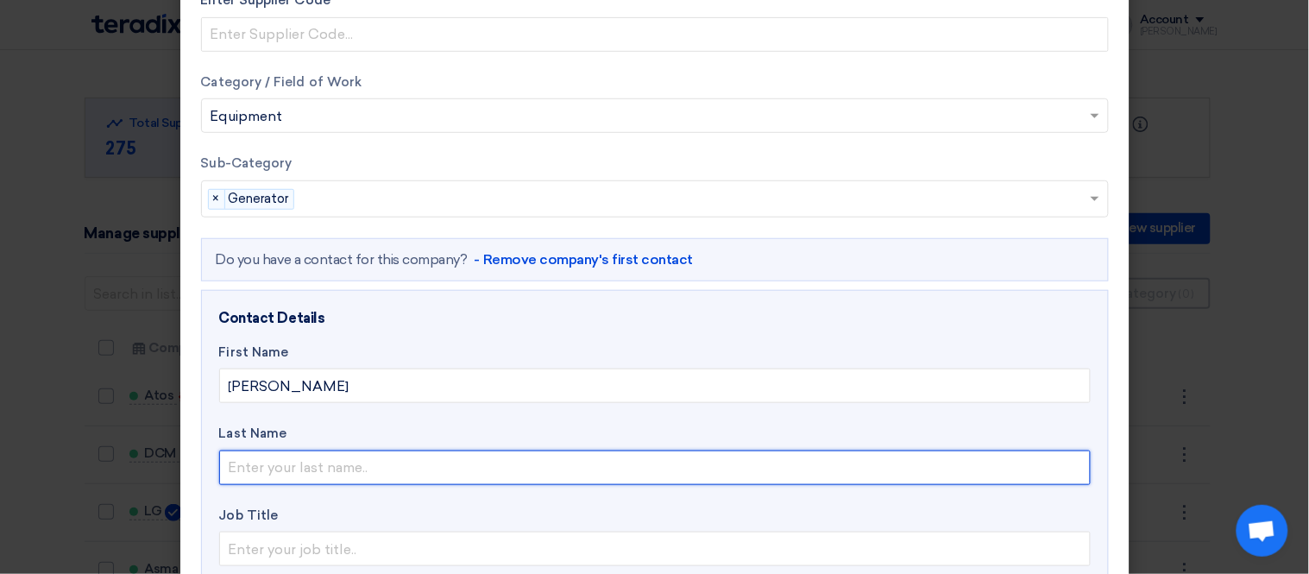
click at [279, 475] on input "text" at bounding box center [654, 467] width 871 height 35
paste input "Soliman"
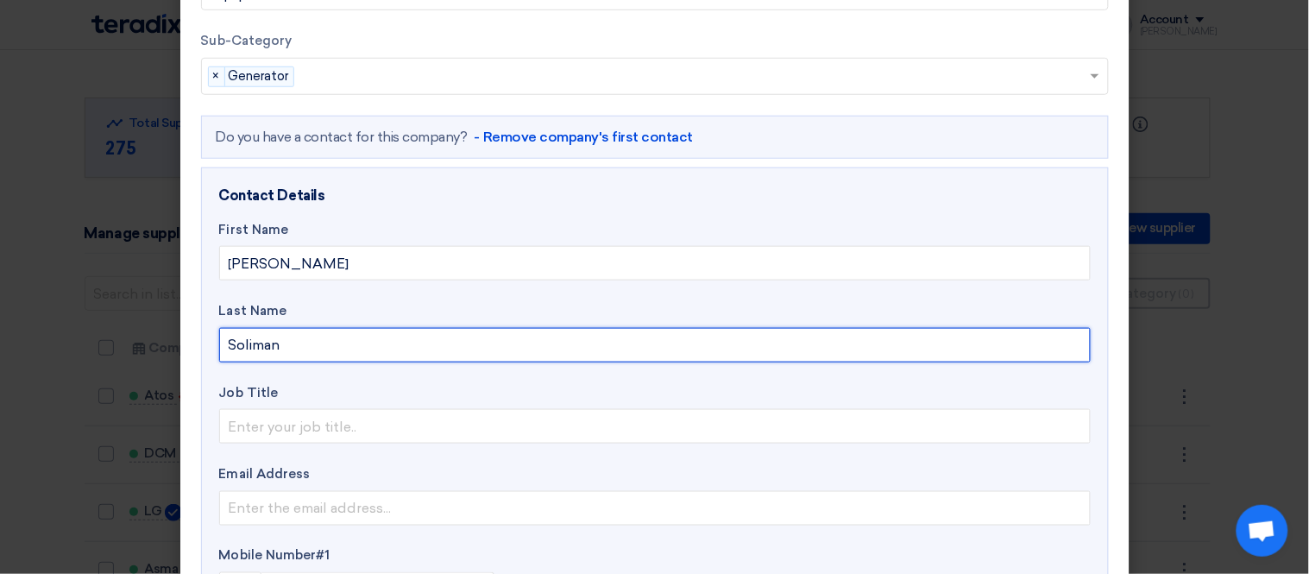
scroll to position [383, 0]
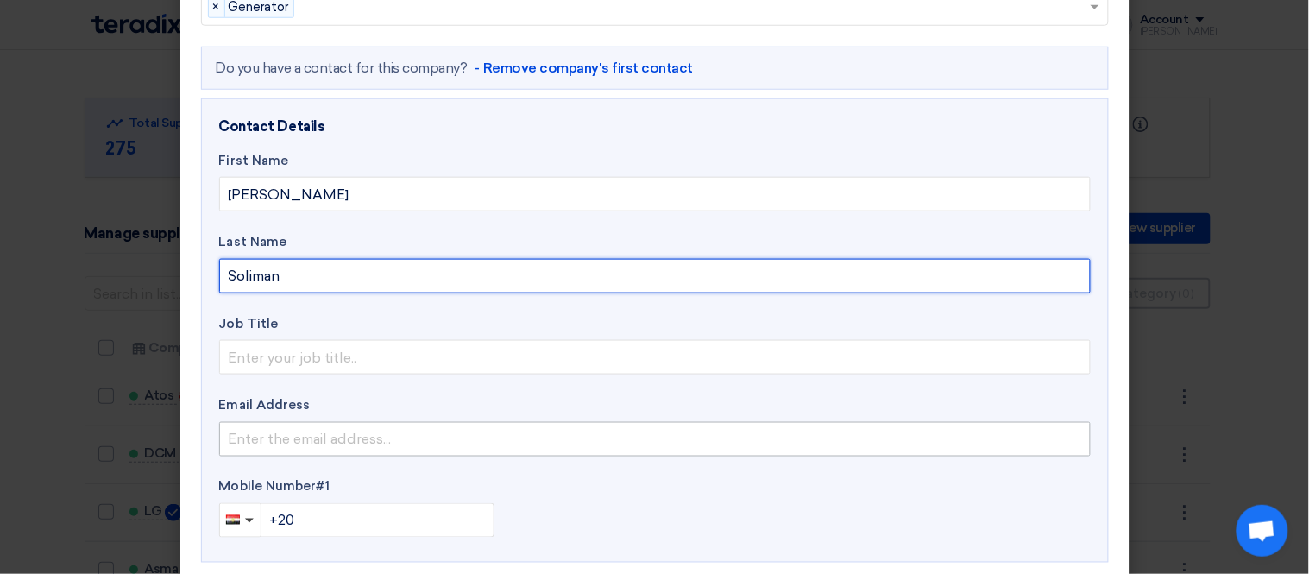
type input "Soliman"
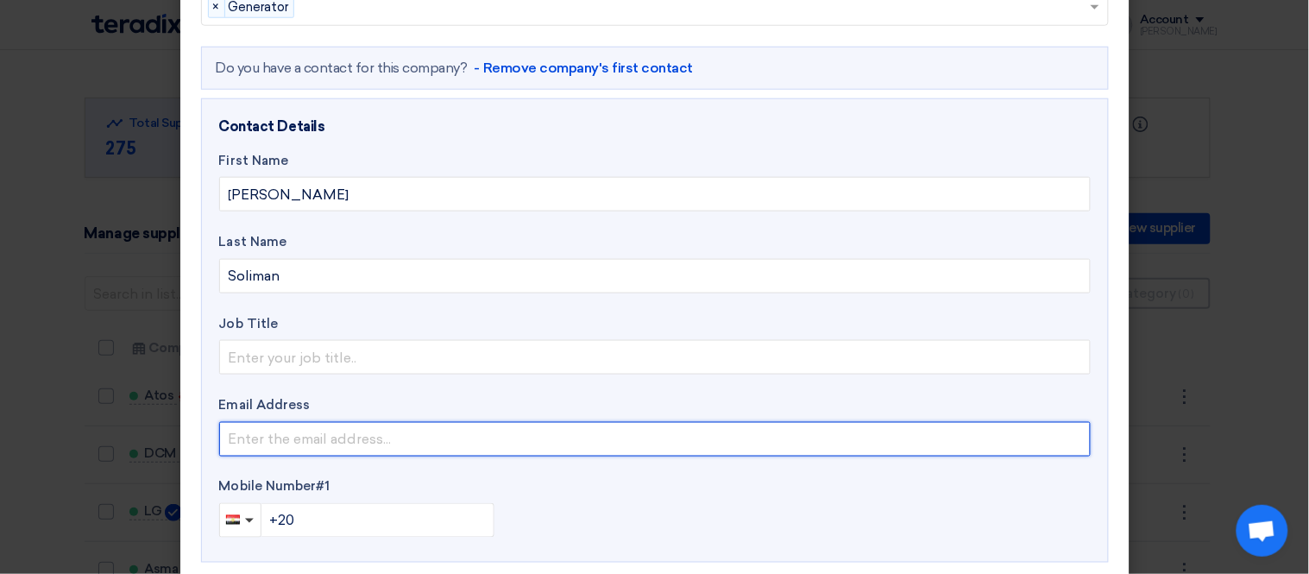
click at [288, 449] on input "email" at bounding box center [654, 439] width 871 height 35
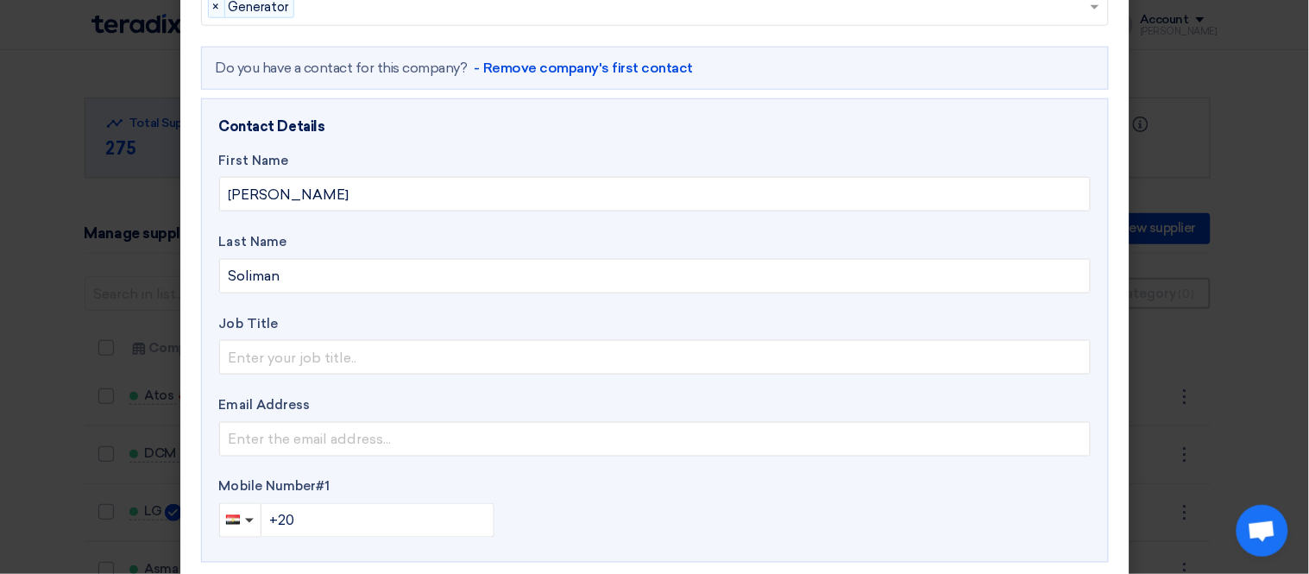
click at [872, 540] on div "Contact Details First Name Mohamed Last Name Soliman Job Title Email Address Mo…" at bounding box center [654, 330] width 907 height 465
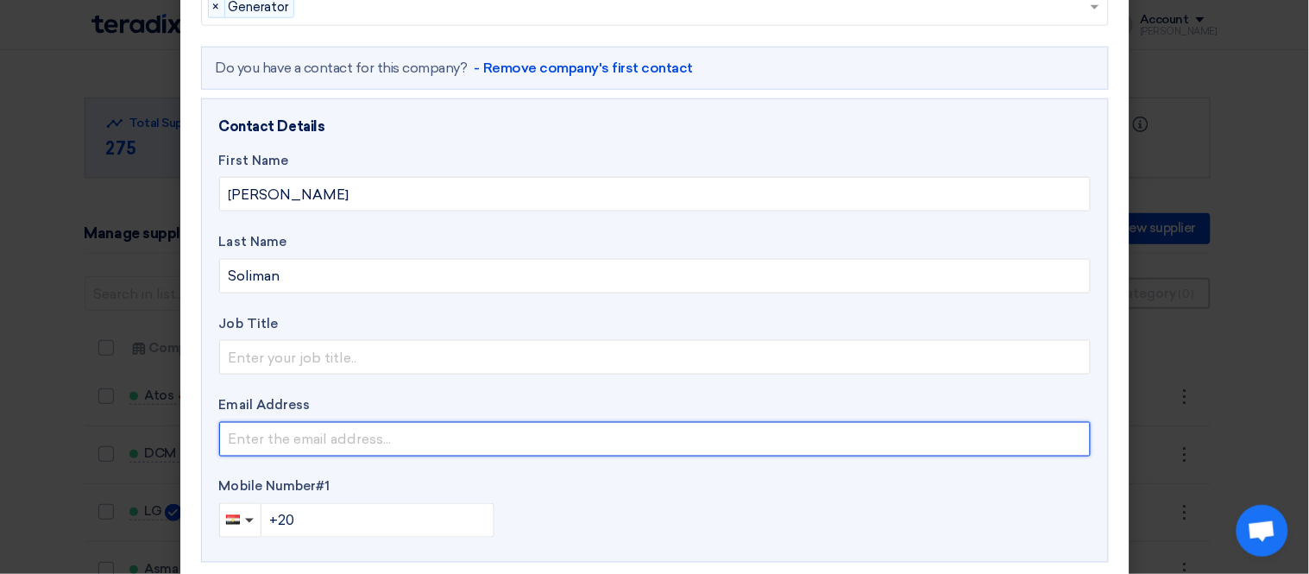
click at [328, 430] on input "email" at bounding box center [654, 439] width 871 height 35
paste input "mohamed.soliman@onspec.net"
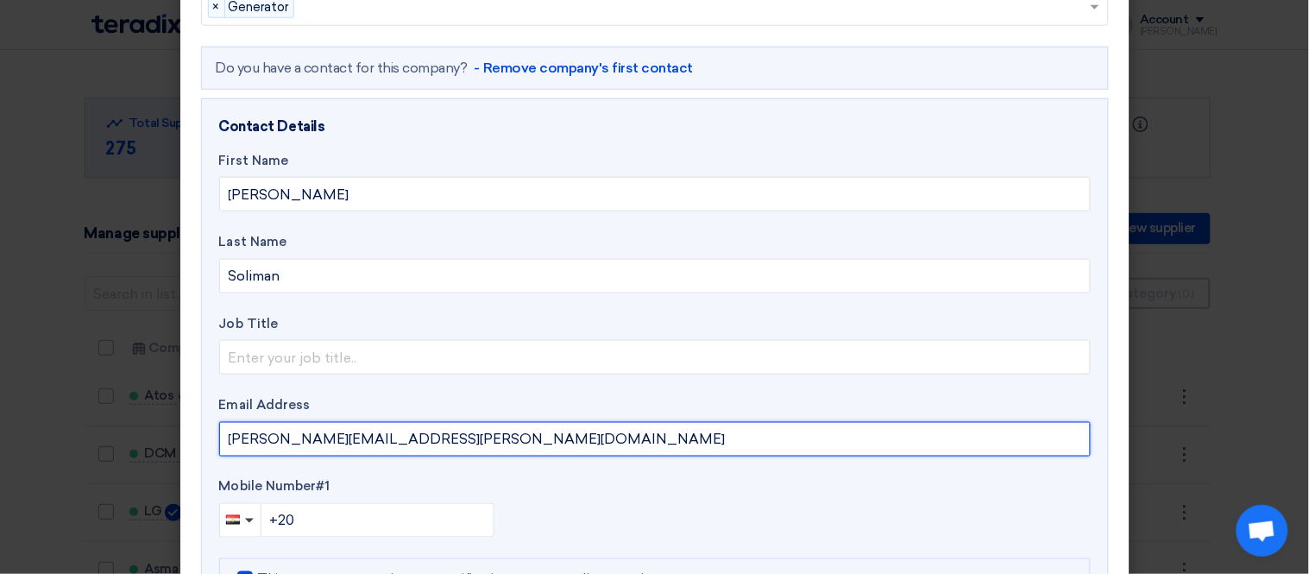
type input "mohamed.soliman@onspec.net"
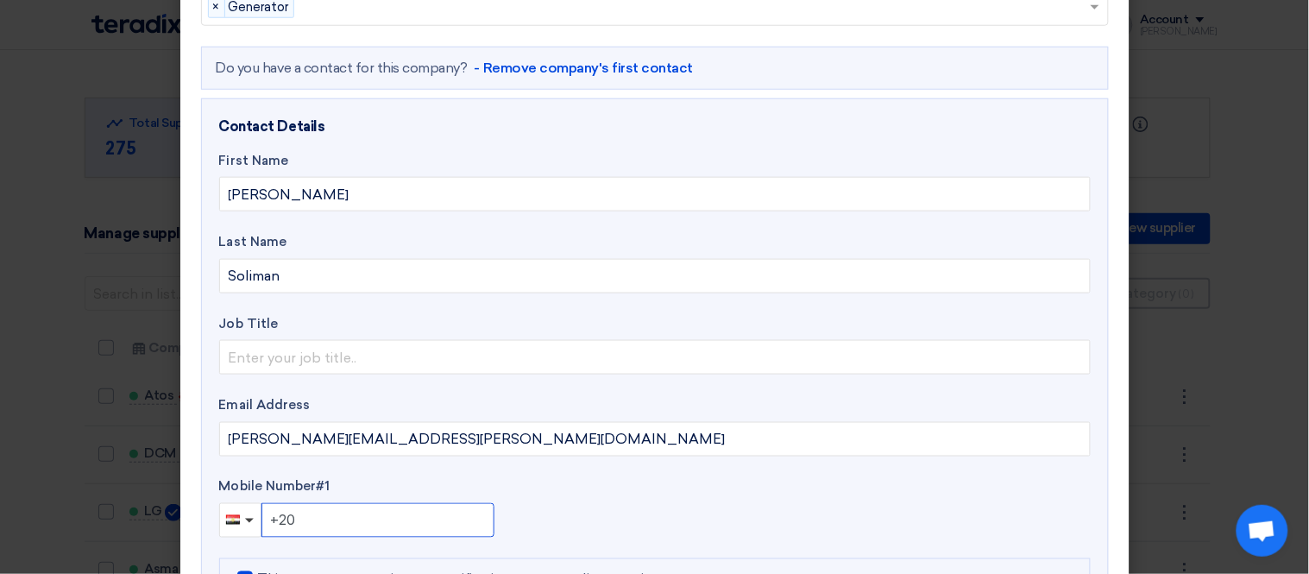
click at [348, 530] on input "+20" at bounding box center [377, 520] width 233 height 35
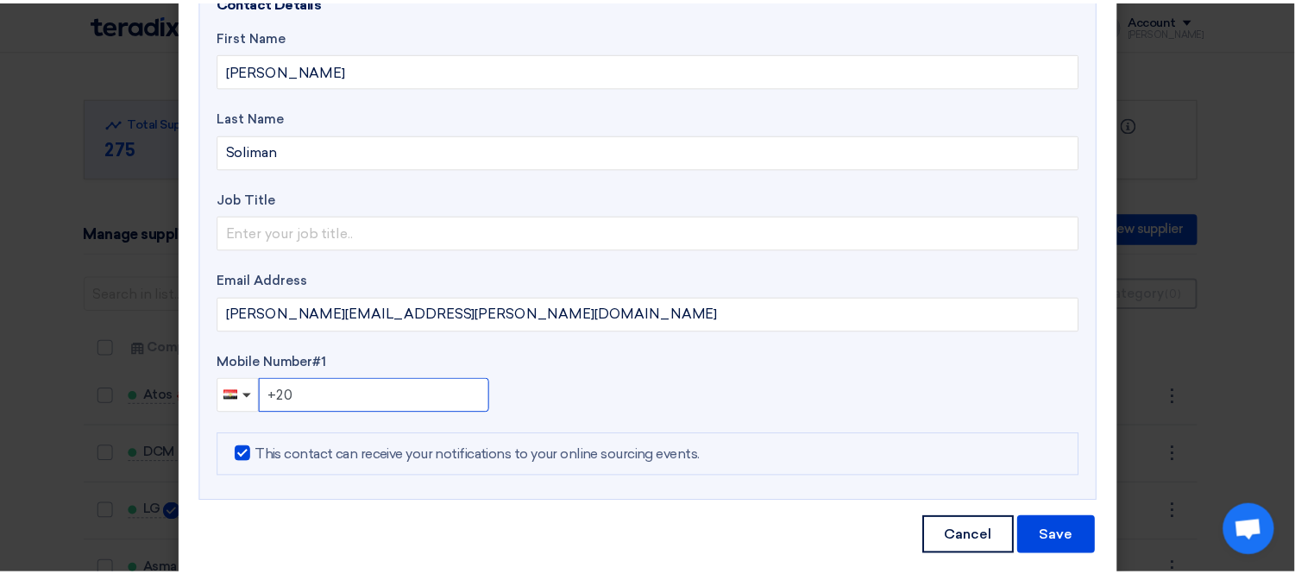
scroll to position [531, 0]
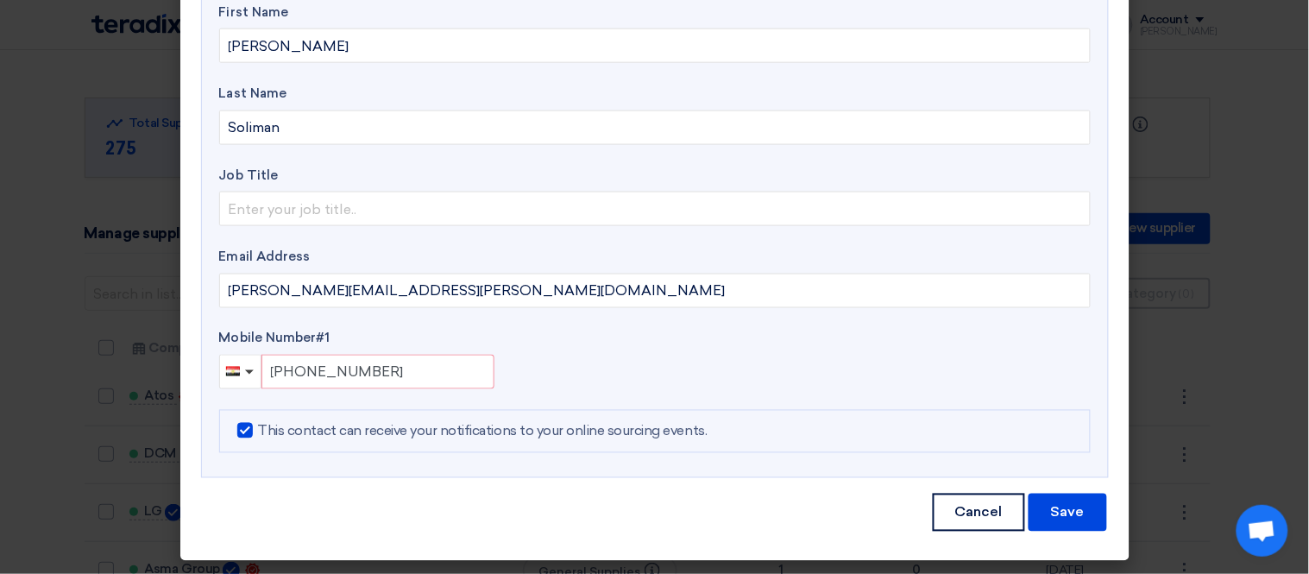
type input "+20 1011058"
click at [983, 531] on button "Cancel" at bounding box center [978, 512] width 92 height 38
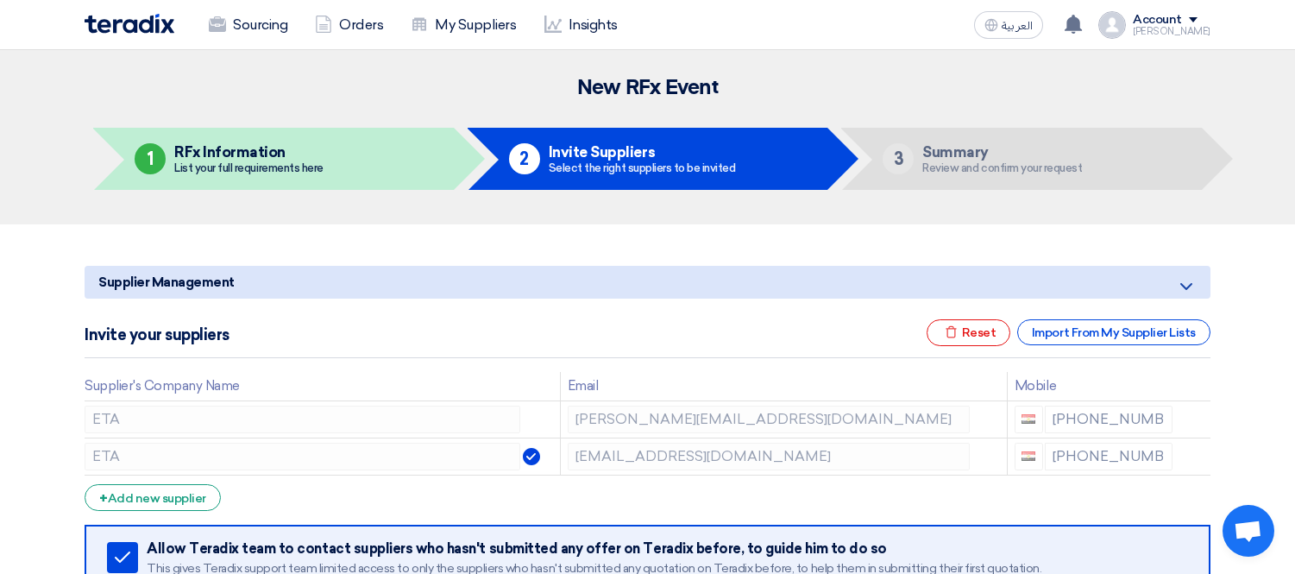
scroll to position [192, 0]
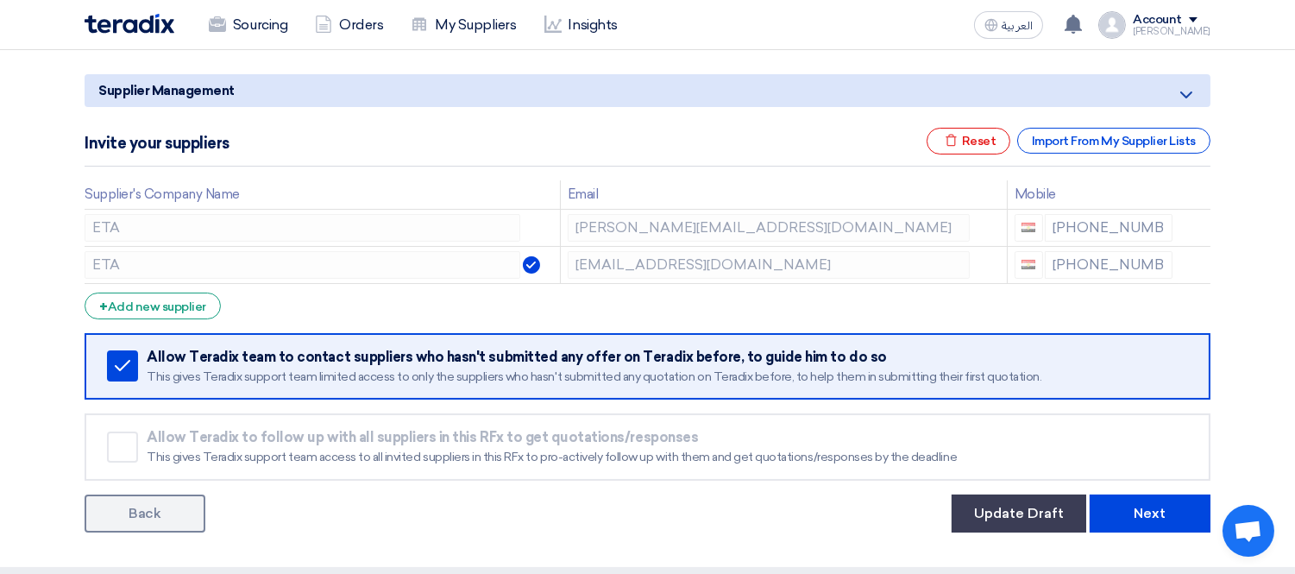
click at [1182, 26] on div "Account" at bounding box center [1157, 20] width 49 height 15
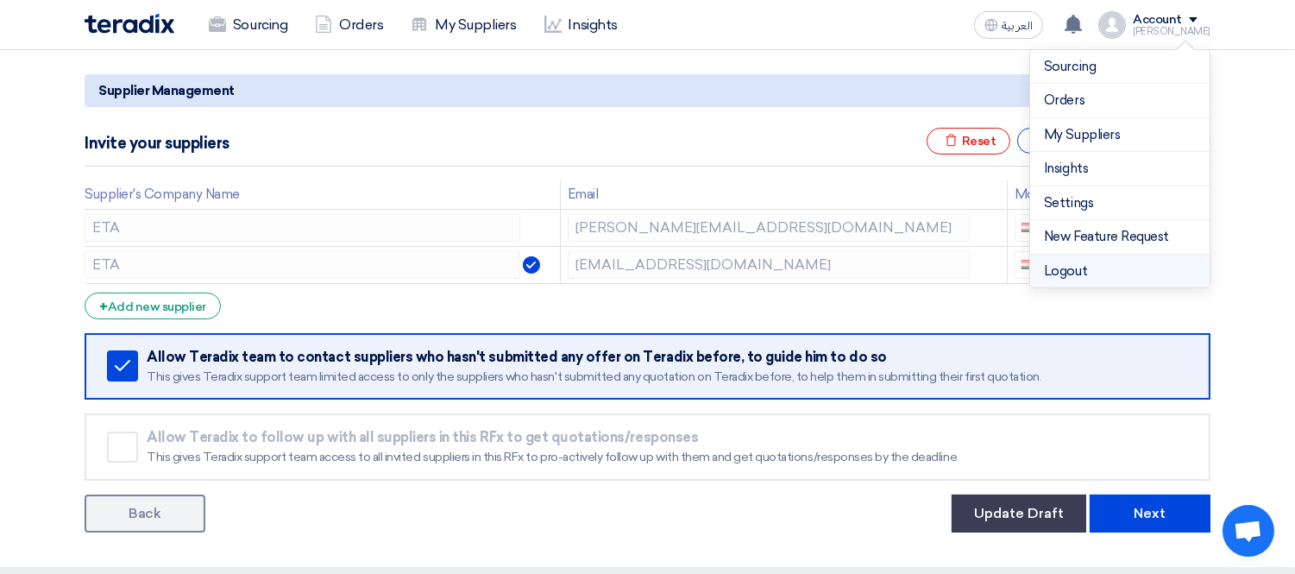
click at [1113, 272] on li "Logout" at bounding box center [1119, 271] width 179 height 34
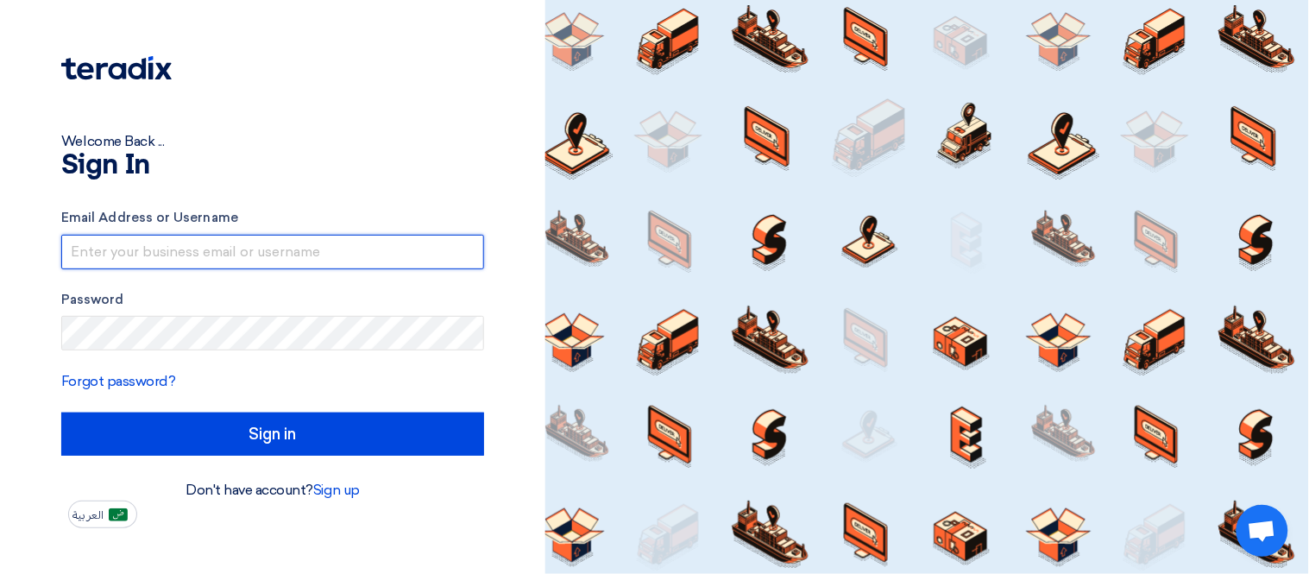
click at [319, 259] on input "text" at bounding box center [272, 252] width 423 height 35
type input "george.azmy@eaec.com.eg"
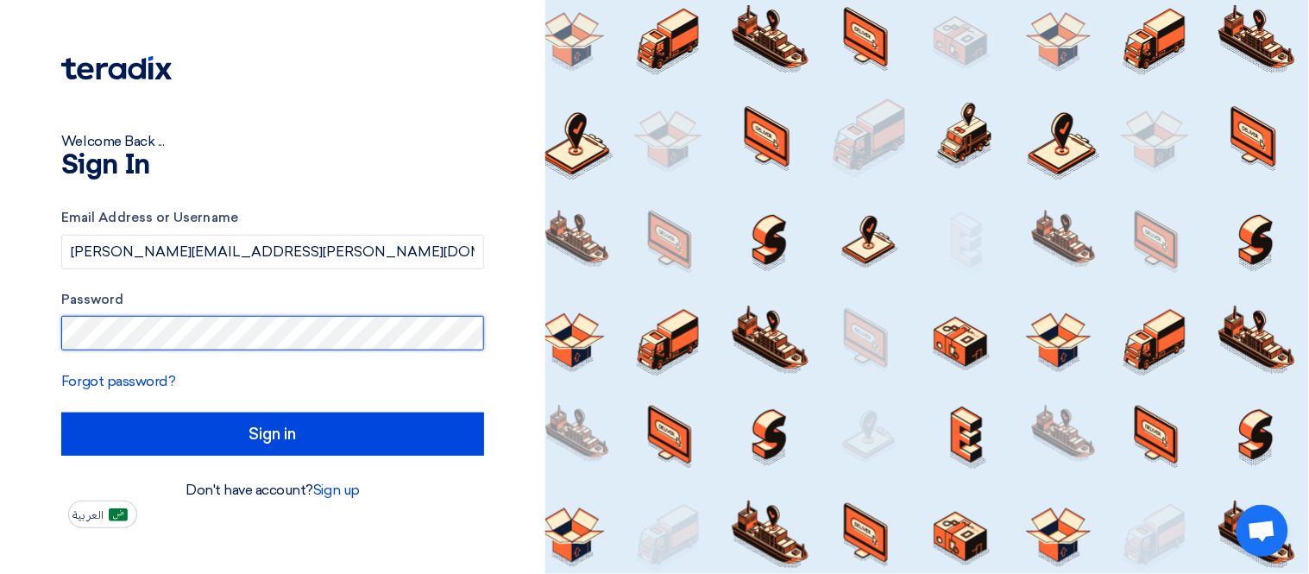
click at [61, 412] on input "Sign in" at bounding box center [272, 433] width 423 height 43
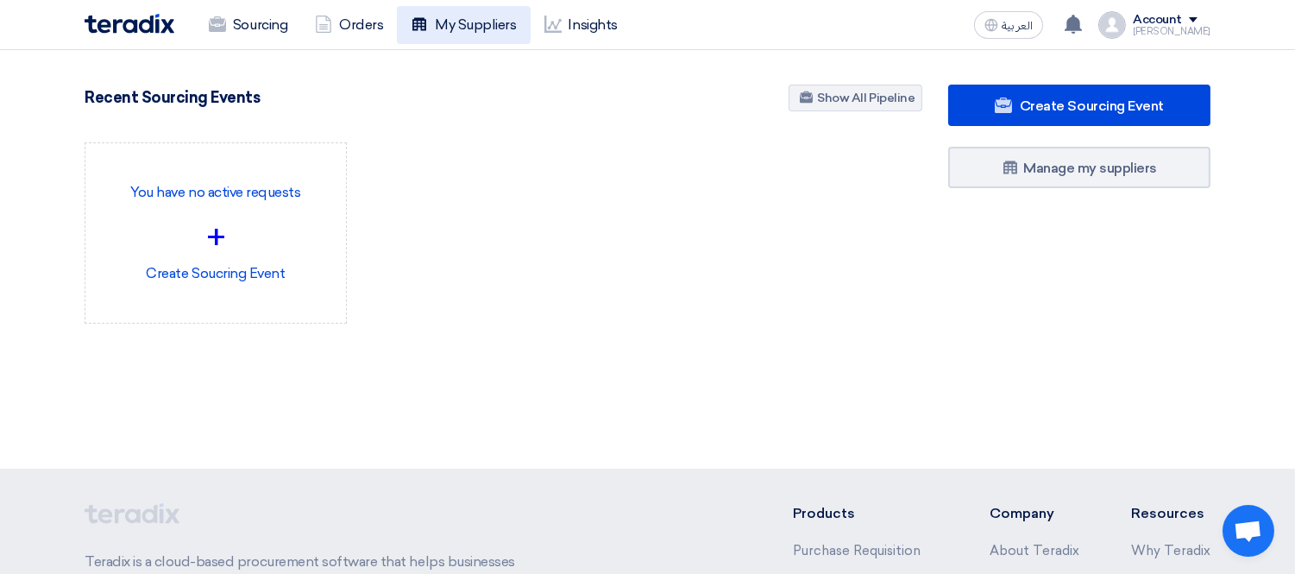
click at [463, 22] on link "My Suppliers" at bounding box center [463, 25] width 133 height 38
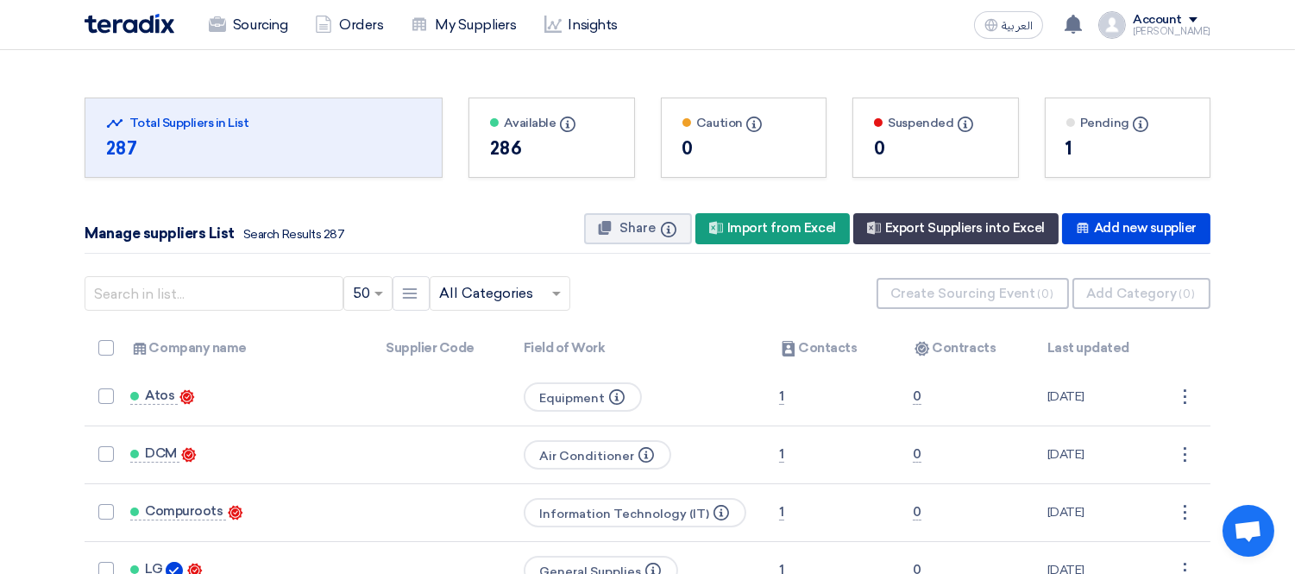
click at [487, 286] on input "text" at bounding box center [491, 293] width 104 height 28
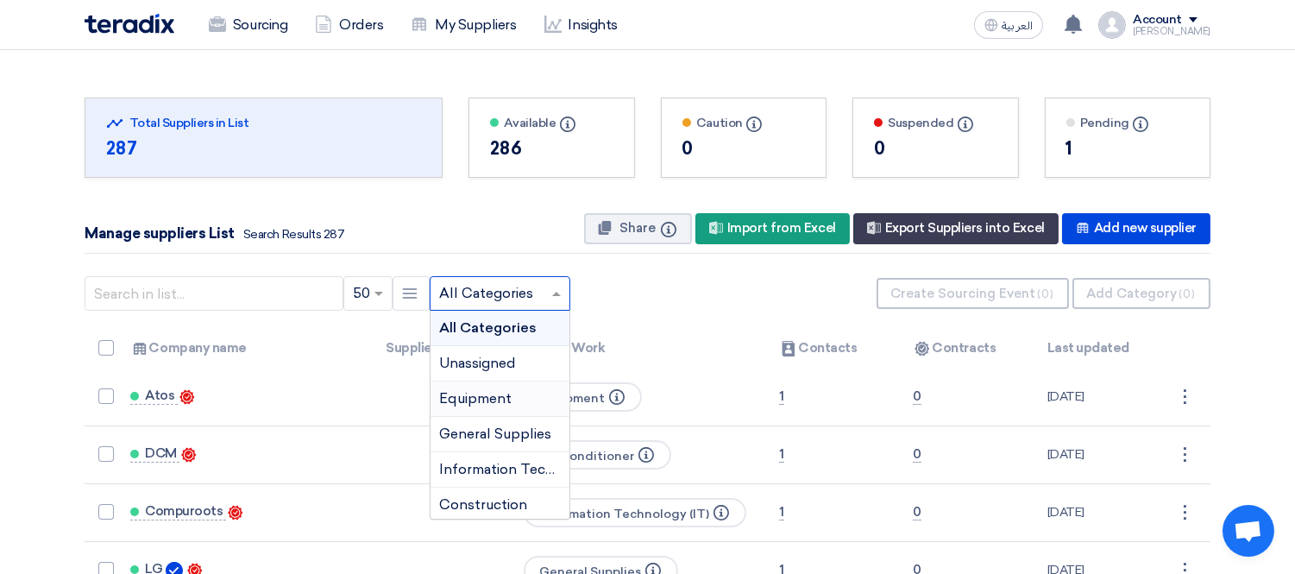
click at [505, 399] on span "Equipment" at bounding box center [475, 398] width 72 height 16
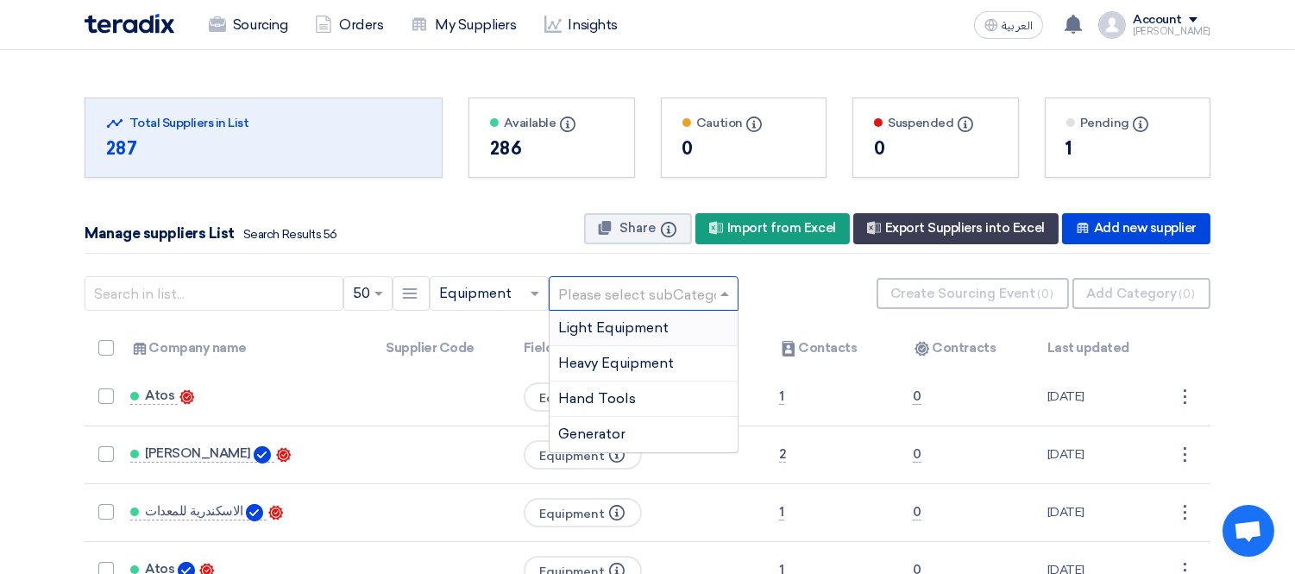
click at [636, 290] on input "text" at bounding box center [635, 293] width 154 height 28
click at [625, 427] on div "Generator" at bounding box center [643, 434] width 188 height 35
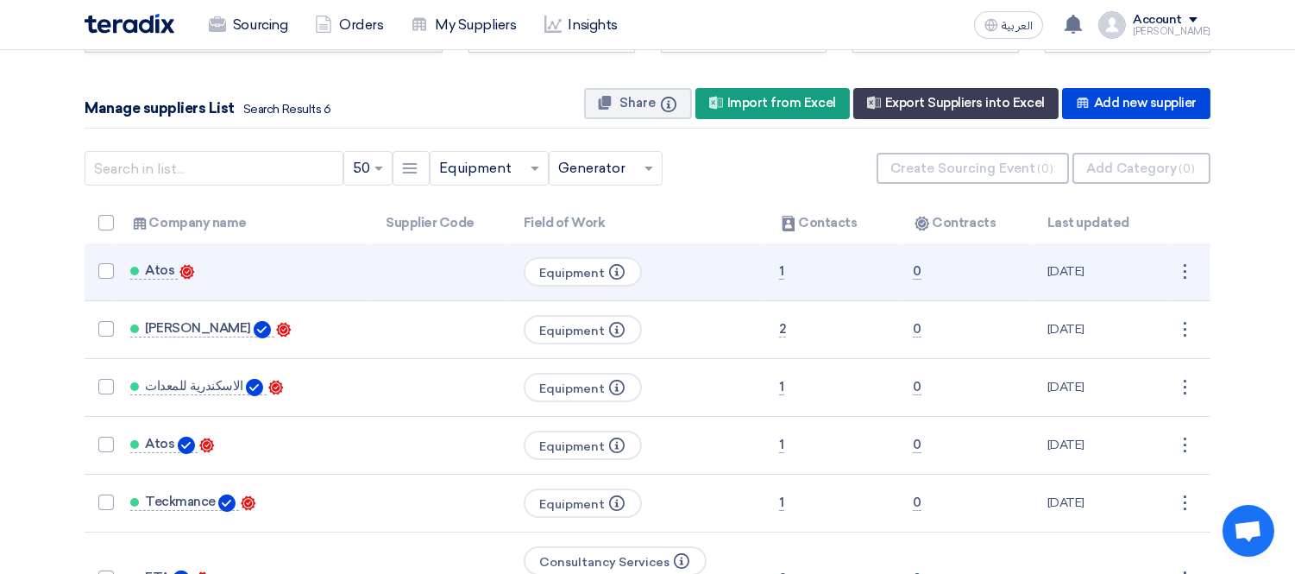
scroll to position [192, 0]
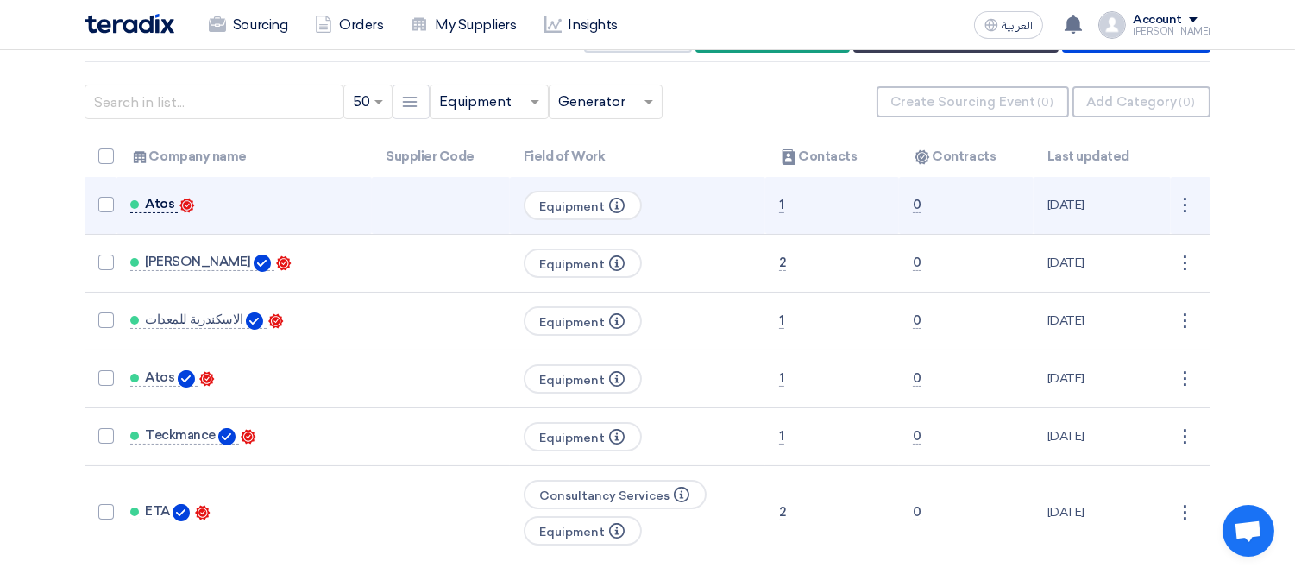
click at [164, 203] on span "Atos" at bounding box center [159, 204] width 29 height 14
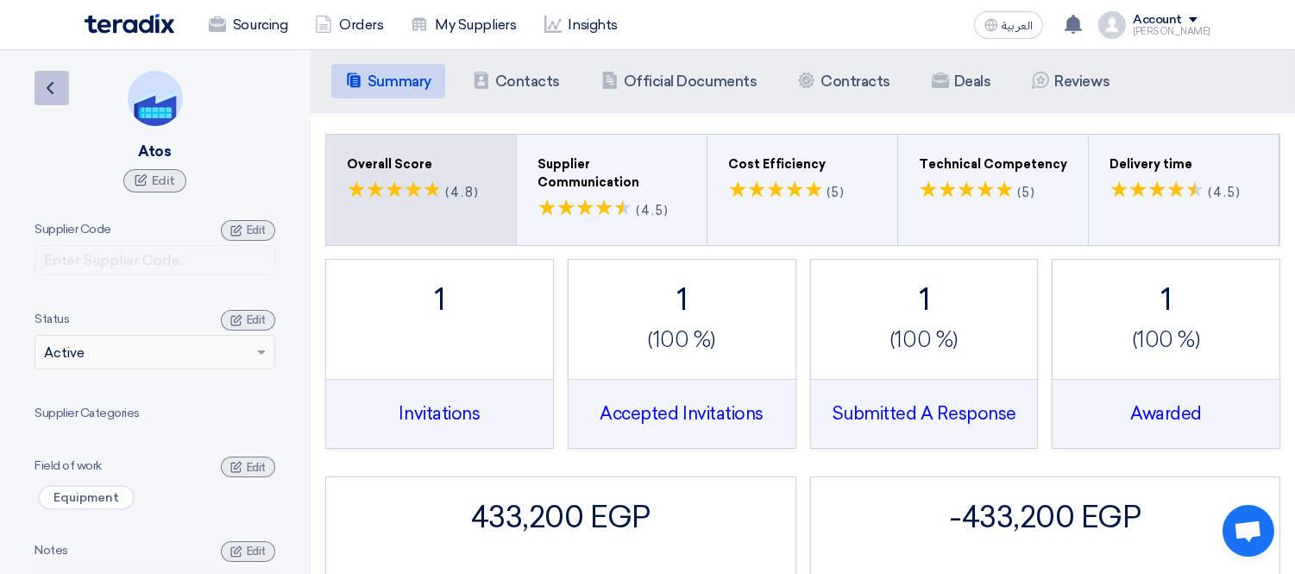
click at [53, 85] on icon "Back" at bounding box center [50, 88] width 21 height 21
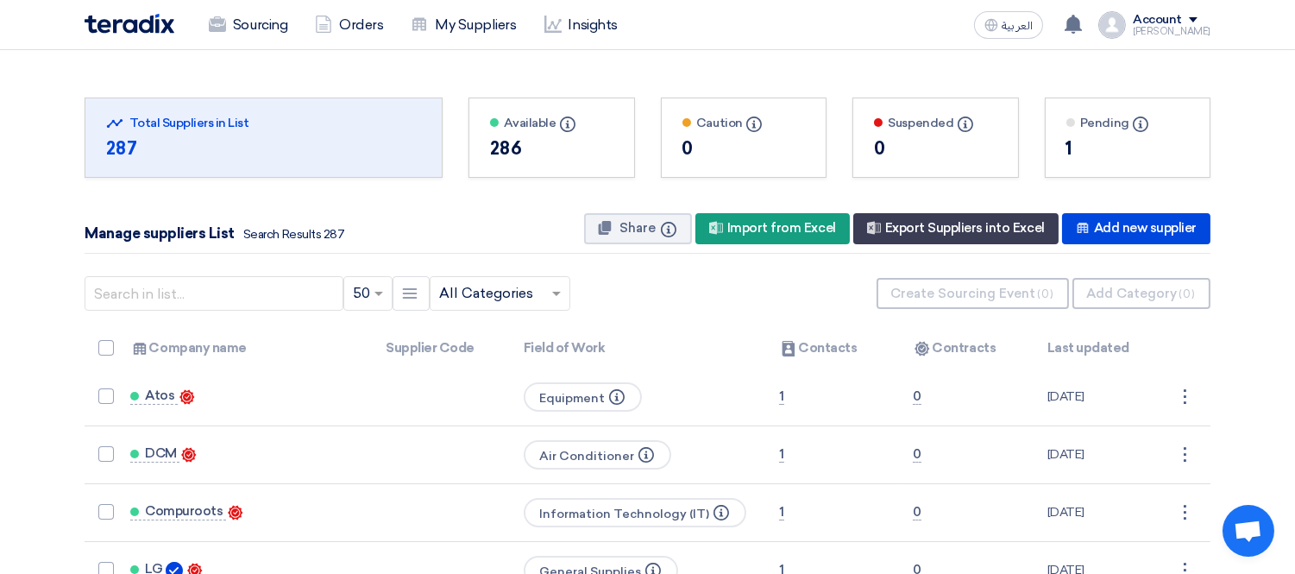
click at [524, 281] on input "text" at bounding box center [491, 293] width 104 height 28
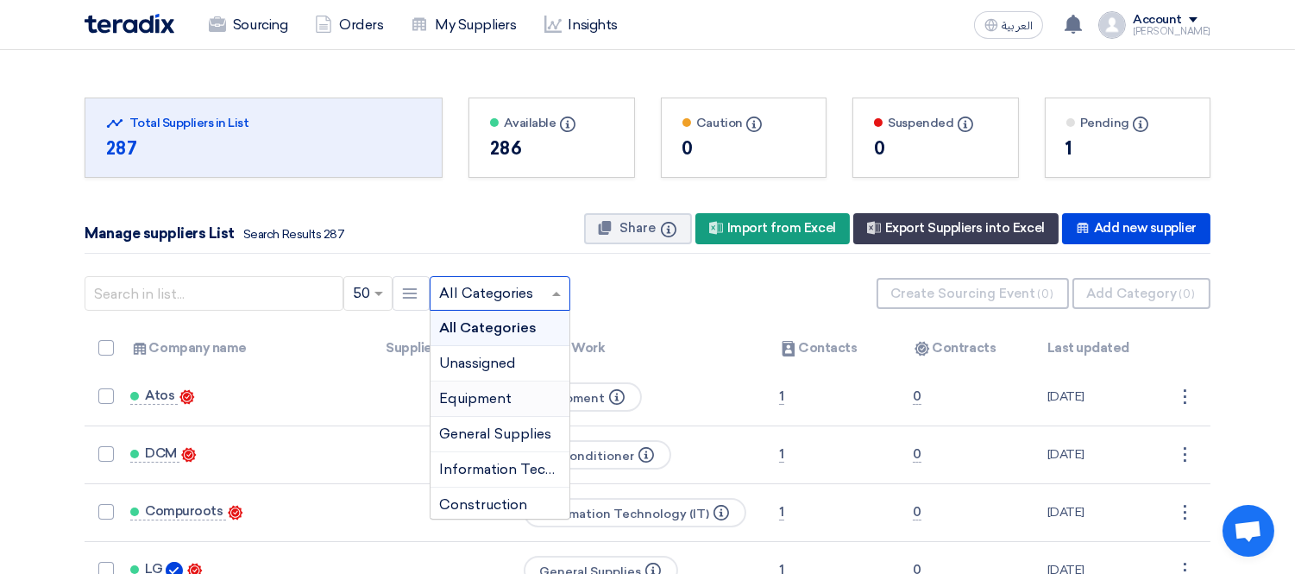
click at [503, 397] on span "Equipment" at bounding box center [475, 398] width 72 height 16
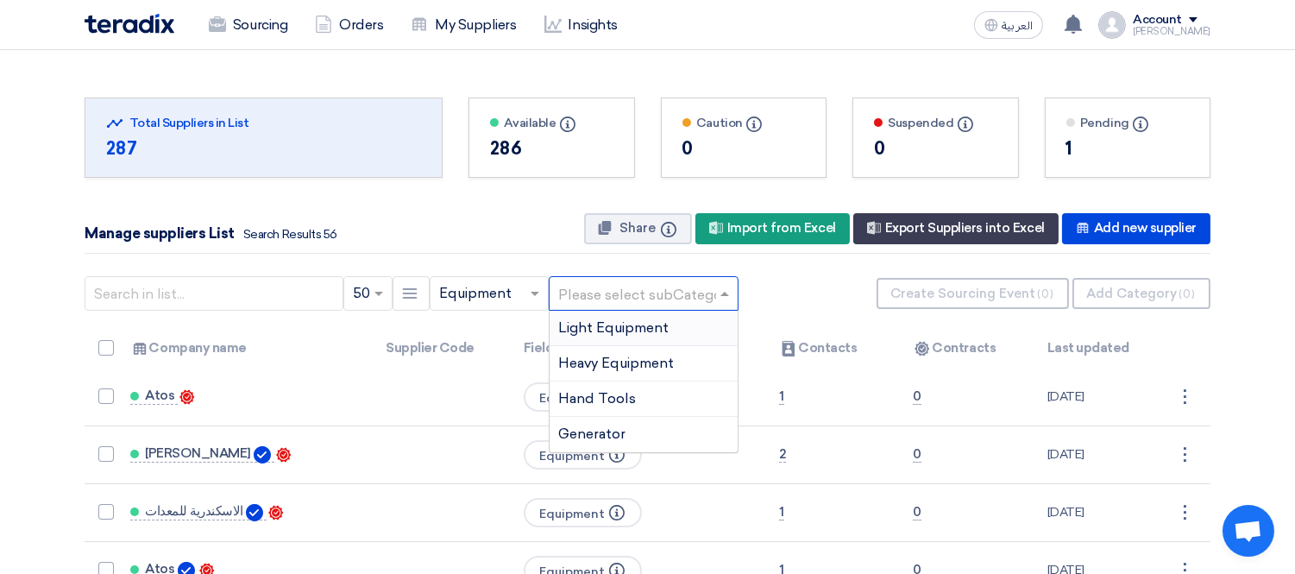
click at [618, 296] on input "text" at bounding box center [635, 293] width 154 height 28
click at [618, 431] on span "Generator" at bounding box center [591, 433] width 67 height 16
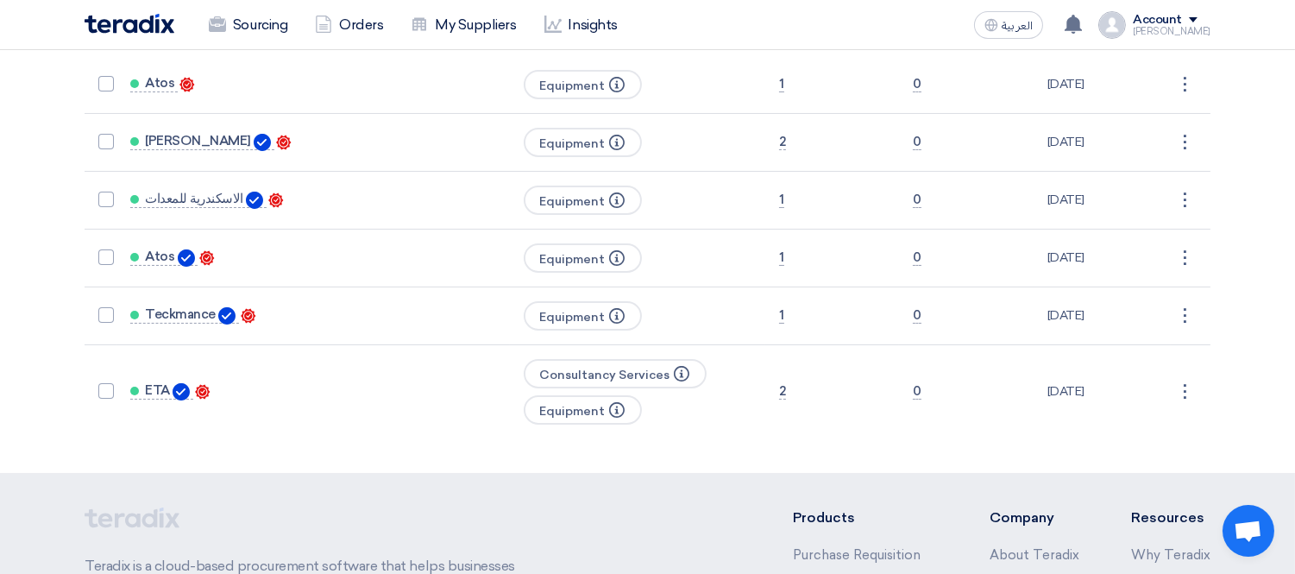
scroll to position [383, 0]
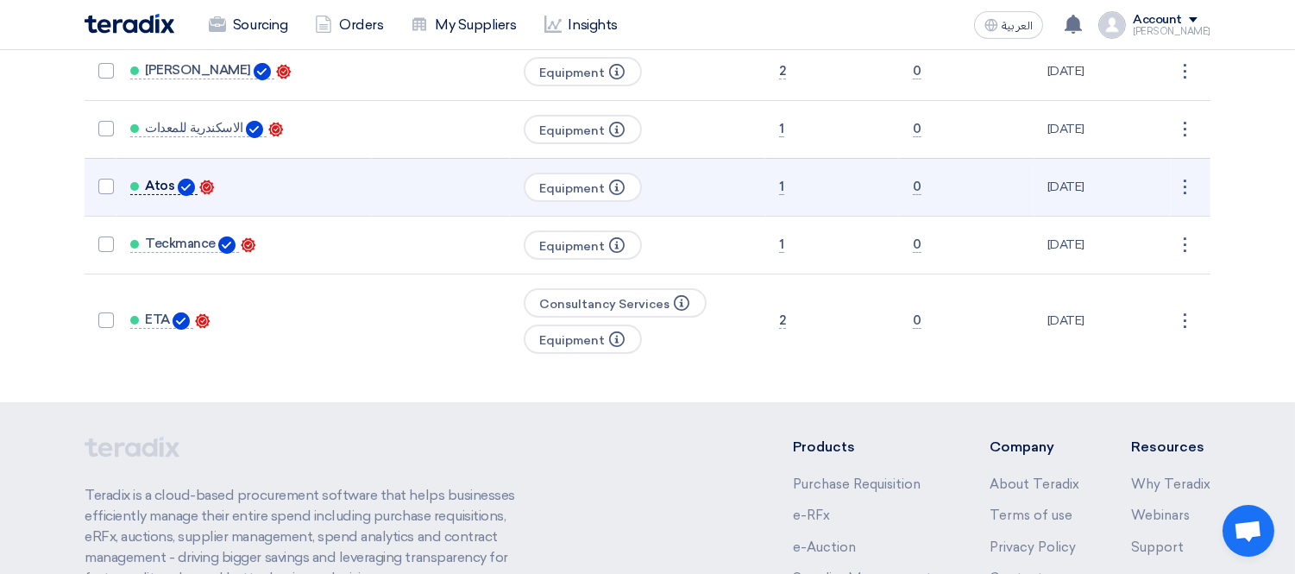
click at [155, 179] on span "Atos" at bounding box center [159, 186] width 29 height 14
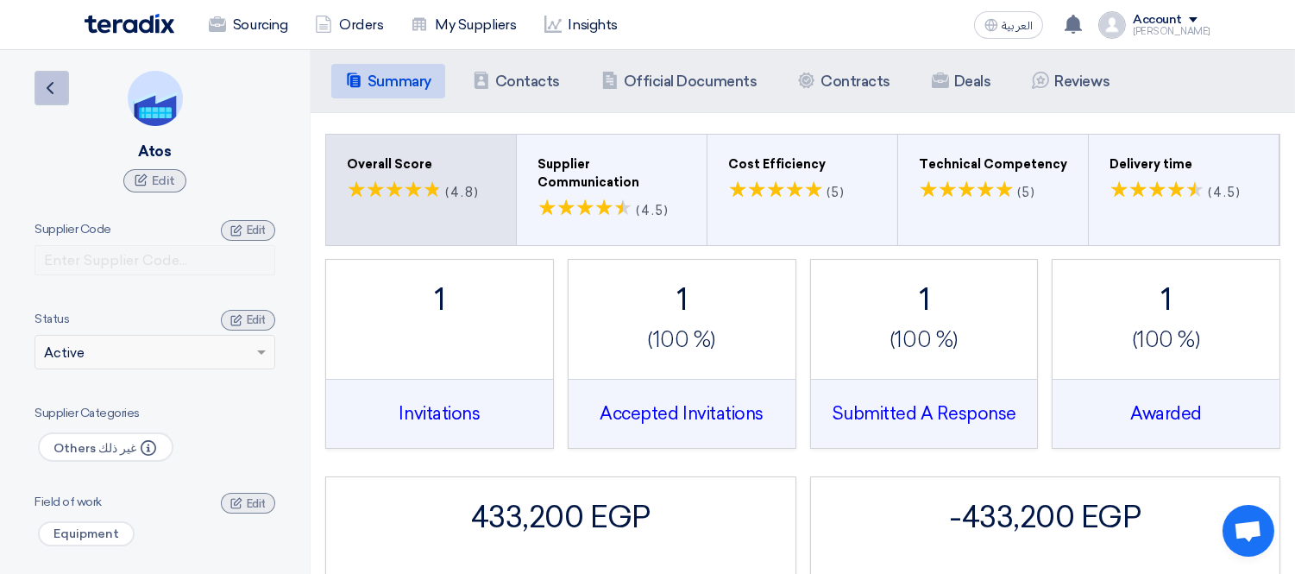
click at [52, 82] on use at bounding box center [50, 88] width 7 height 12
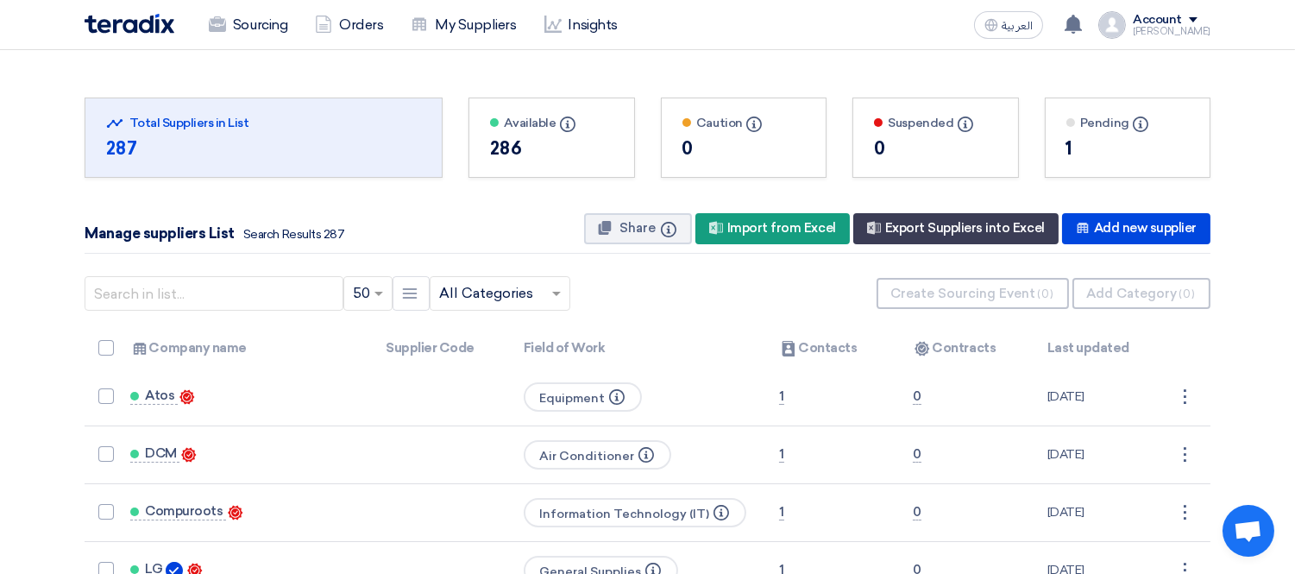
click at [505, 298] on input "text" at bounding box center [491, 293] width 104 height 28
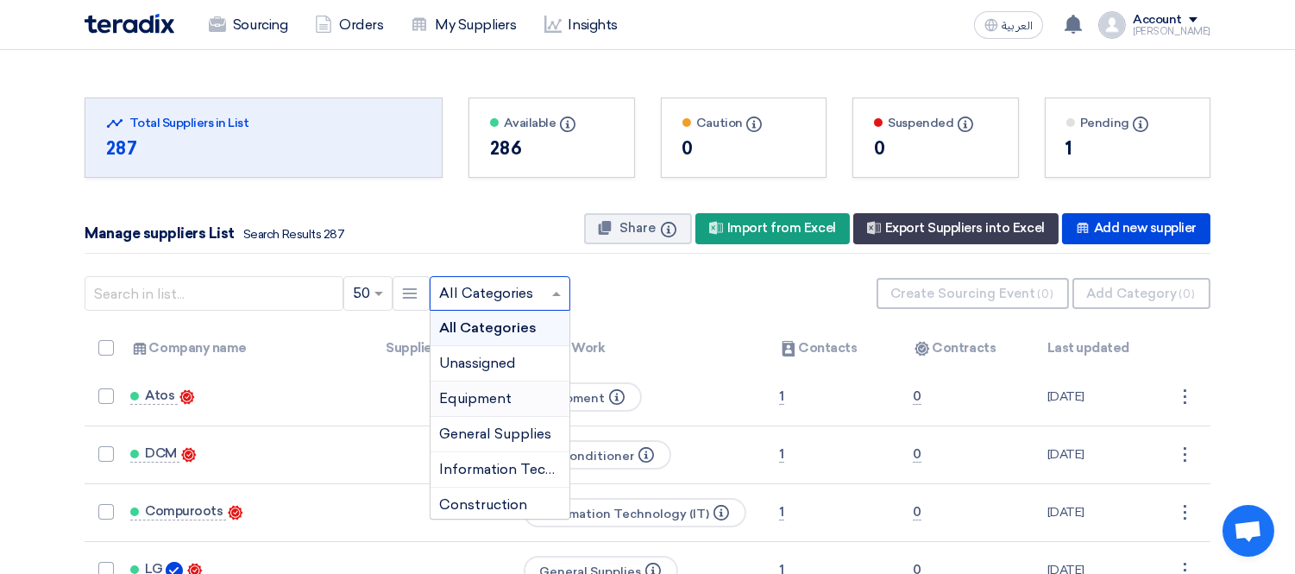
click at [504, 399] on span "Equipment" at bounding box center [475, 398] width 72 height 16
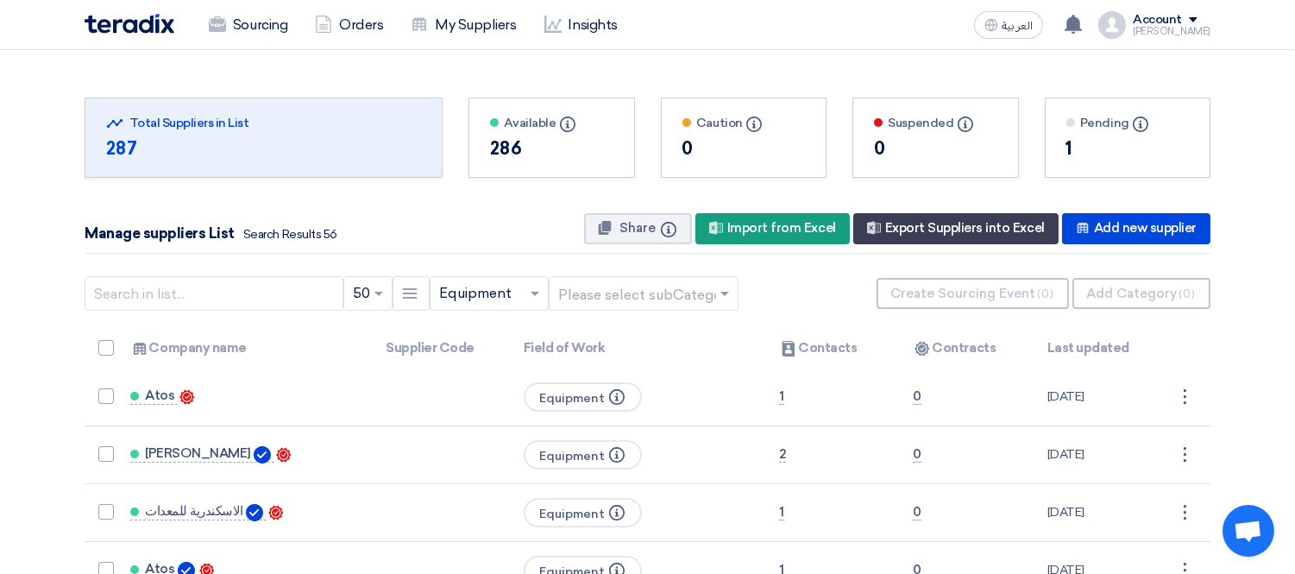
click at [604, 292] on input "text" at bounding box center [635, 293] width 154 height 28
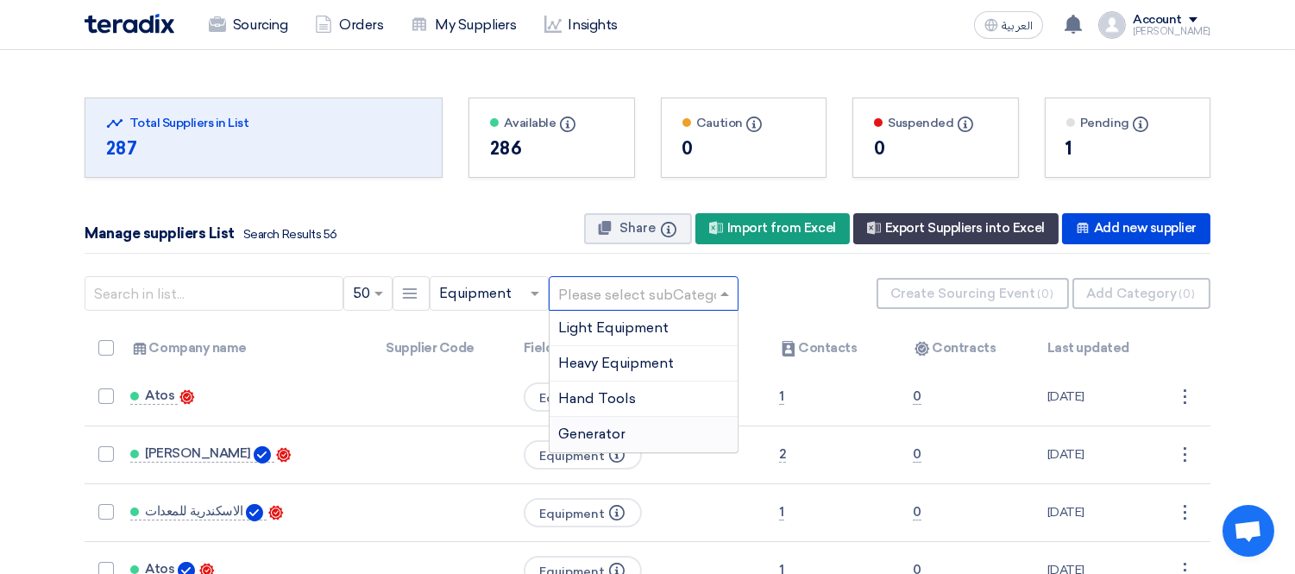
click at [608, 432] on span "Generator" at bounding box center [591, 433] width 67 height 16
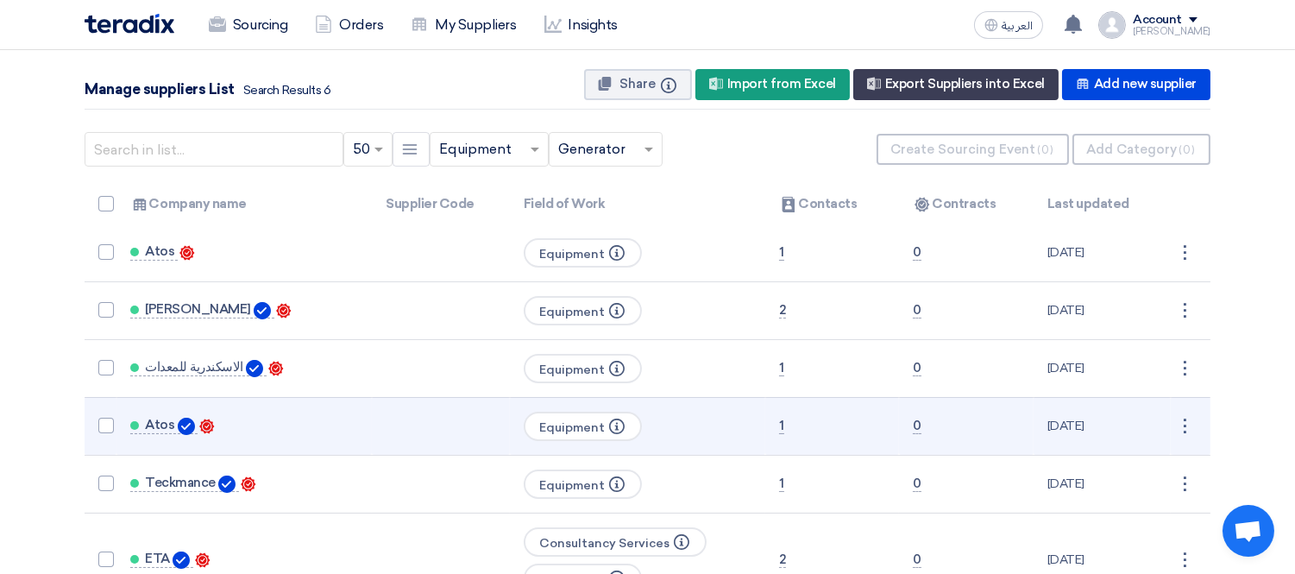
scroll to position [192, 0]
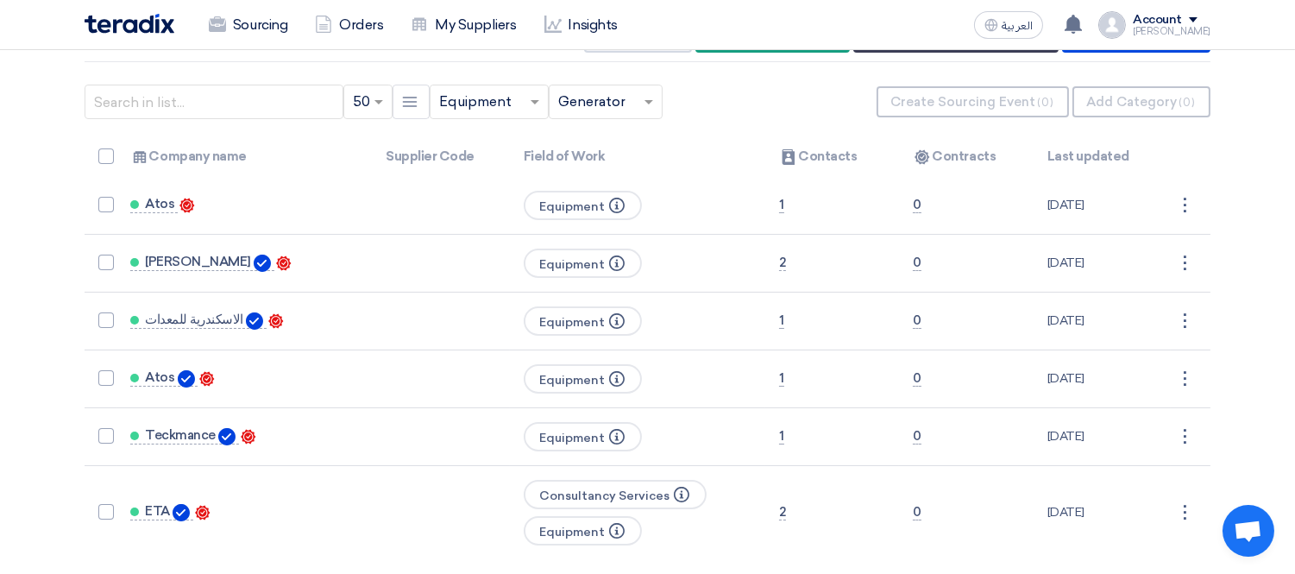
click at [1182, 19] on div "Account" at bounding box center [1157, 20] width 49 height 15
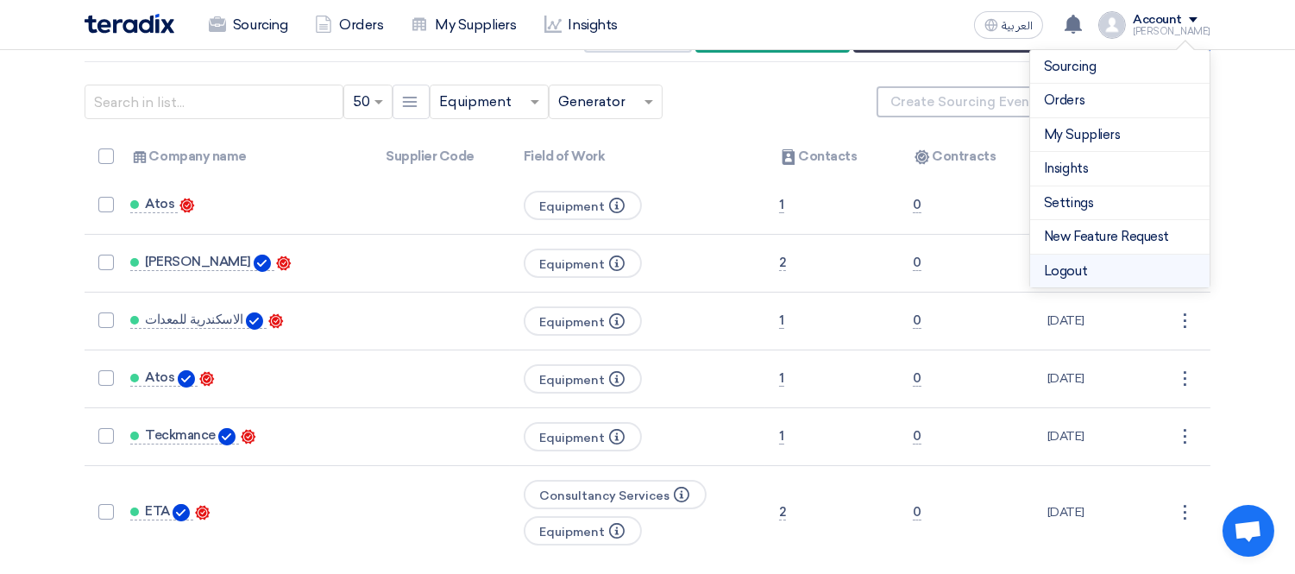
click at [1130, 261] on li "Logout" at bounding box center [1119, 271] width 179 height 34
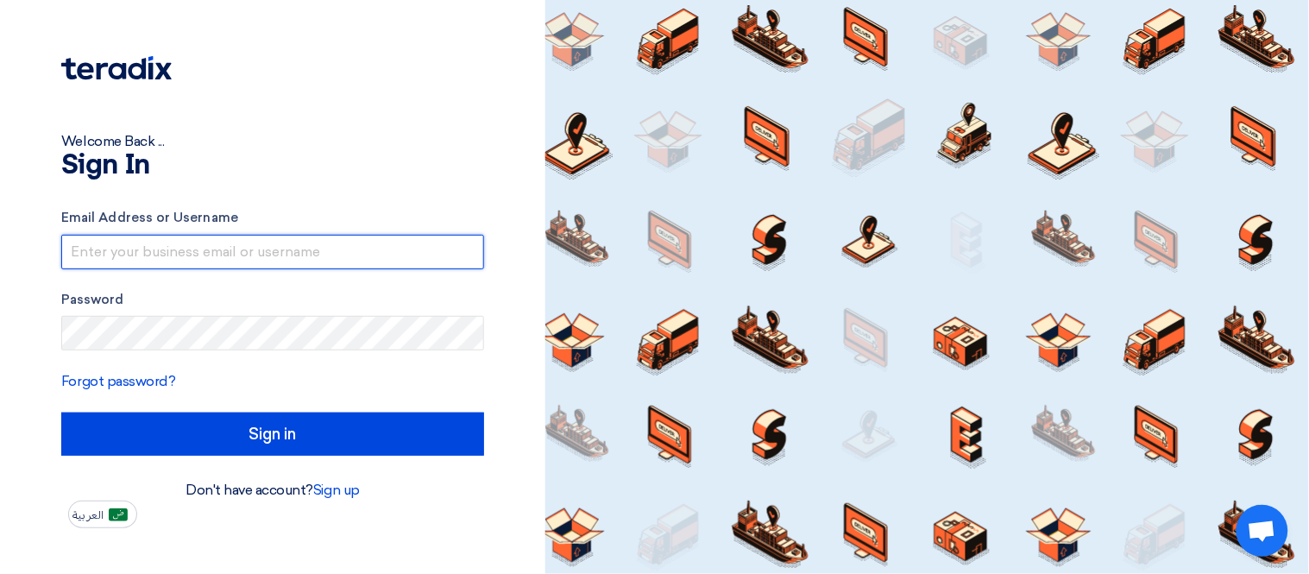
click at [138, 257] on input "text" at bounding box center [272, 252] width 423 height 35
type input "george.azmy@eaec.com.eg"
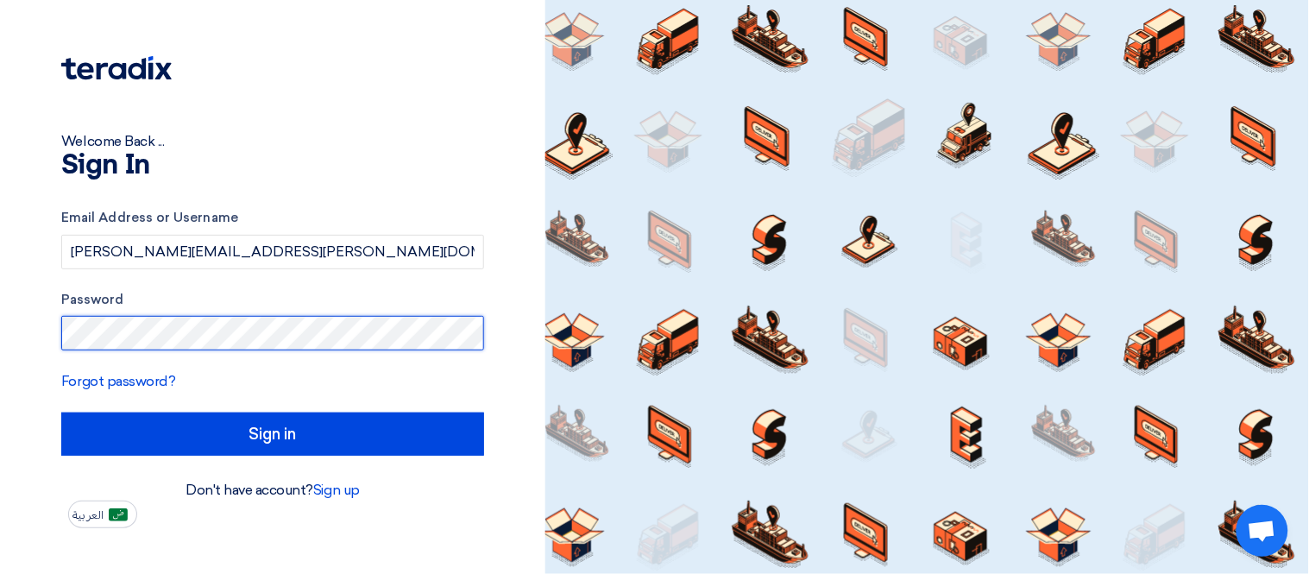
click at [61, 412] on input "Sign in" at bounding box center [272, 433] width 423 height 43
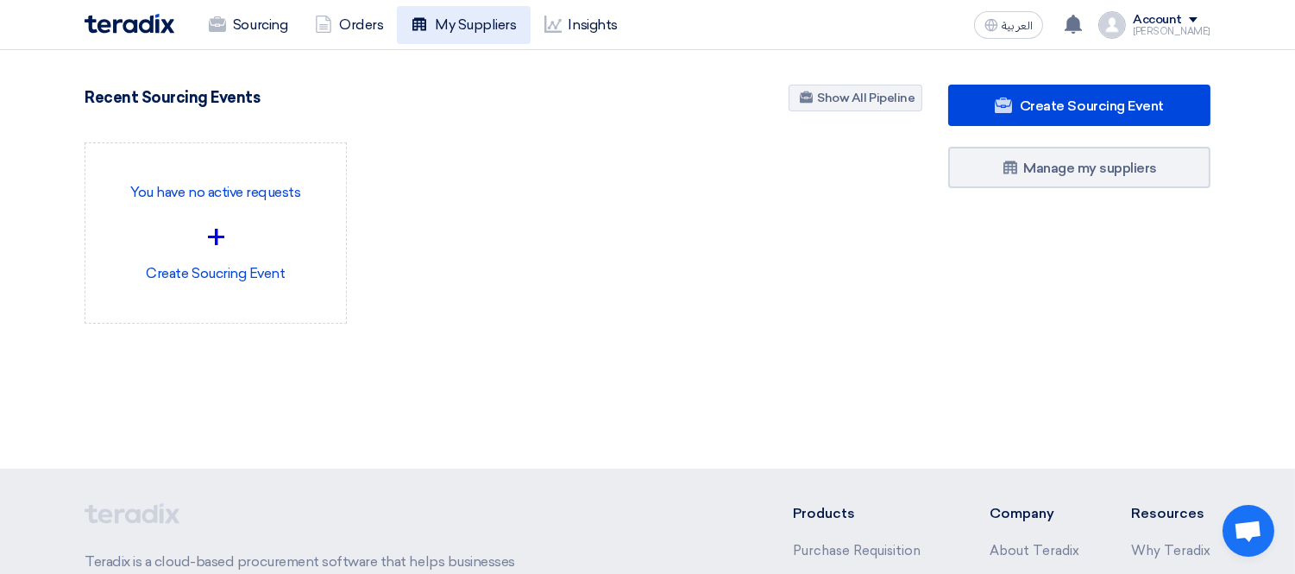
click at [455, 15] on link "My Suppliers" at bounding box center [463, 25] width 133 height 38
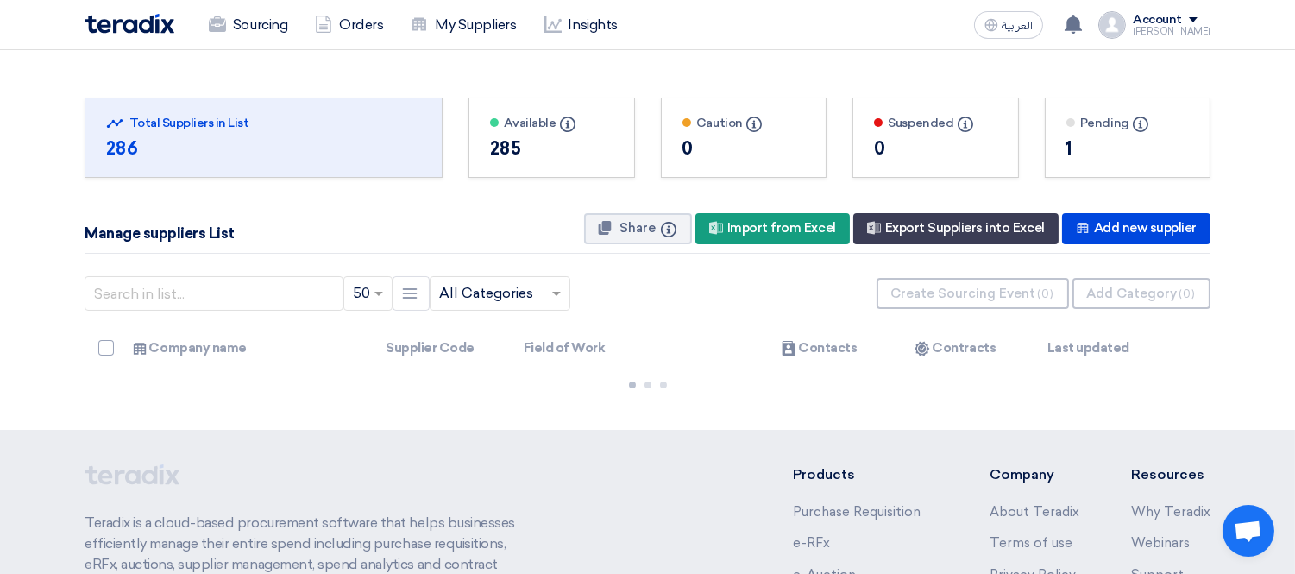
click at [485, 293] on input "text" at bounding box center [491, 293] width 104 height 28
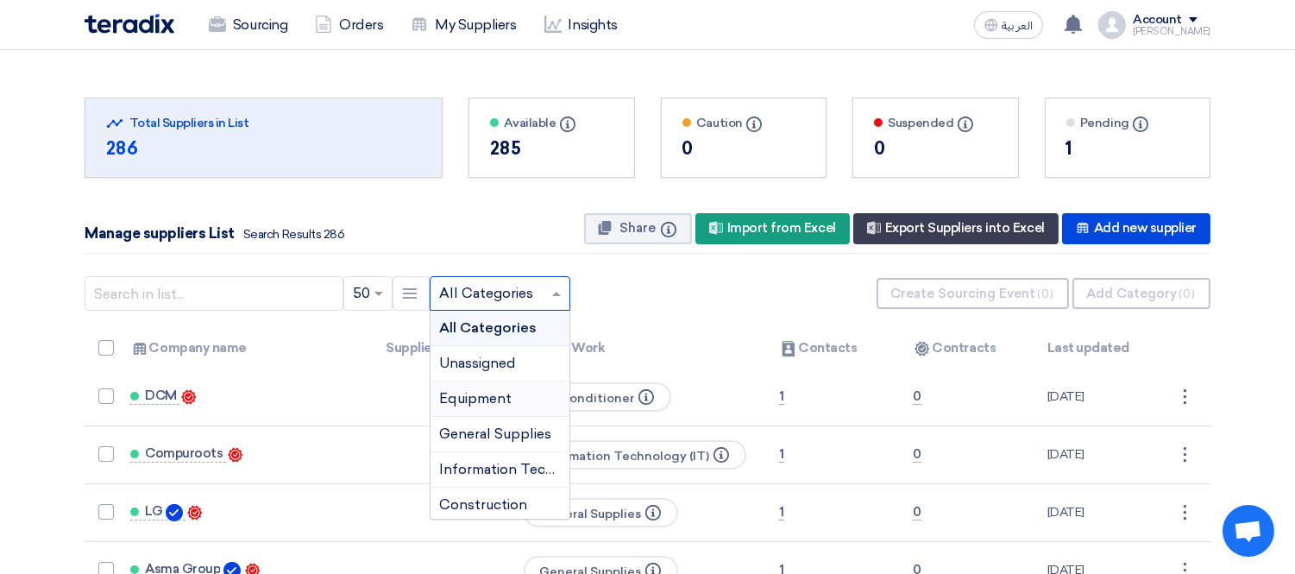
click at [495, 399] on span "Equipment" at bounding box center [475, 398] width 72 height 16
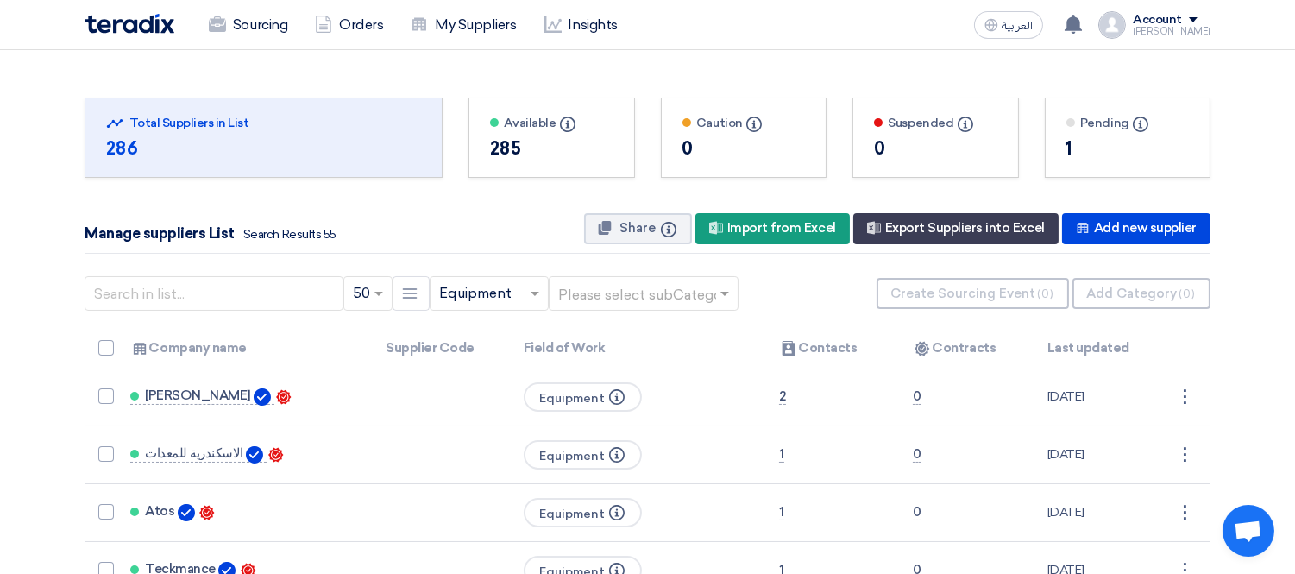
click at [680, 296] on input "text" at bounding box center [635, 293] width 154 height 28
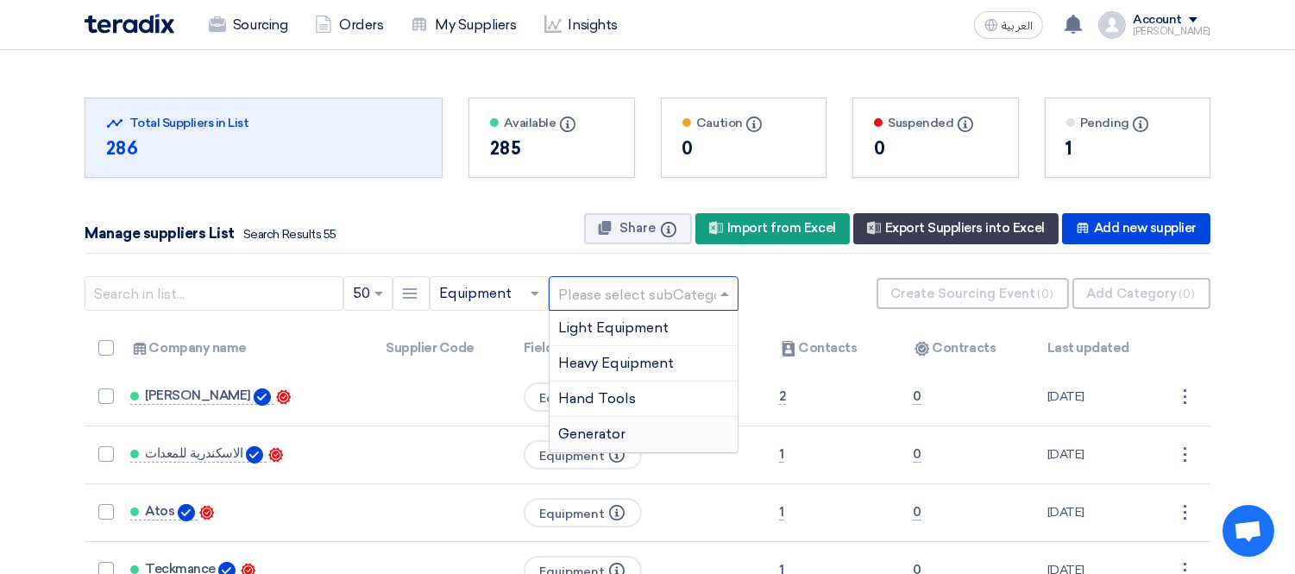
click at [630, 443] on div "Generator" at bounding box center [643, 434] width 188 height 35
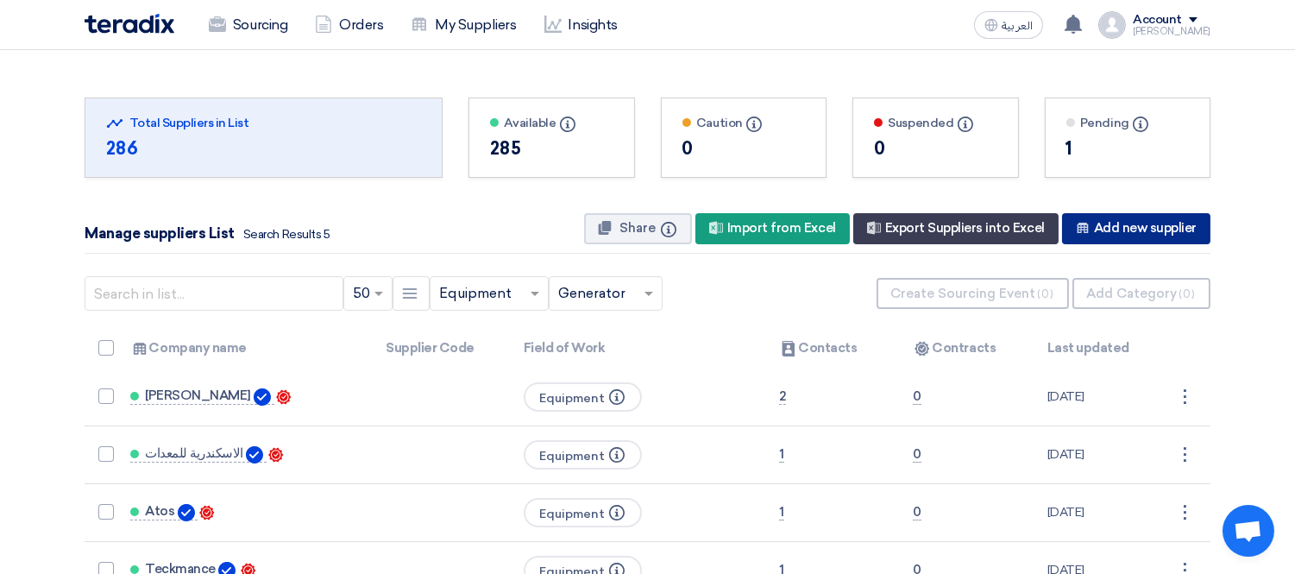
click at [1131, 225] on div "New Supplier Add new supplier" at bounding box center [1136, 228] width 148 height 31
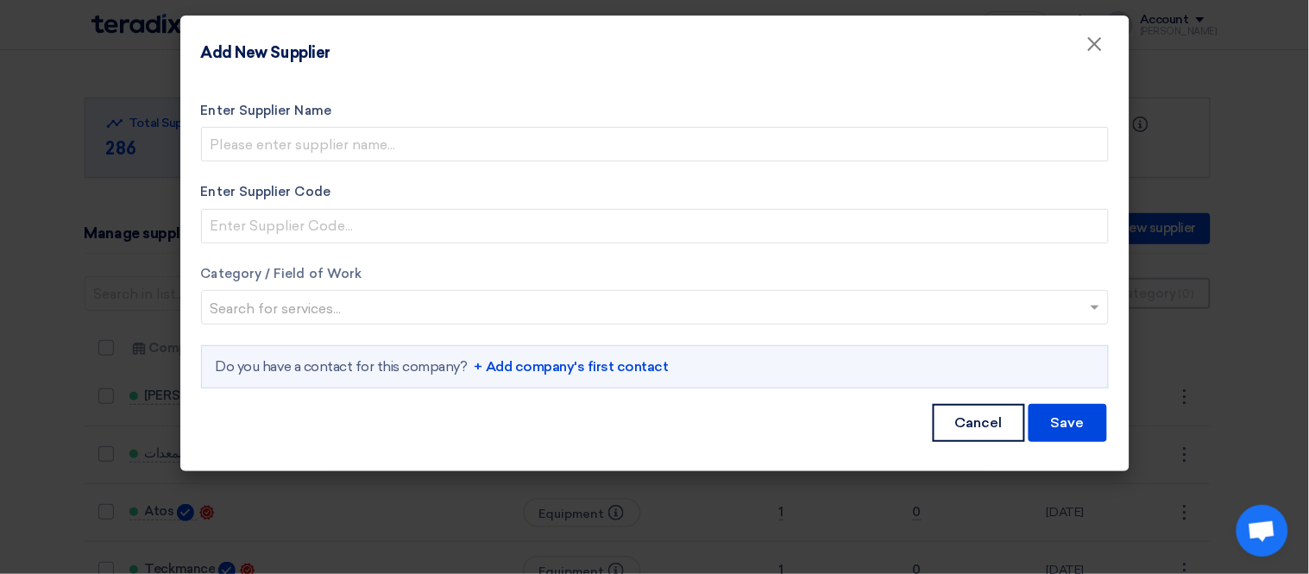
click at [333, 117] on label "Enter Supplier Name" at bounding box center [654, 111] width 907 height 20
click at [333, 127] on input "Enter Supplier Name" at bounding box center [654, 144] width 907 height 35
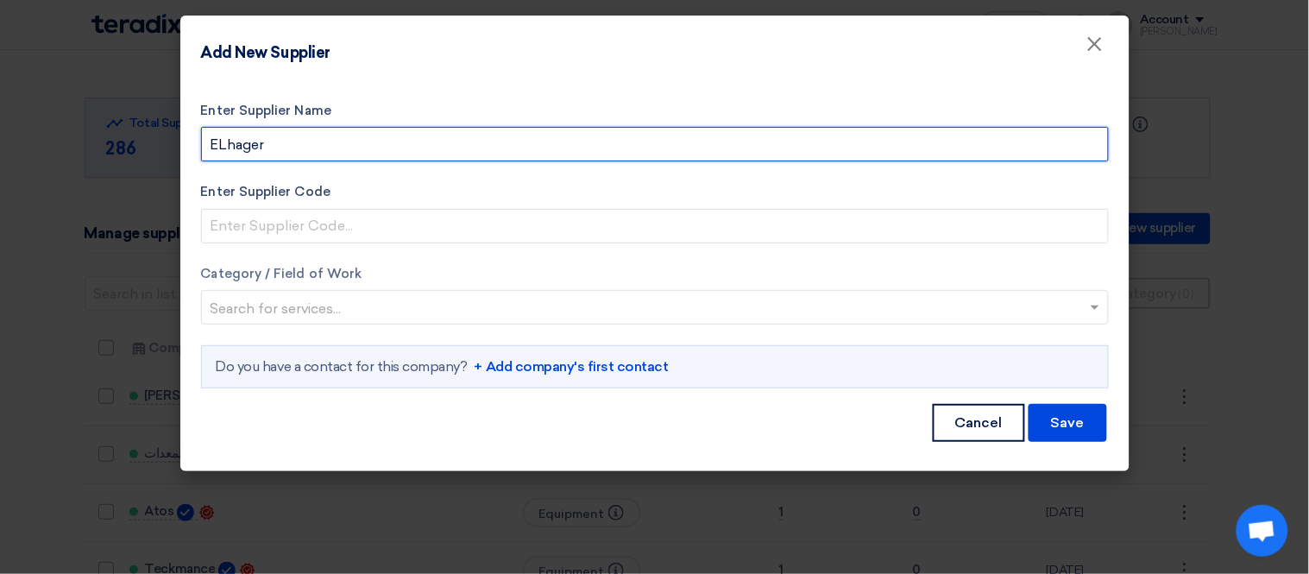
click at [234, 148] on input "ELhager" at bounding box center [654, 144] width 907 height 35
click at [312, 144] on input "ELHager" at bounding box center [654, 144] width 907 height 35
click at [279, 143] on input "ELHager masir" at bounding box center [654, 144] width 907 height 35
type input "ELHager Masir"
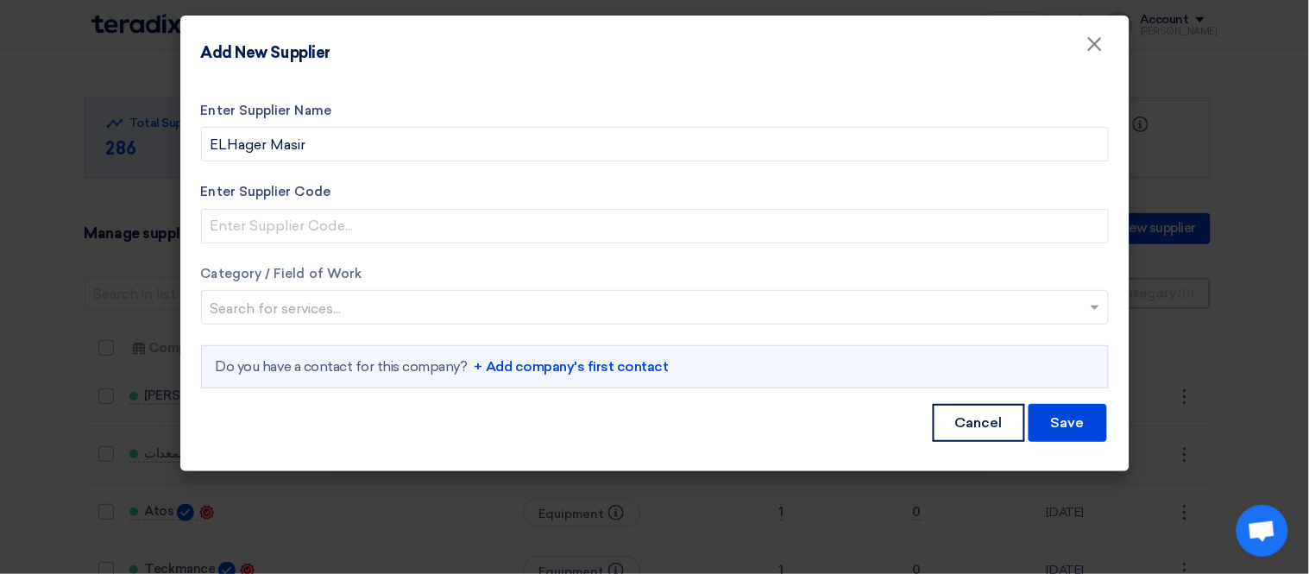
click at [317, 308] on input "text" at bounding box center [645, 309] width 871 height 28
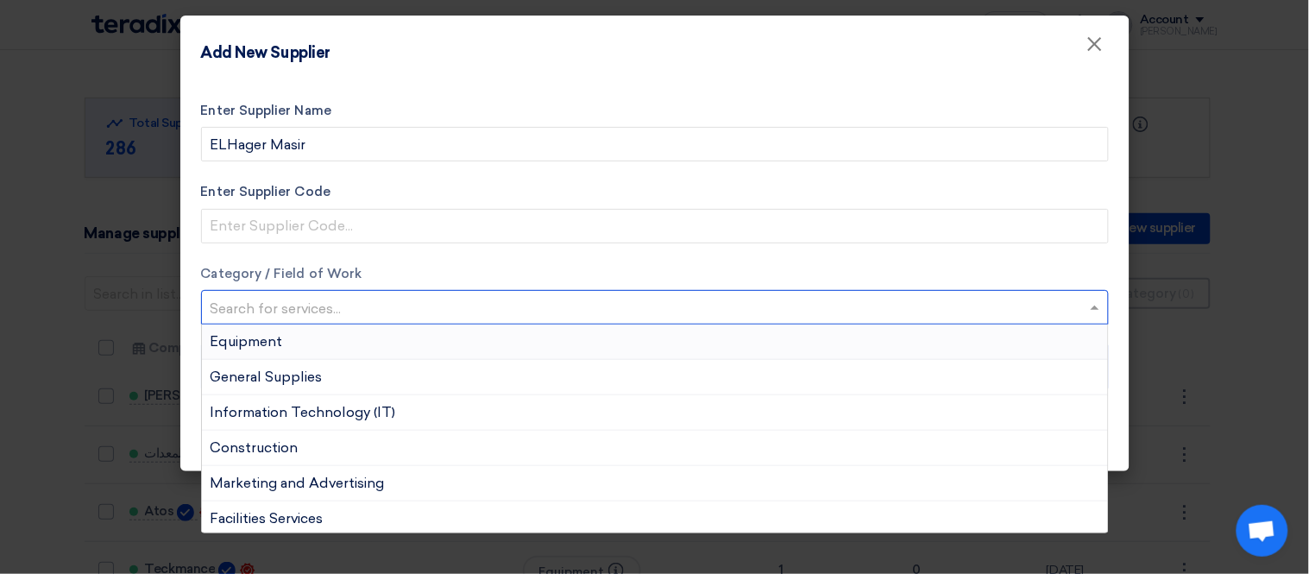
click at [317, 337] on div "Equipment" at bounding box center [655, 341] width 906 height 35
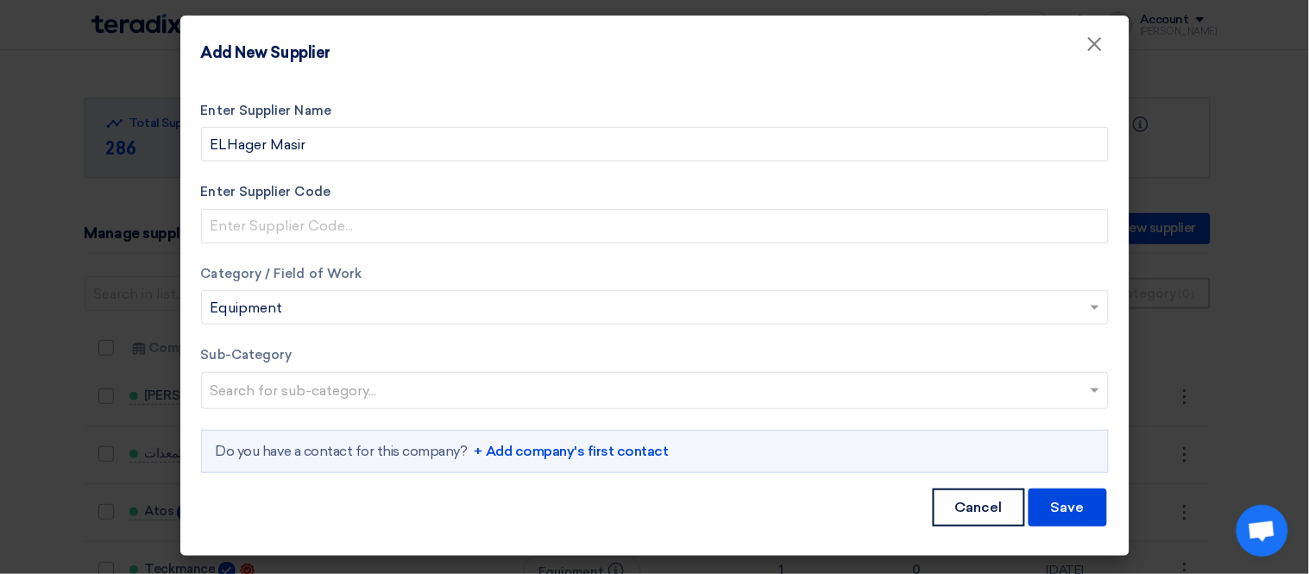
click at [369, 383] on input "text" at bounding box center [656, 392] width 893 height 28
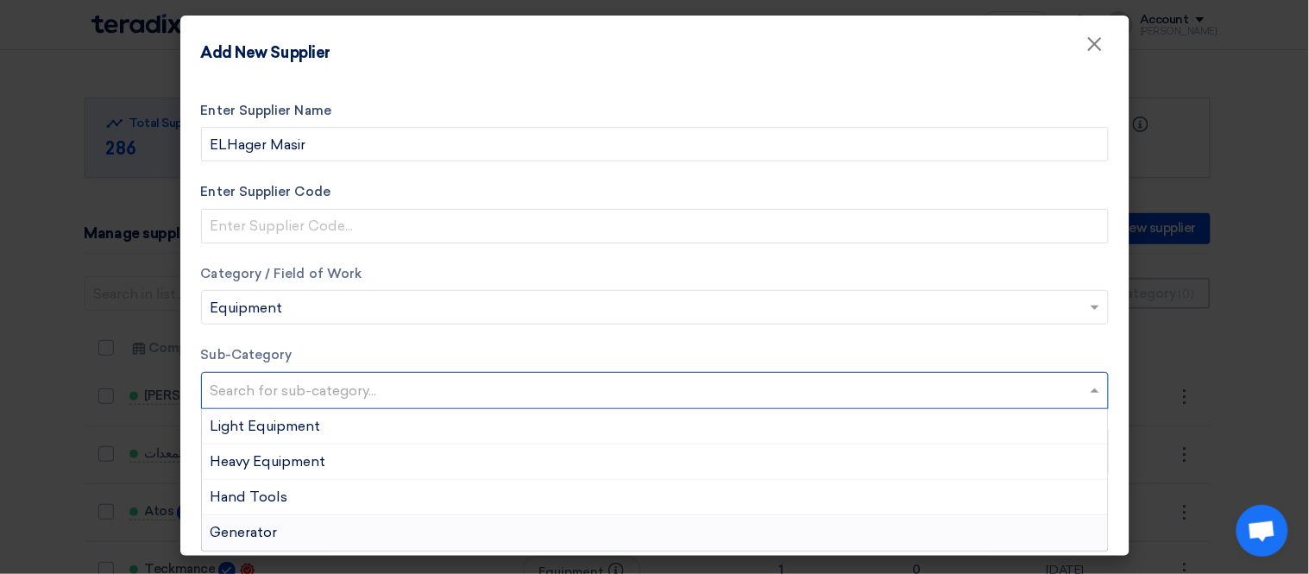
click at [330, 528] on div "Generator" at bounding box center [655, 532] width 906 height 35
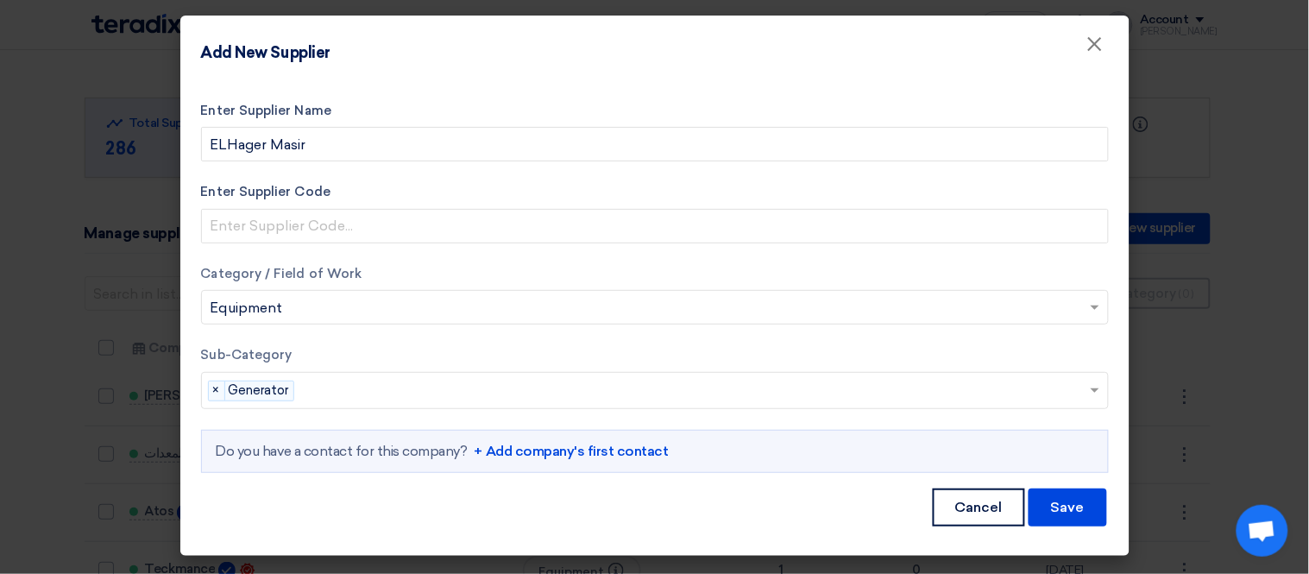
click at [615, 447] on link "+ Add company's first contact" at bounding box center [571, 451] width 194 height 21
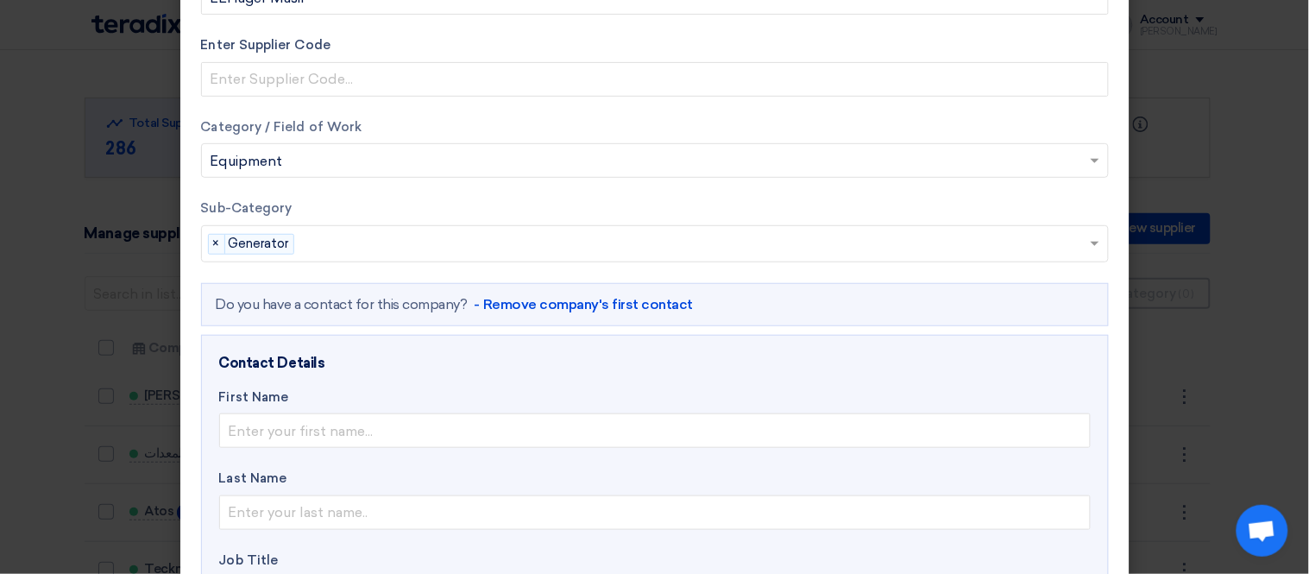
scroll to position [192, 0]
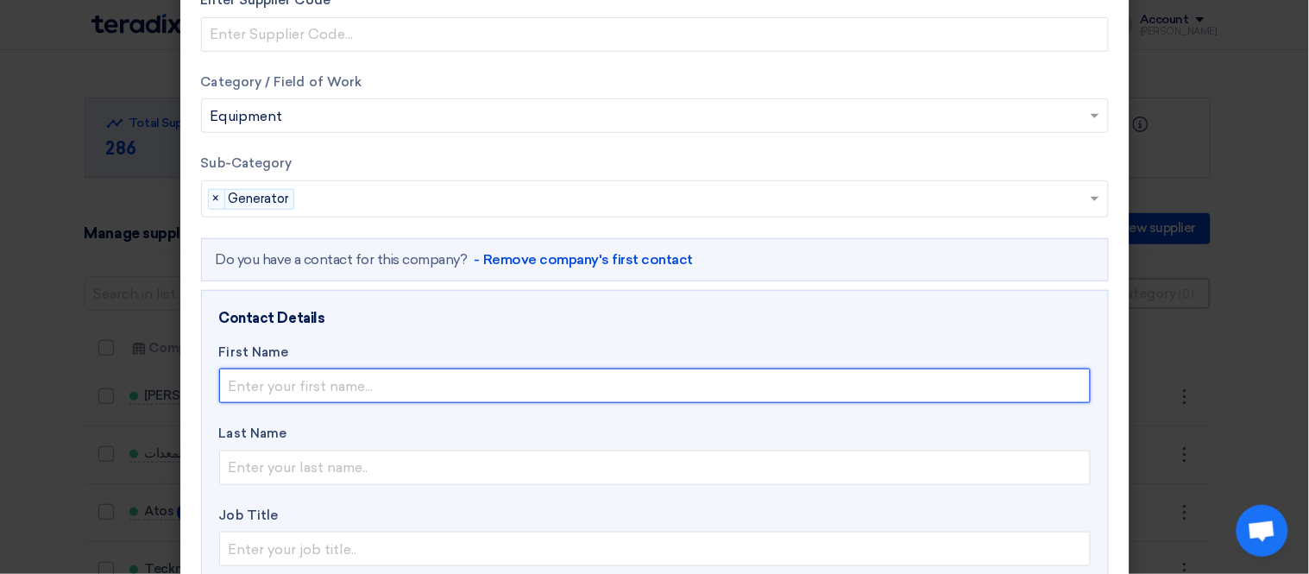
click at [335, 390] on input "text" at bounding box center [654, 385] width 871 height 35
type input "Ahmed"
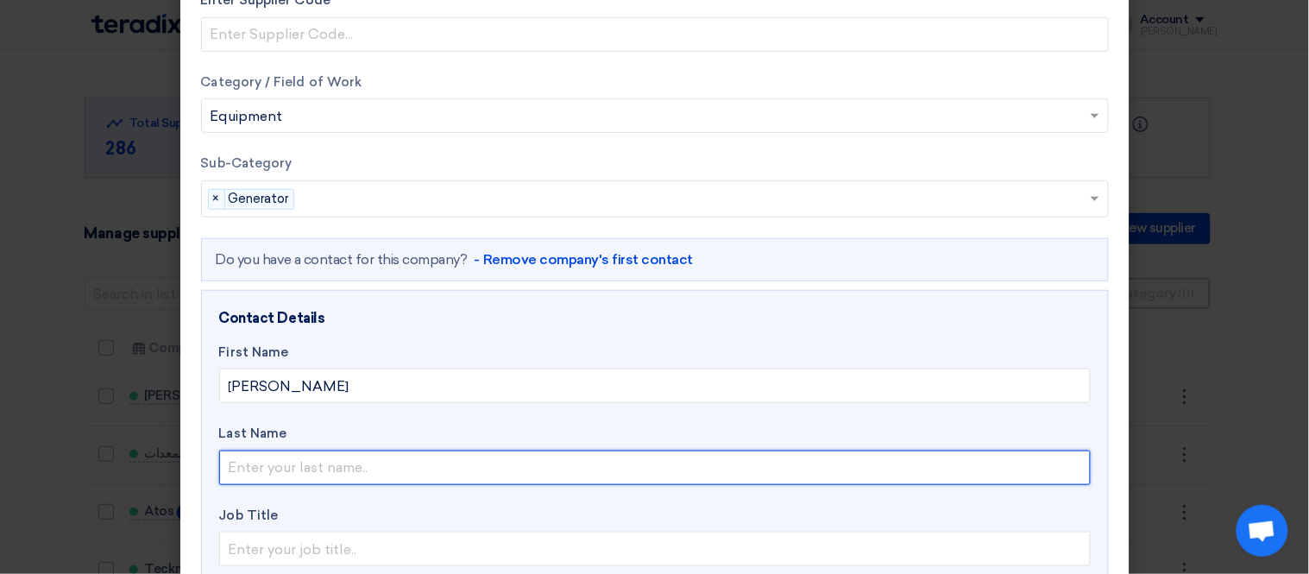
click at [250, 474] on input "text" at bounding box center [654, 467] width 871 height 35
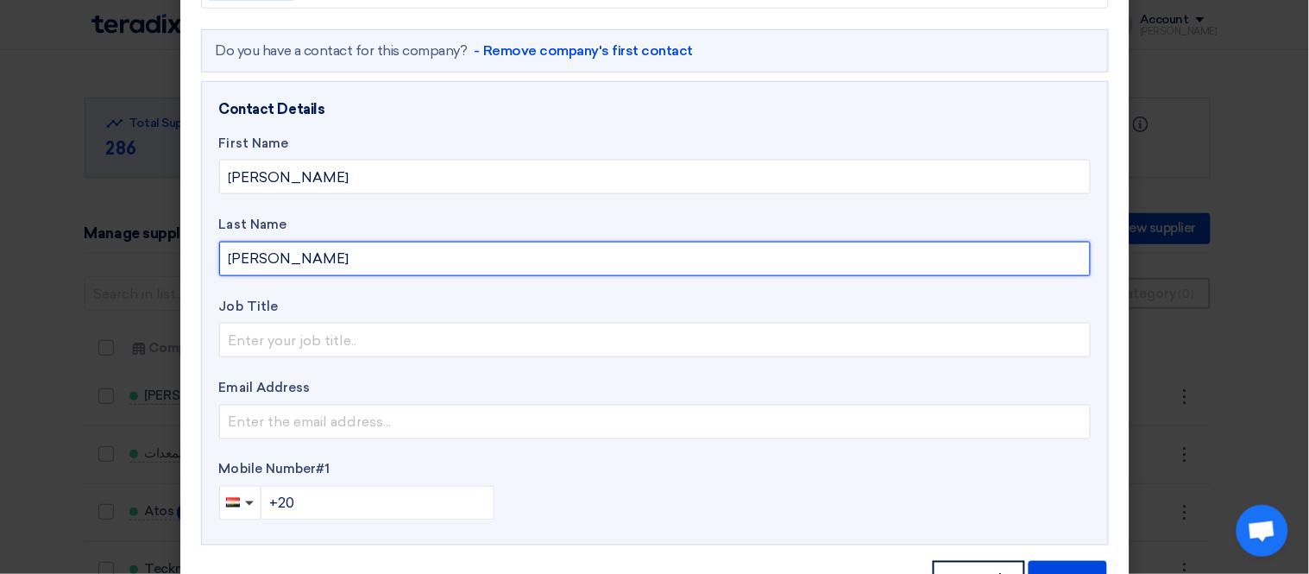
scroll to position [468, 0]
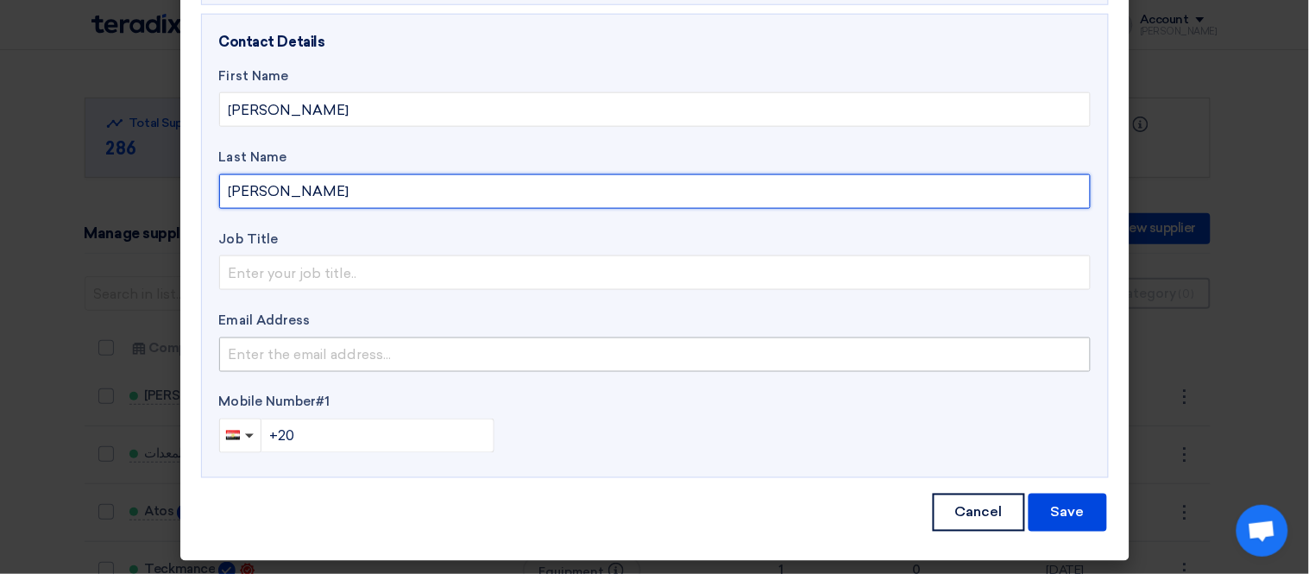
type input "Kohil"
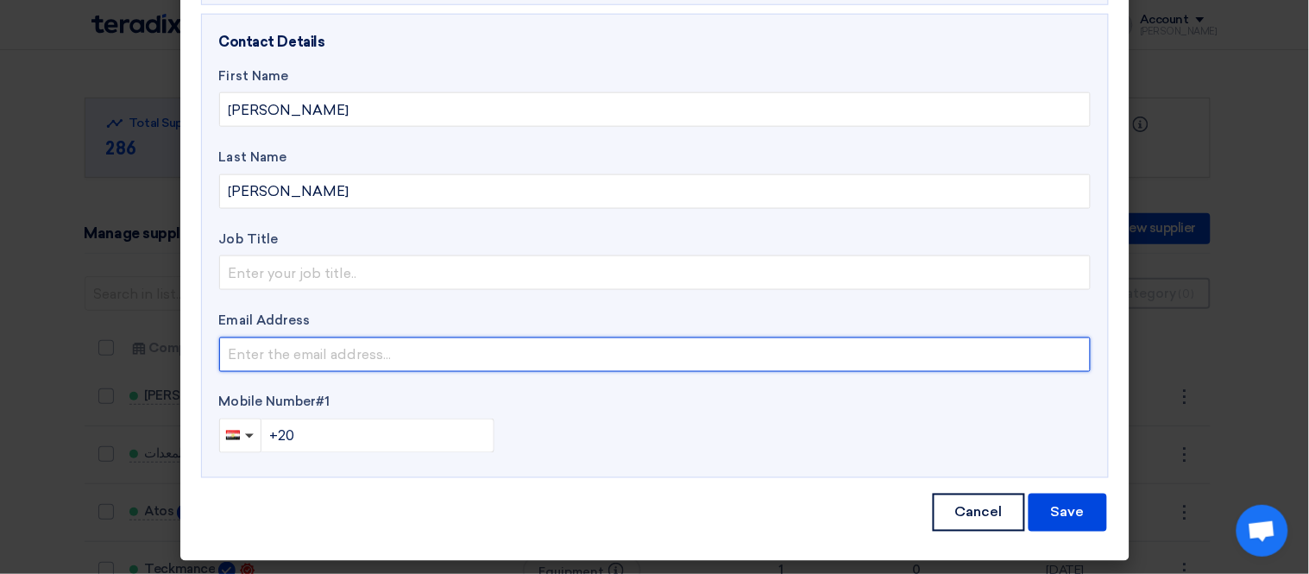
click at [294, 347] on input "email" at bounding box center [654, 354] width 871 height 35
click at [311, 359] on input "email" at bounding box center [654, 354] width 871 height 35
paste input "ahmed.ibrahim@alarabiya-fz.com"
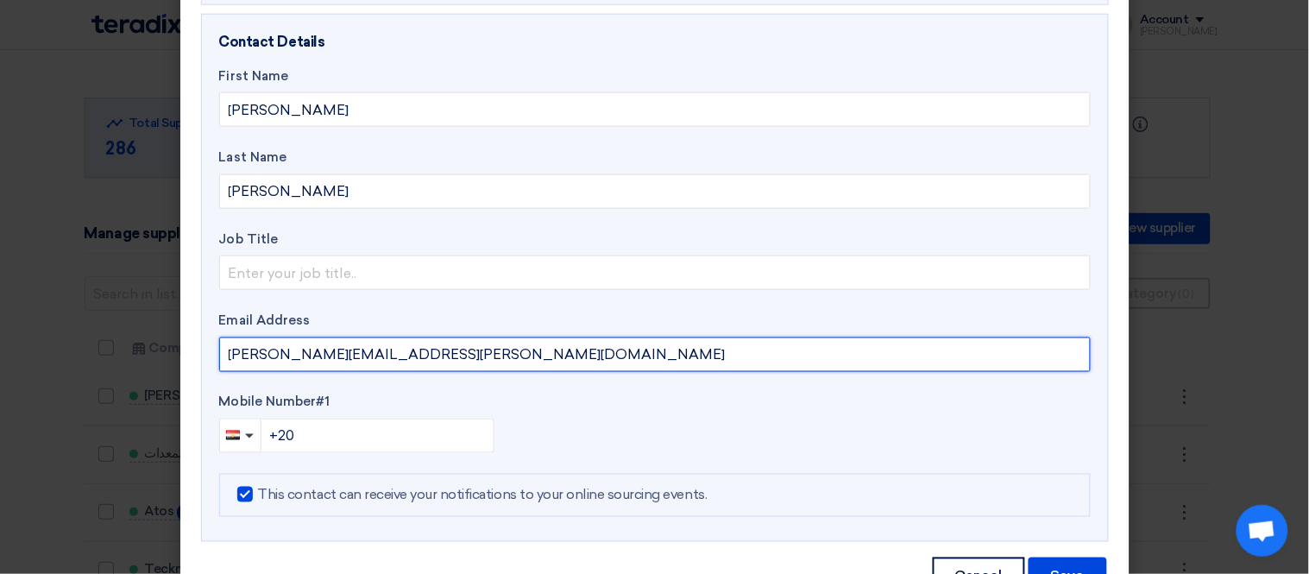
type input "ahmed.ibrahim@alarabiya-fz.com"
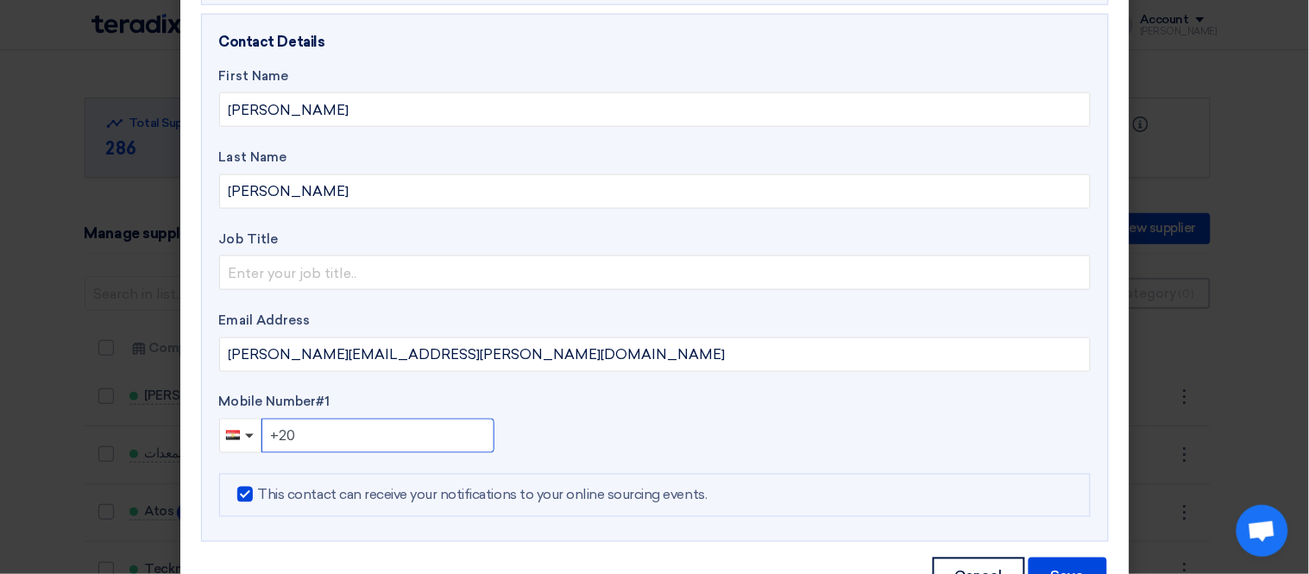
click at [342, 428] on input "+20" at bounding box center [377, 435] width 233 height 35
type input "+20 0100440001"
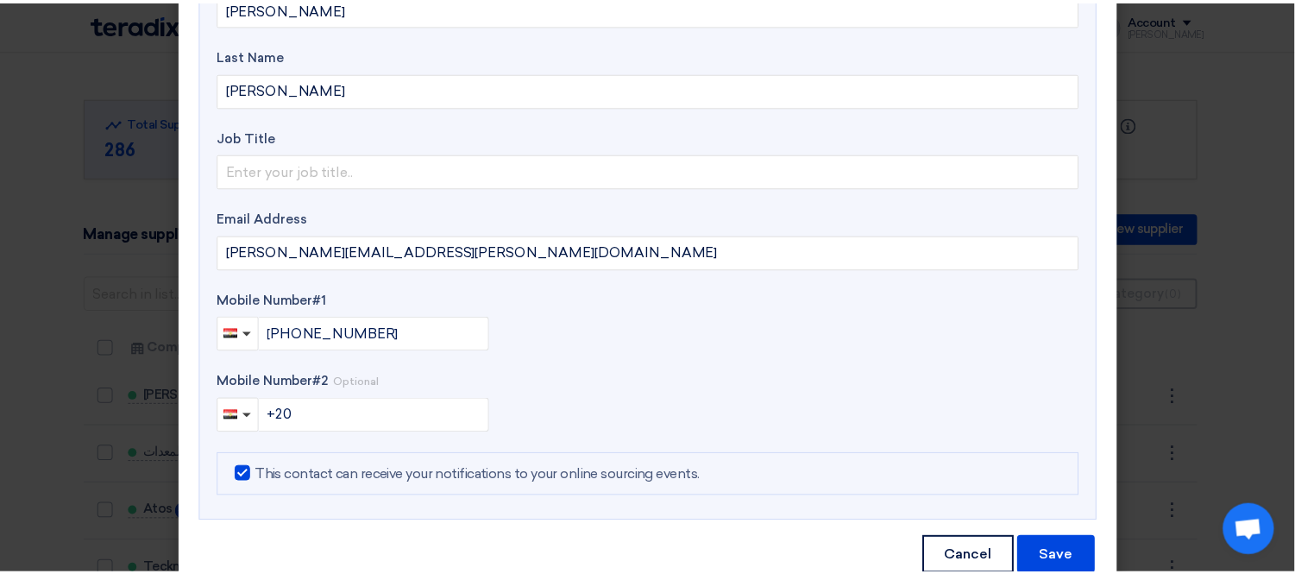
scroll to position [613, 0]
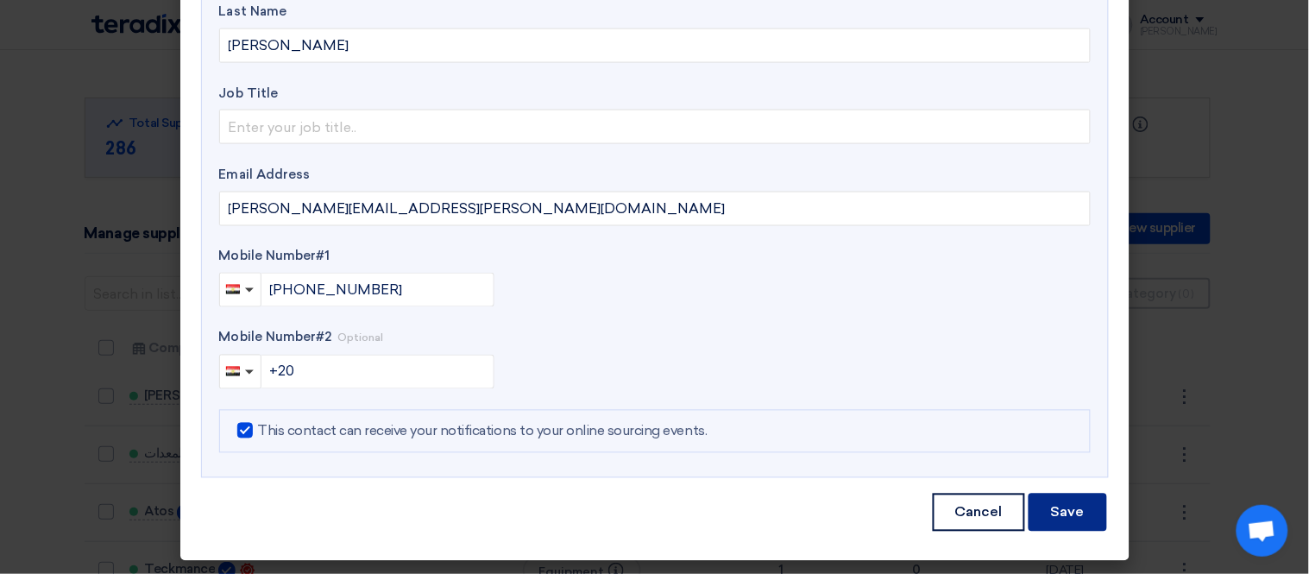
click at [1052, 507] on button "Save" at bounding box center [1067, 512] width 78 height 38
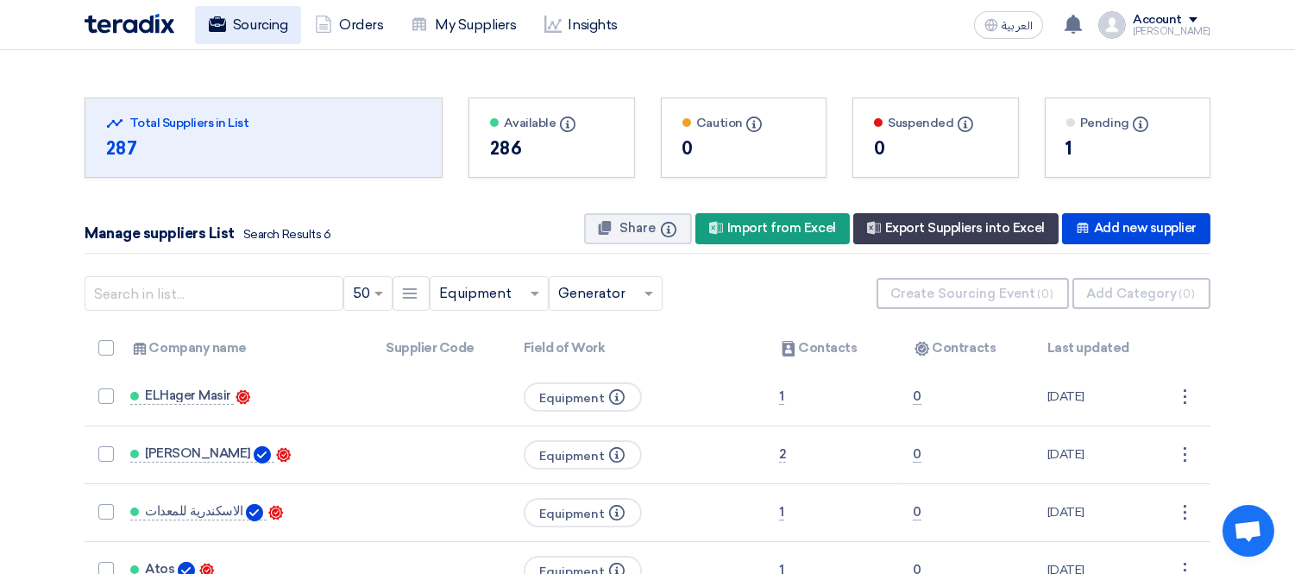
click at [248, 14] on link "Sourcing" at bounding box center [248, 25] width 106 height 38
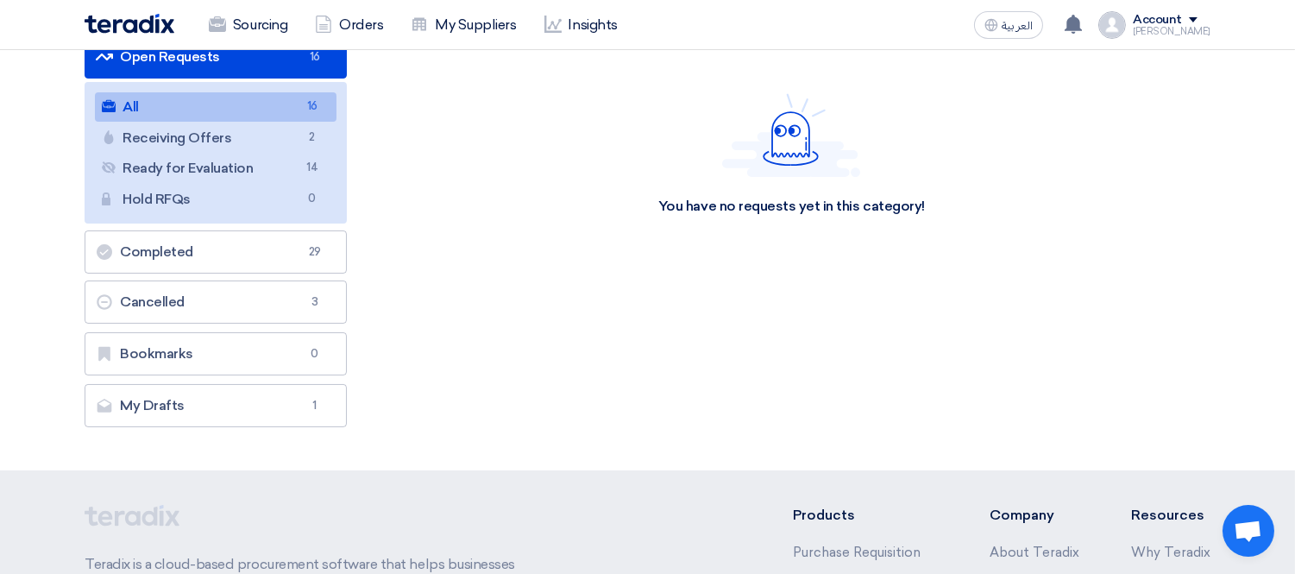
scroll to position [192, 0]
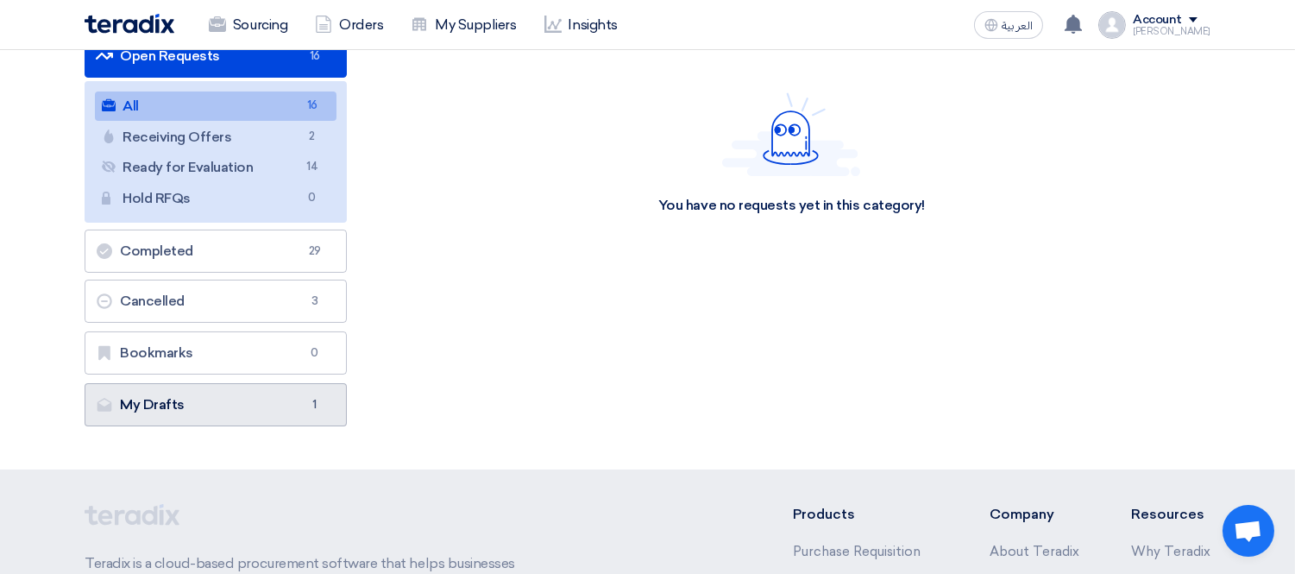
click at [226, 400] on link "My Drafts My Drafts 1" at bounding box center [216, 404] width 262 height 43
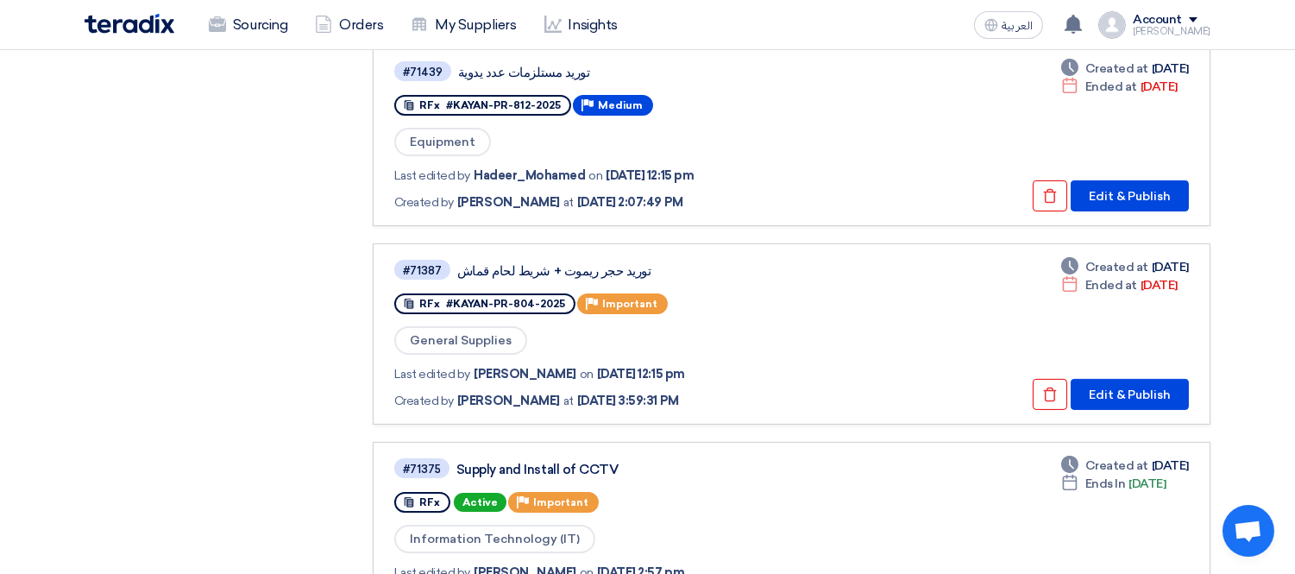
scroll to position [192, 0]
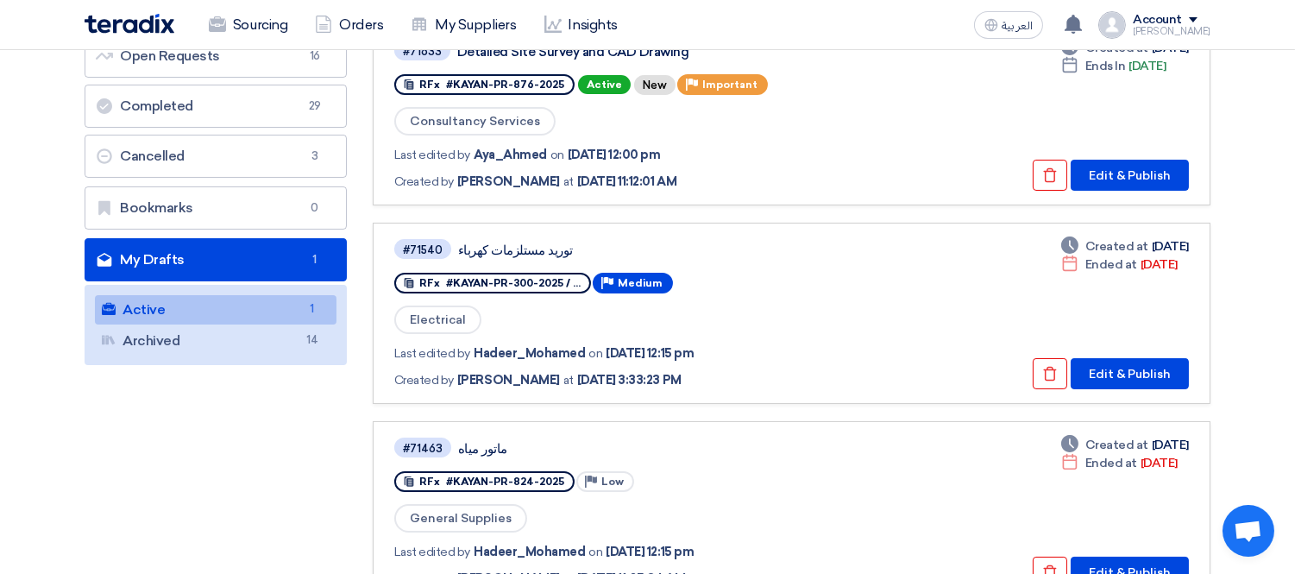
click at [182, 305] on link "Active Active 1" at bounding box center [216, 309] width 242 height 29
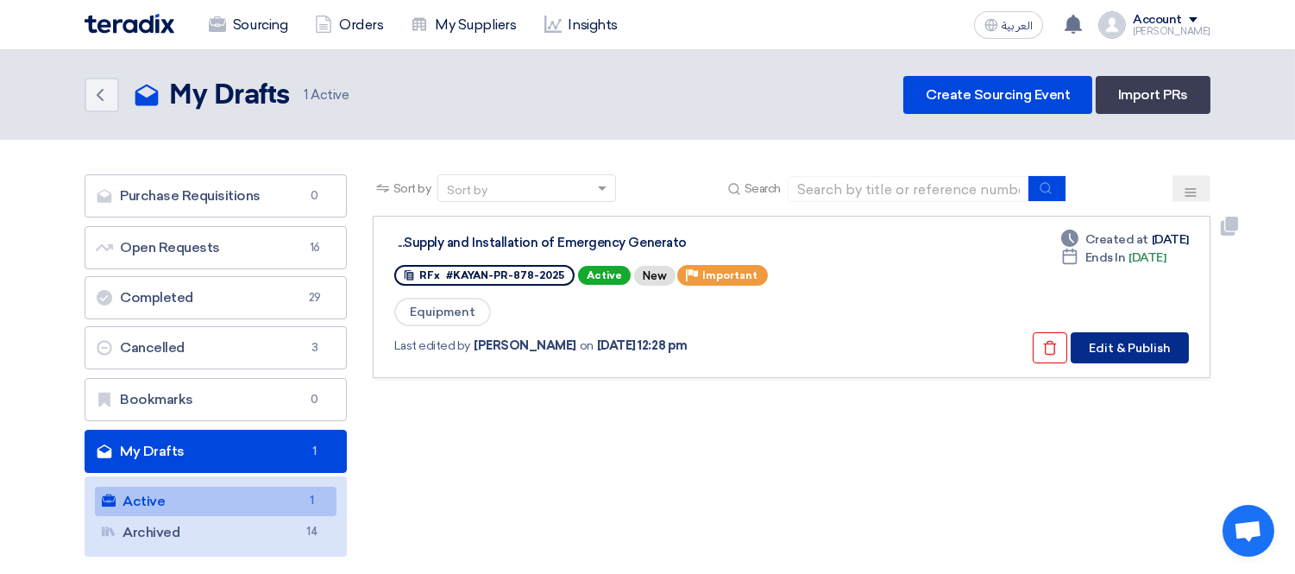
click at [1177, 339] on button "Edit & Publish" at bounding box center [1130, 347] width 118 height 31
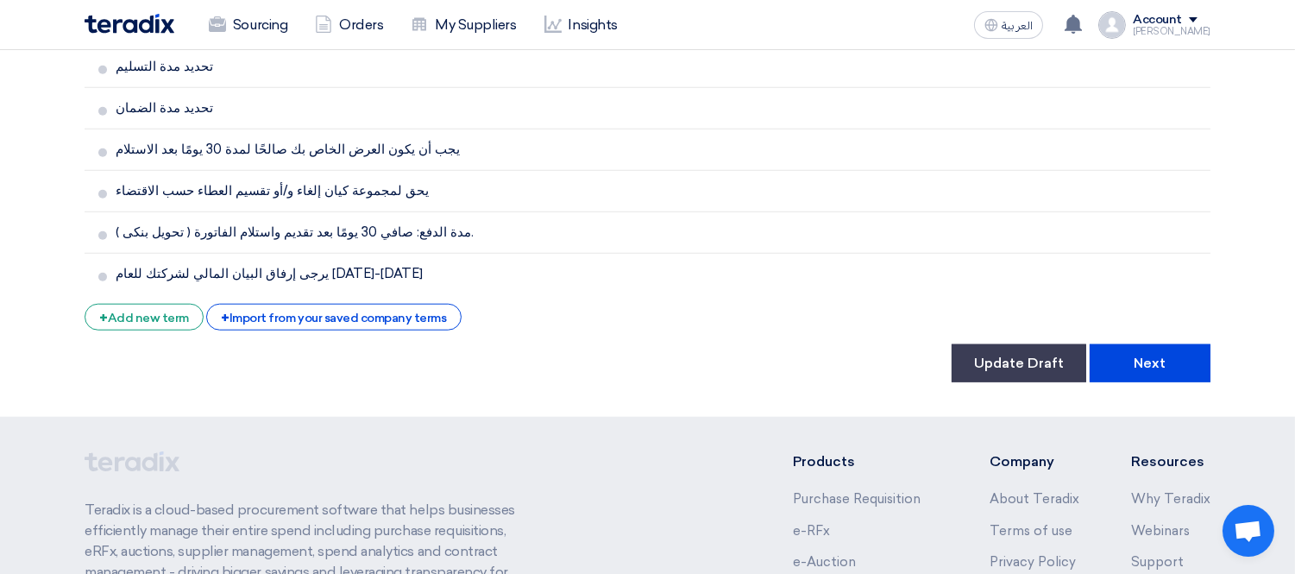
scroll to position [3172, 0]
click at [1108, 345] on button "Next" at bounding box center [1149, 364] width 121 height 38
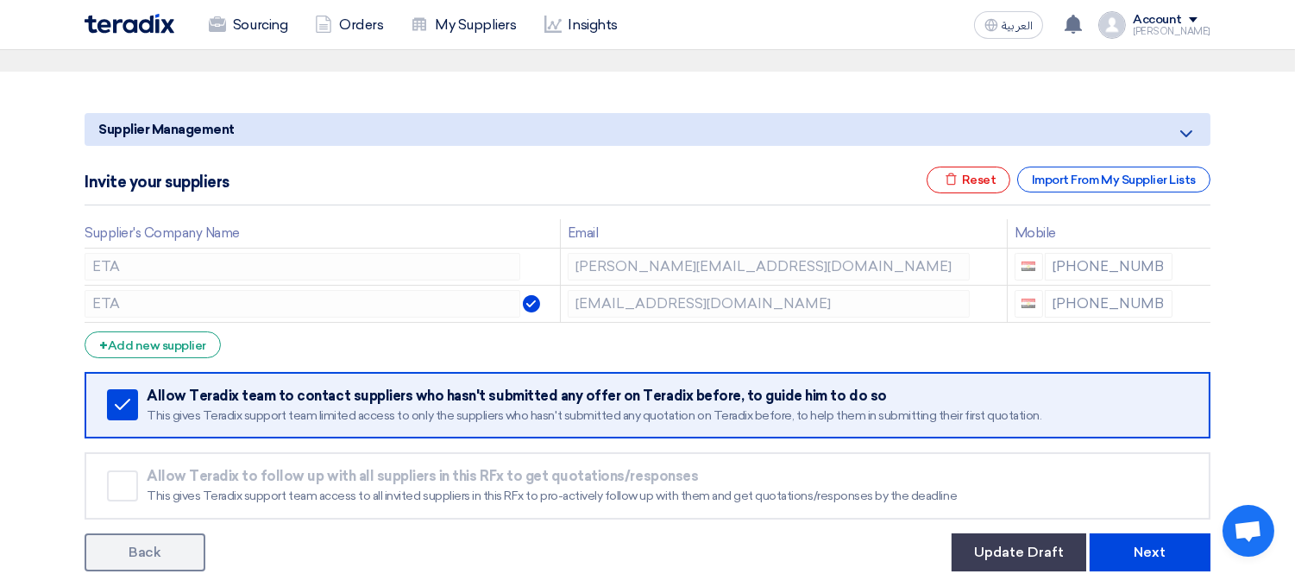
scroll to position [192, 0]
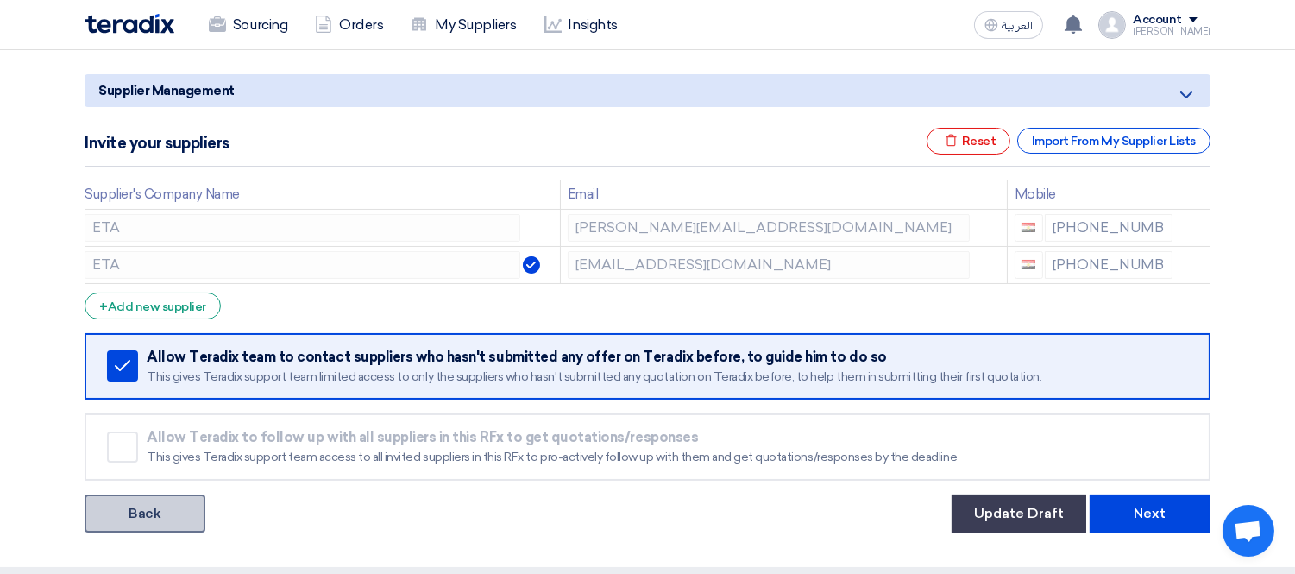
click at [176, 498] on link "Back" at bounding box center [145, 513] width 121 height 38
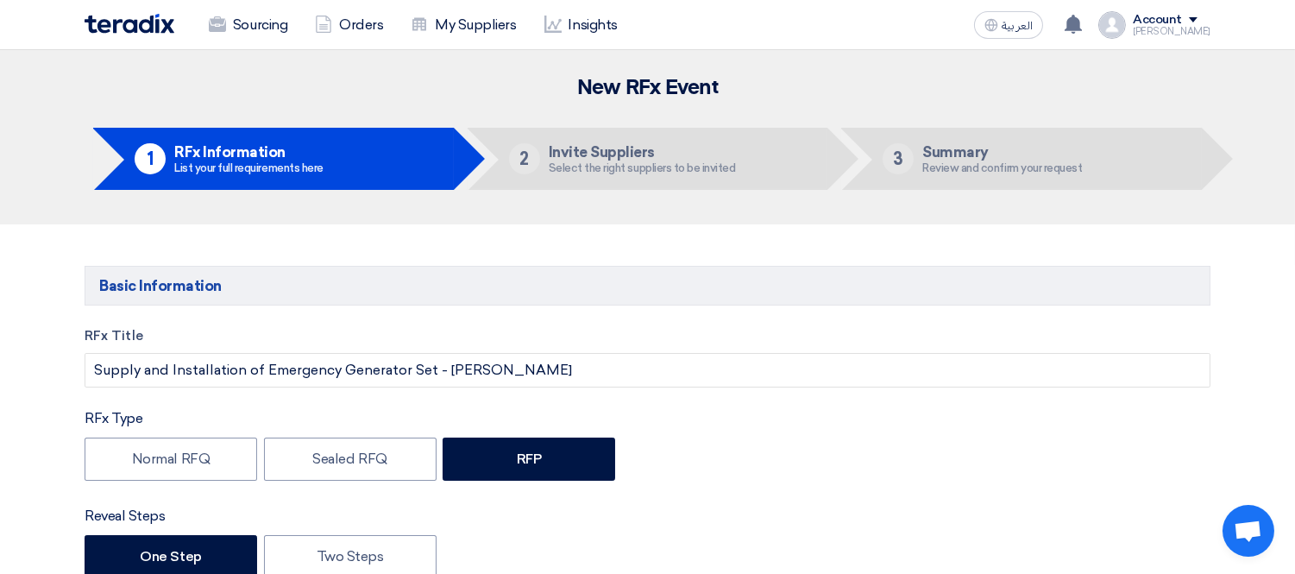
type input "10/12/2025"
type input "03"
type input "00"
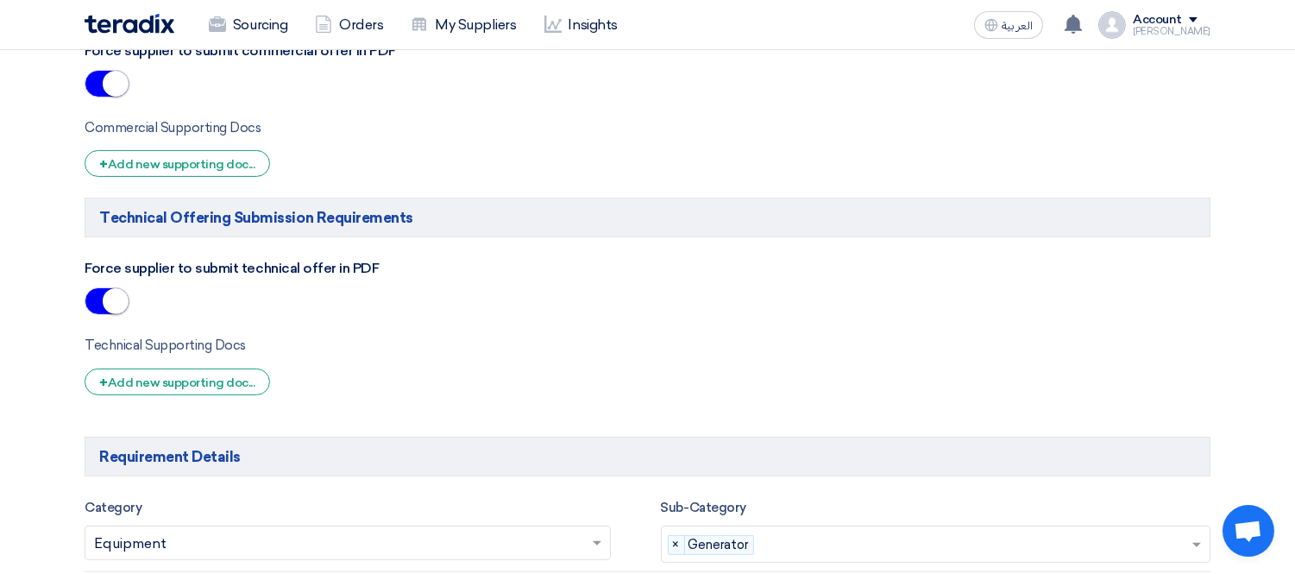
scroll to position [1341, 0]
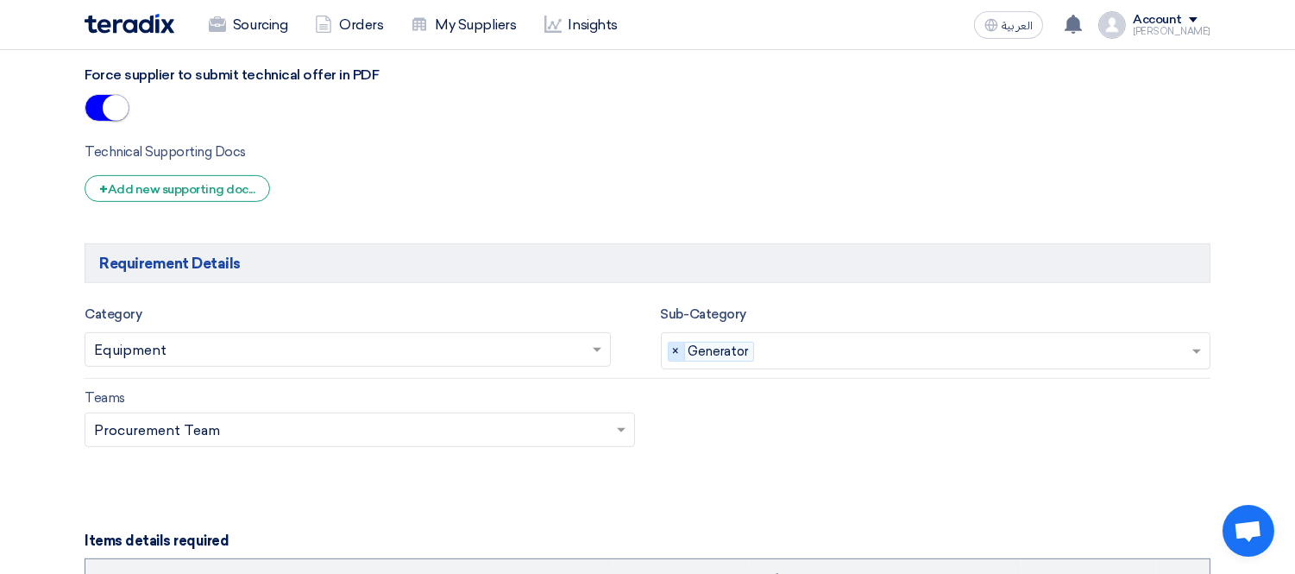
click at [673, 352] on span "×" at bounding box center [677, 351] width 16 height 19
click at [537, 355] on input "text" at bounding box center [339, 351] width 490 height 28
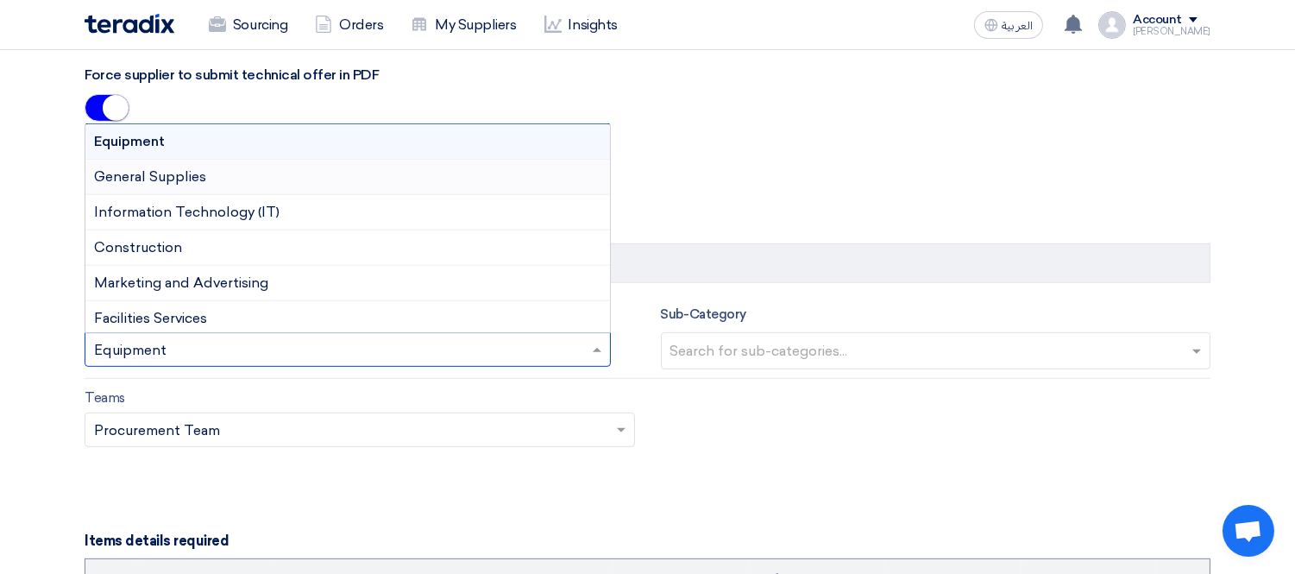
click at [261, 177] on div "General Supplies" at bounding box center [347, 177] width 524 height 35
click at [355, 346] on input "text" at bounding box center [339, 351] width 490 height 28
click at [271, 141] on div "Equipment" at bounding box center [347, 141] width 524 height 35
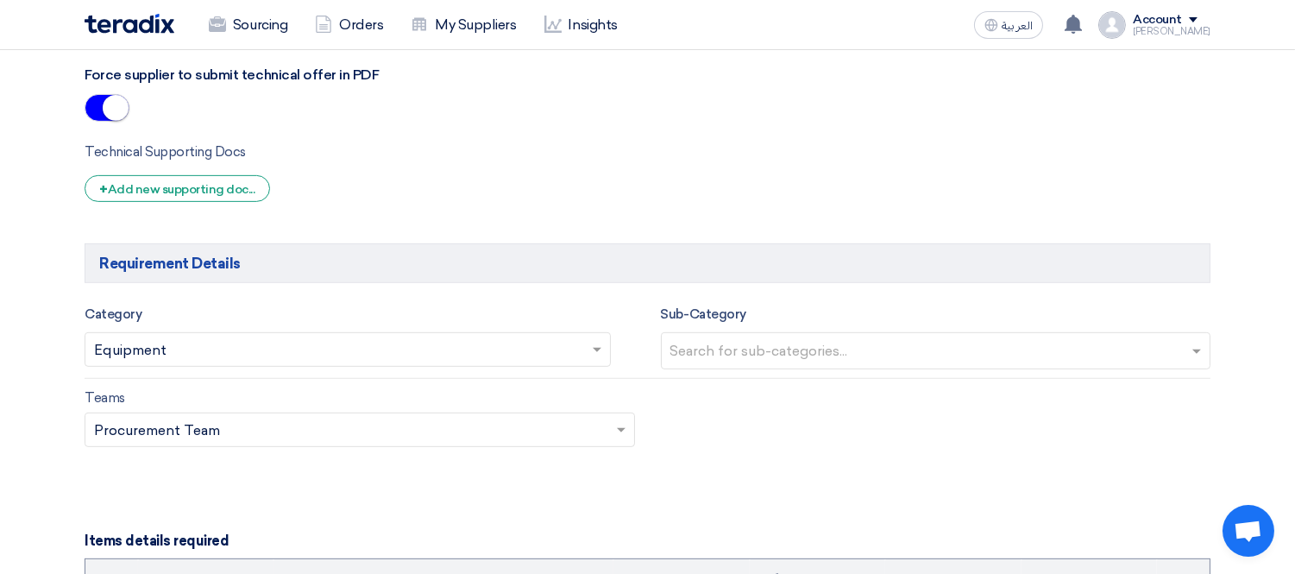
click at [759, 345] on input "text" at bounding box center [938, 352] width 536 height 28
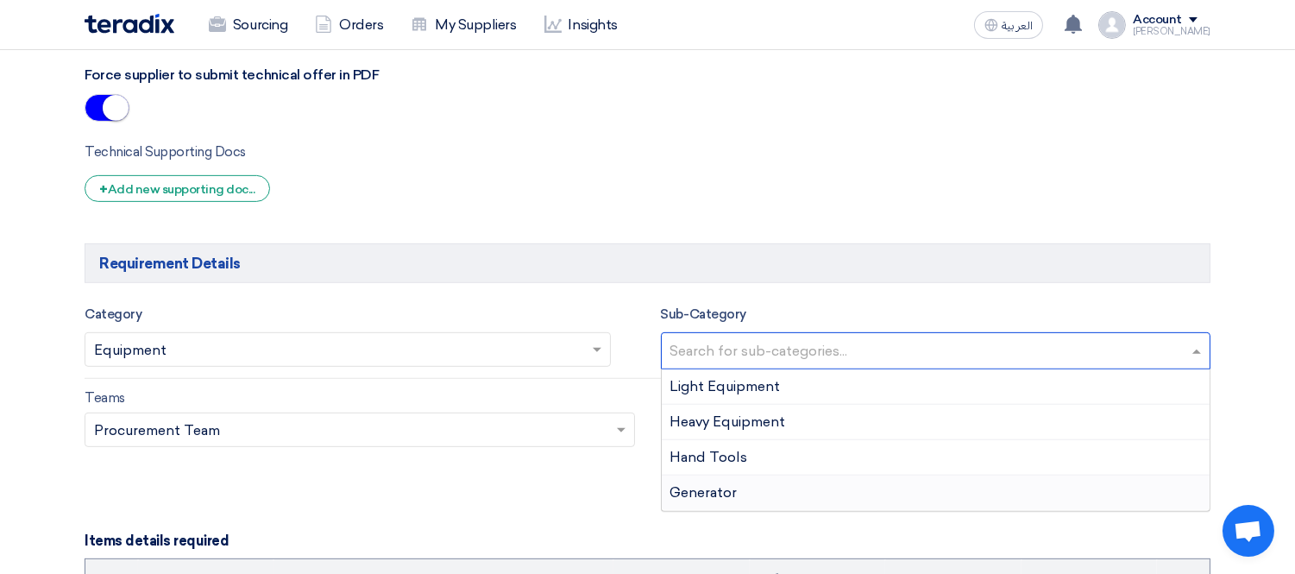
click at [734, 487] on span "Generator" at bounding box center [703, 492] width 67 height 16
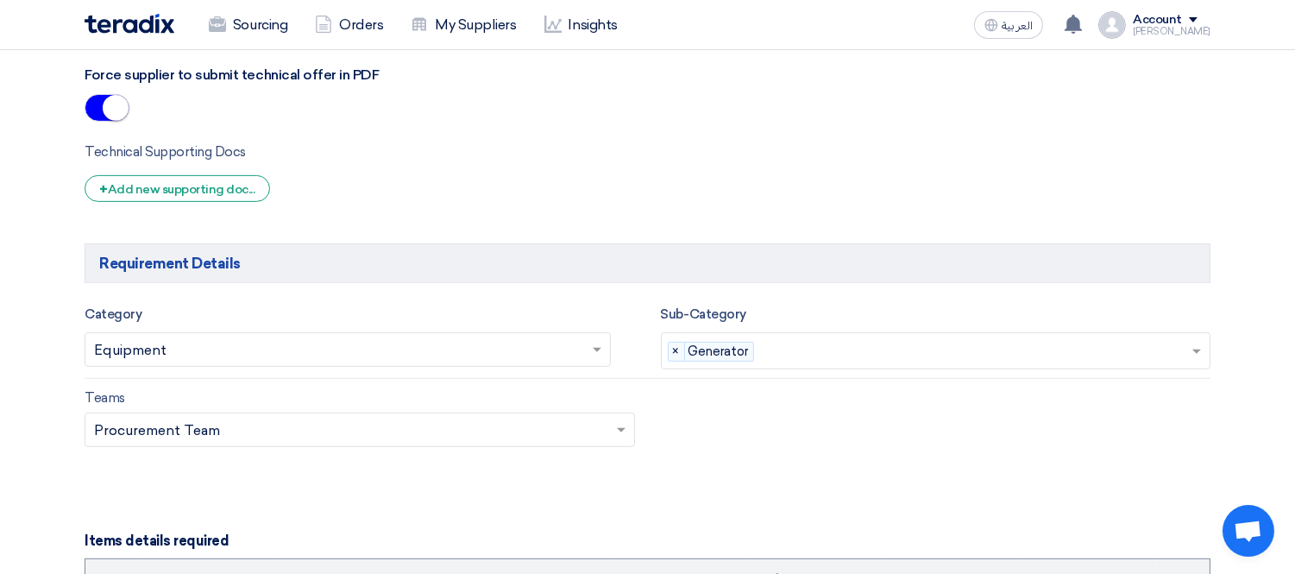
click at [840, 437] on div "Teams Teams.. × Procurement Team ×" at bounding box center [648, 427] width 1152 height 81
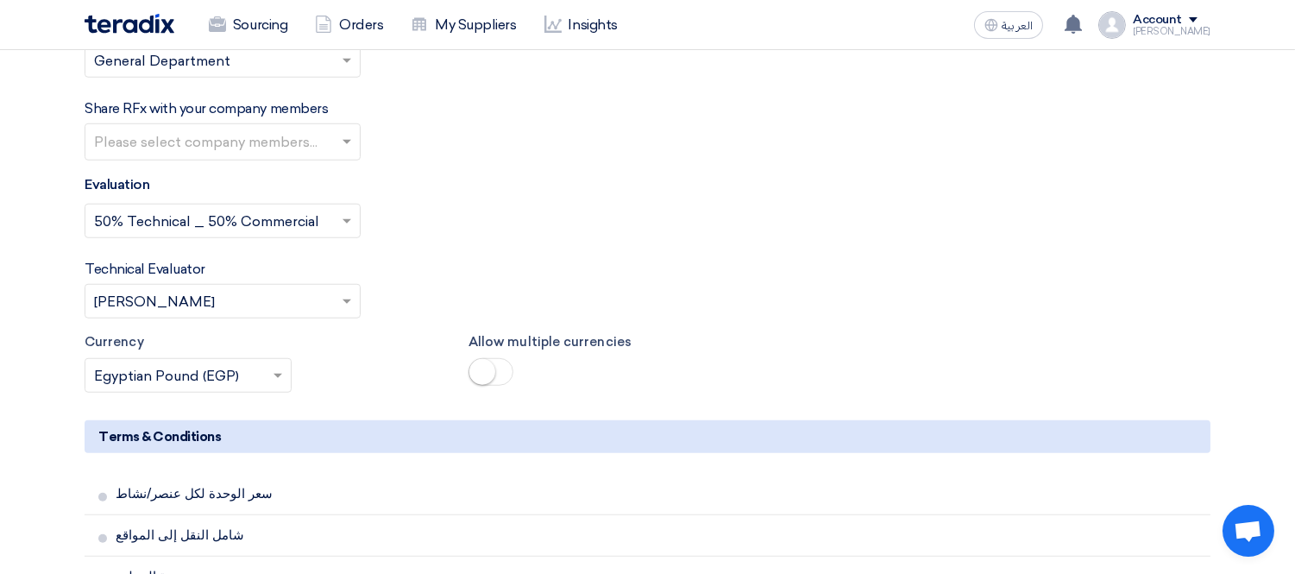
scroll to position [3364, 0]
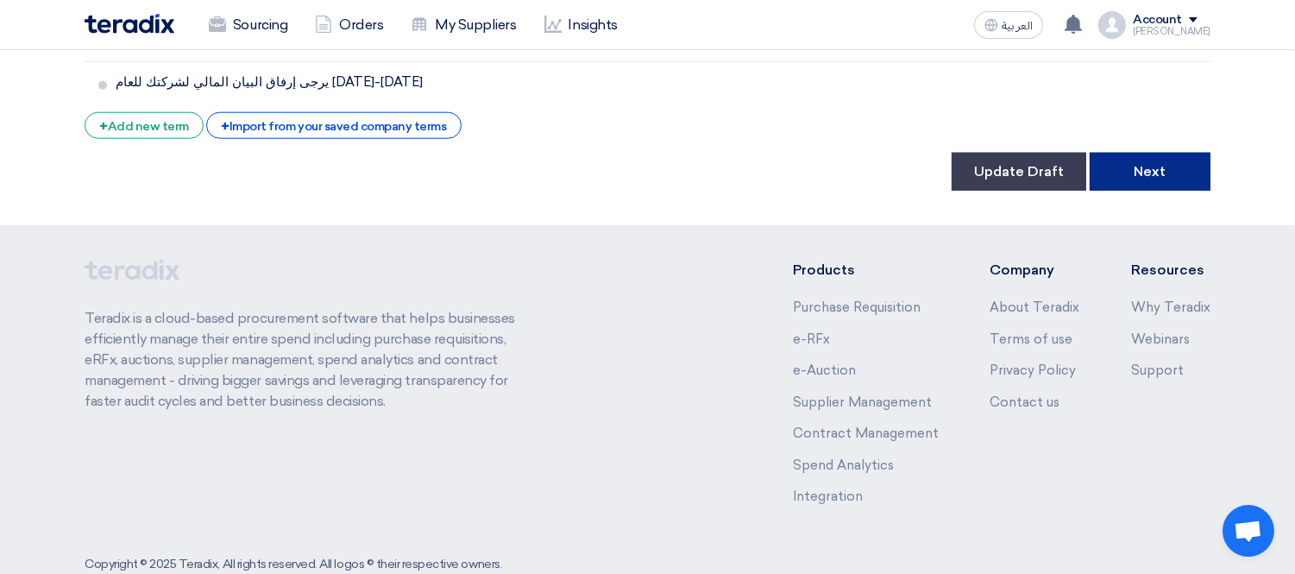
click at [1165, 153] on button "Next" at bounding box center [1149, 172] width 121 height 38
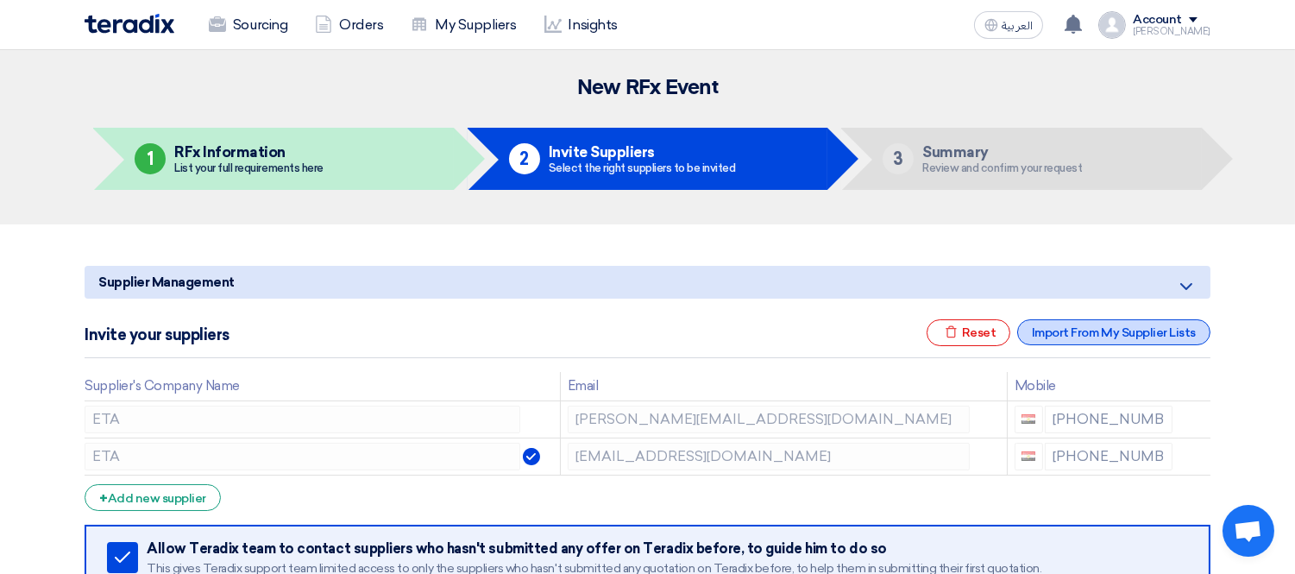
click at [1122, 329] on div "Import From My Supplier Lists" at bounding box center [1113, 332] width 193 height 26
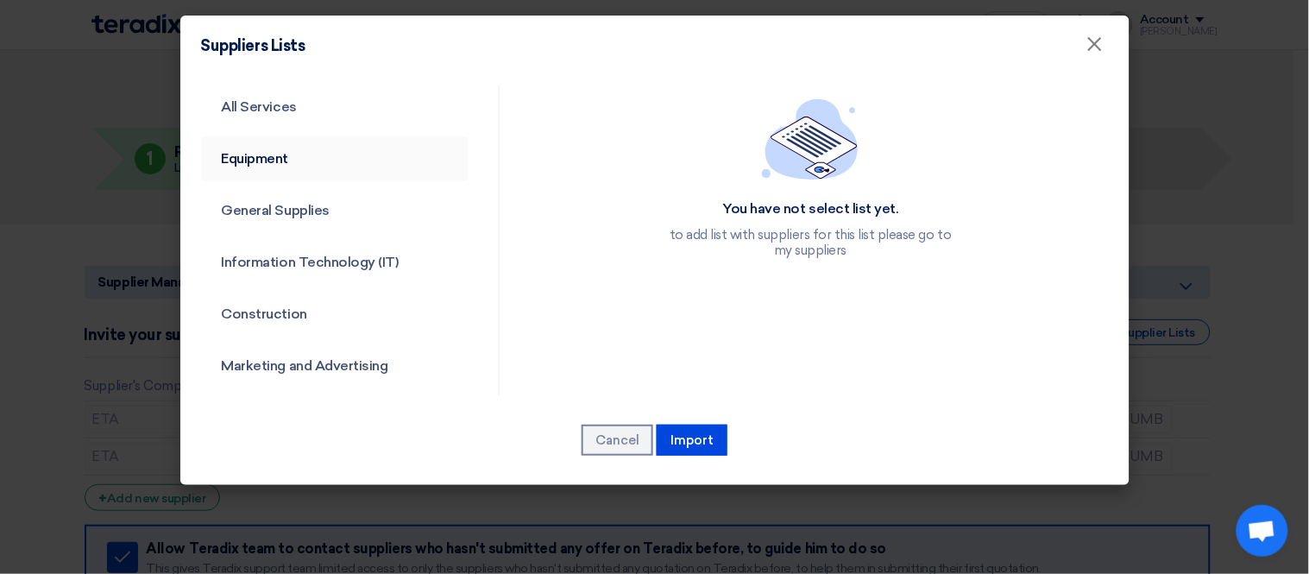
click at [288, 147] on link "Equipment" at bounding box center [335, 158] width 268 height 45
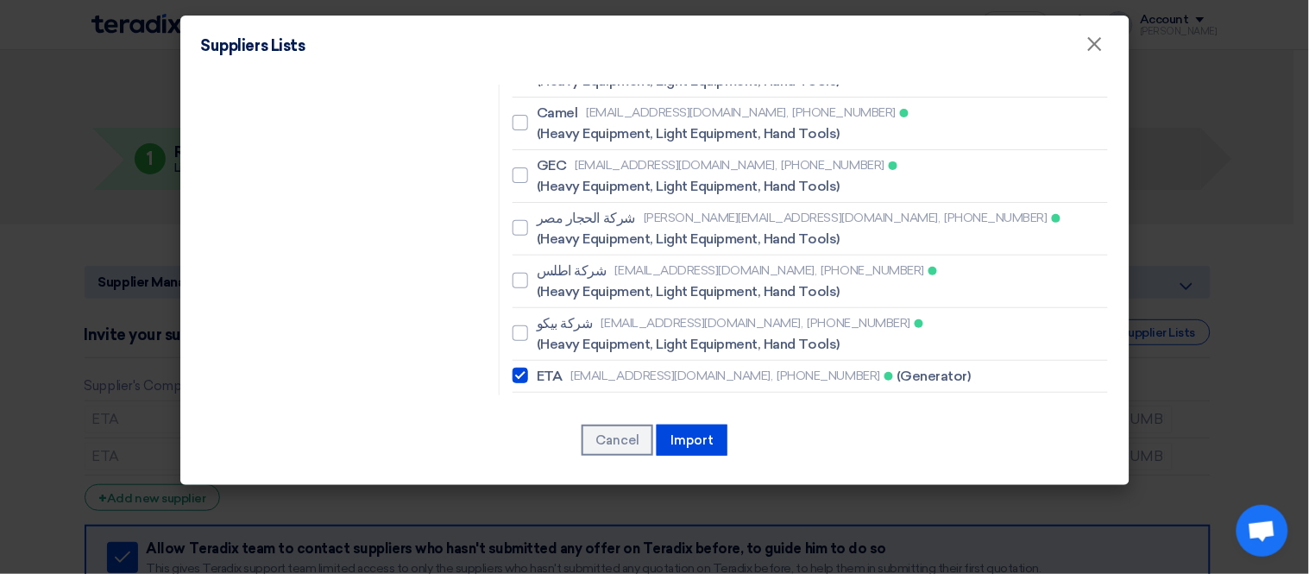
scroll to position [3212, 0]
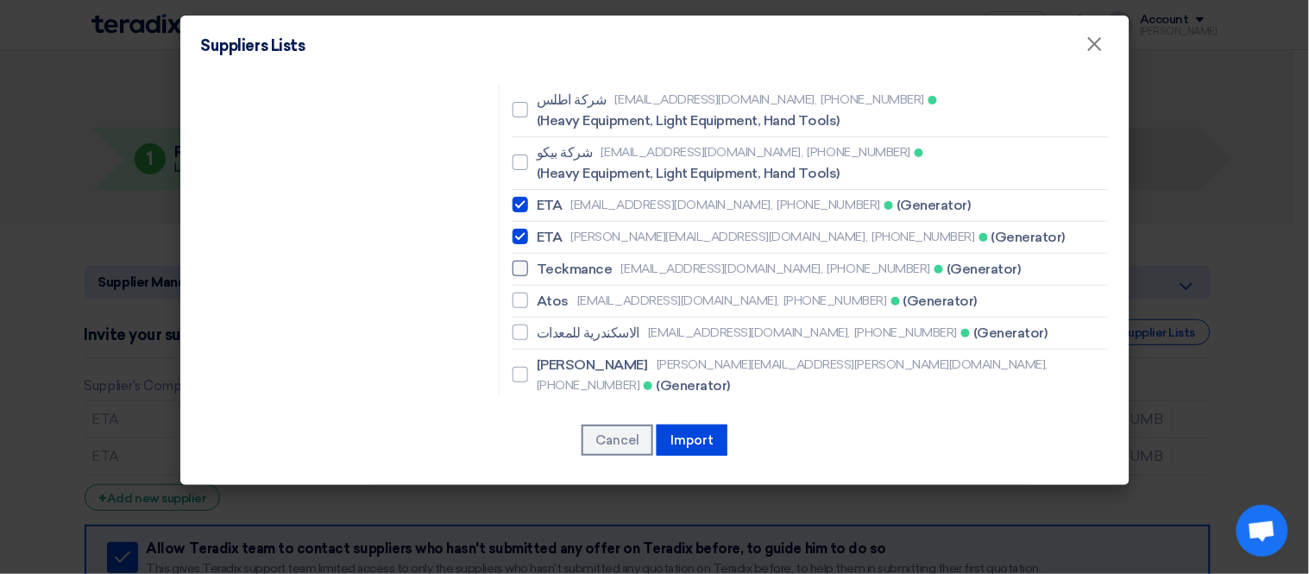
click at [519, 261] on div at bounding box center [520, 269] width 16 height 16
click at [537, 263] on input "Teckmance amr.elkashawy@teckmance.net, +201103773166 (Generator)" at bounding box center [542, 268] width 11 height 11
checkbox input "true"
click at [516, 292] on div at bounding box center [520, 300] width 16 height 16
click at [537, 295] on input "Atos amr@atosgenerators.com, +201122934455 (Generator)" at bounding box center [542, 300] width 11 height 11
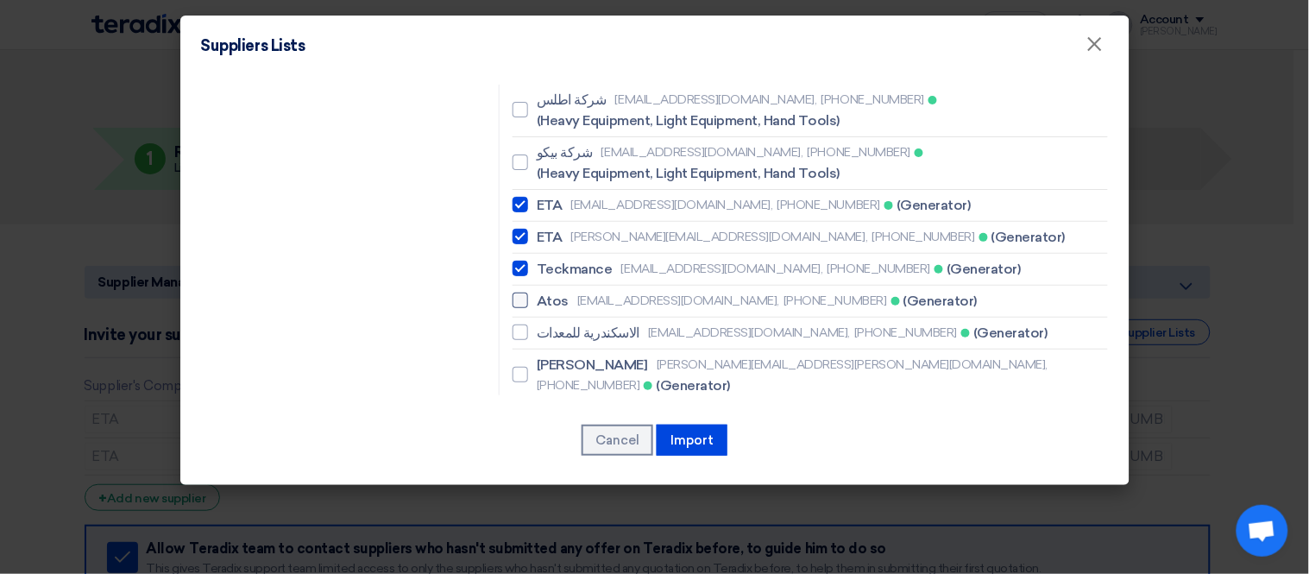
checkbox input "true"
click at [512, 324] on div at bounding box center [520, 332] width 16 height 16
click at [537, 327] on input "الاسكندرية للمعدات shahin@alexcompany.net, +201003008952 (Generator)" at bounding box center [542, 332] width 11 height 11
checkbox input "true"
click at [512, 367] on div at bounding box center [520, 375] width 16 height 16
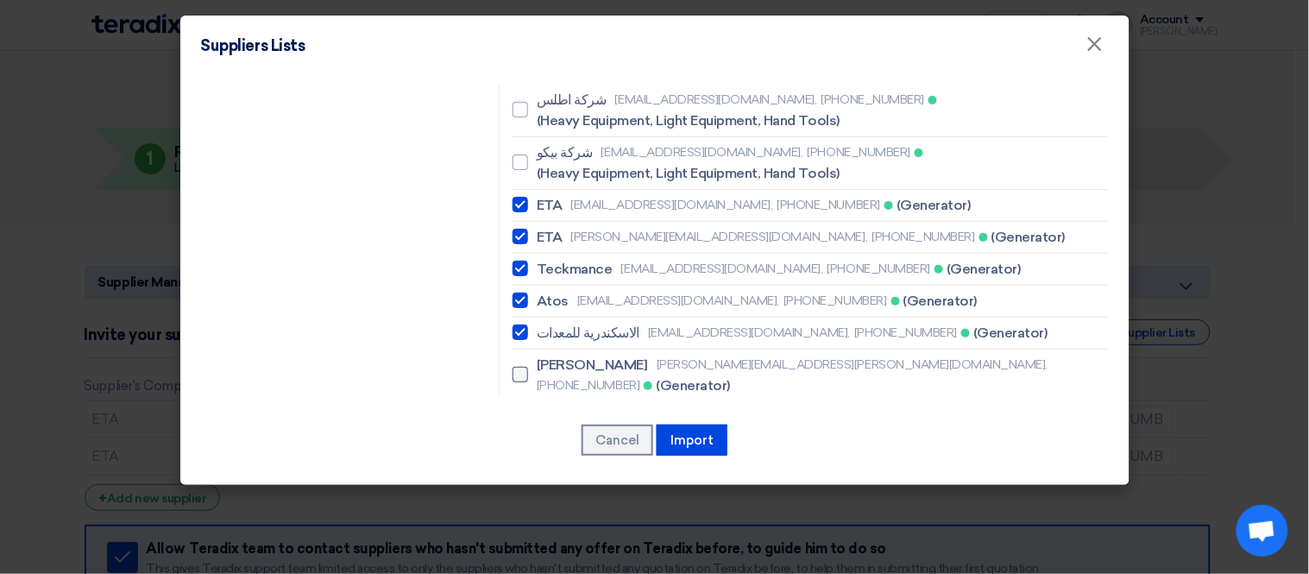
click at [537, 369] on input "Tawakol ahmed.abdelalim@tawakol.net, +201050167758 (Generator)" at bounding box center [542, 374] width 11 height 11
checkbox input "true"
click at [512, 407] on label "Tawakol mohamed.soliman@onspec.net, +201011058302 (Generator)" at bounding box center [809, 427] width 595 height 41
click at [537, 422] on input "Tawakol mohamed.soliman@onspec.net, +201011058302 (Generator)" at bounding box center [542, 427] width 11 height 11
checkbox input "true"
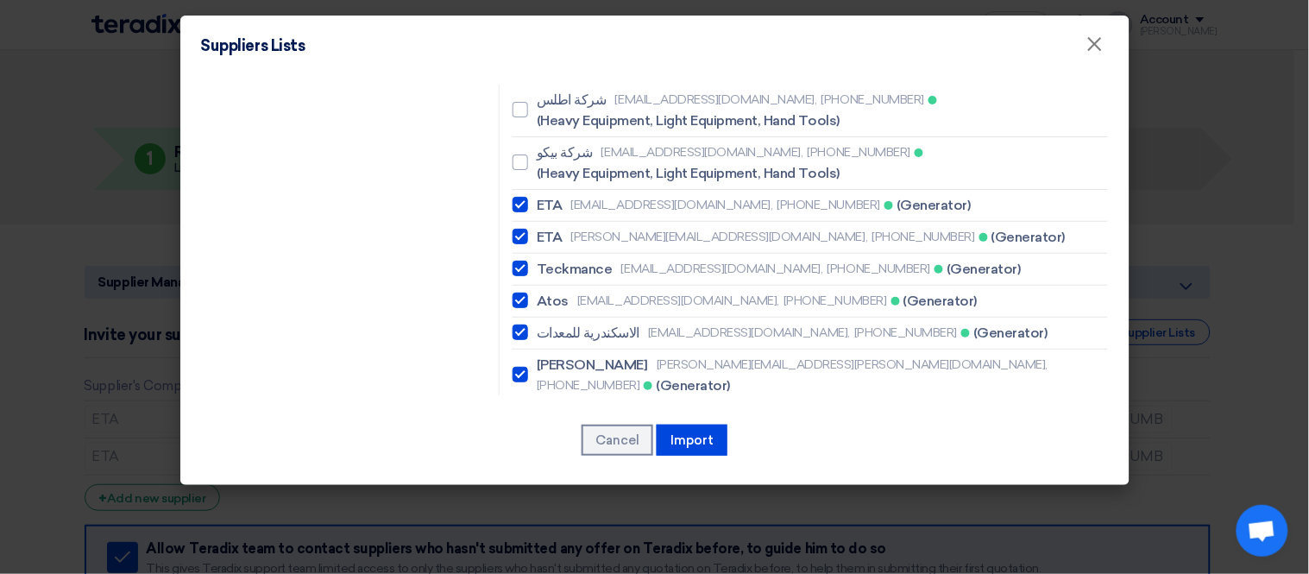
click at [512, 472] on div at bounding box center [520, 480] width 16 height 16
click at [537, 474] on input "ELHager Masir ahmed.ibrahim@alarabiya-fz.com, +201004400011 (Generator)" at bounding box center [542, 479] width 11 height 11
checkbox input "true"
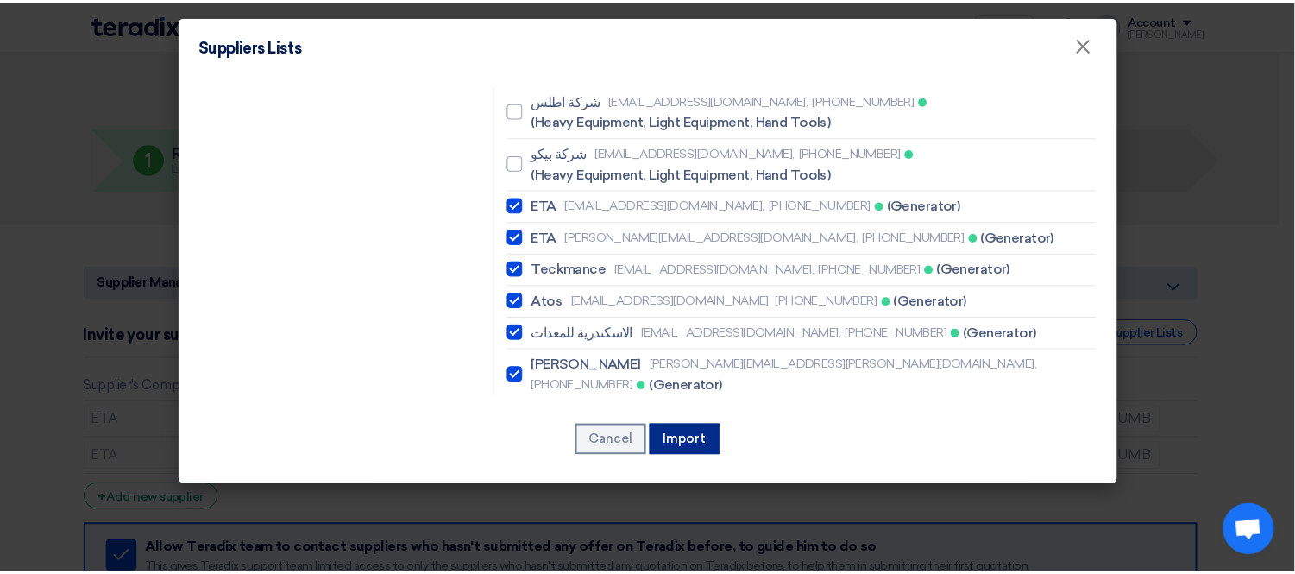
scroll to position [3193, 0]
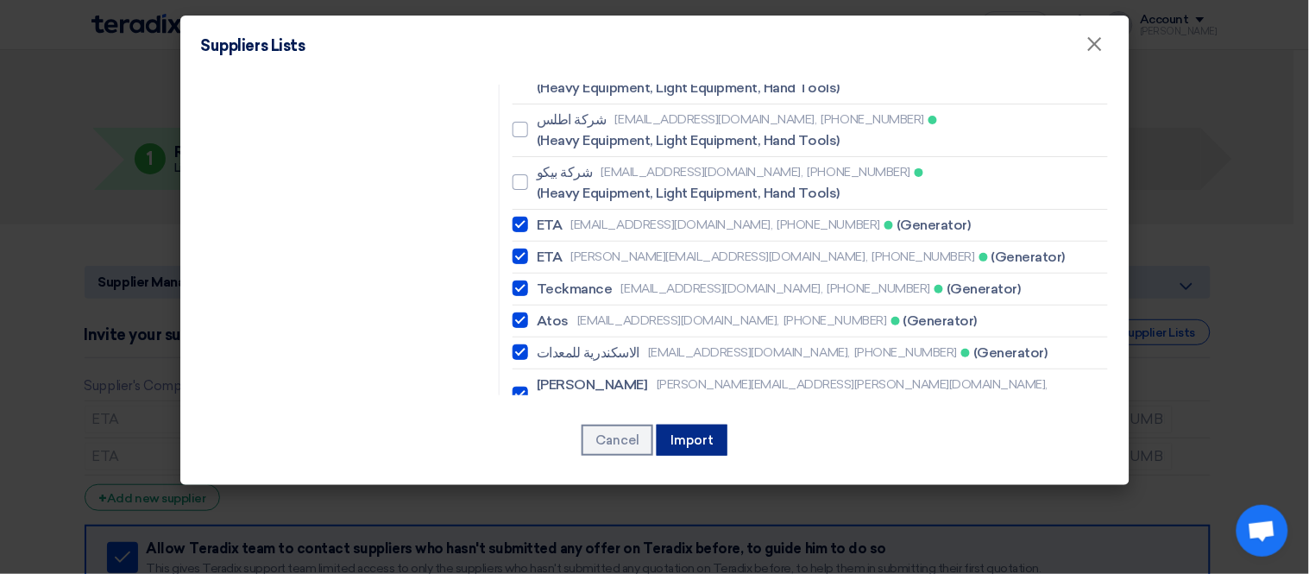
click at [700, 441] on button "Import" at bounding box center [691, 439] width 71 height 31
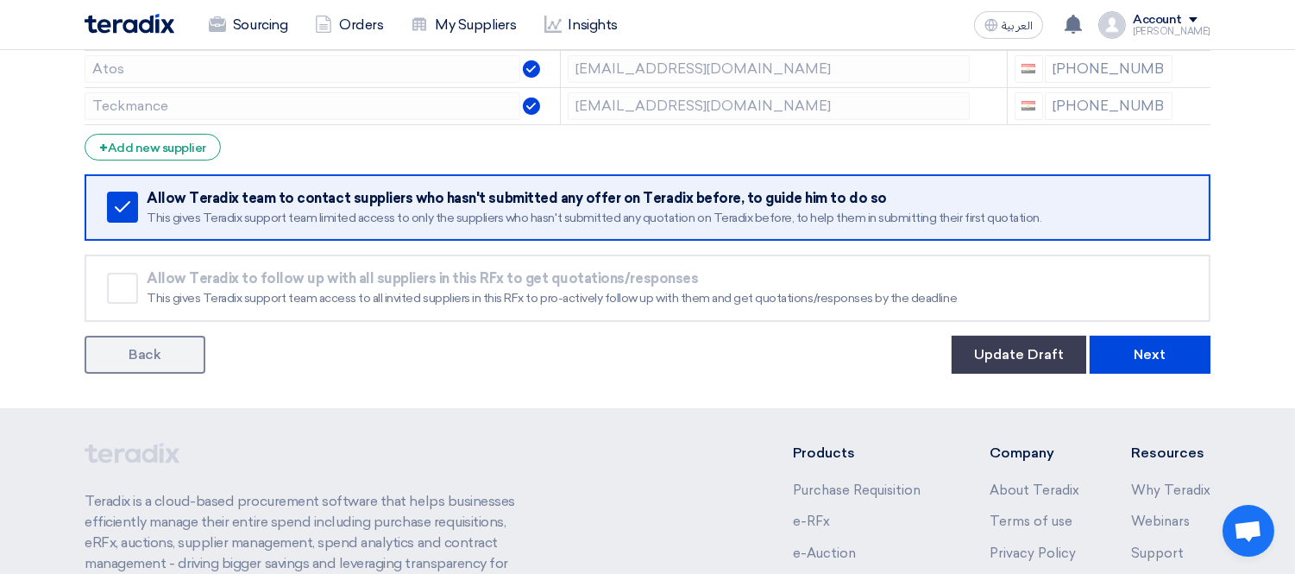
scroll to position [575, 0]
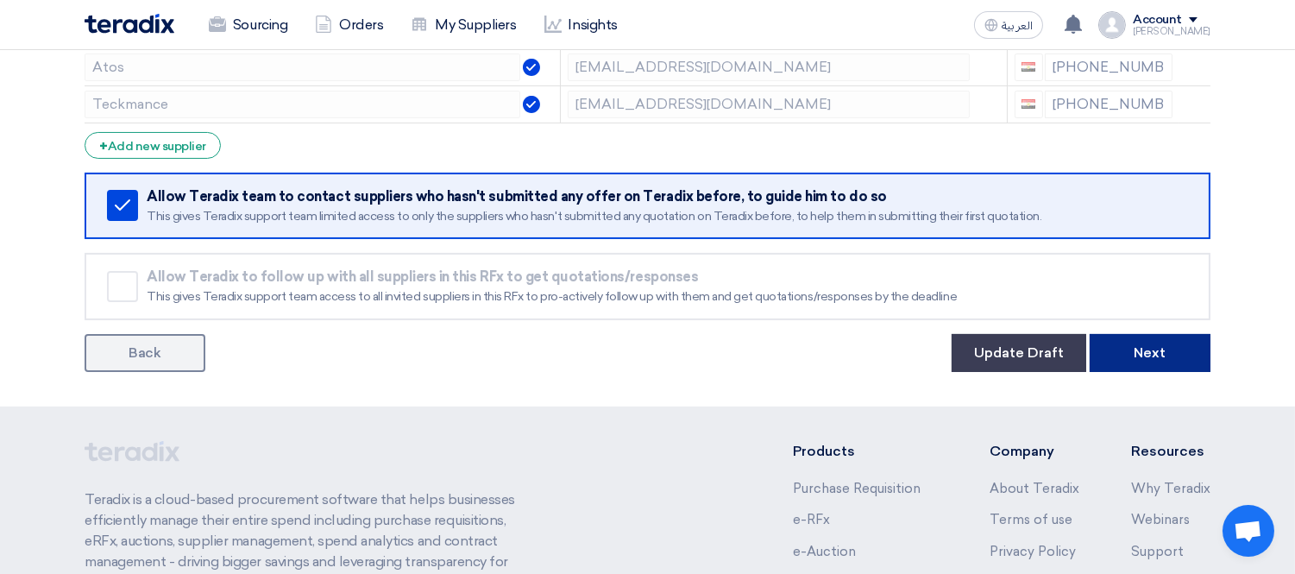
click at [1160, 342] on button "Next" at bounding box center [1149, 353] width 121 height 38
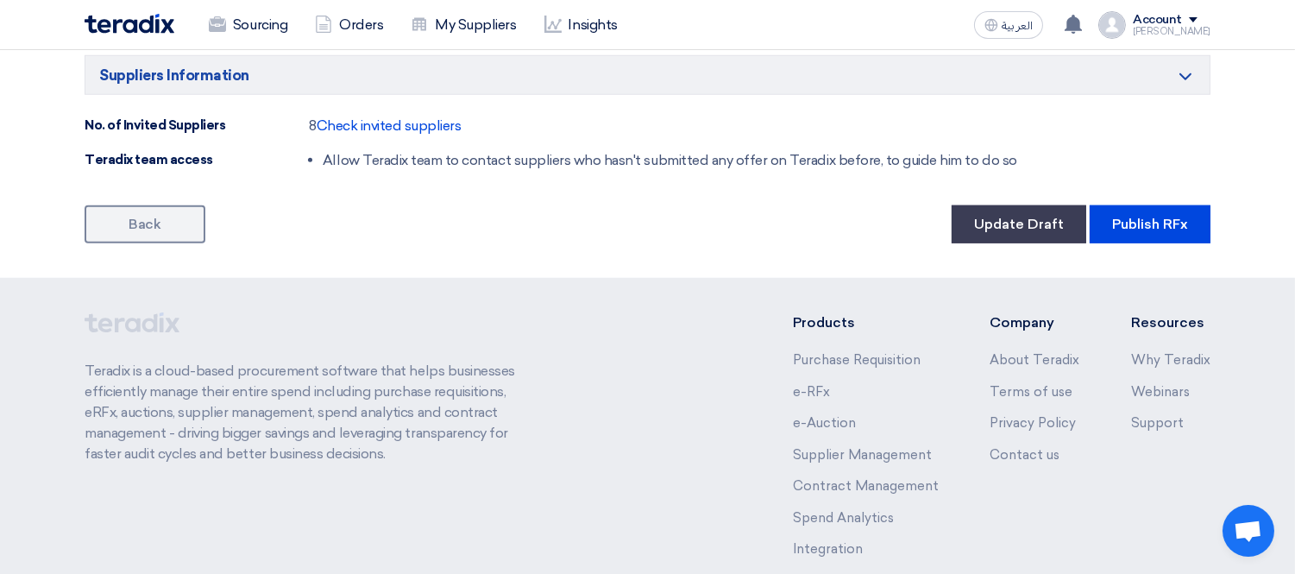
scroll to position [2684, 0]
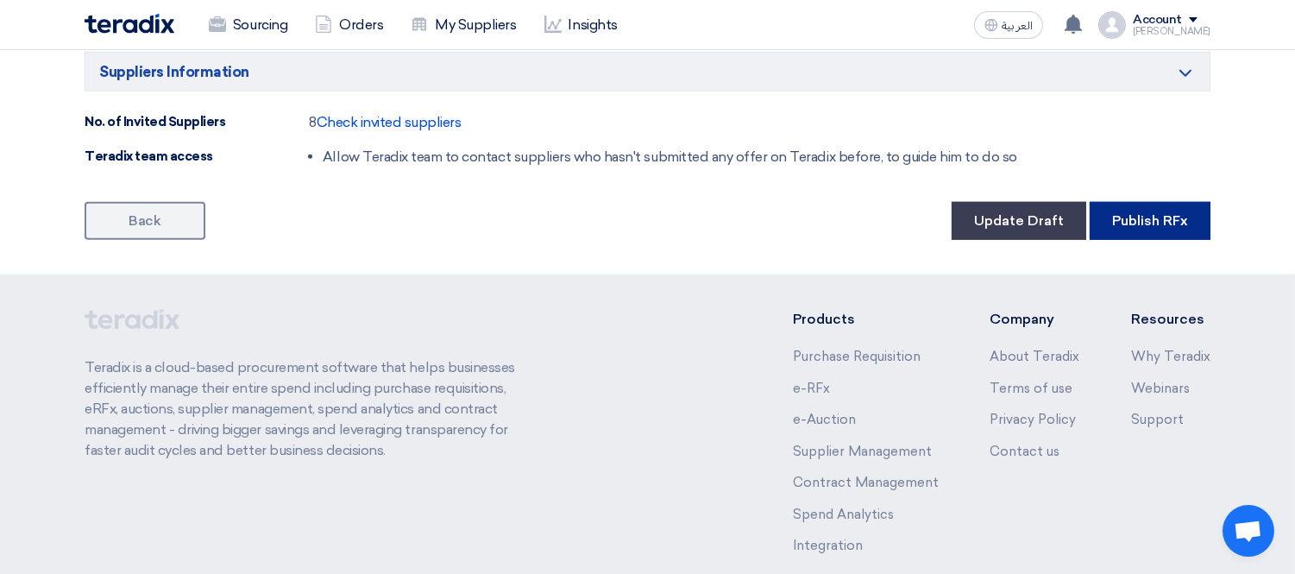
click at [1143, 217] on button "Publish RFx" at bounding box center [1149, 221] width 121 height 38
